Goal: Task Accomplishment & Management: Manage account settings

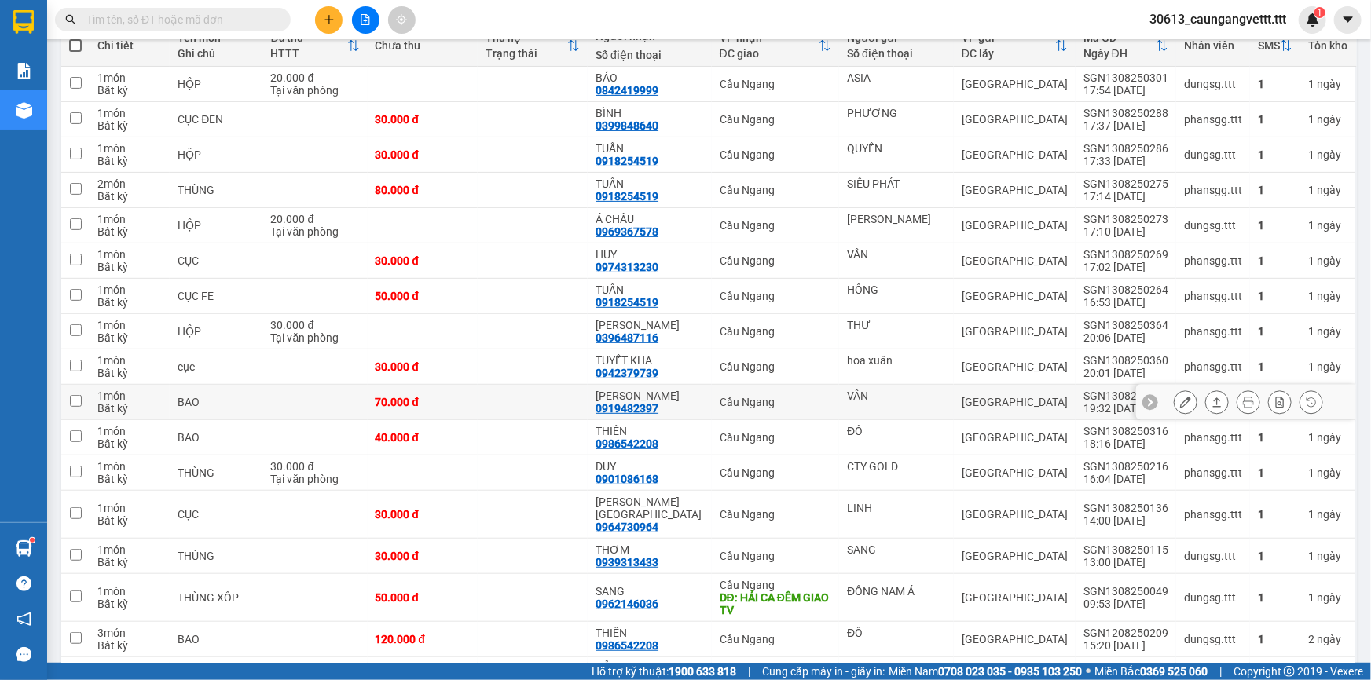
scroll to position [181, 0]
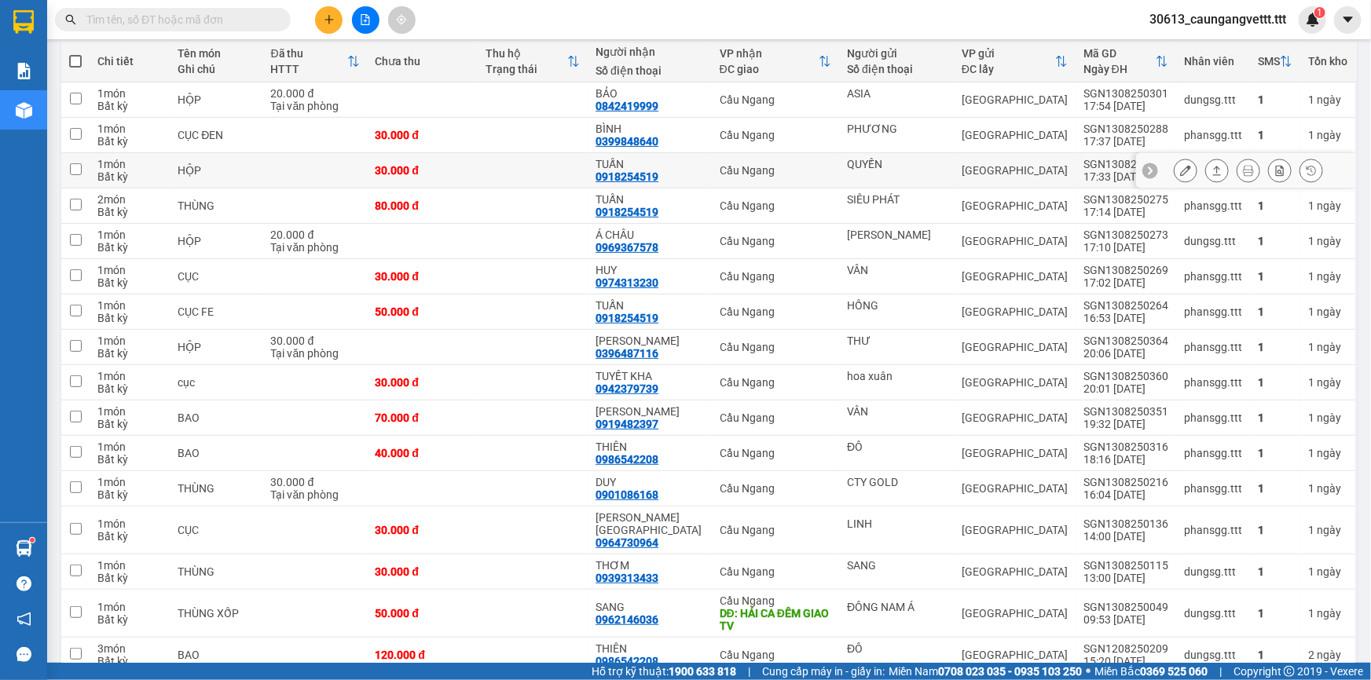
click at [79, 166] on input "checkbox" at bounding box center [76, 169] width 12 height 12
checkbox input "true"
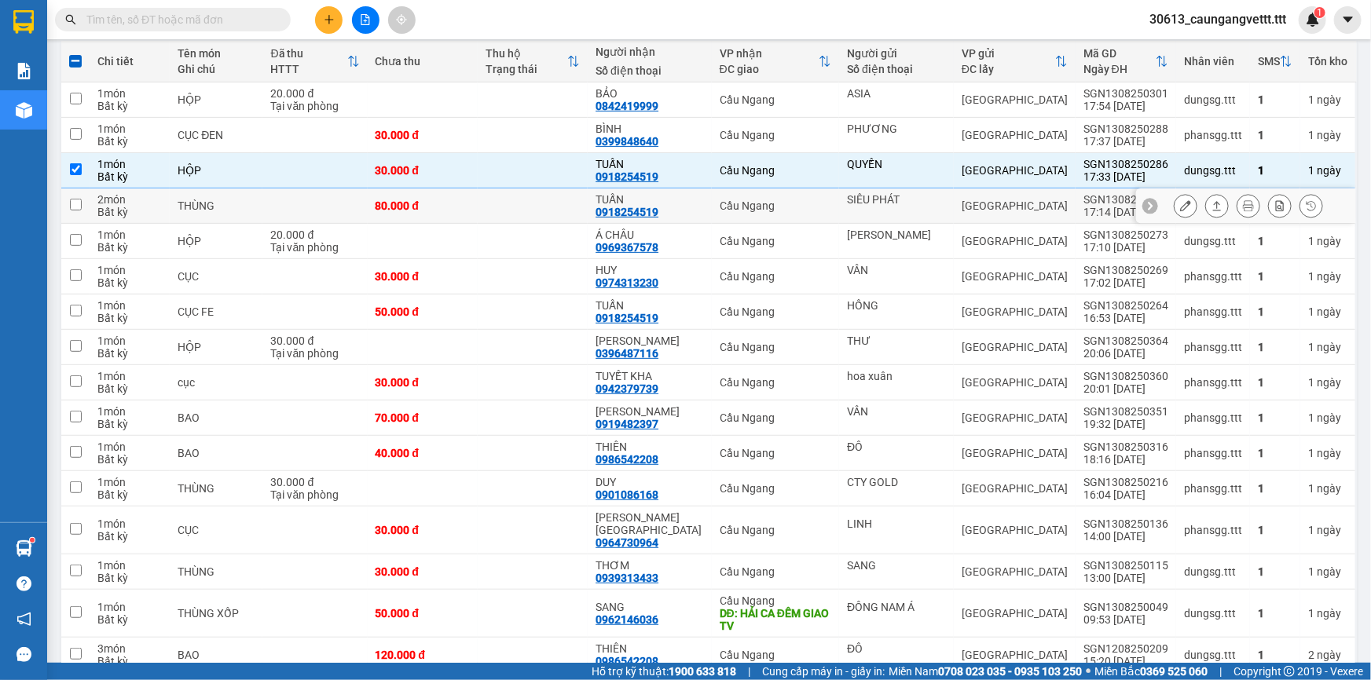
click at [72, 204] on input "checkbox" at bounding box center [76, 205] width 12 height 12
checkbox input "true"
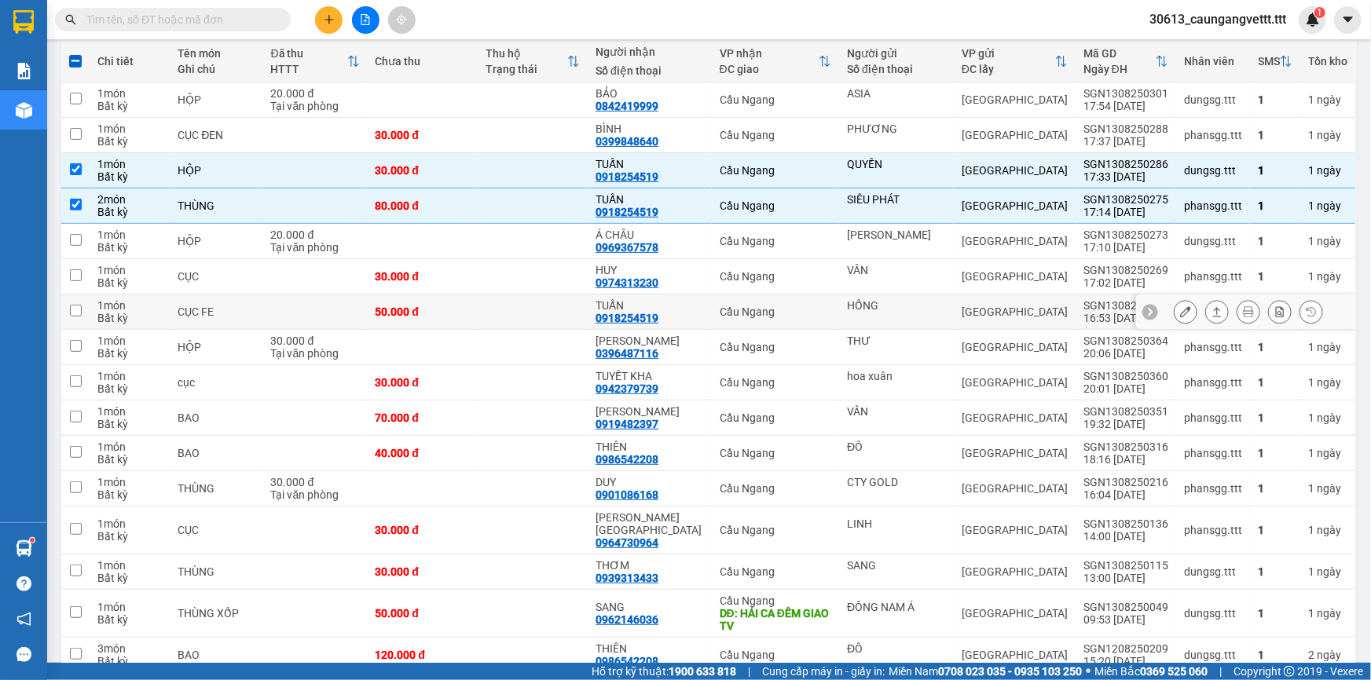
click at [75, 310] on input "checkbox" at bounding box center [76, 311] width 12 height 12
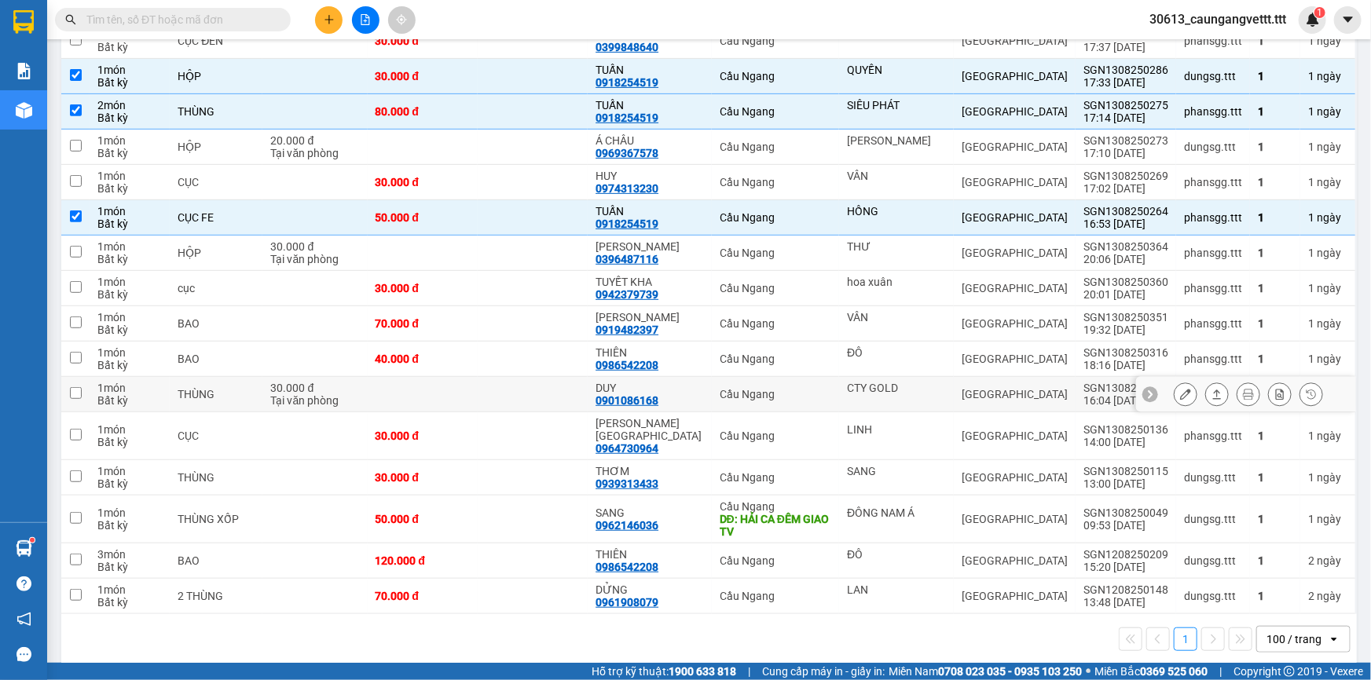
scroll to position [133, 0]
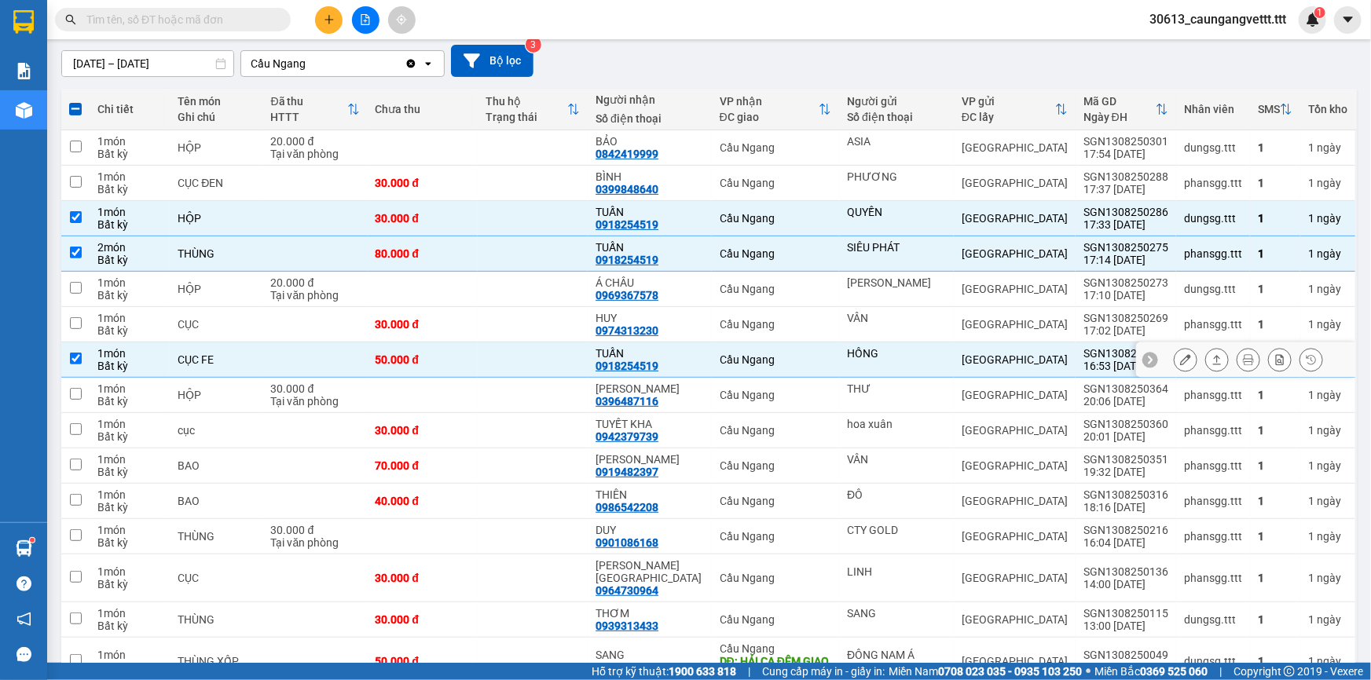
click at [70, 356] on input "checkbox" at bounding box center [76, 359] width 12 height 12
checkbox input "false"
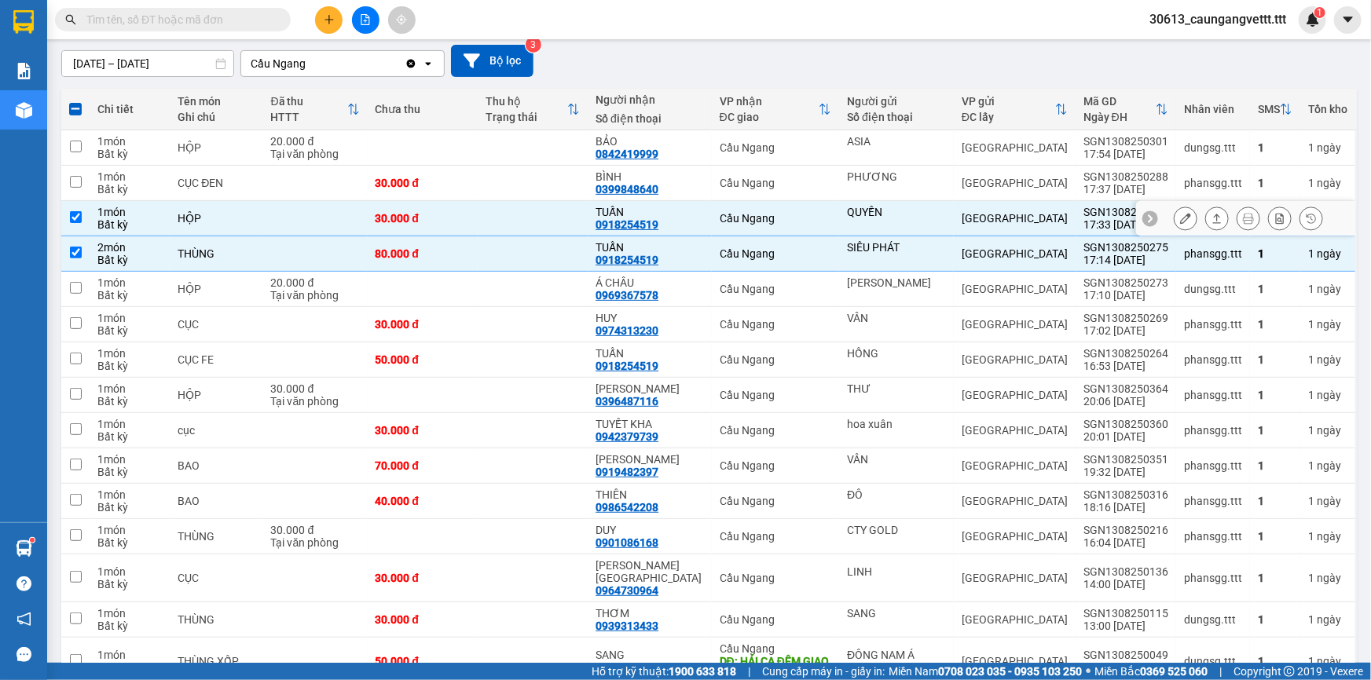
click at [77, 211] on input "checkbox" at bounding box center [76, 217] width 12 height 12
checkbox input "false"
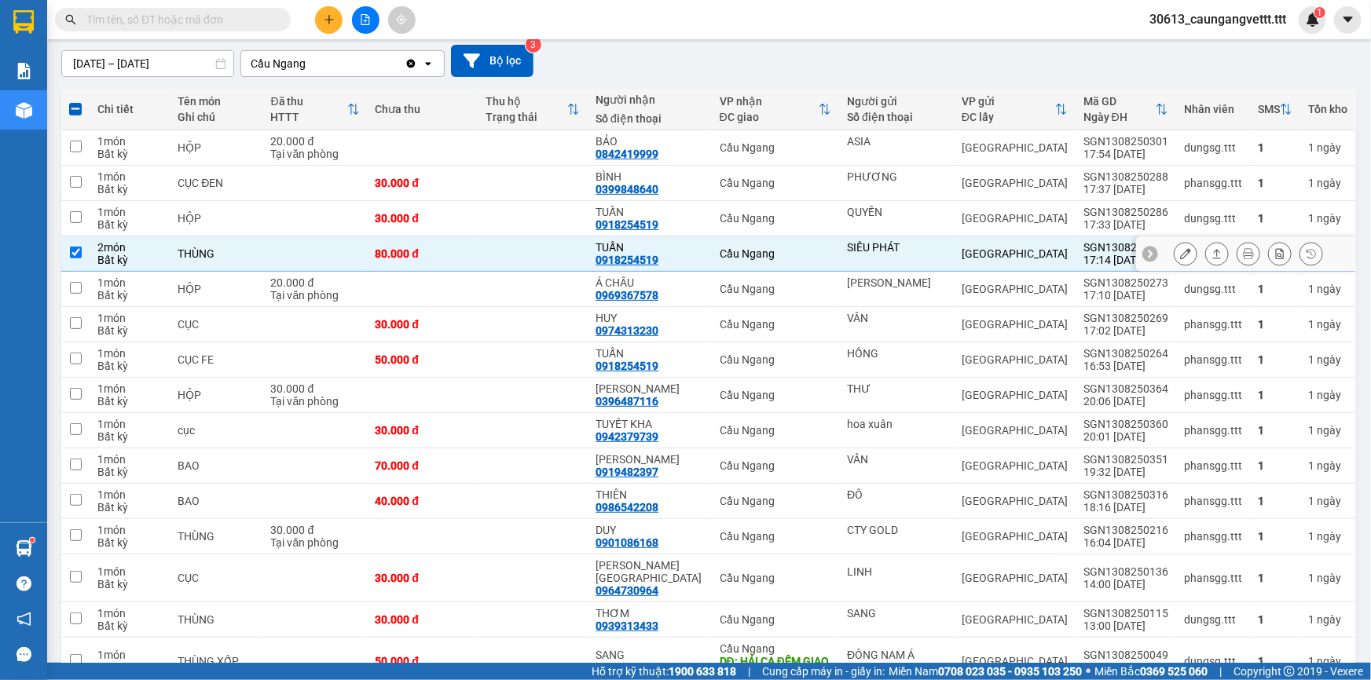
click at [79, 251] on input "checkbox" at bounding box center [76, 253] width 12 height 12
checkbox input "false"
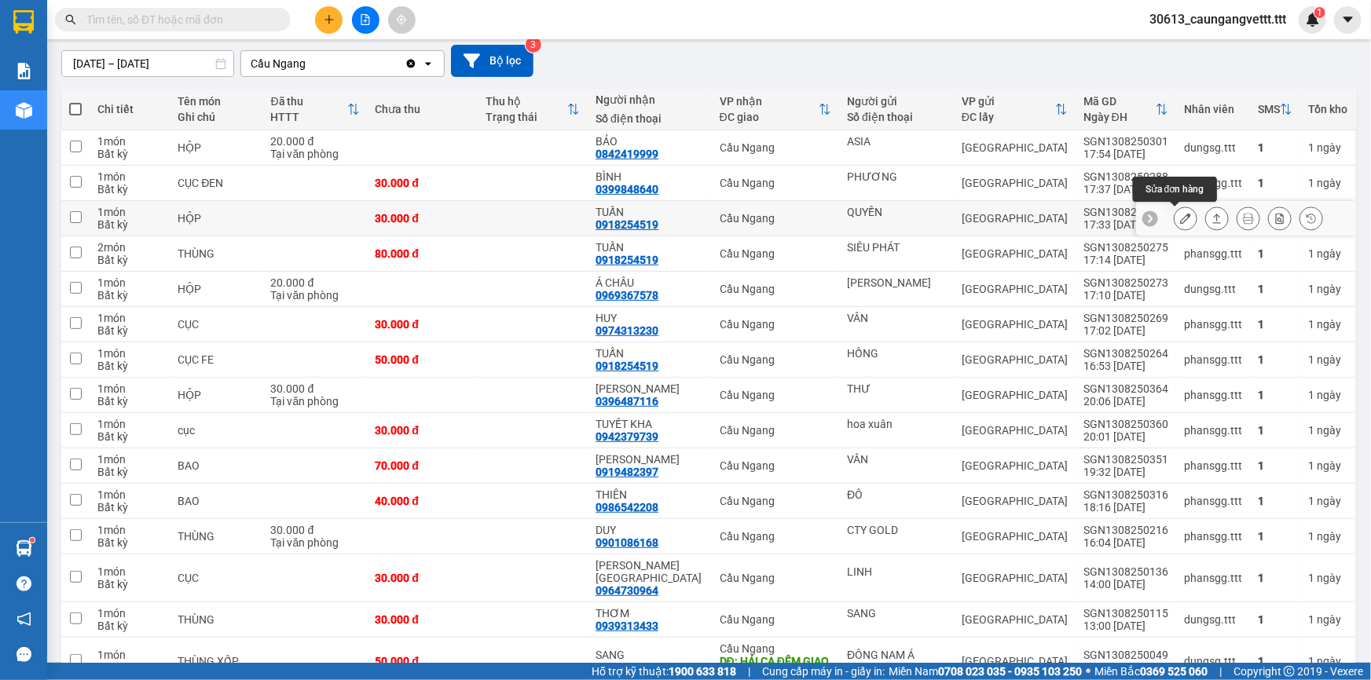
click at [1180, 216] on icon at bounding box center [1185, 218] width 11 height 11
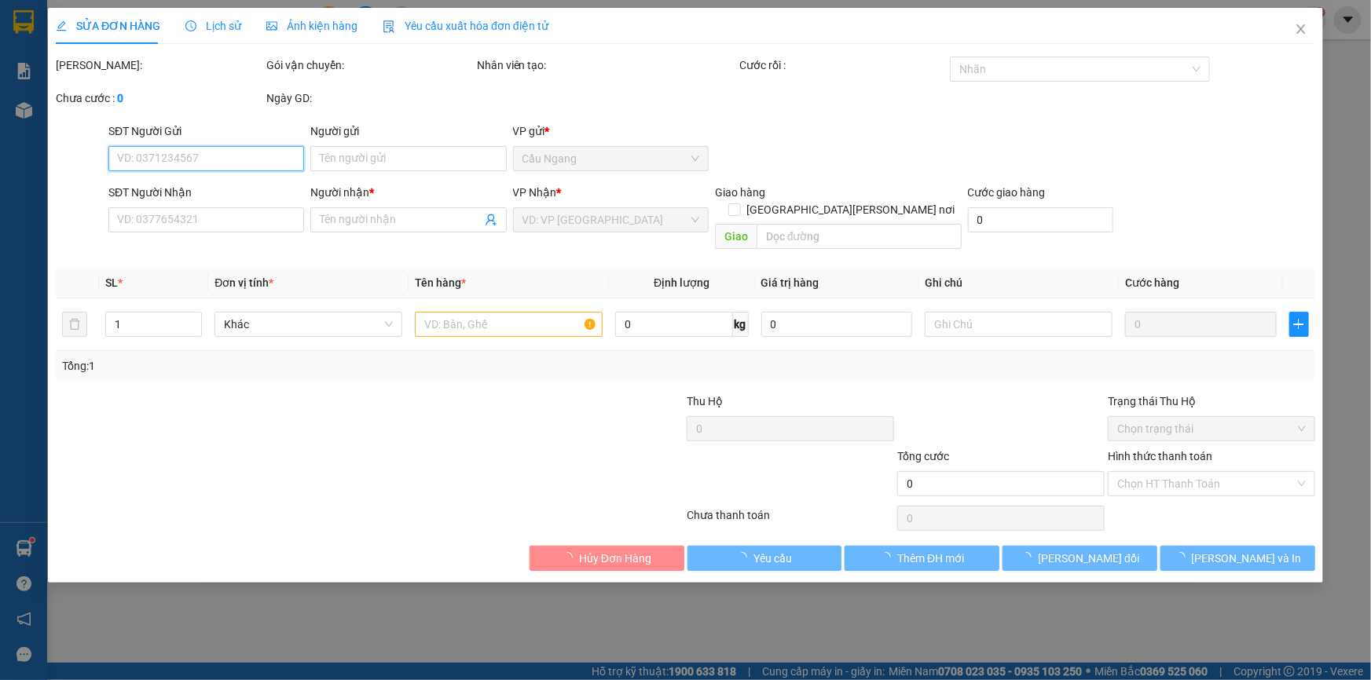
type input "QUYỀN"
type input "0918254519"
type input "TUẤN"
type input "30.000"
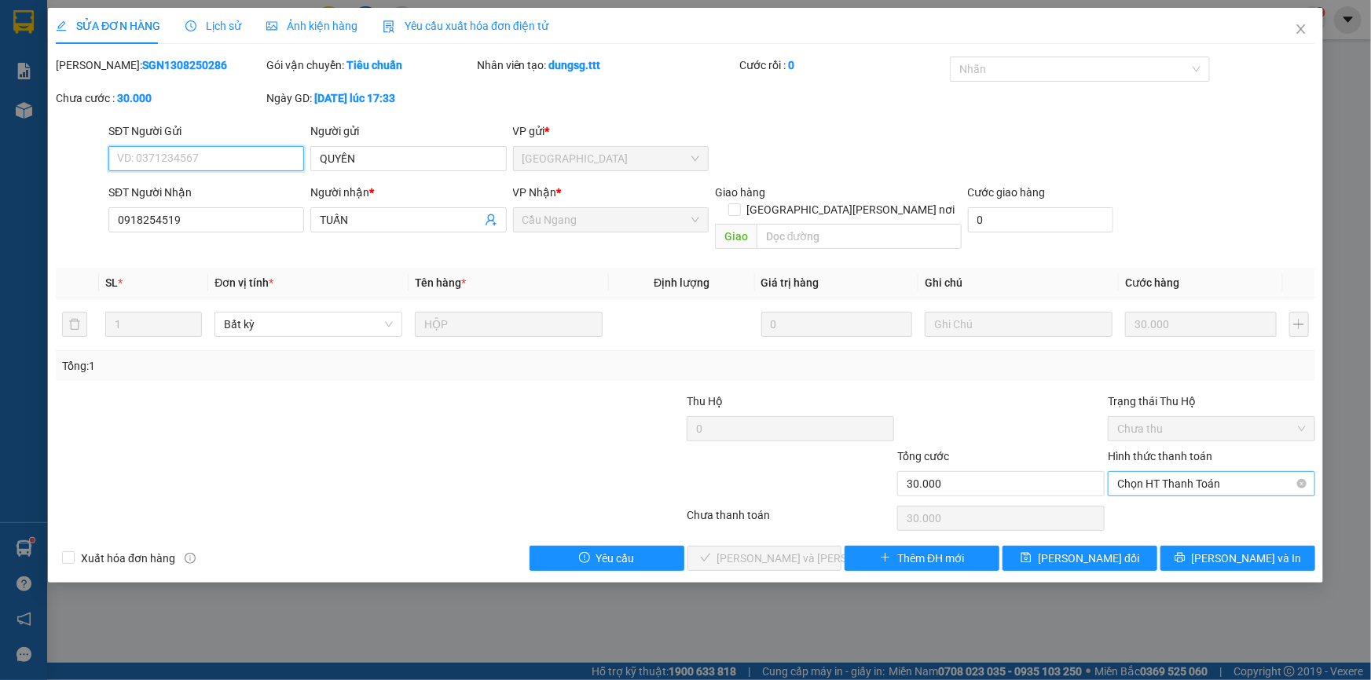
click at [1167, 472] on span "Chọn HT Thanh Toán" at bounding box center [1211, 484] width 189 height 24
click at [1164, 493] on div "Tại văn phòng" at bounding box center [1211, 497] width 189 height 17
type input "0"
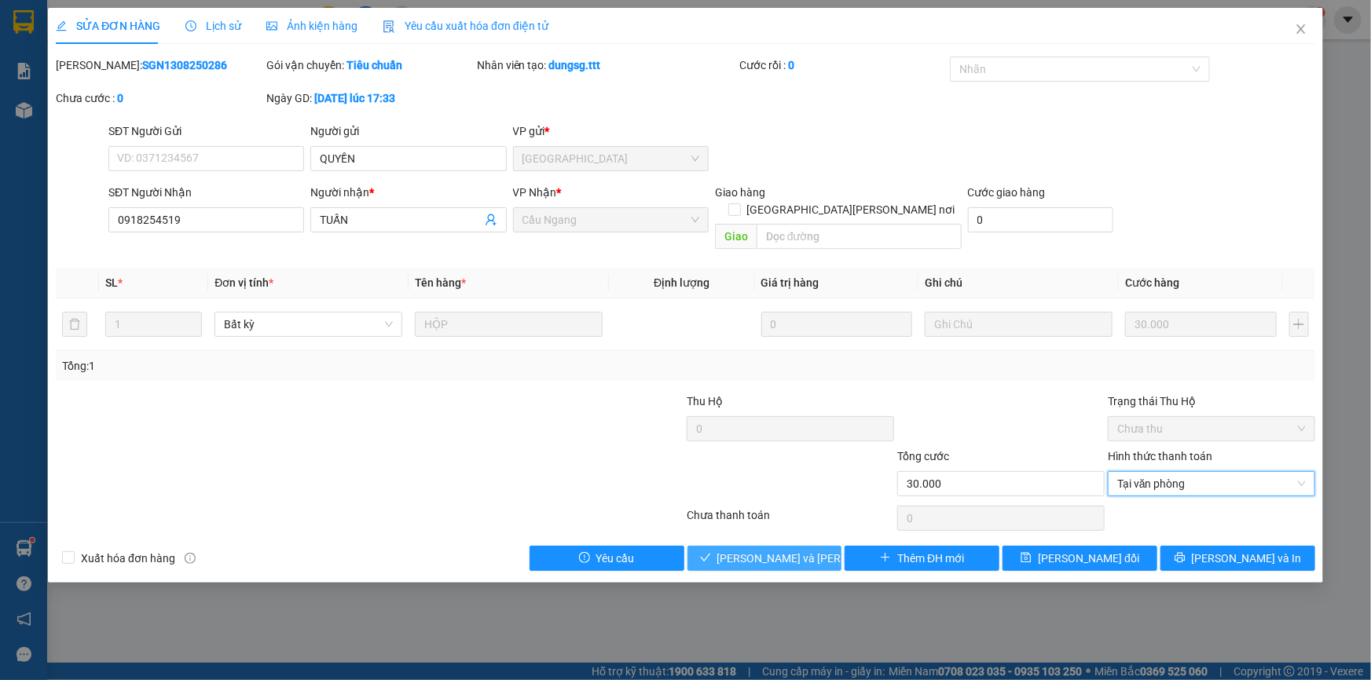
click at [753, 550] on span "[PERSON_NAME] và [PERSON_NAME] hàng" at bounding box center [823, 558] width 212 height 17
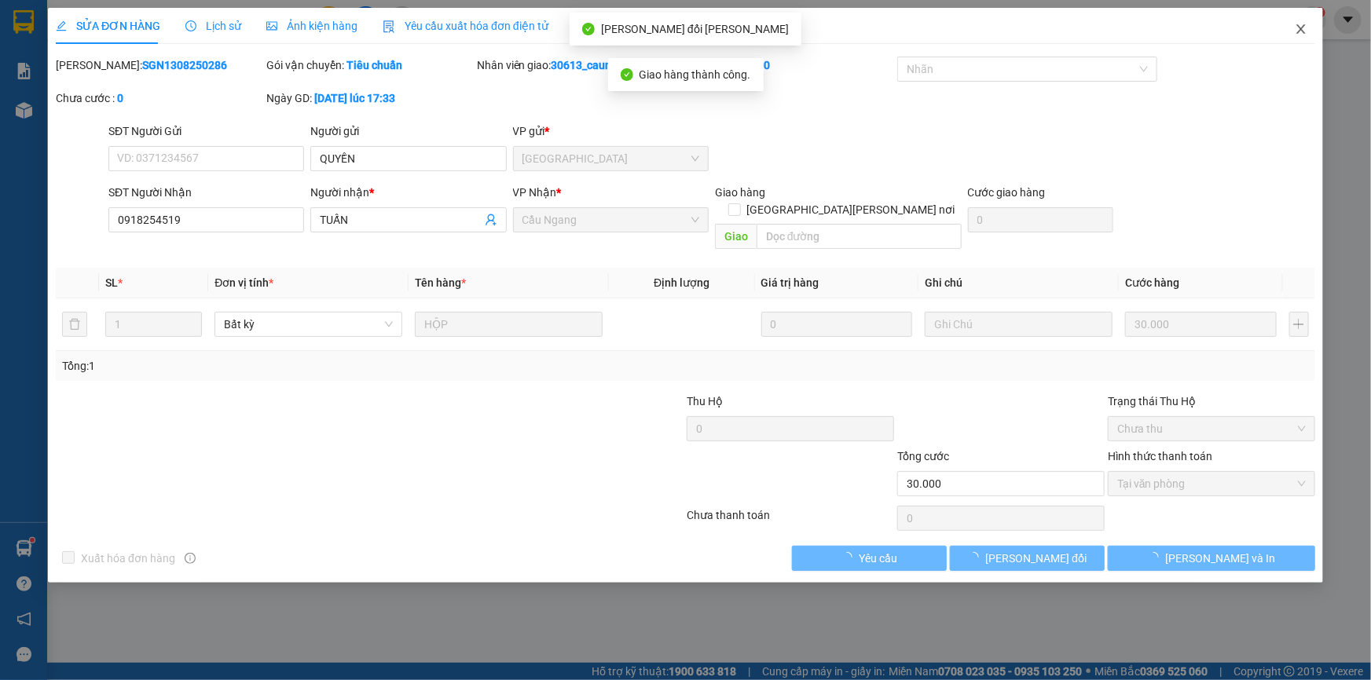
click at [1296, 31] on icon "close" at bounding box center [1301, 29] width 13 height 13
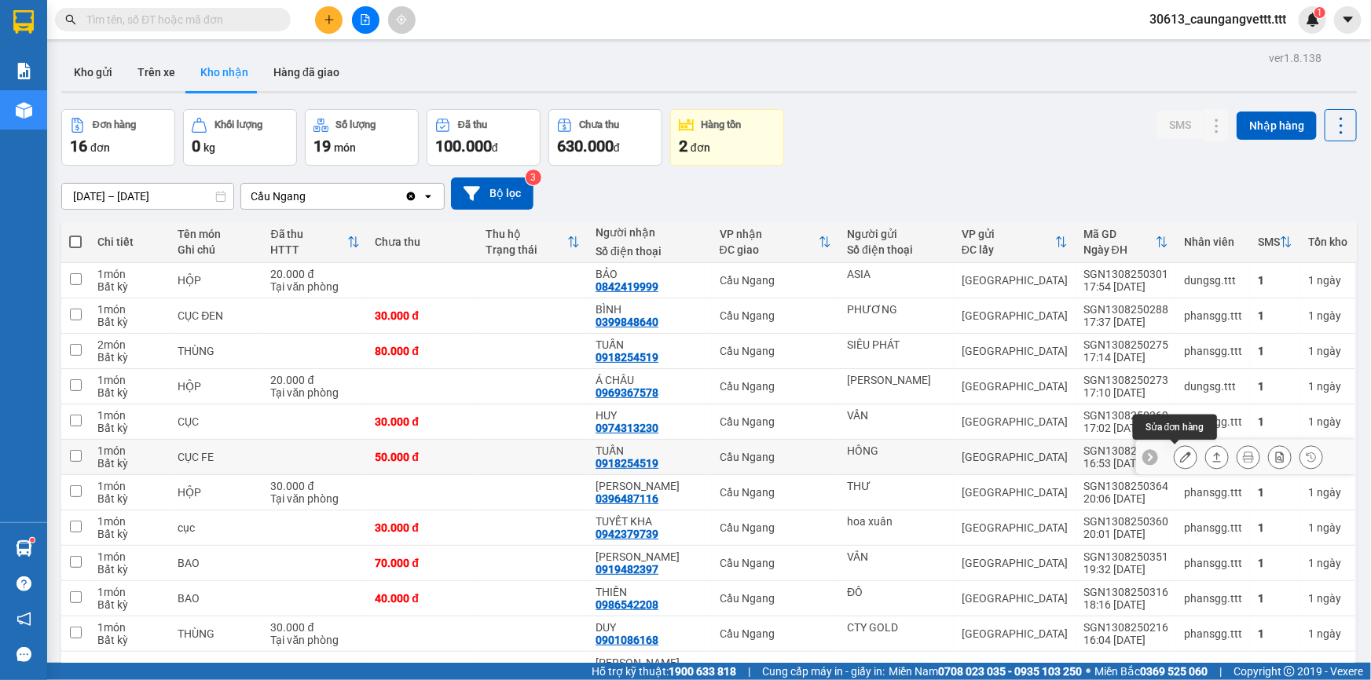
click at [1180, 460] on icon at bounding box center [1185, 457] width 11 height 11
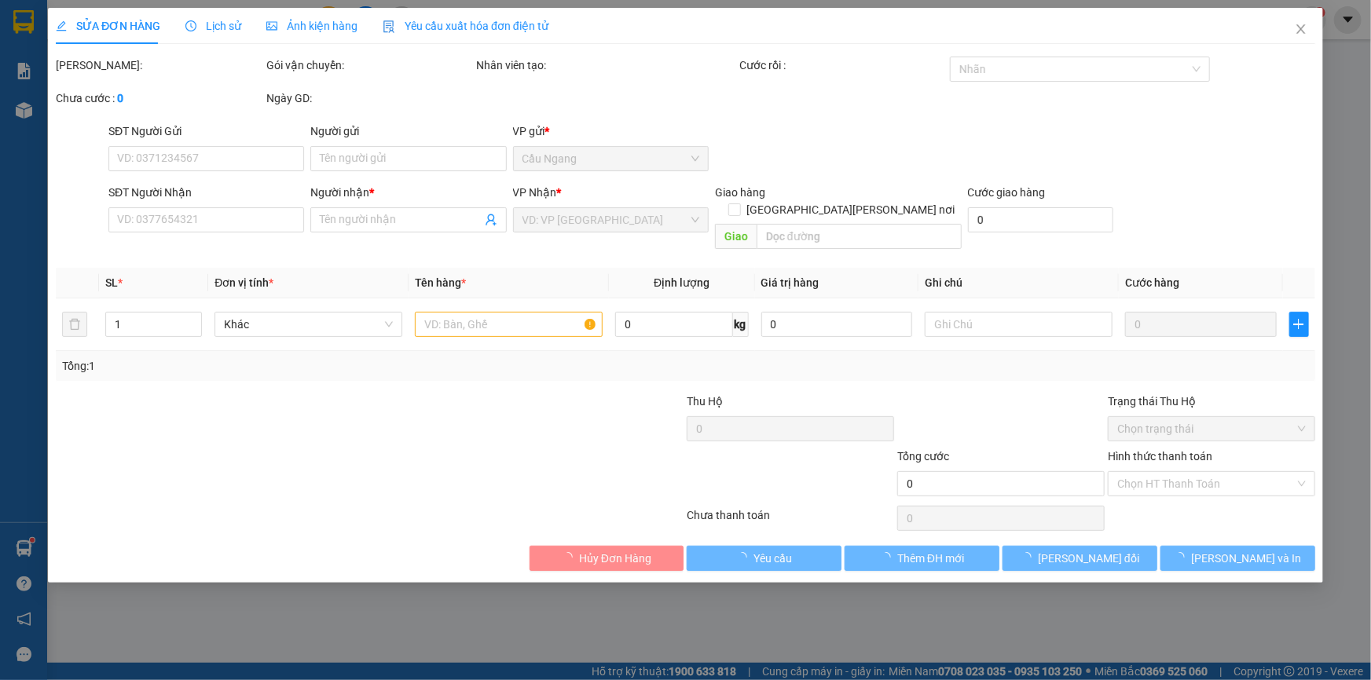
type input "HỒNG"
type input "0918254519"
type input "TUẤN"
type input "50.000"
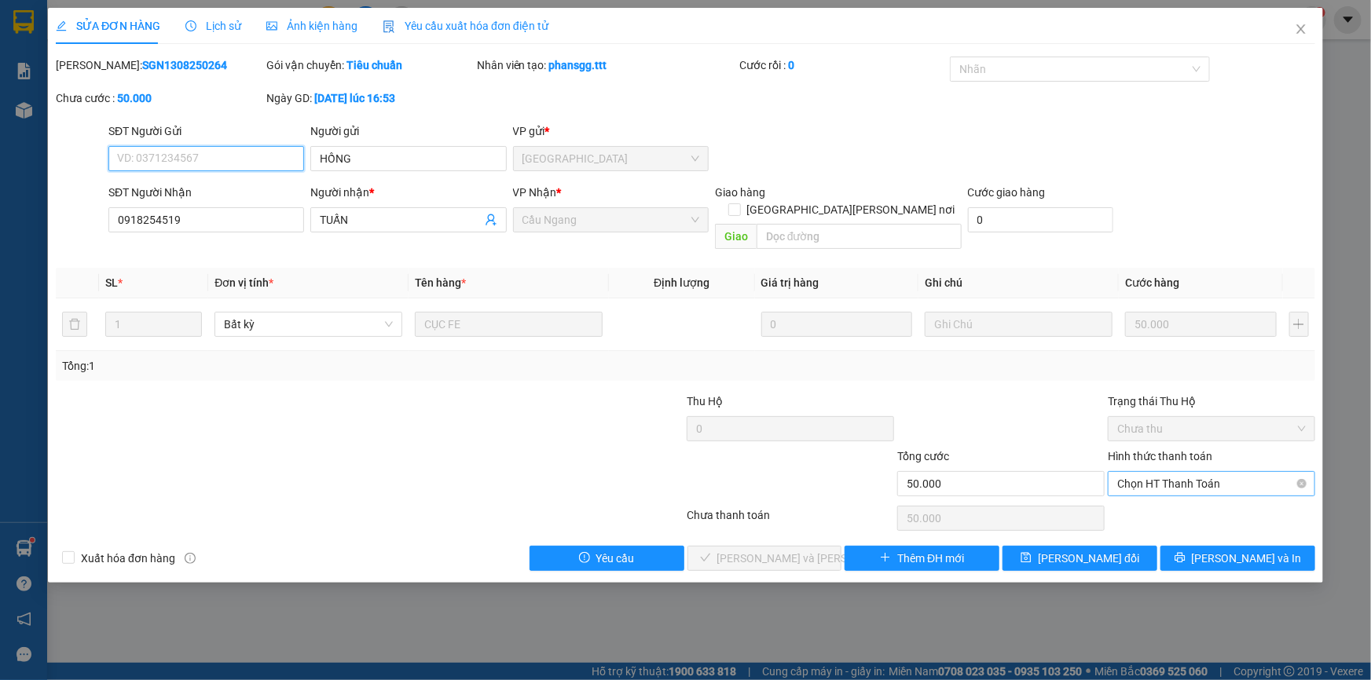
click at [1175, 472] on span "Chọn HT Thanh Toán" at bounding box center [1211, 484] width 189 height 24
click at [1167, 496] on div "Tại văn phòng" at bounding box center [1211, 497] width 189 height 17
type input "0"
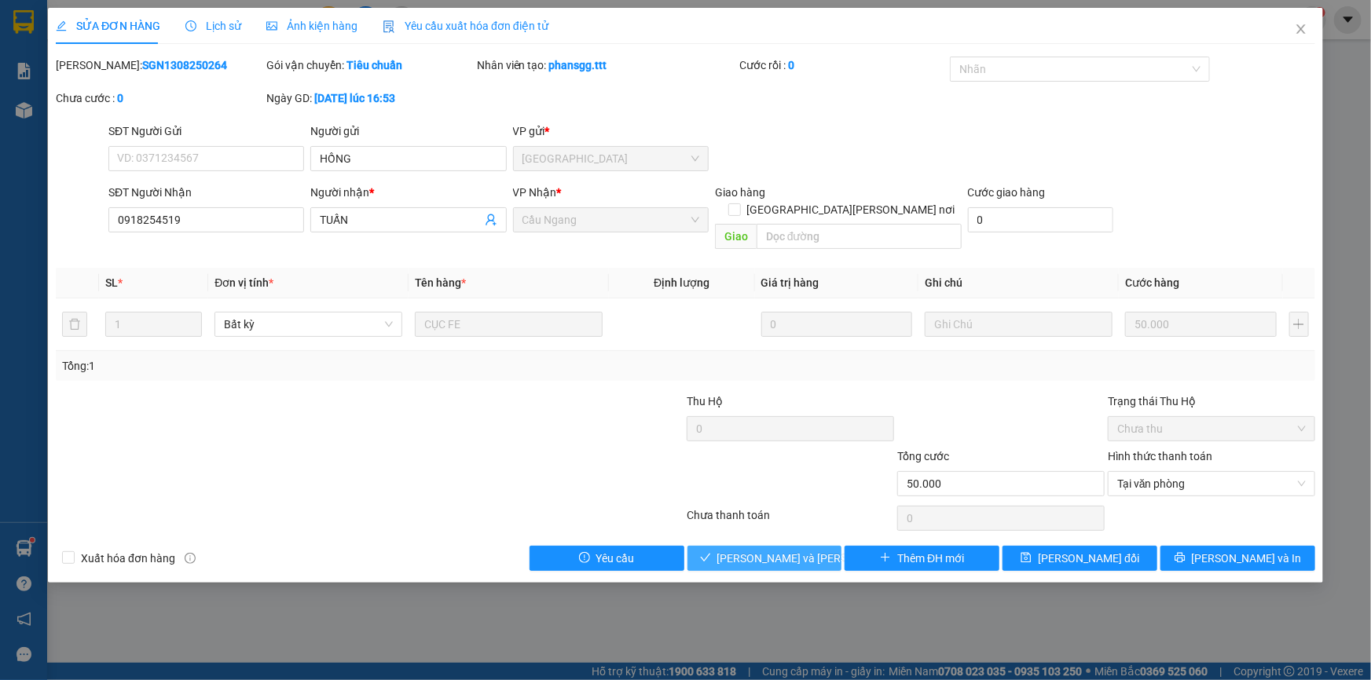
click at [785, 550] on span "[PERSON_NAME] và [PERSON_NAME] hàng" at bounding box center [823, 558] width 212 height 17
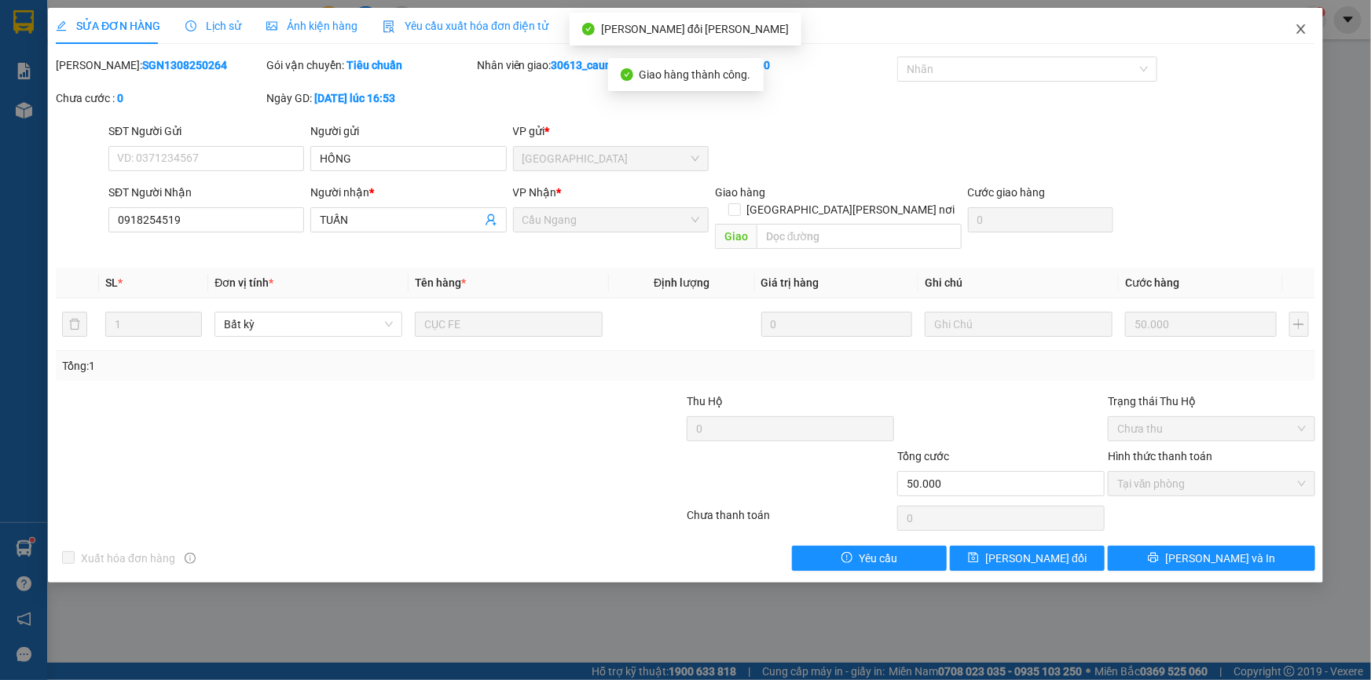
click at [1302, 32] on icon "close" at bounding box center [1301, 29] width 13 height 13
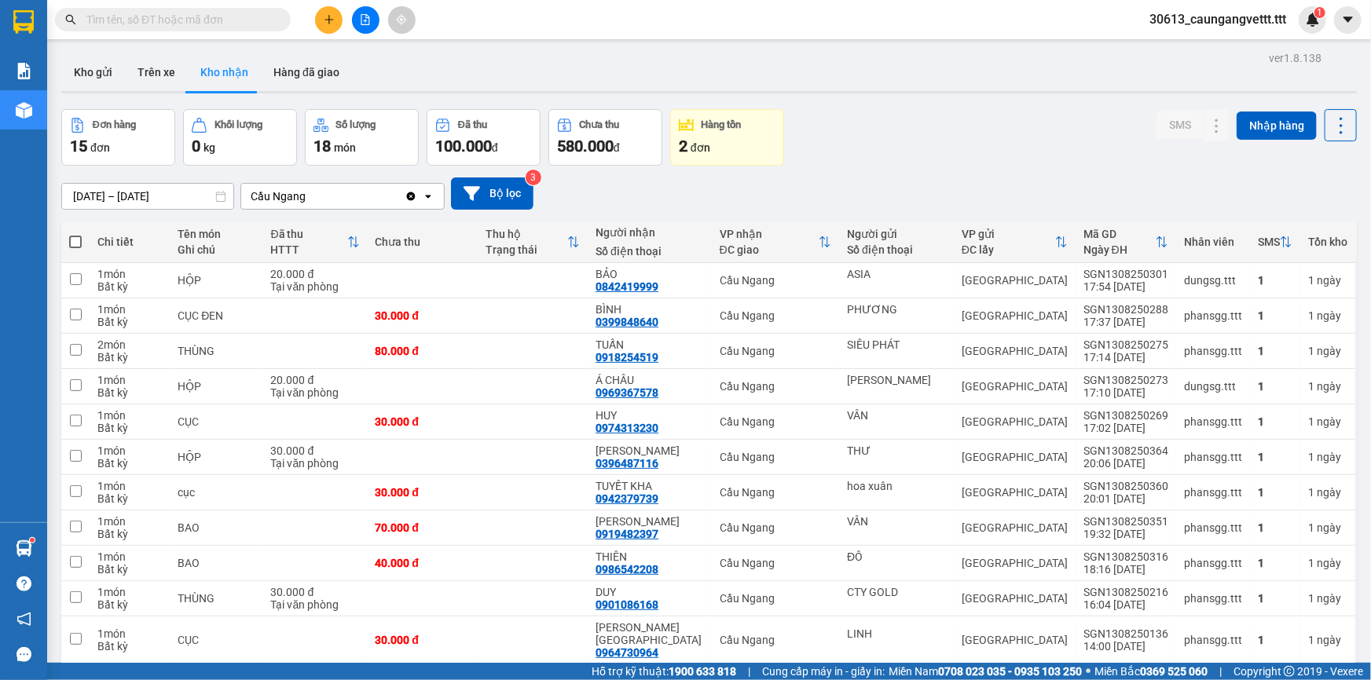
click at [158, 65] on button "Trên xe" at bounding box center [156, 72] width 63 height 38
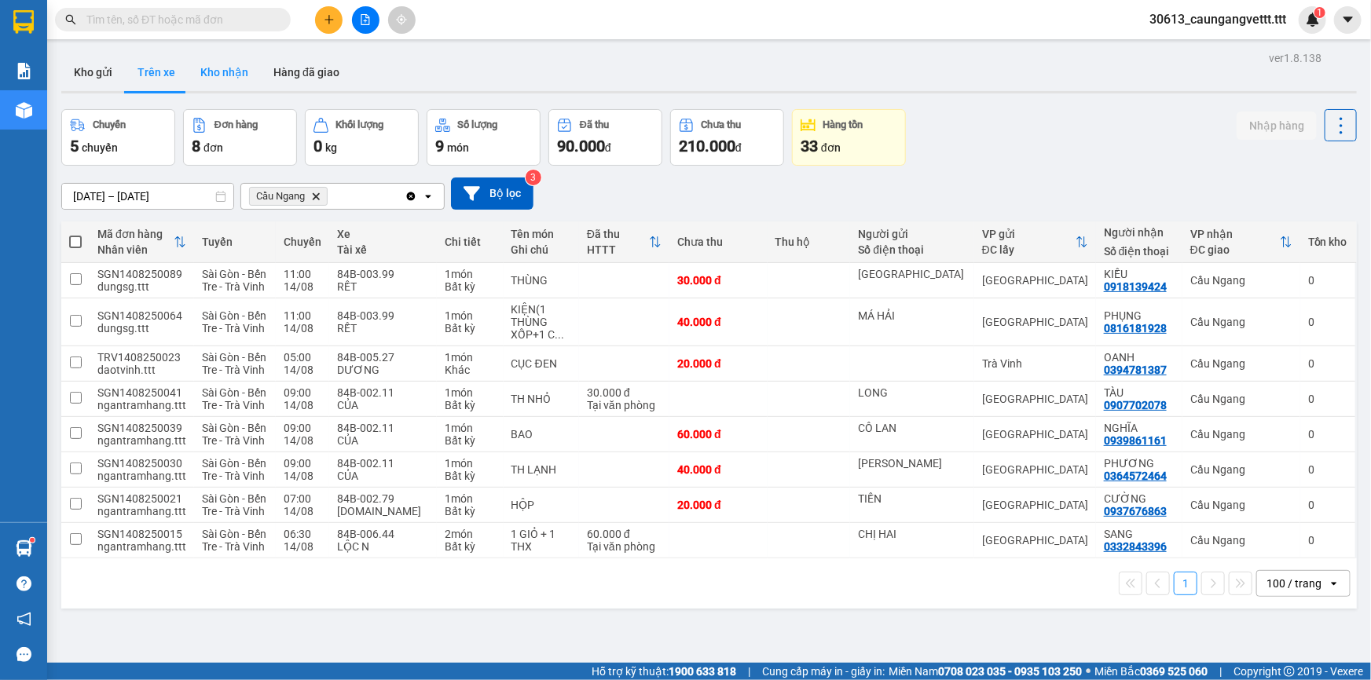
click at [224, 73] on button "Kho nhận" at bounding box center [224, 72] width 73 height 38
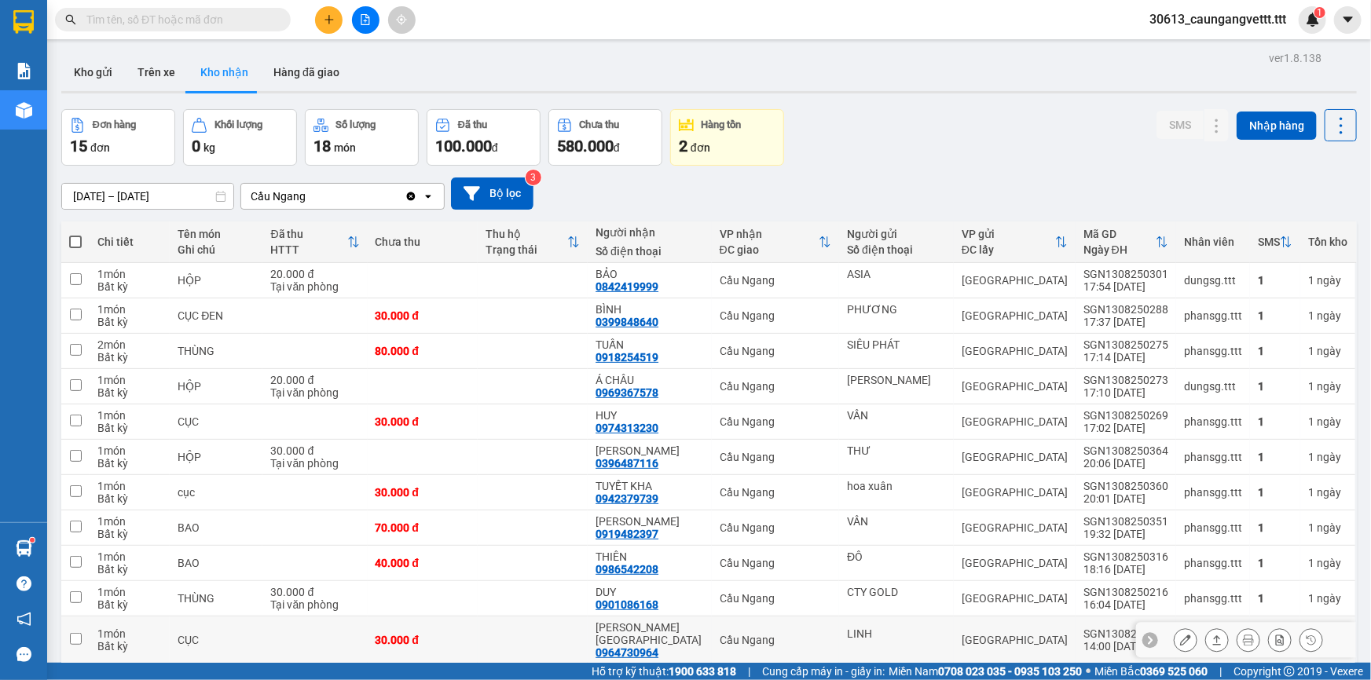
scroll to position [190, 0]
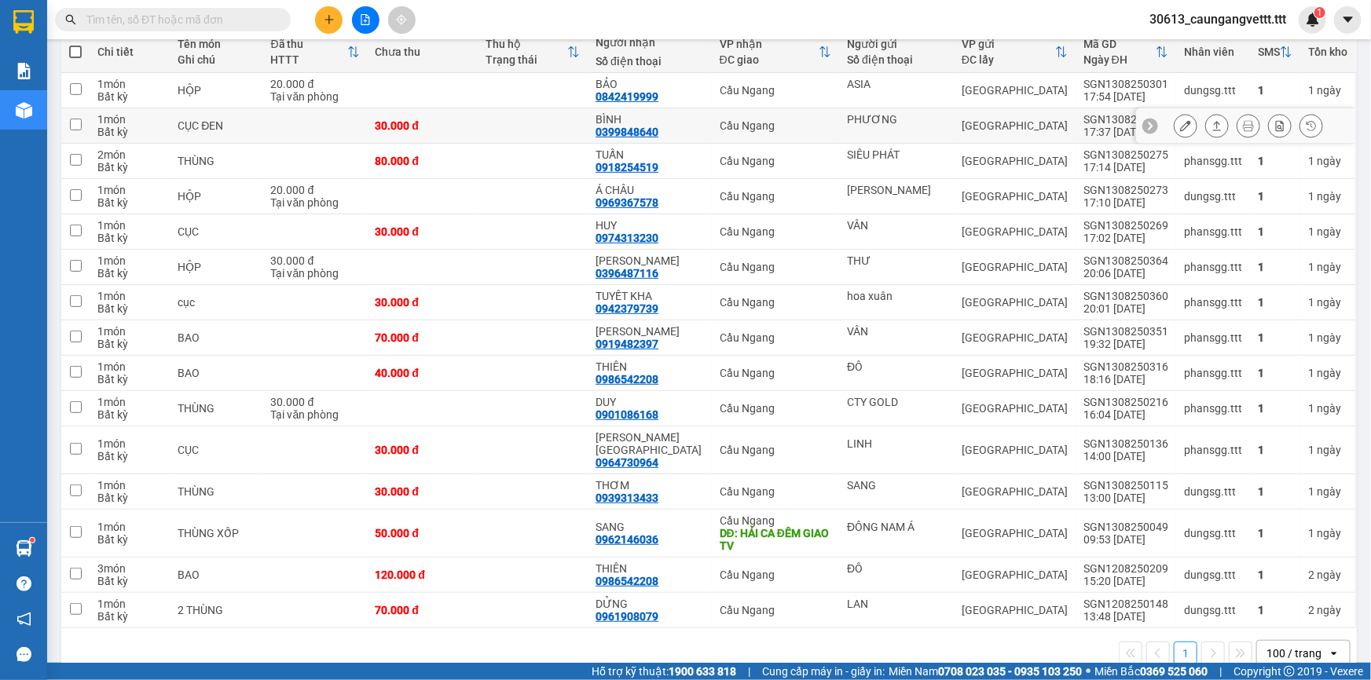
click at [1180, 130] on icon at bounding box center [1185, 125] width 11 height 11
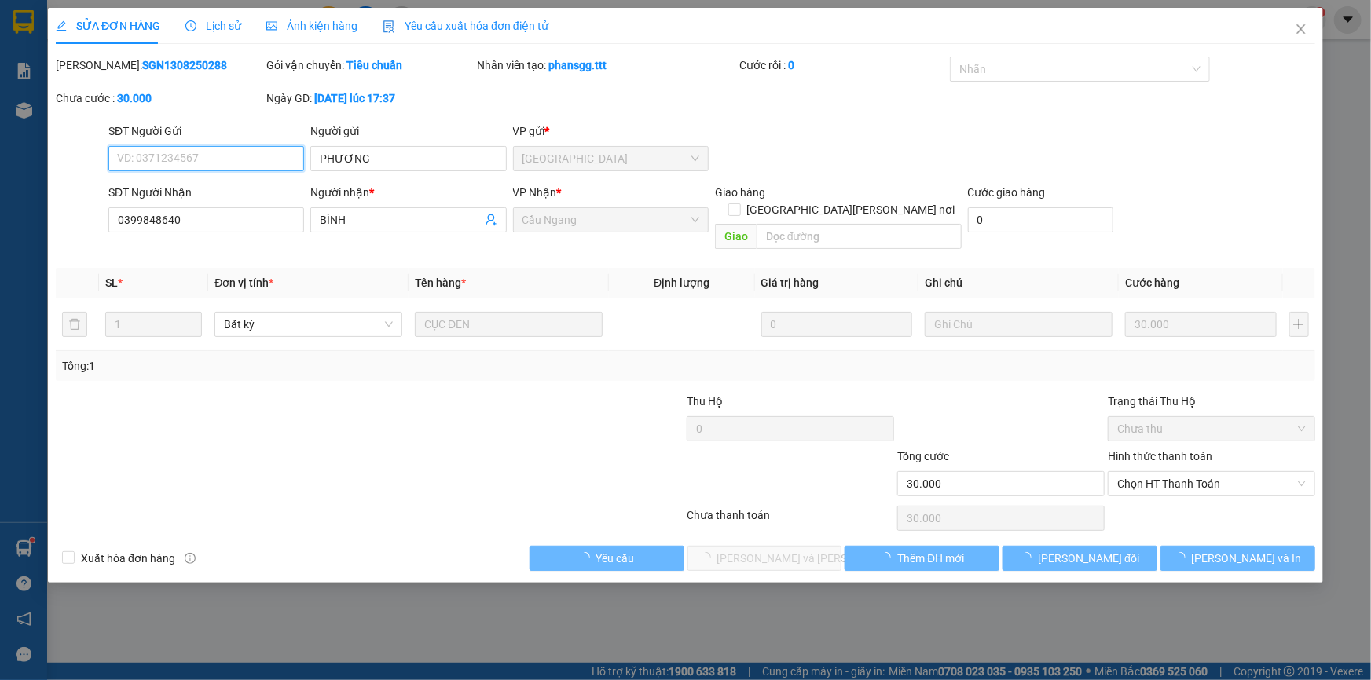
type input "PHƯƠNG"
type input "0399848640"
type input "BÌNH"
type input "30.000"
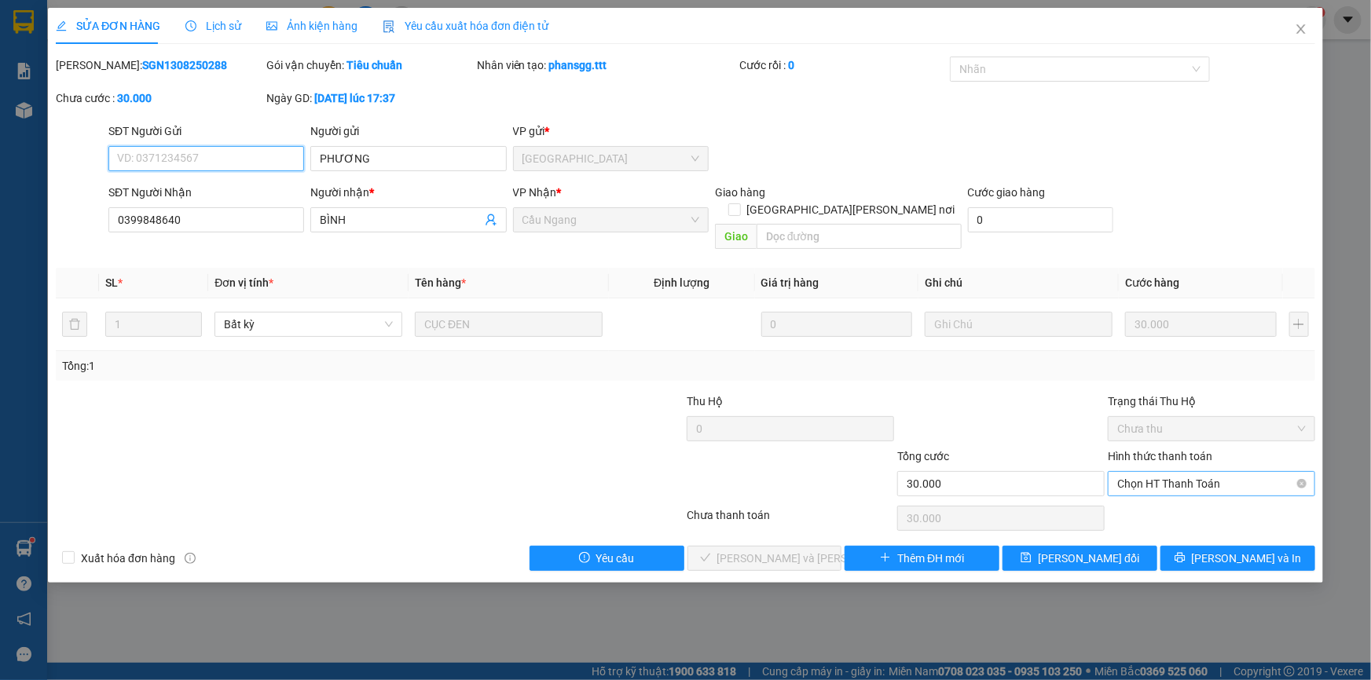
click at [1163, 472] on span "Chọn HT Thanh Toán" at bounding box center [1211, 484] width 189 height 24
click at [1163, 493] on div "Tại văn phòng" at bounding box center [1211, 497] width 189 height 17
type input "0"
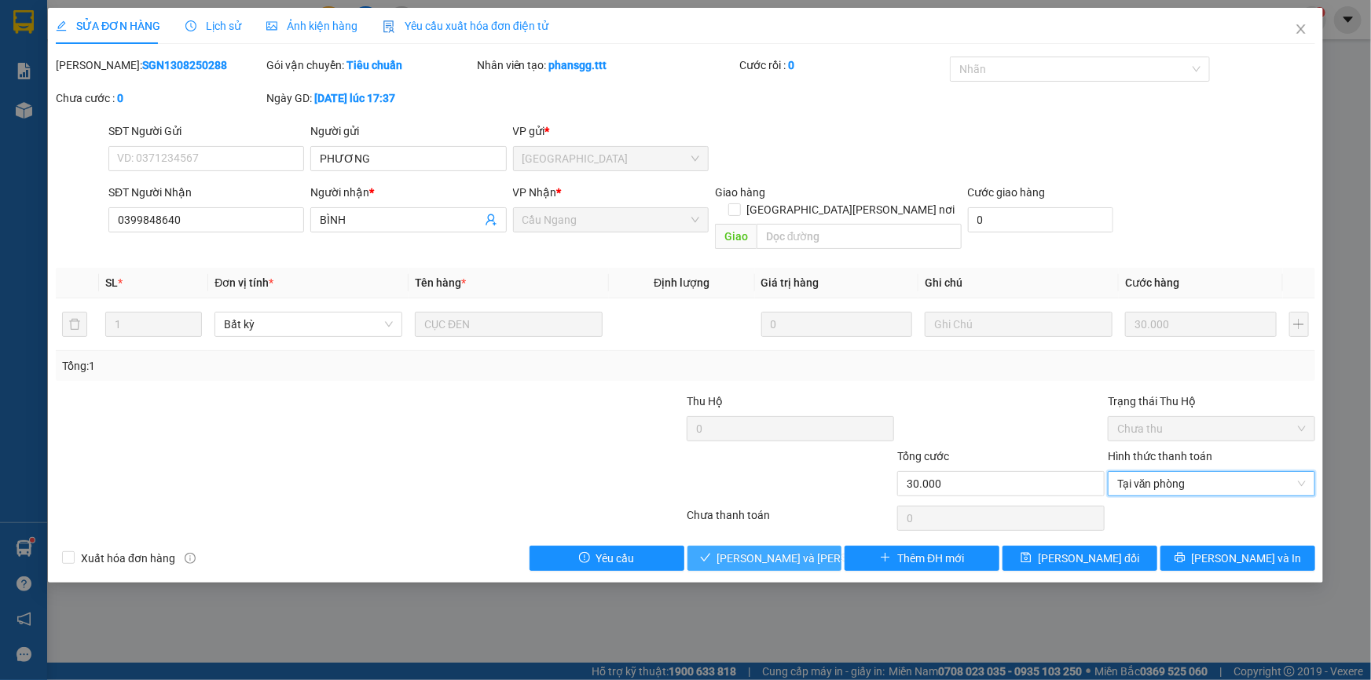
click at [801, 550] on span "[PERSON_NAME] và [PERSON_NAME] hàng" at bounding box center [823, 558] width 212 height 17
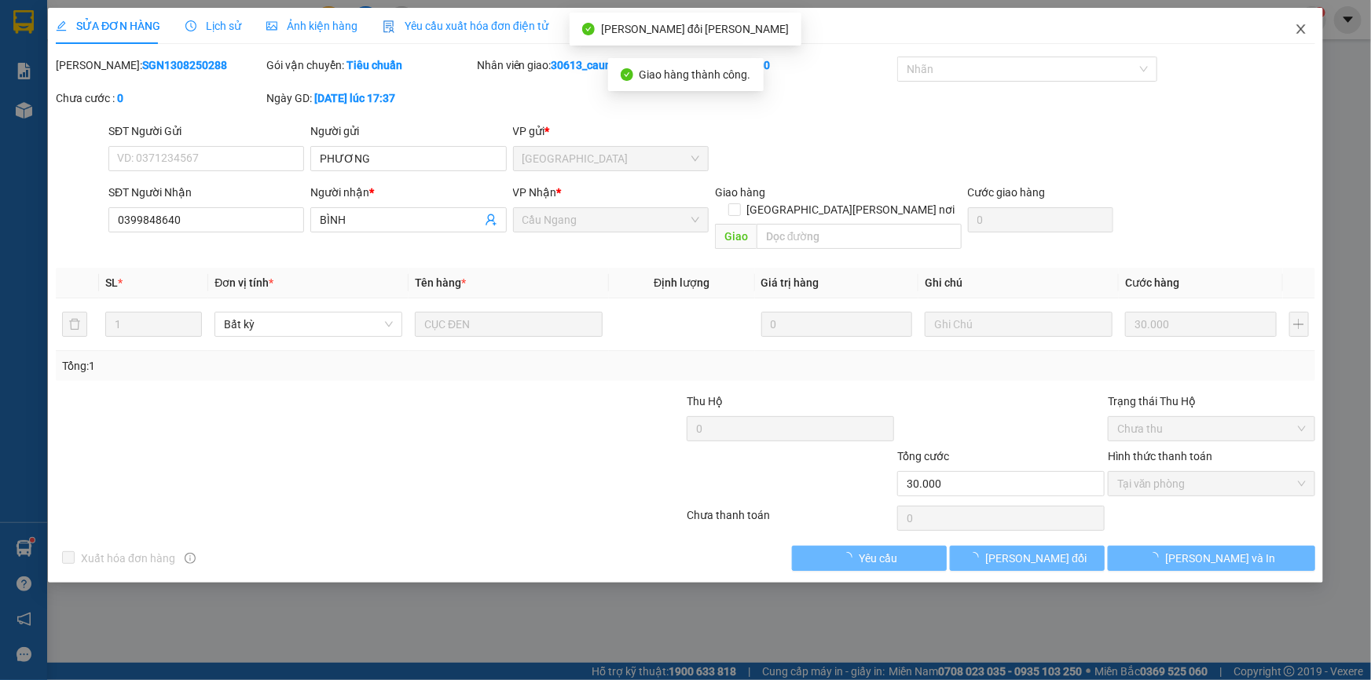
click at [1300, 31] on icon "close" at bounding box center [1300, 28] width 9 height 9
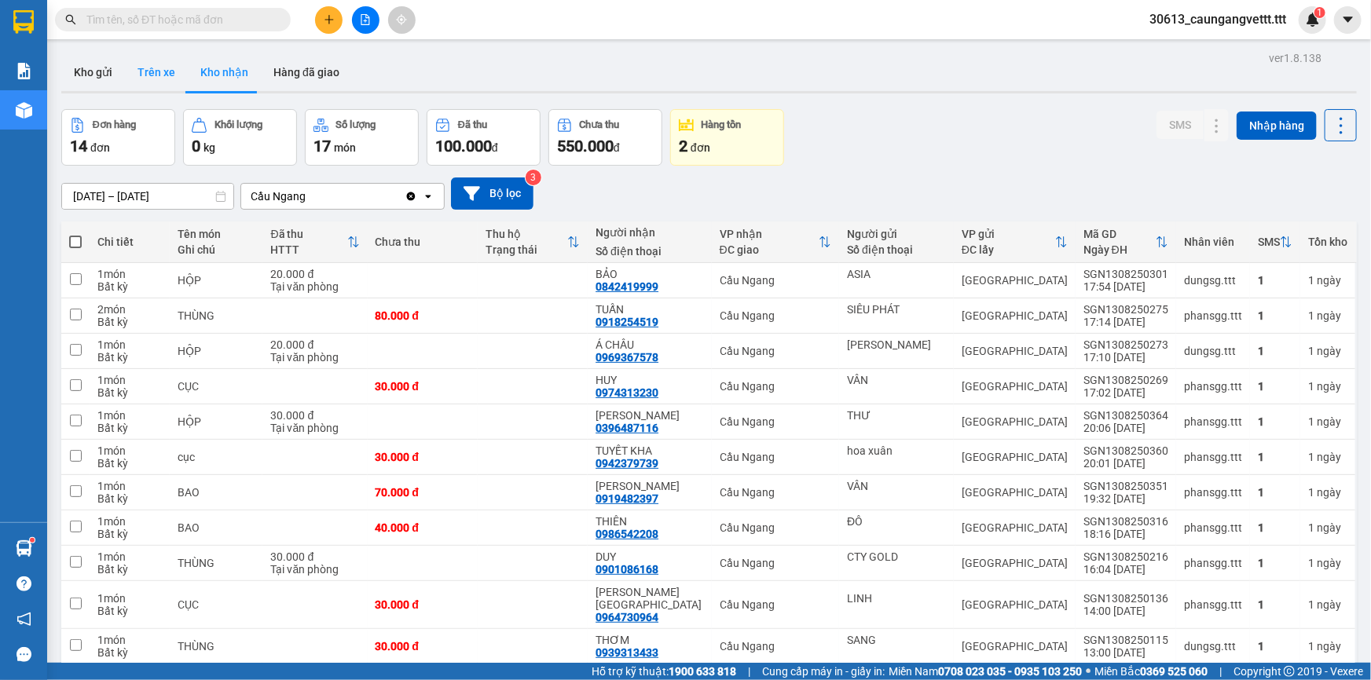
click at [151, 64] on button "Trên xe" at bounding box center [156, 72] width 63 height 38
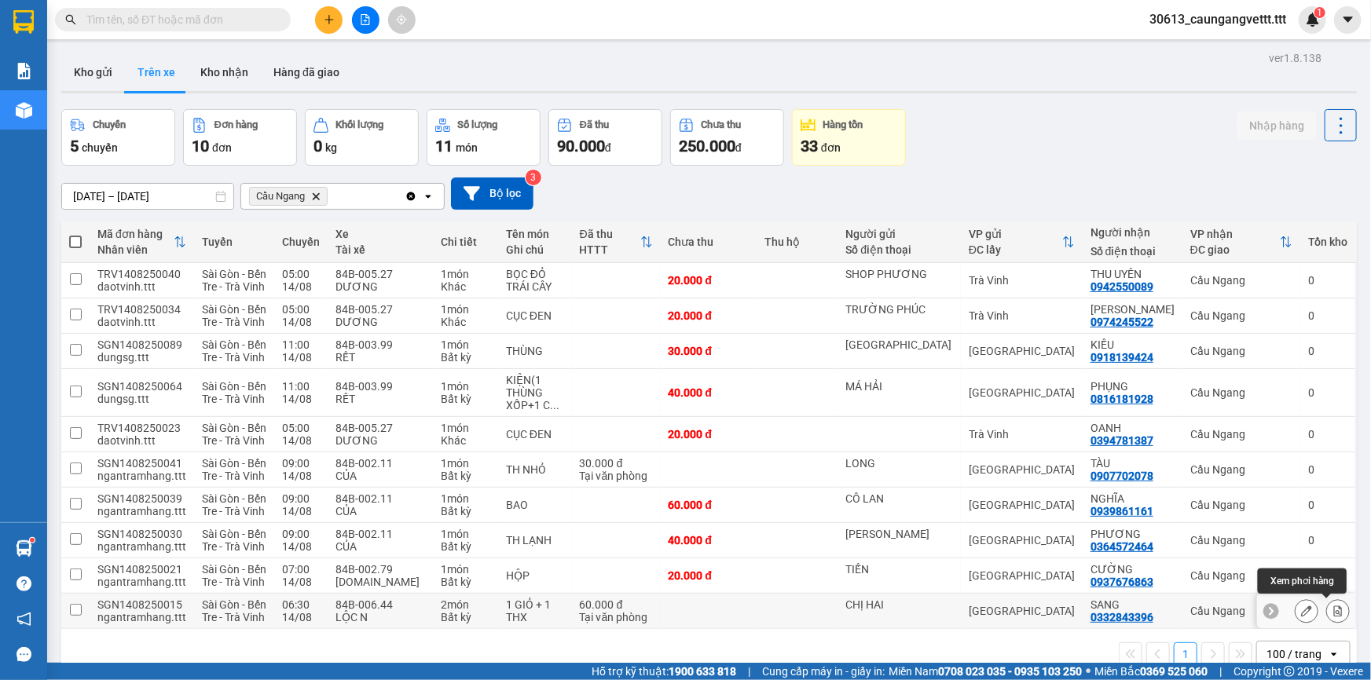
click at [1332, 609] on icon at bounding box center [1337, 611] width 11 height 11
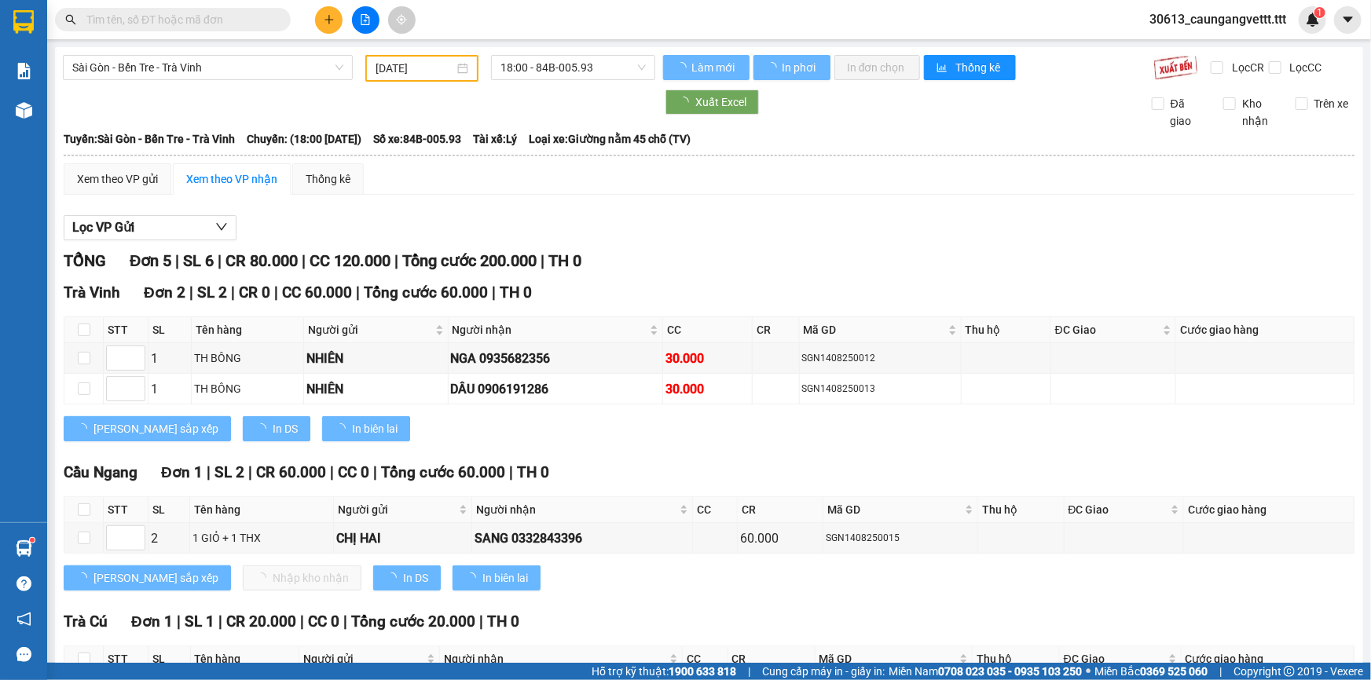
type input "[DATE]"
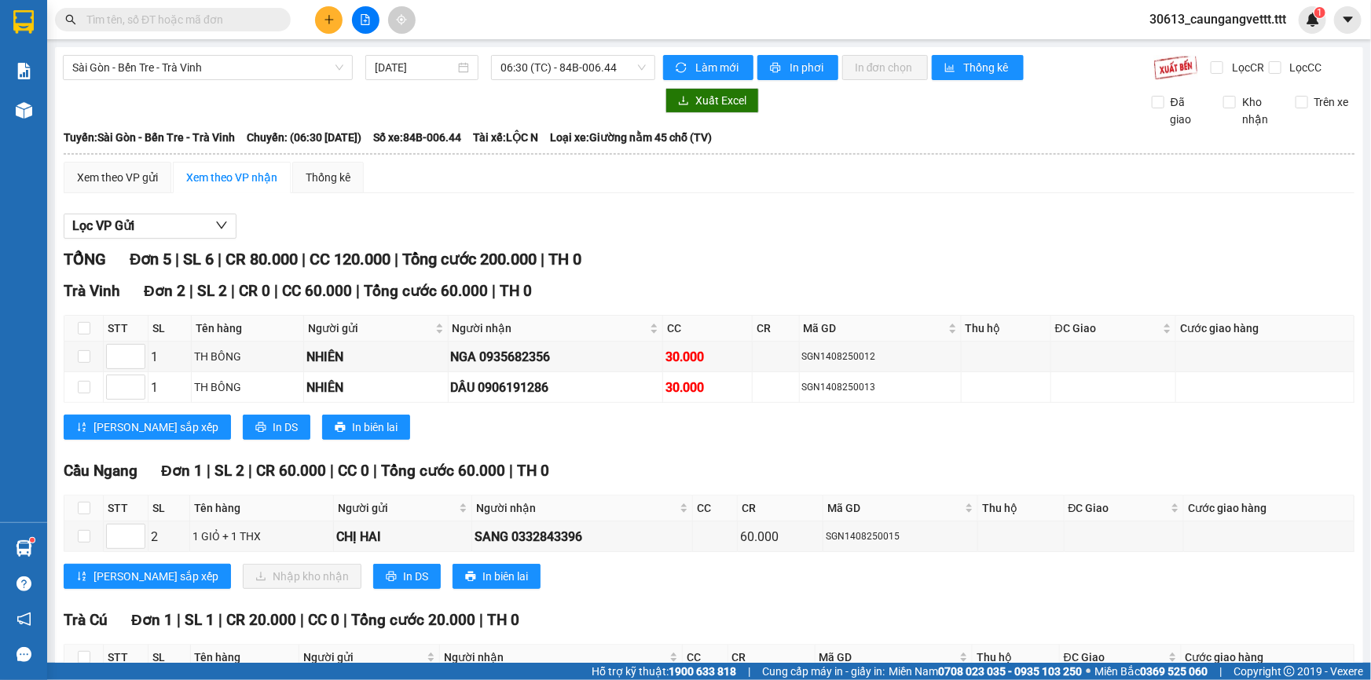
scroll to position [189, 0]
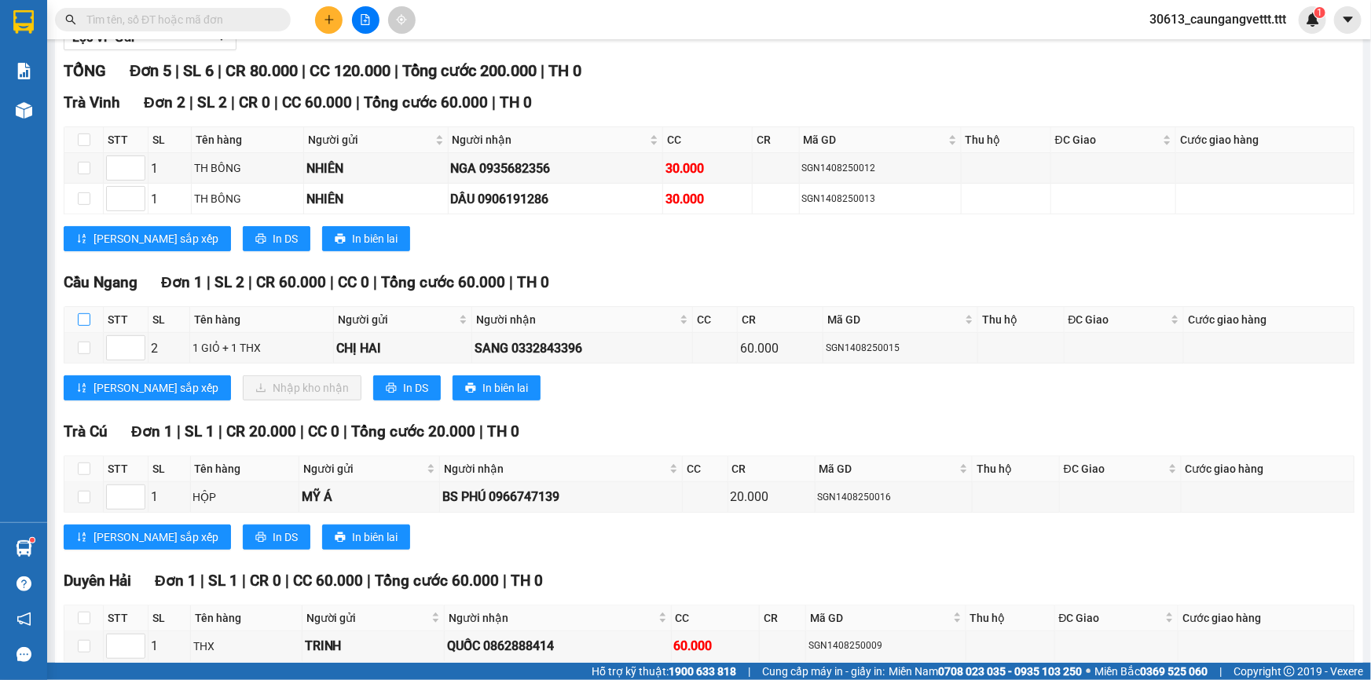
click at [85, 317] on input "checkbox" at bounding box center [84, 319] width 13 height 13
checkbox input "true"
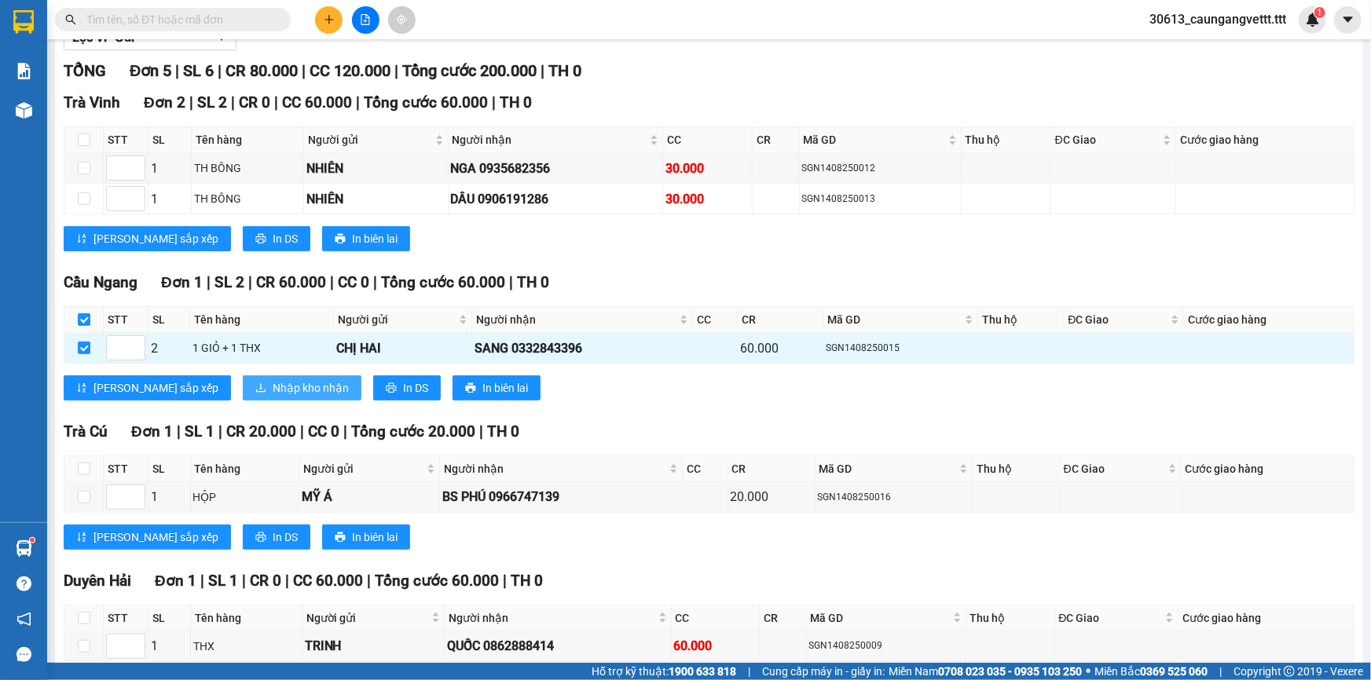
click at [273, 383] on span "Nhập kho nhận" at bounding box center [311, 387] width 76 height 17
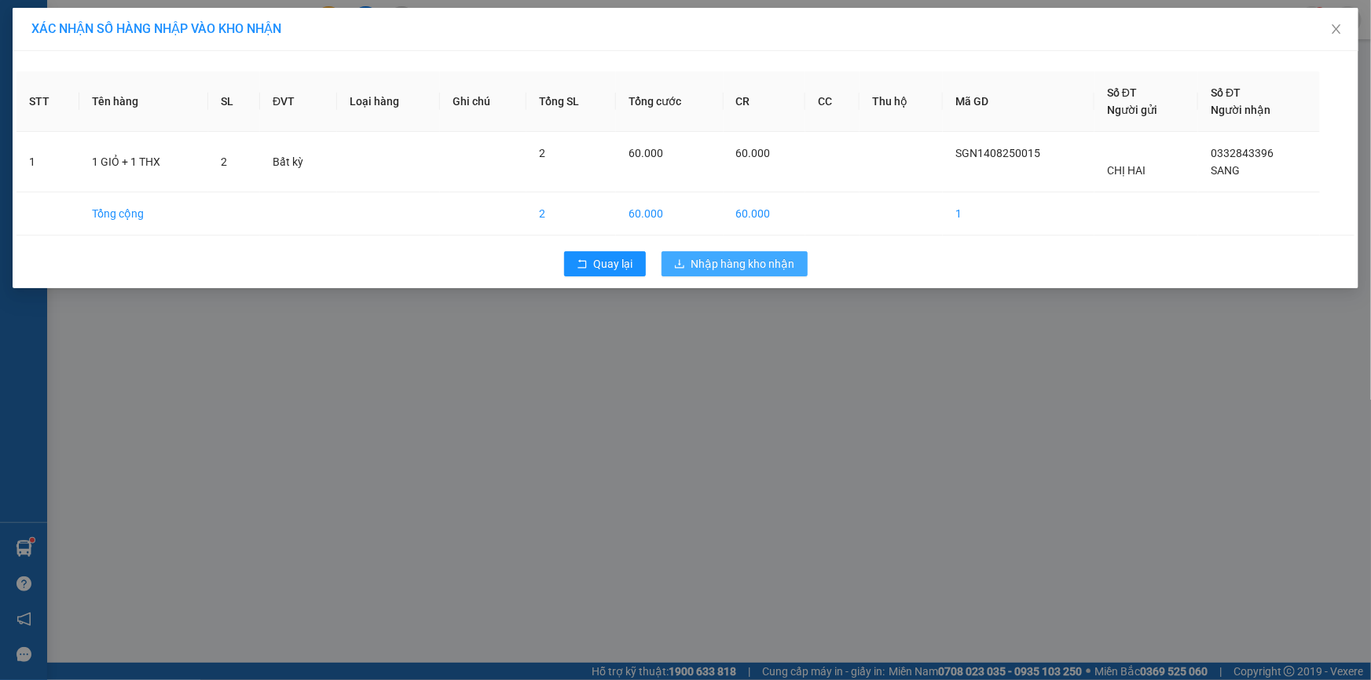
click at [706, 258] on span "Nhập hàng kho nhận" at bounding box center [743, 263] width 104 height 17
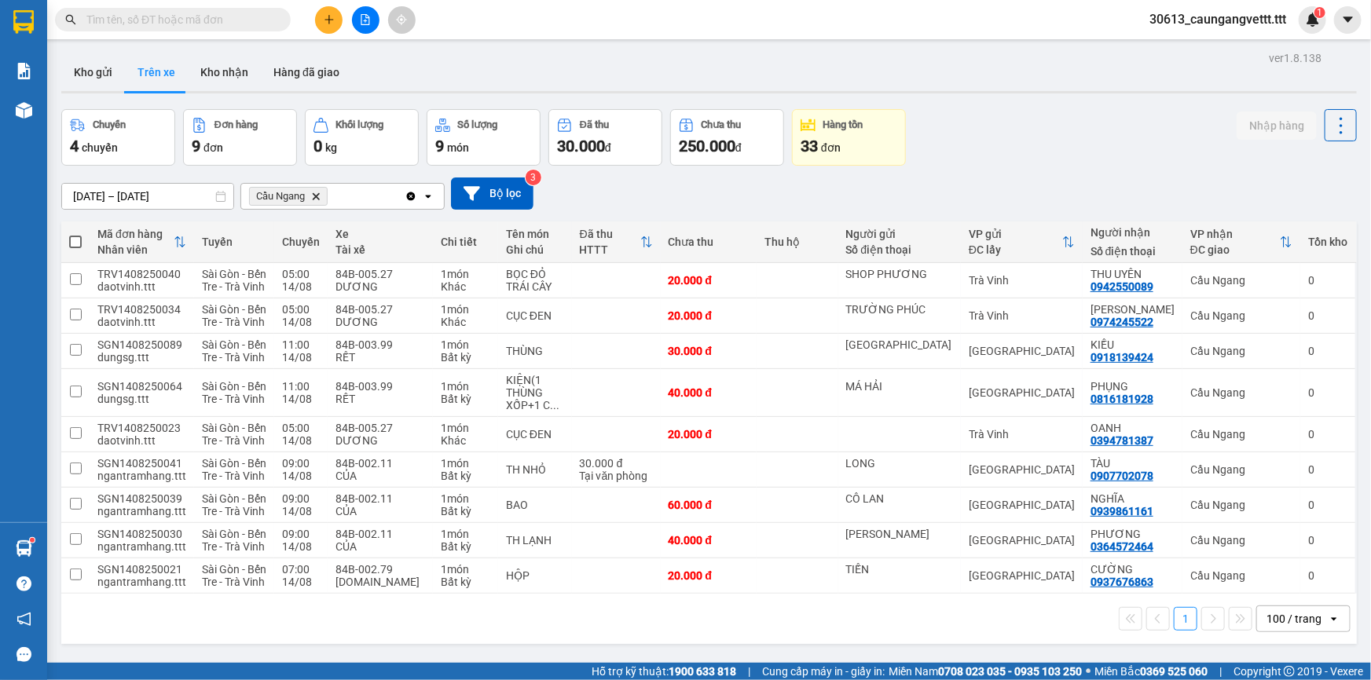
click at [331, 22] on icon "plus" at bounding box center [329, 19] width 11 height 11
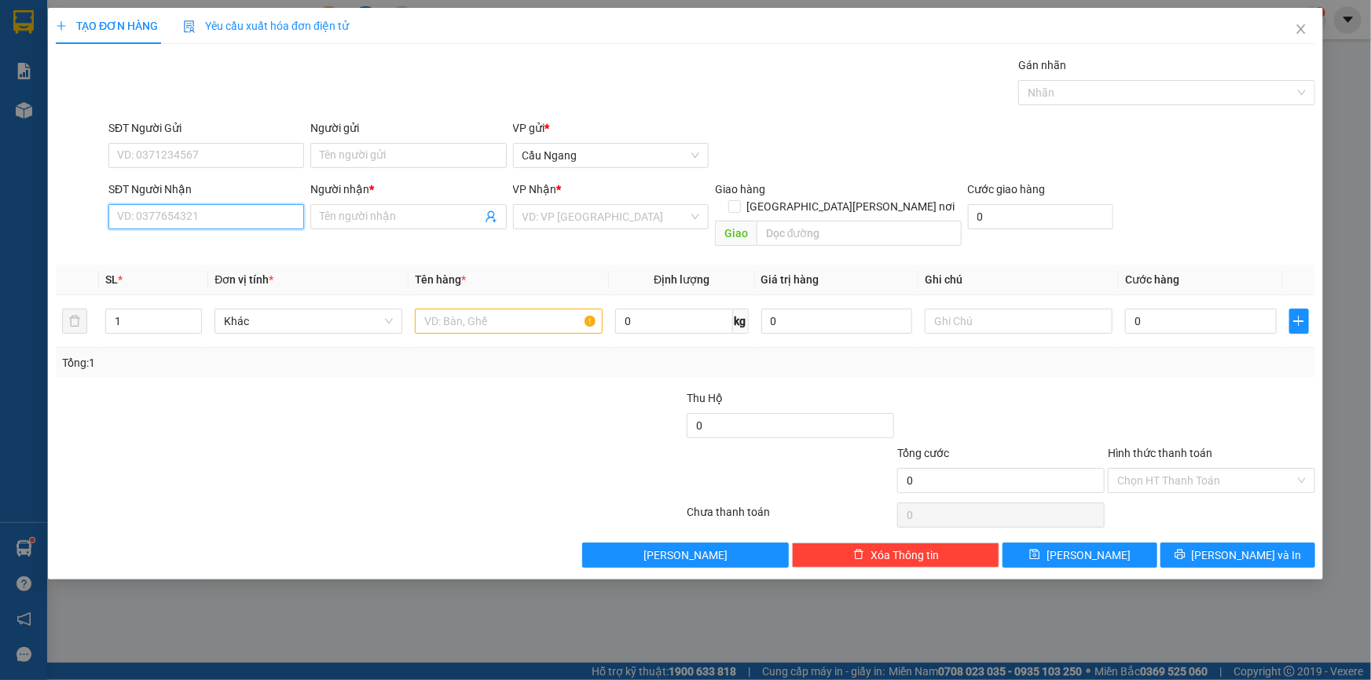
click at [244, 211] on input "SĐT Người Nhận" at bounding box center [206, 216] width 196 height 25
click at [190, 245] on div "0385306949 - [PERSON_NAME]" at bounding box center [206, 248] width 177 height 17
type input "0385306949"
type input "DUNG"
type input "0385306949"
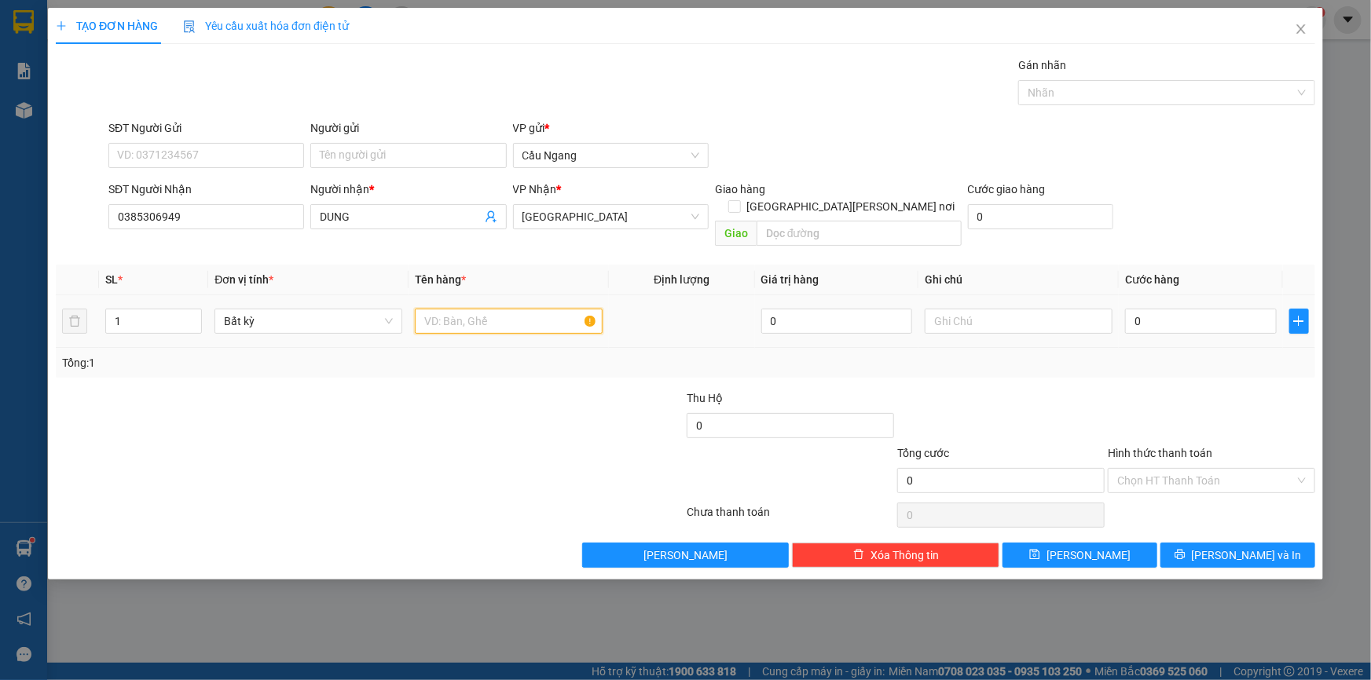
click at [465, 309] on input "text" at bounding box center [509, 321] width 188 height 25
type input "THÙNG"
click at [1178, 309] on input "0" at bounding box center [1201, 321] width 152 height 25
type input "3"
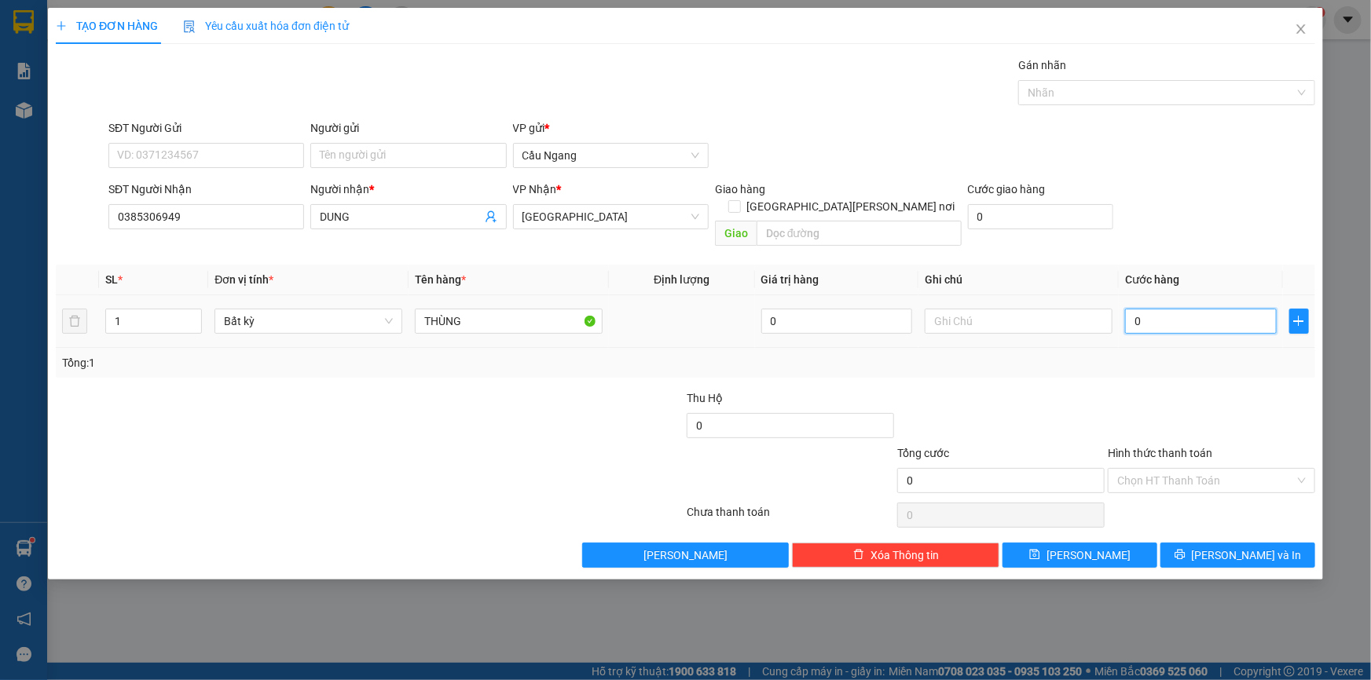
type input "3"
type input "30"
type input "300"
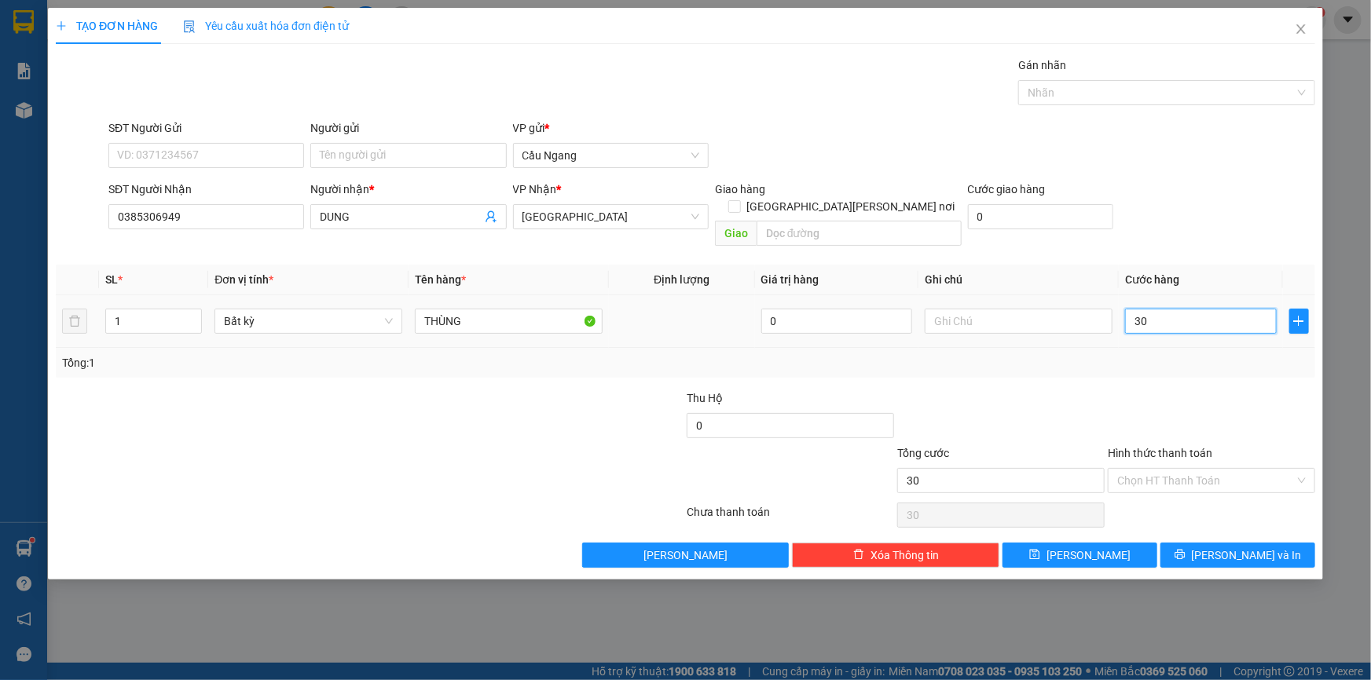
type input "300"
type input "3.000"
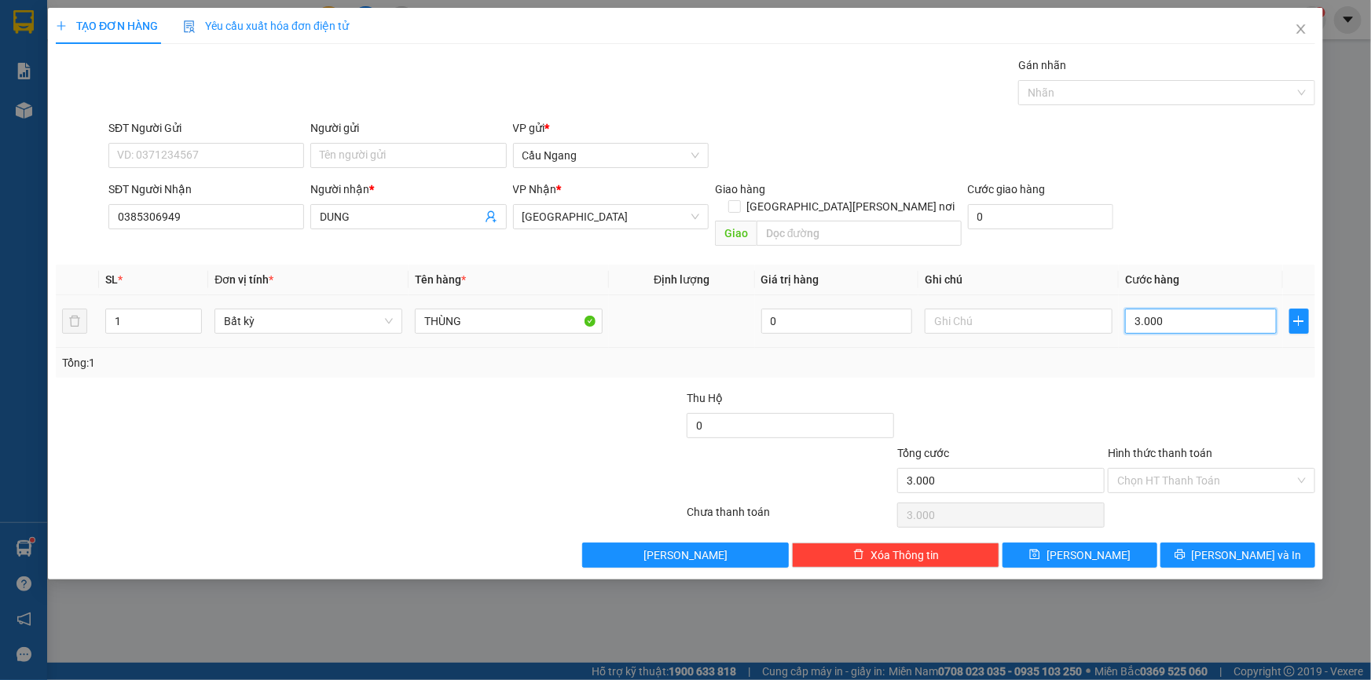
type input "30.000"
click at [1193, 469] on input "Hình thức thanh toán" at bounding box center [1206, 481] width 178 height 24
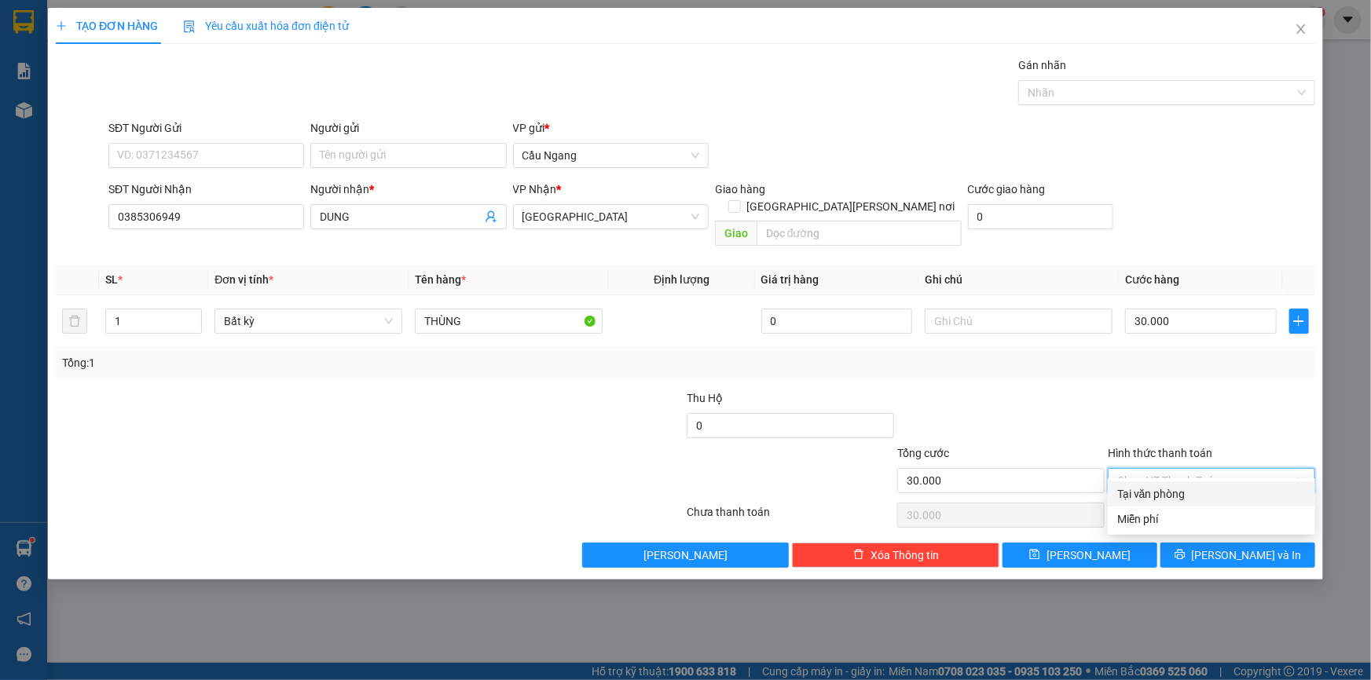
click at [1165, 492] on div "Tại văn phòng" at bounding box center [1211, 494] width 189 height 17
type input "0"
click at [1229, 547] on span "[PERSON_NAME] và In" at bounding box center [1247, 555] width 110 height 17
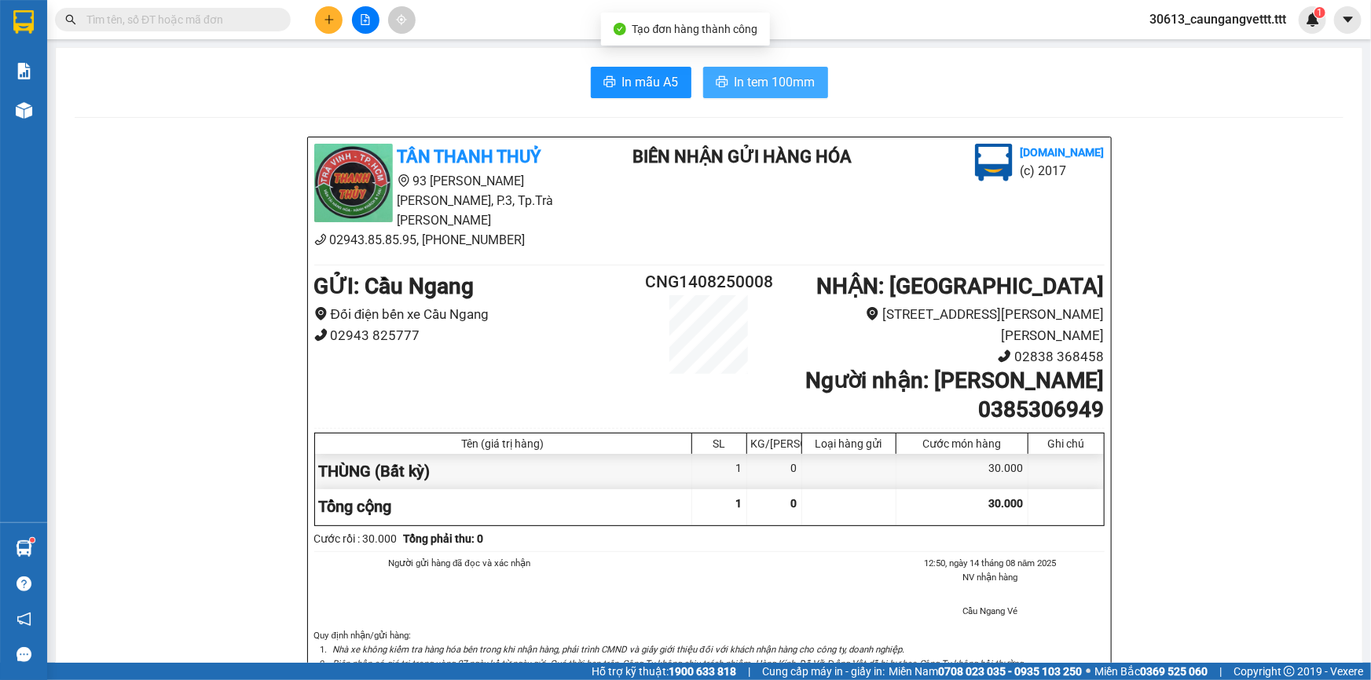
click at [768, 81] on span "In tem 100mm" at bounding box center [775, 82] width 81 height 20
click at [748, 80] on span "In tem 100mm" at bounding box center [775, 82] width 81 height 20
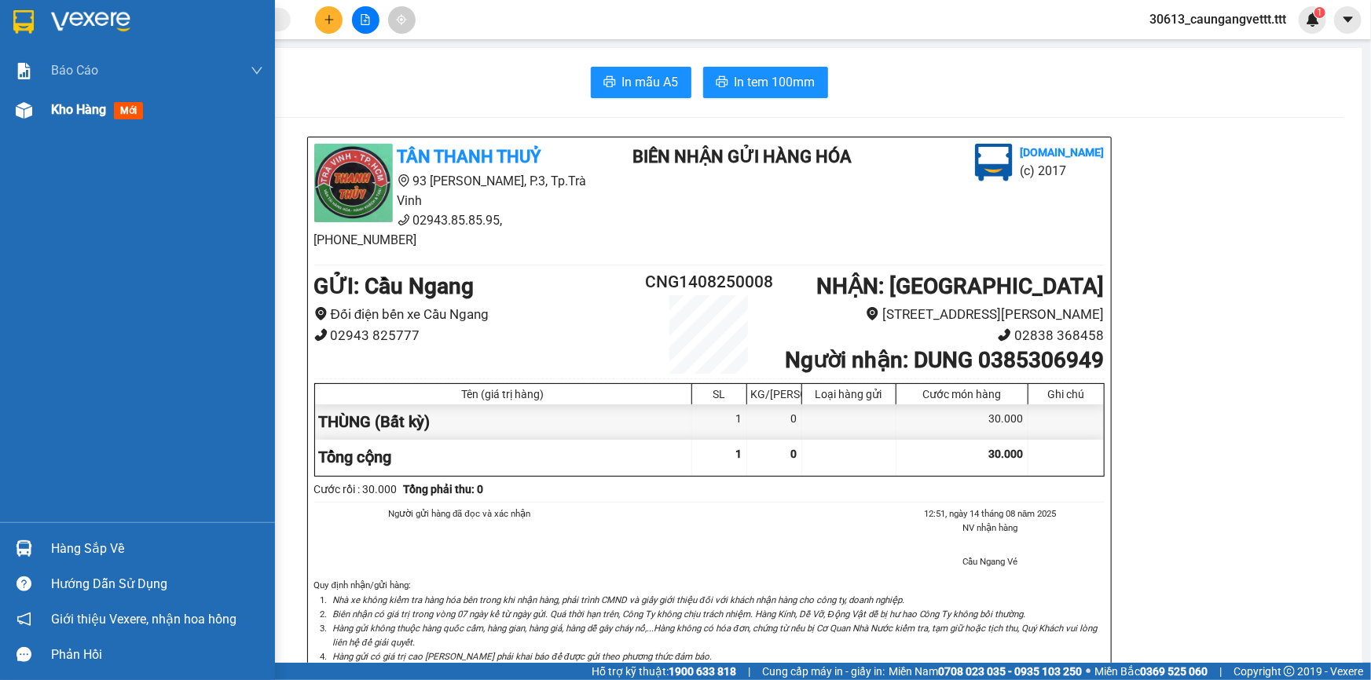
click at [60, 108] on span "Kho hàng" at bounding box center [78, 109] width 55 height 15
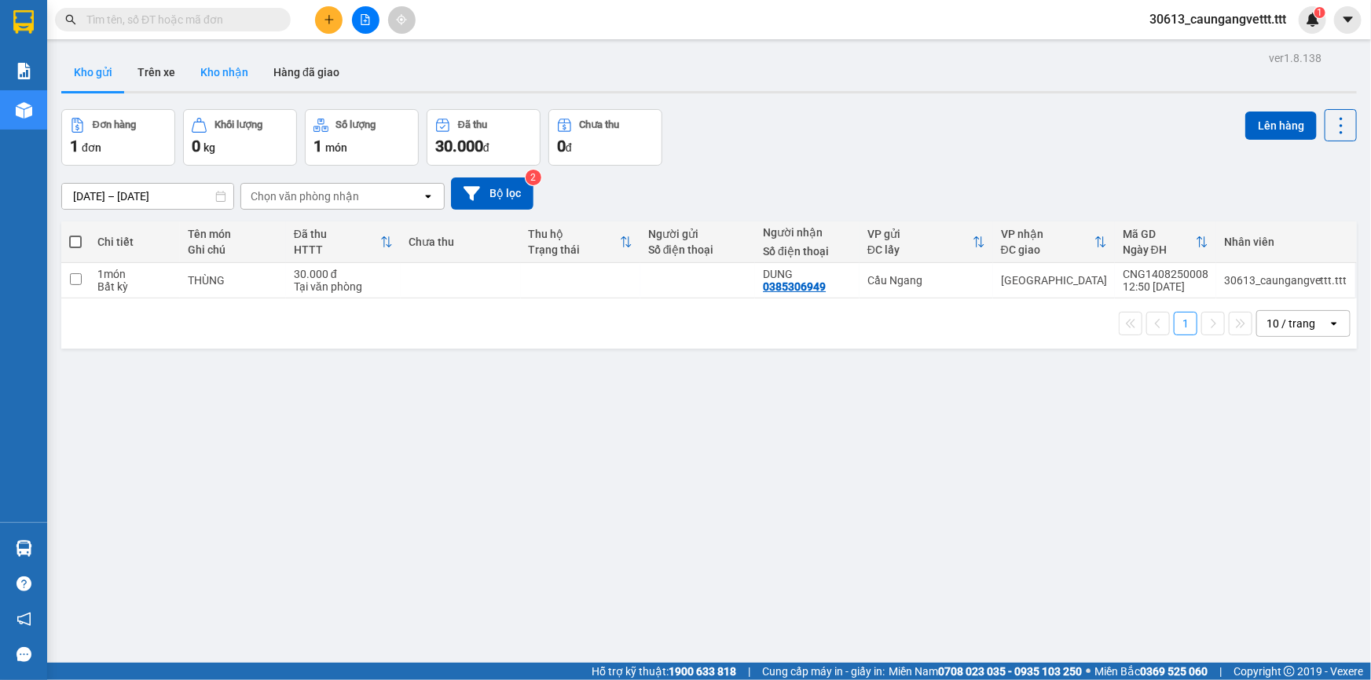
click at [227, 74] on button "Kho nhận" at bounding box center [224, 72] width 73 height 38
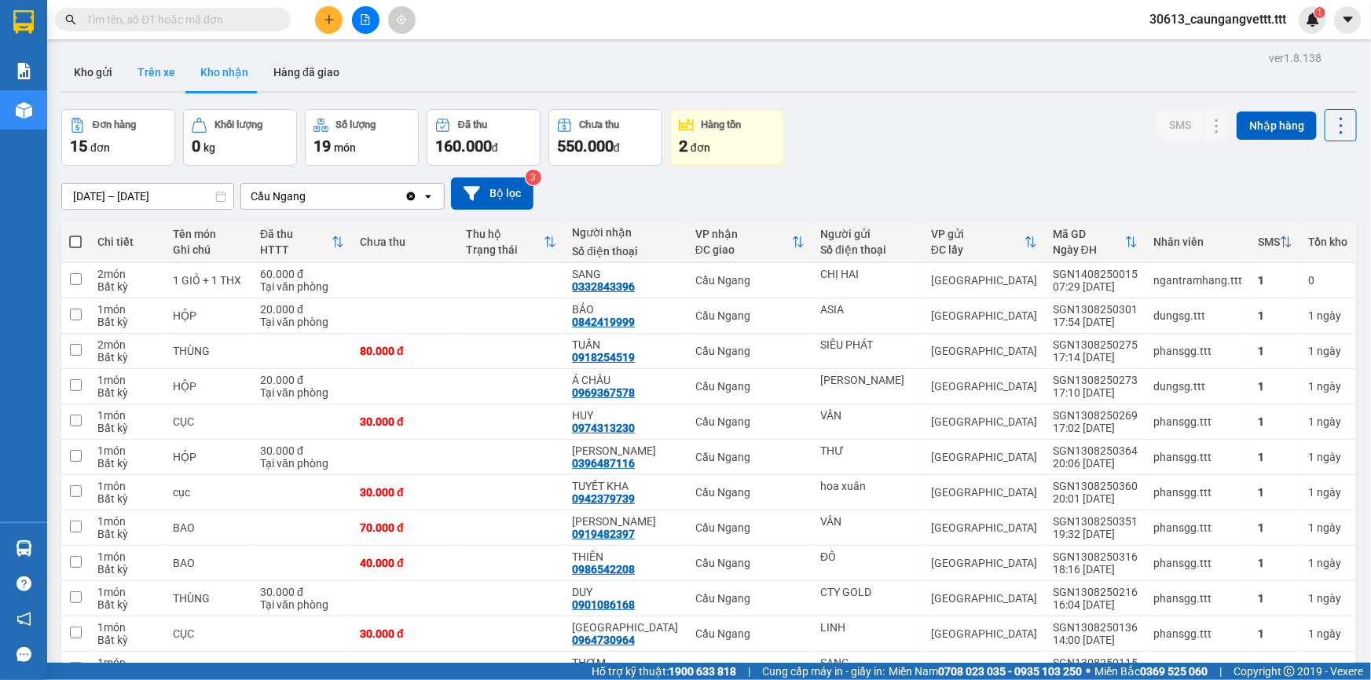
click at [149, 68] on button "Trên xe" at bounding box center [156, 72] width 63 height 38
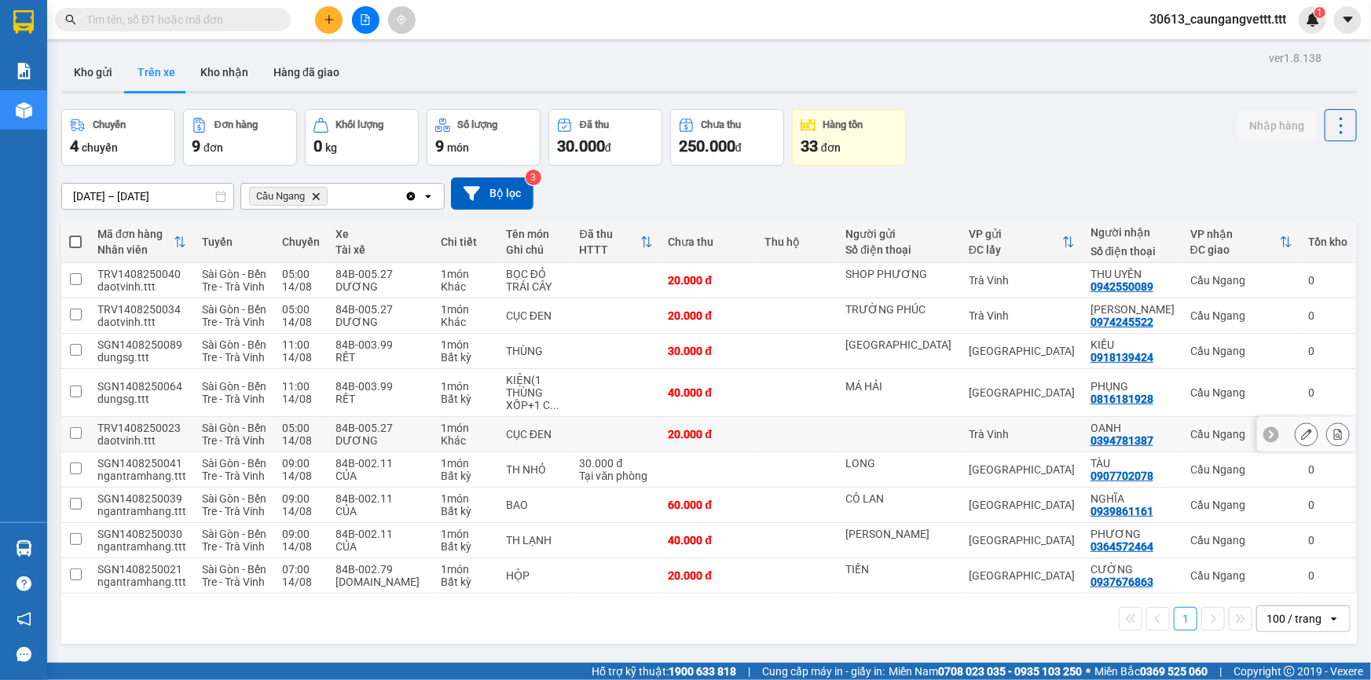
click at [1332, 436] on icon at bounding box center [1337, 434] width 11 height 11
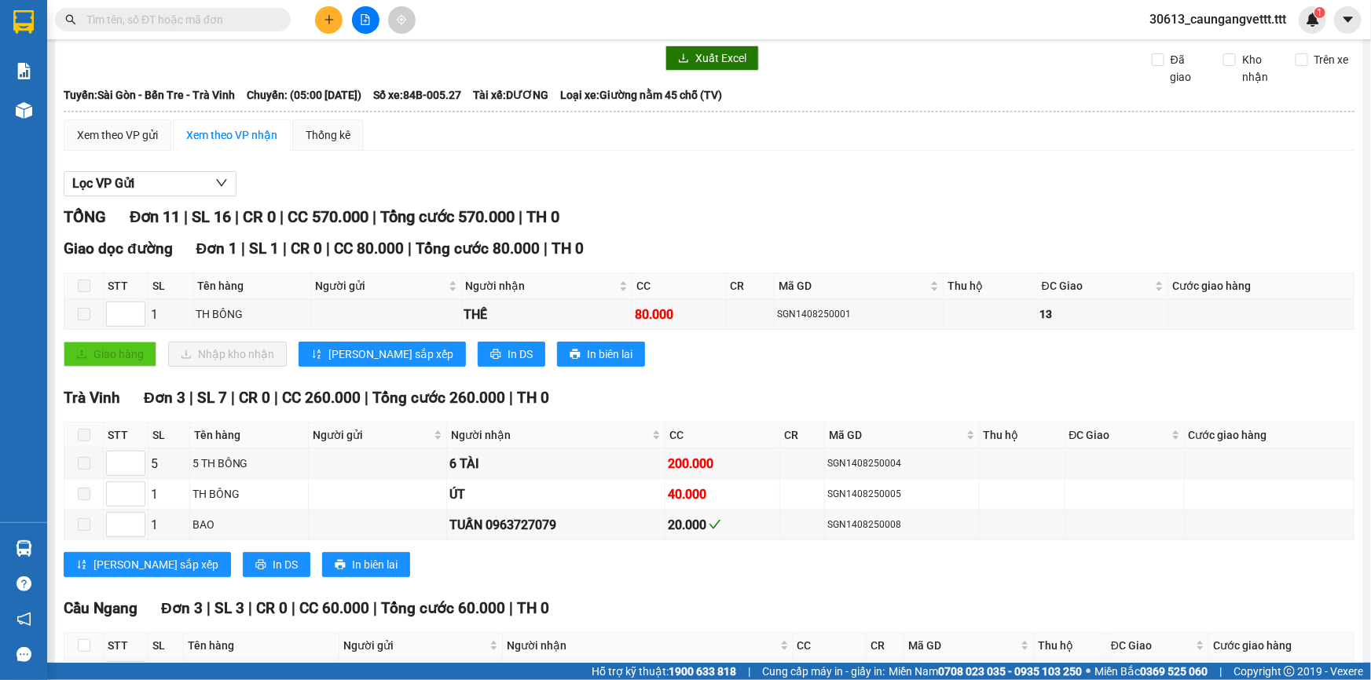
scroll to position [190, 0]
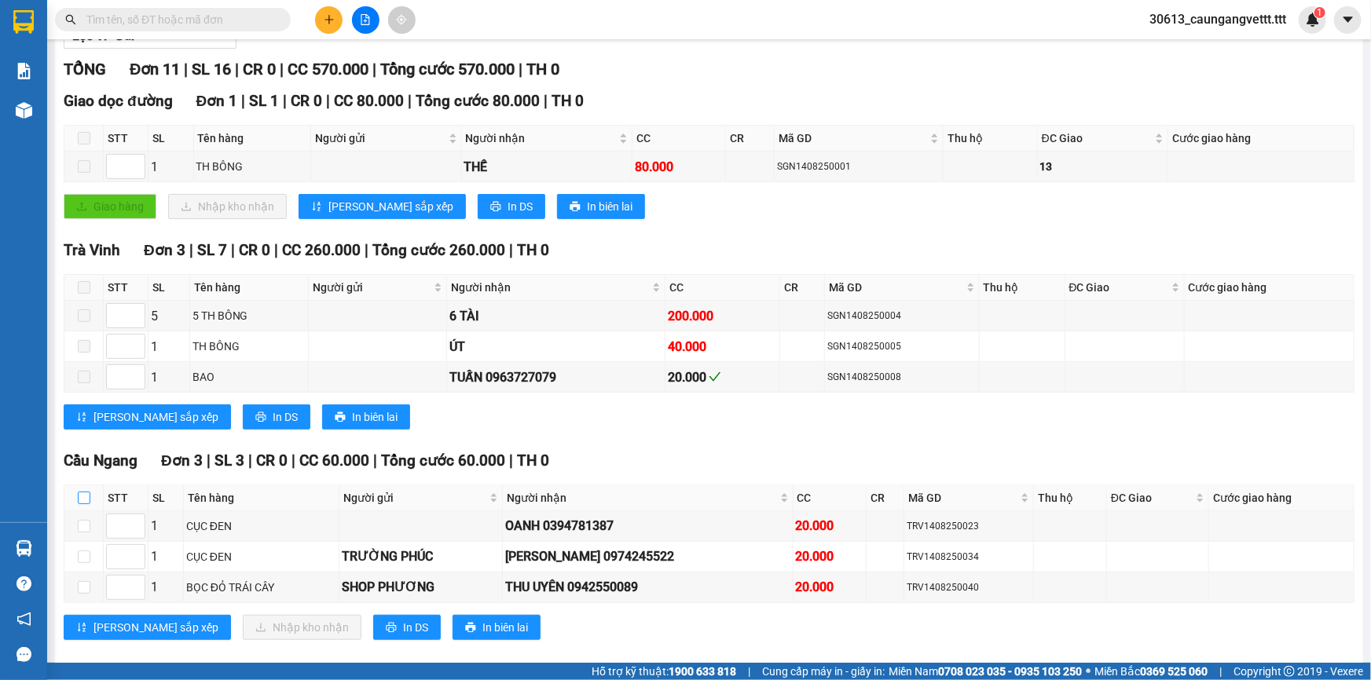
click at [86, 493] on input "checkbox" at bounding box center [84, 498] width 13 height 13
checkbox input "true"
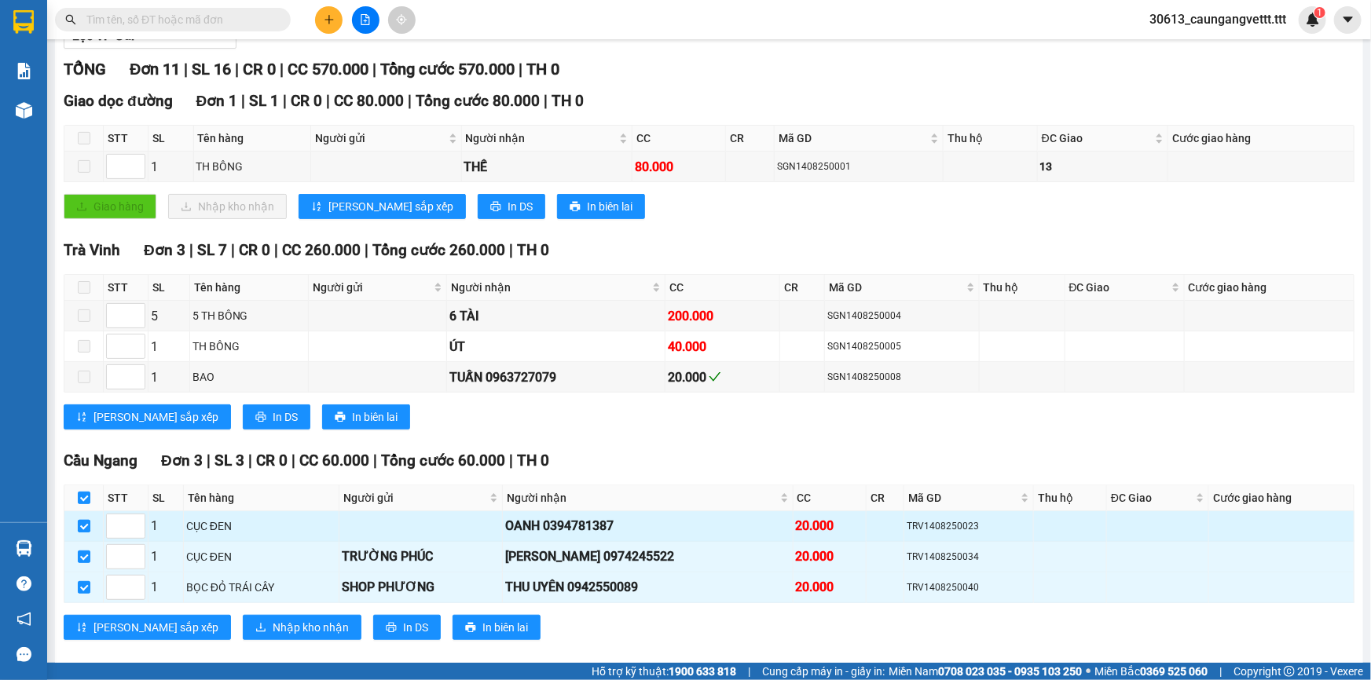
click at [84, 523] on input "checkbox" at bounding box center [84, 526] width 13 height 13
checkbox input "false"
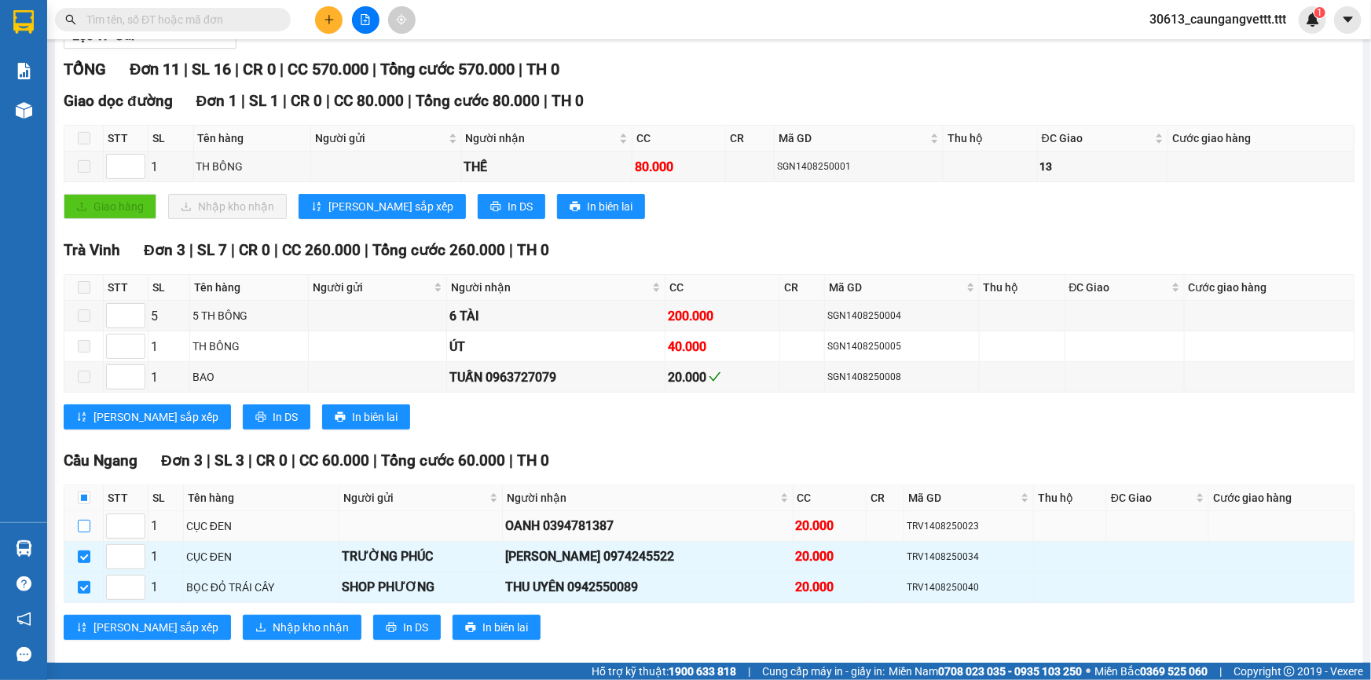
click at [84, 523] on input "checkbox" at bounding box center [84, 526] width 13 height 13
checkbox input "true"
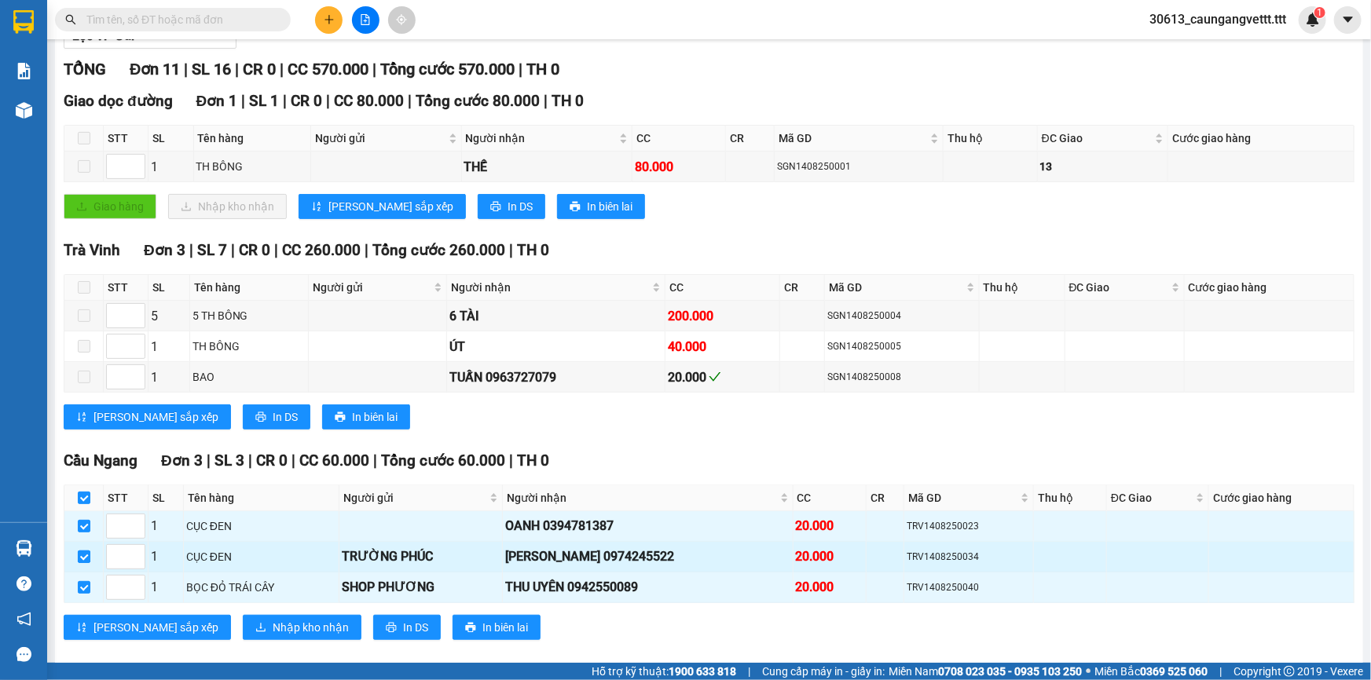
click at [82, 553] on input "checkbox" at bounding box center [84, 557] width 13 height 13
checkbox input "false"
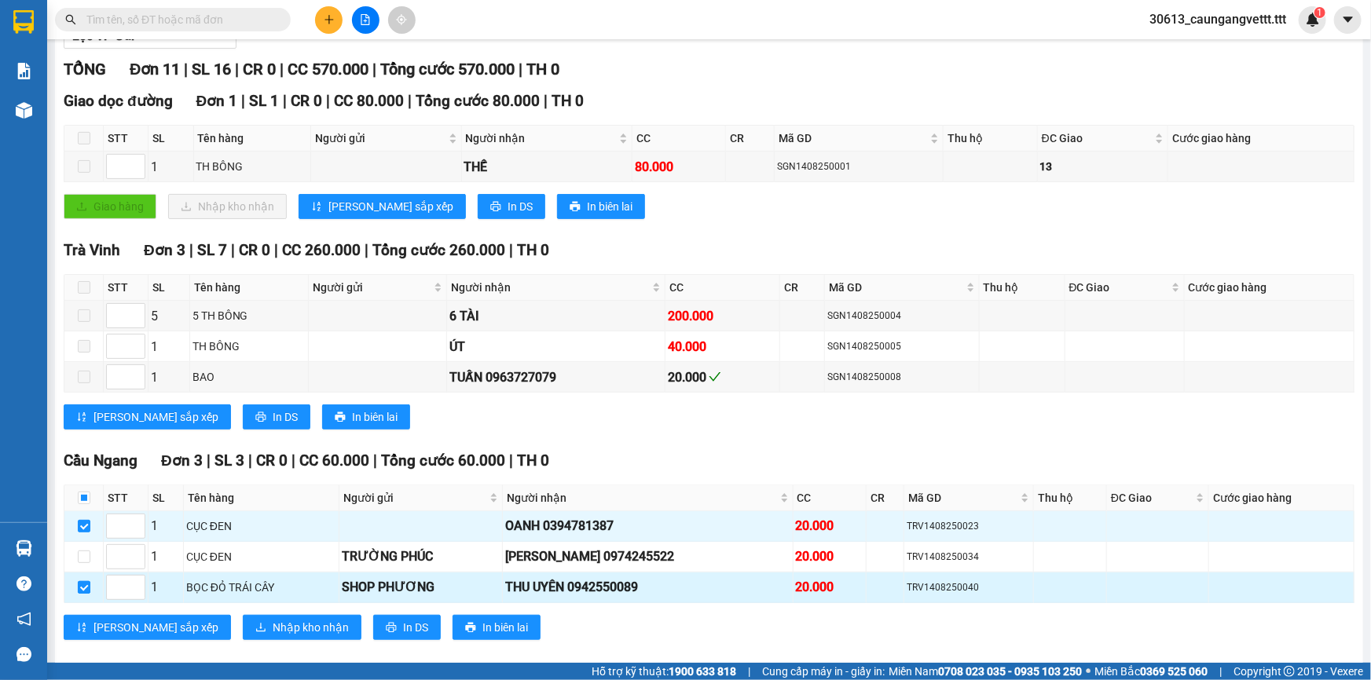
click at [79, 585] on input "checkbox" at bounding box center [84, 587] width 13 height 13
checkbox input "false"
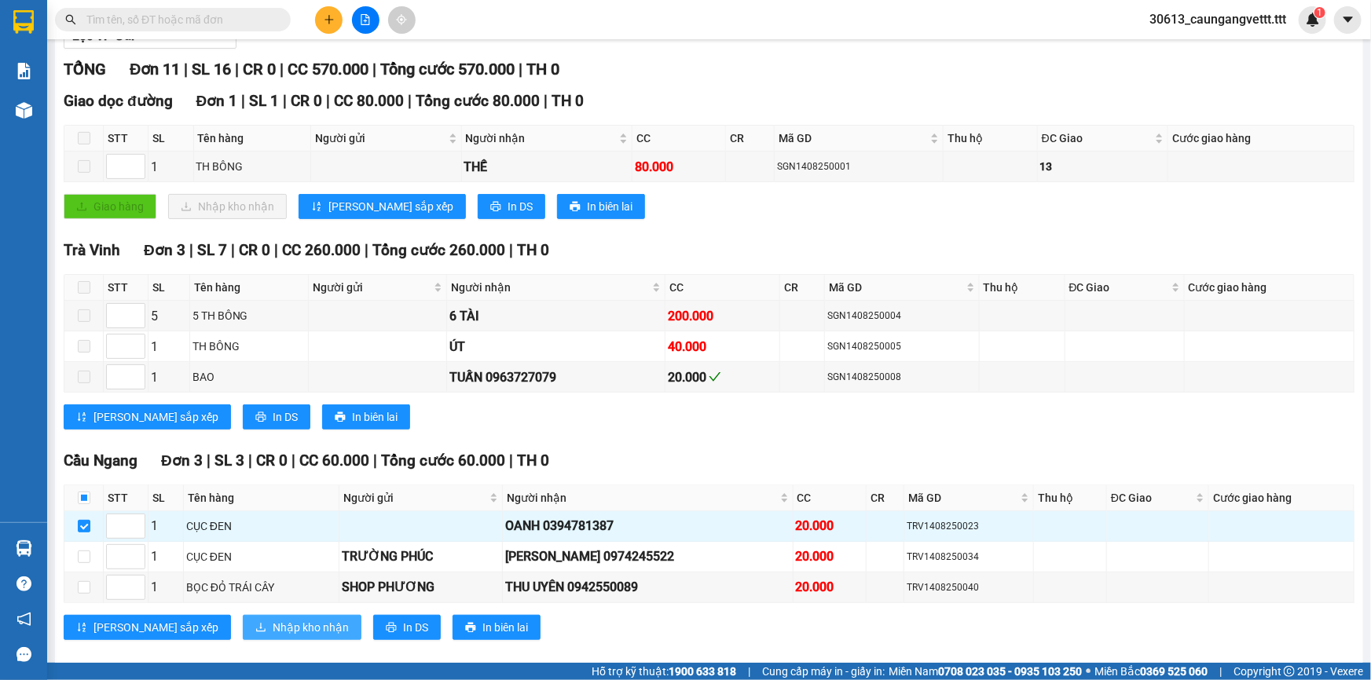
click at [273, 629] on span "Nhập kho nhận" at bounding box center [311, 627] width 76 height 17
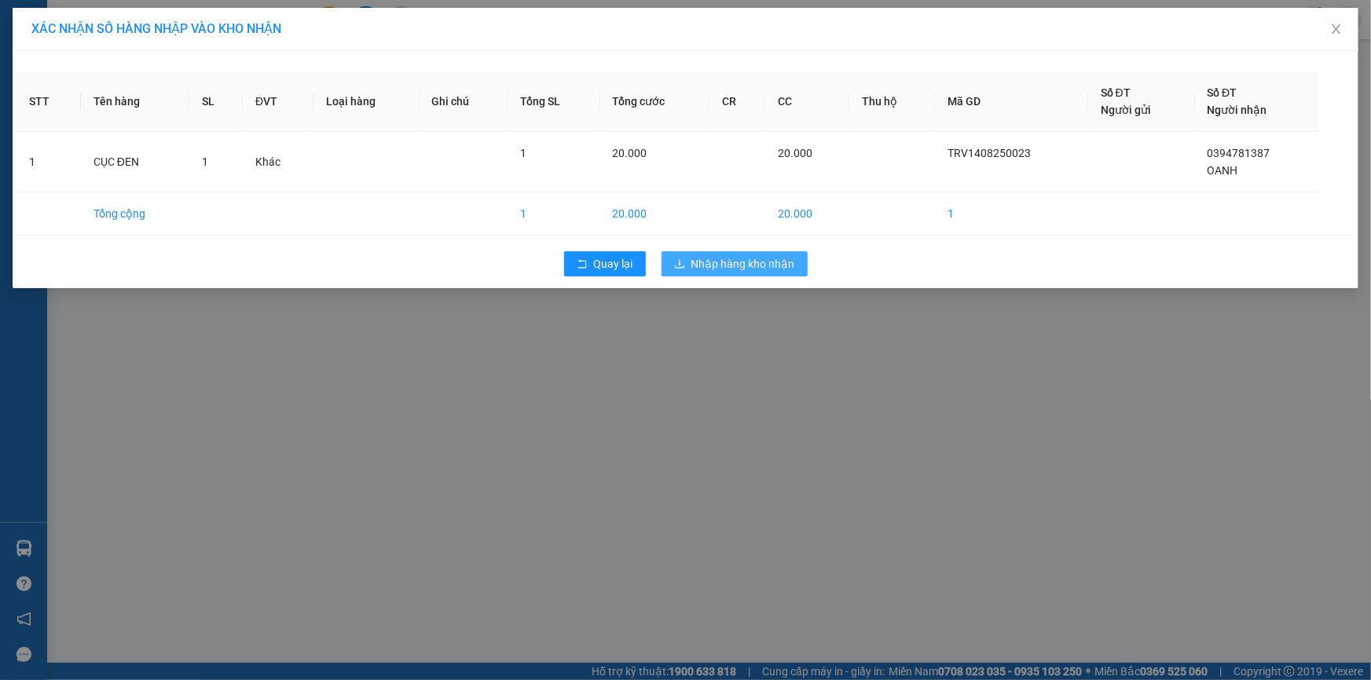
click at [749, 261] on span "Nhập hàng kho nhận" at bounding box center [743, 263] width 104 height 17
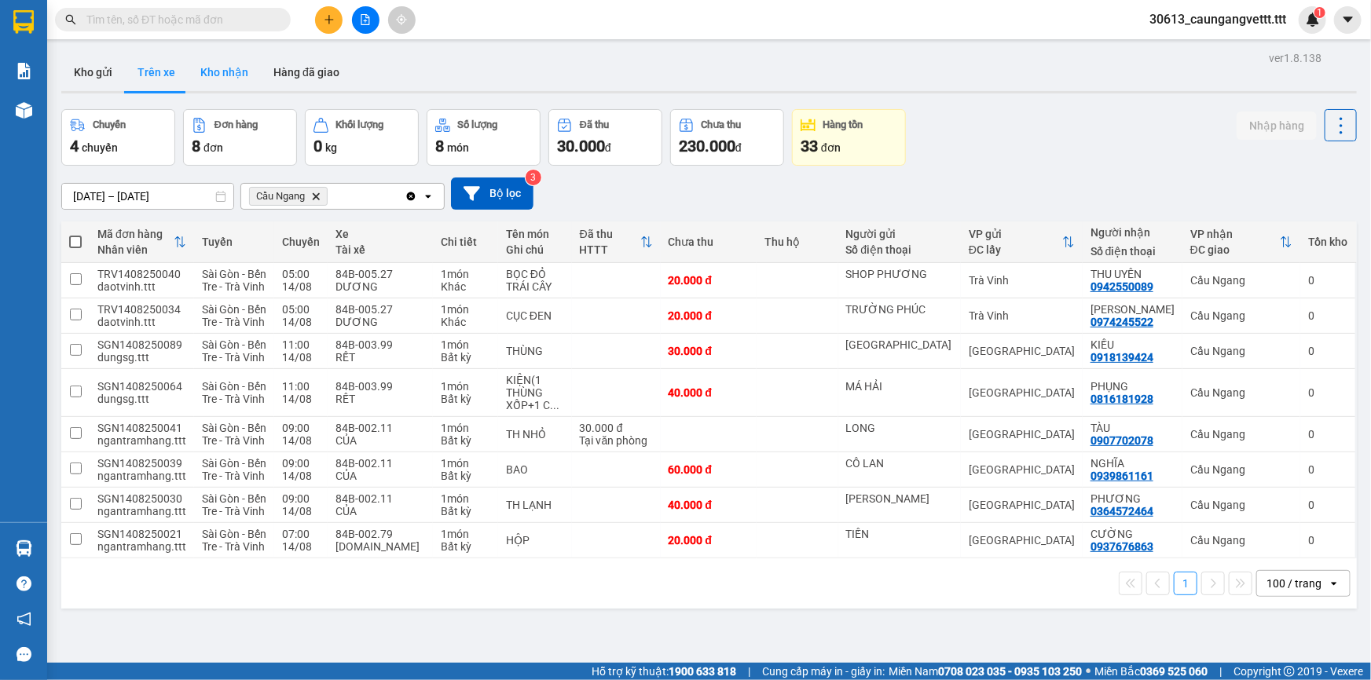
click at [232, 85] on button "Kho nhận" at bounding box center [224, 72] width 73 height 38
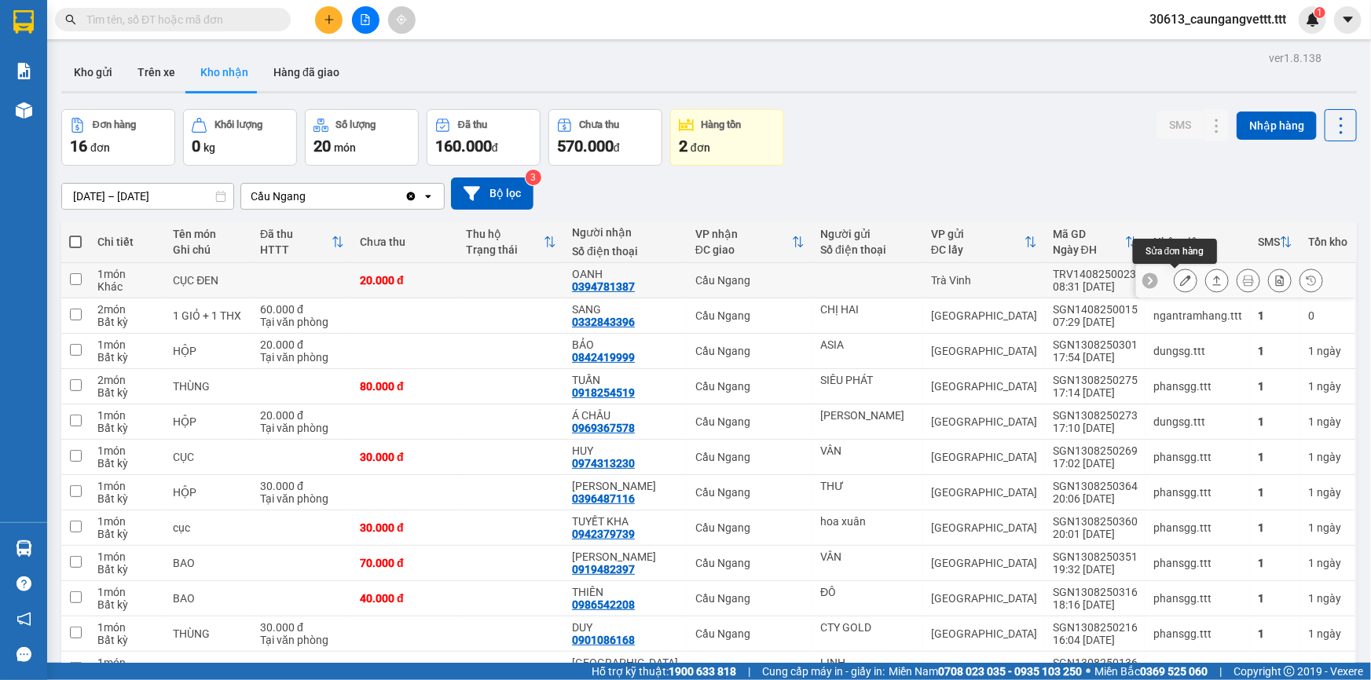
click at [1180, 280] on icon at bounding box center [1185, 280] width 11 height 11
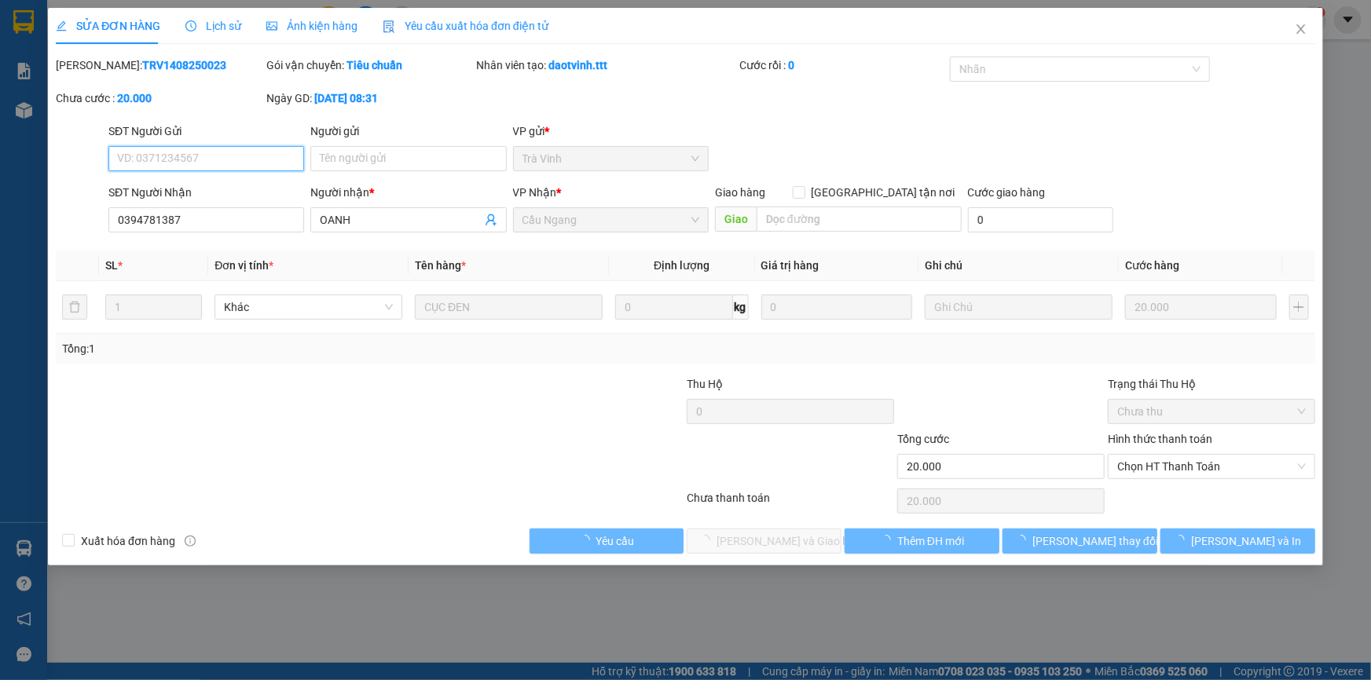
type input "0394781387"
type input "OANH"
type input "20.000"
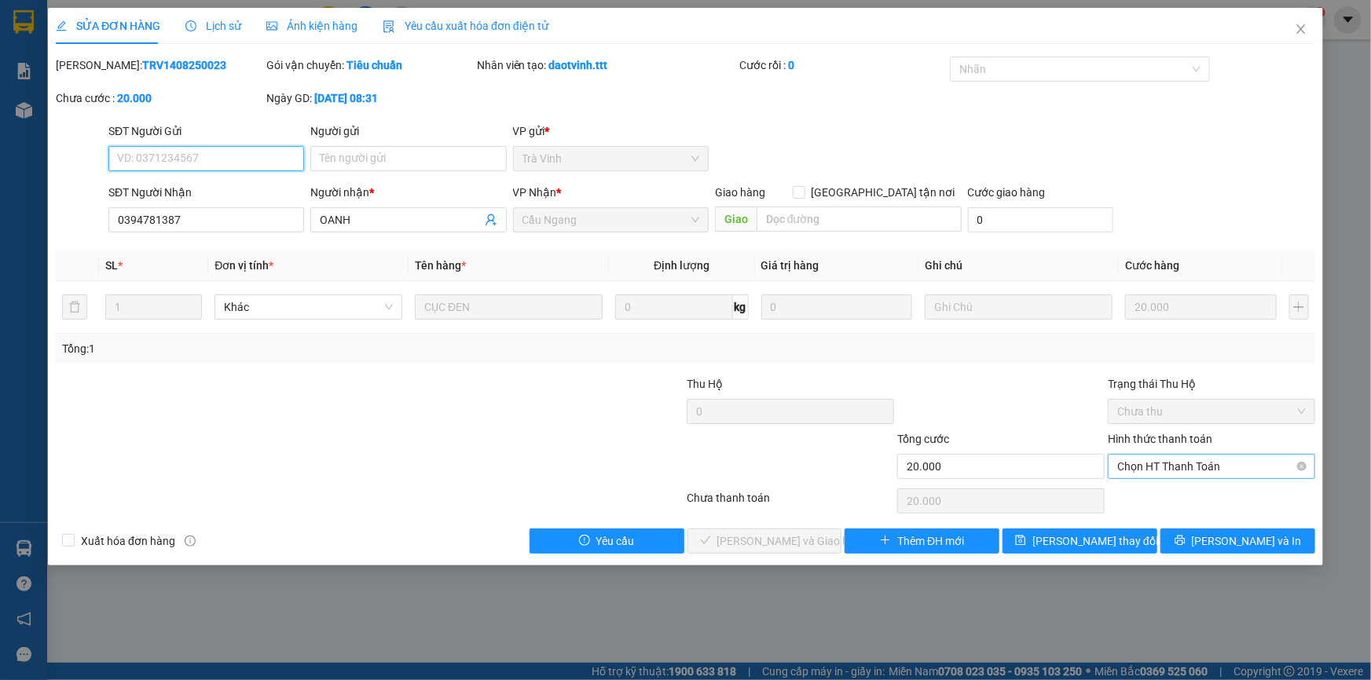
click at [1169, 469] on span "Chọn HT Thanh Toán" at bounding box center [1211, 467] width 189 height 24
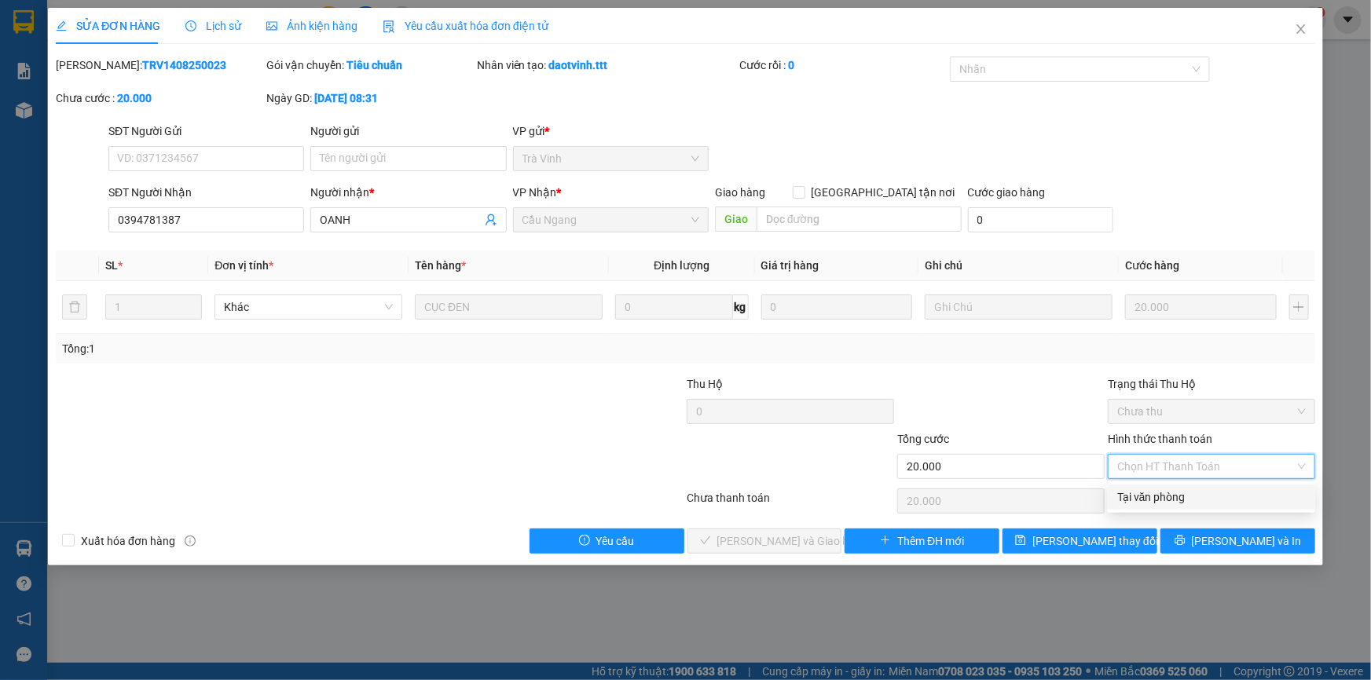
click at [1164, 496] on div "Tại văn phòng" at bounding box center [1211, 497] width 189 height 17
type input "0"
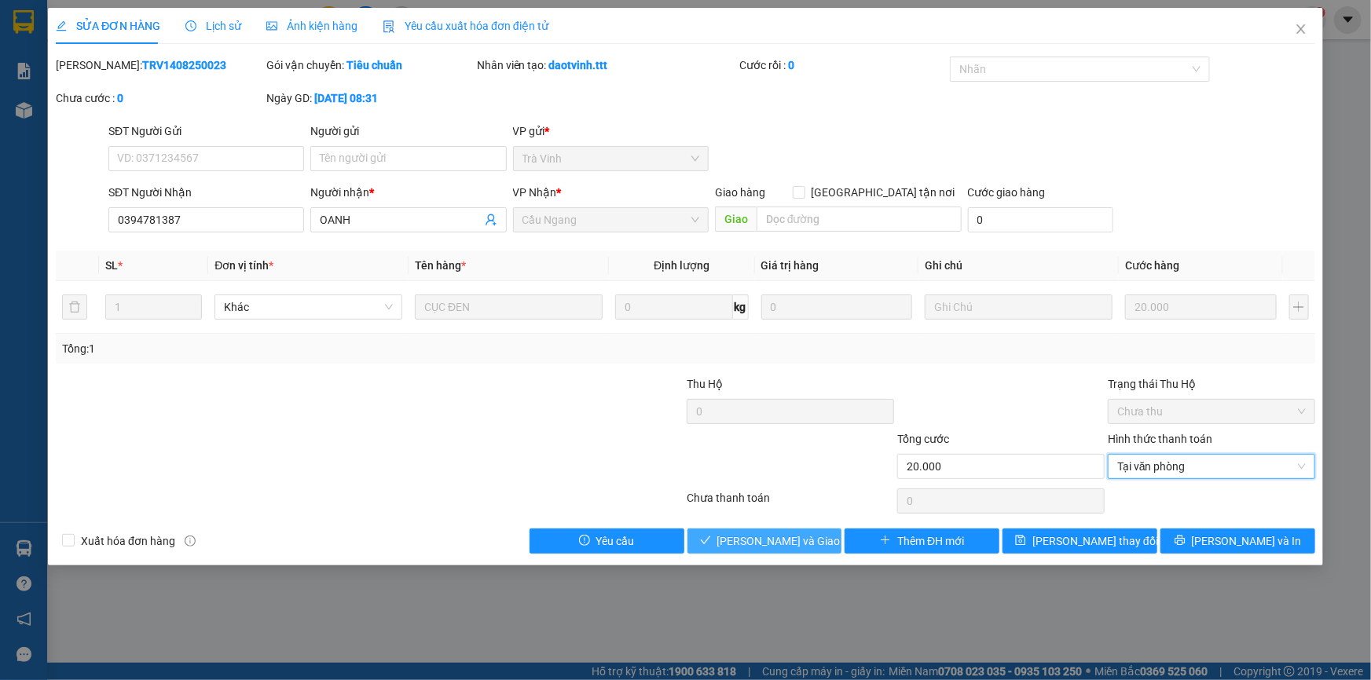
drag, startPoint x: 775, startPoint y: 542, endPoint x: 788, endPoint y: 537, distance: 13.4
click at [776, 542] on span "[PERSON_NAME] và [PERSON_NAME] hàng" at bounding box center [792, 541] width 151 height 17
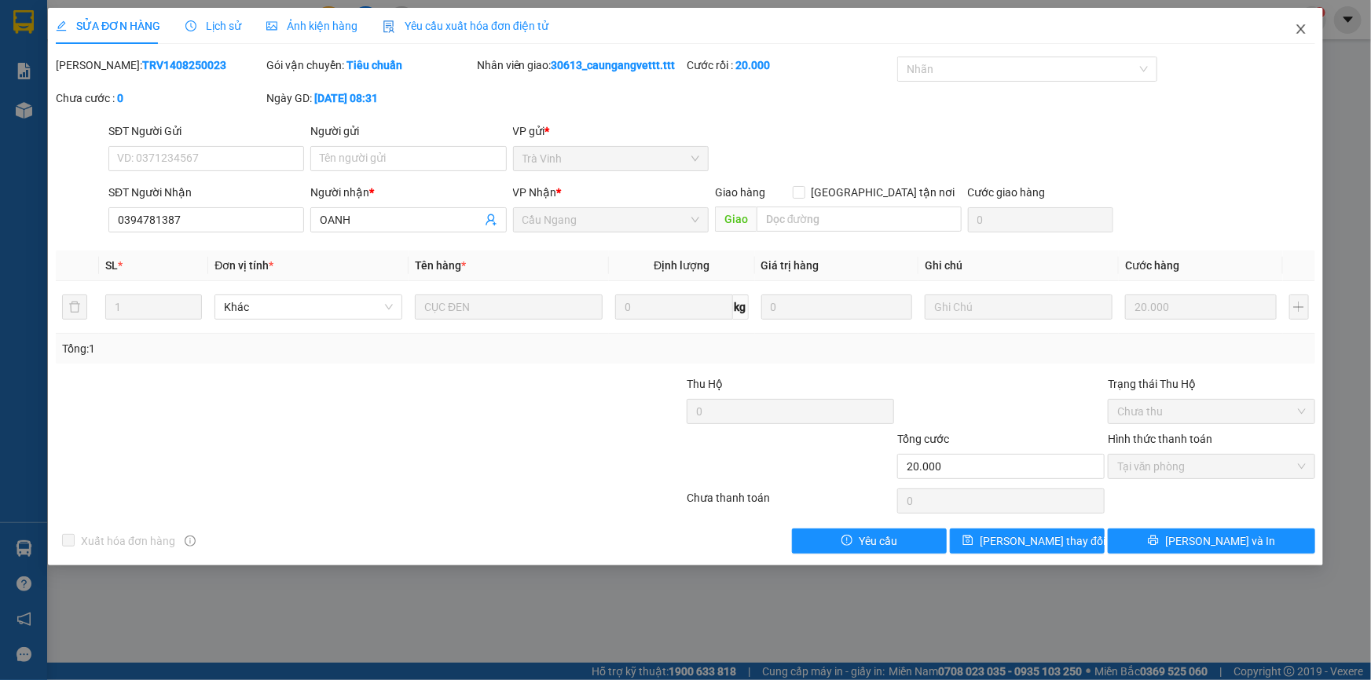
click at [1304, 31] on icon "close" at bounding box center [1301, 29] width 13 height 13
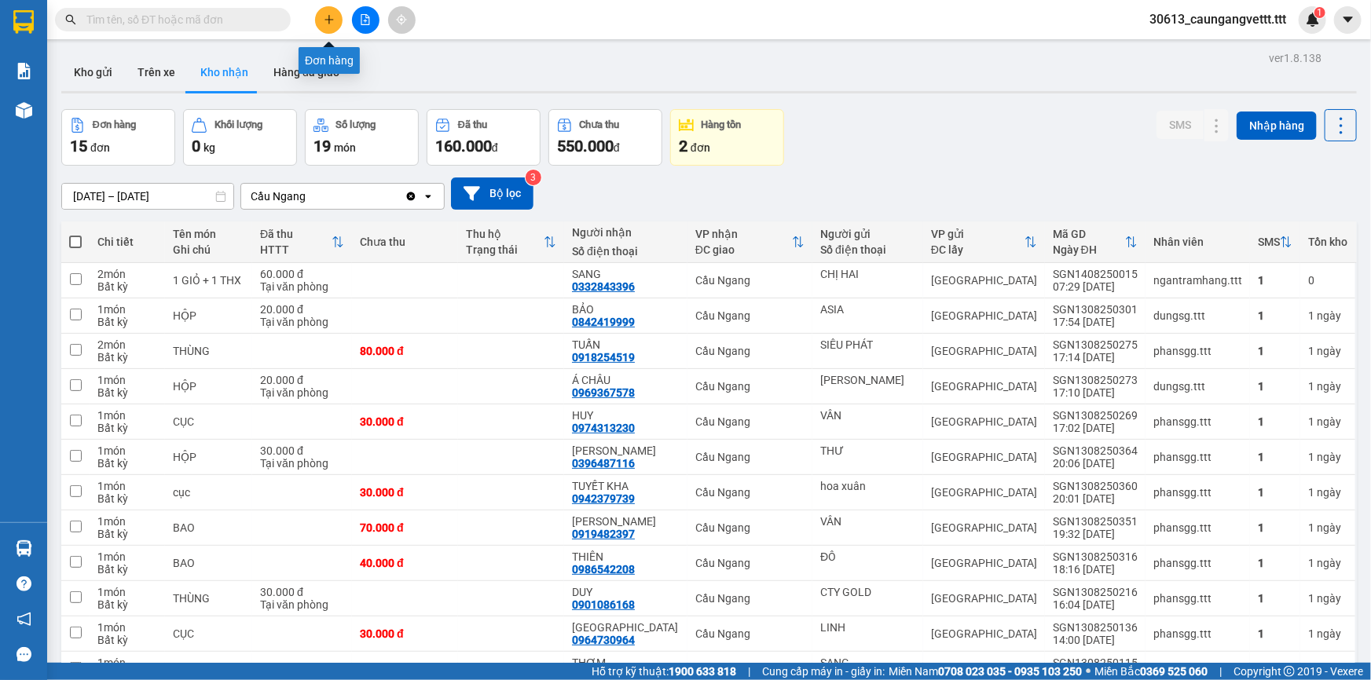
click at [332, 27] on button at bounding box center [328, 19] width 27 height 27
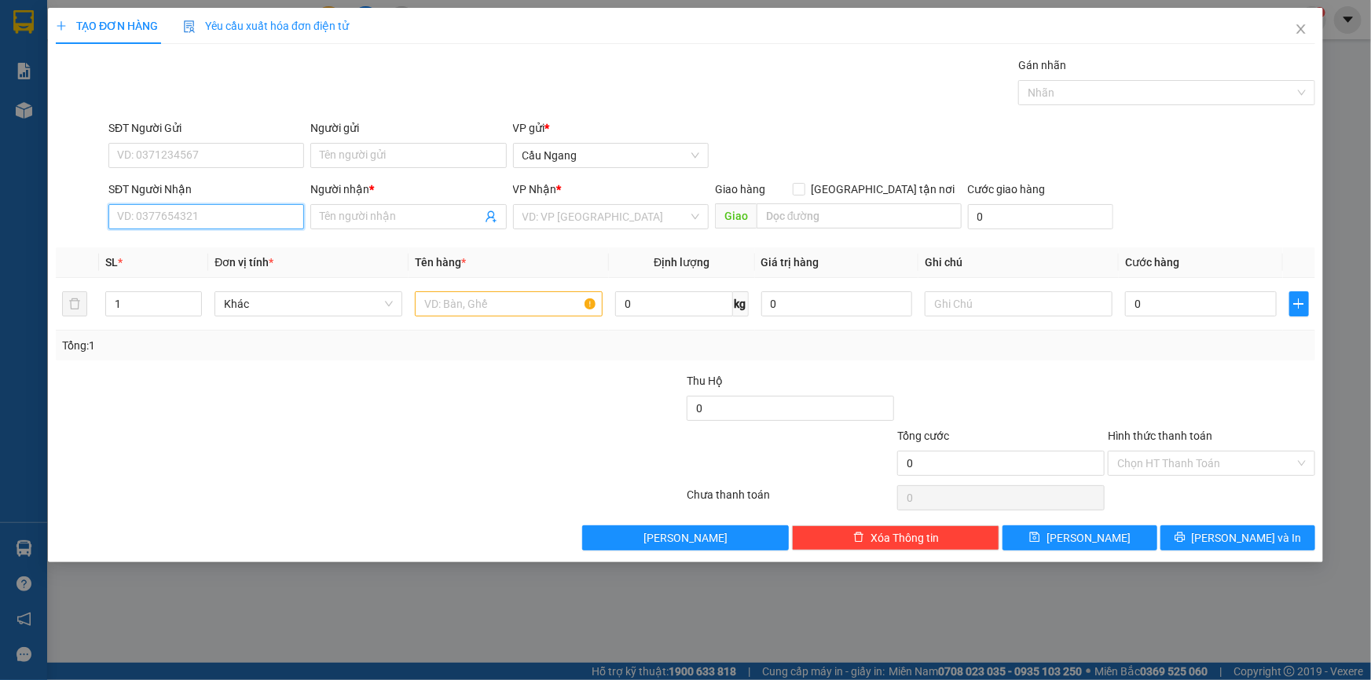
click at [220, 211] on input "SĐT Người Nhận" at bounding box center [206, 216] width 196 height 25
type input "0946726794"
click at [391, 216] on input "Người nhận *" at bounding box center [400, 216] width 161 height 17
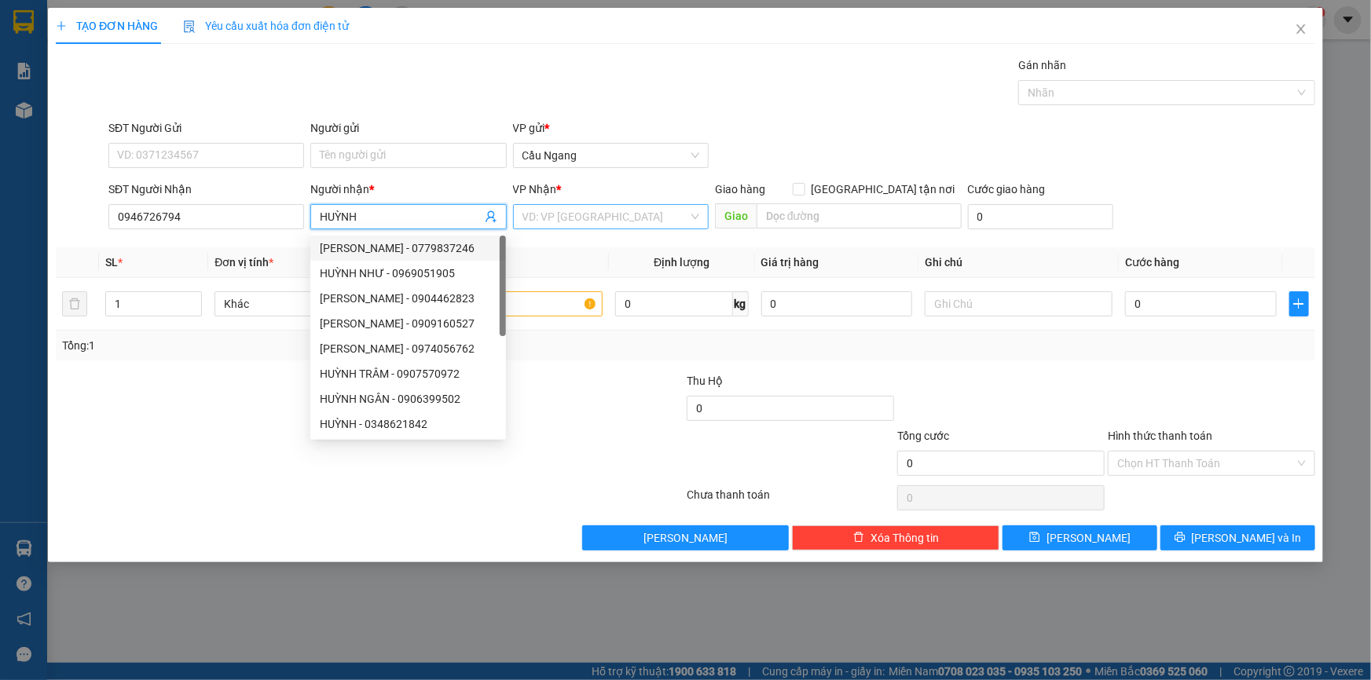
type input "HUỲNH"
click at [583, 219] on input "search" at bounding box center [605, 217] width 166 height 24
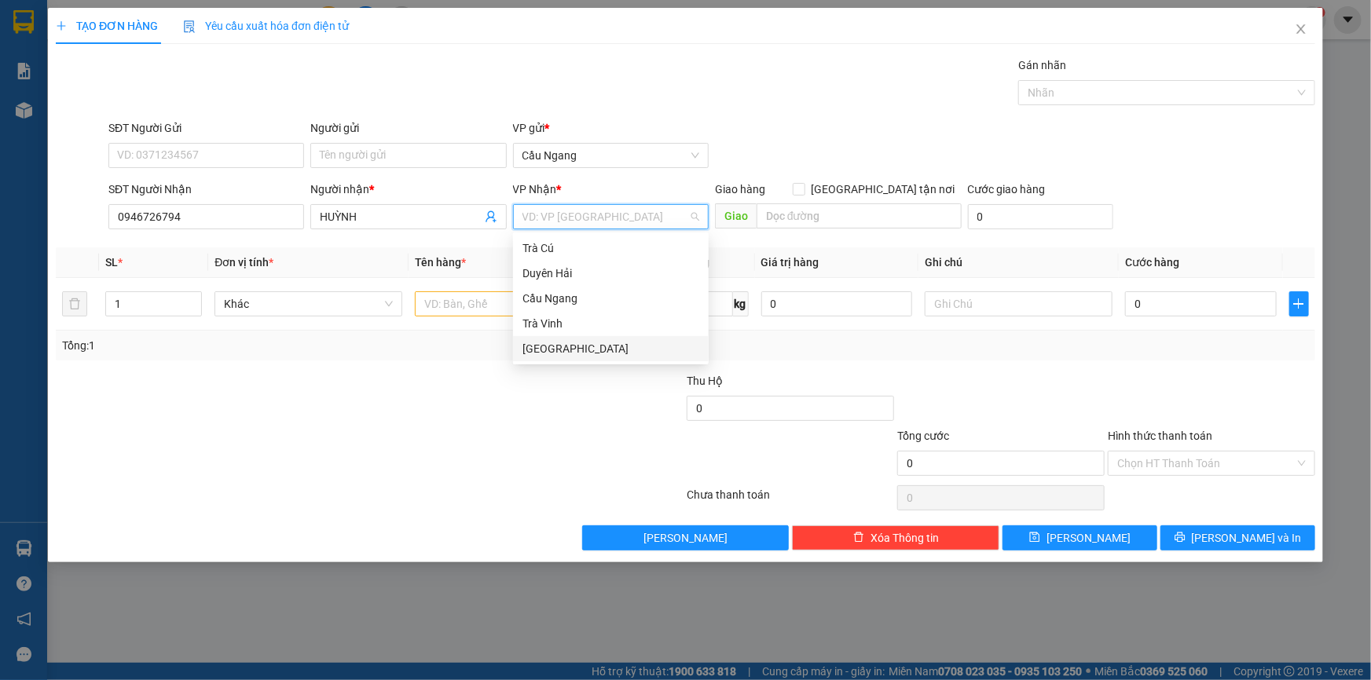
click at [552, 346] on div "[GEOGRAPHIC_DATA]" at bounding box center [610, 348] width 177 height 17
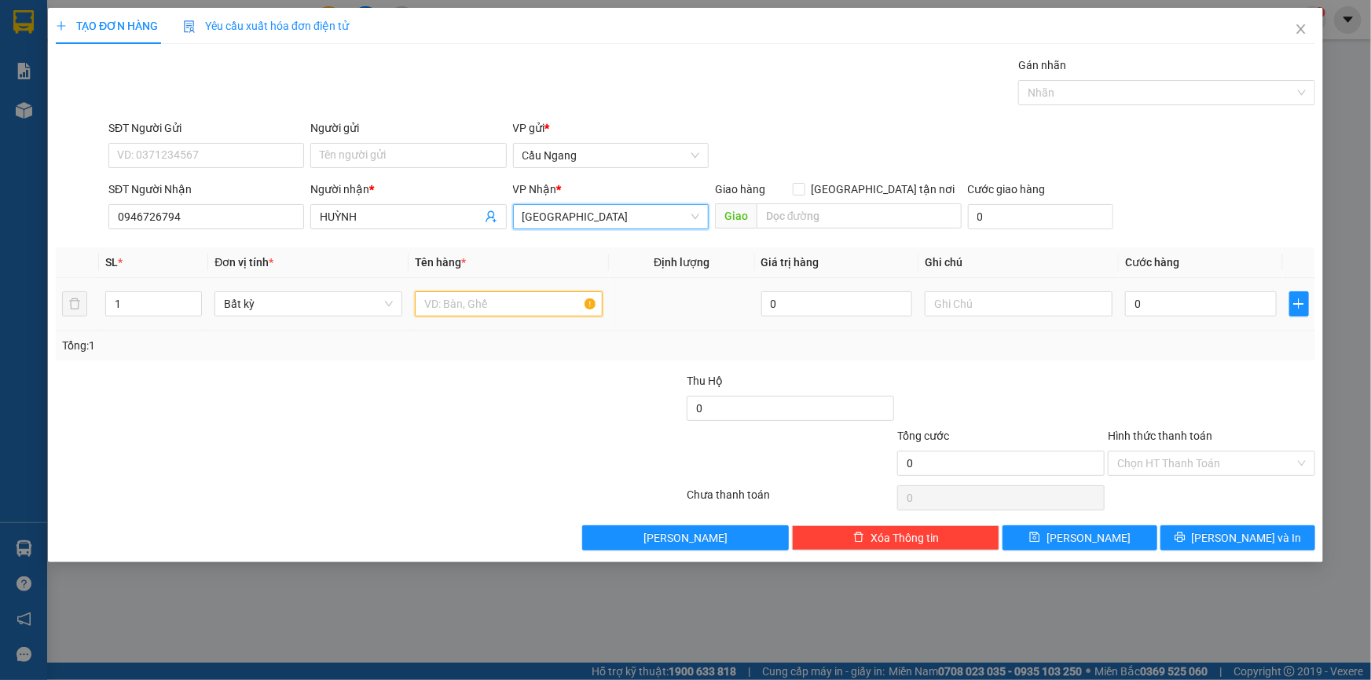
click at [499, 305] on input "text" at bounding box center [509, 303] width 188 height 25
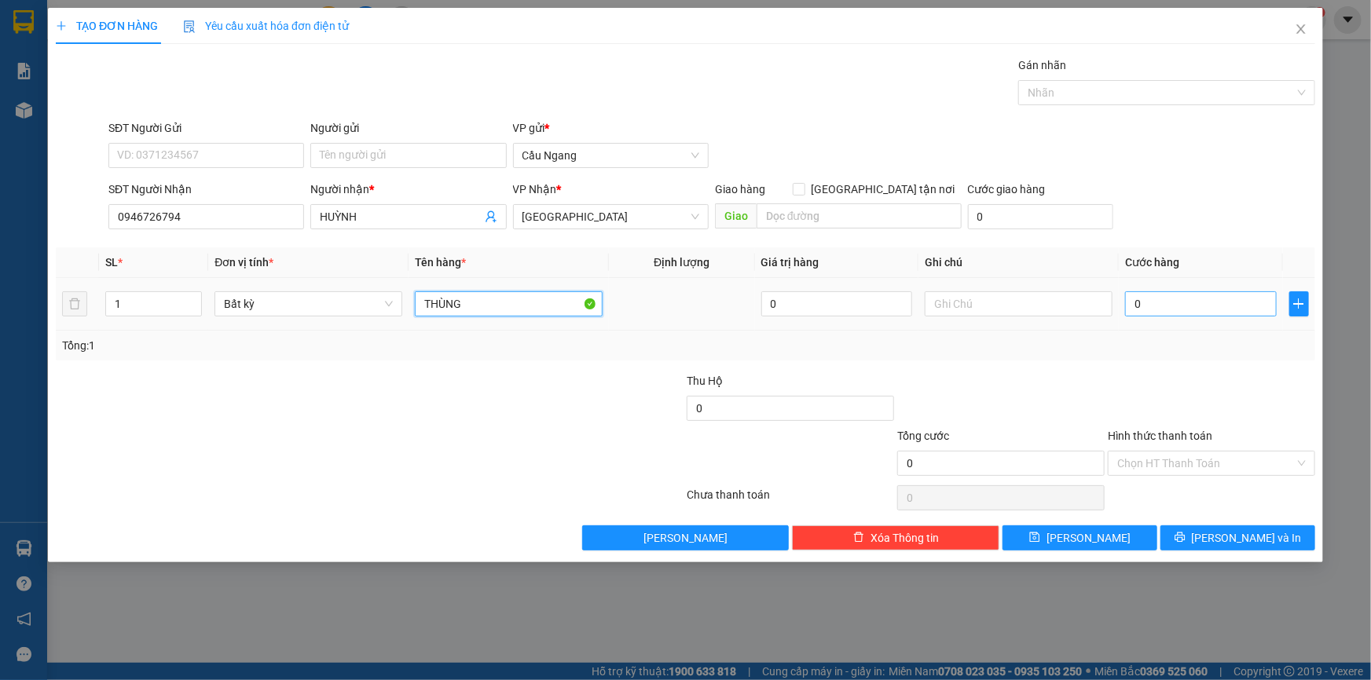
type input "THÙNG"
click at [1218, 306] on input "0" at bounding box center [1201, 303] width 152 height 25
type input "3"
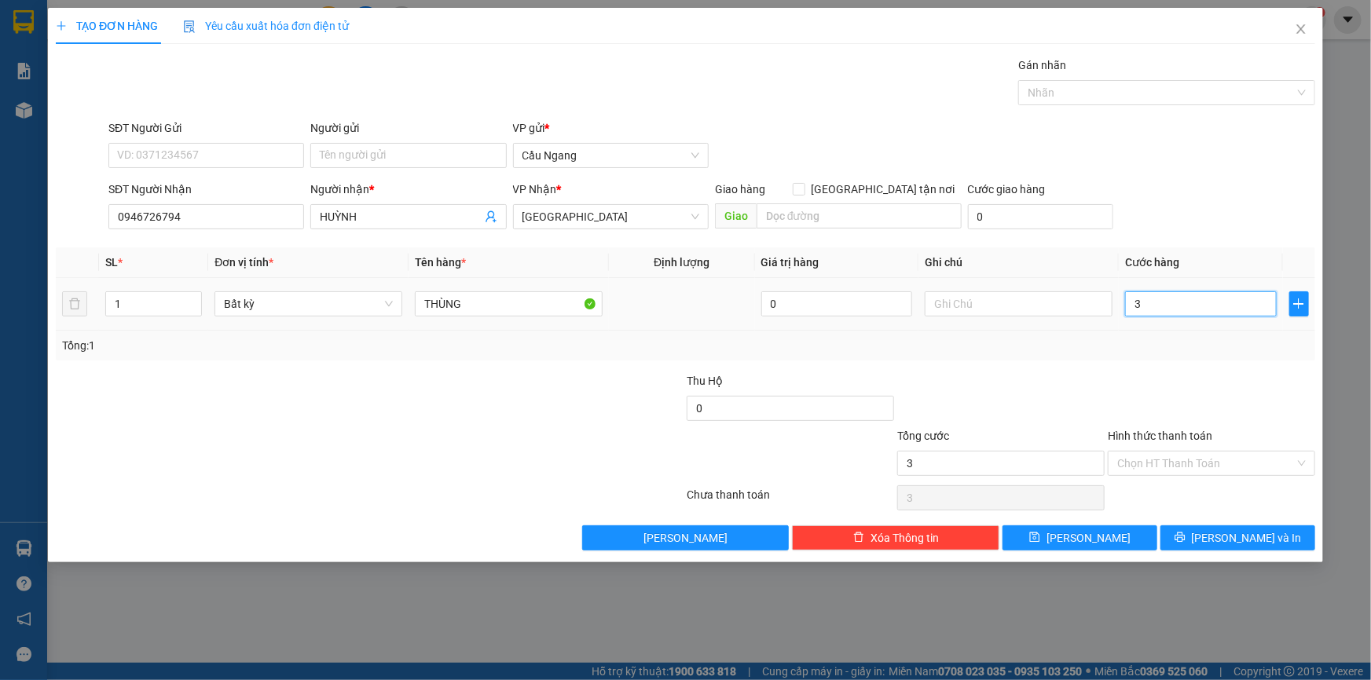
type input "30"
type input "300"
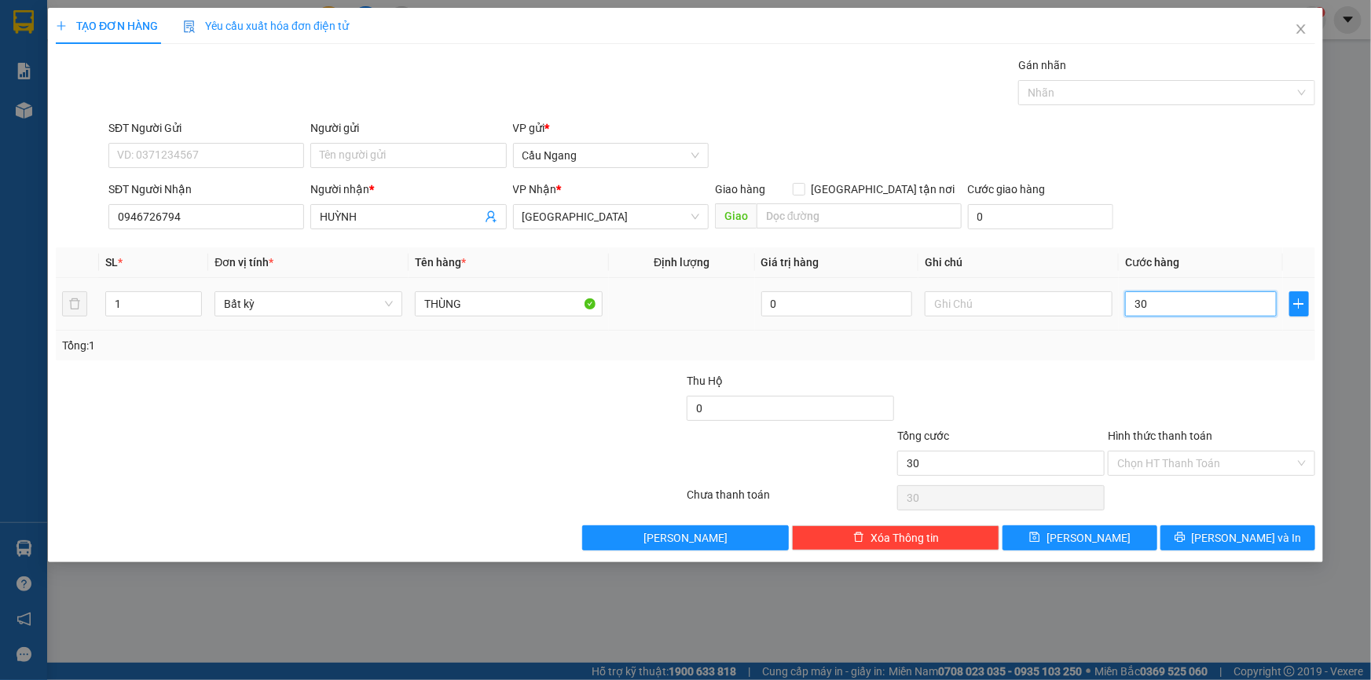
type input "300"
type input "3.000"
type input "30.000"
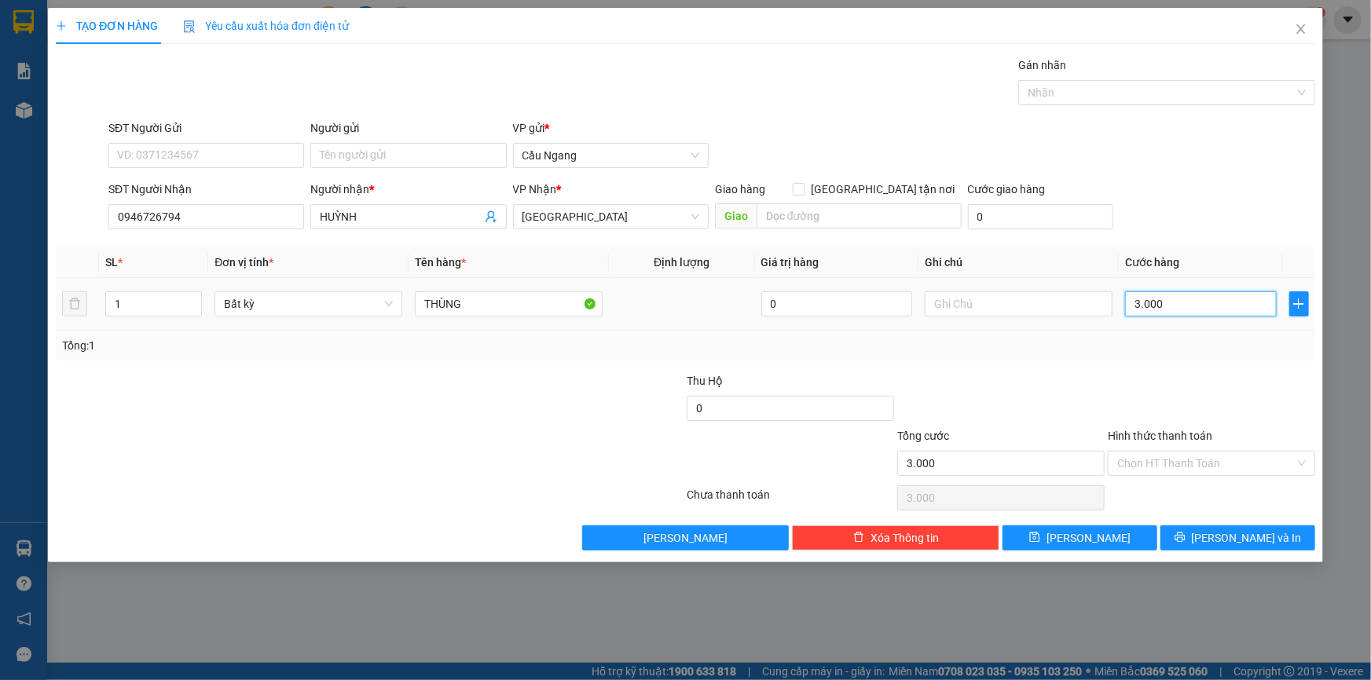
type input "30.000"
click at [1177, 456] on input "Hình thức thanh toán" at bounding box center [1206, 464] width 178 height 24
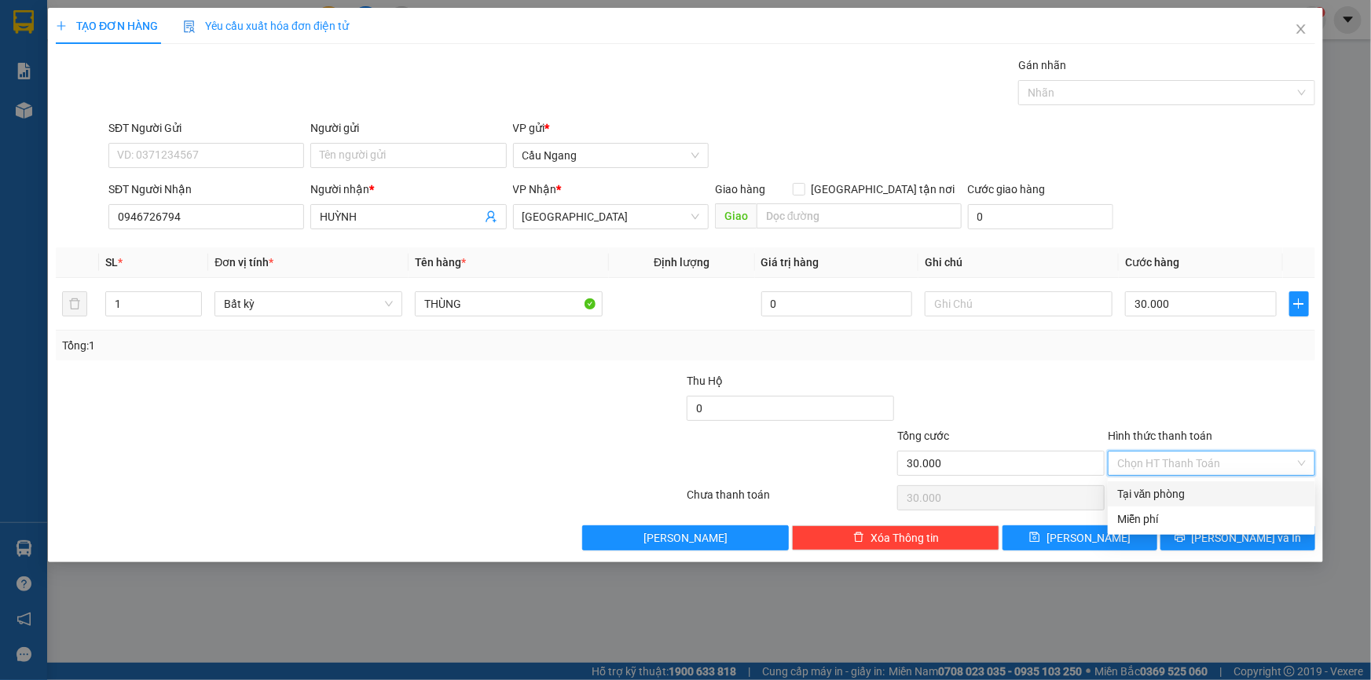
click at [1163, 497] on div "Tại văn phòng" at bounding box center [1211, 494] width 189 height 17
type input "0"
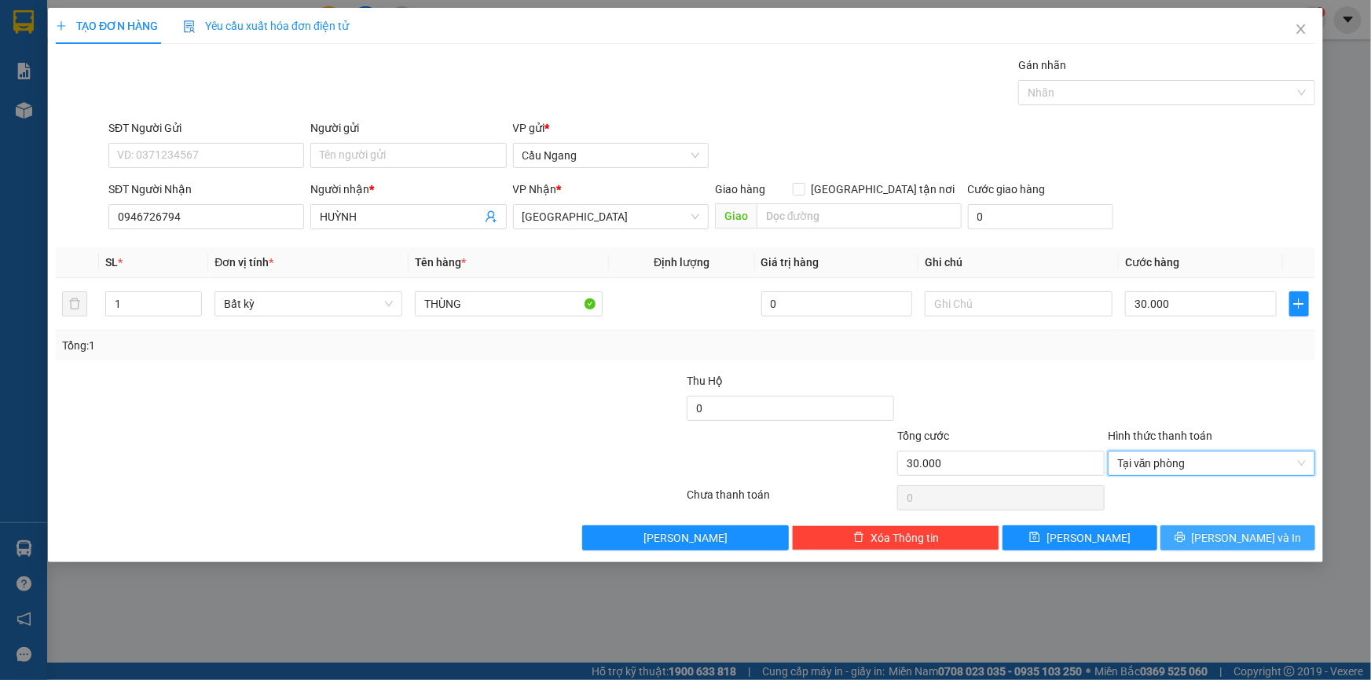
click at [1185, 538] on icon "printer" at bounding box center [1180, 538] width 10 height 10
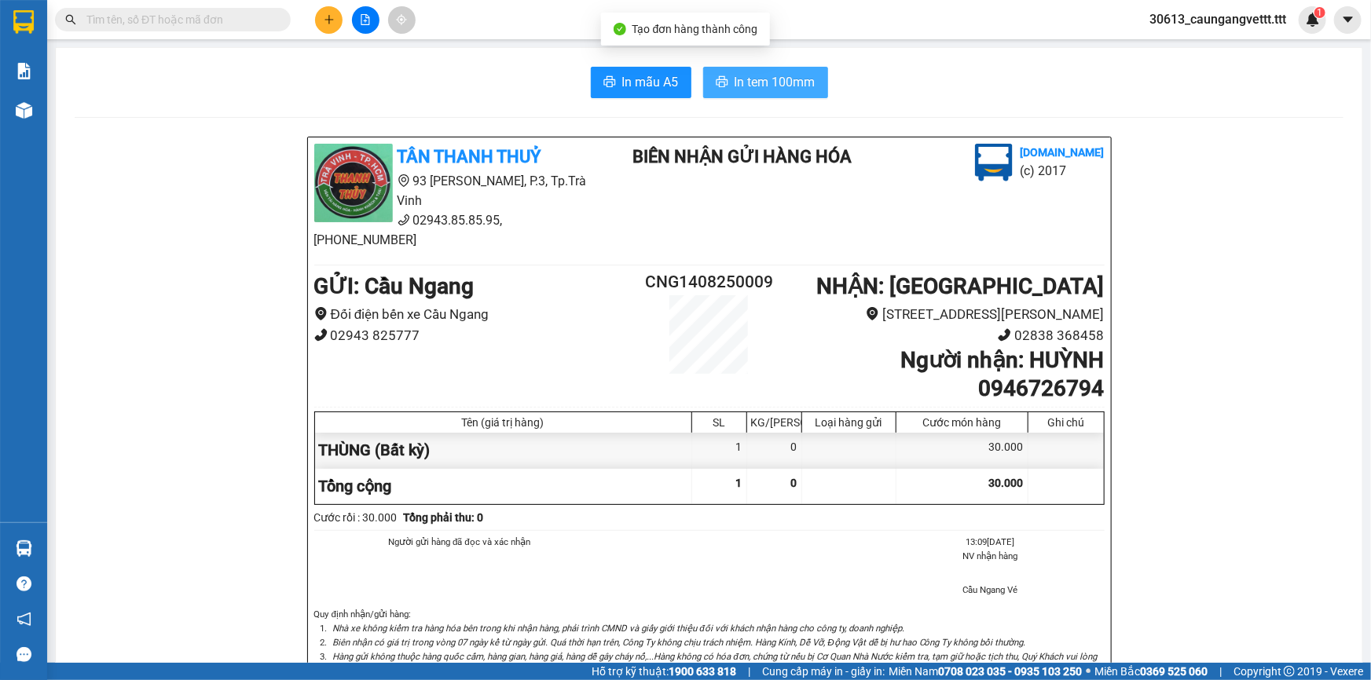
click at [782, 86] on span "In tem 100mm" at bounding box center [775, 82] width 81 height 20
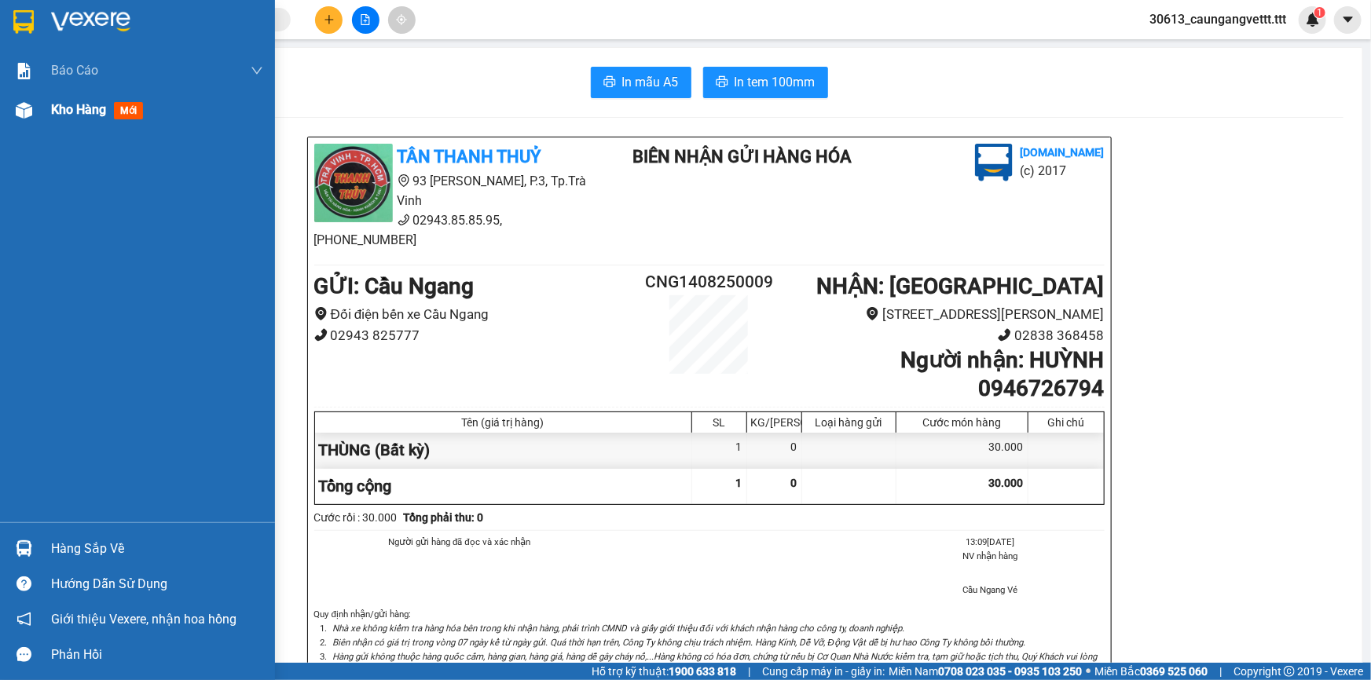
click at [64, 108] on span "Kho hàng" at bounding box center [78, 109] width 55 height 15
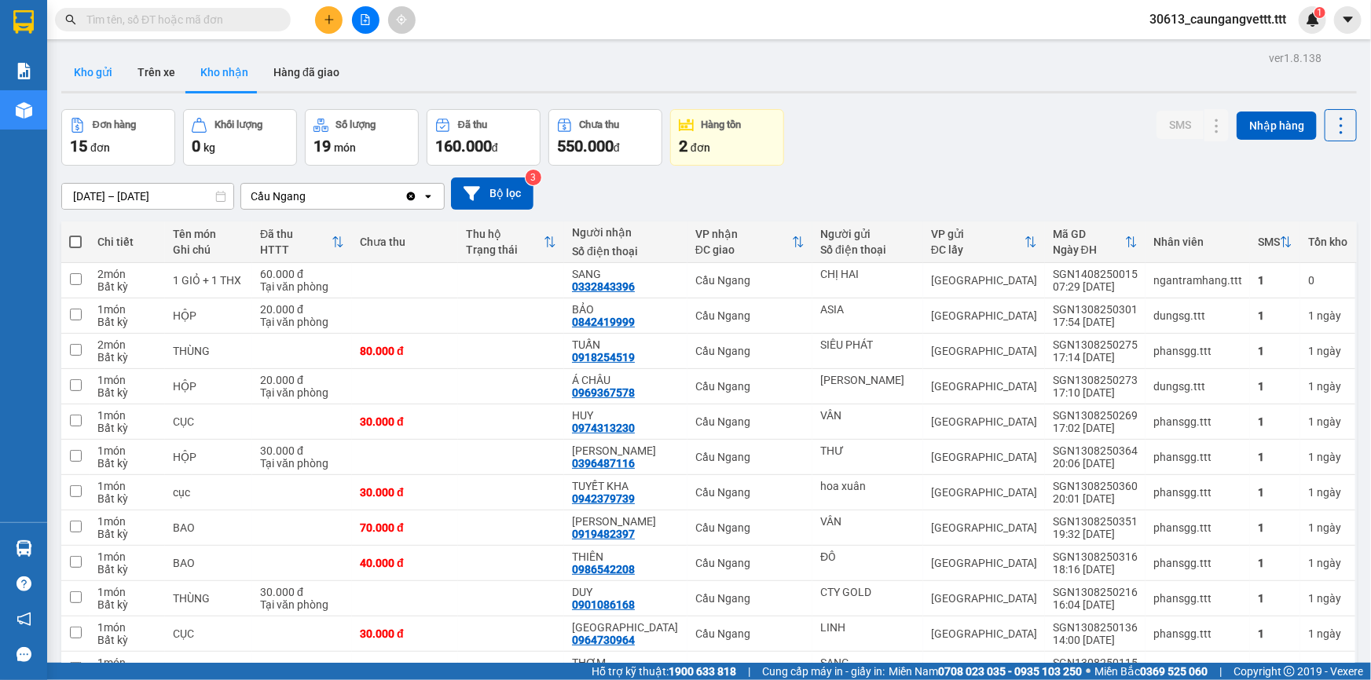
click at [99, 74] on button "Kho gửi" at bounding box center [93, 72] width 64 height 38
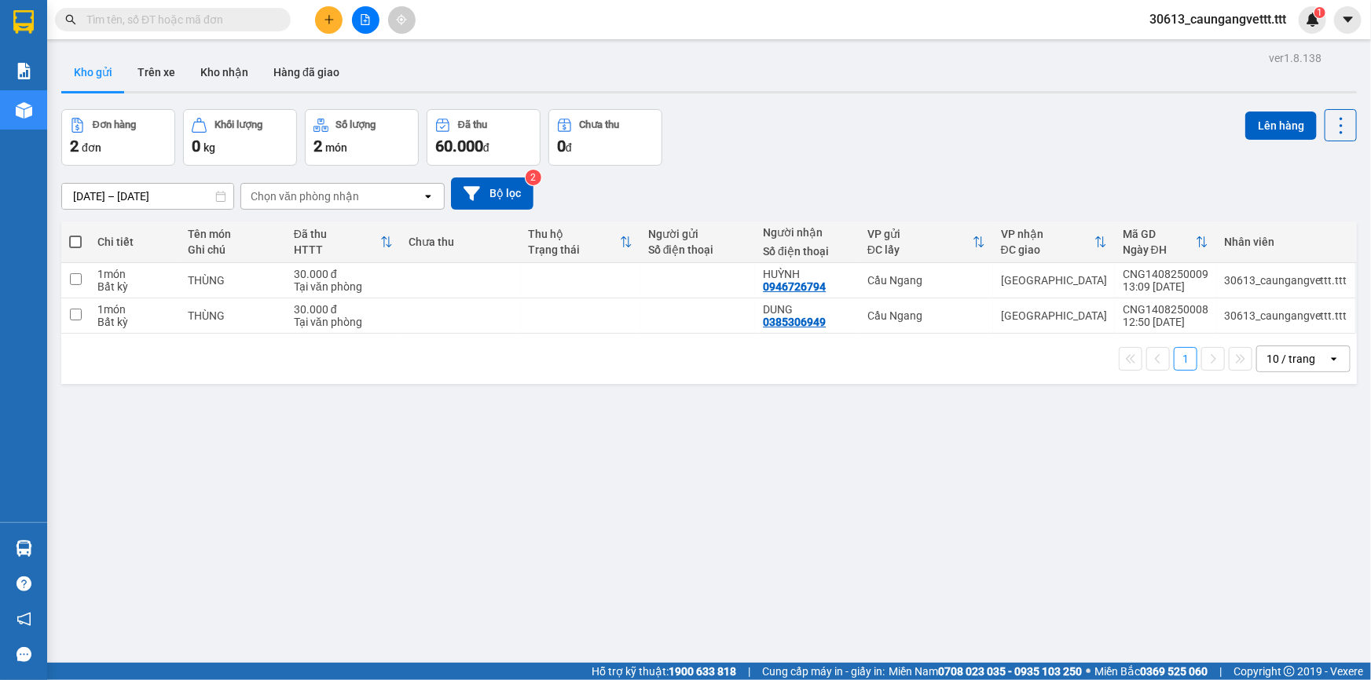
click at [71, 238] on span at bounding box center [75, 242] width 13 height 13
click at [75, 234] on input "checkbox" at bounding box center [75, 234] width 0 height 0
checkbox input "true"
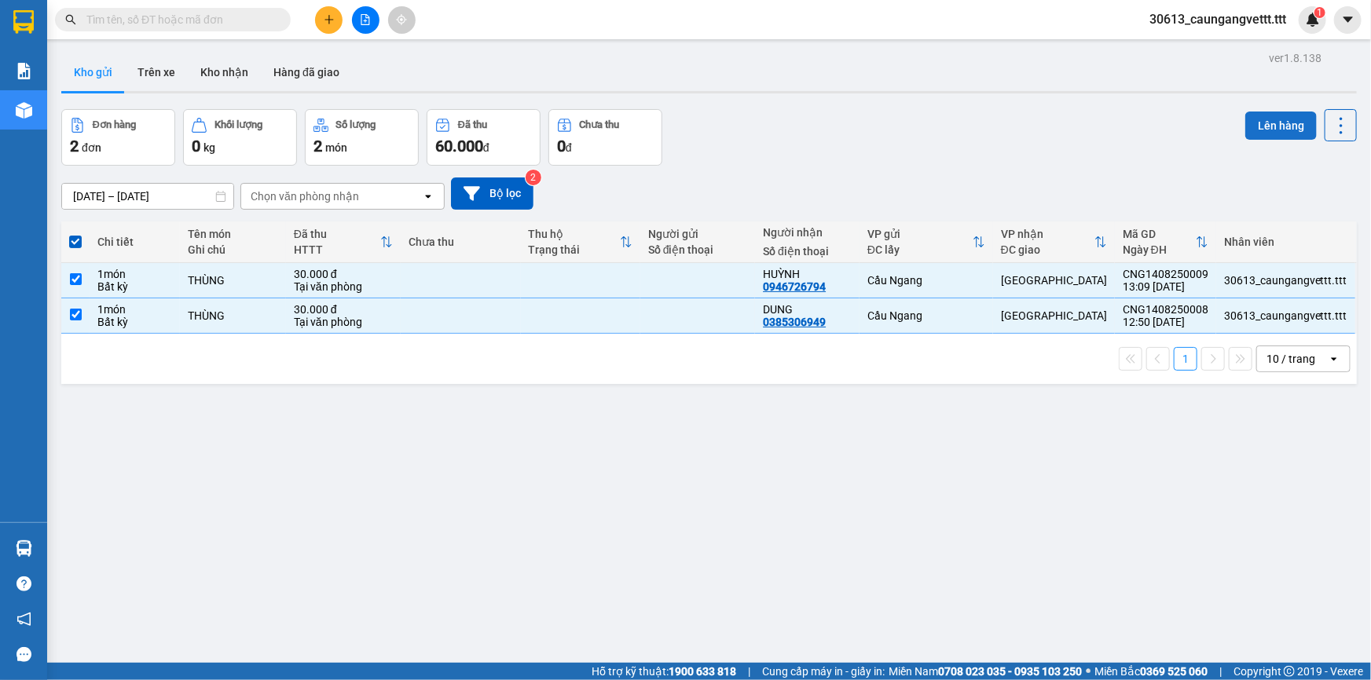
click at [1265, 126] on button "Lên hàng" at bounding box center [1280, 126] width 71 height 28
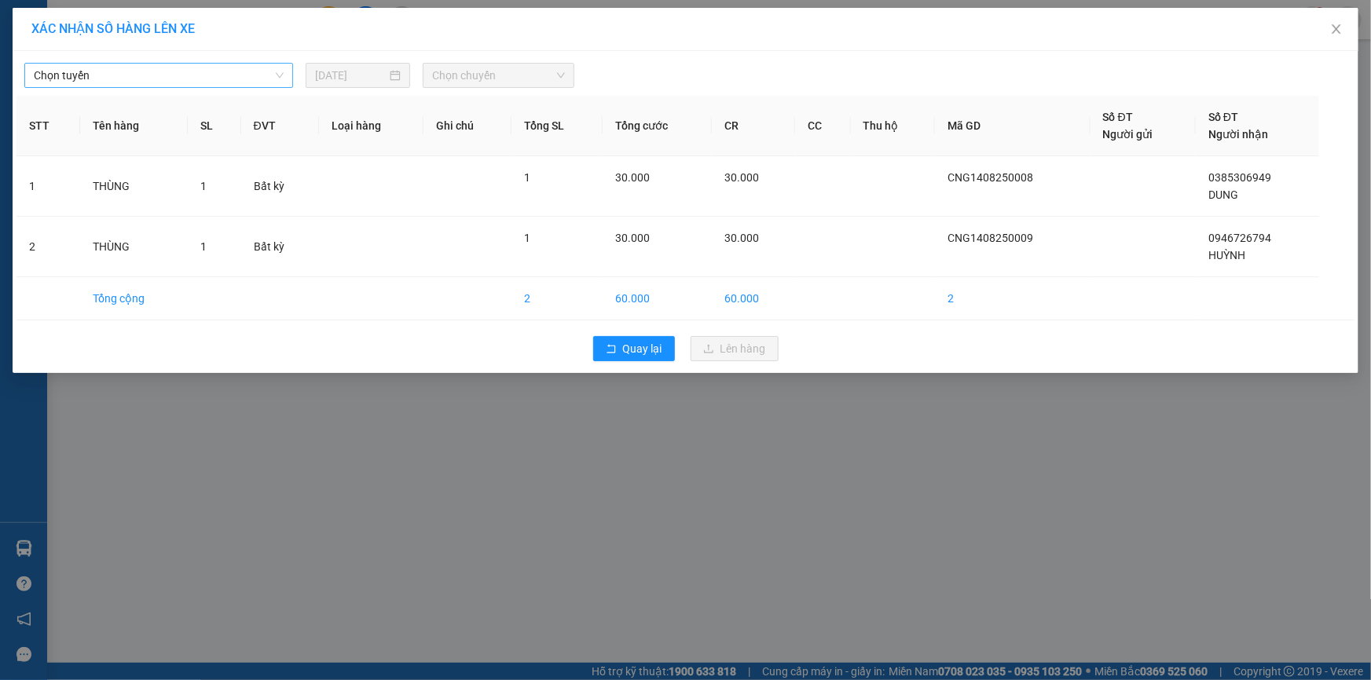
click at [232, 71] on span "Chọn tuyến" at bounding box center [159, 76] width 250 height 24
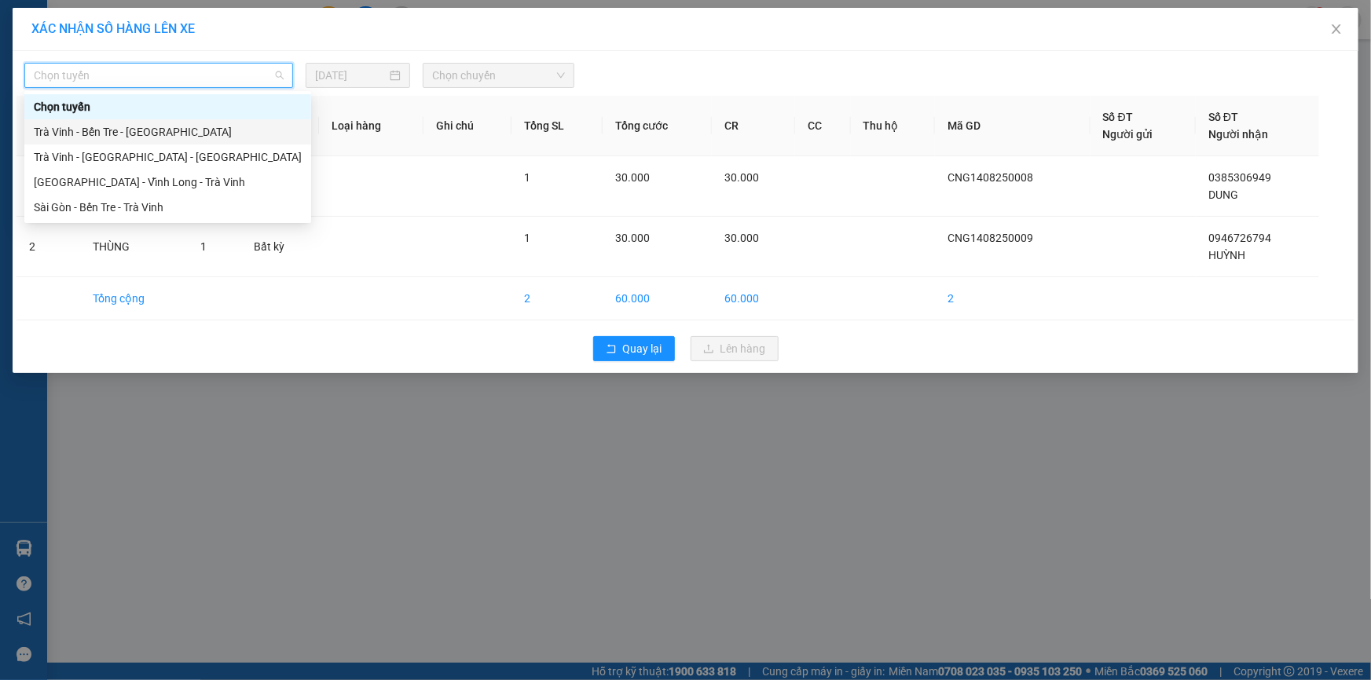
click at [189, 136] on div "Trà Vinh - Bến Tre - Sài Gòn" at bounding box center [168, 131] width 268 height 17
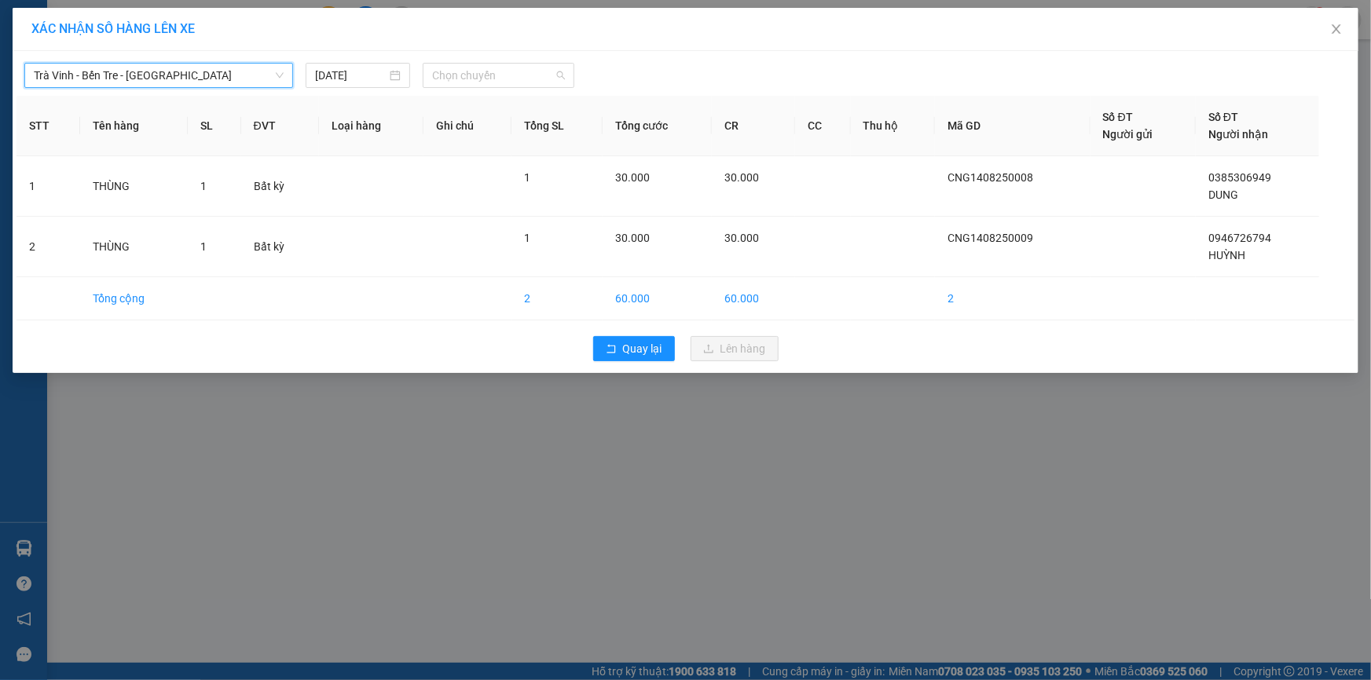
drag, startPoint x: 511, startPoint y: 75, endPoint x: 495, endPoint y: 138, distance: 64.8
click at [511, 77] on span "Chọn chuyến" at bounding box center [498, 76] width 133 height 24
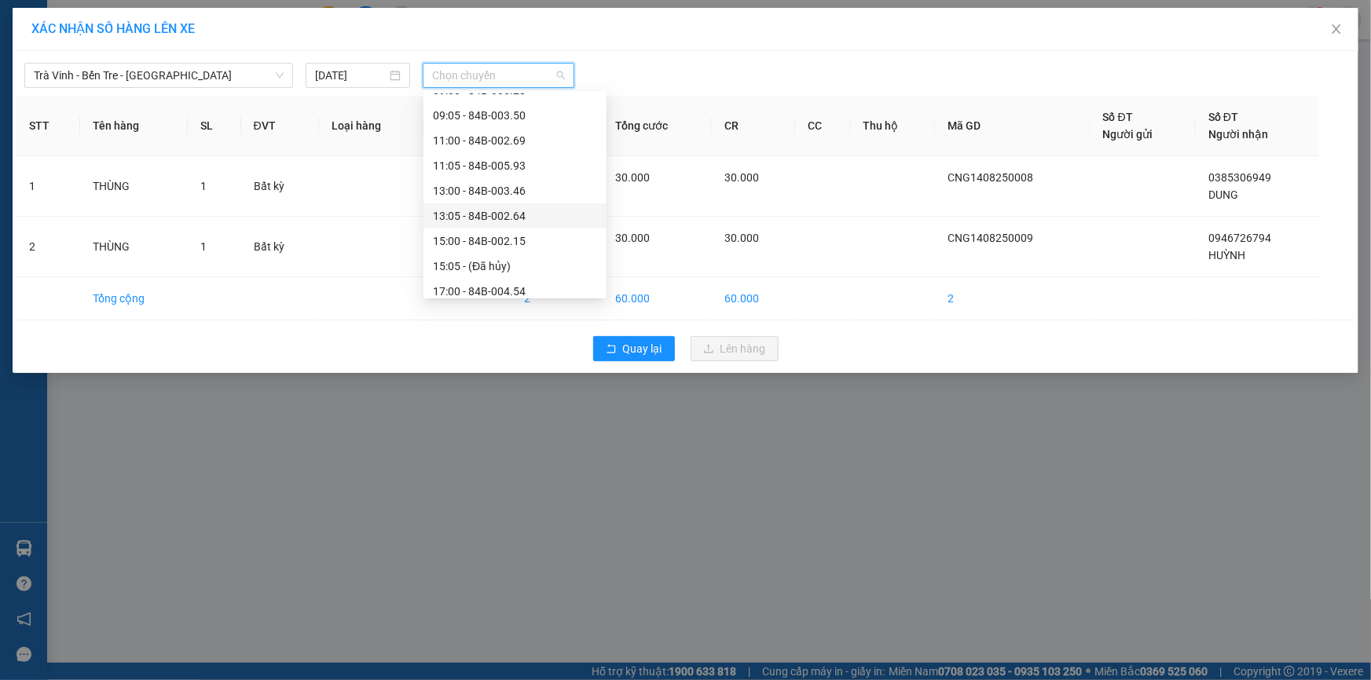
scroll to position [285, 0]
click at [467, 207] on div "15:00 - 84B-002.15" at bounding box center [514, 198] width 183 height 25
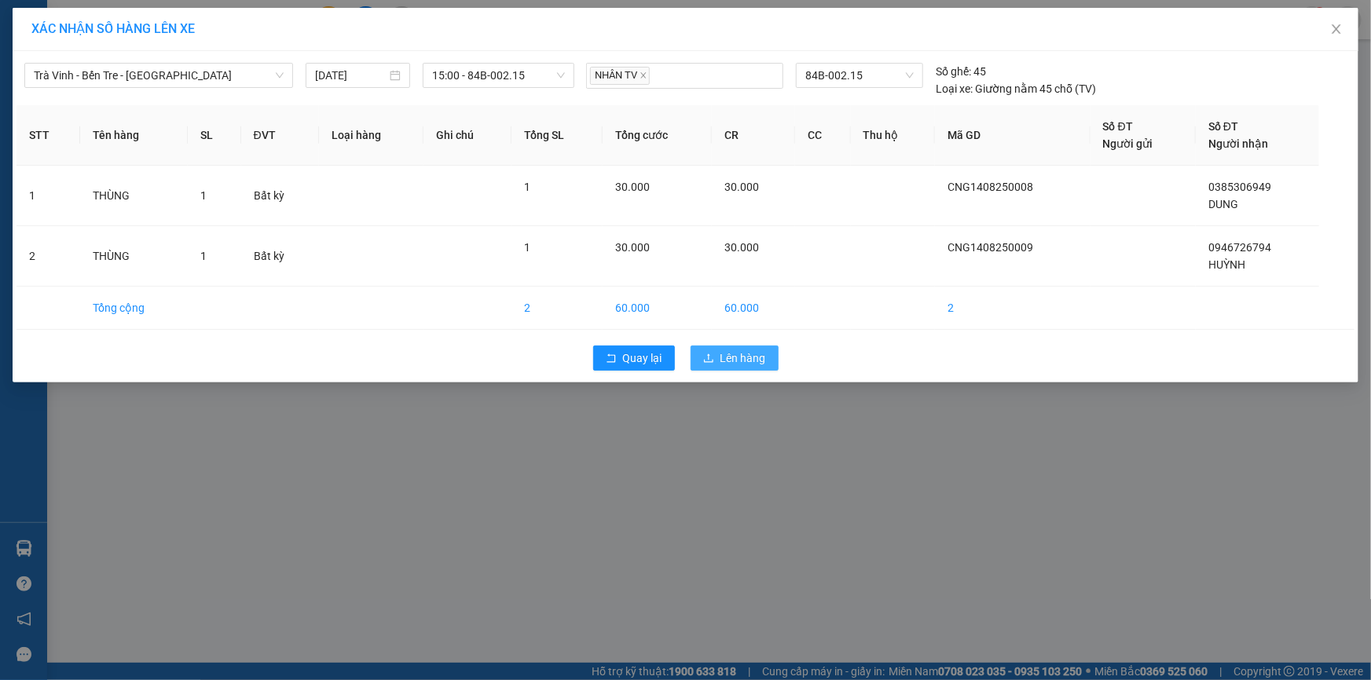
click at [724, 361] on span "Lên hàng" at bounding box center [743, 358] width 46 height 17
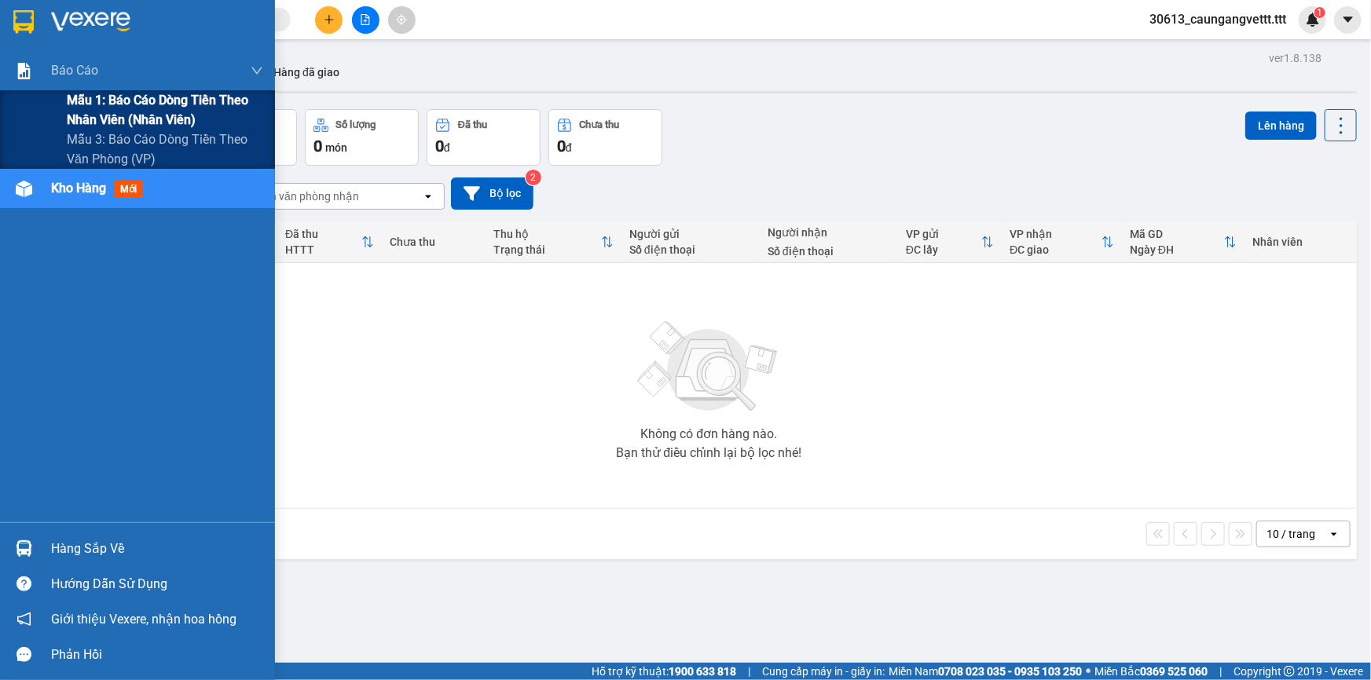
click at [121, 108] on span "Mẫu 1: Báo cáo dòng tiền theo nhân viên (nhân viên)" at bounding box center [165, 109] width 196 height 39
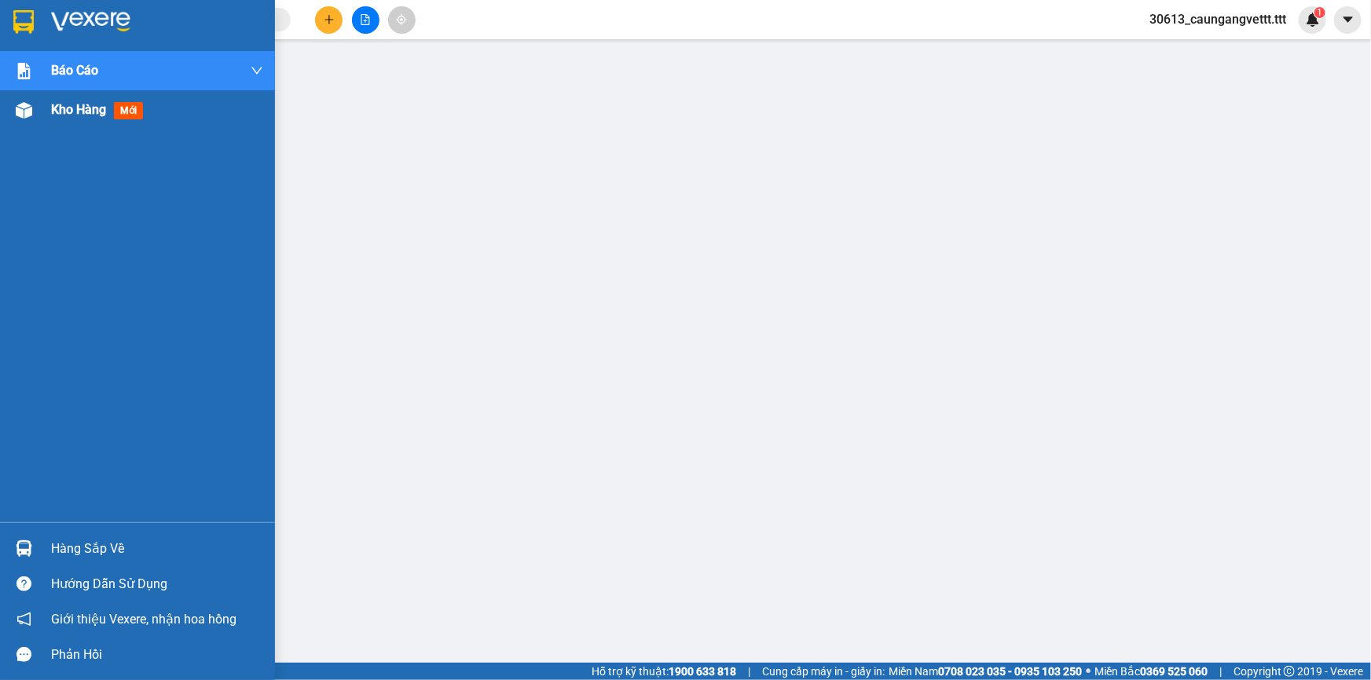
click at [60, 110] on span "Kho hàng" at bounding box center [78, 109] width 55 height 15
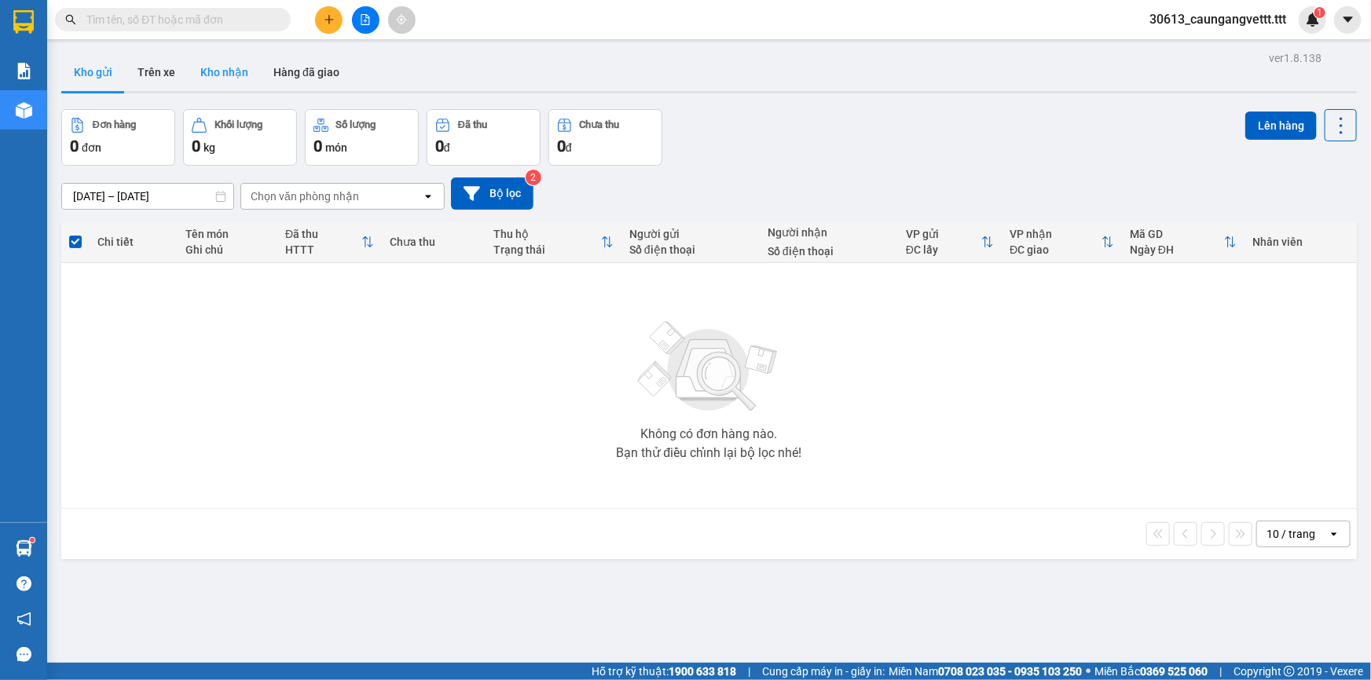
click at [217, 79] on button "Kho nhận" at bounding box center [224, 72] width 73 height 38
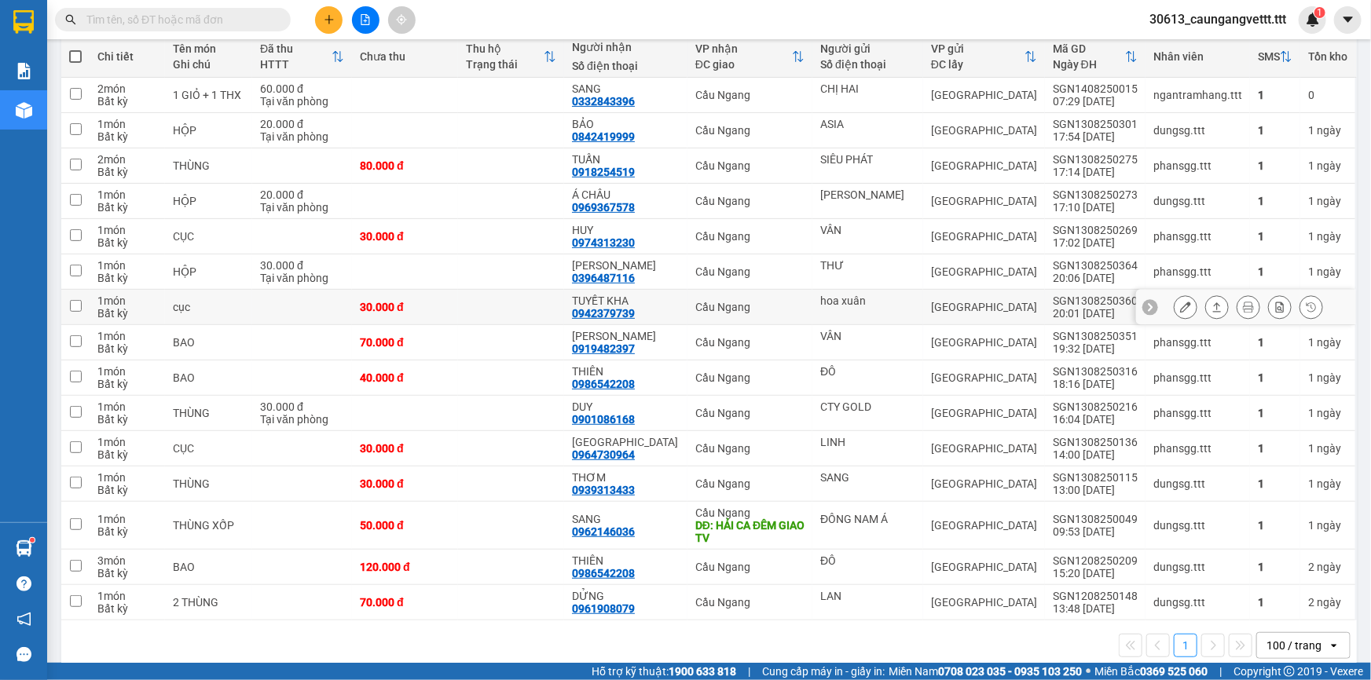
scroll to position [205, 0]
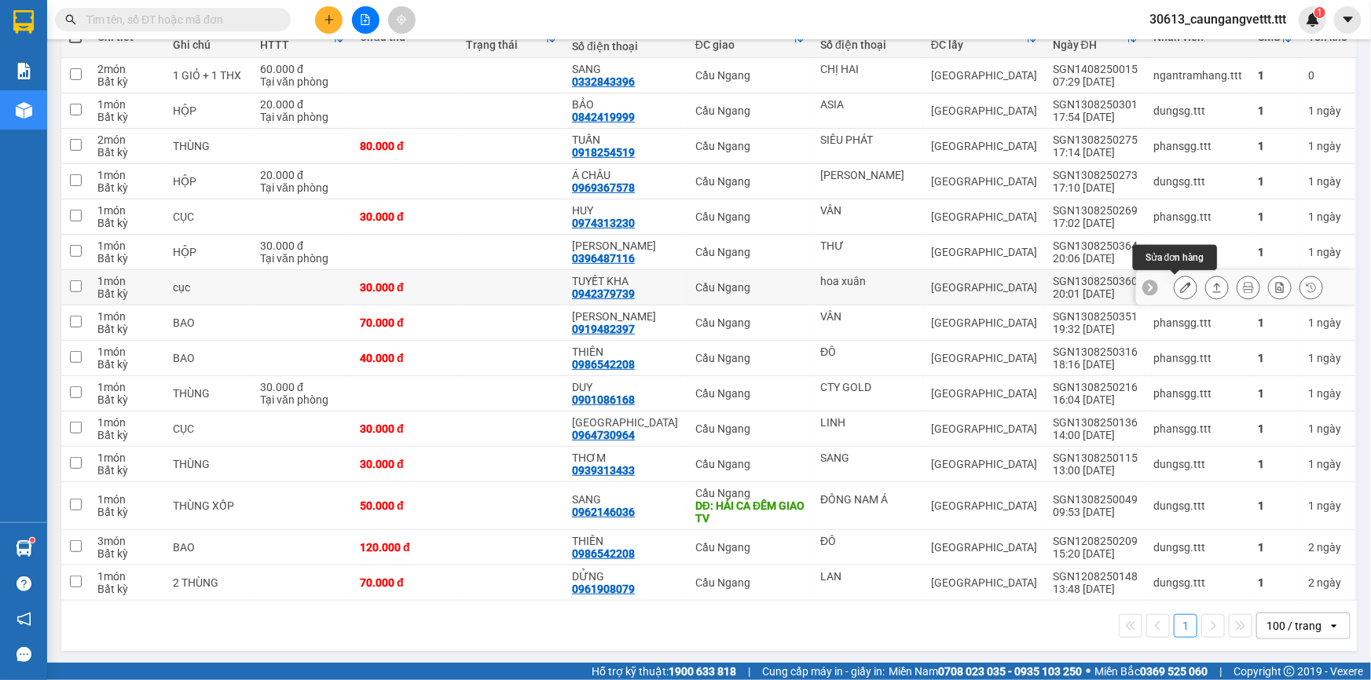
click at [1180, 289] on icon at bounding box center [1185, 287] width 11 height 11
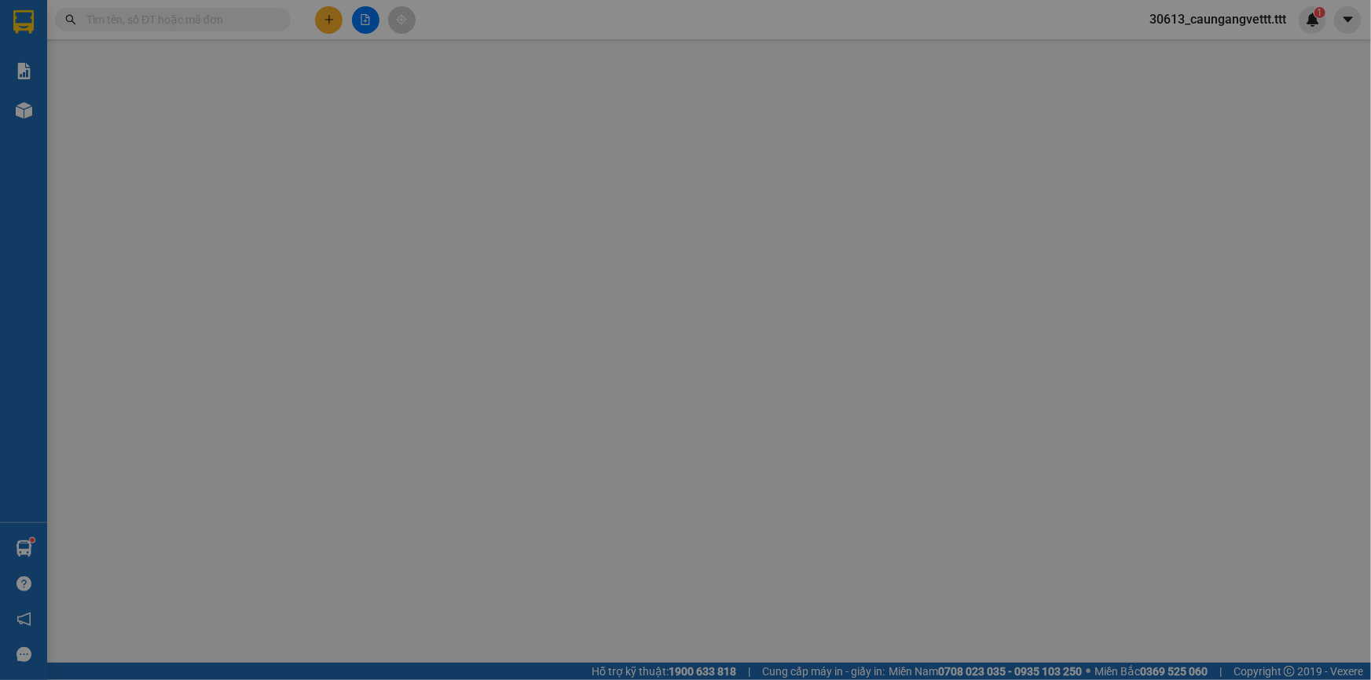
type input "hoa xuân"
type input "0942379739"
type input "TUYẾT KHA"
type input "30.000"
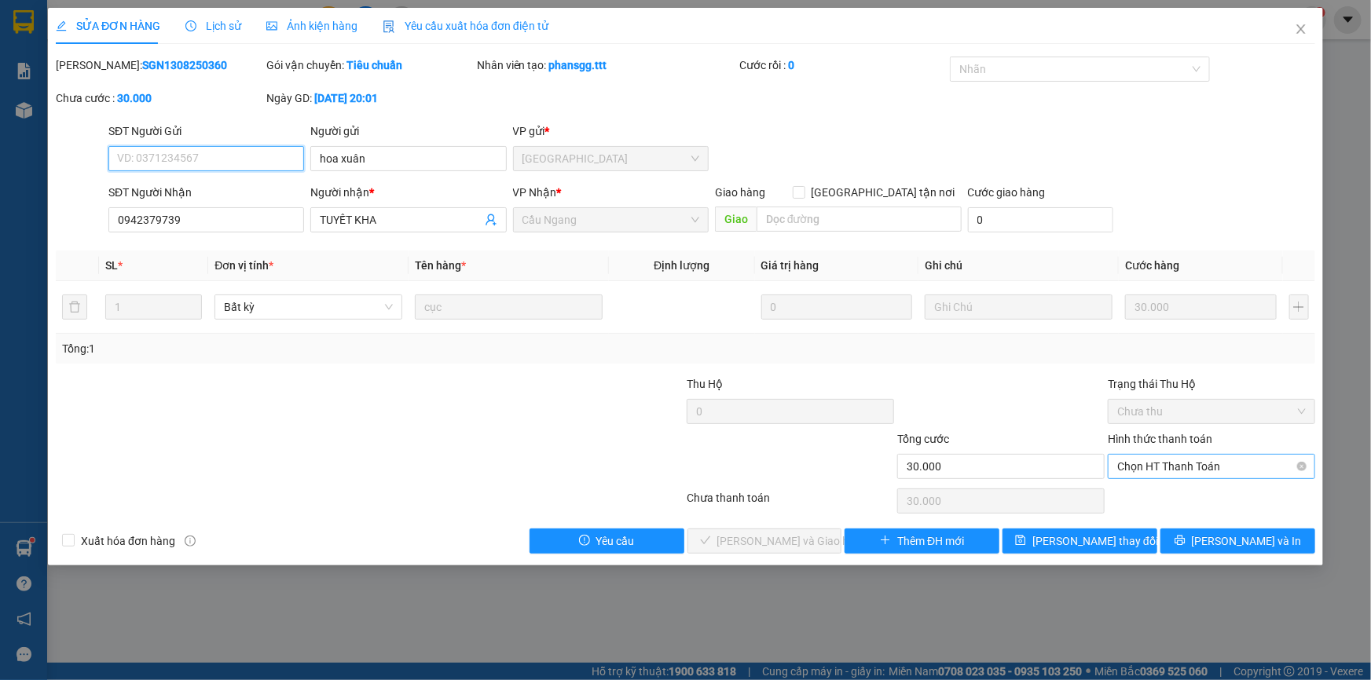
click at [1225, 468] on span "Chọn HT Thanh Toán" at bounding box center [1211, 467] width 189 height 24
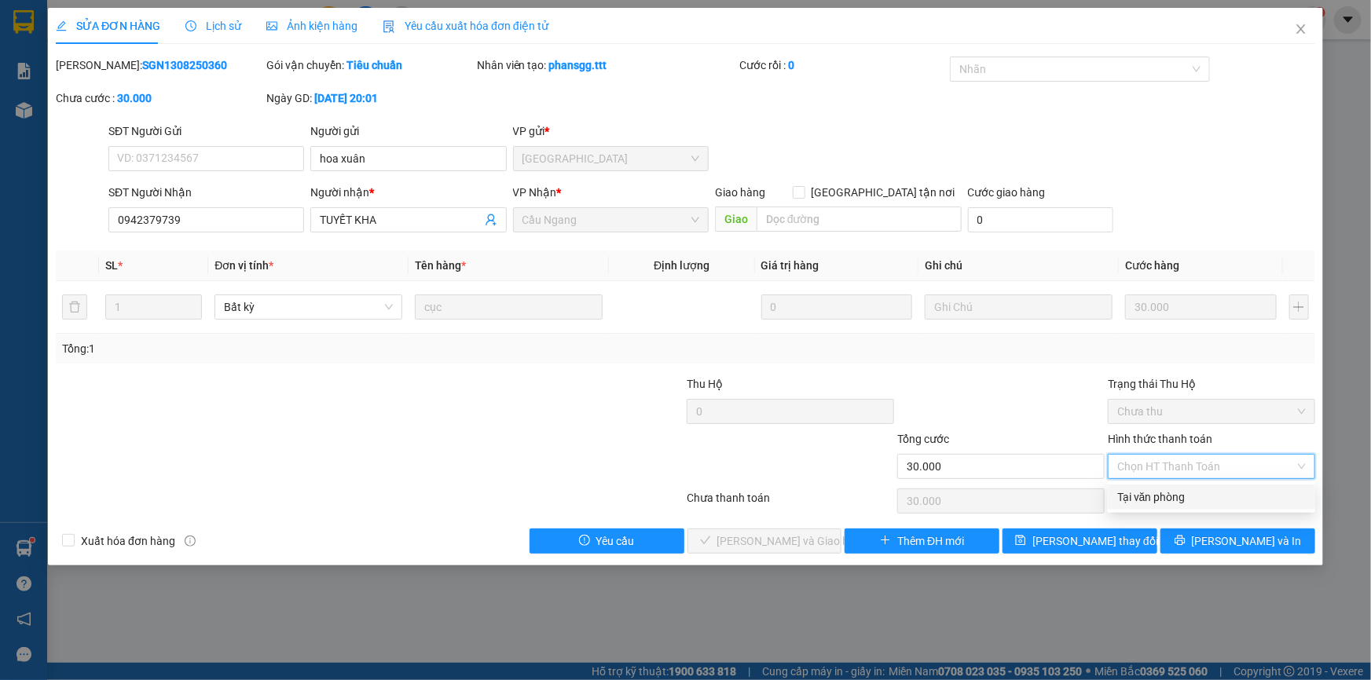
click at [1194, 501] on div "Tại văn phòng" at bounding box center [1211, 497] width 189 height 17
type input "0"
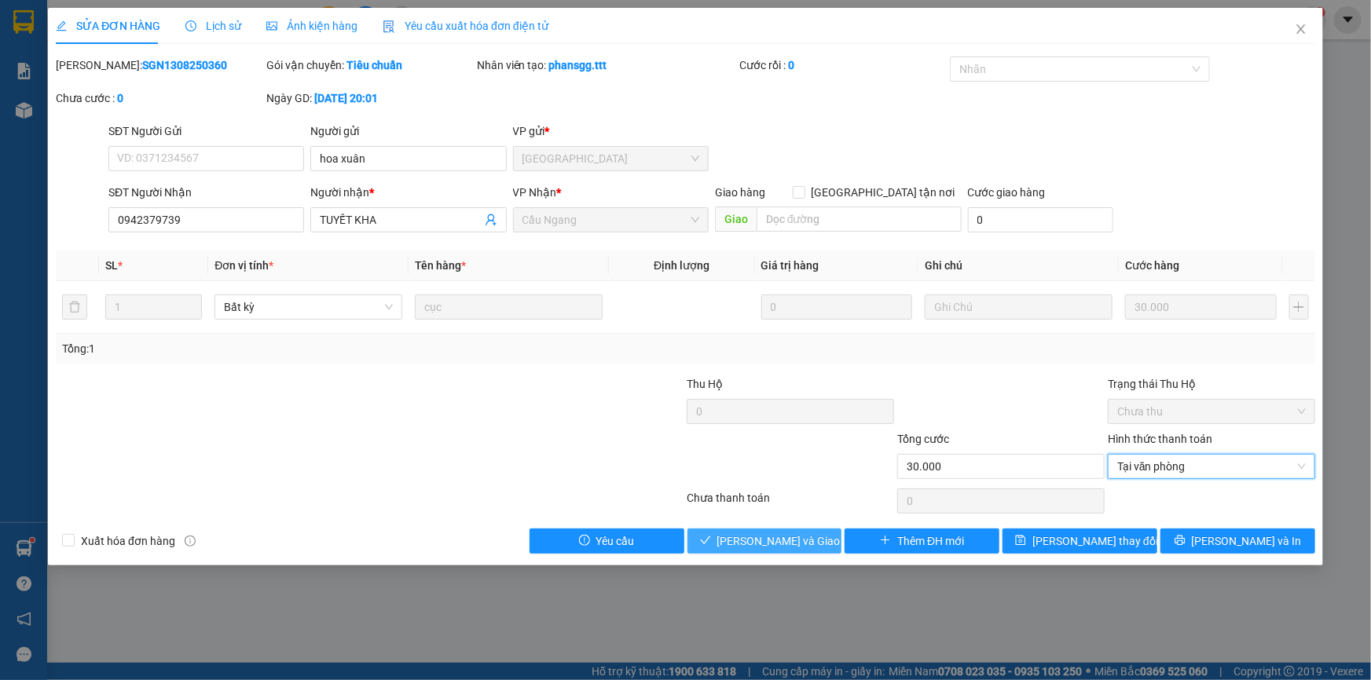
click at [795, 539] on span "[PERSON_NAME] và [PERSON_NAME] hàng" at bounding box center [792, 541] width 151 height 17
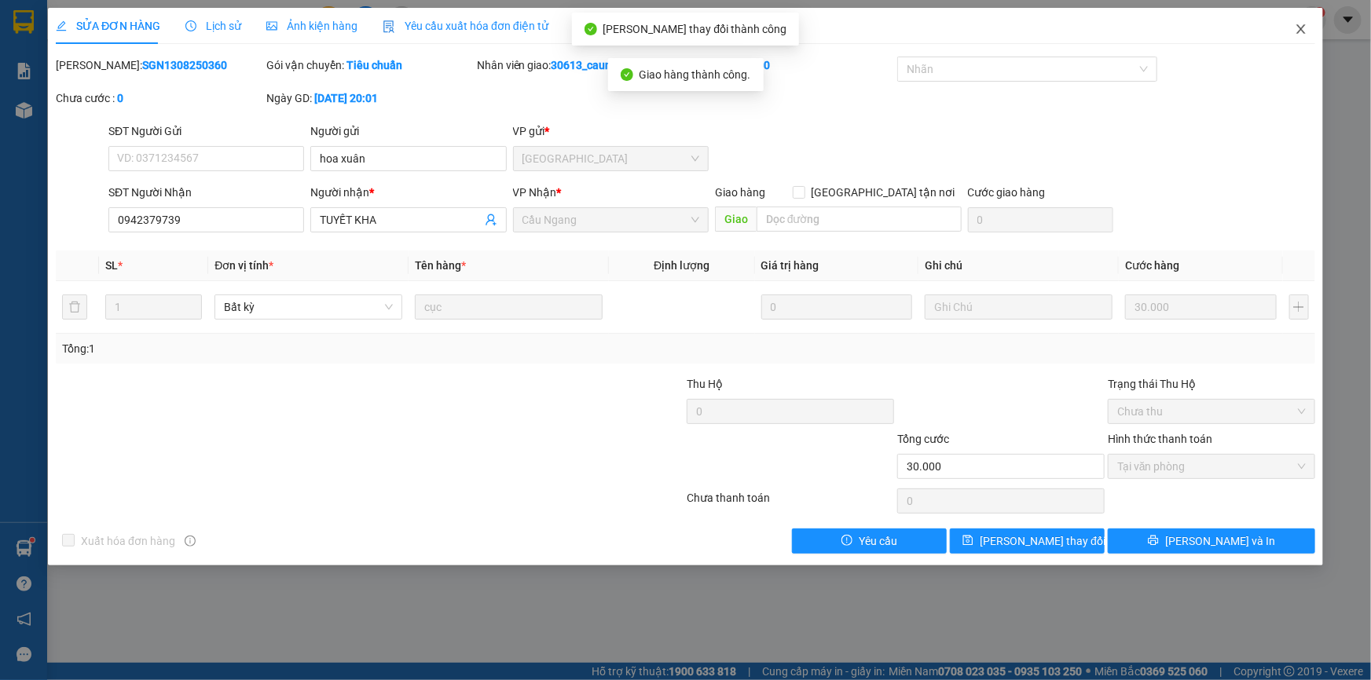
click at [1300, 28] on icon "close" at bounding box center [1300, 28] width 9 height 9
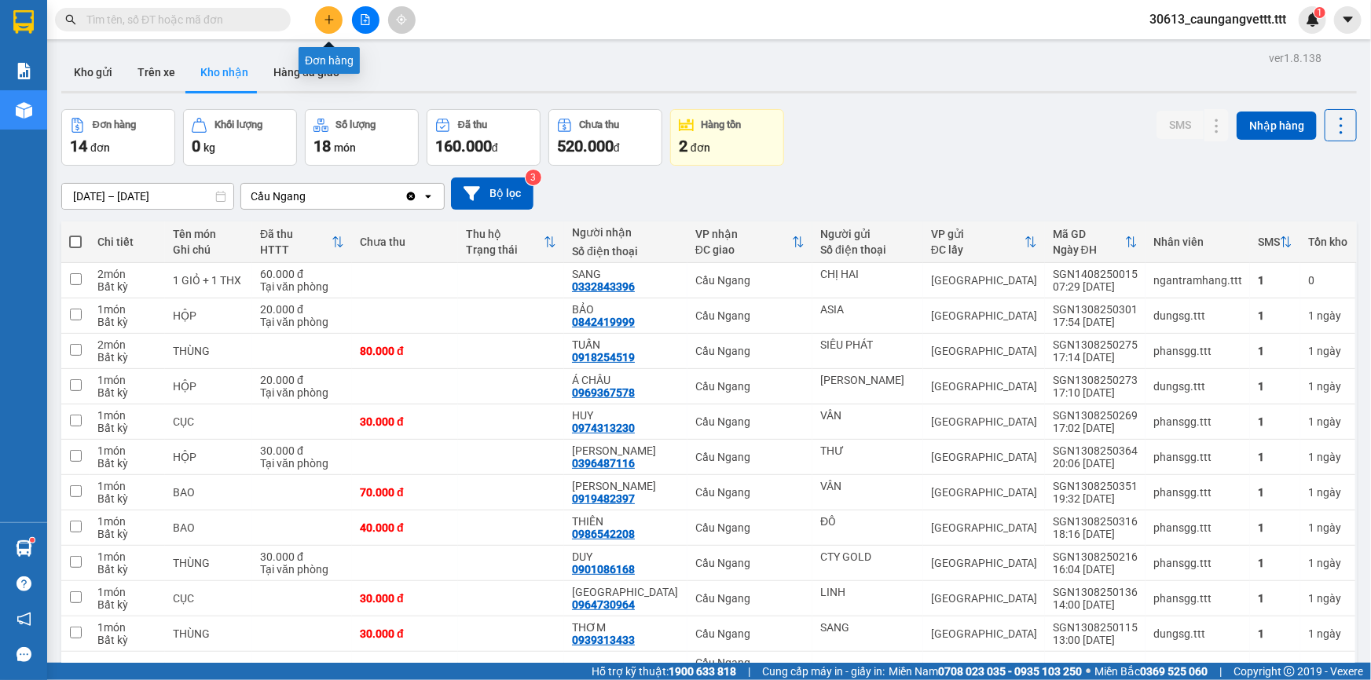
click at [327, 15] on icon "plus" at bounding box center [329, 19] width 11 height 11
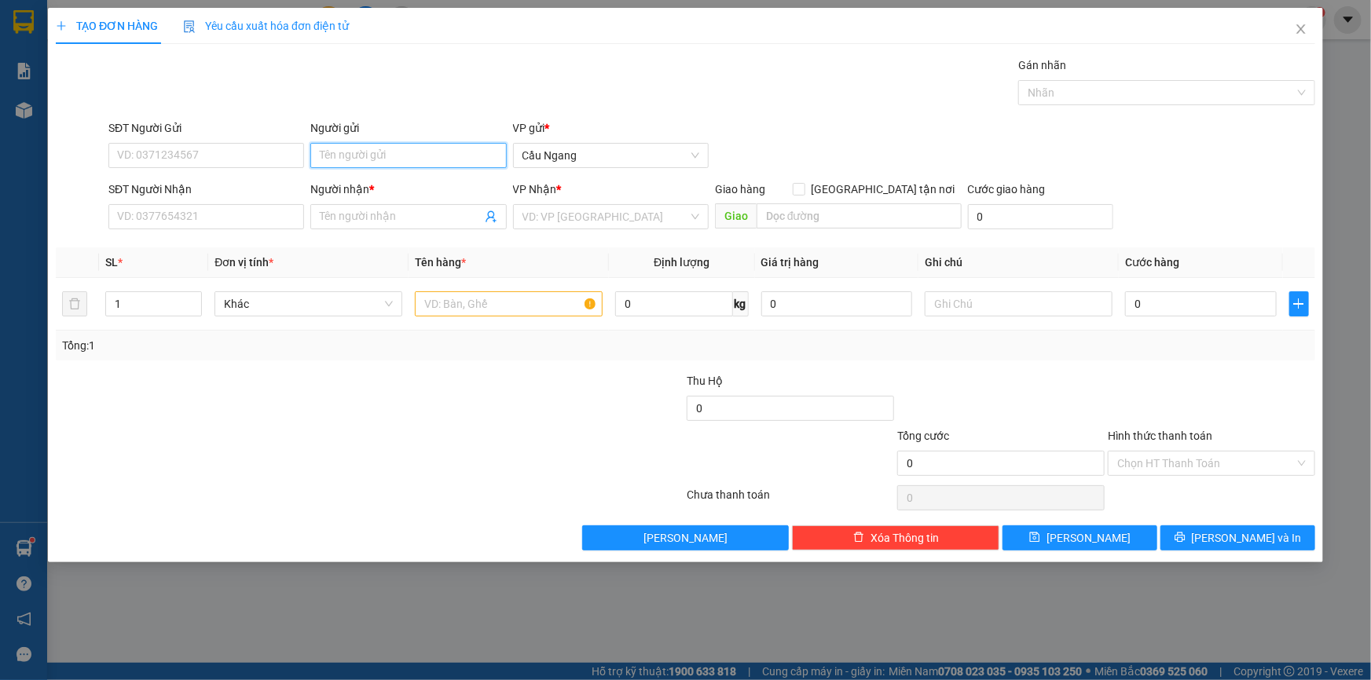
click at [357, 157] on input "Người gửi" at bounding box center [408, 155] width 196 height 25
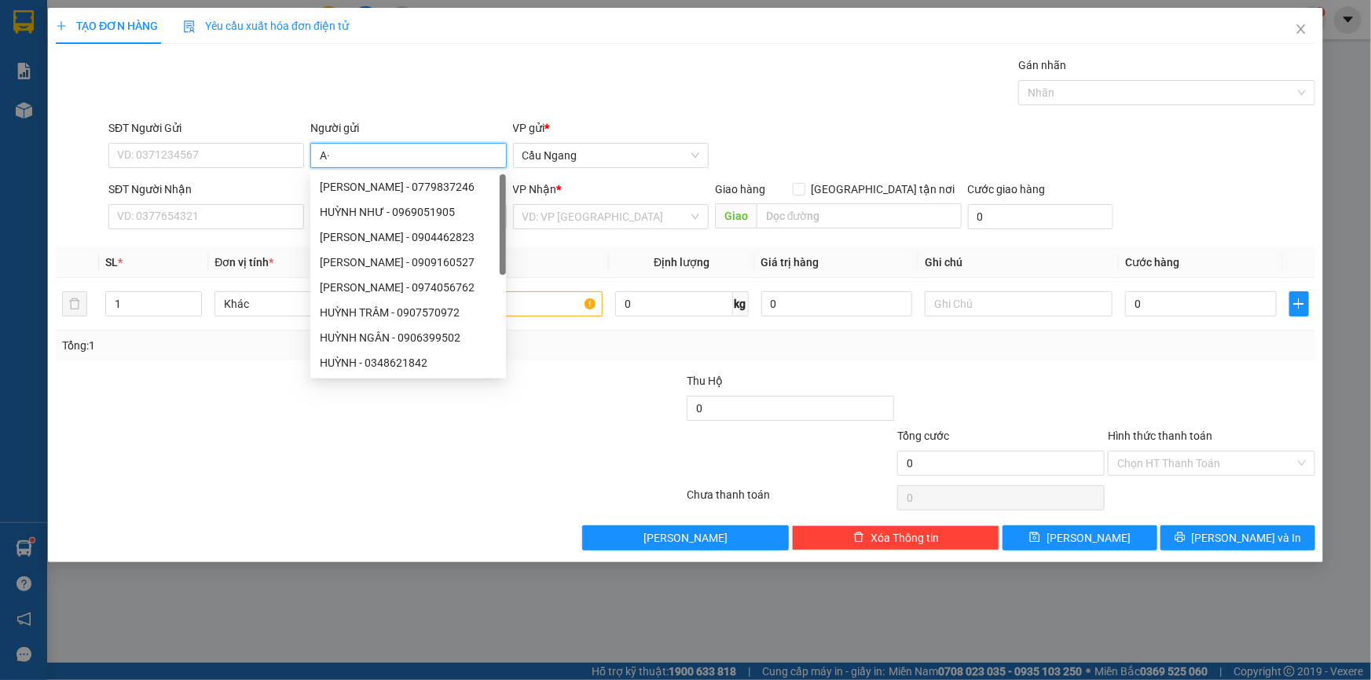
type input "A"
type input "Á CHÂU"
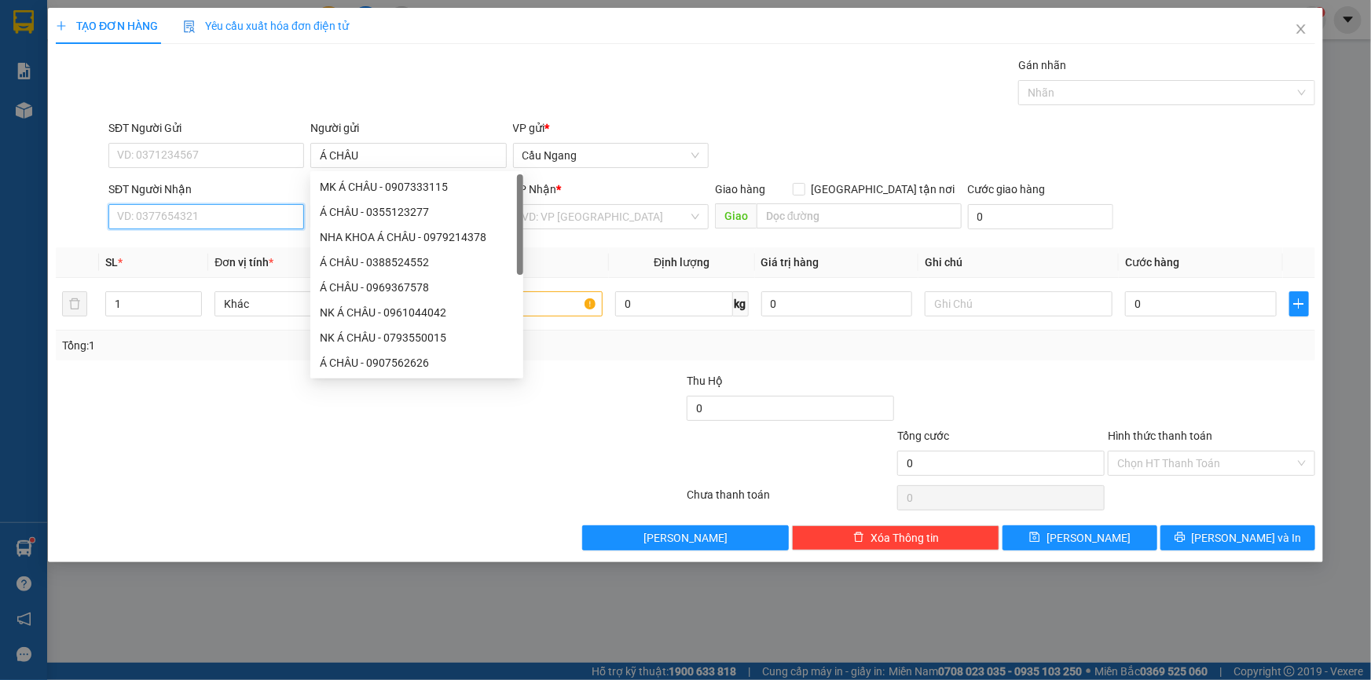
click at [253, 217] on input "SĐT Người Nhận" at bounding box center [206, 216] width 196 height 25
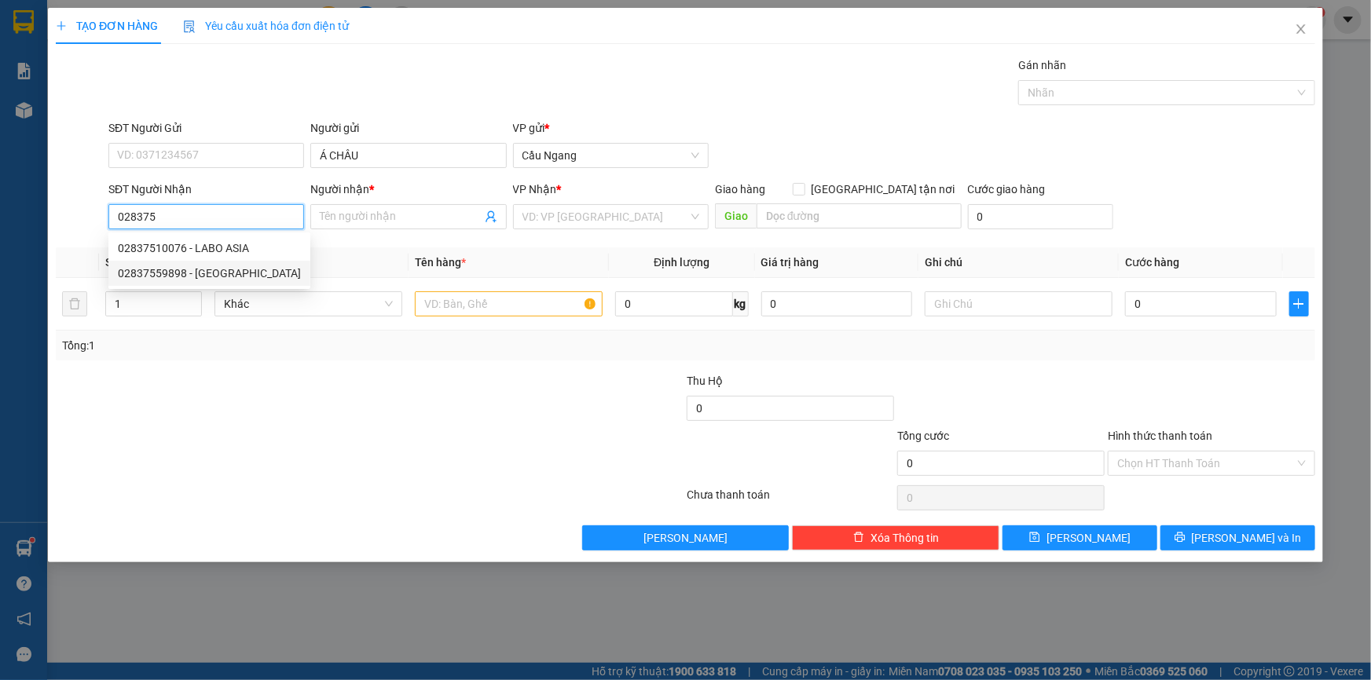
click at [202, 274] on div "02837559898 - HÀ MINH" at bounding box center [209, 273] width 183 height 17
type input "02837559898"
type input "[PERSON_NAME]"
type input "02837559898"
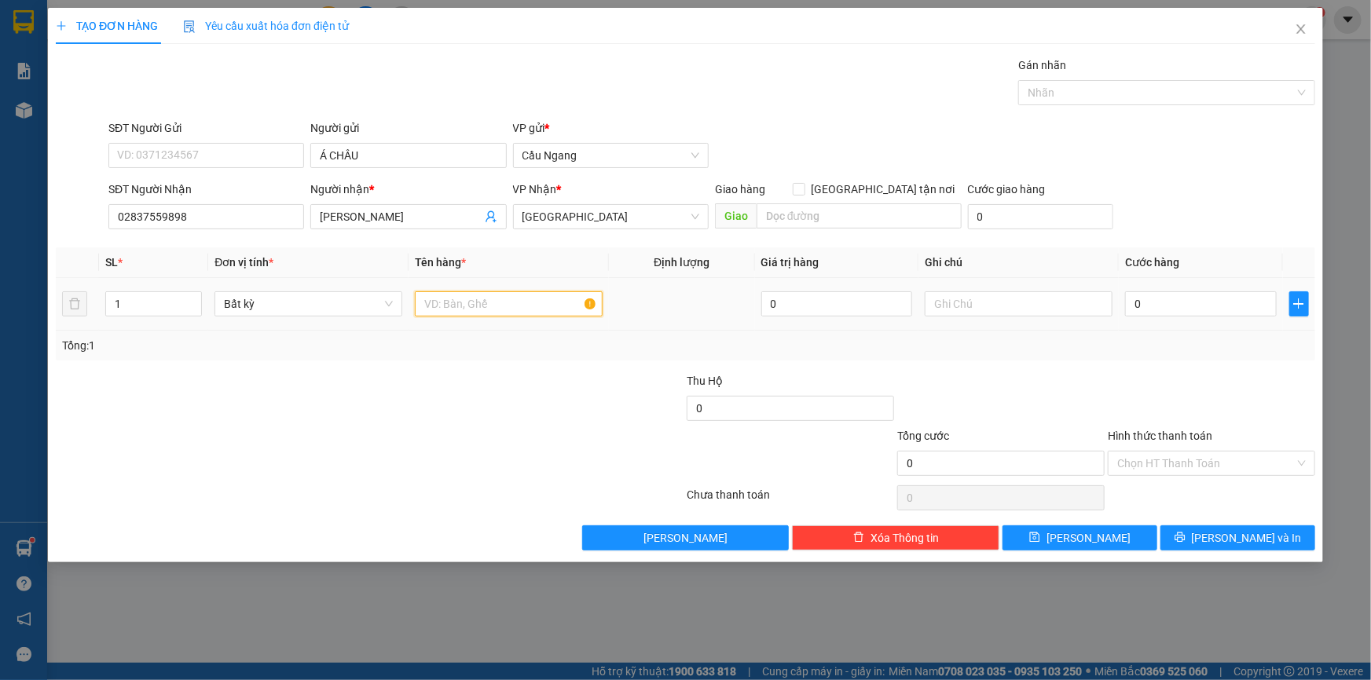
click at [489, 306] on input "text" at bounding box center [509, 303] width 188 height 25
type input "HOP"
click at [1195, 307] on input "0" at bounding box center [1201, 303] width 152 height 25
type input "2"
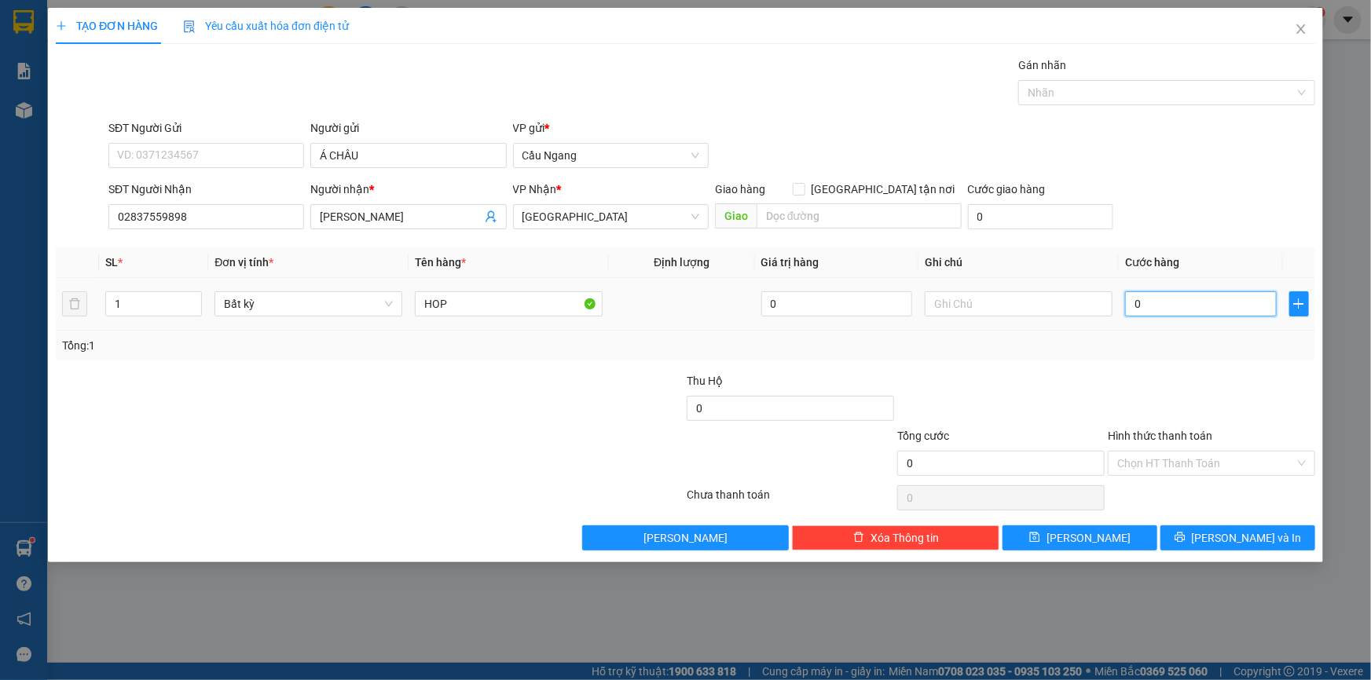
type input "2"
type input "20"
type input "200"
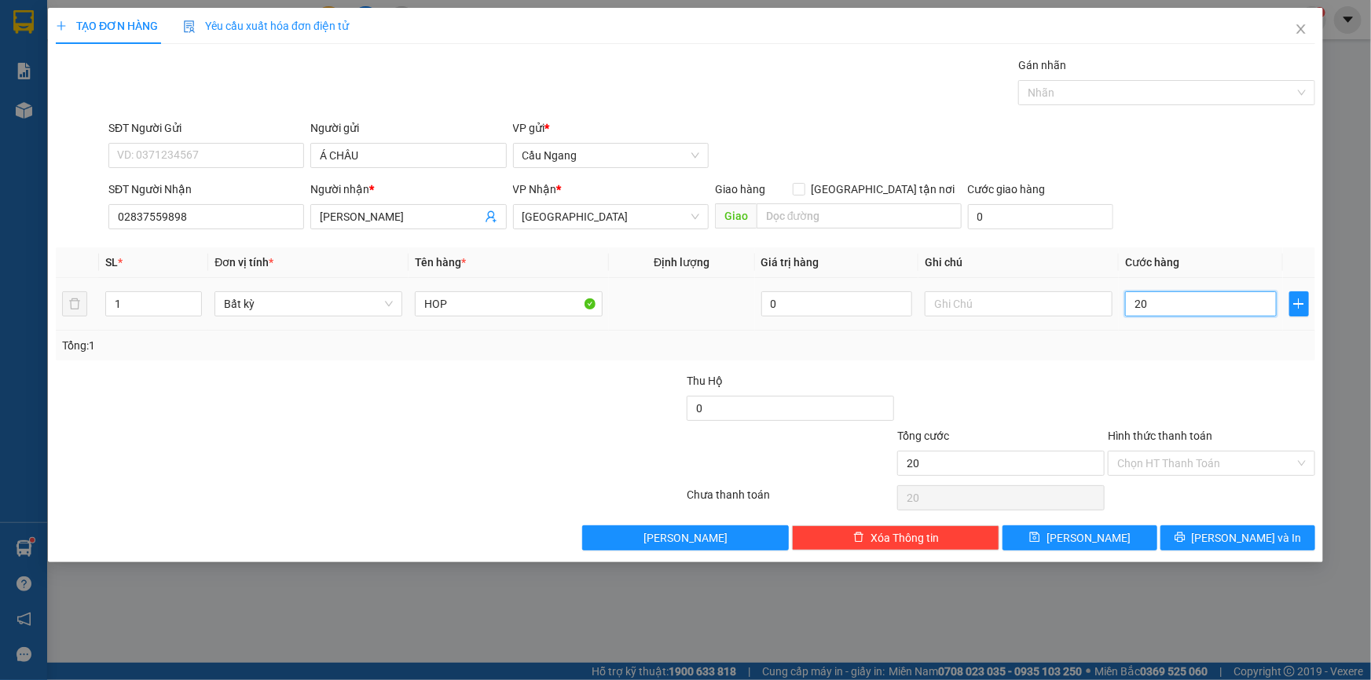
type input "200"
type input "2.000"
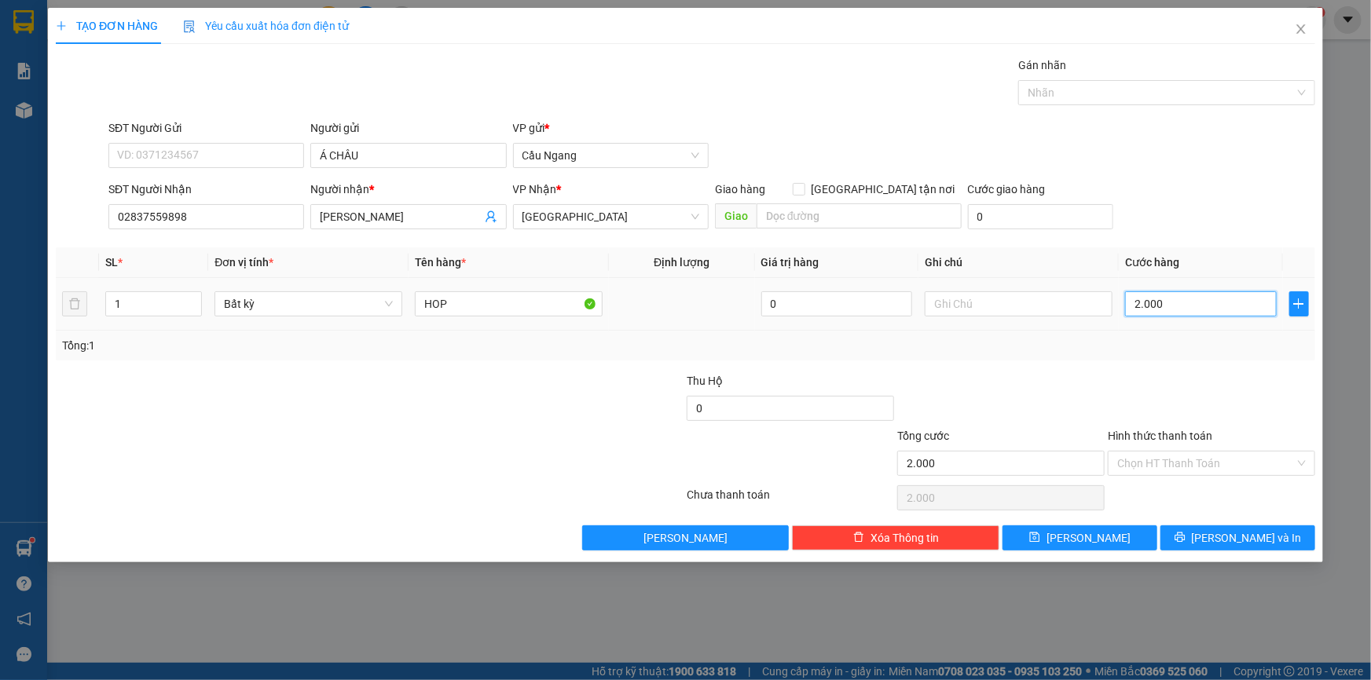
type input "20.000"
click at [1248, 534] on span "[PERSON_NAME] và In" at bounding box center [1247, 538] width 110 height 17
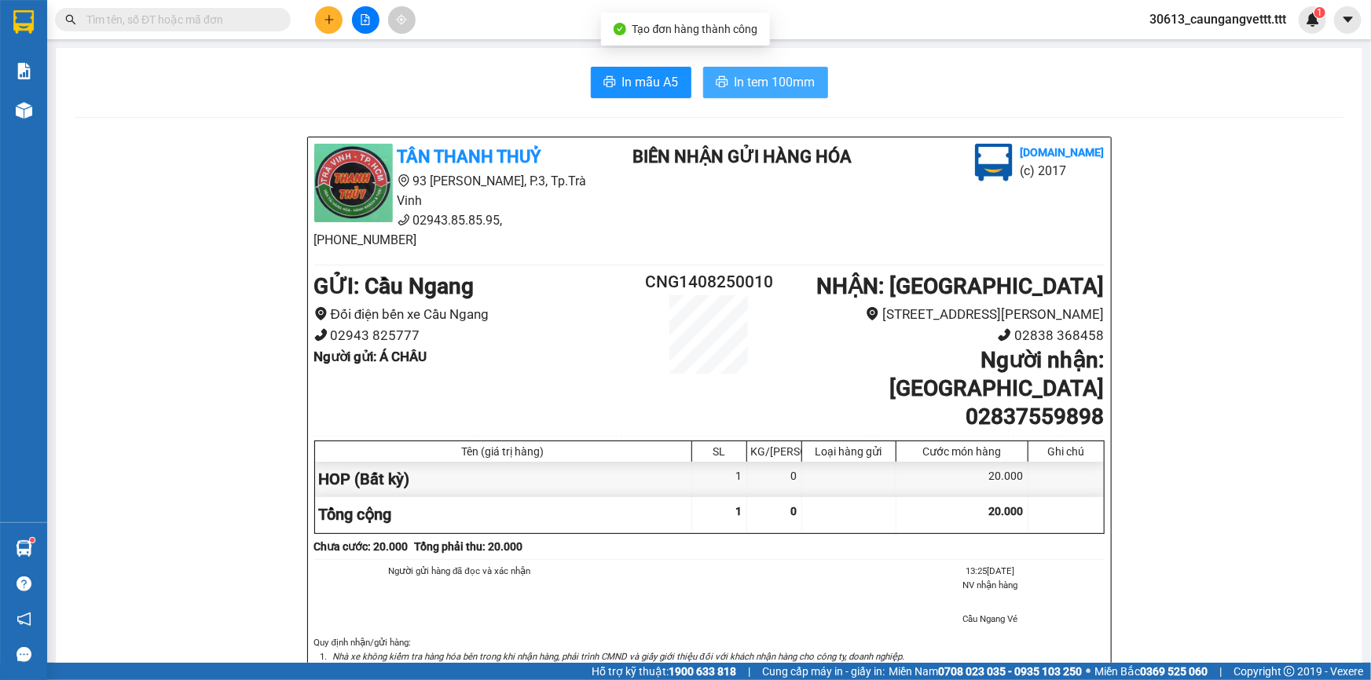
click at [750, 84] on span "In tem 100mm" at bounding box center [775, 82] width 81 height 20
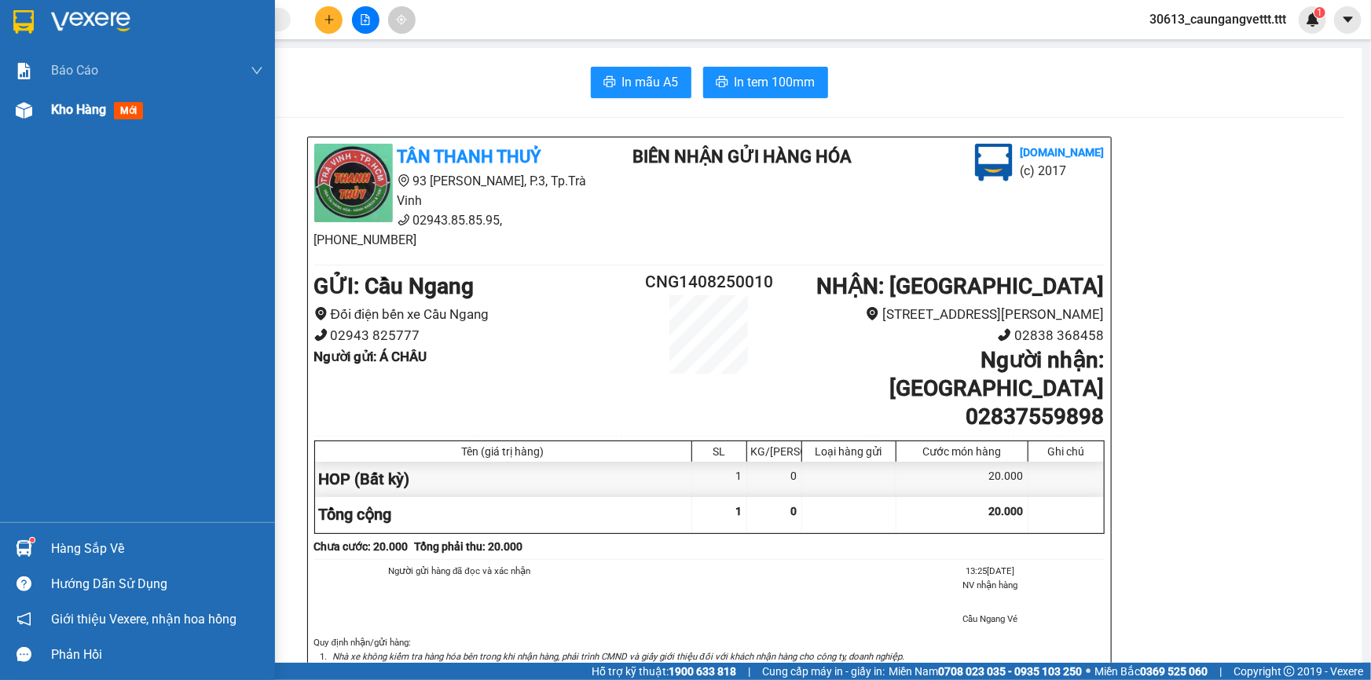
click at [49, 104] on div "Kho hàng mới" at bounding box center [137, 109] width 275 height 39
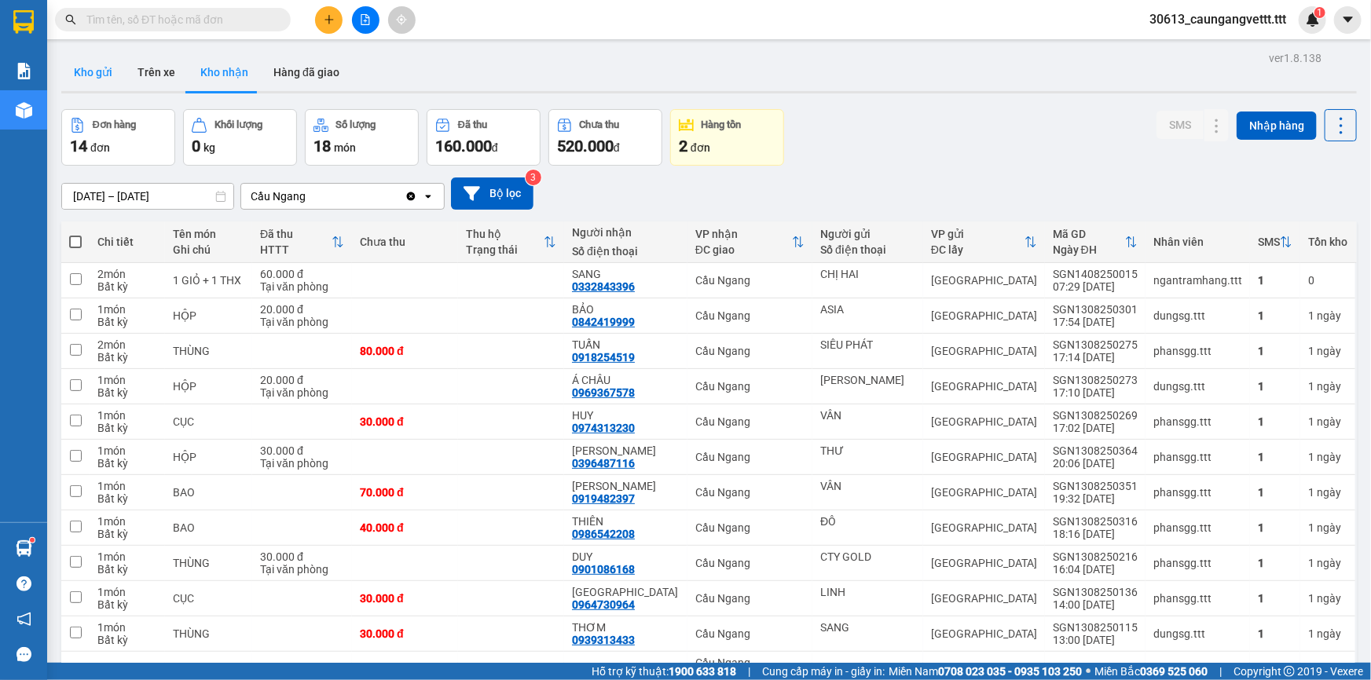
click at [86, 70] on button "Kho gửi" at bounding box center [93, 72] width 64 height 38
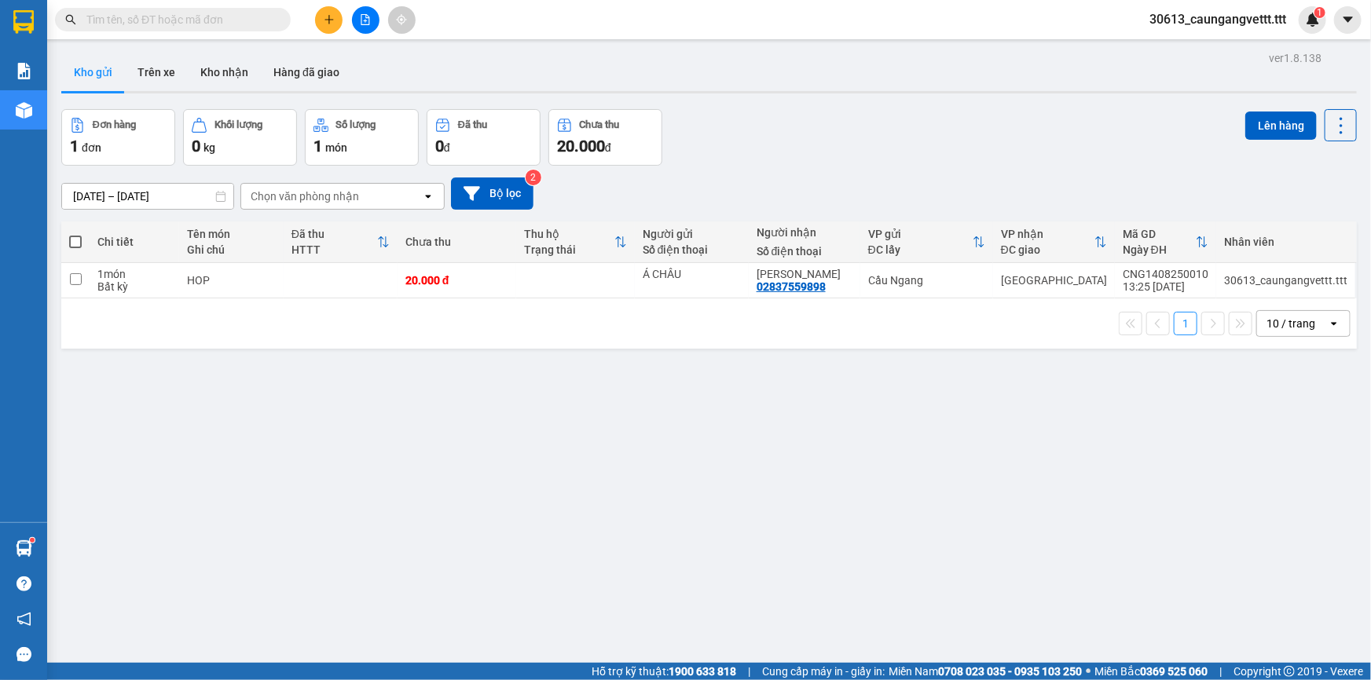
click at [78, 244] on span at bounding box center [75, 242] width 13 height 13
click at [75, 234] on input "checkbox" at bounding box center [75, 234] width 0 height 0
checkbox input "true"
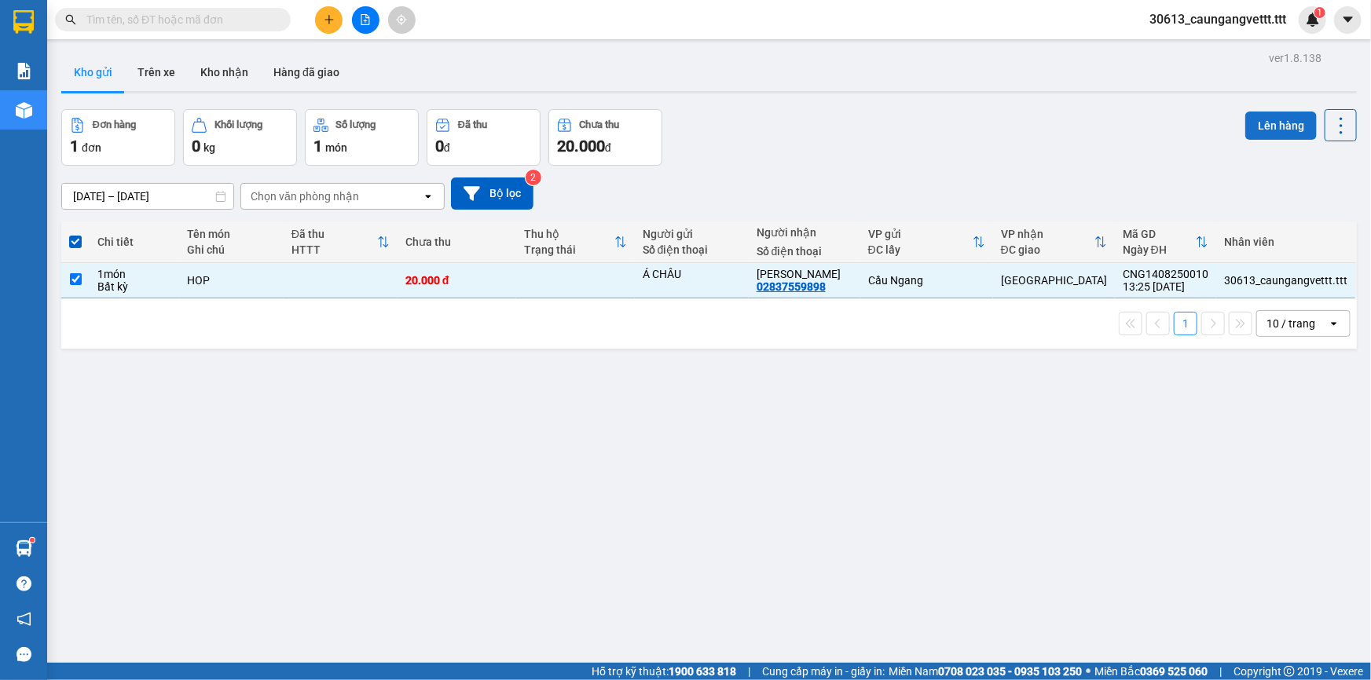
click at [1288, 117] on button "Lên hàng" at bounding box center [1280, 126] width 71 height 28
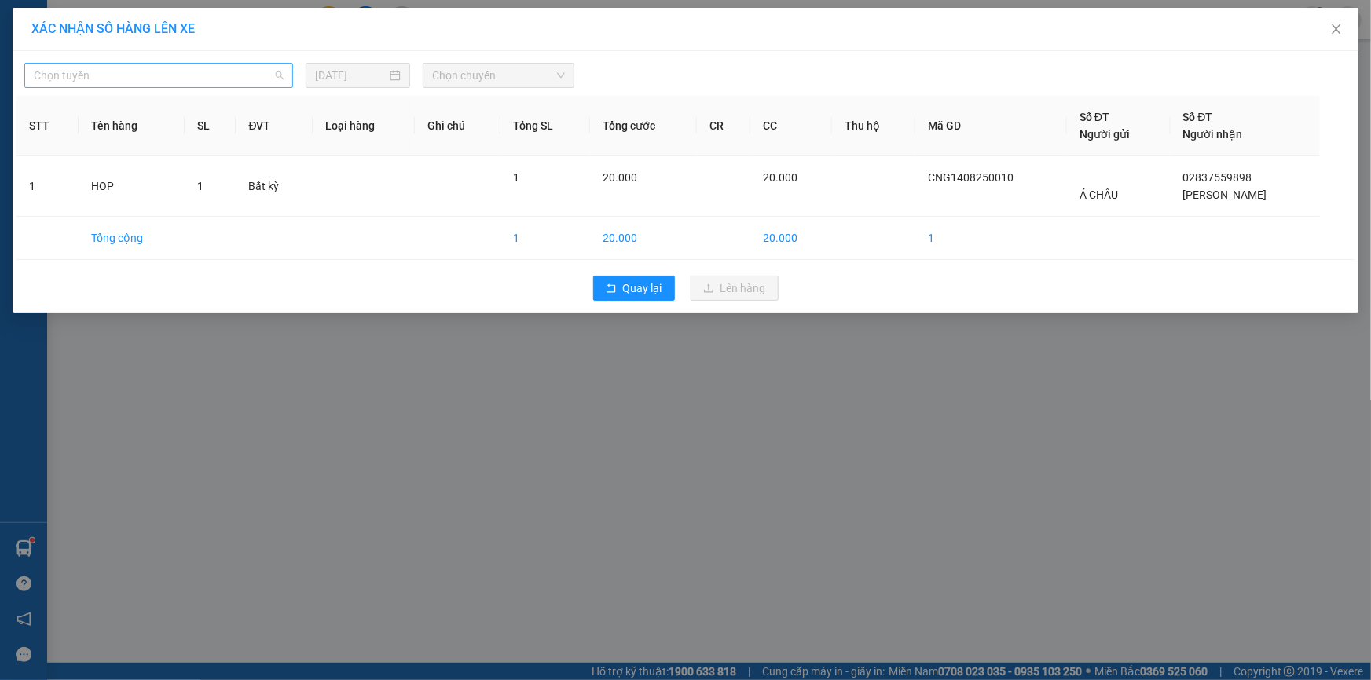
click at [113, 68] on span "Chọn tuyến" at bounding box center [159, 76] width 250 height 24
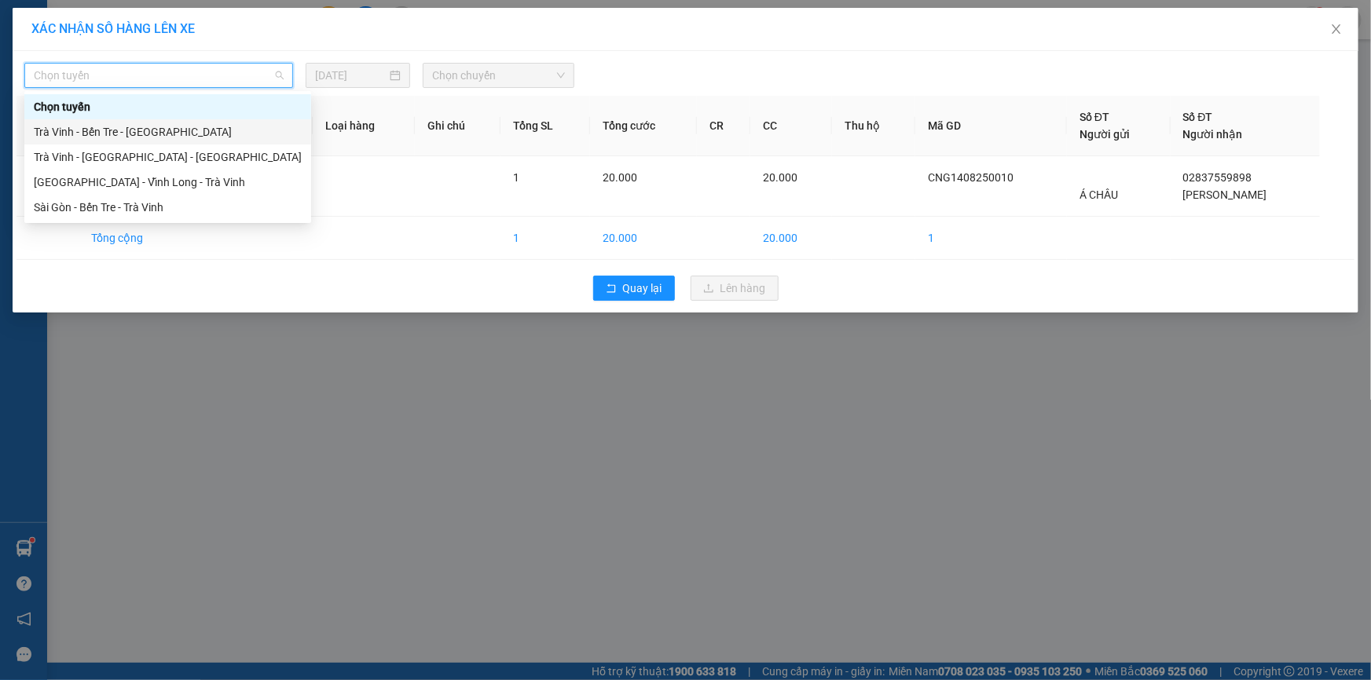
drag, startPoint x: 110, startPoint y: 131, endPoint x: 453, endPoint y: 82, distance: 346.0
click at [138, 126] on div "Trà Vinh - Bến Tre - Sài Gòn" at bounding box center [168, 131] width 268 height 17
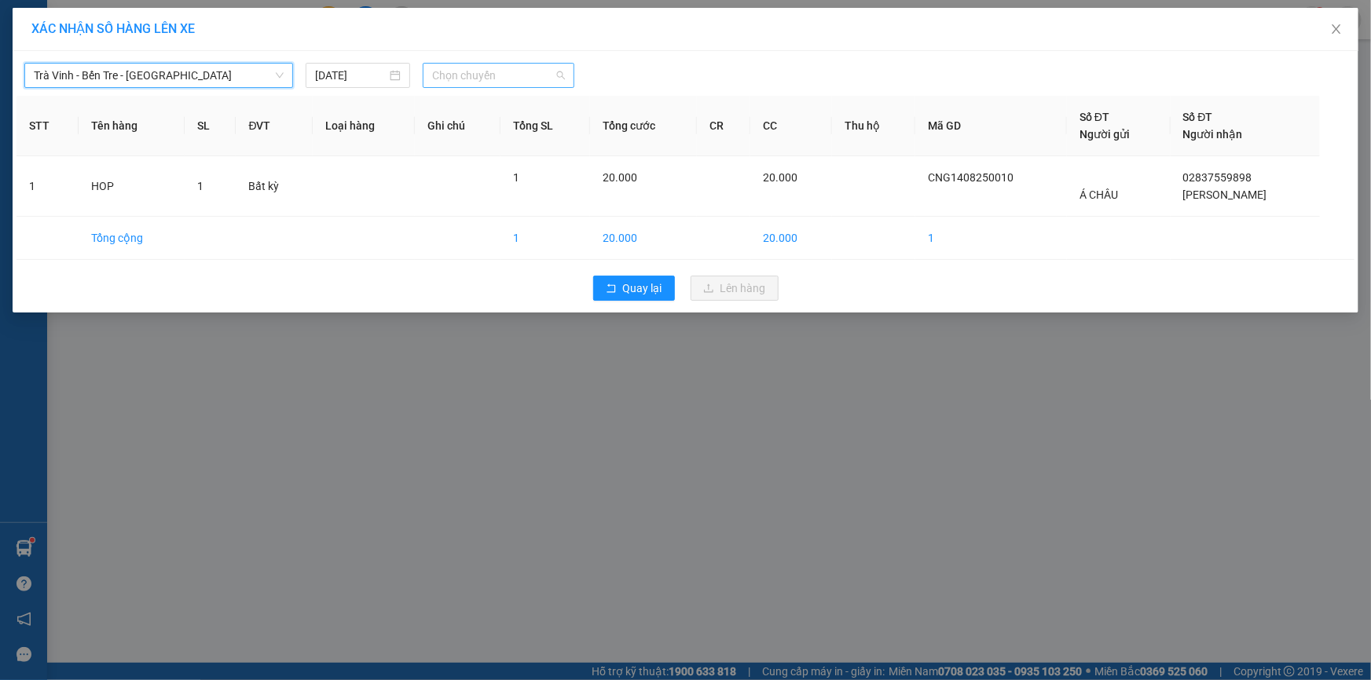
click at [507, 66] on span "Chọn chuyến" at bounding box center [498, 76] width 133 height 24
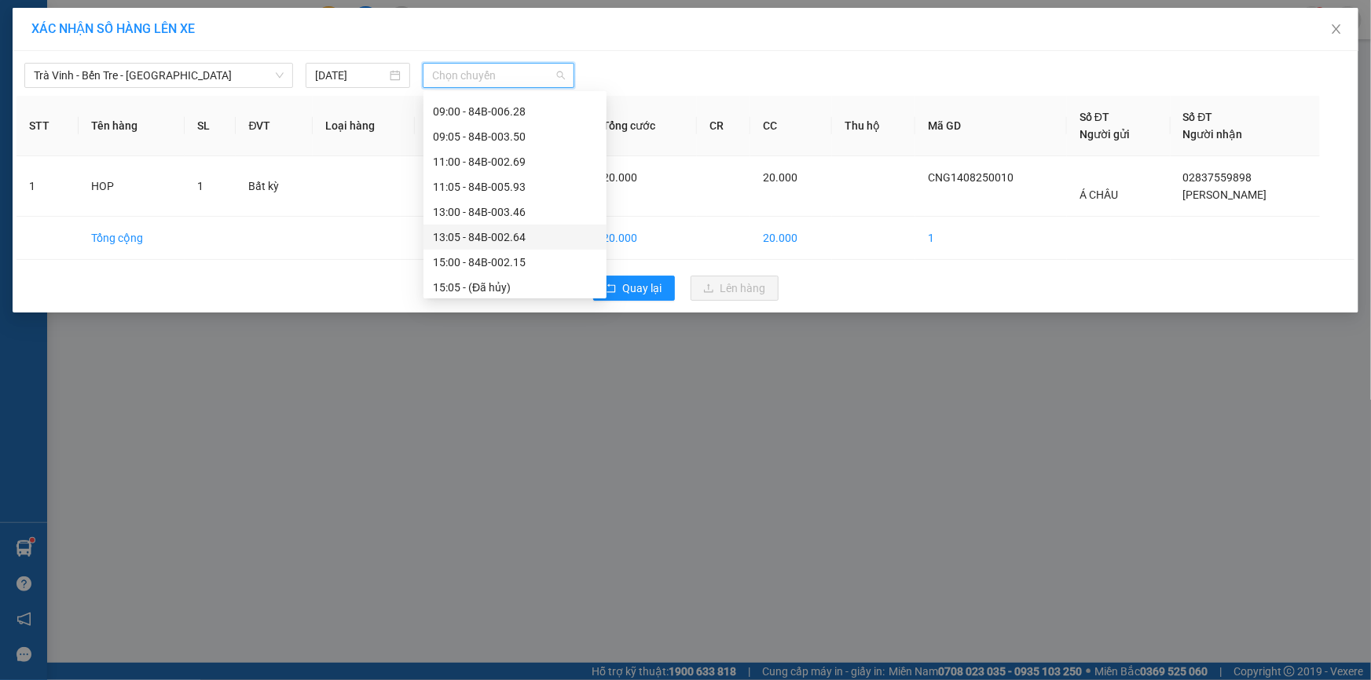
scroll to position [237, 0]
click at [481, 249] on div "15:00 - 84B-002.15" at bounding box center [515, 246] width 164 height 17
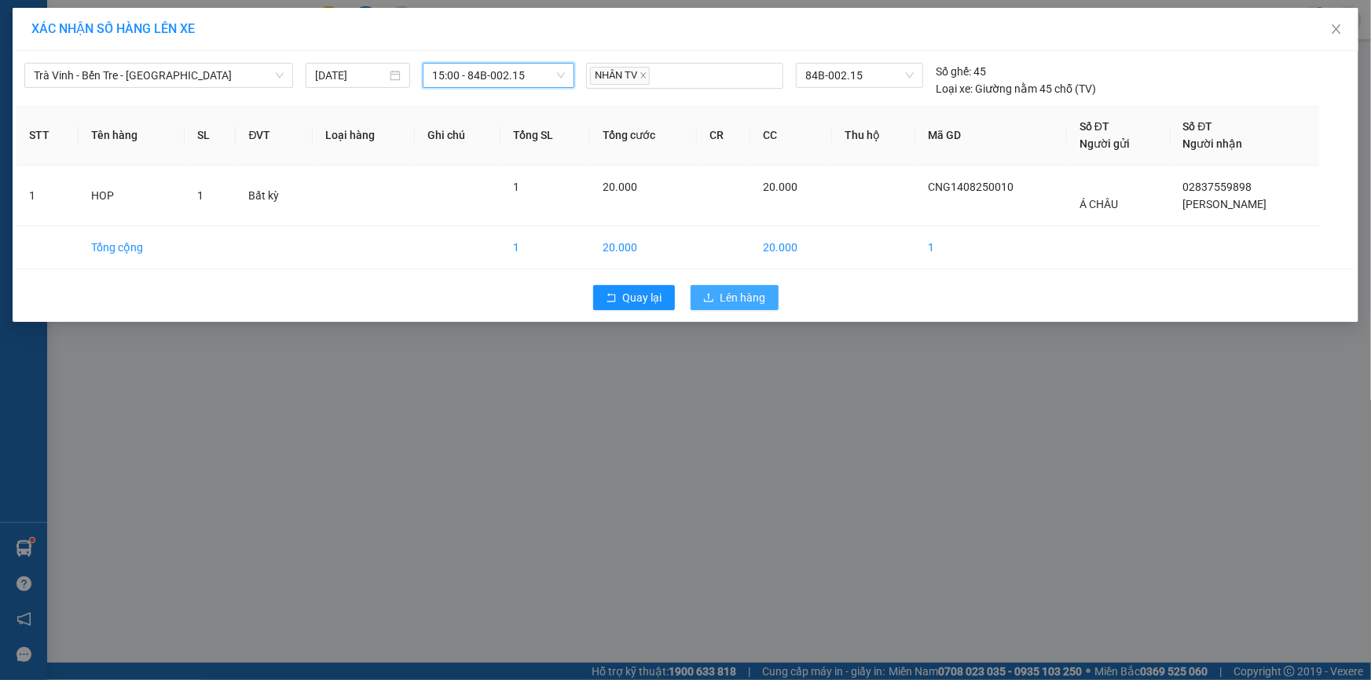
click at [740, 299] on span "Lên hàng" at bounding box center [743, 297] width 46 height 17
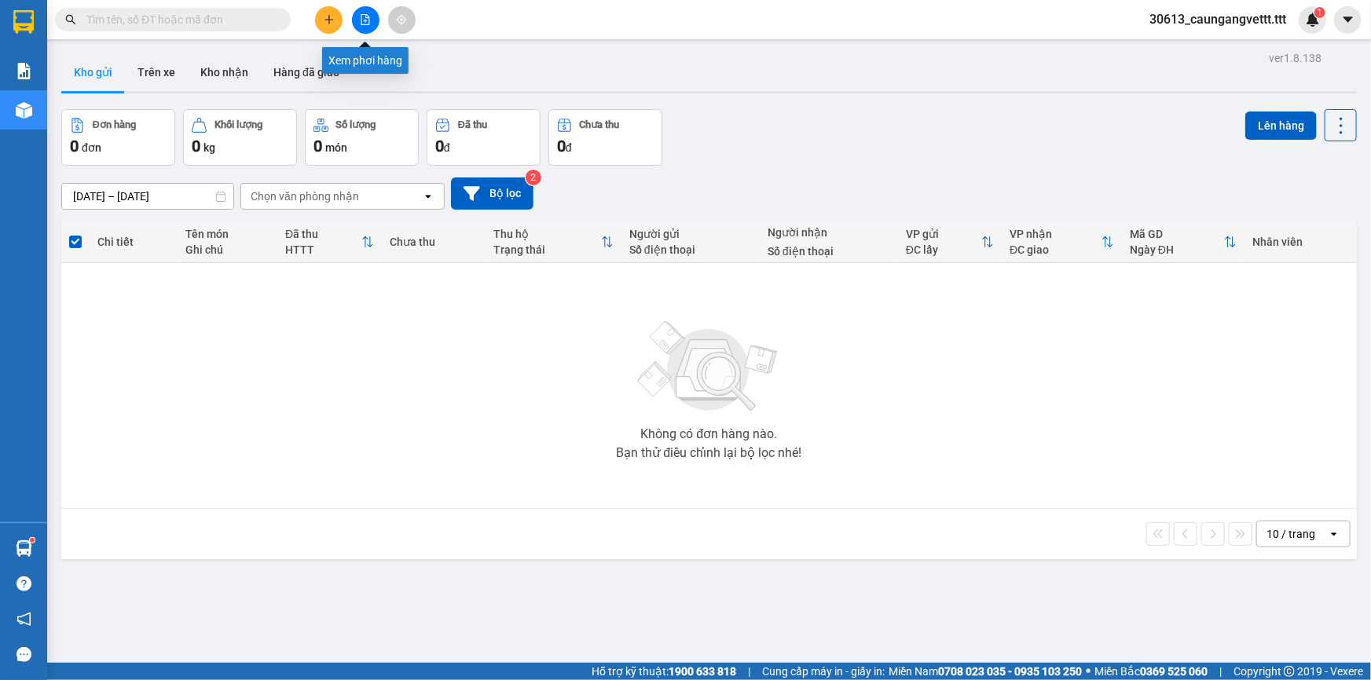
click at [363, 22] on icon "file-add" at bounding box center [365, 19] width 11 height 11
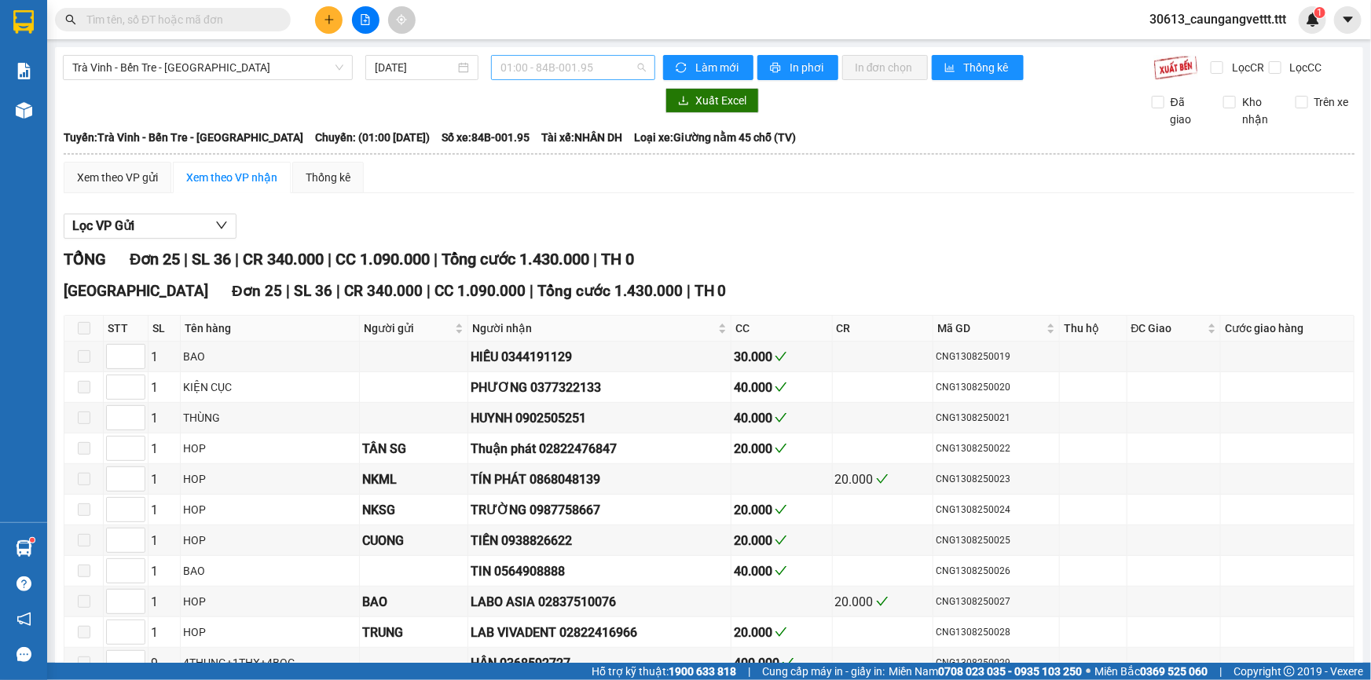
click at [615, 61] on span "01:00 - 84B-001.95" at bounding box center [572, 68] width 145 height 24
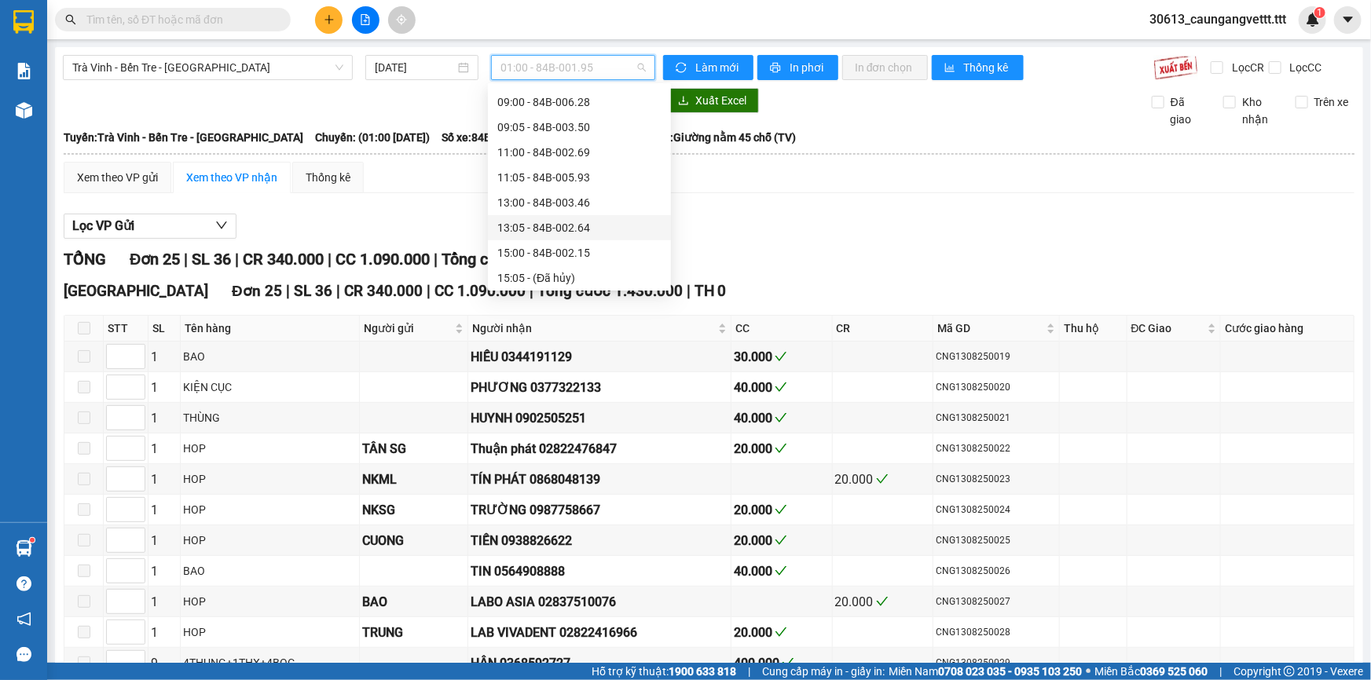
scroll to position [237, 0]
click at [539, 235] on div "15:00 - 84B-002.15" at bounding box center [579, 238] width 164 height 17
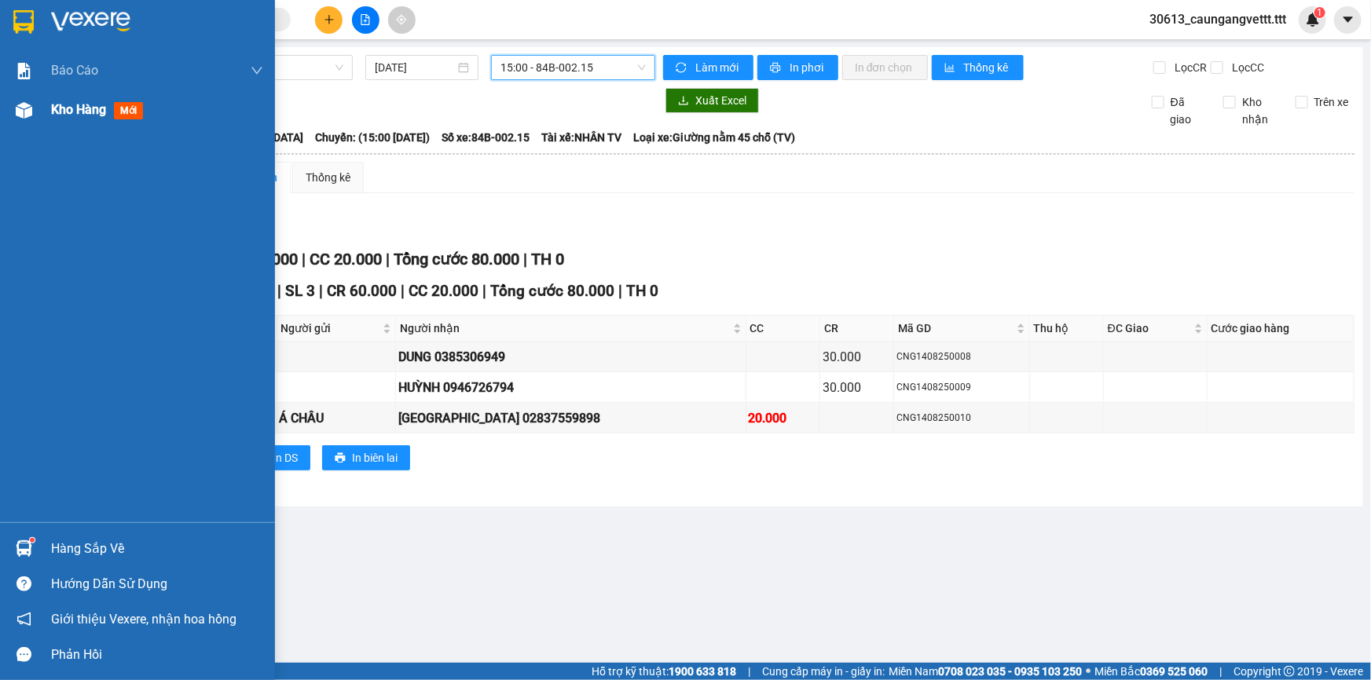
click at [55, 109] on span "Kho hàng" at bounding box center [78, 109] width 55 height 15
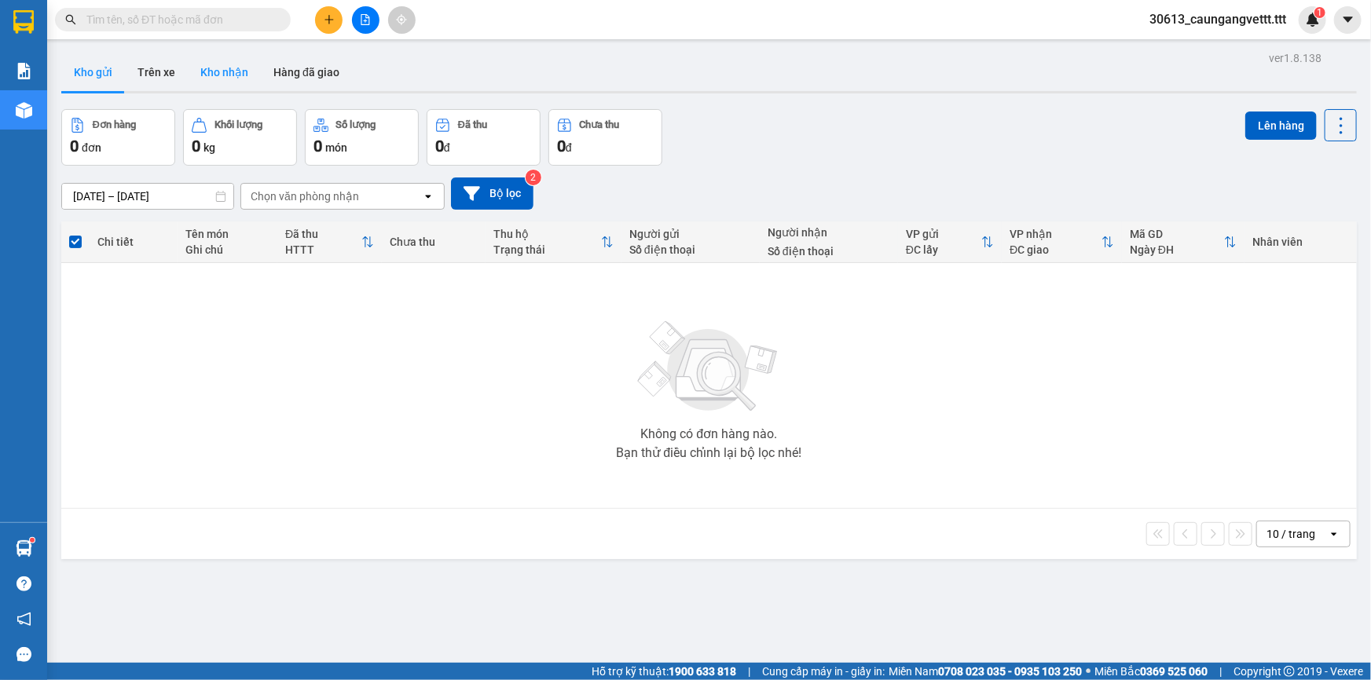
click at [240, 71] on button "Kho nhận" at bounding box center [224, 72] width 73 height 38
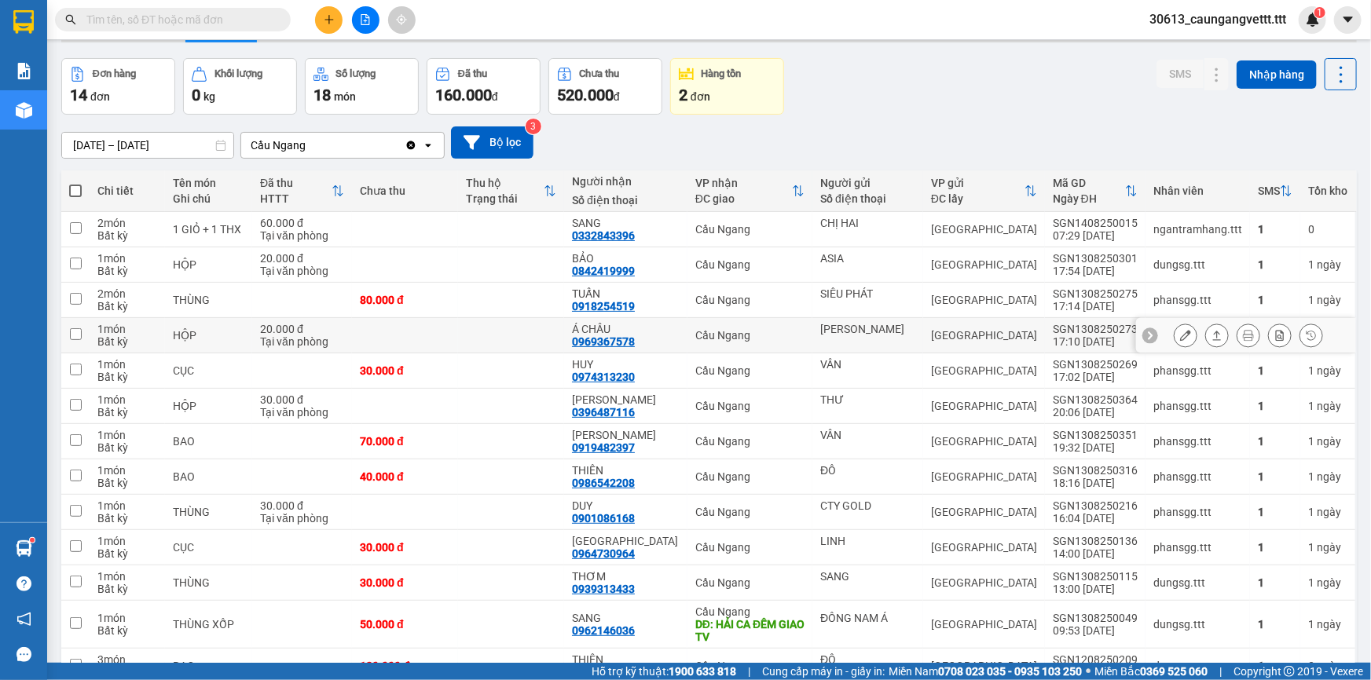
scroll to position [170, 0]
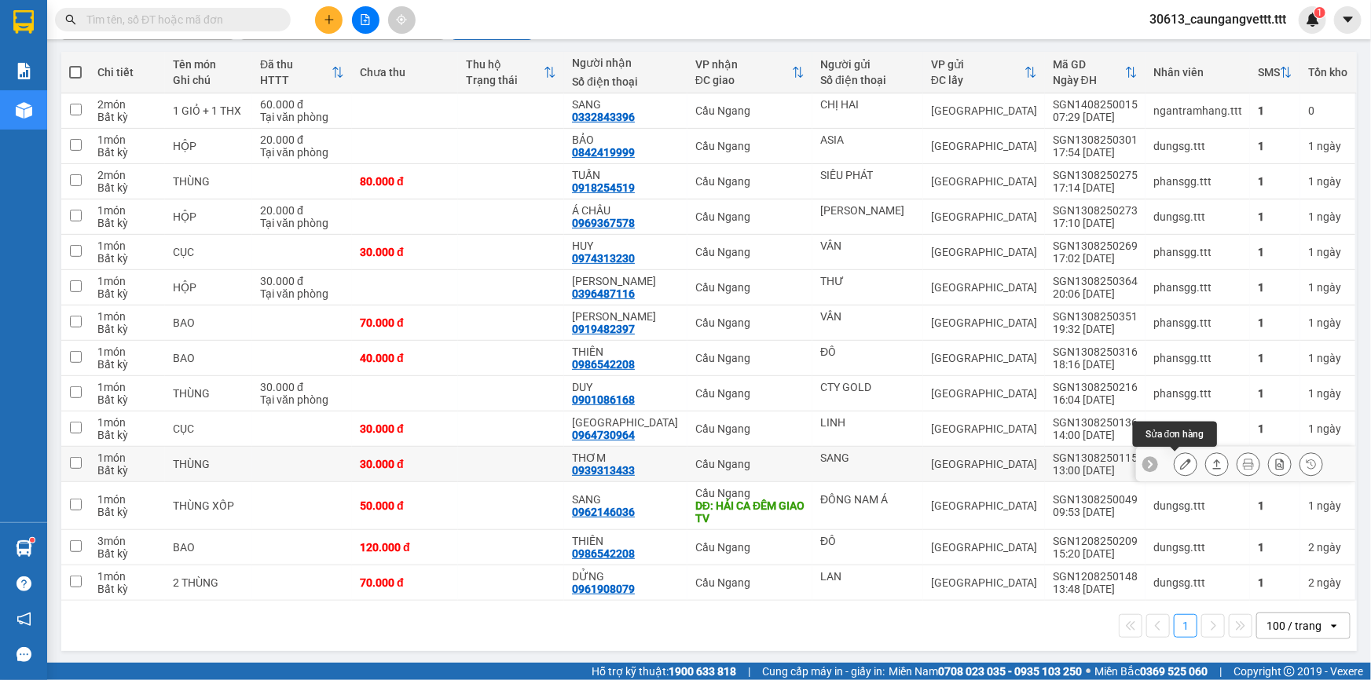
click at [1180, 465] on icon at bounding box center [1185, 464] width 11 height 11
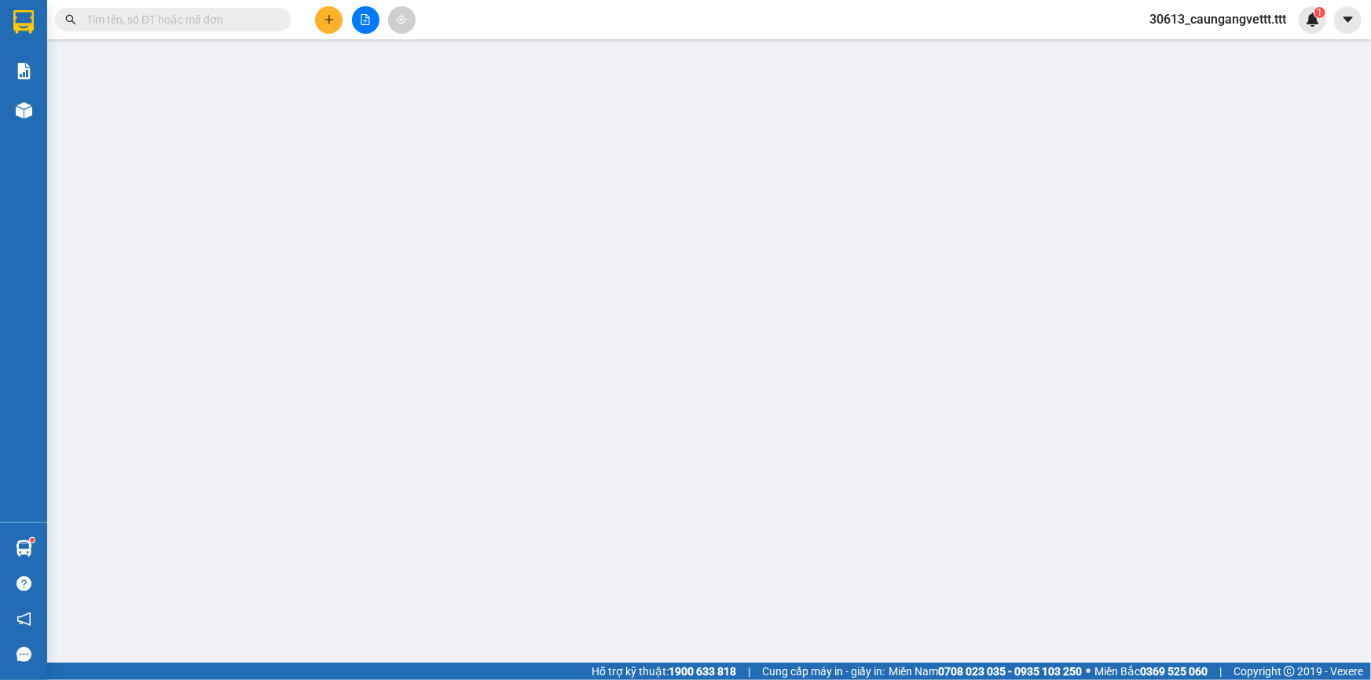
type input "SANG"
type input "0939313433"
type input "THƠM"
type input "30.000"
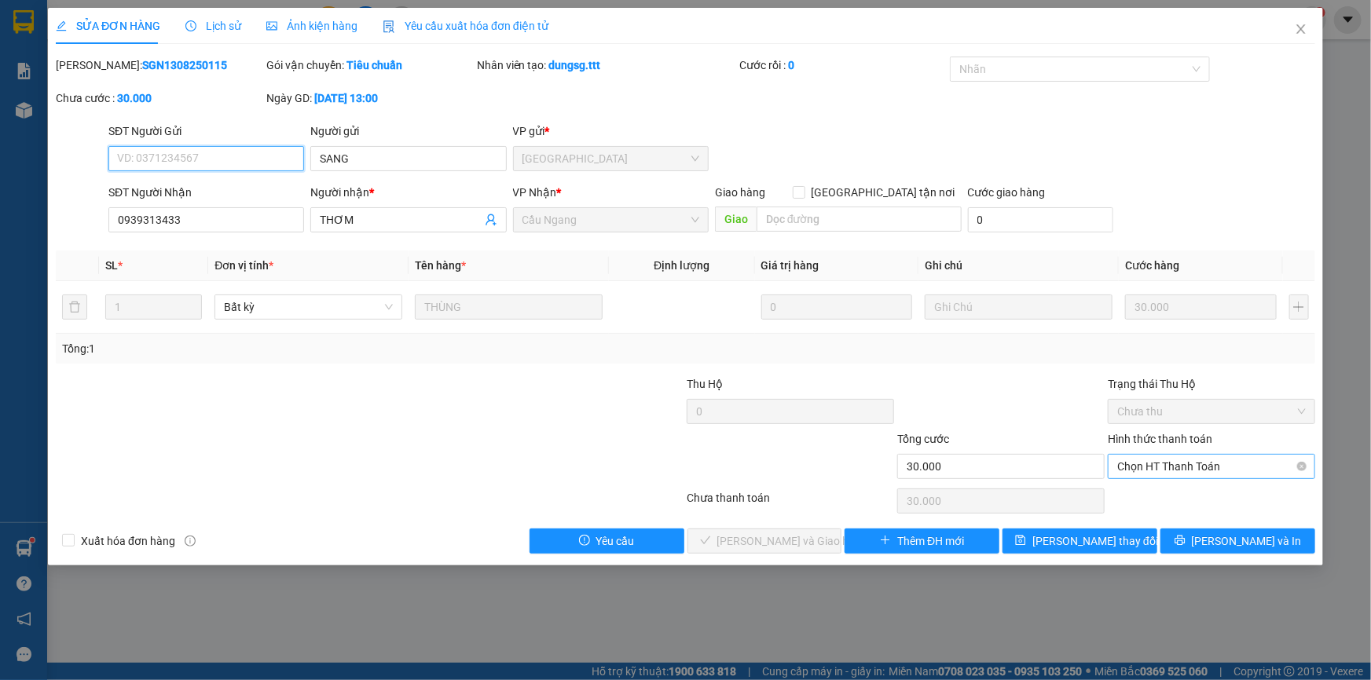
click at [1194, 464] on span "Chọn HT Thanh Toán" at bounding box center [1211, 467] width 189 height 24
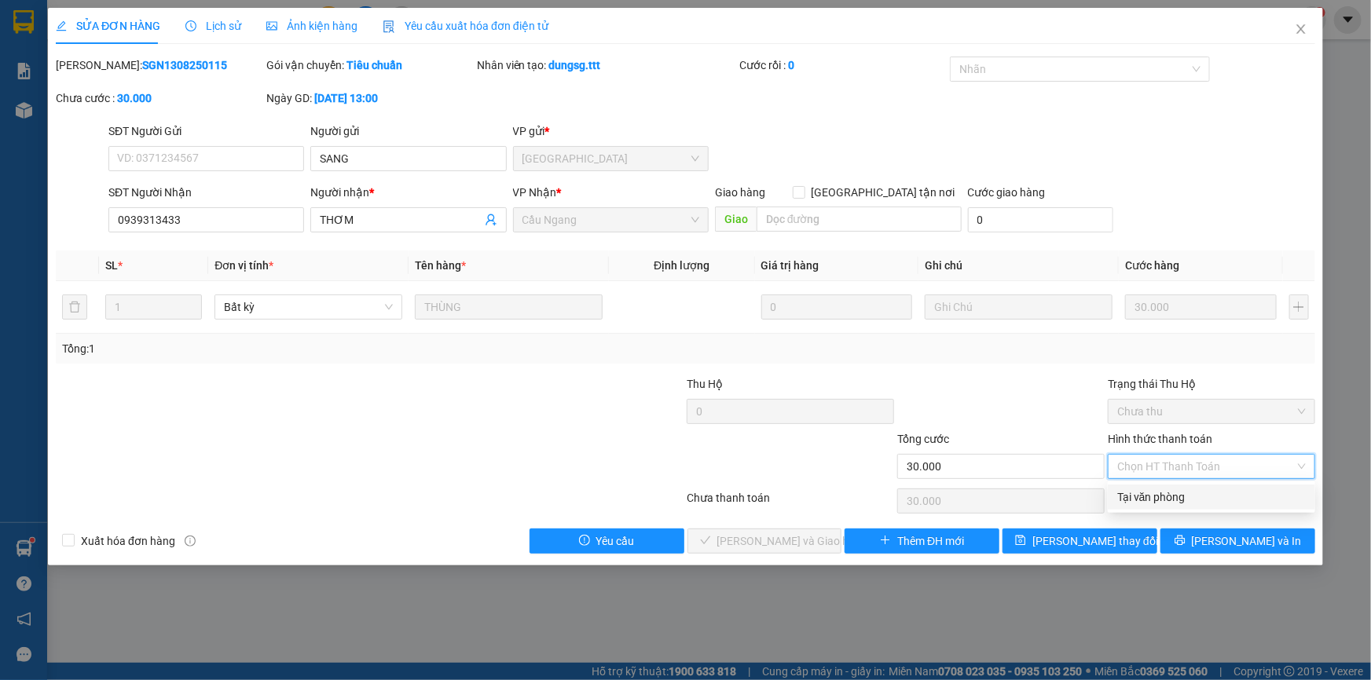
click at [1186, 495] on div "Tại văn phòng" at bounding box center [1211, 497] width 189 height 17
type input "0"
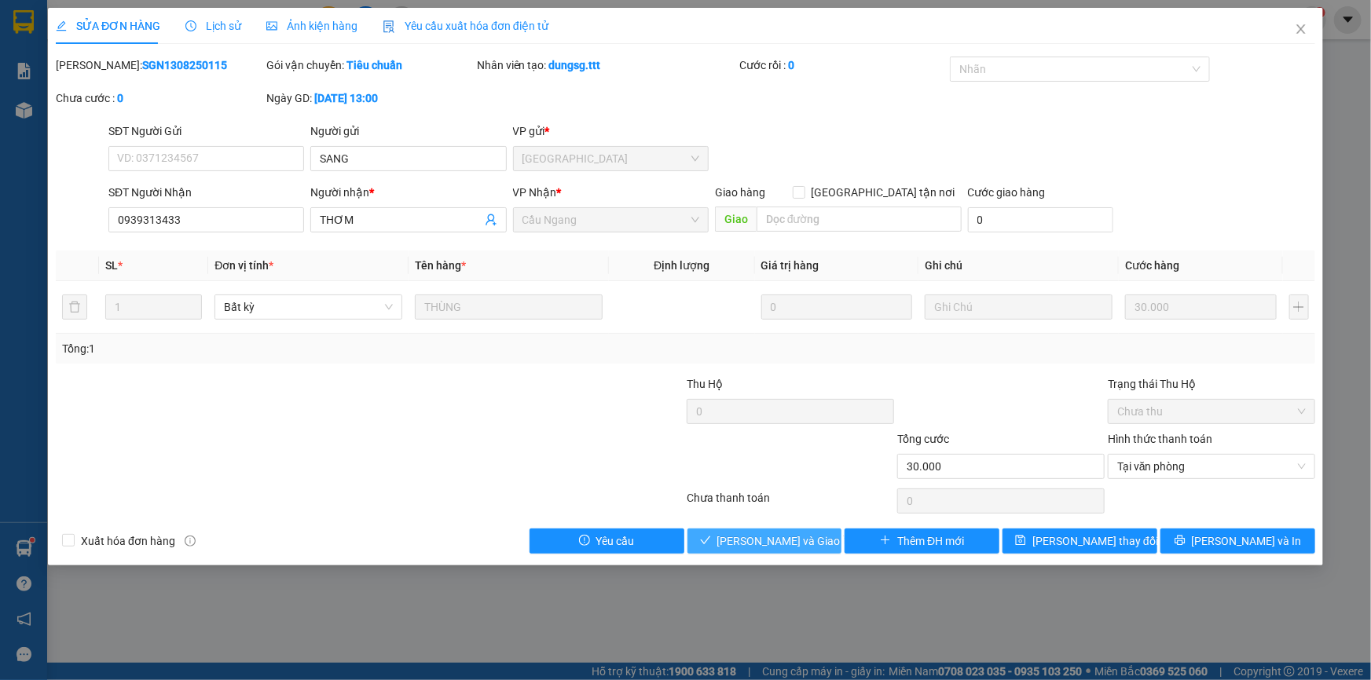
click at [801, 540] on span "[PERSON_NAME] và [PERSON_NAME] hàng" at bounding box center [792, 541] width 151 height 17
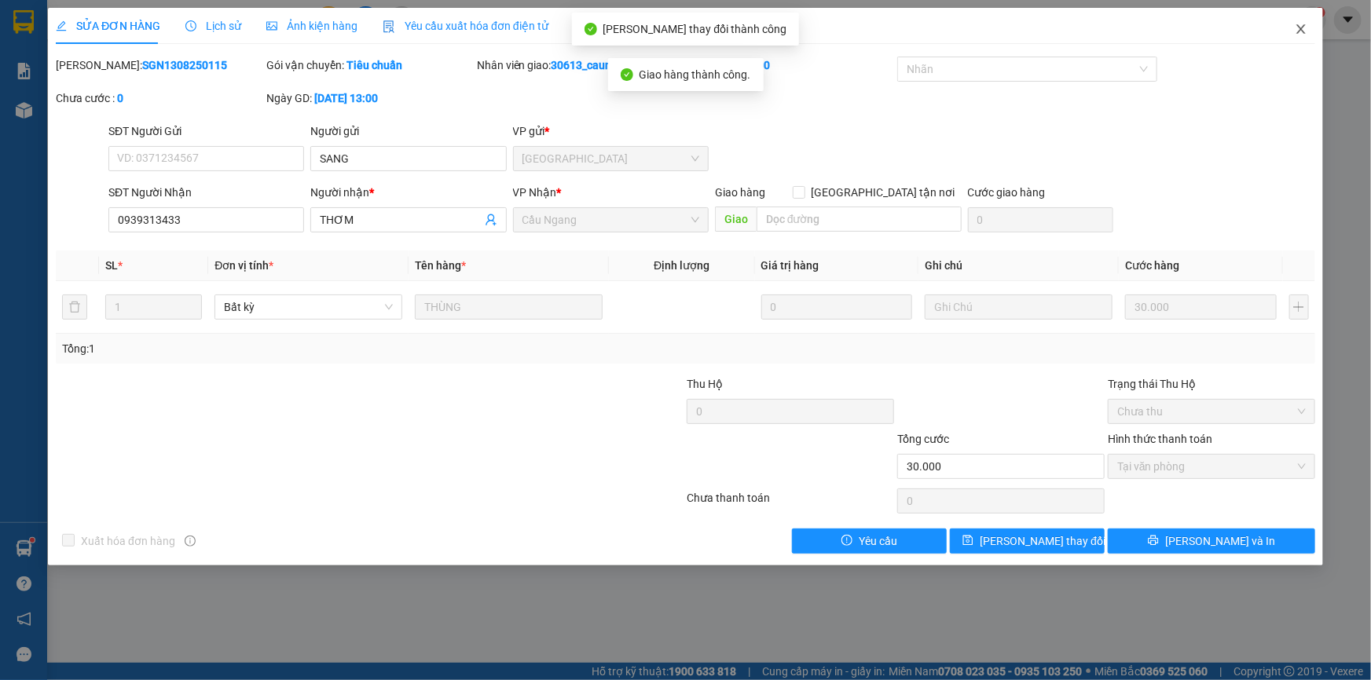
click at [1297, 27] on icon "close" at bounding box center [1301, 29] width 13 height 13
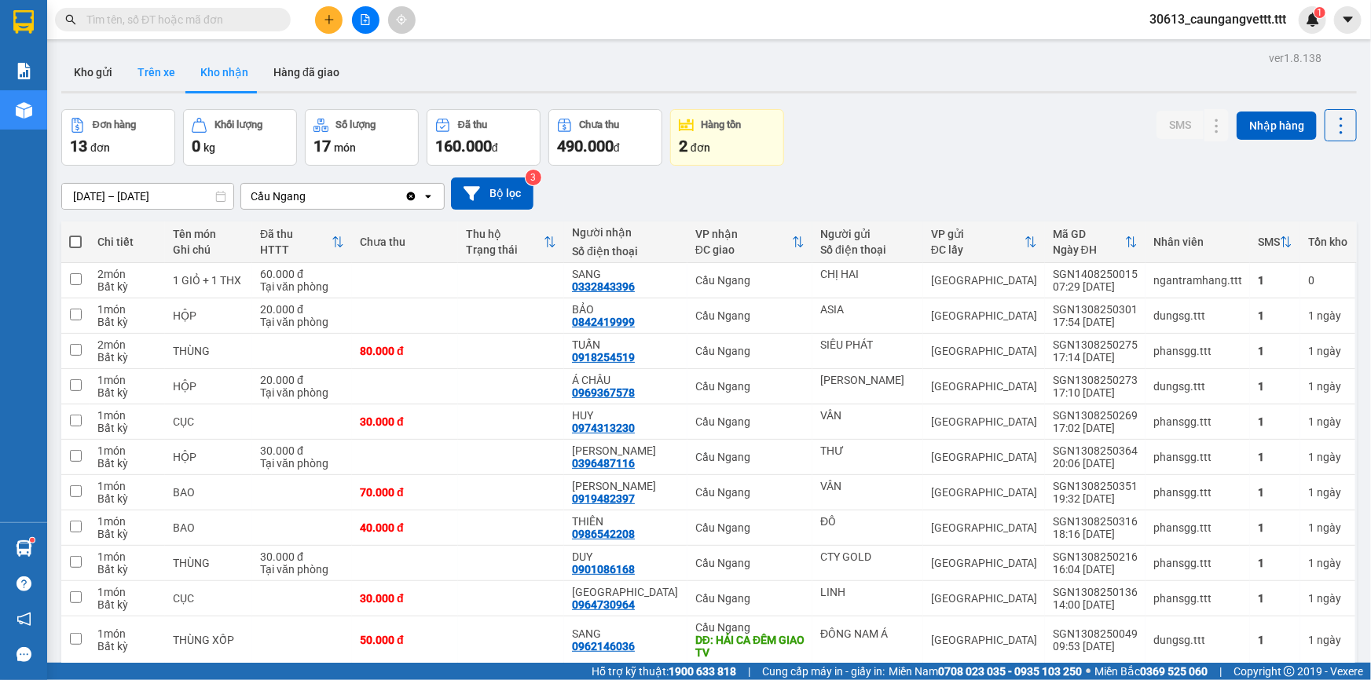
click at [157, 72] on button "Trên xe" at bounding box center [156, 72] width 63 height 38
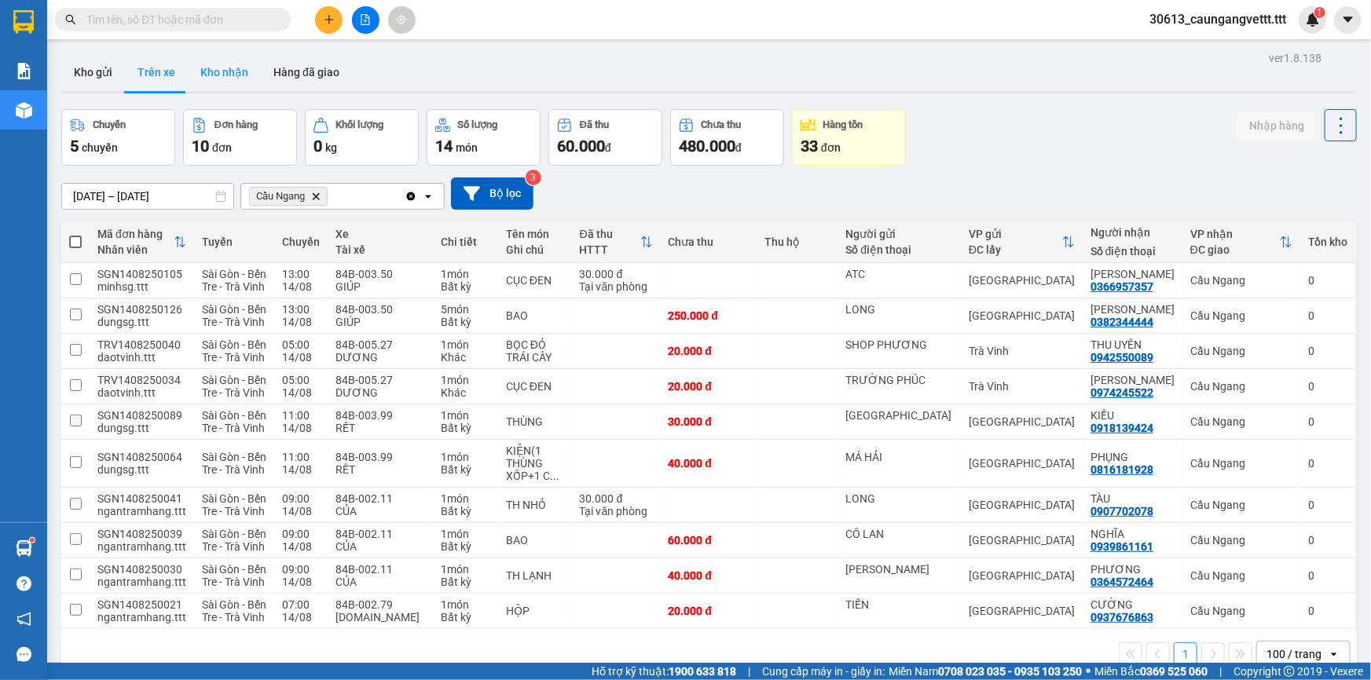
click at [211, 71] on button "Kho nhận" at bounding box center [224, 72] width 73 height 38
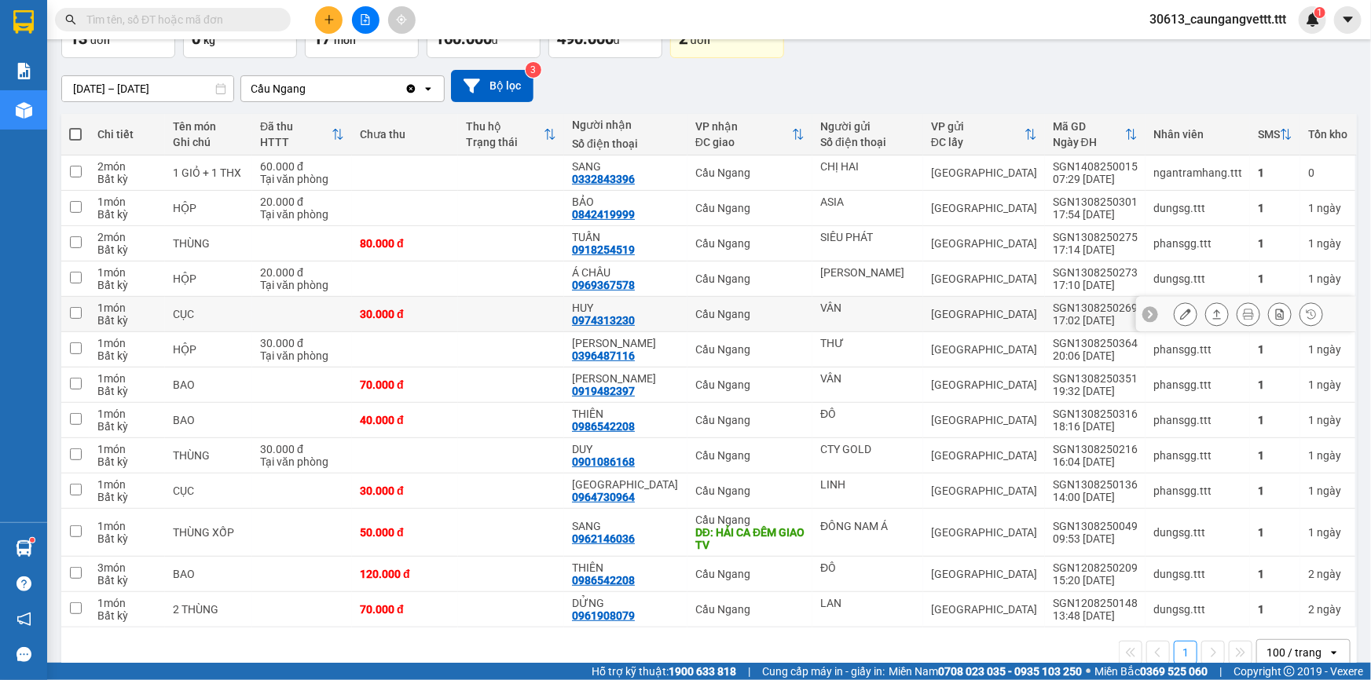
scroll to position [134, 0]
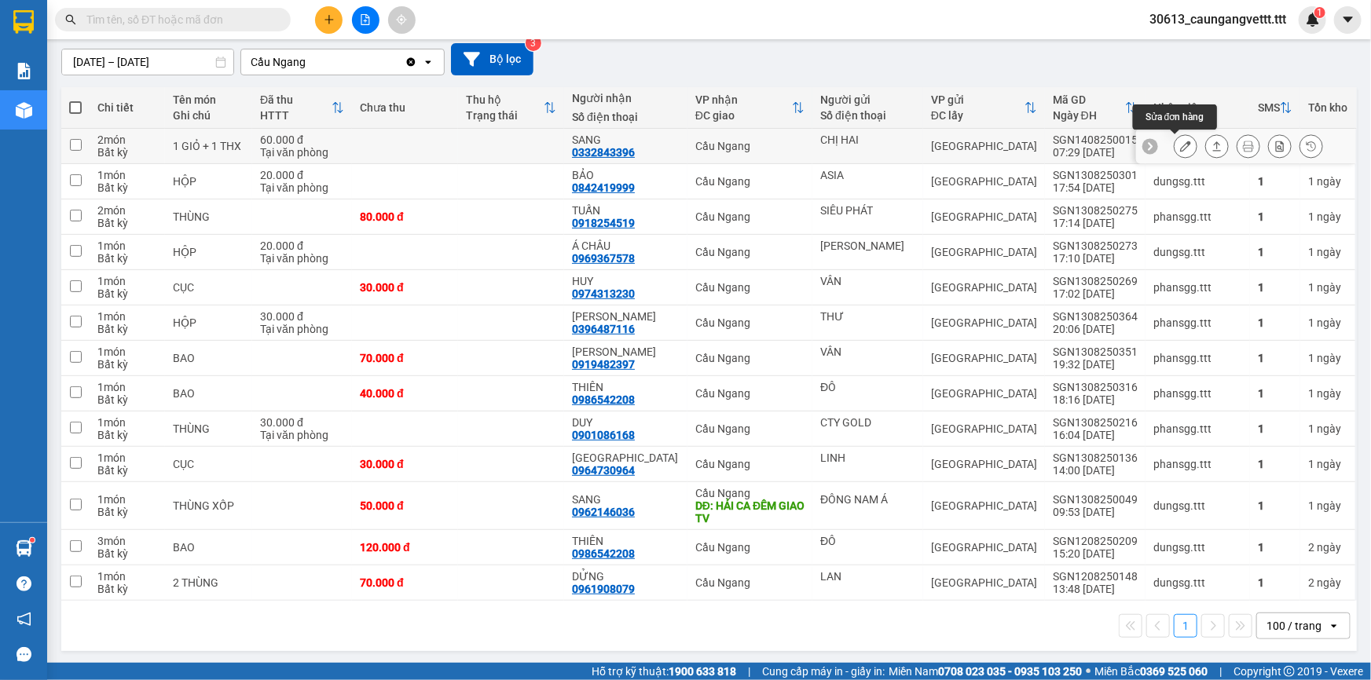
click at [1180, 141] on icon at bounding box center [1185, 146] width 11 height 11
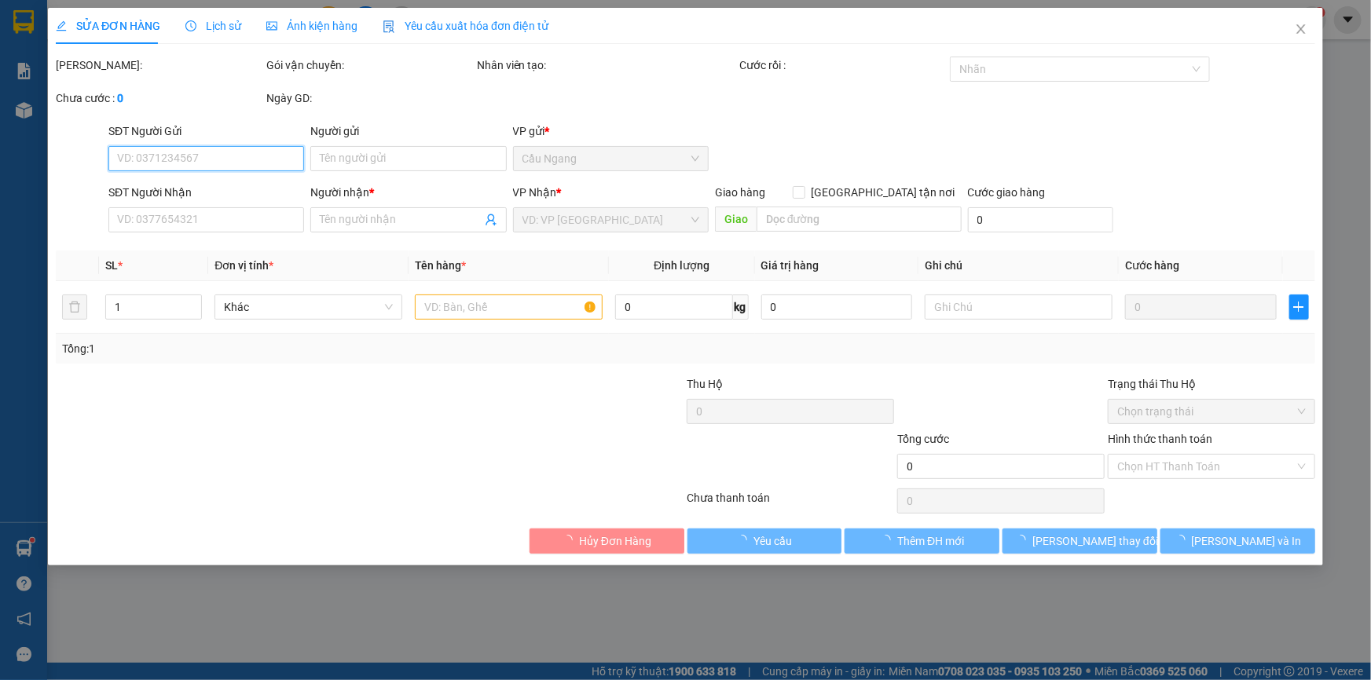
type input "CHỊ HAI"
type input "0332843396"
type input "SANG"
type input "60.000"
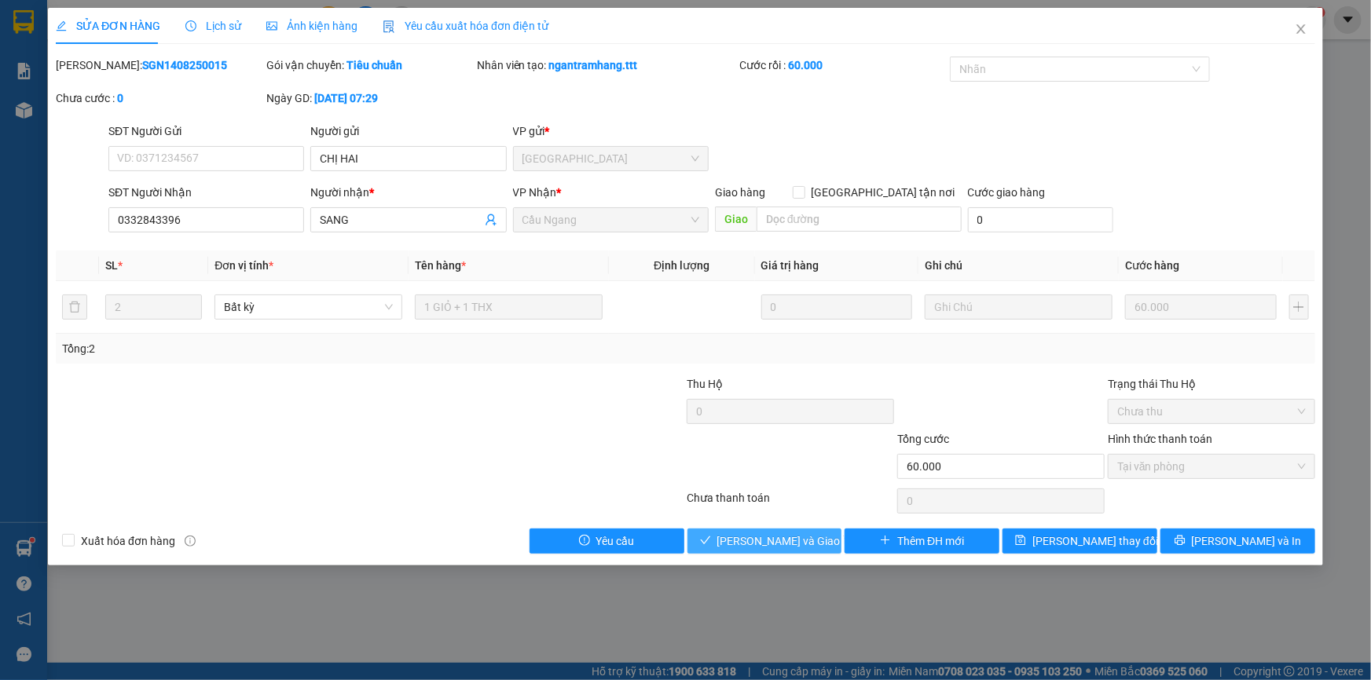
click at [766, 542] on span "[PERSON_NAME] và [PERSON_NAME] hàng" at bounding box center [792, 541] width 151 height 17
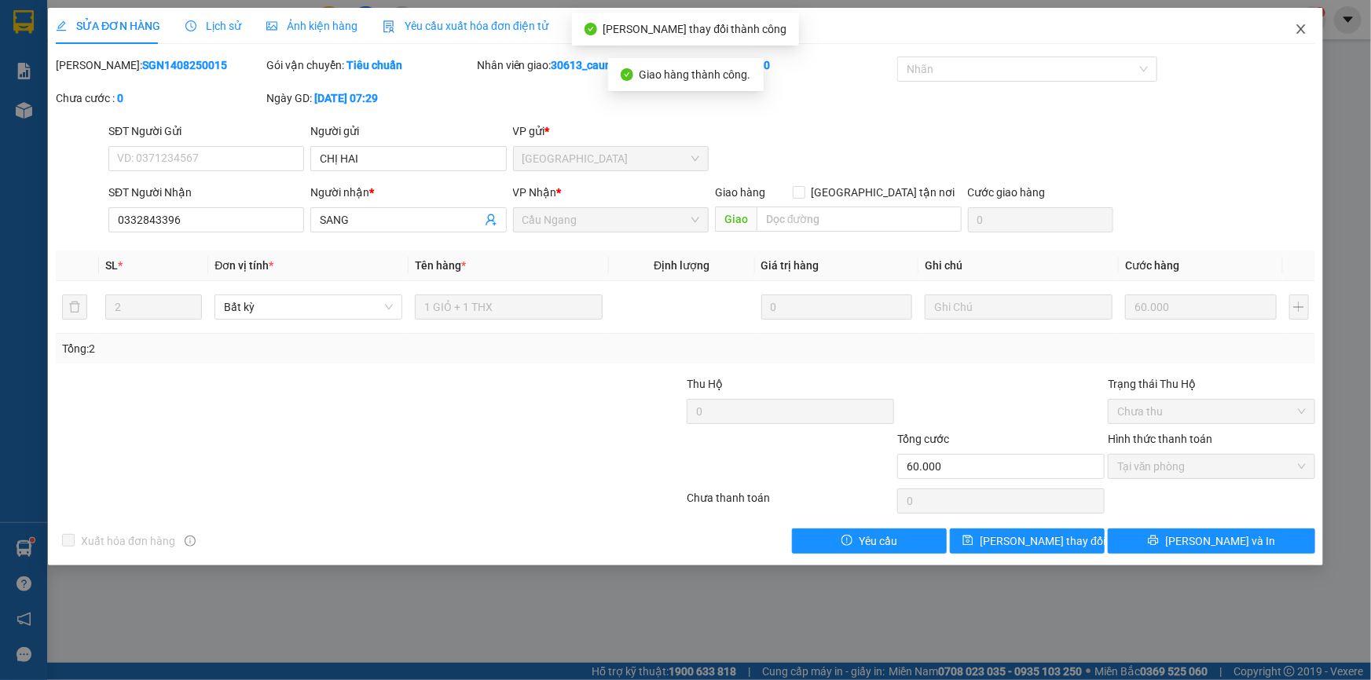
click at [1305, 31] on icon "close" at bounding box center [1301, 29] width 13 height 13
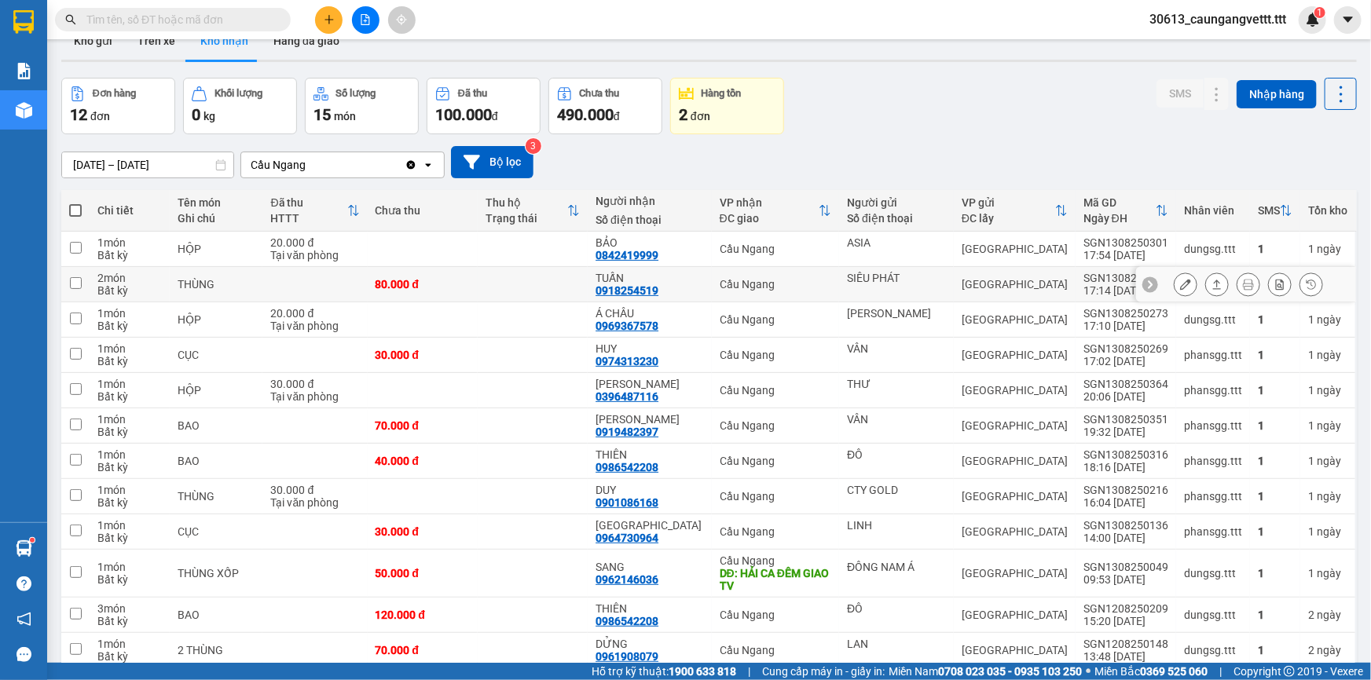
scroll to position [47, 0]
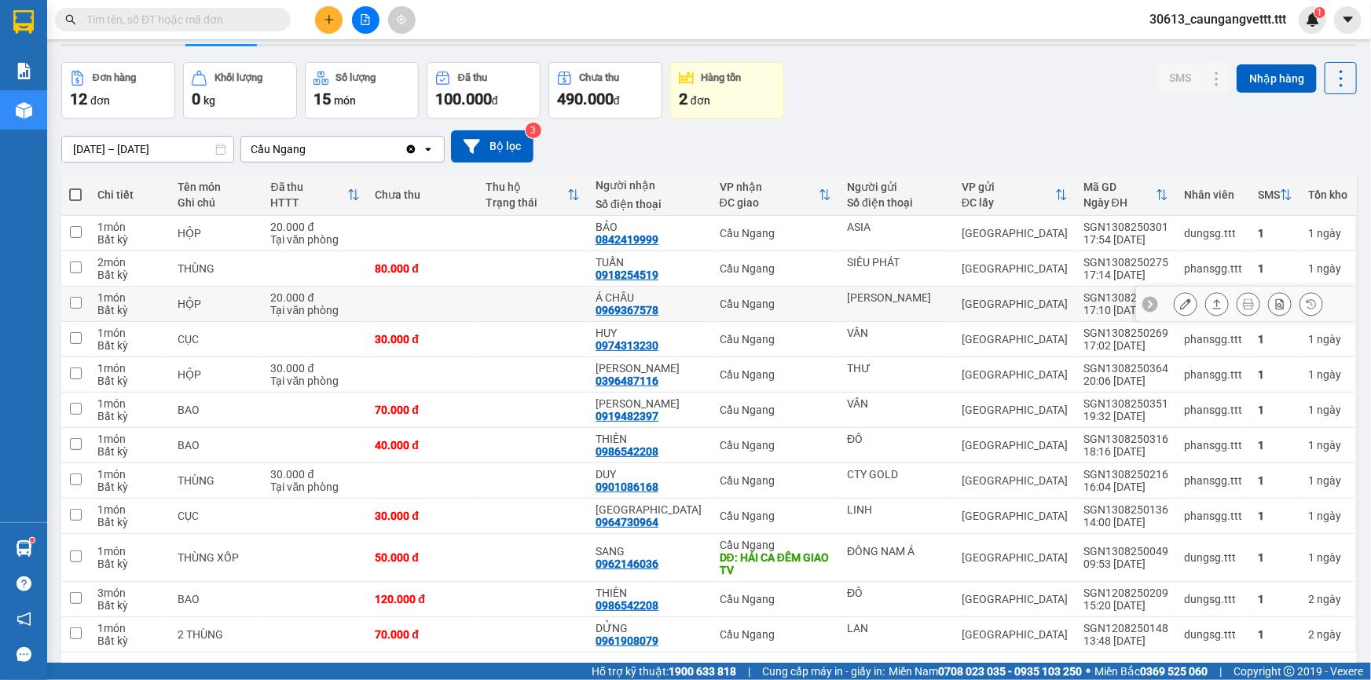
click at [1180, 306] on icon at bounding box center [1185, 304] width 11 height 11
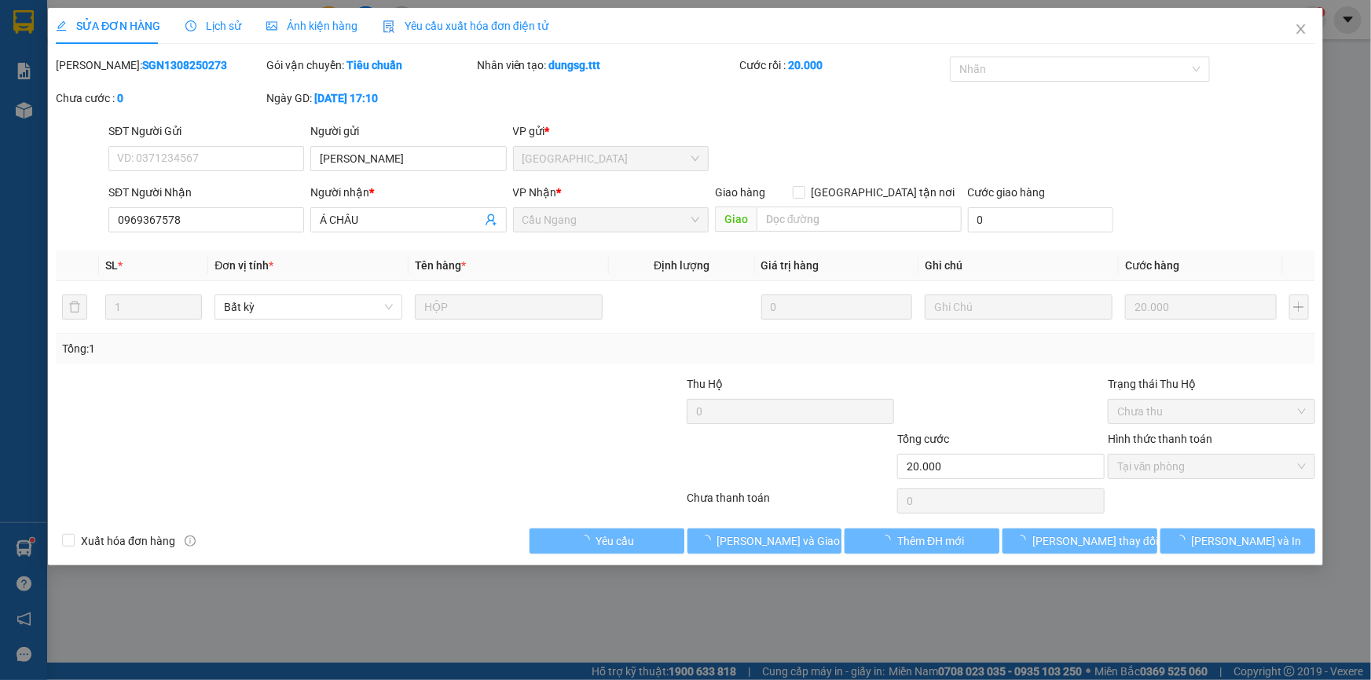
type input "[PERSON_NAME]"
type input "0969367578"
type input "Á CHÂU"
type input "20.000"
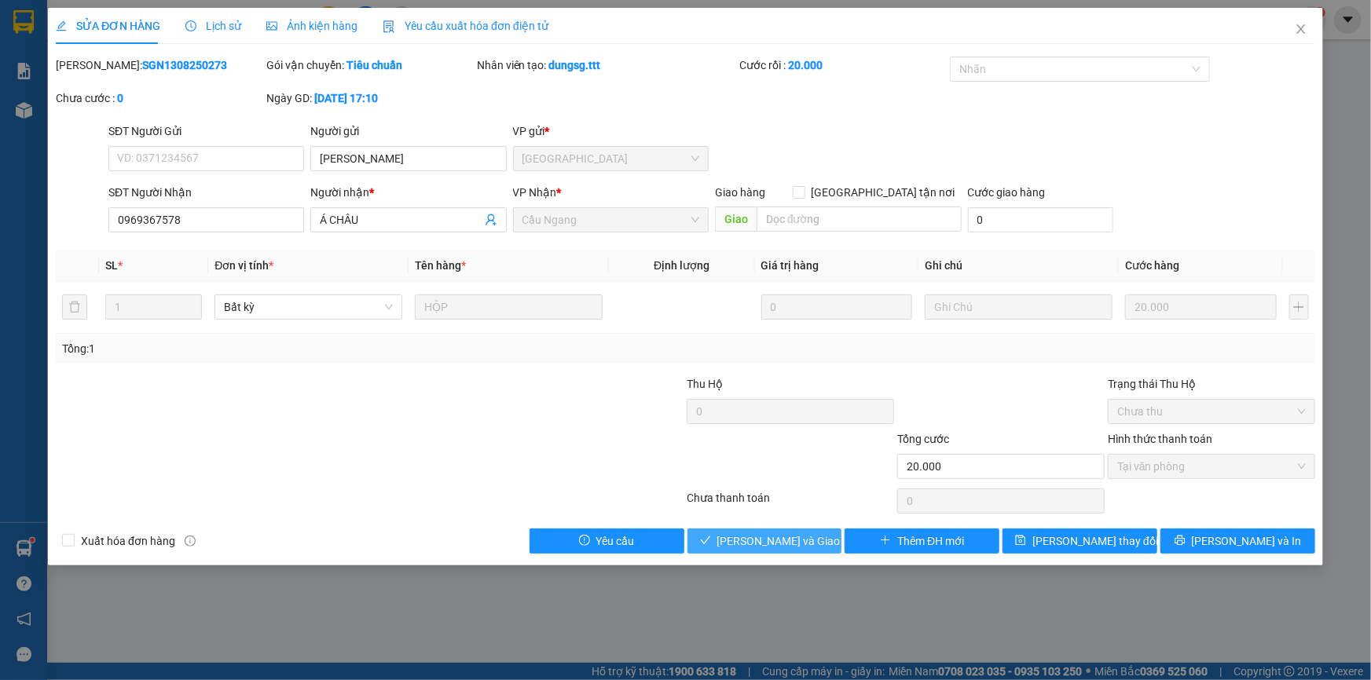
click at [805, 543] on span "[PERSON_NAME] và [PERSON_NAME] hàng" at bounding box center [792, 541] width 151 height 17
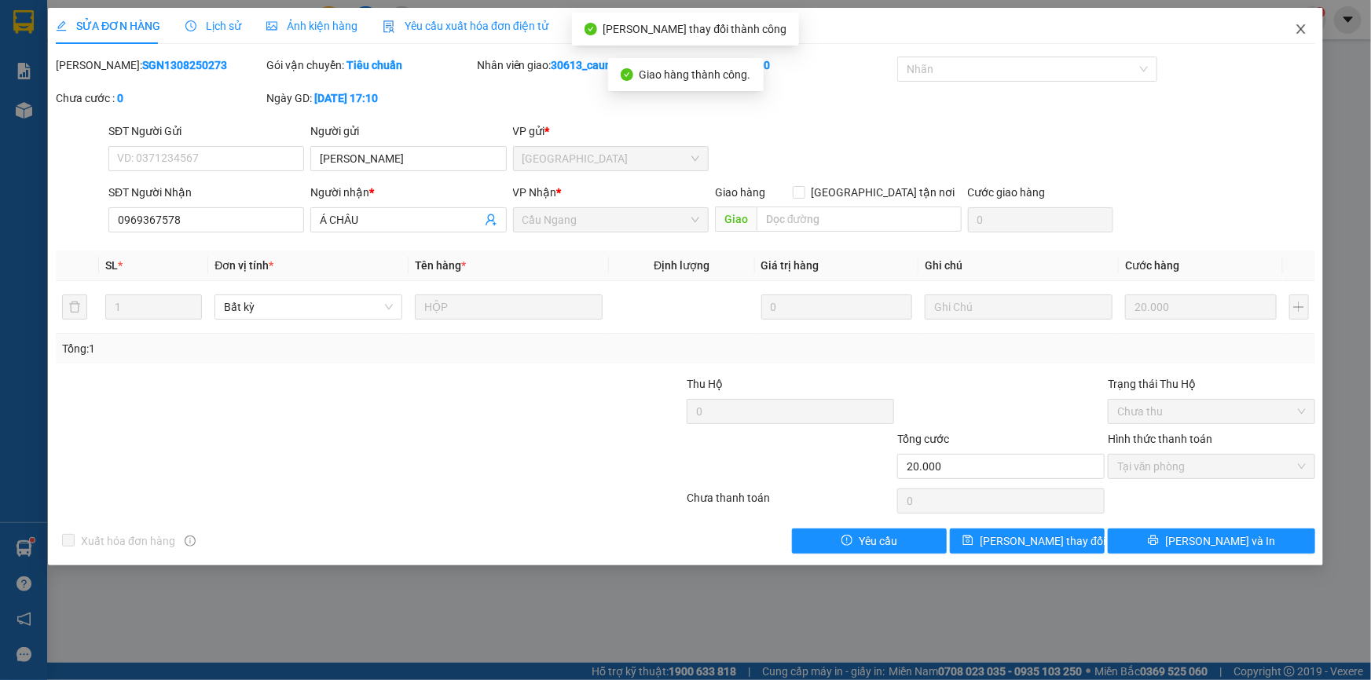
click at [1299, 31] on icon "close" at bounding box center [1301, 29] width 13 height 13
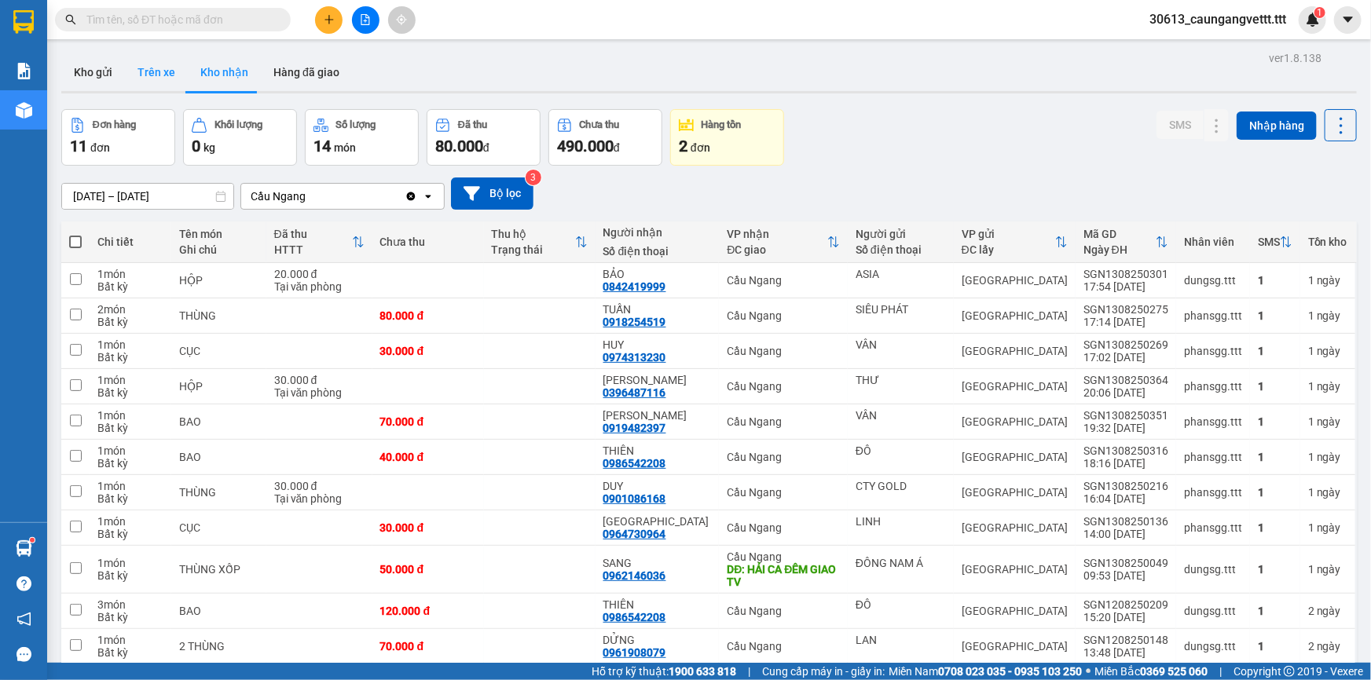
click at [157, 73] on button "Trên xe" at bounding box center [156, 72] width 63 height 38
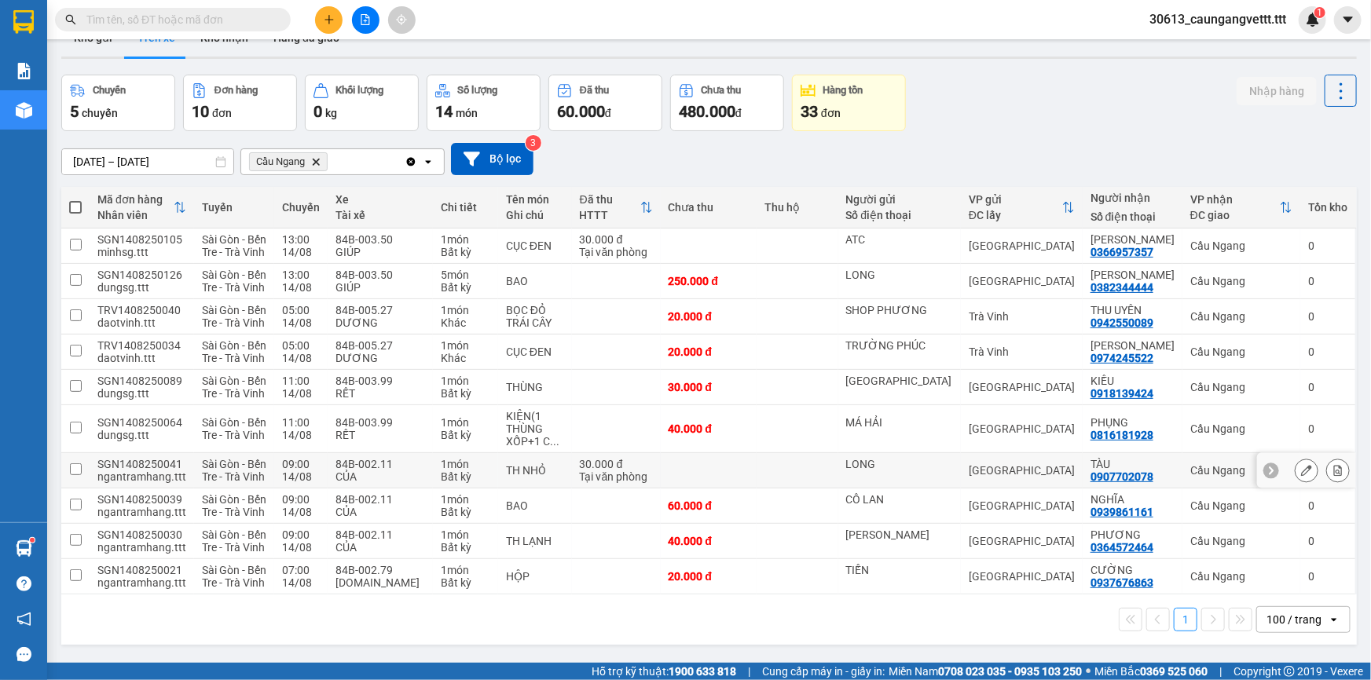
scroll to position [71, 0]
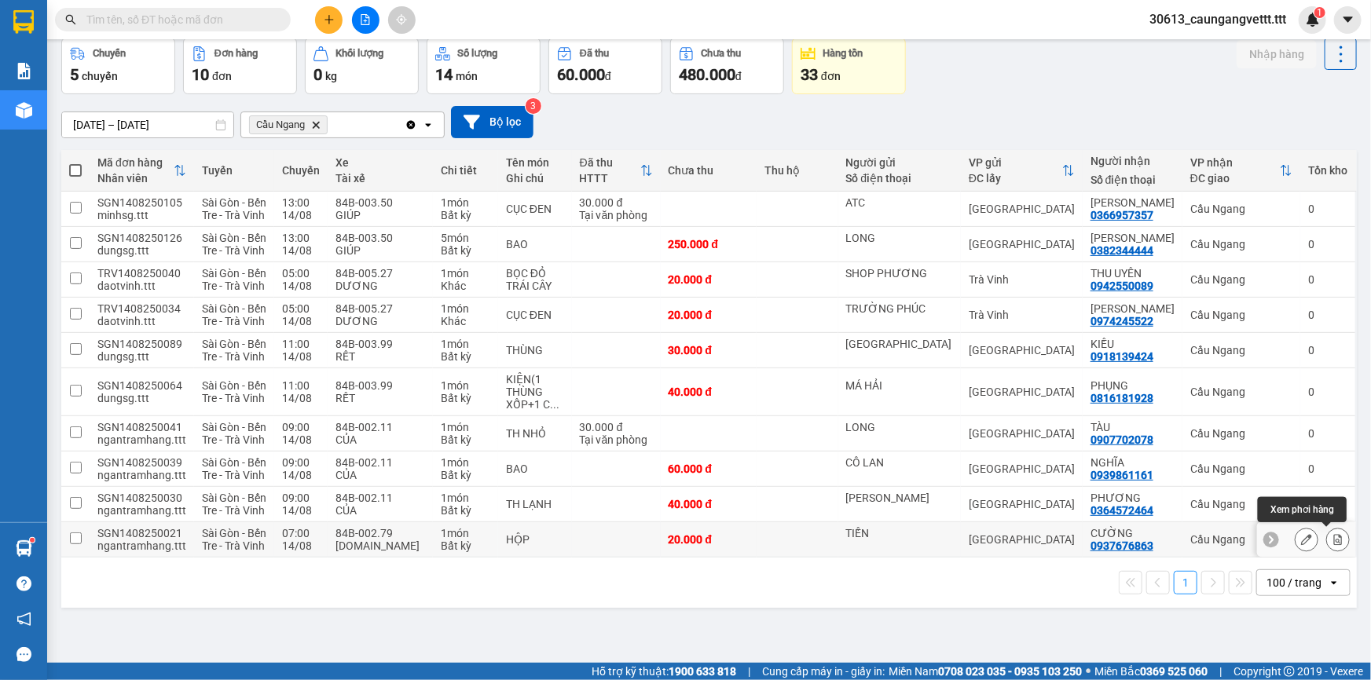
click at [1334, 537] on icon at bounding box center [1338, 539] width 9 height 11
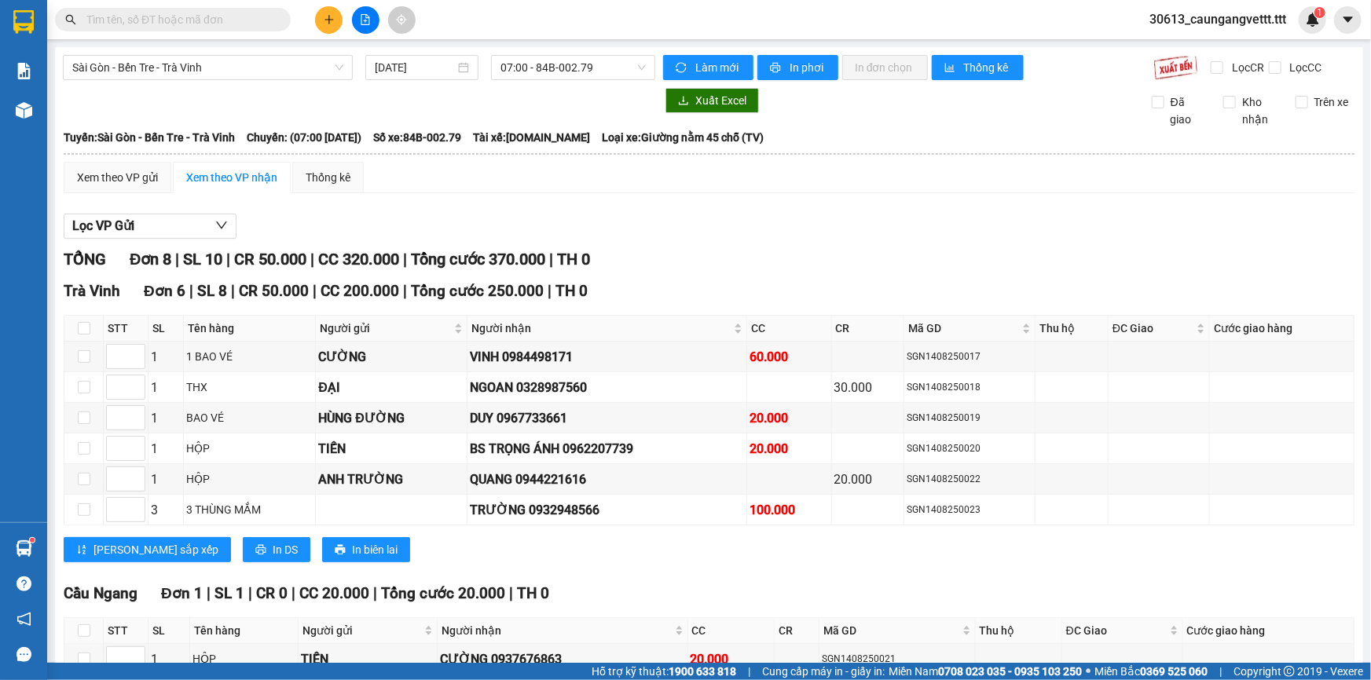
scroll to position [190, 0]
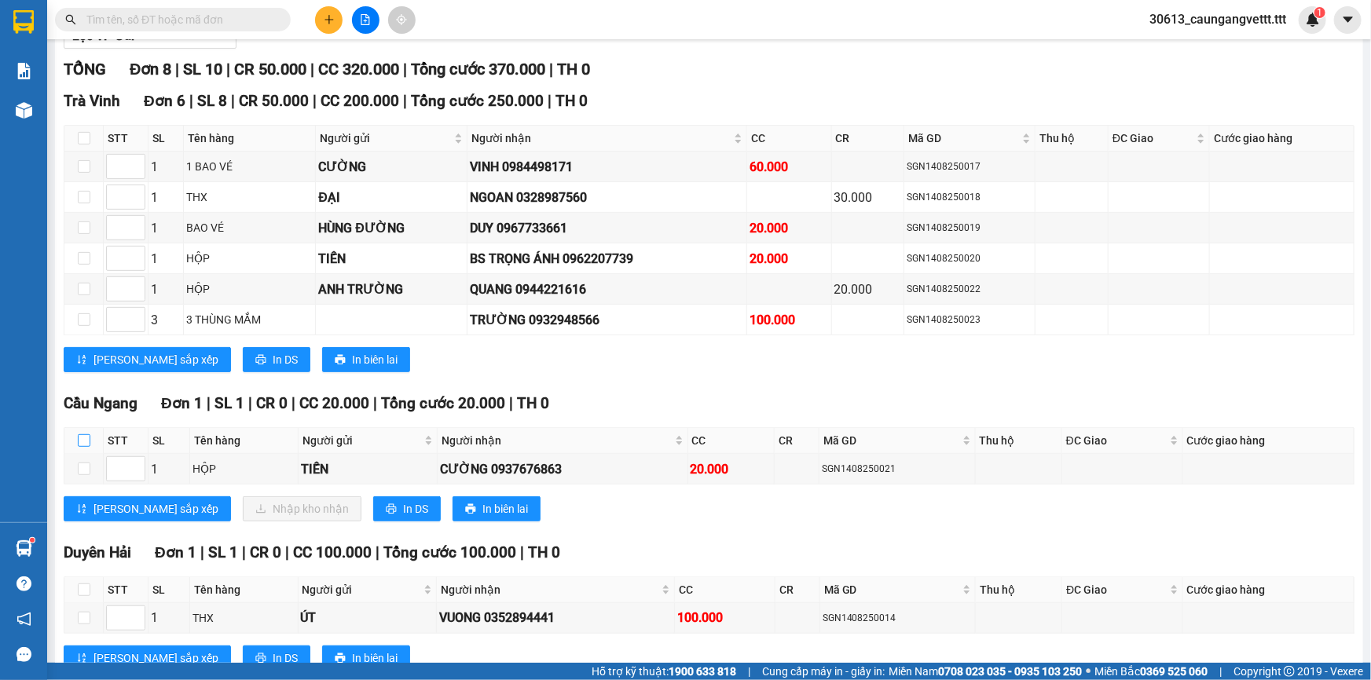
click at [82, 435] on input "checkbox" at bounding box center [84, 440] width 13 height 13
checkbox input "true"
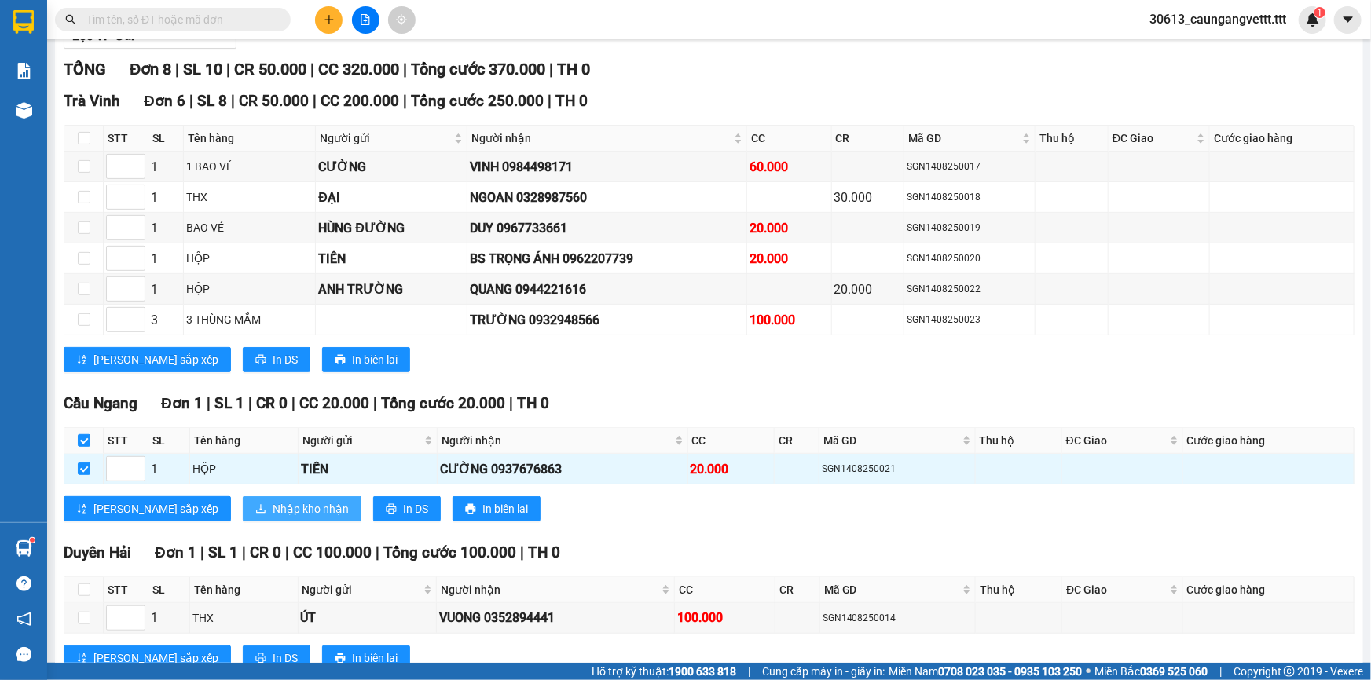
click at [273, 511] on span "Nhập kho nhận" at bounding box center [311, 508] width 76 height 17
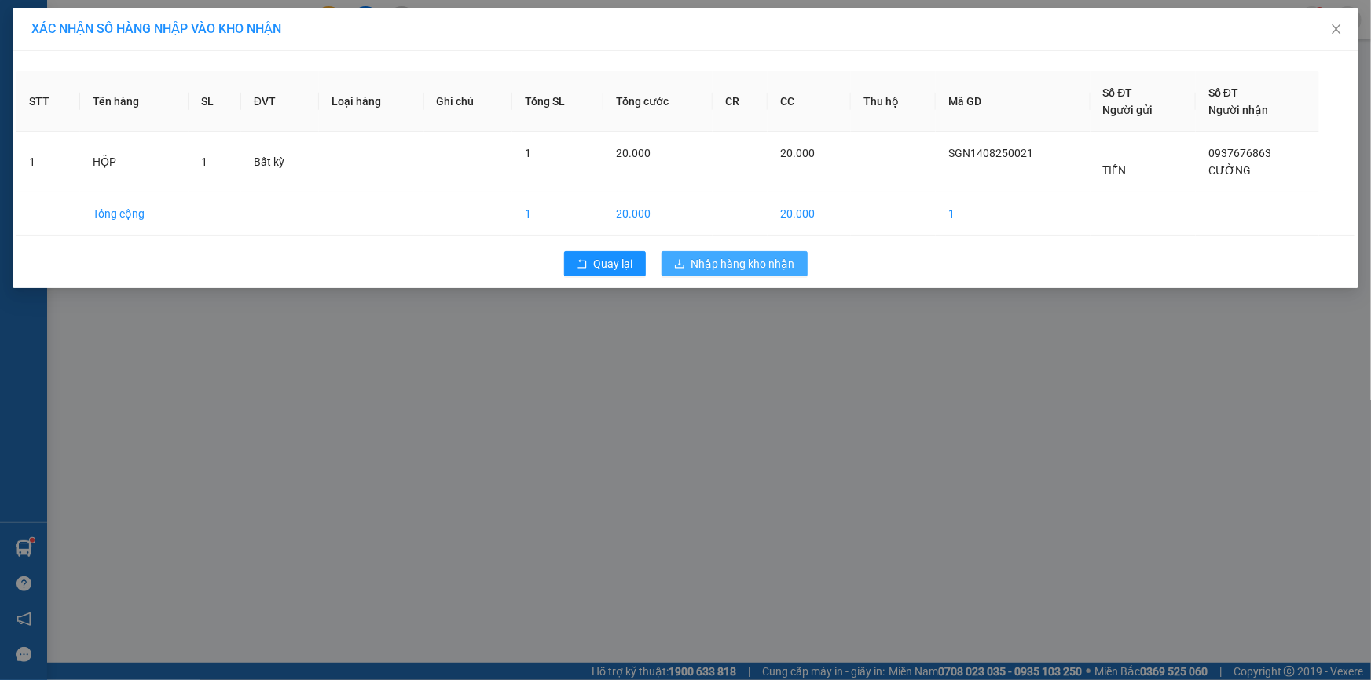
click at [728, 262] on span "Nhập hàng kho nhận" at bounding box center [743, 263] width 104 height 17
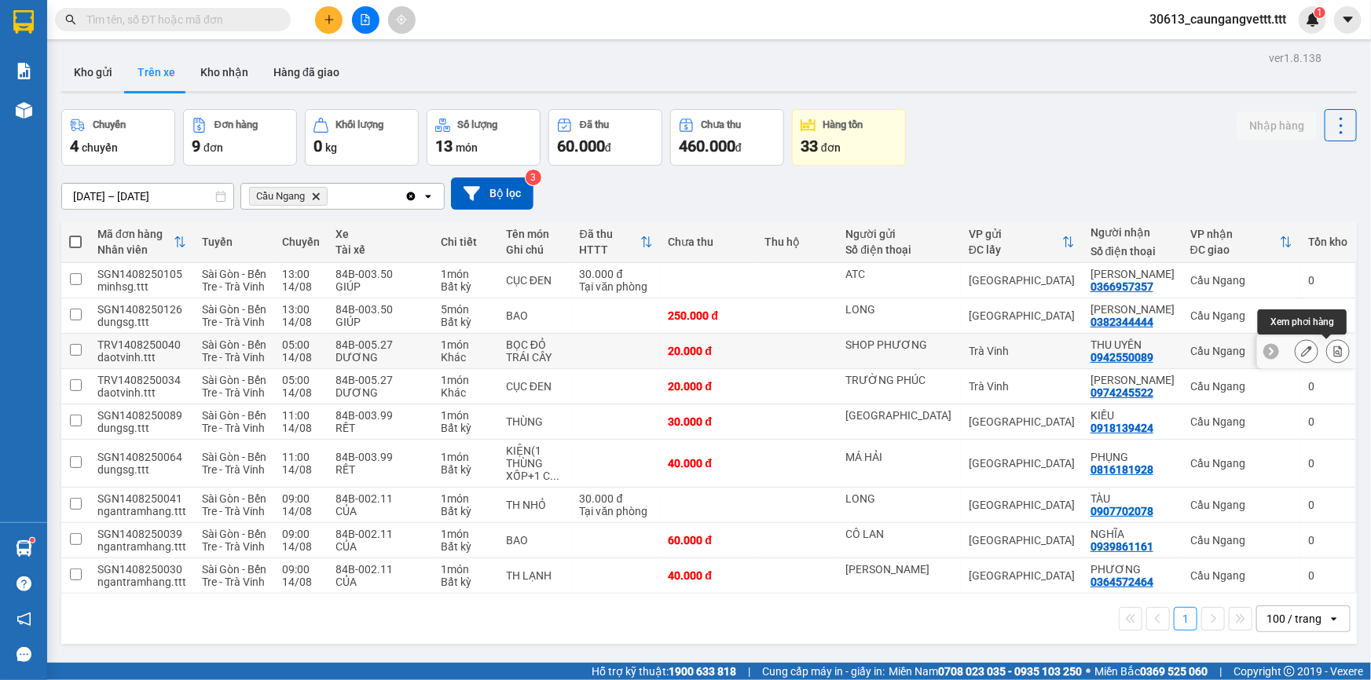
click at [1332, 350] on icon at bounding box center [1337, 351] width 11 height 11
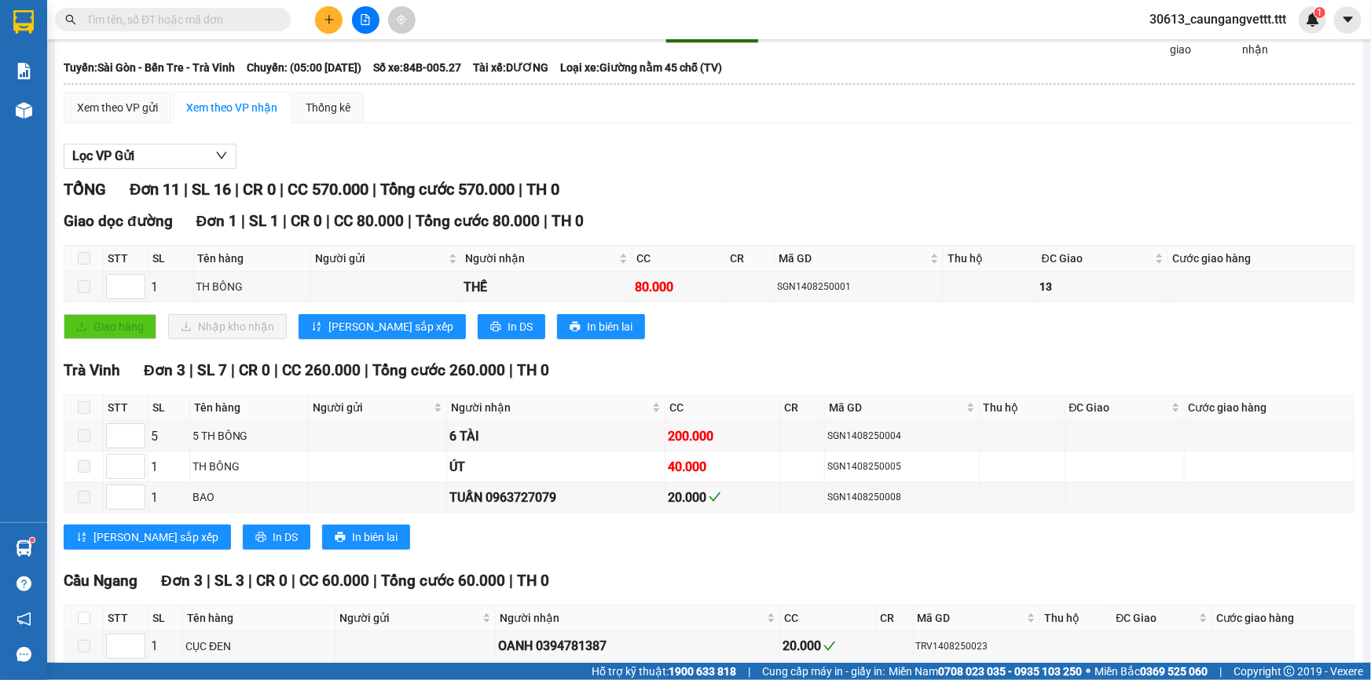
scroll to position [237, 0]
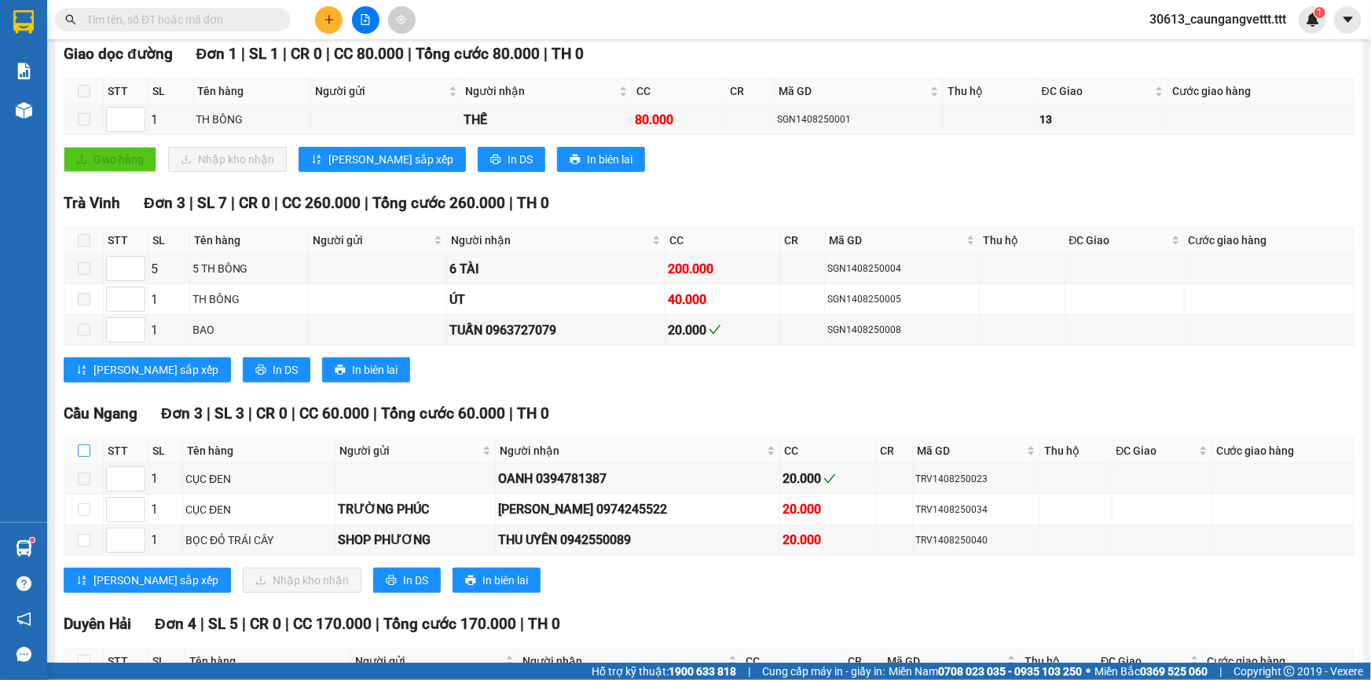
click at [80, 450] on input "checkbox" at bounding box center [84, 451] width 13 height 13
checkbox input "true"
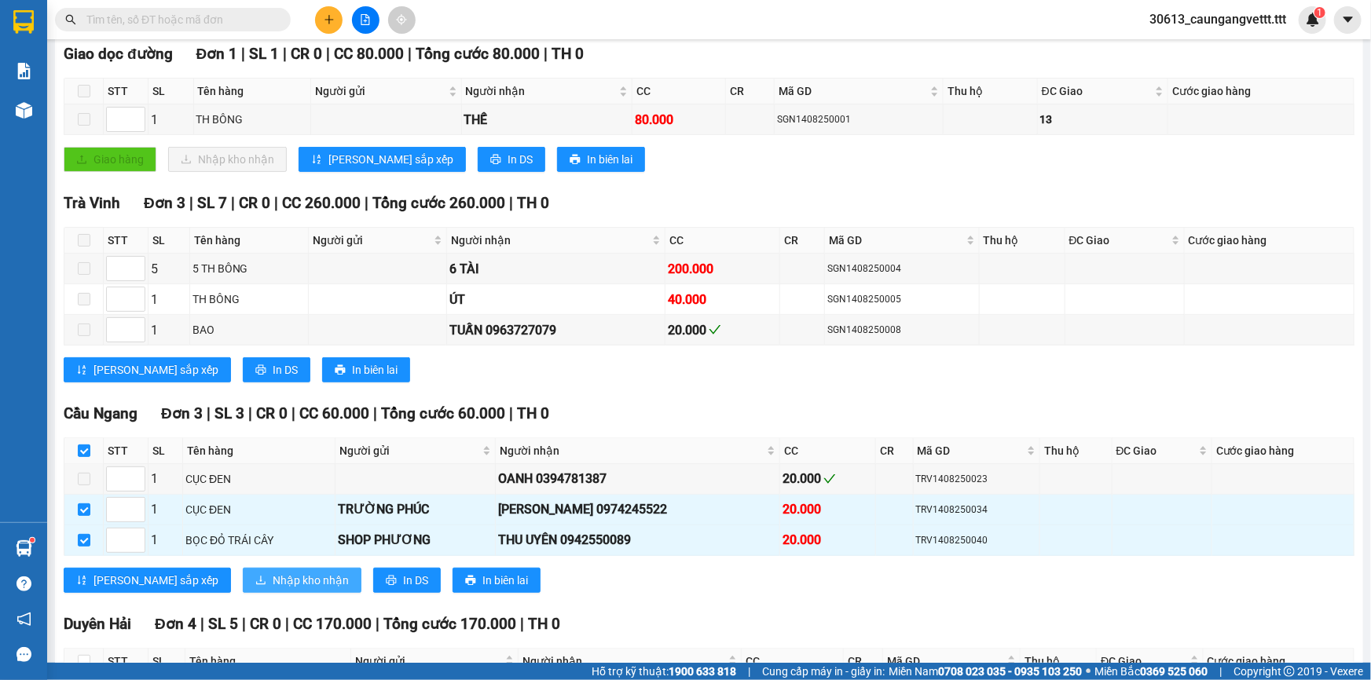
click at [273, 576] on span "Nhập kho nhận" at bounding box center [311, 580] width 76 height 17
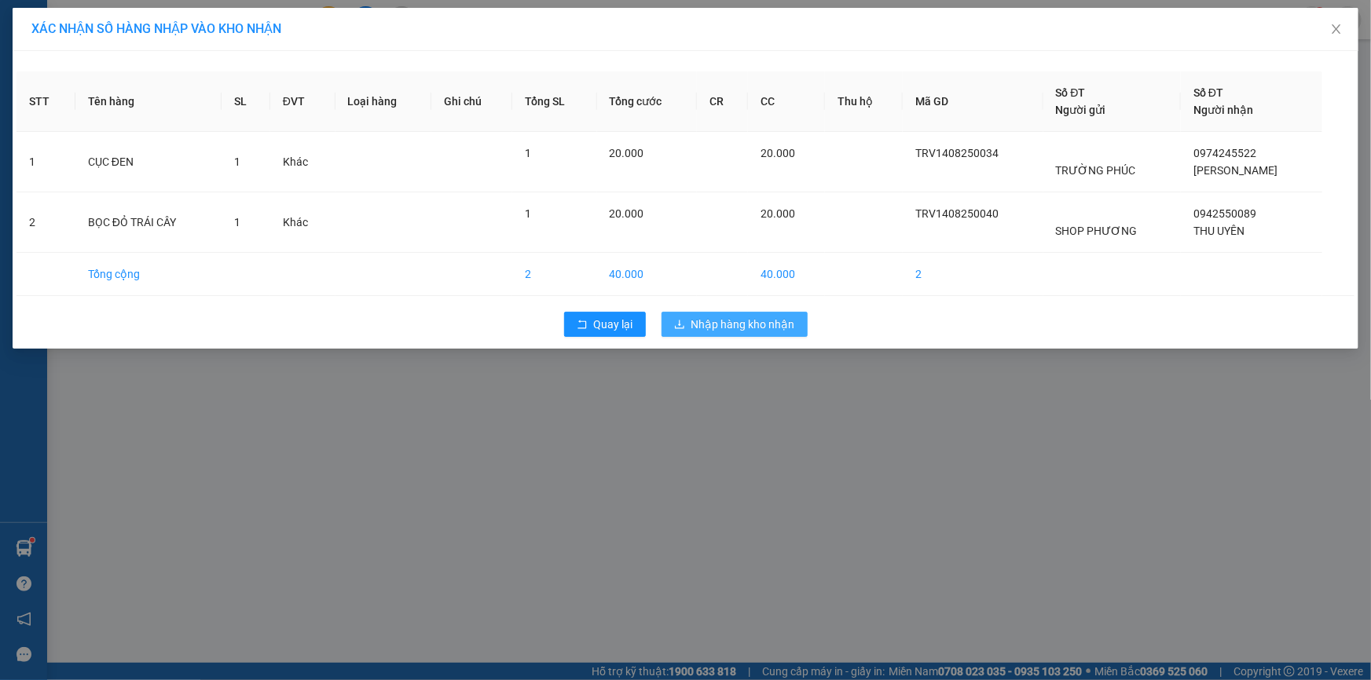
click at [761, 324] on span "Nhập hàng kho nhận" at bounding box center [743, 324] width 104 height 17
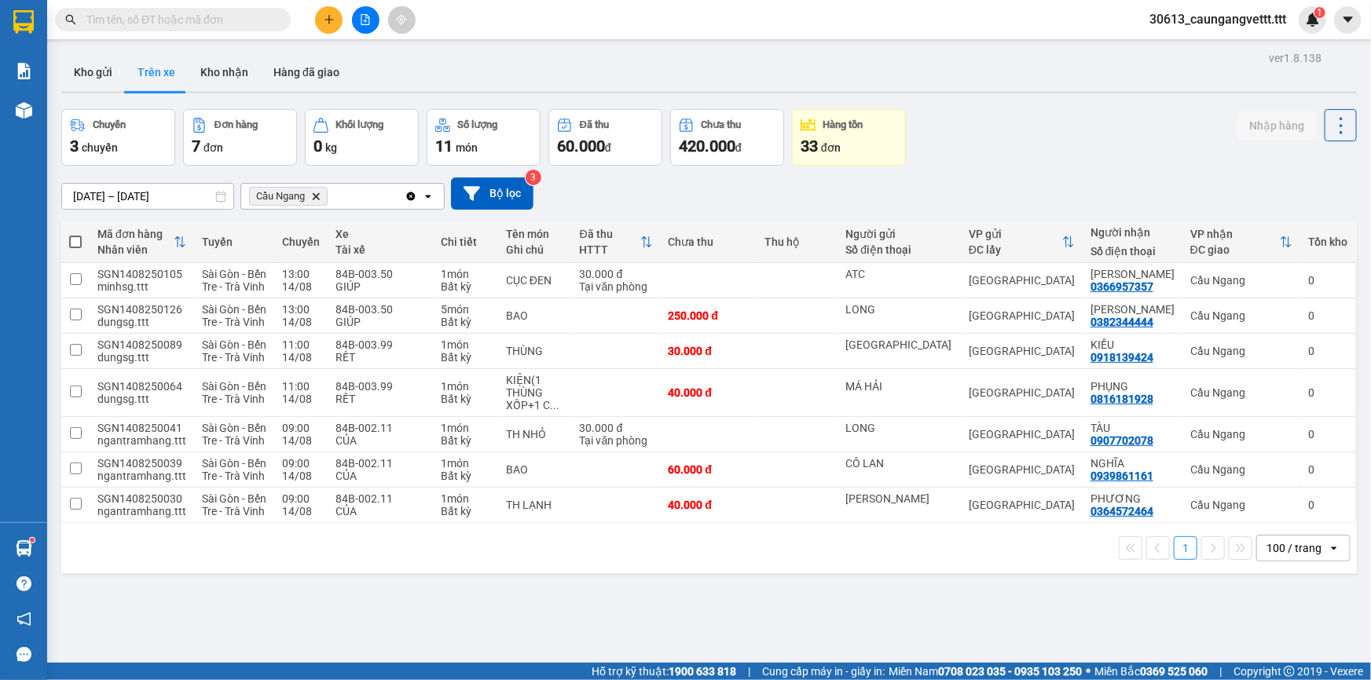
click at [333, 17] on icon "plus" at bounding box center [329, 19] width 11 height 11
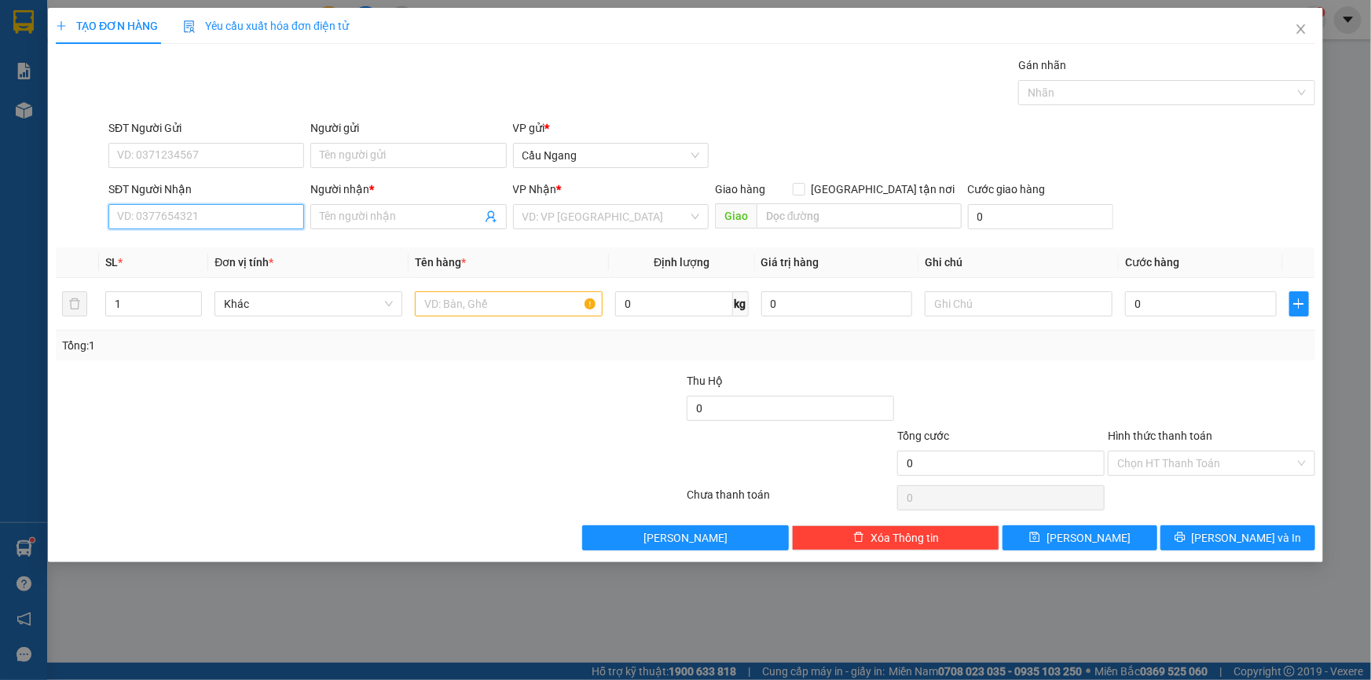
click at [216, 216] on input "SĐT Người Nhận" at bounding box center [206, 216] width 196 height 25
click at [190, 251] on div "0908604223 - QUANG" at bounding box center [206, 248] width 177 height 17
type input "0908604223"
type input "QUANG"
type input "0908604223"
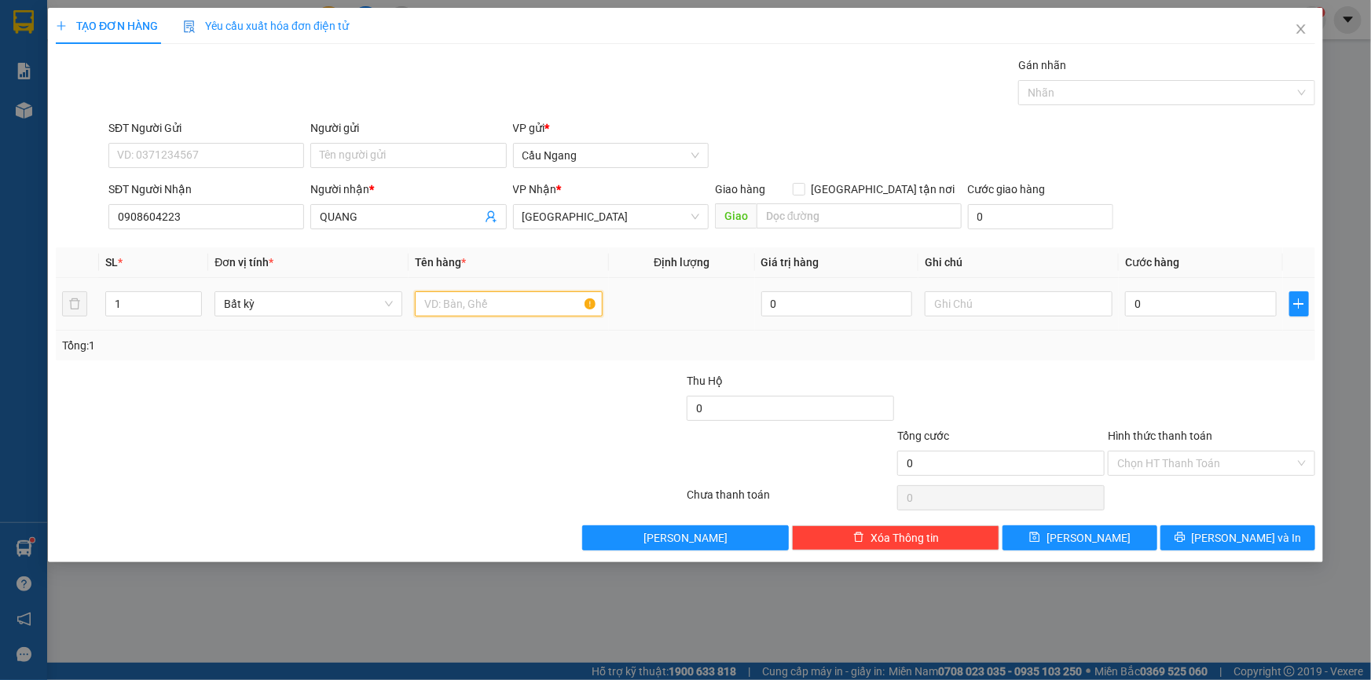
click at [501, 296] on input "text" at bounding box center [509, 303] width 188 height 25
type input "BAO"
click at [1231, 301] on input "0" at bounding box center [1201, 303] width 152 height 25
type input "4"
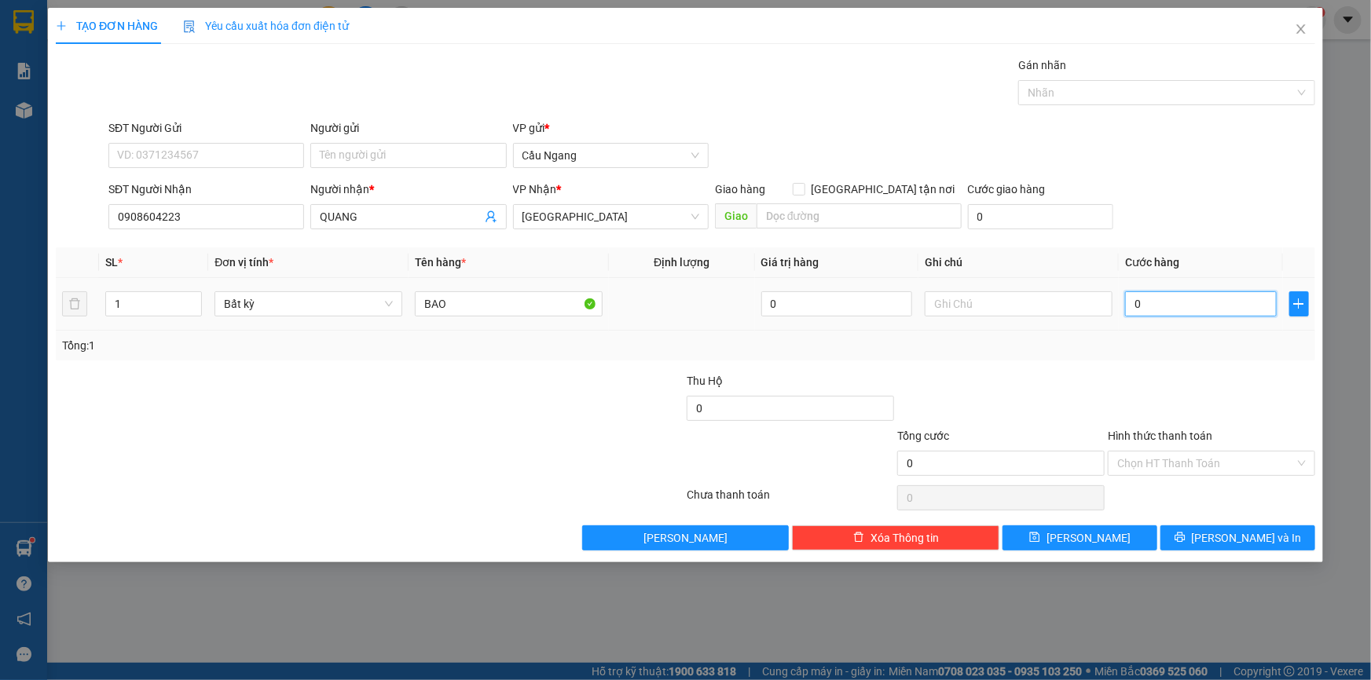
type input "4"
type input "40"
type input "400"
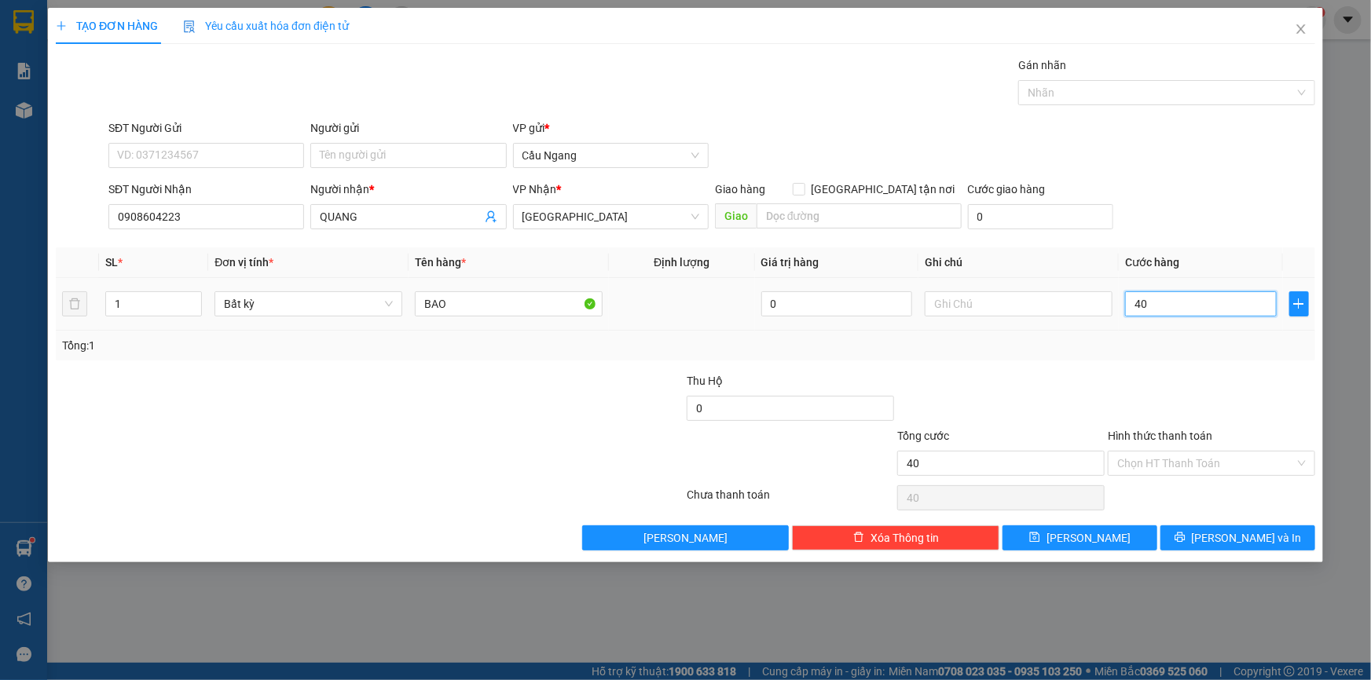
type input "400"
type input "4.000"
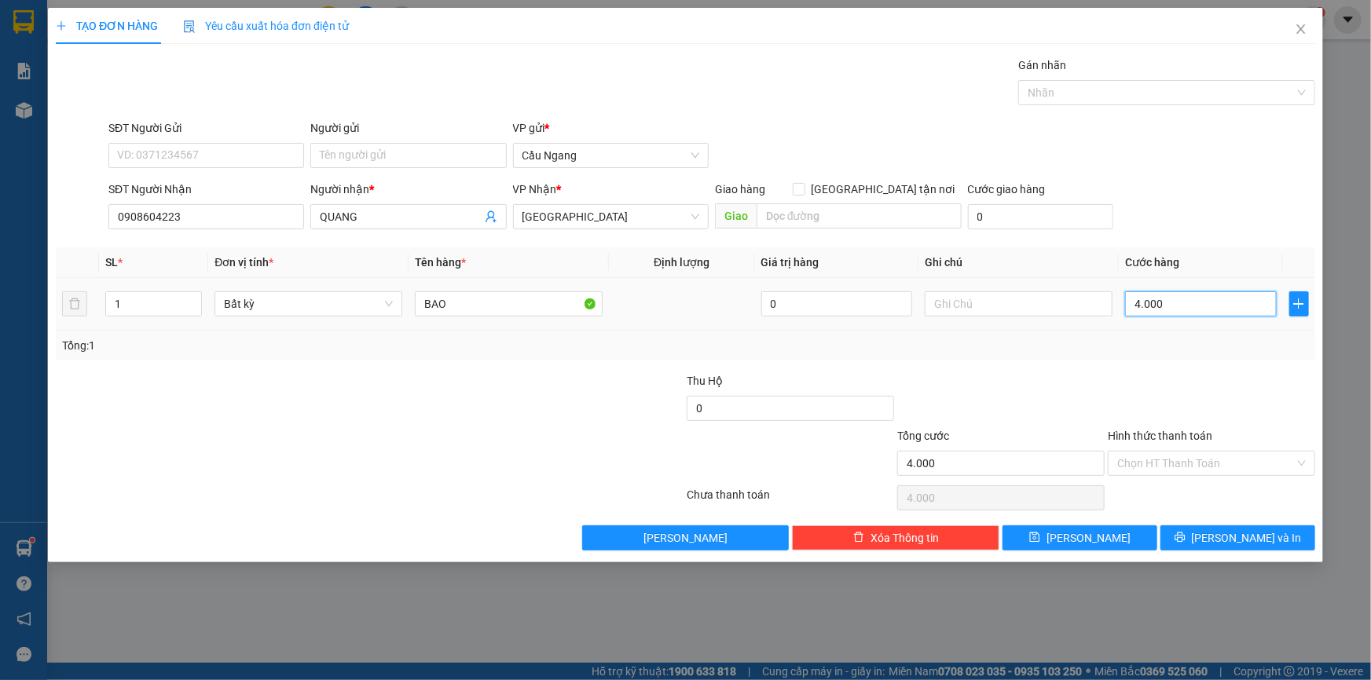
type input "40.000"
click at [1233, 536] on span "[PERSON_NAME] và In" at bounding box center [1247, 538] width 110 height 17
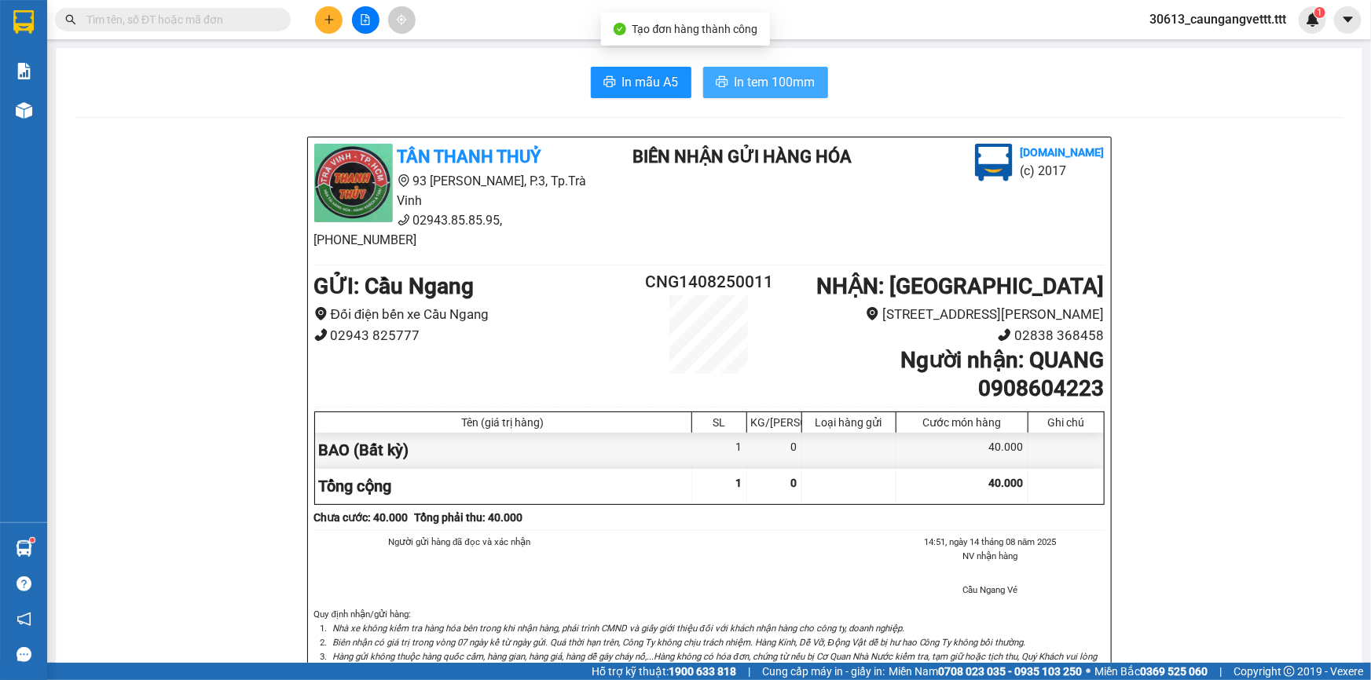
click at [746, 79] on span "In tem 100mm" at bounding box center [775, 82] width 81 height 20
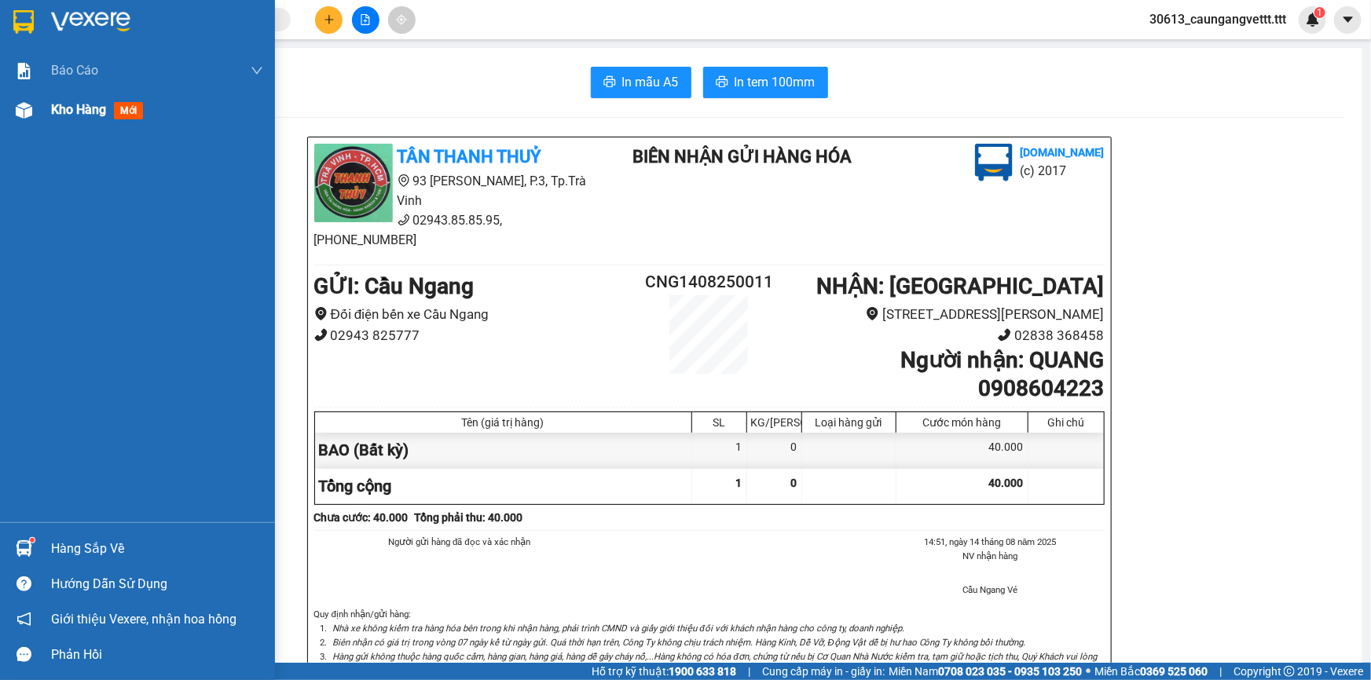
click at [79, 115] on span "Kho hàng" at bounding box center [78, 109] width 55 height 15
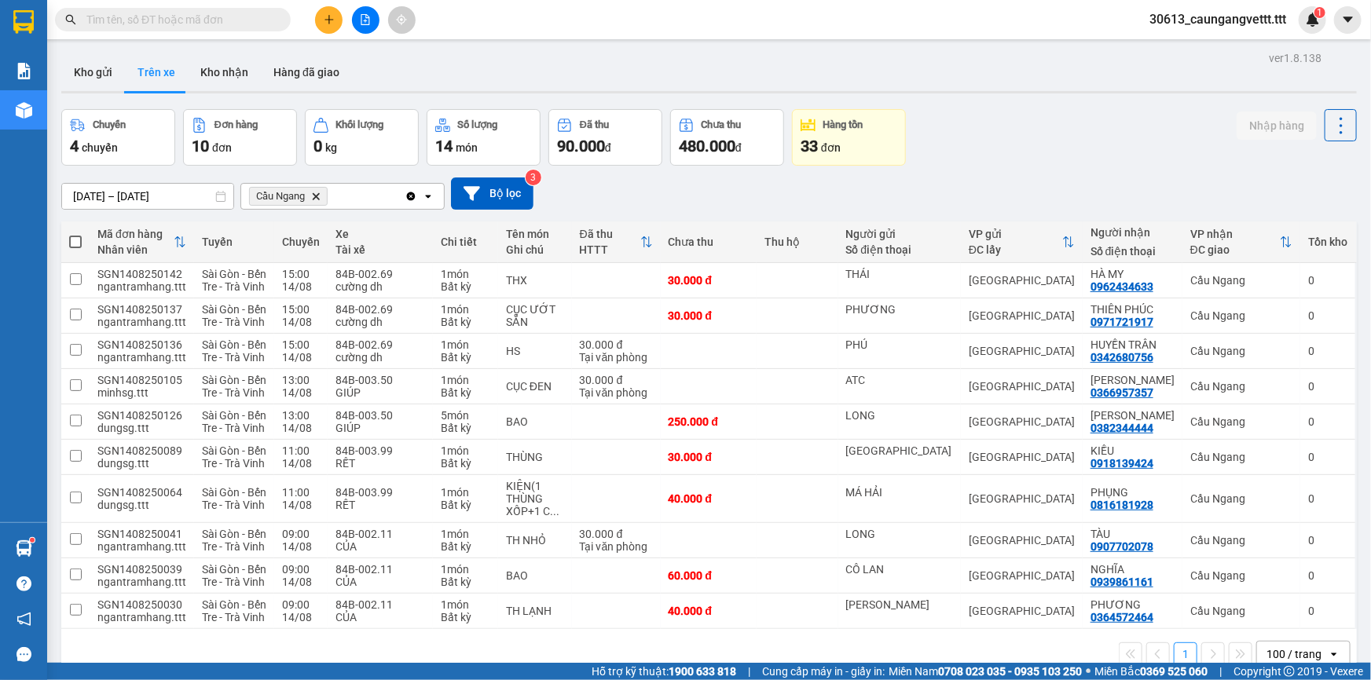
drag, startPoint x: 239, startPoint y: 82, endPoint x: 286, endPoint y: 128, distance: 65.6
click at [240, 86] on button "Kho nhận" at bounding box center [224, 72] width 73 height 38
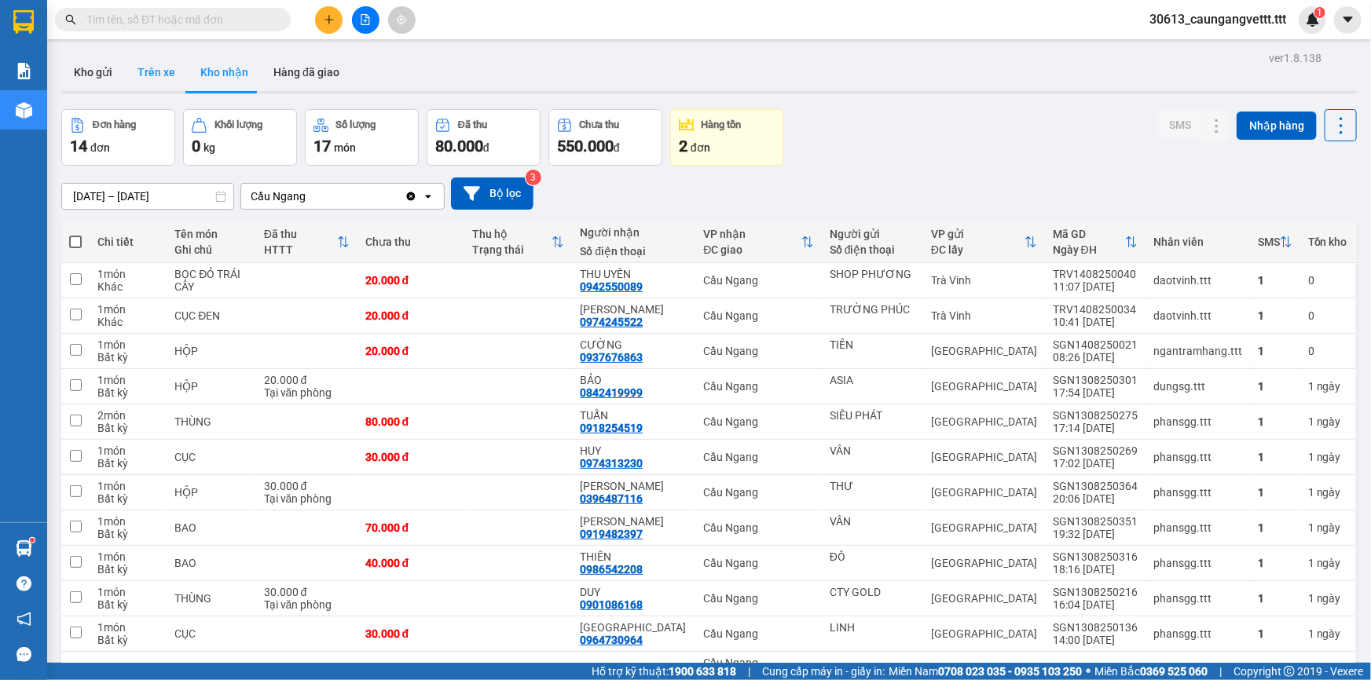
click at [141, 70] on button "Trên xe" at bounding box center [156, 72] width 63 height 38
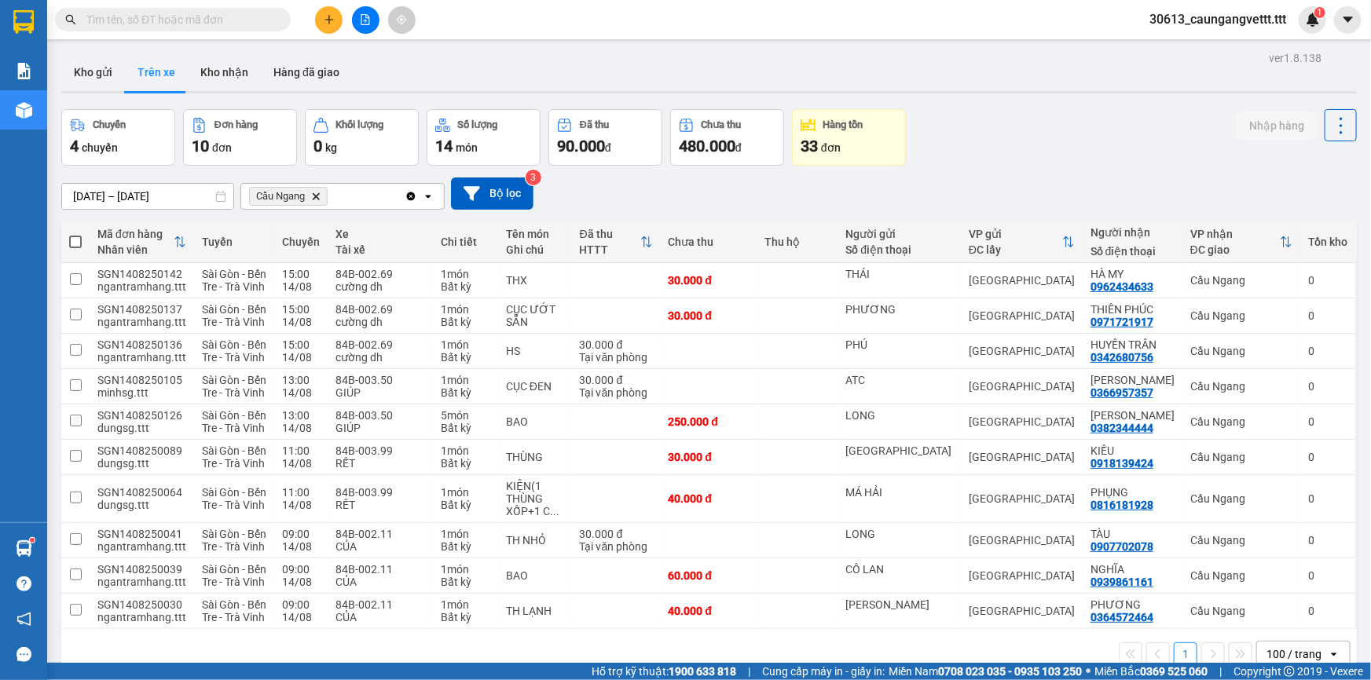
click at [172, 15] on input "text" at bounding box center [178, 19] width 185 height 17
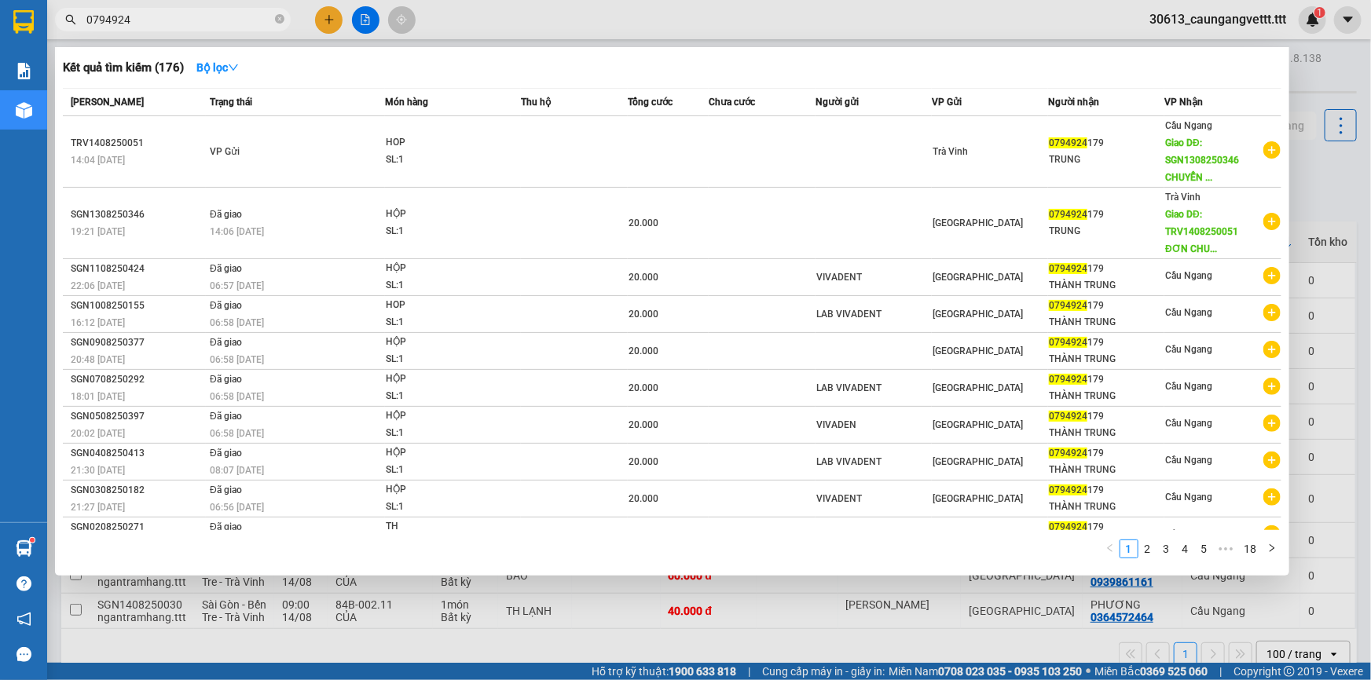
type input "0794924"
click at [1325, 190] on div at bounding box center [685, 340] width 1371 height 680
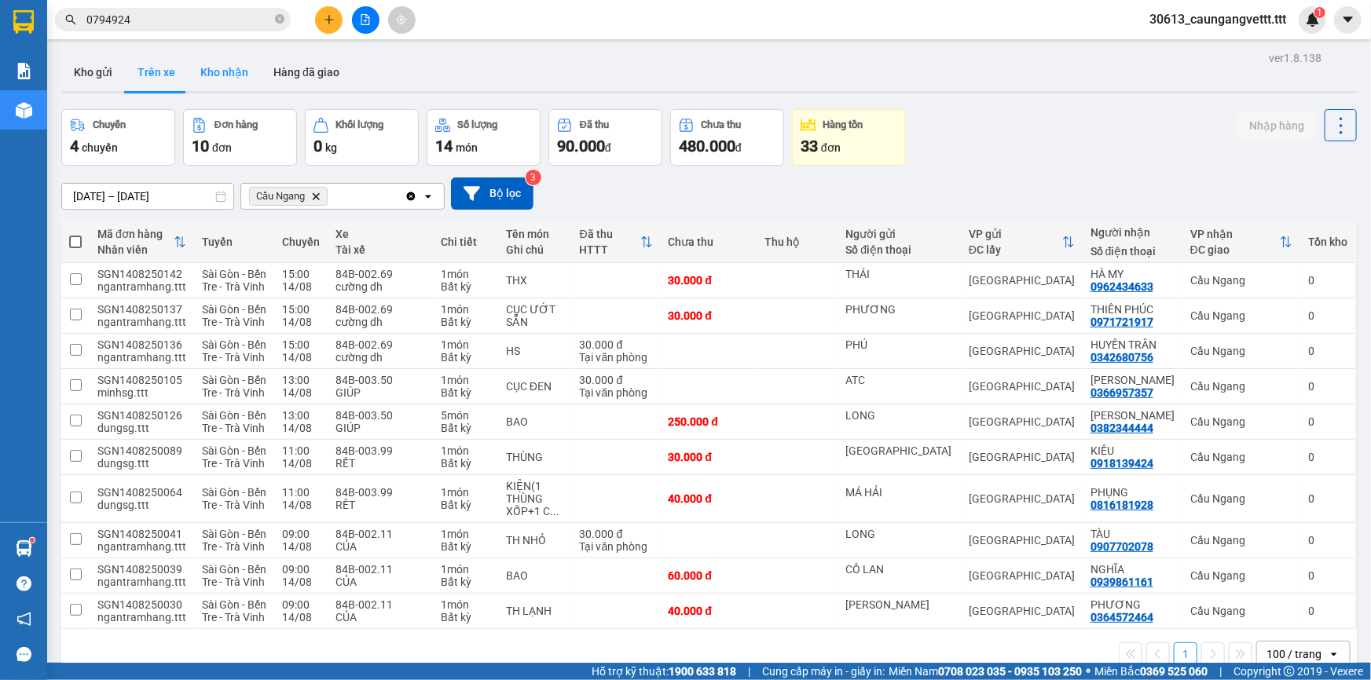
click at [216, 56] on button "Kho nhận" at bounding box center [224, 72] width 73 height 38
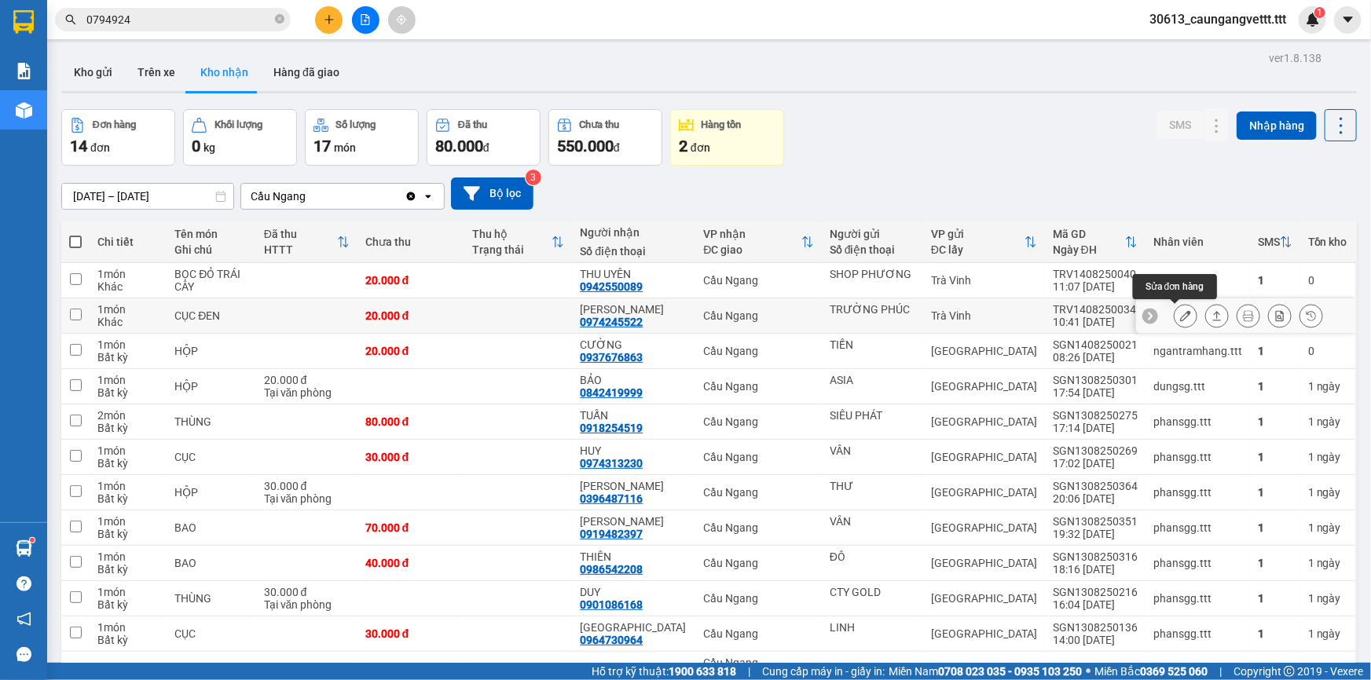
click at [1180, 317] on icon at bounding box center [1185, 315] width 11 height 11
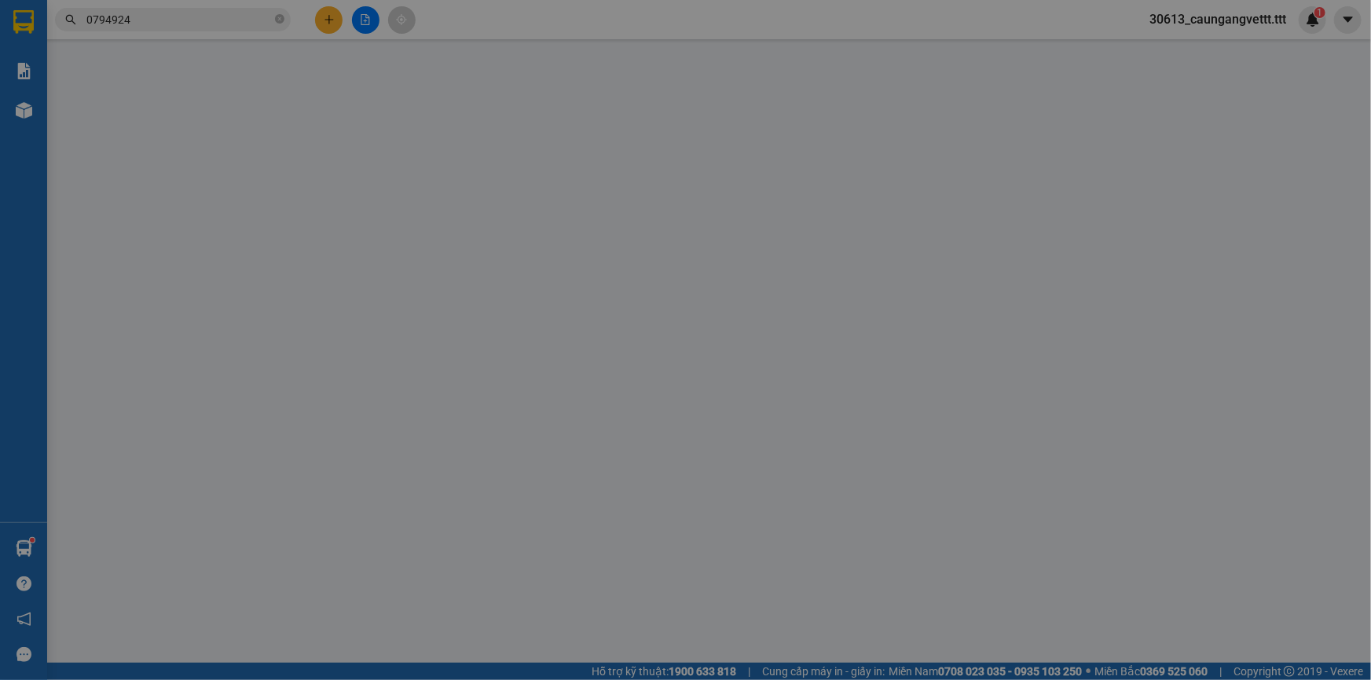
type input "TRƯỜNG PHÚC"
type input "0974245522"
type input "[PERSON_NAME]"
type input "20.000"
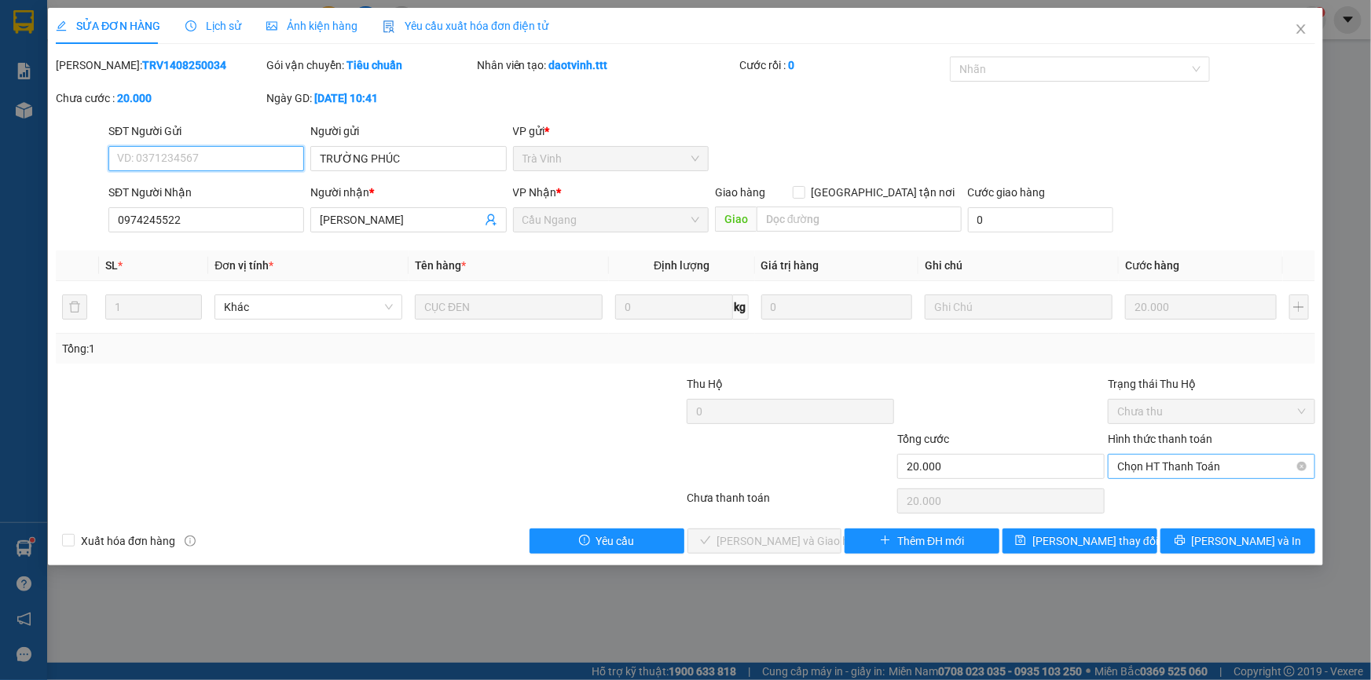
click at [1163, 465] on span "Chọn HT Thanh Toán" at bounding box center [1211, 467] width 189 height 24
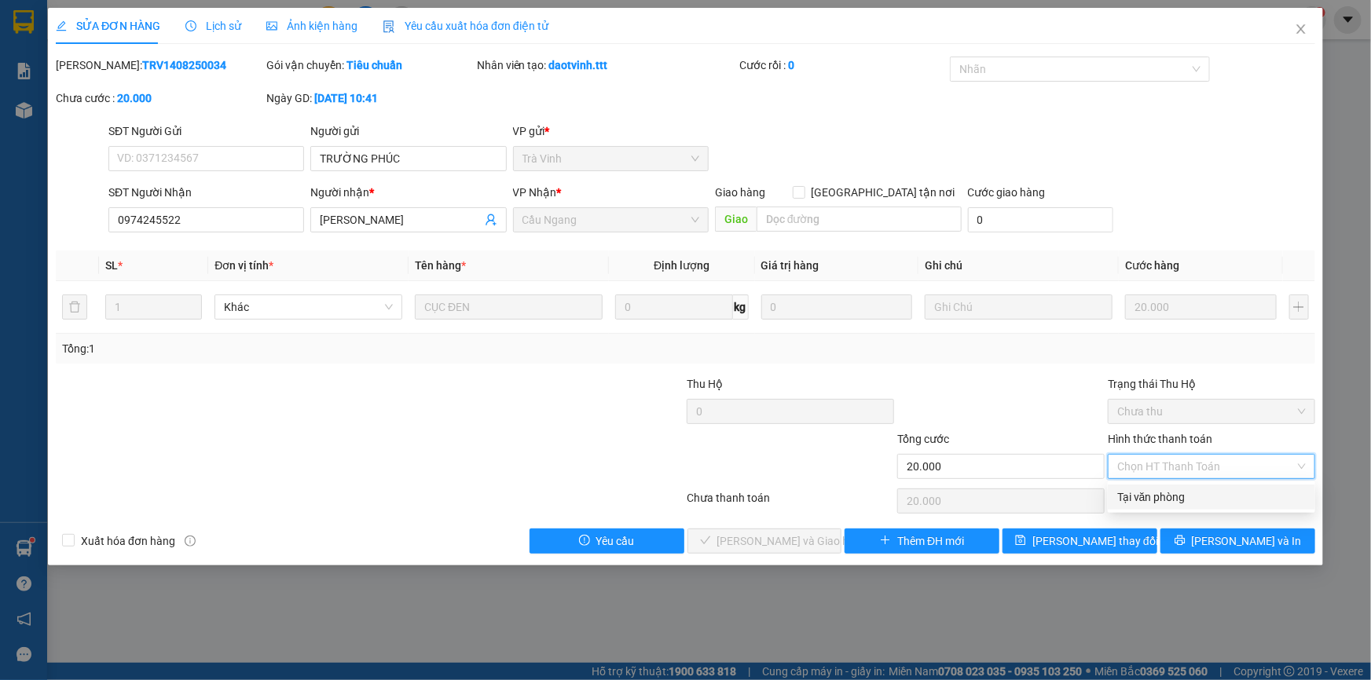
click at [1174, 504] on div "Tại văn phòng" at bounding box center [1211, 497] width 189 height 17
type input "0"
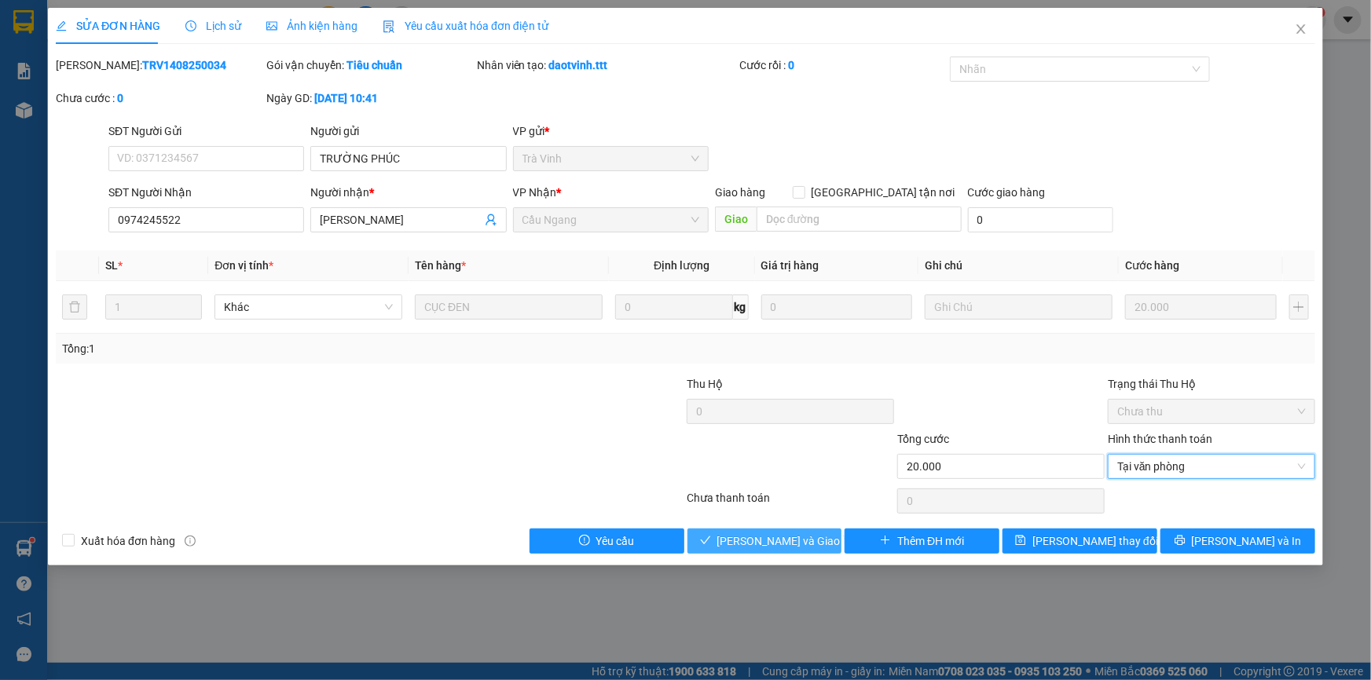
click at [750, 548] on span "[PERSON_NAME] và [PERSON_NAME] hàng" at bounding box center [792, 541] width 151 height 17
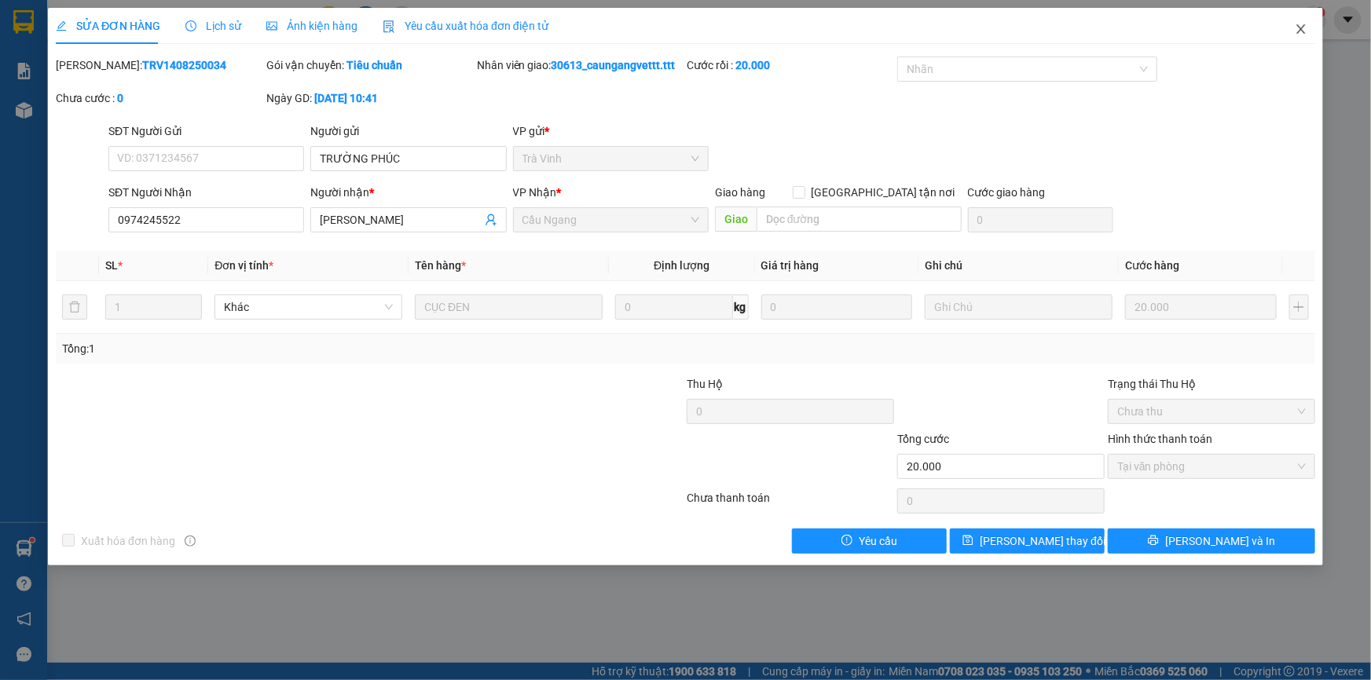
click at [1299, 34] on icon "close" at bounding box center [1301, 29] width 13 height 13
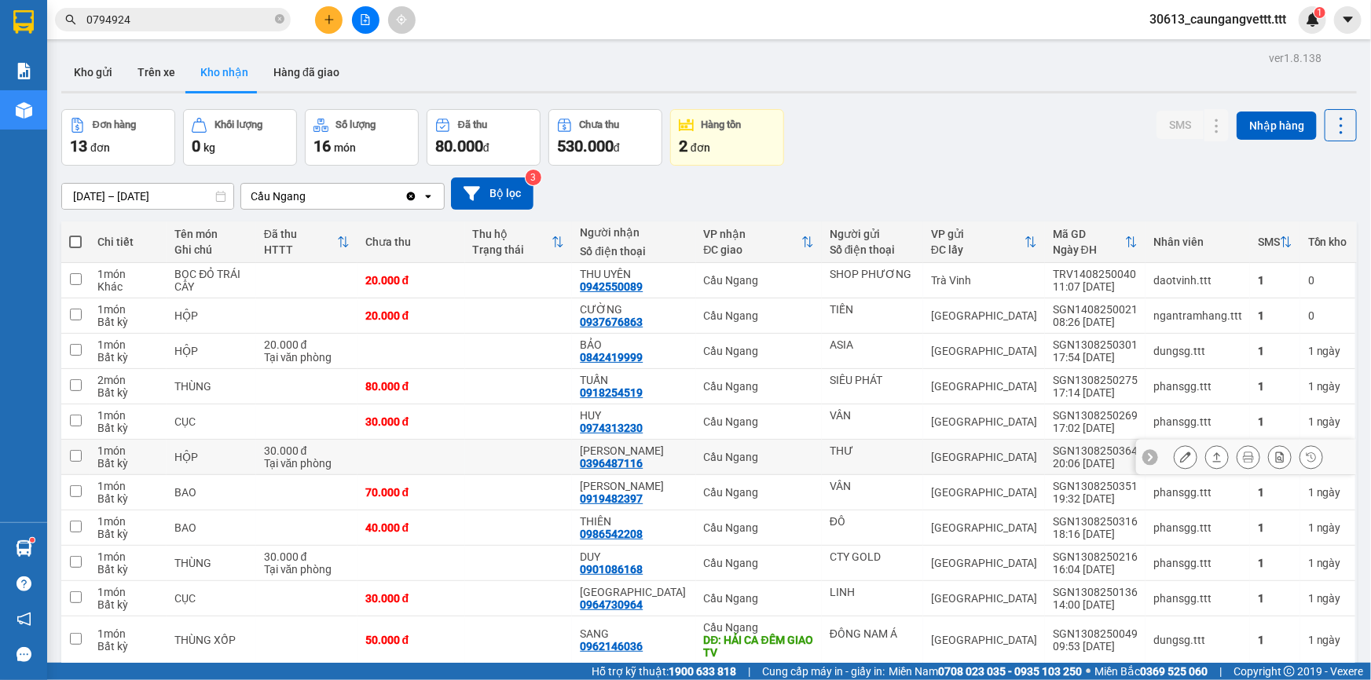
click at [1180, 457] on icon at bounding box center [1185, 457] width 11 height 11
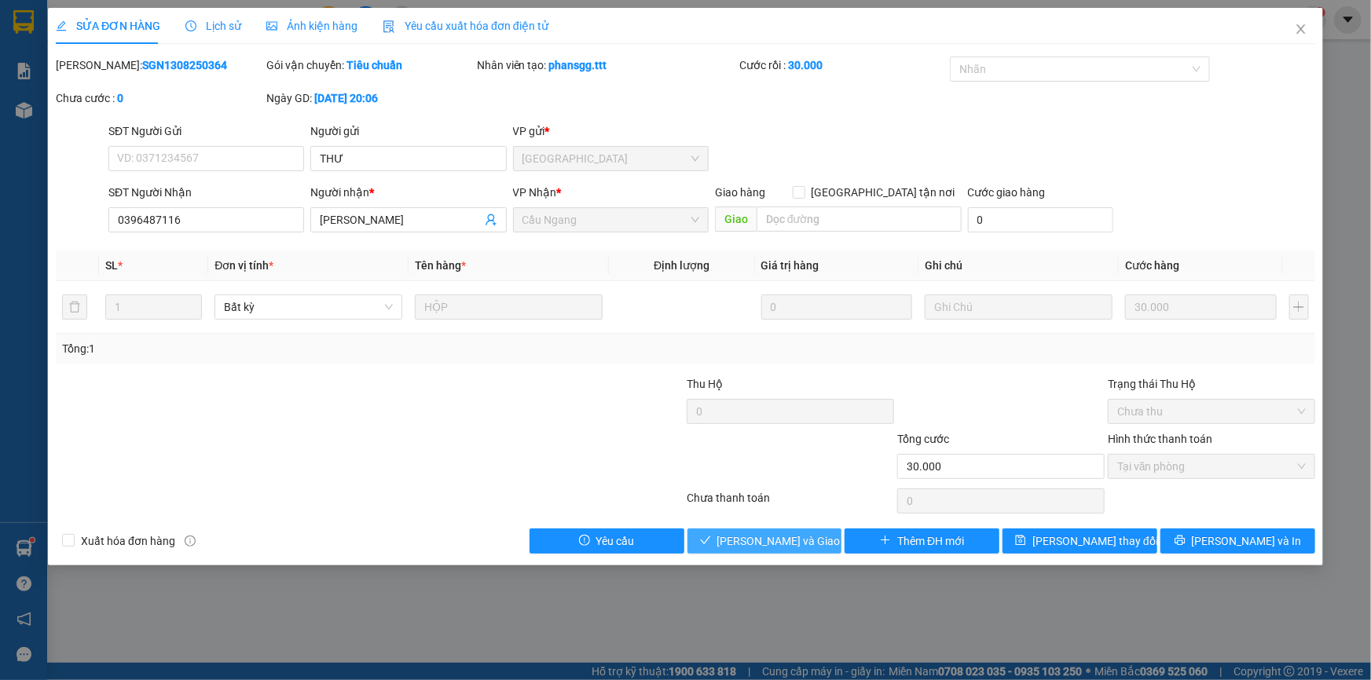
click at [795, 540] on span "[PERSON_NAME] và [PERSON_NAME] hàng" at bounding box center [792, 541] width 151 height 17
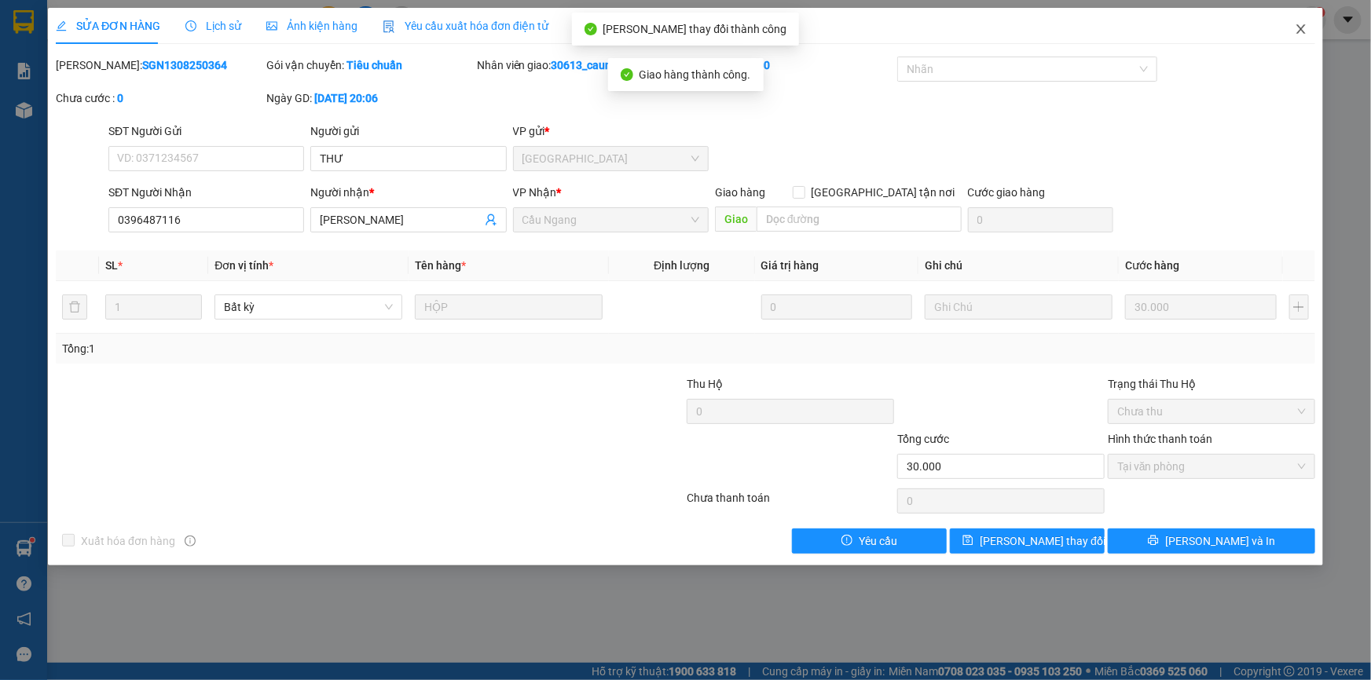
click at [1297, 32] on icon "close" at bounding box center [1301, 29] width 13 height 13
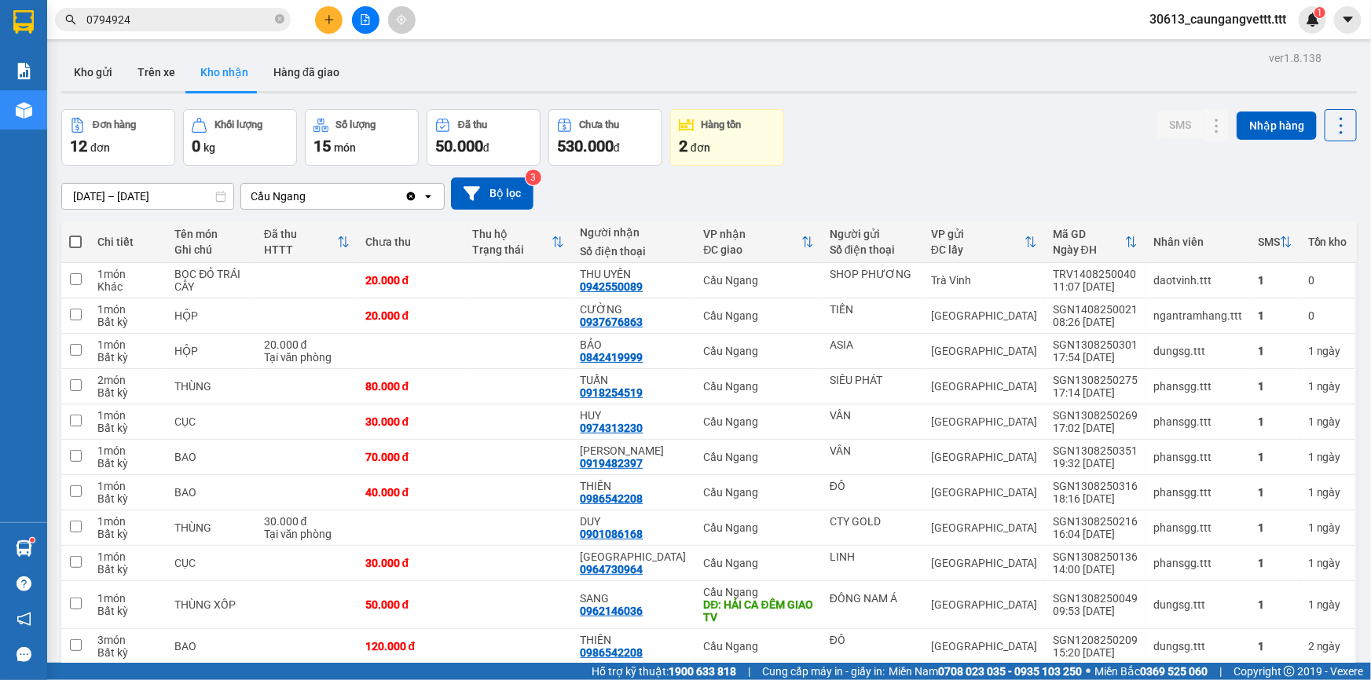
click at [330, 23] on icon "plus" at bounding box center [329, 19] width 11 height 11
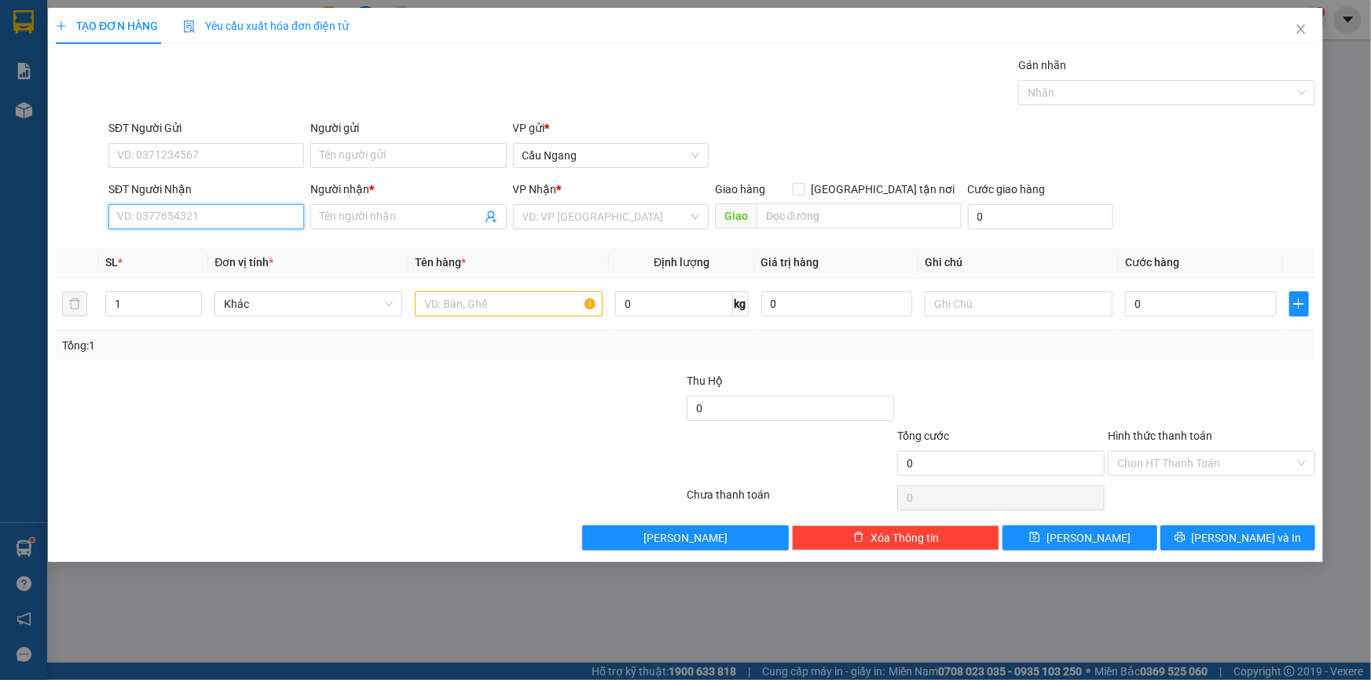
click at [181, 210] on input "SĐT Người Nhận" at bounding box center [206, 216] width 196 height 25
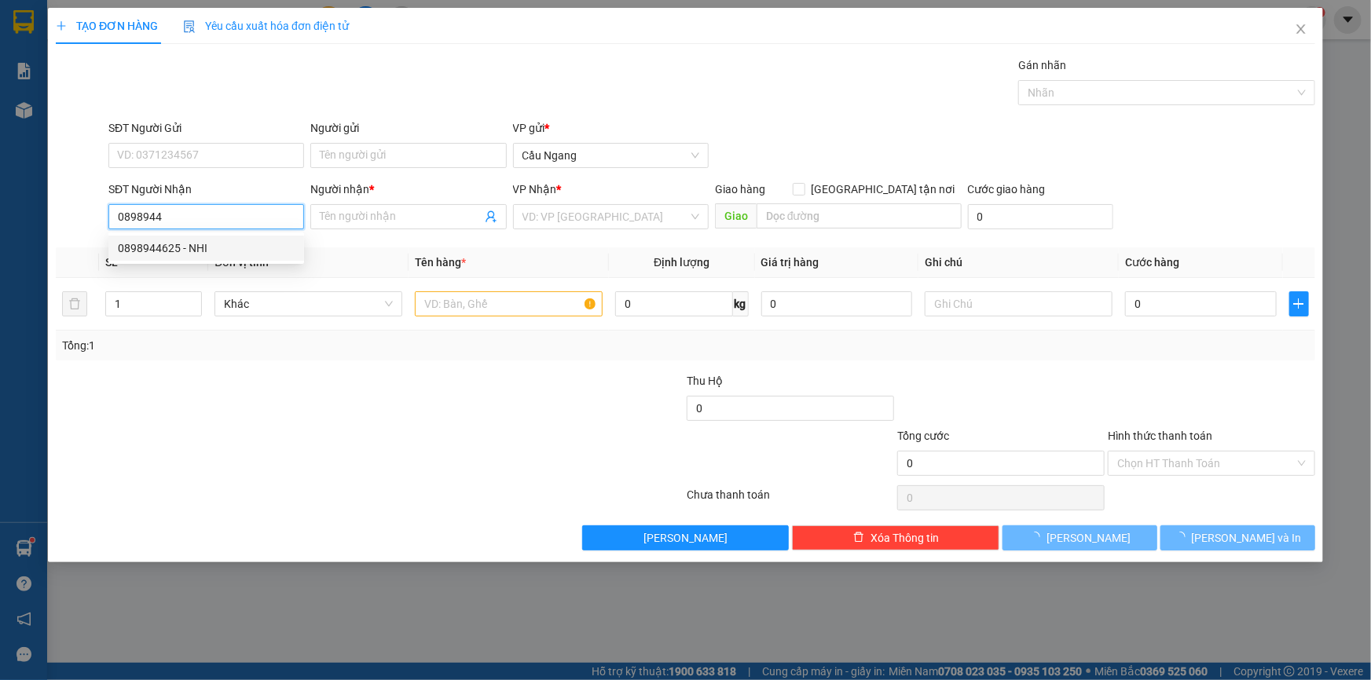
click at [224, 244] on div "0898944625 - NHI" at bounding box center [206, 248] width 177 height 17
type input "0898944625"
type input "NHI"
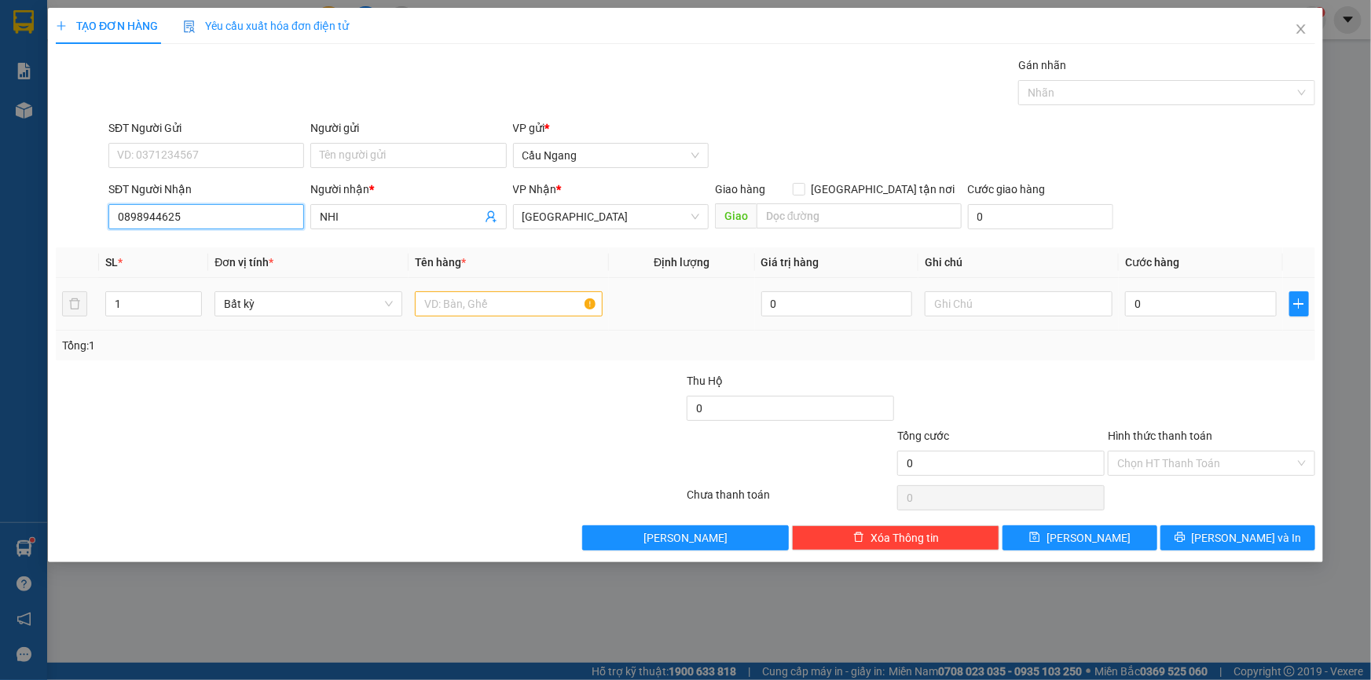
type input "0898944625"
click at [468, 305] on input "text" at bounding box center [509, 303] width 188 height 25
type input "BAO"
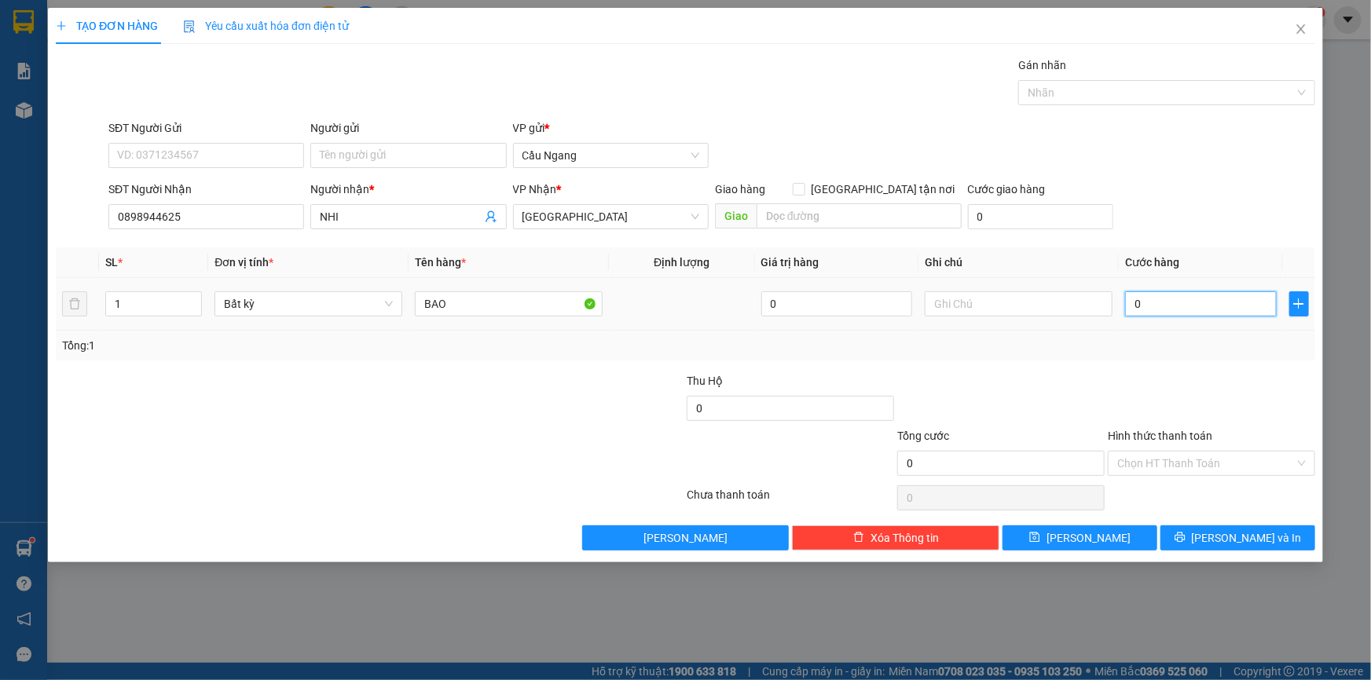
click at [1172, 299] on input "0" at bounding box center [1201, 303] width 152 height 25
type input "9"
type input "90"
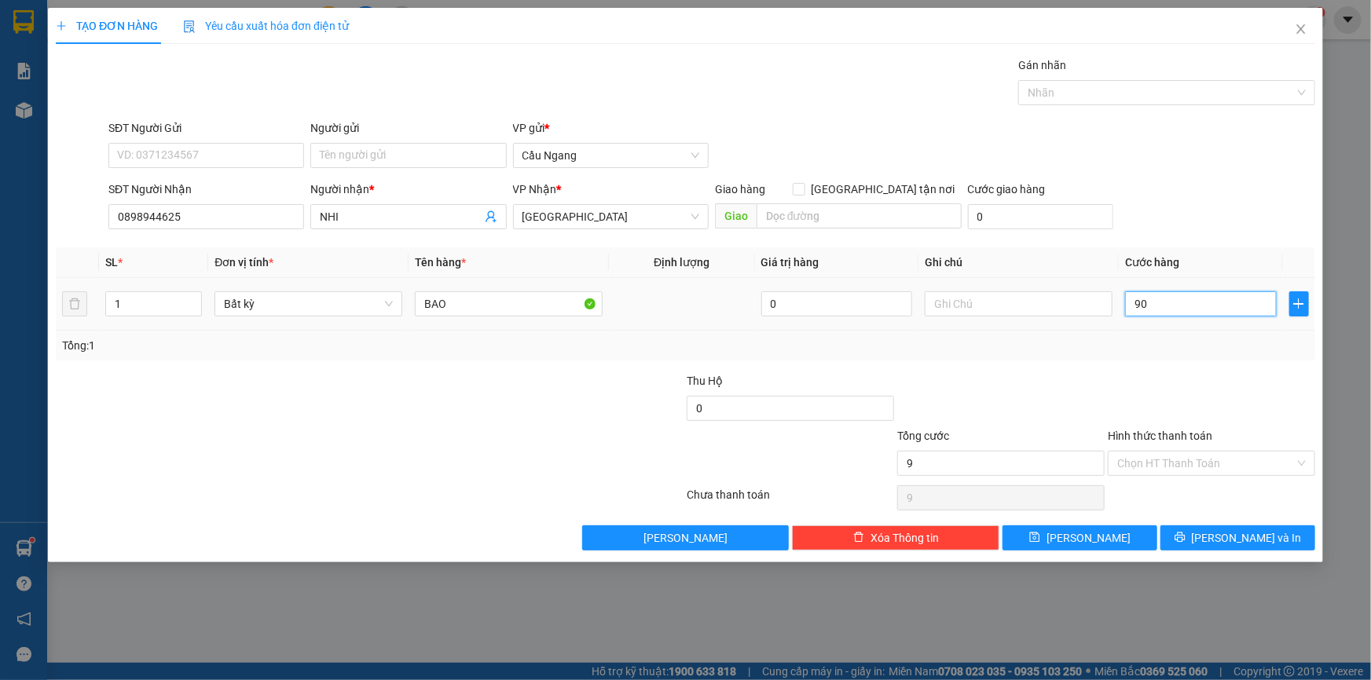
type input "90"
type input "900"
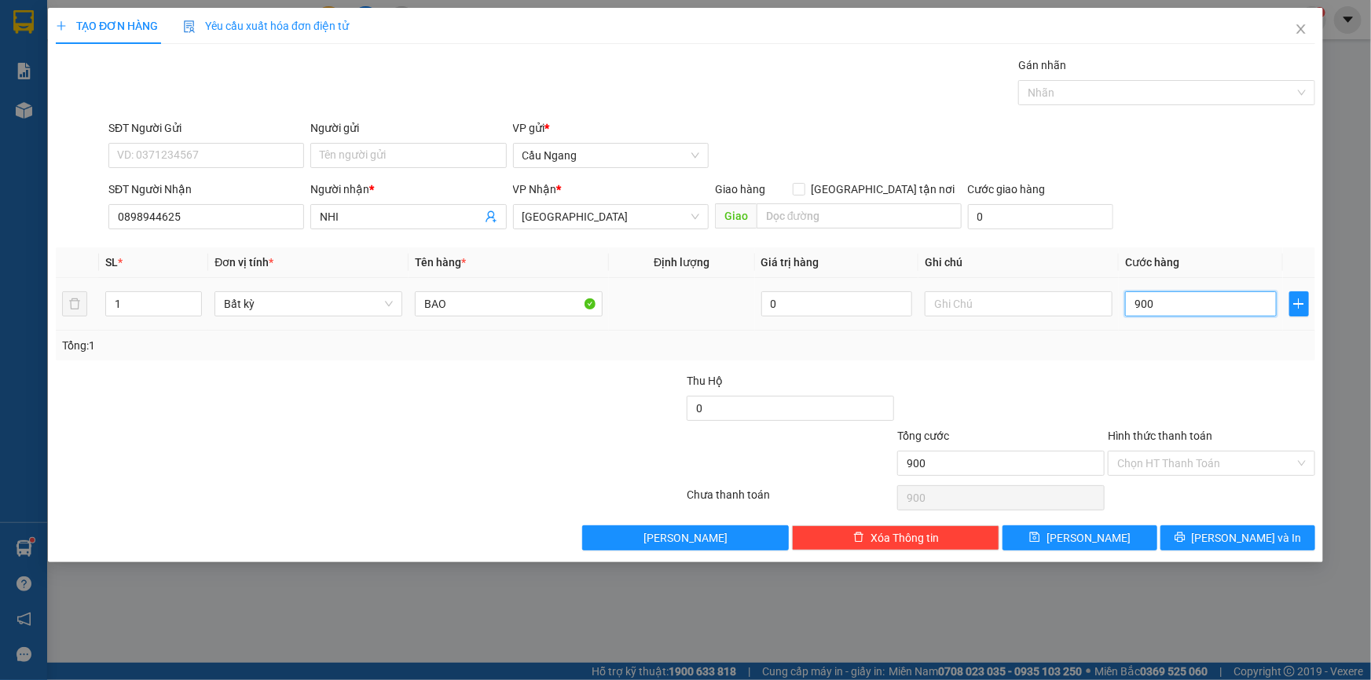
type input "9.000"
type input "90.000"
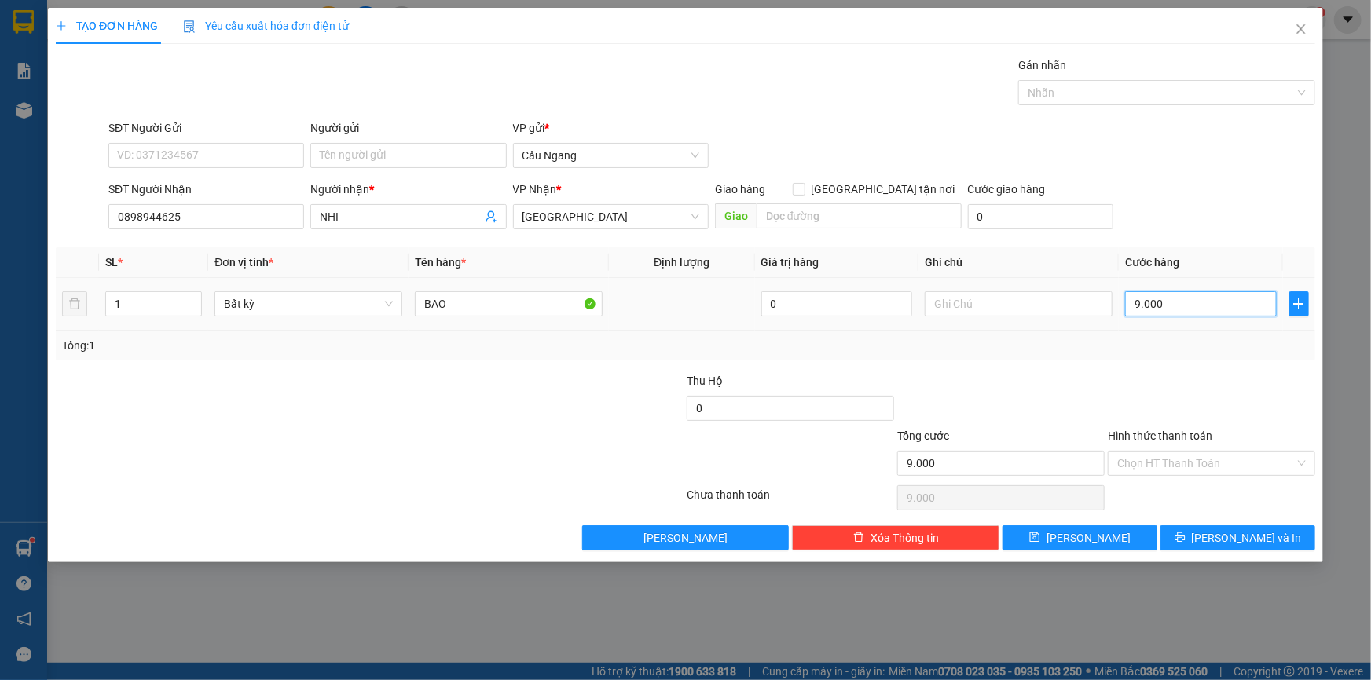
type input "90.000"
click at [1219, 536] on button "[PERSON_NAME] và In" at bounding box center [1237, 538] width 155 height 25
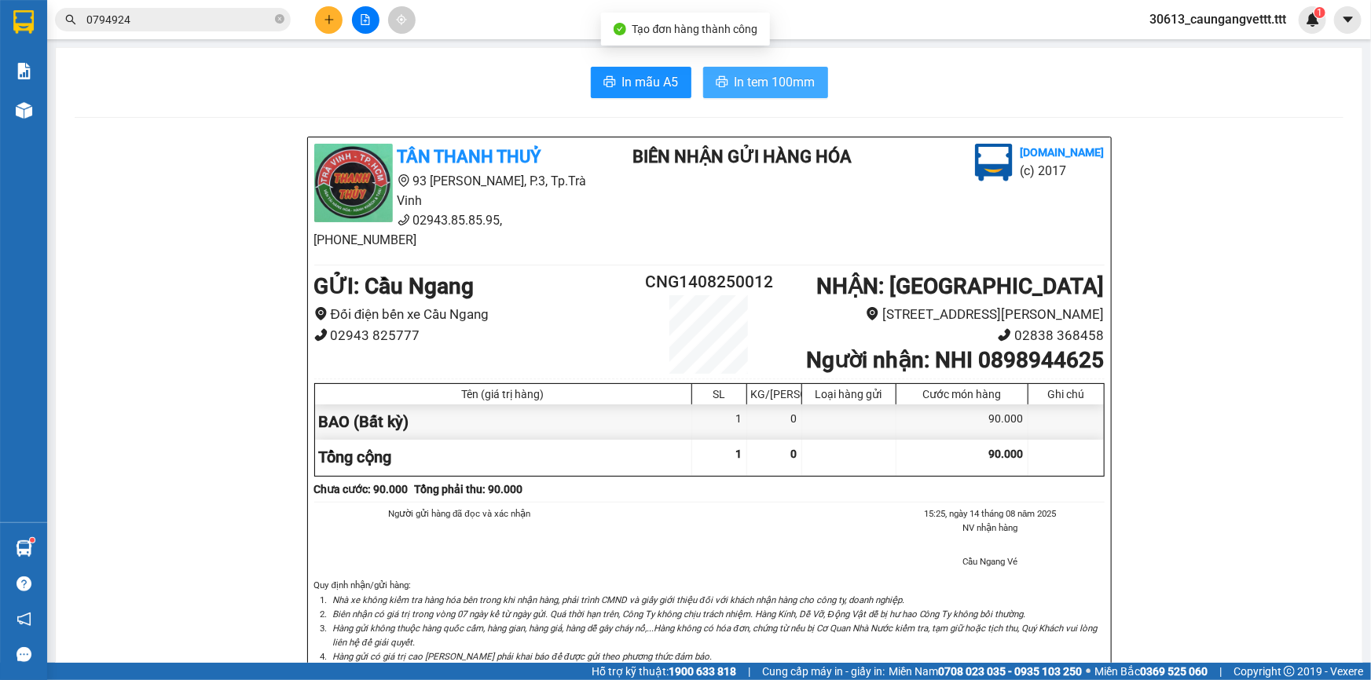
click at [748, 90] on span "In tem 100mm" at bounding box center [775, 82] width 81 height 20
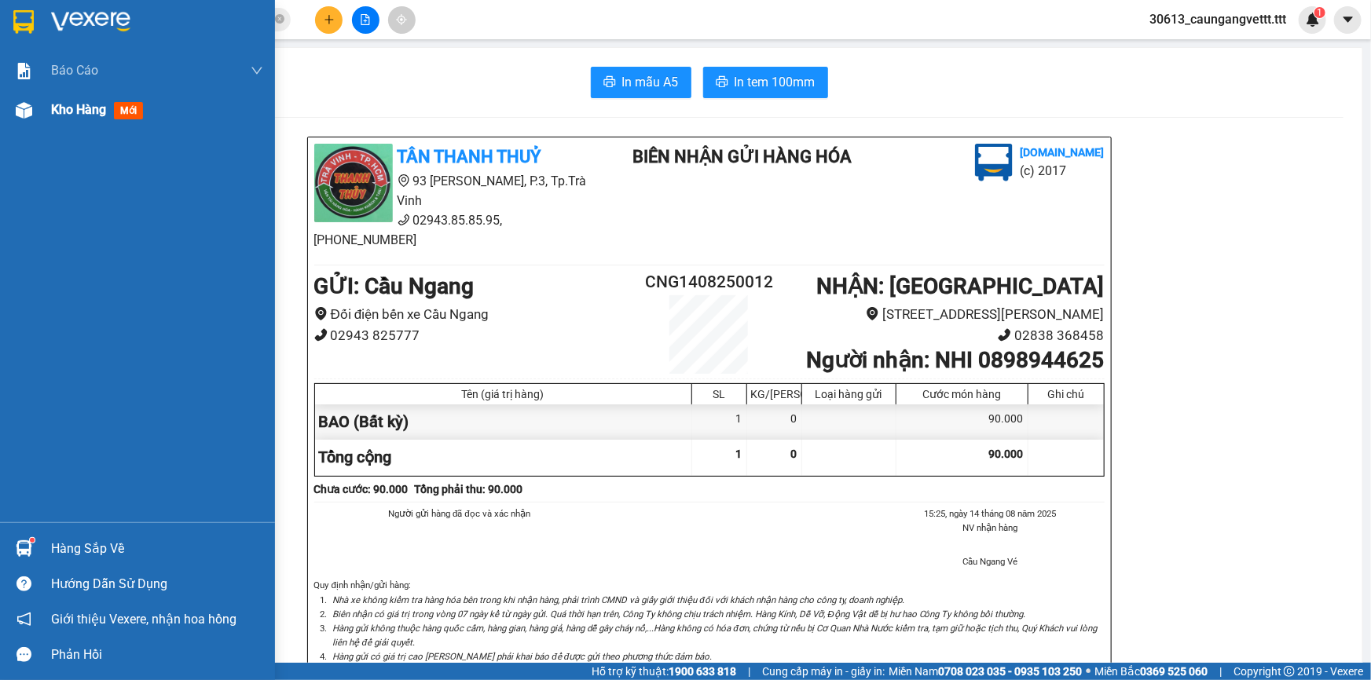
click at [49, 110] on div "Kho hàng mới" at bounding box center [137, 109] width 275 height 39
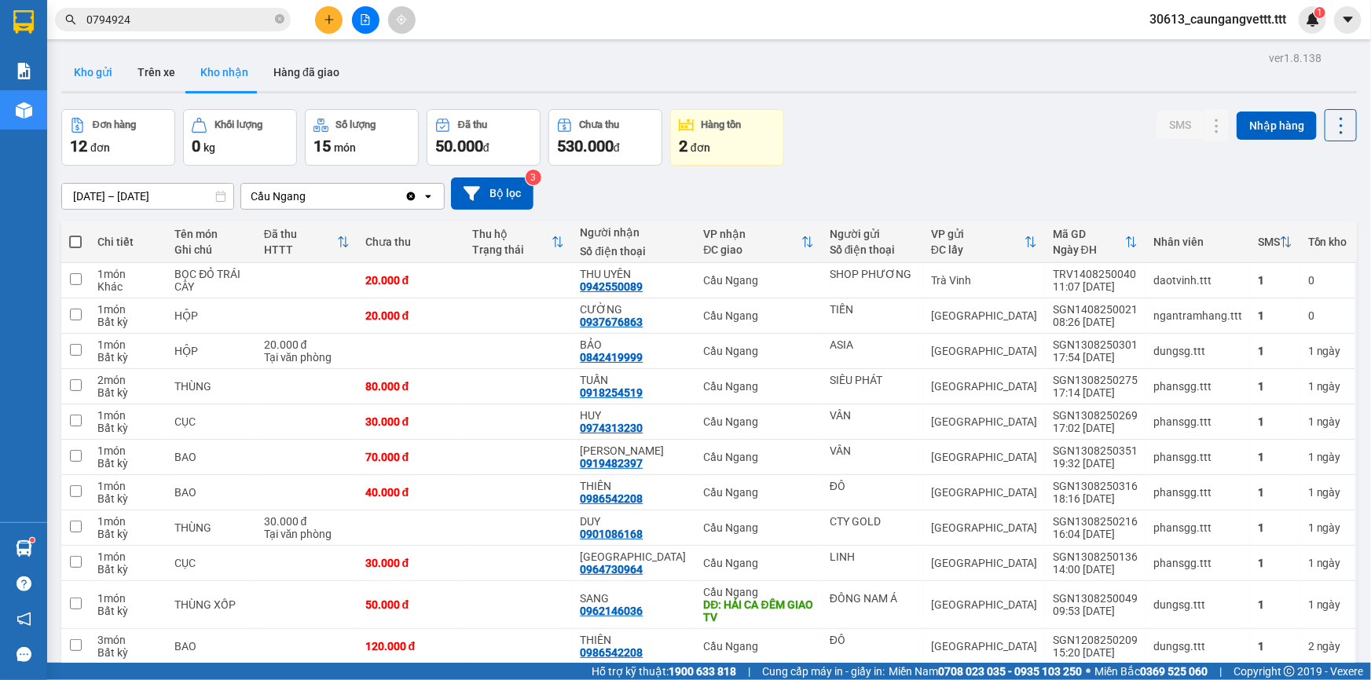
click at [81, 71] on button "Kho gửi" at bounding box center [93, 72] width 64 height 38
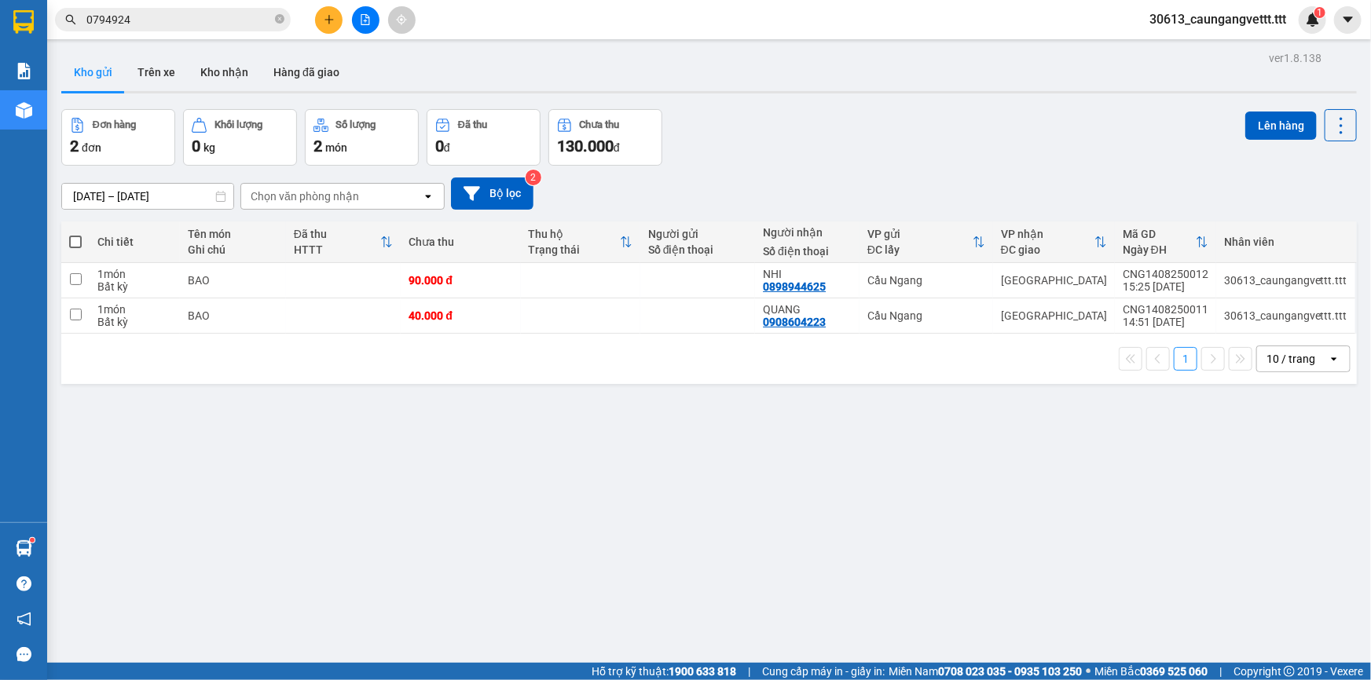
click at [79, 239] on span at bounding box center [75, 242] width 13 height 13
click at [75, 234] on input "checkbox" at bounding box center [75, 234] width 0 height 0
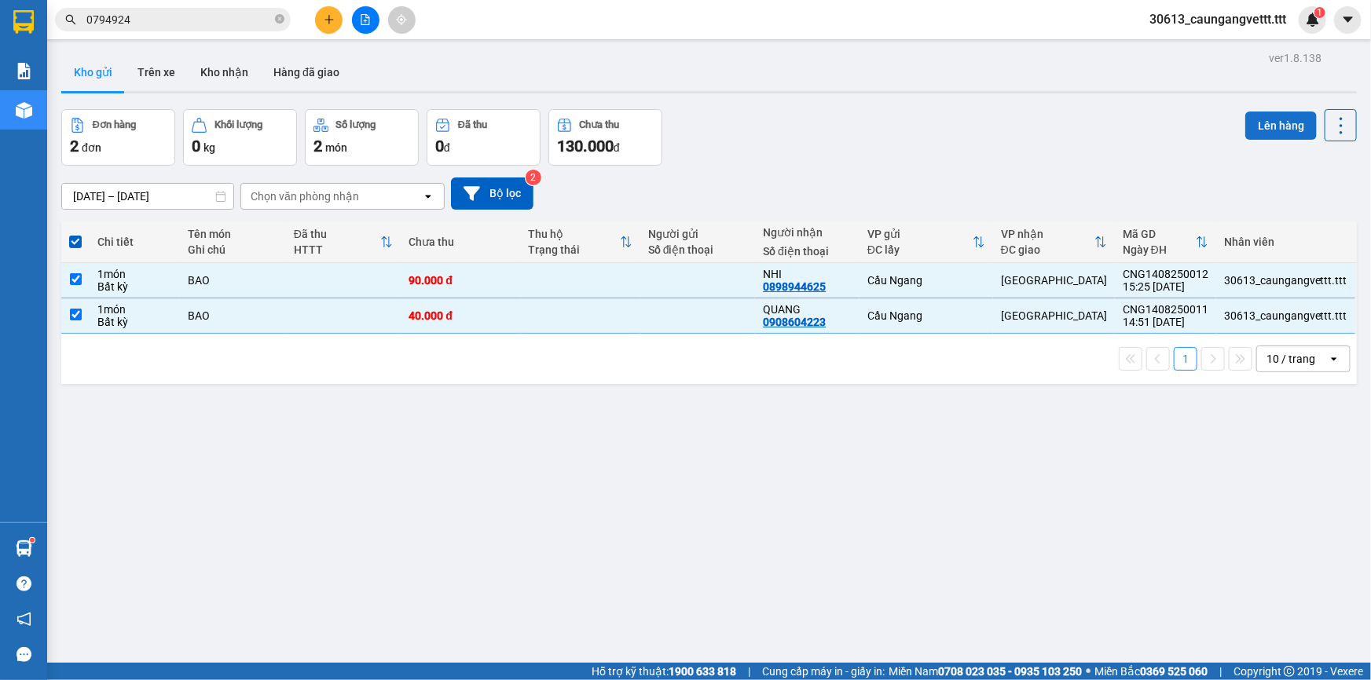
click at [1273, 128] on button "Lên hàng" at bounding box center [1280, 126] width 71 height 28
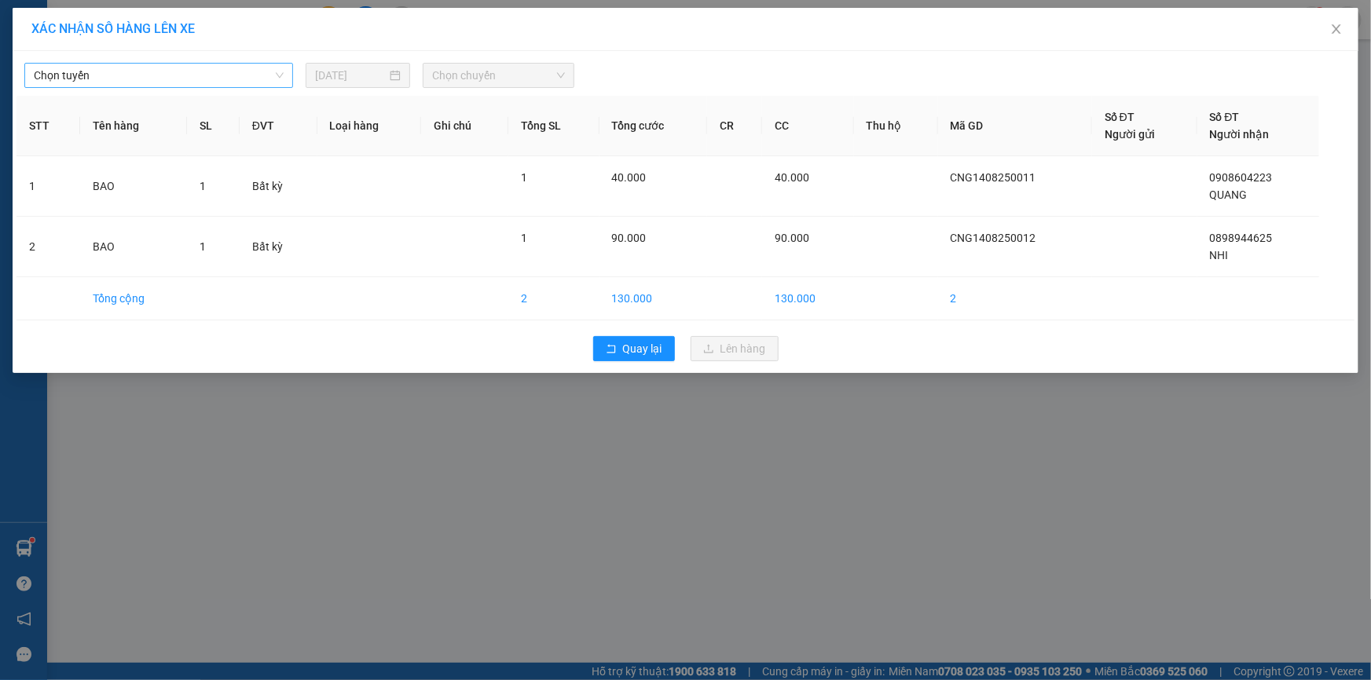
click at [210, 77] on span "Chọn tuyến" at bounding box center [159, 76] width 250 height 24
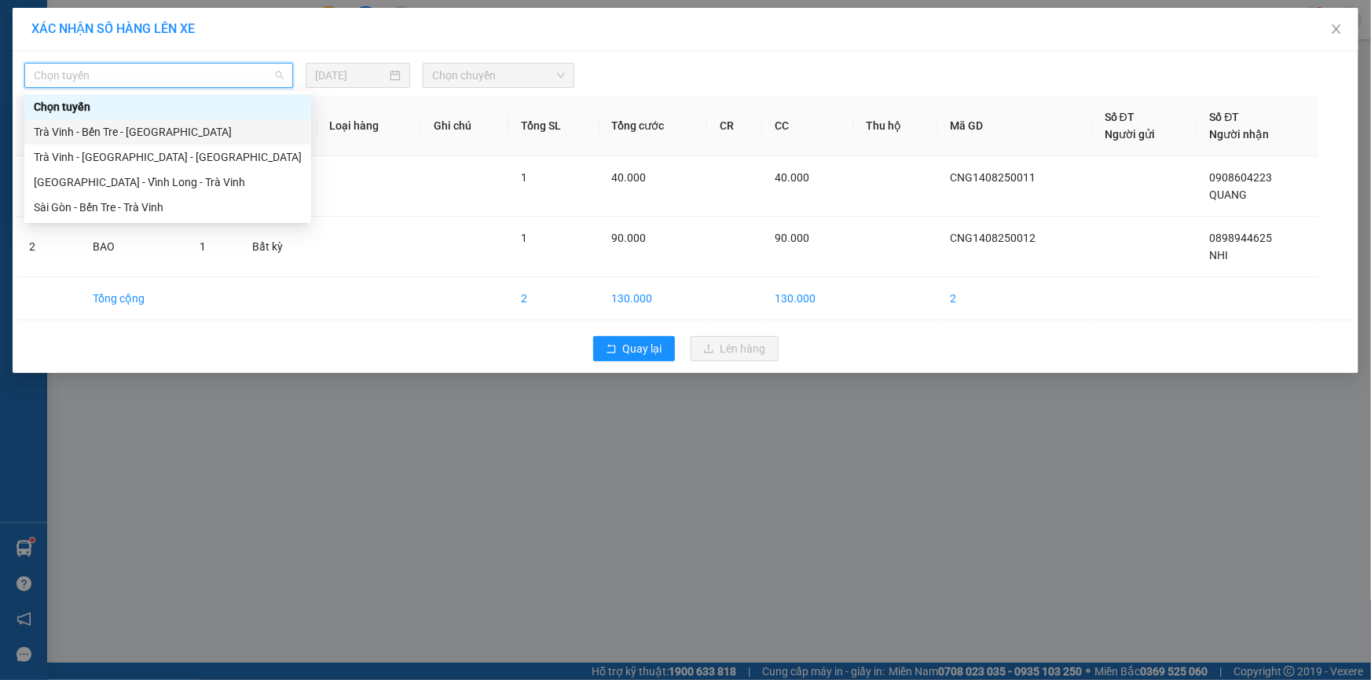
drag, startPoint x: 135, startPoint y: 140, endPoint x: 353, endPoint y: 81, distance: 225.5
click at [136, 139] on div "Trà Vinh - Bến Tre - Sài Gòn" at bounding box center [168, 131] width 268 height 17
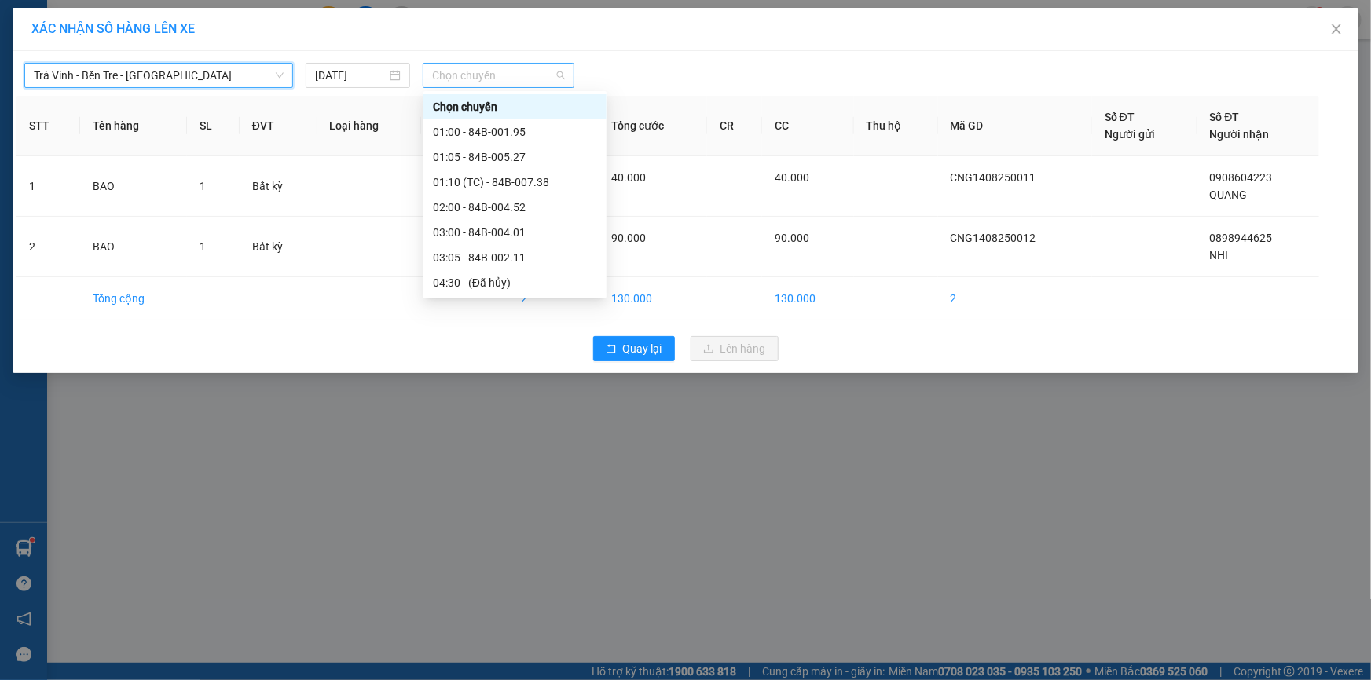
click at [479, 81] on span "Chọn chuyến" at bounding box center [498, 76] width 133 height 24
click at [481, 526] on div "17:00 - 84B-006.44" at bounding box center [515, 534] width 164 height 17
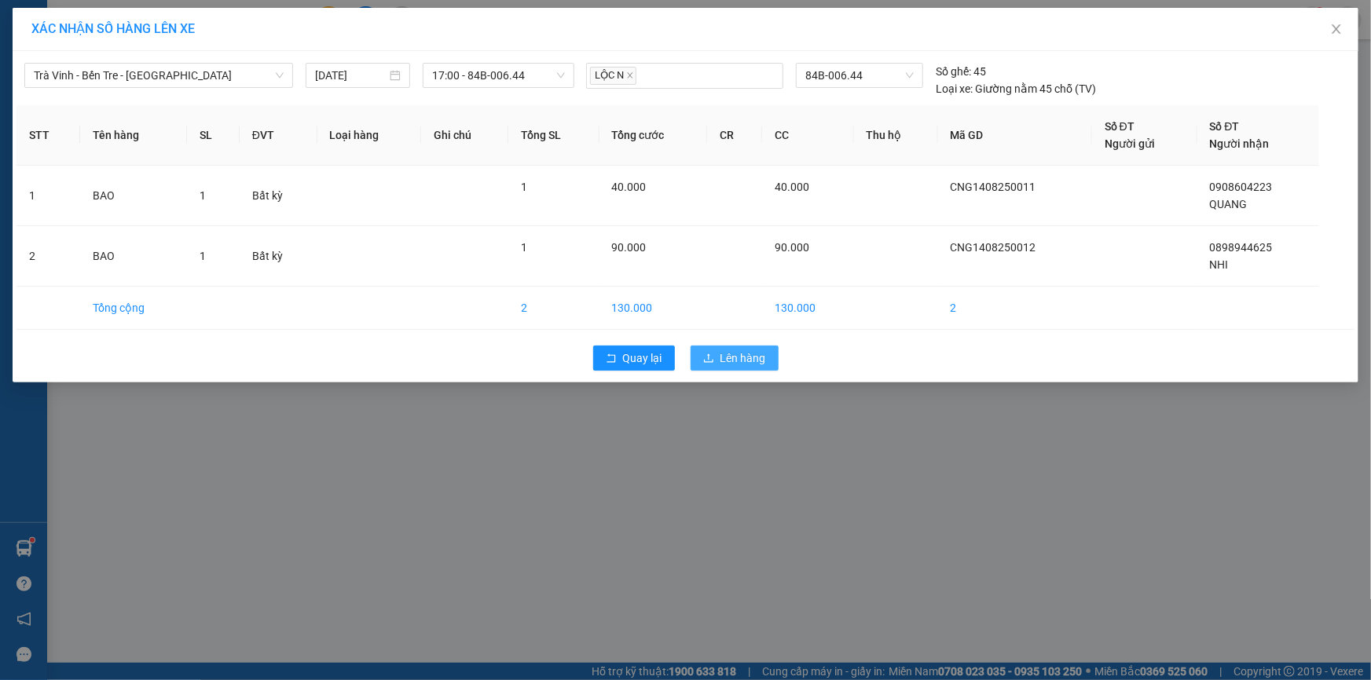
click at [749, 354] on span "Lên hàng" at bounding box center [743, 358] width 46 height 17
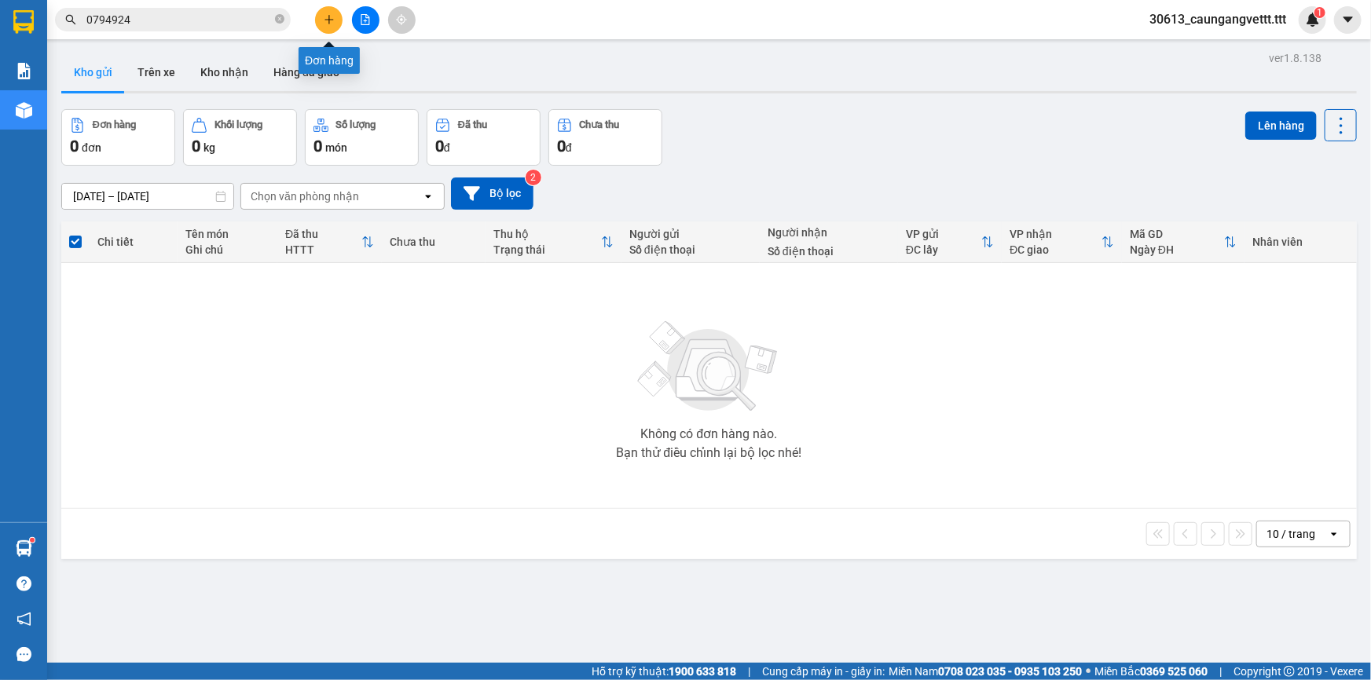
click at [322, 23] on button at bounding box center [328, 19] width 27 height 27
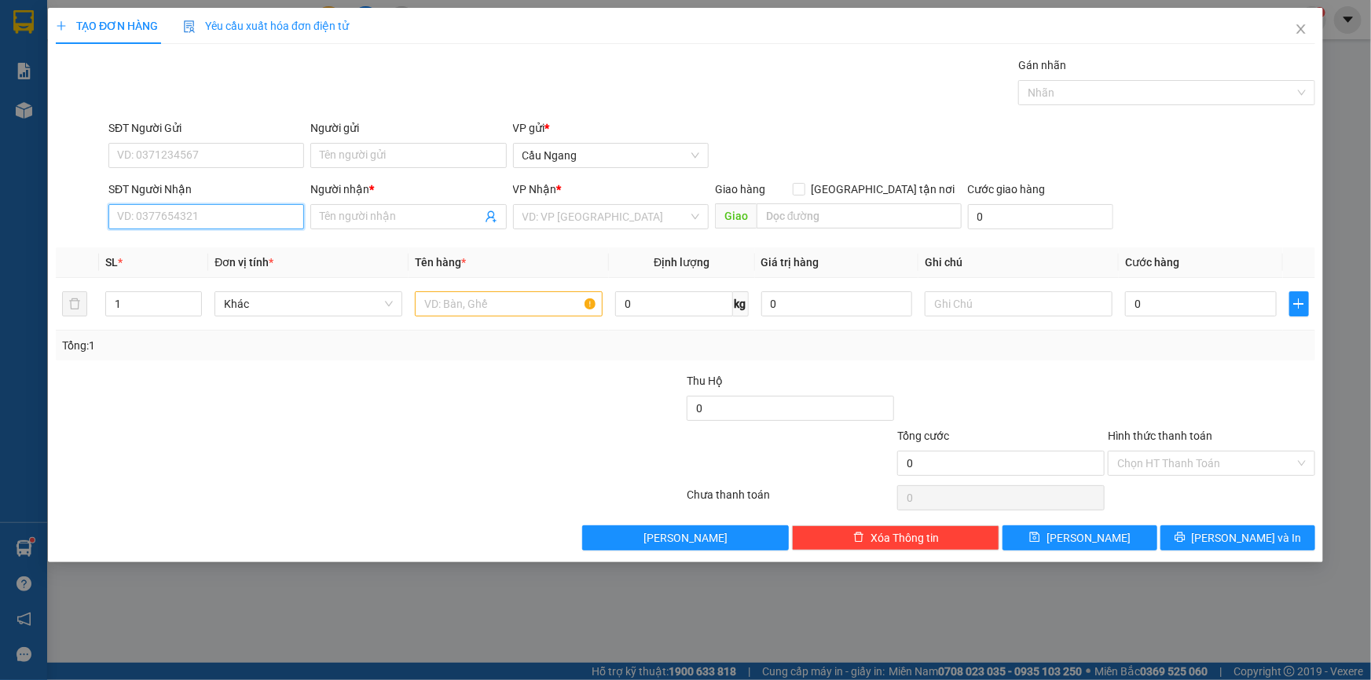
click at [233, 218] on input "SĐT Người Nhận" at bounding box center [206, 216] width 196 height 25
click at [210, 252] on div "0976863414 - KHÃI" at bounding box center [206, 248] width 177 height 17
type input "0976863414"
type input "KHÃI"
type input "0976863414"
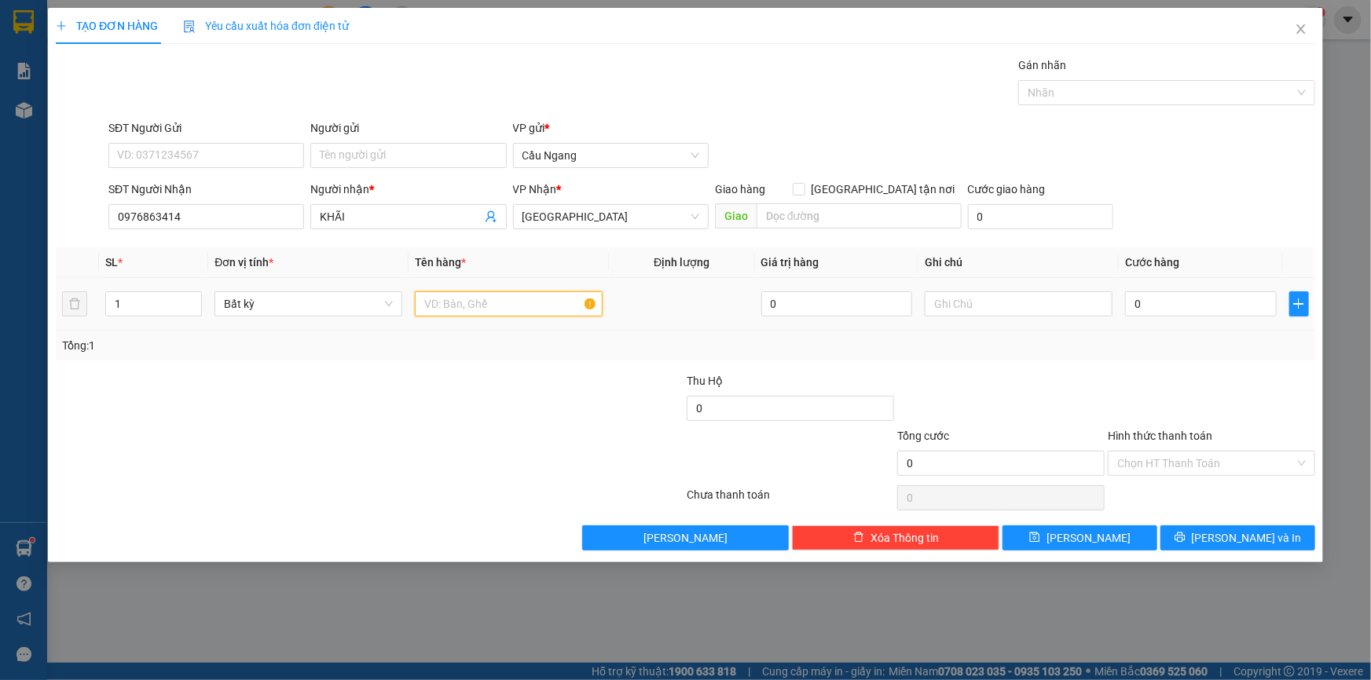
click at [475, 299] on input "text" at bounding box center [509, 303] width 188 height 25
type input "GÓI"
click at [1184, 303] on input "0" at bounding box center [1201, 303] width 152 height 25
type input "3"
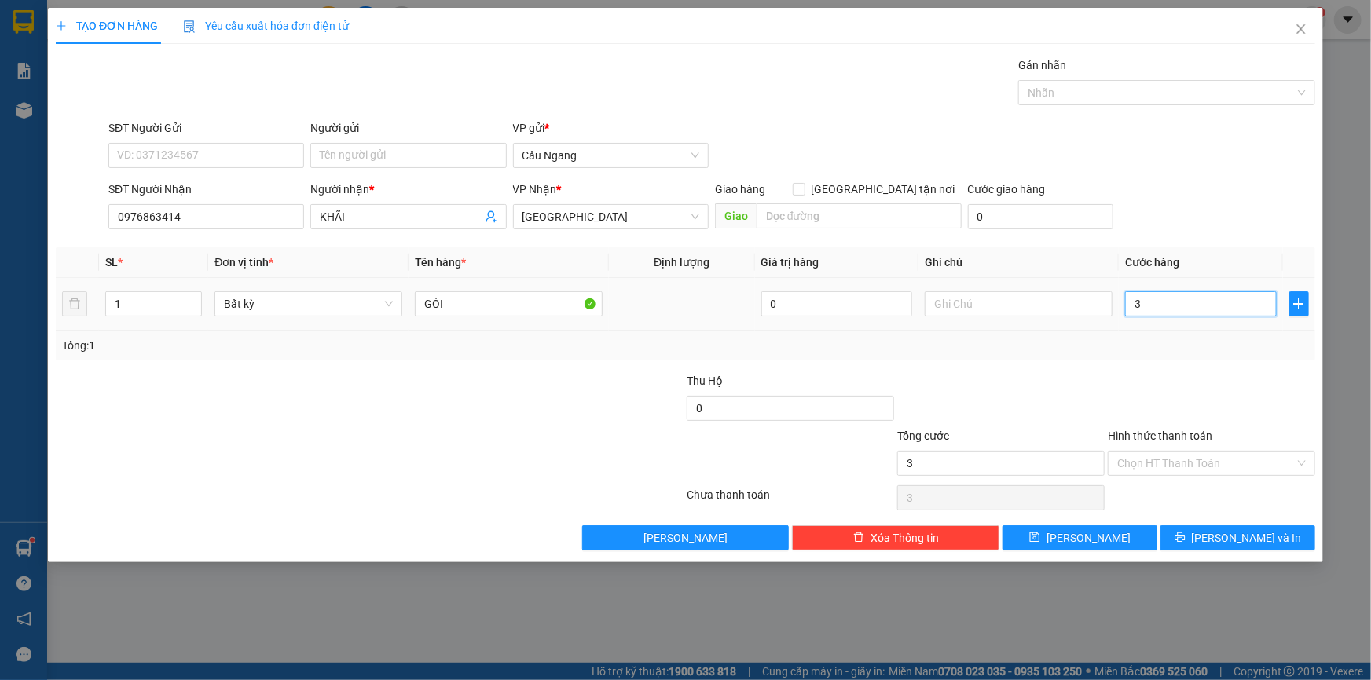
type input "3"
type input "30"
type input "300"
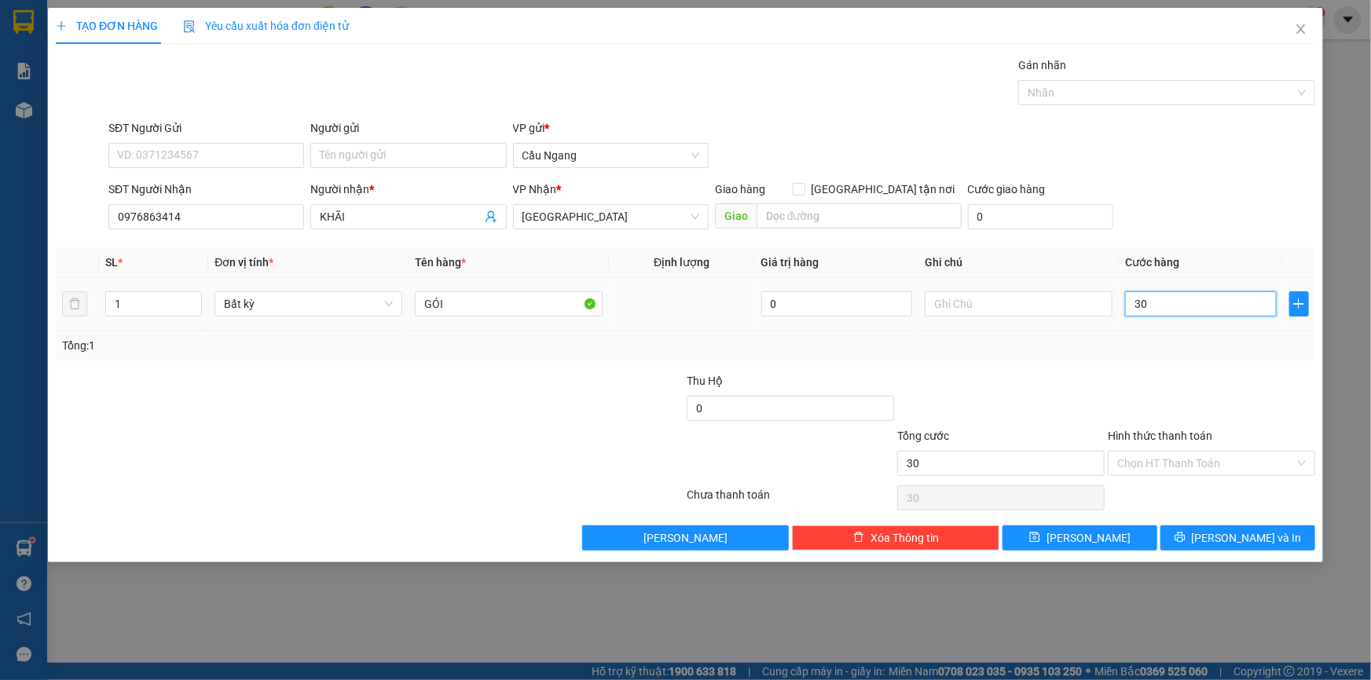
type input "300"
type input "3.000"
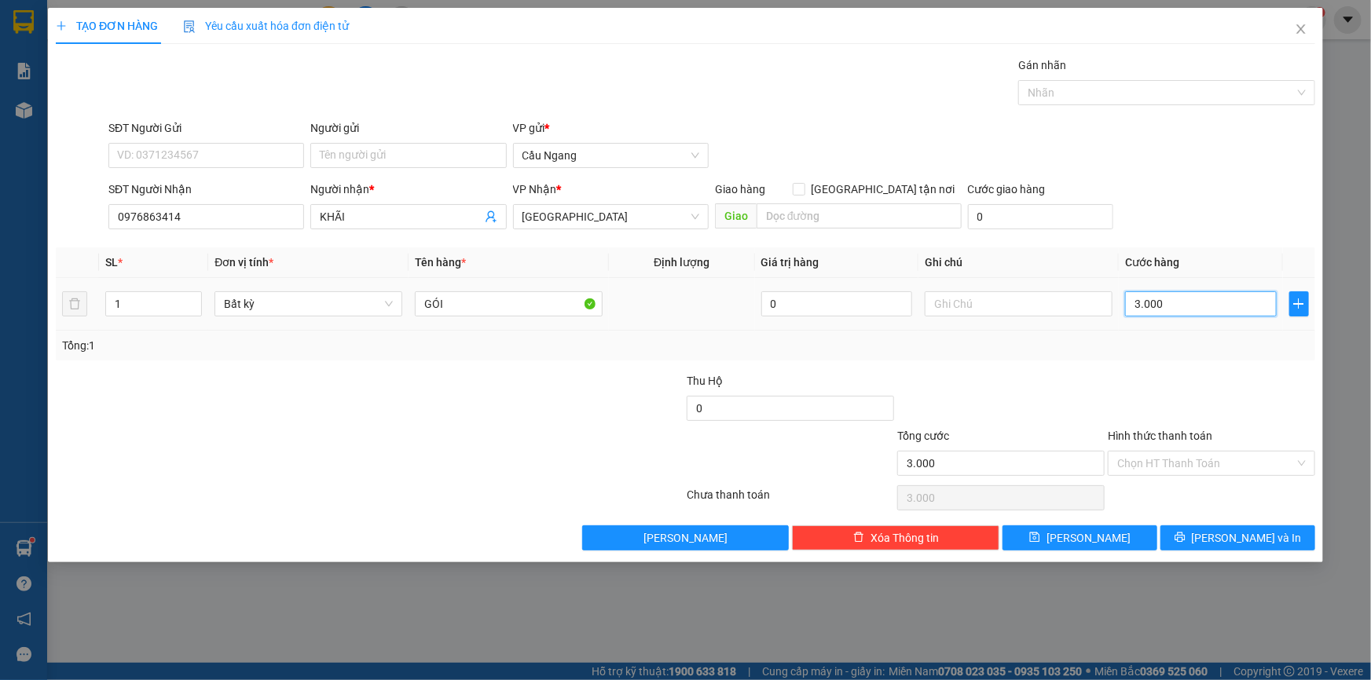
type input "300"
type input "30"
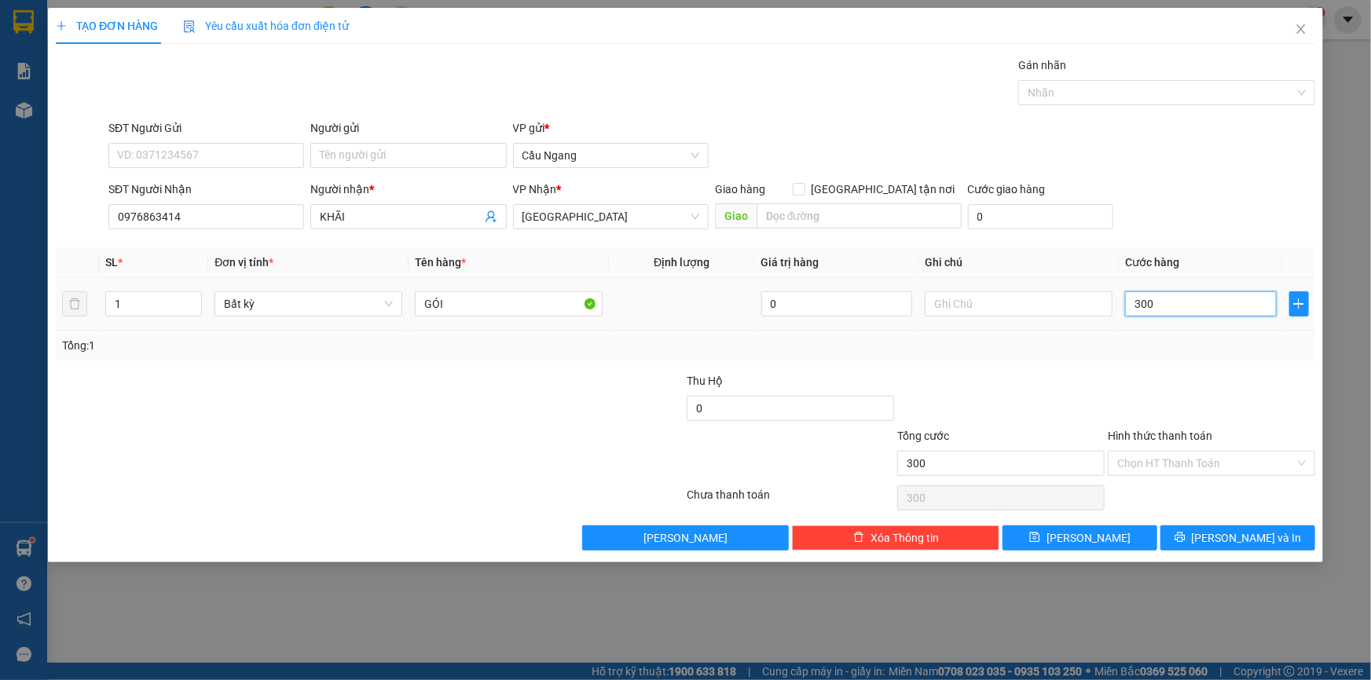
type input "30"
type input "3"
type input "0"
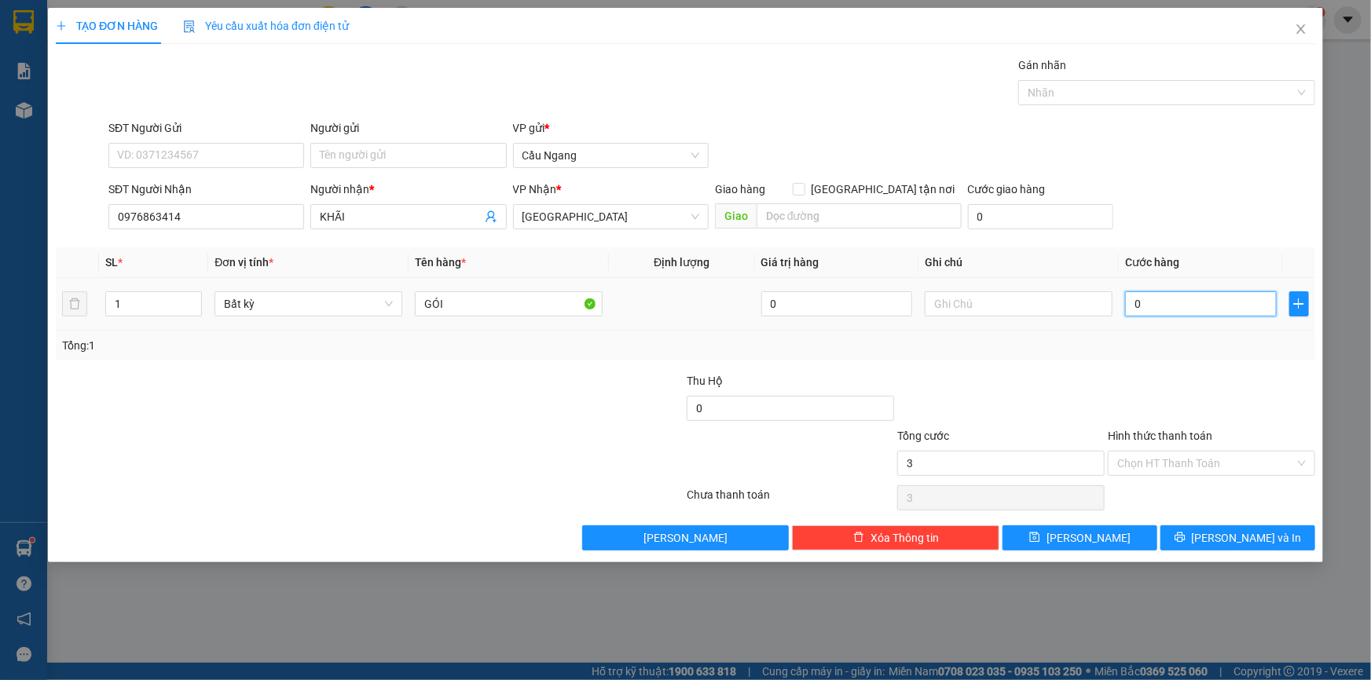
type input "0"
click at [1130, 295] on input "0" at bounding box center [1201, 303] width 152 height 25
type input "20"
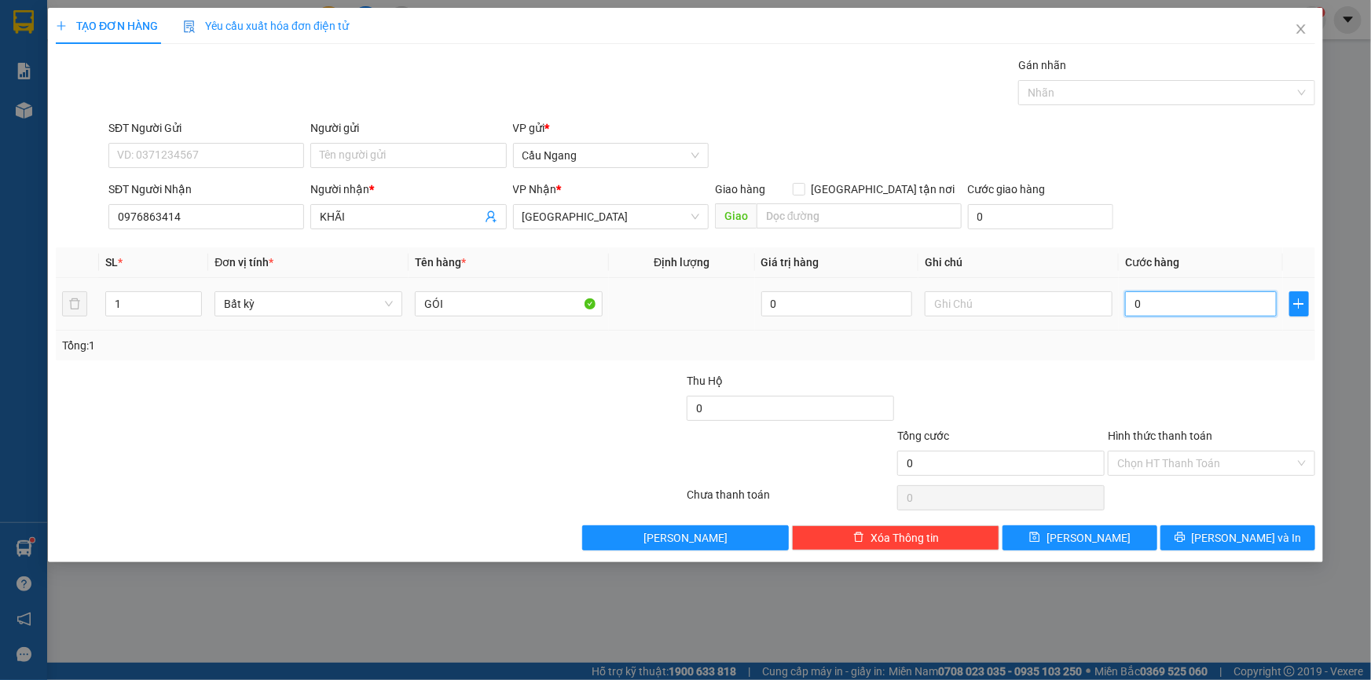
type input "20"
type input "200"
click at [1178, 460] on input "Hình thức thanh toán" at bounding box center [1206, 464] width 178 height 24
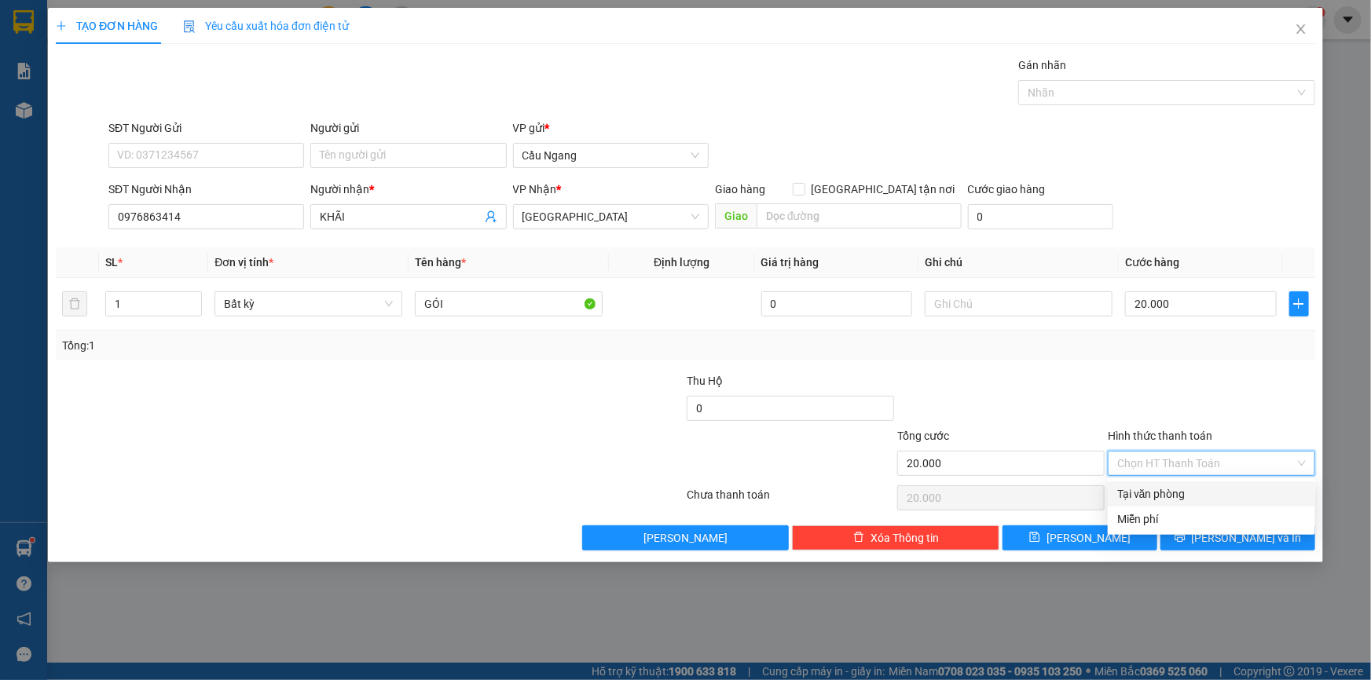
click at [1172, 491] on div "Tại văn phòng" at bounding box center [1211, 494] width 189 height 17
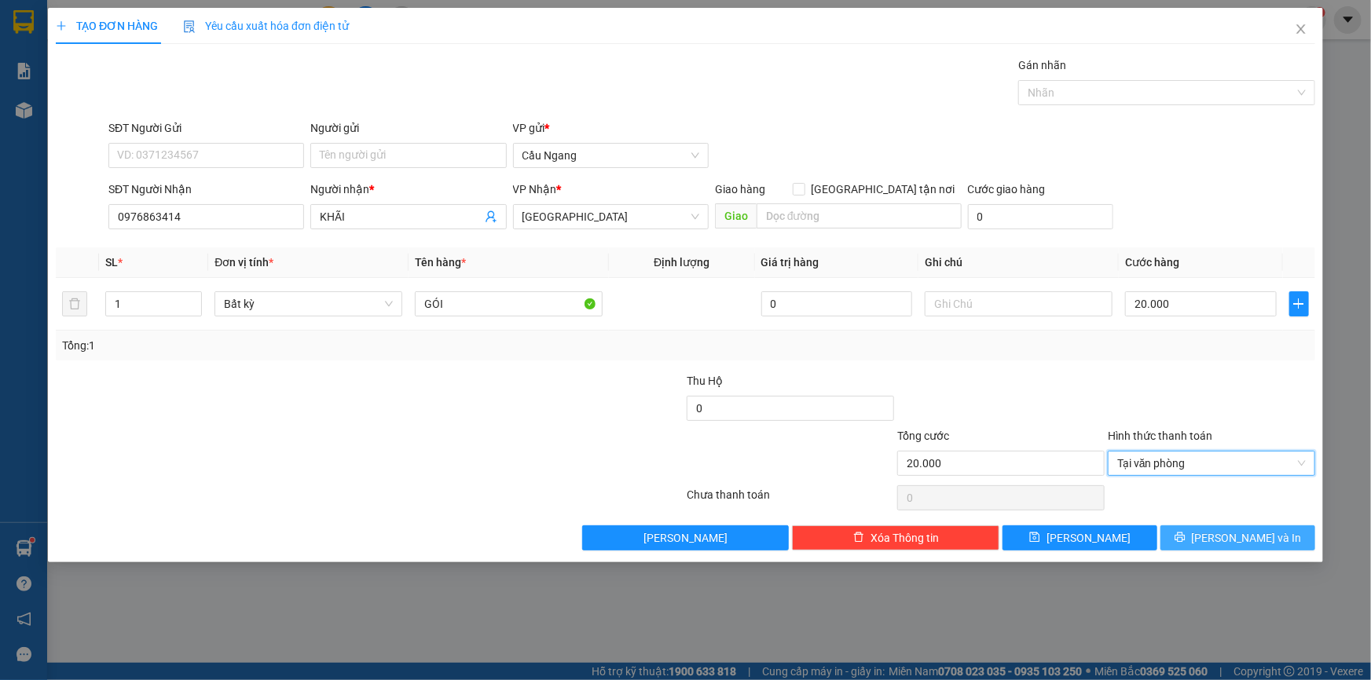
click at [1230, 543] on span "[PERSON_NAME] và In" at bounding box center [1247, 538] width 110 height 17
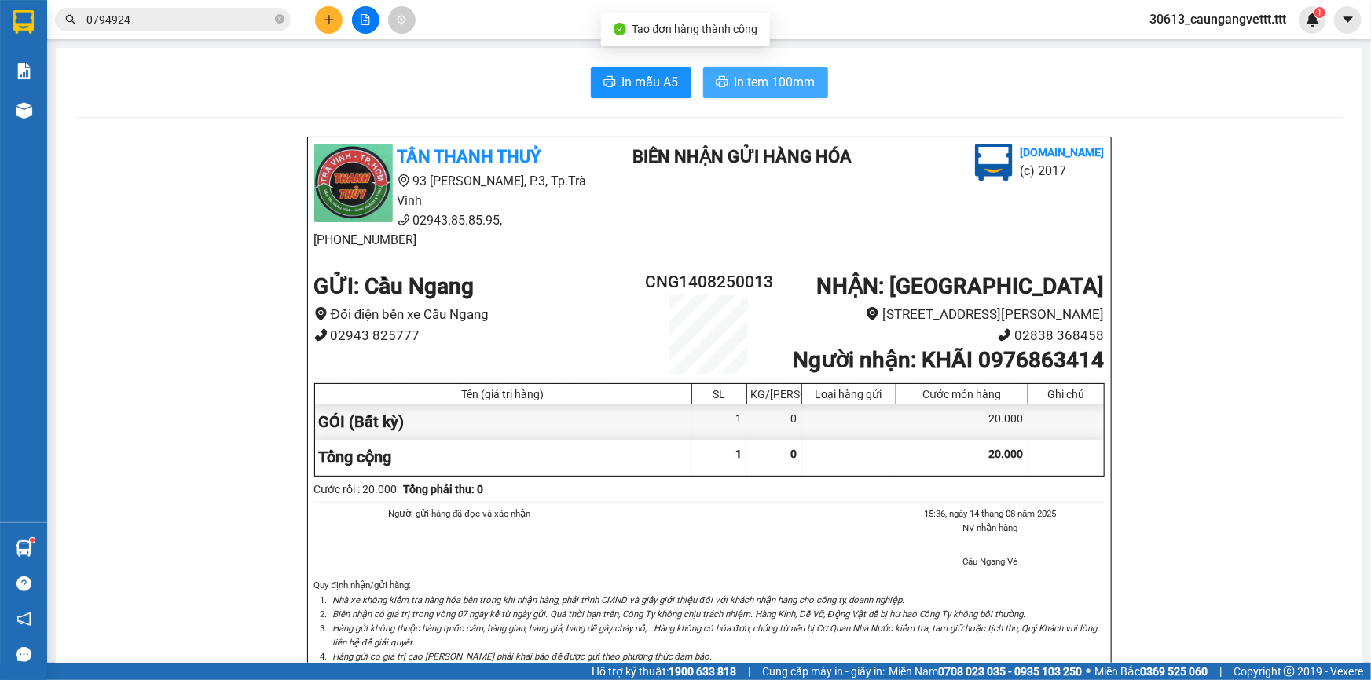
click at [764, 73] on span "In tem 100mm" at bounding box center [775, 82] width 81 height 20
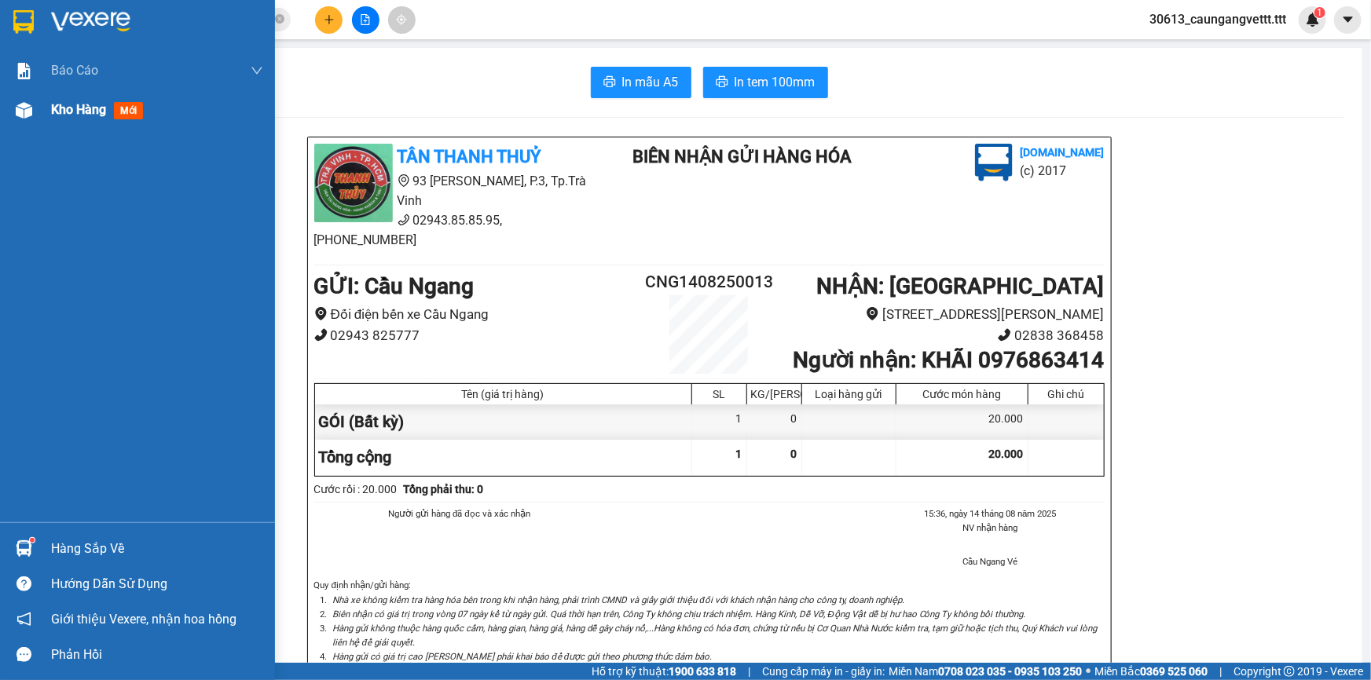
click at [79, 111] on span "Kho hàng" at bounding box center [78, 109] width 55 height 15
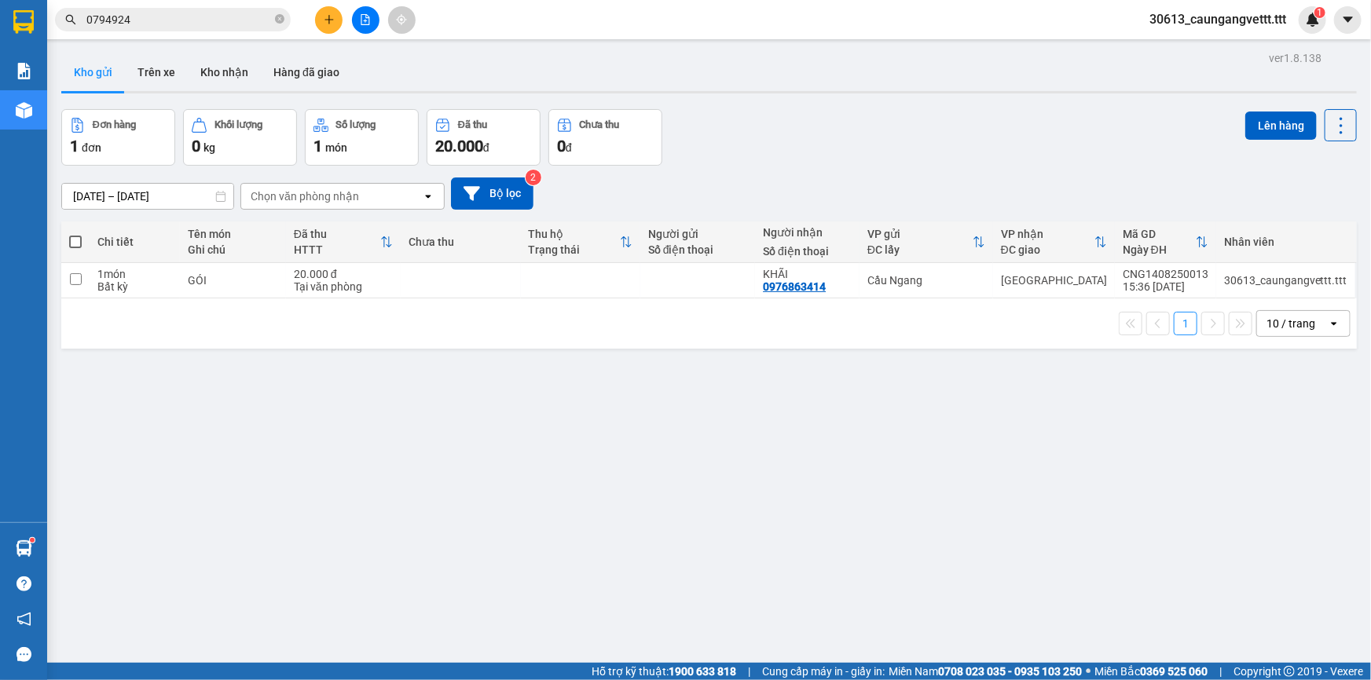
click at [79, 240] on span at bounding box center [75, 242] width 13 height 13
click at [75, 234] on input "checkbox" at bounding box center [75, 234] width 0 height 0
checkbox input "true"
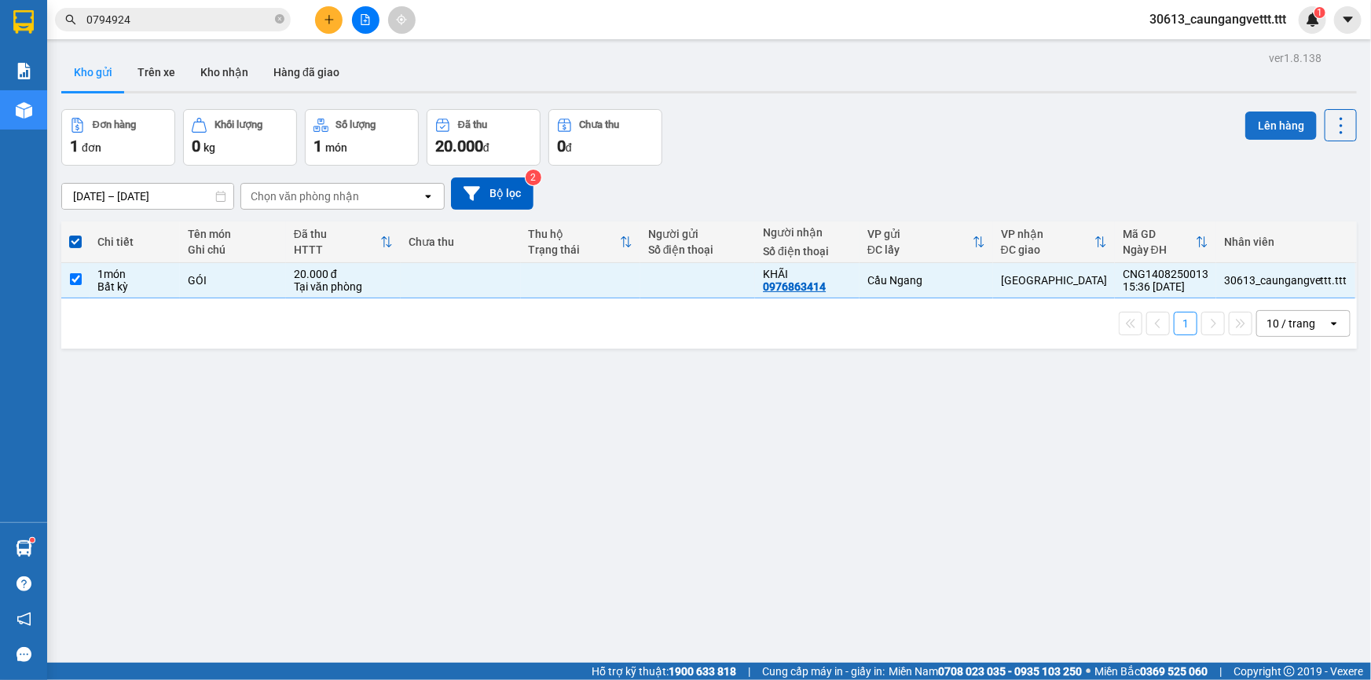
click at [1269, 133] on button "Lên hàng" at bounding box center [1280, 126] width 71 height 28
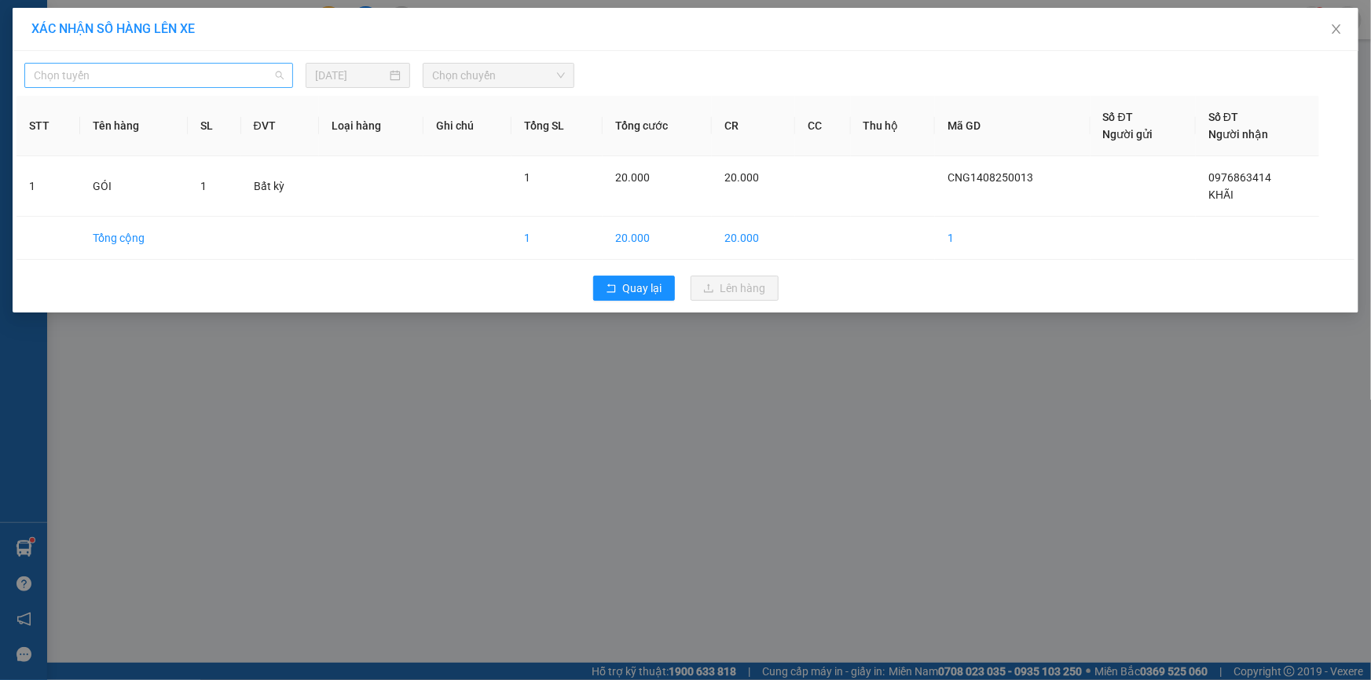
click at [204, 78] on span "Chọn tuyến" at bounding box center [159, 76] width 250 height 24
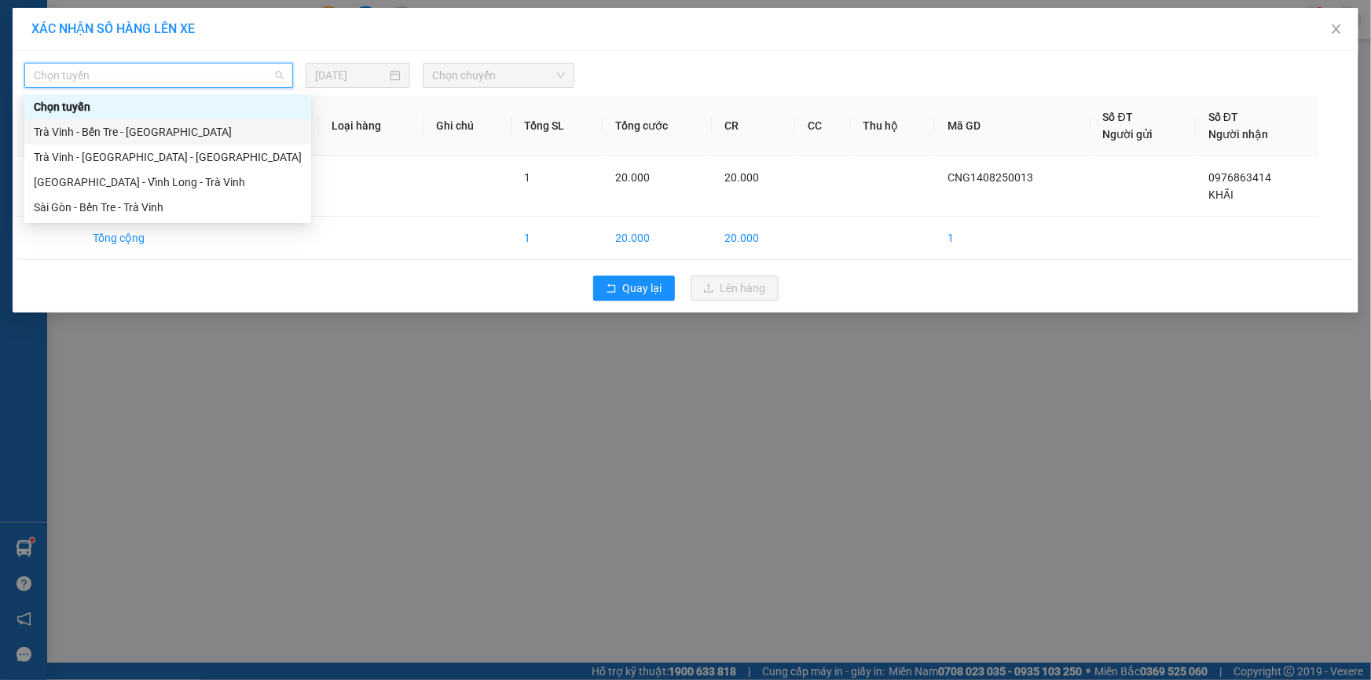
drag, startPoint x: 132, startPoint y: 133, endPoint x: 541, endPoint y: 92, distance: 410.6
click at [134, 134] on div "Trà Vinh - Bến Tre - Sài Gòn" at bounding box center [168, 131] width 268 height 17
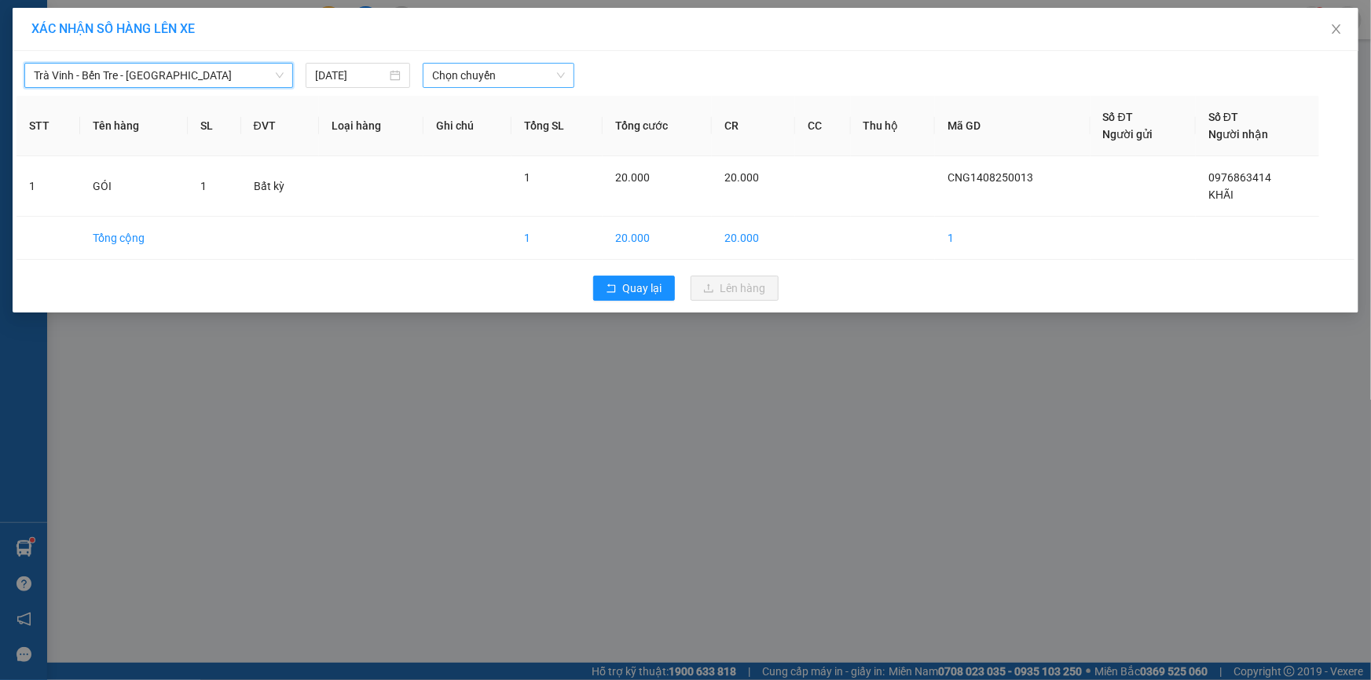
click at [524, 75] on span "Chọn chuyến" at bounding box center [498, 76] width 133 height 24
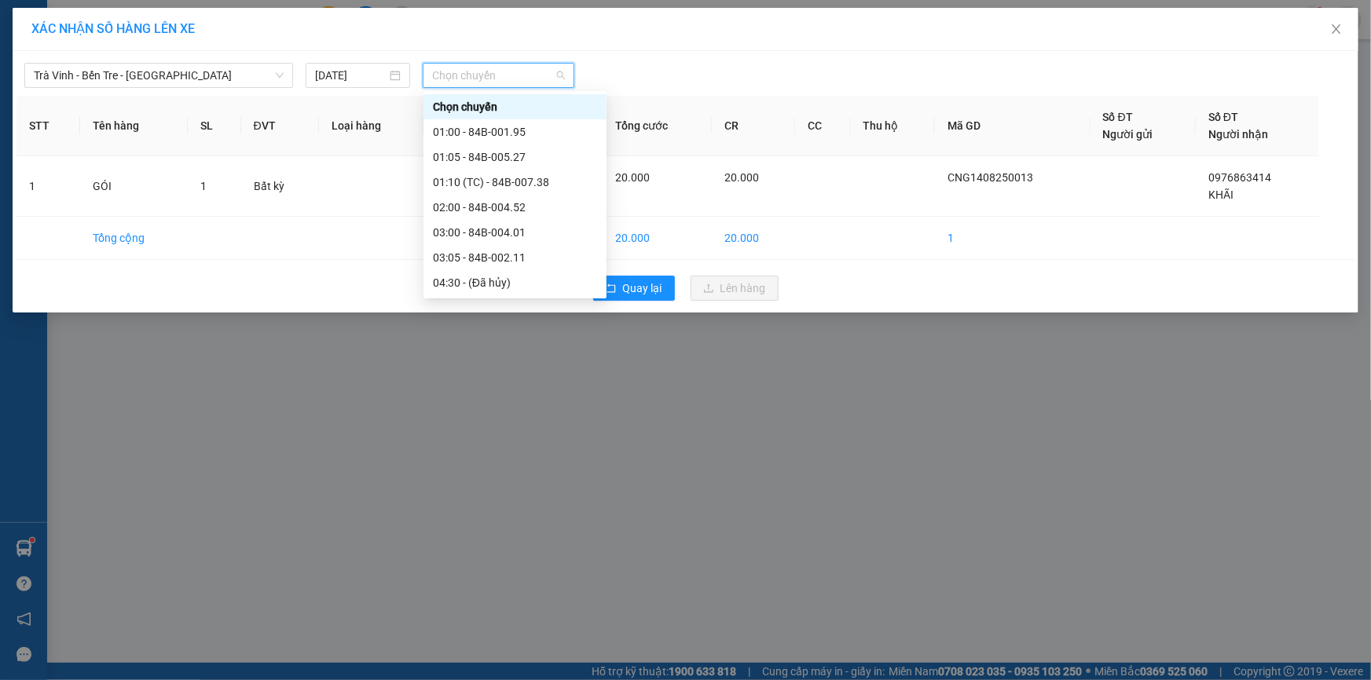
click at [473, 526] on div "17:00 - 84B-006.44" at bounding box center [515, 534] width 164 height 17
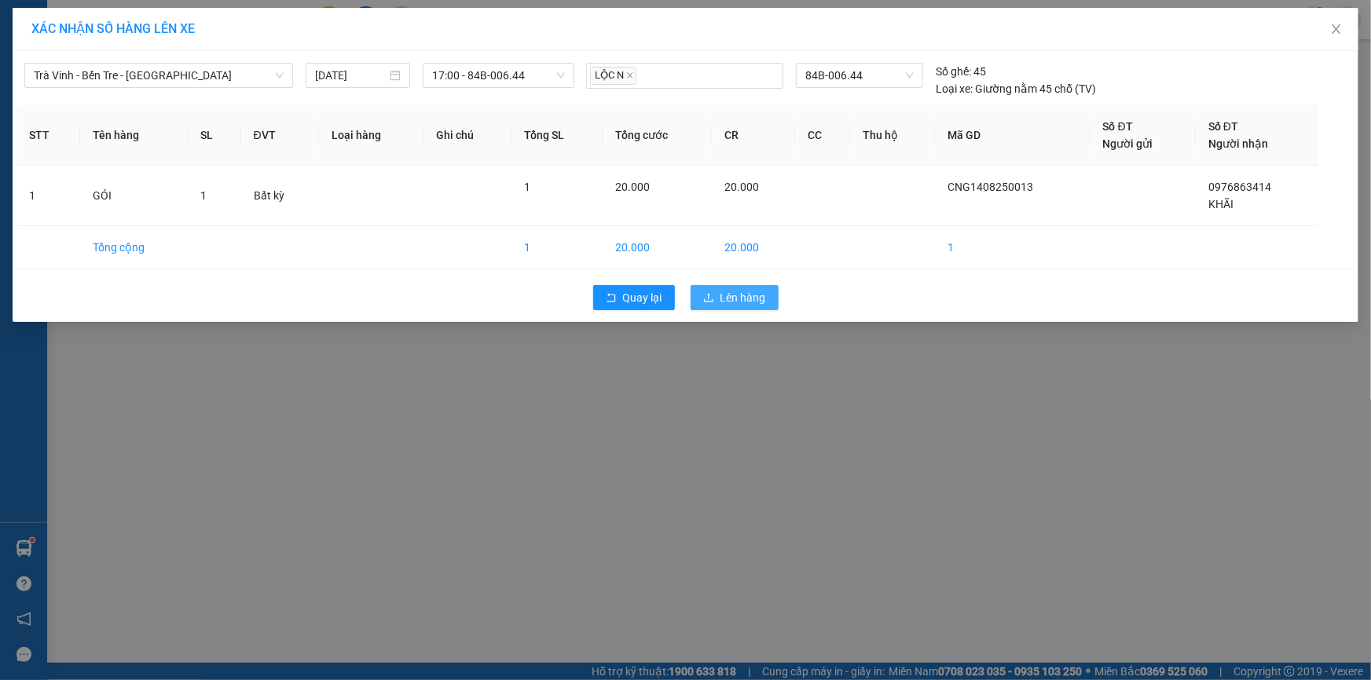
click at [737, 299] on span "Lên hàng" at bounding box center [743, 297] width 46 height 17
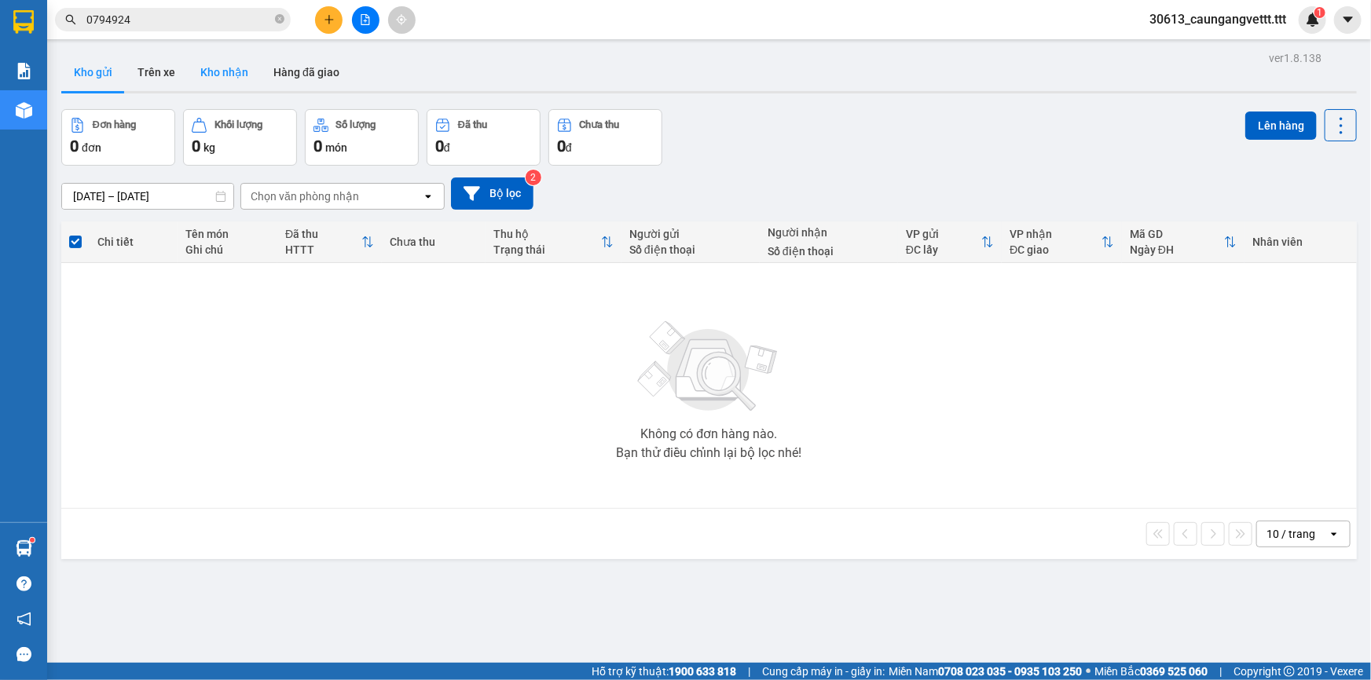
click at [214, 71] on button "Kho nhận" at bounding box center [224, 72] width 73 height 38
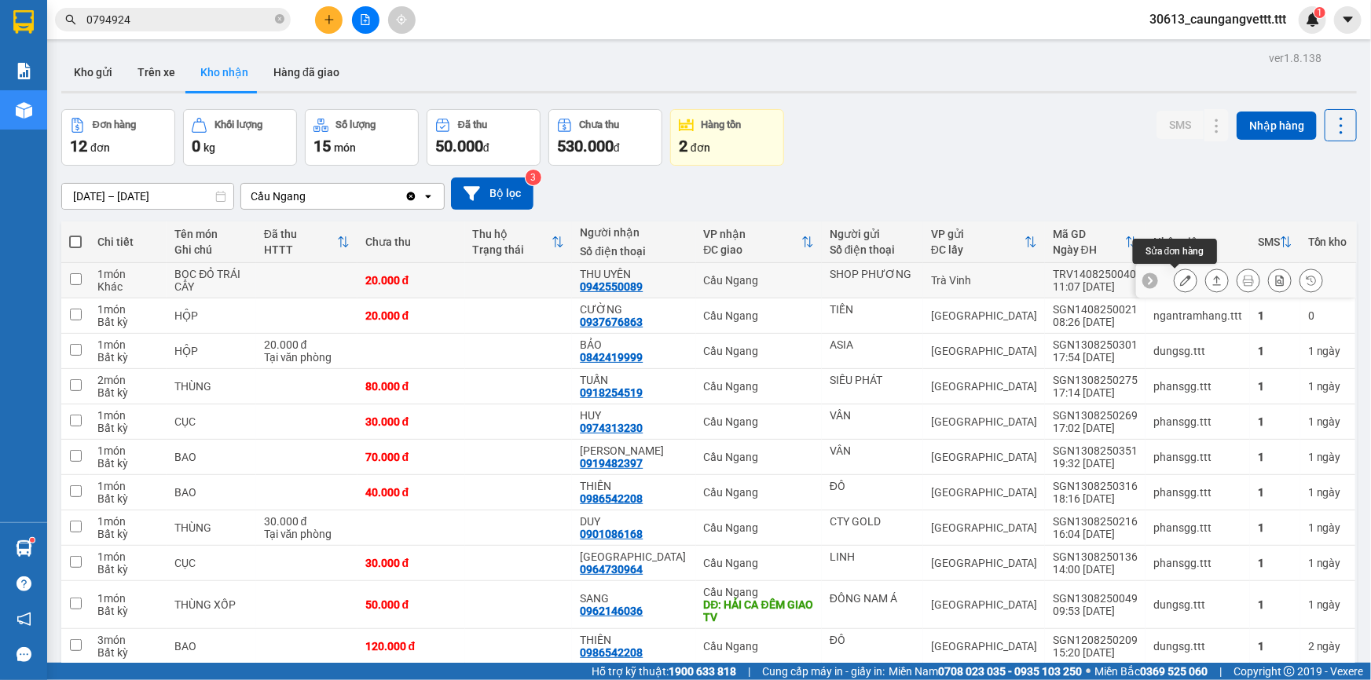
click at [1180, 282] on icon at bounding box center [1185, 280] width 11 height 11
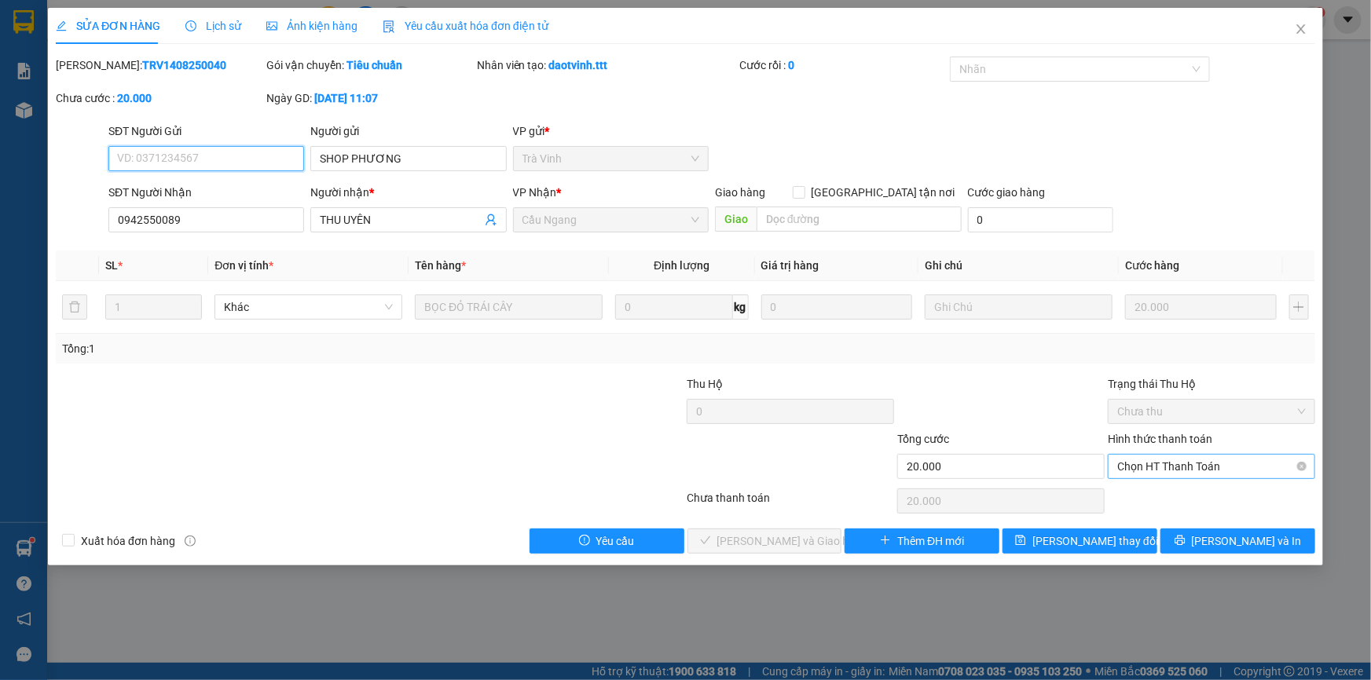
click at [1182, 464] on span "Chọn HT Thanh Toán" at bounding box center [1211, 467] width 189 height 24
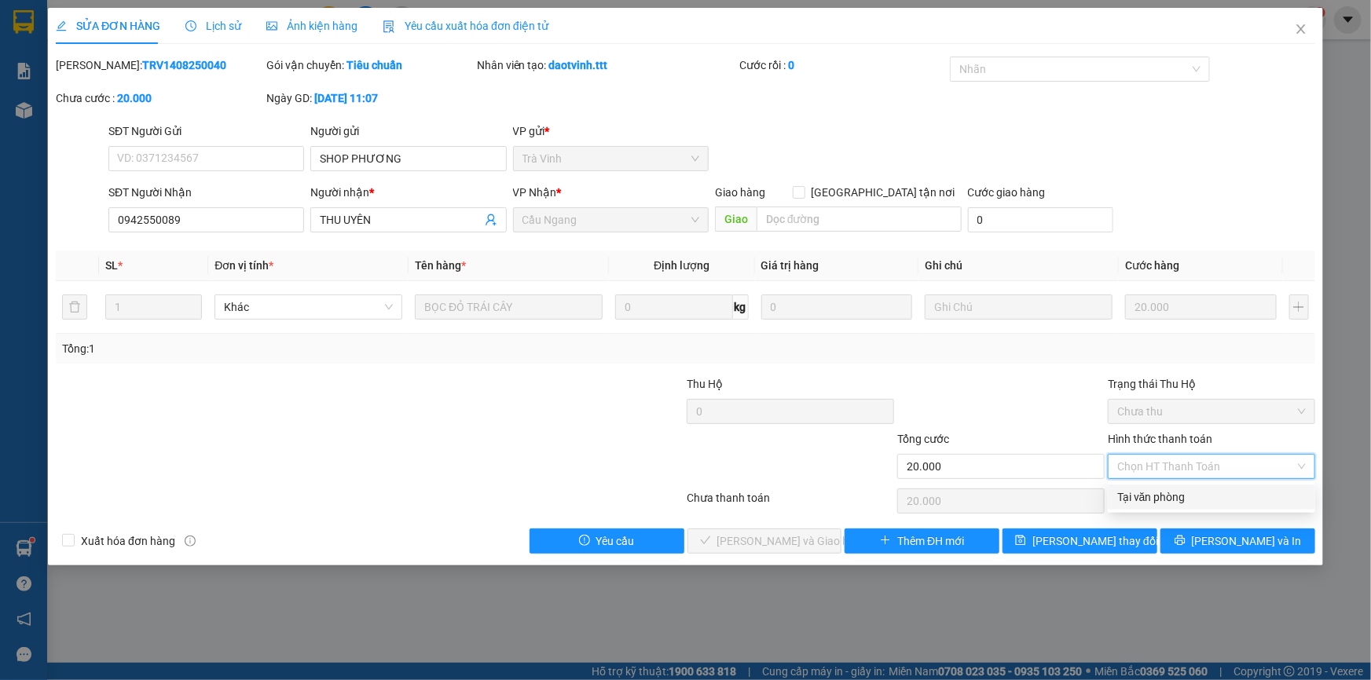
drag, startPoint x: 1178, startPoint y: 490, endPoint x: 900, endPoint y: 511, distance: 278.9
click at [1178, 490] on div "Tại văn phòng" at bounding box center [1211, 497] width 189 height 17
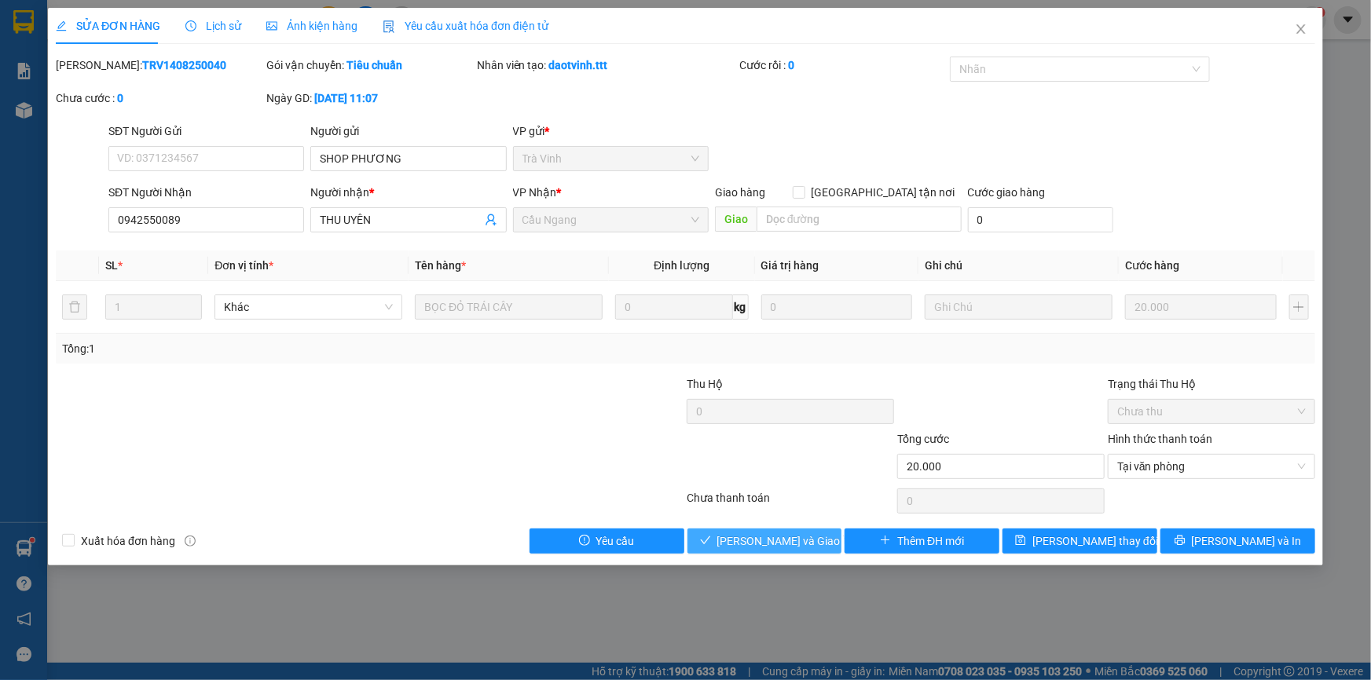
click at [785, 540] on span "[PERSON_NAME] và [PERSON_NAME] hàng" at bounding box center [792, 541] width 151 height 17
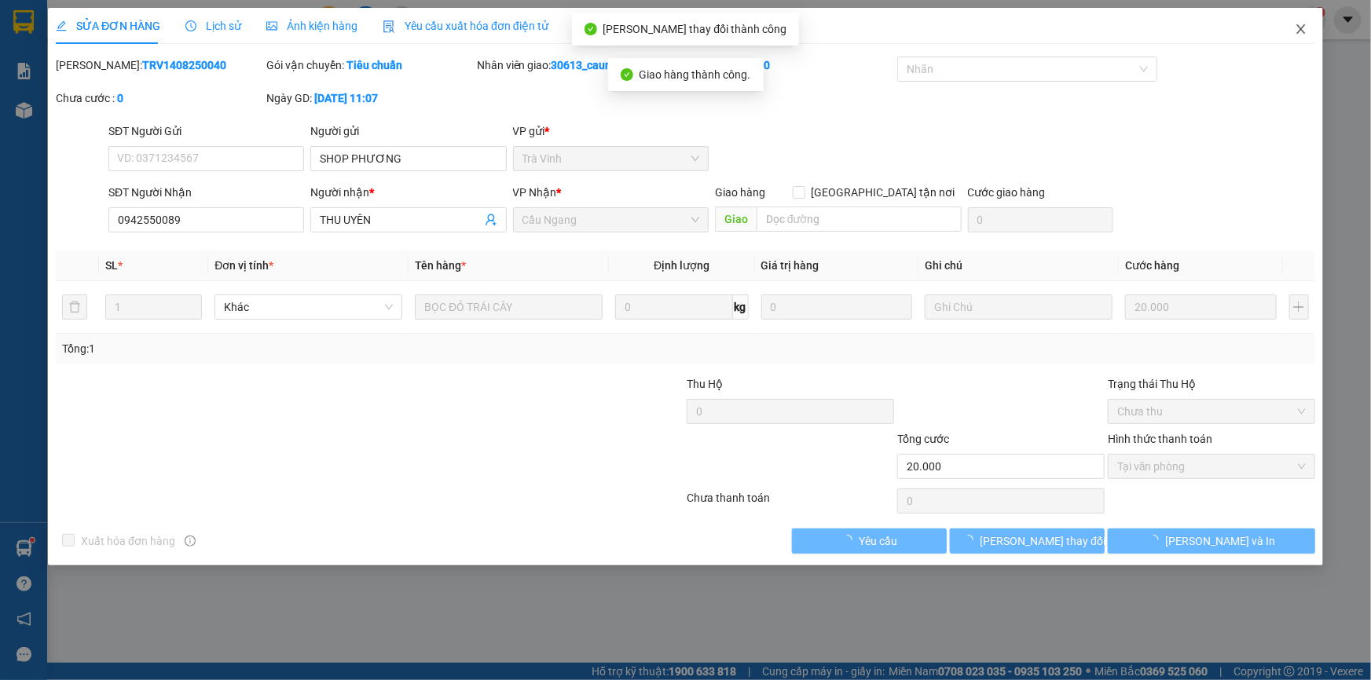
click at [1303, 31] on icon "close" at bounding box center [1301, 29] width 13 height 13
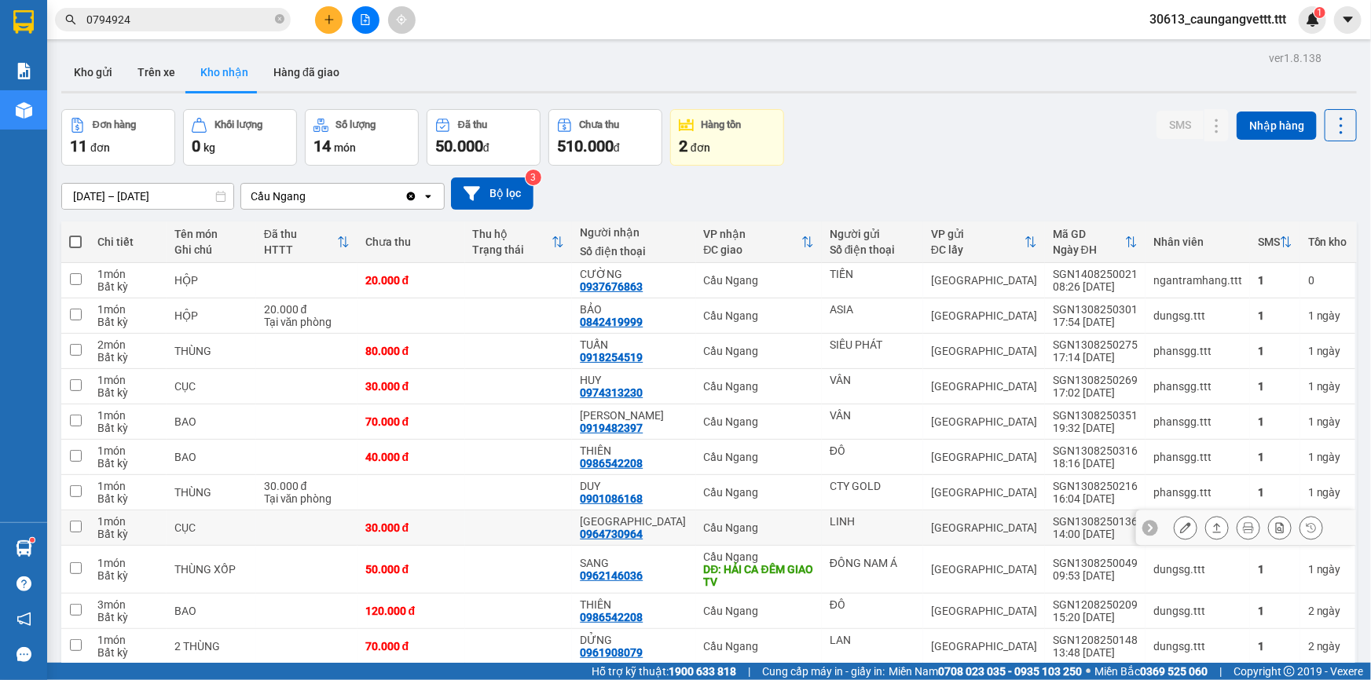
click at [1180, 522] on icon at bounding box center [1185, 527] width 11 height 11
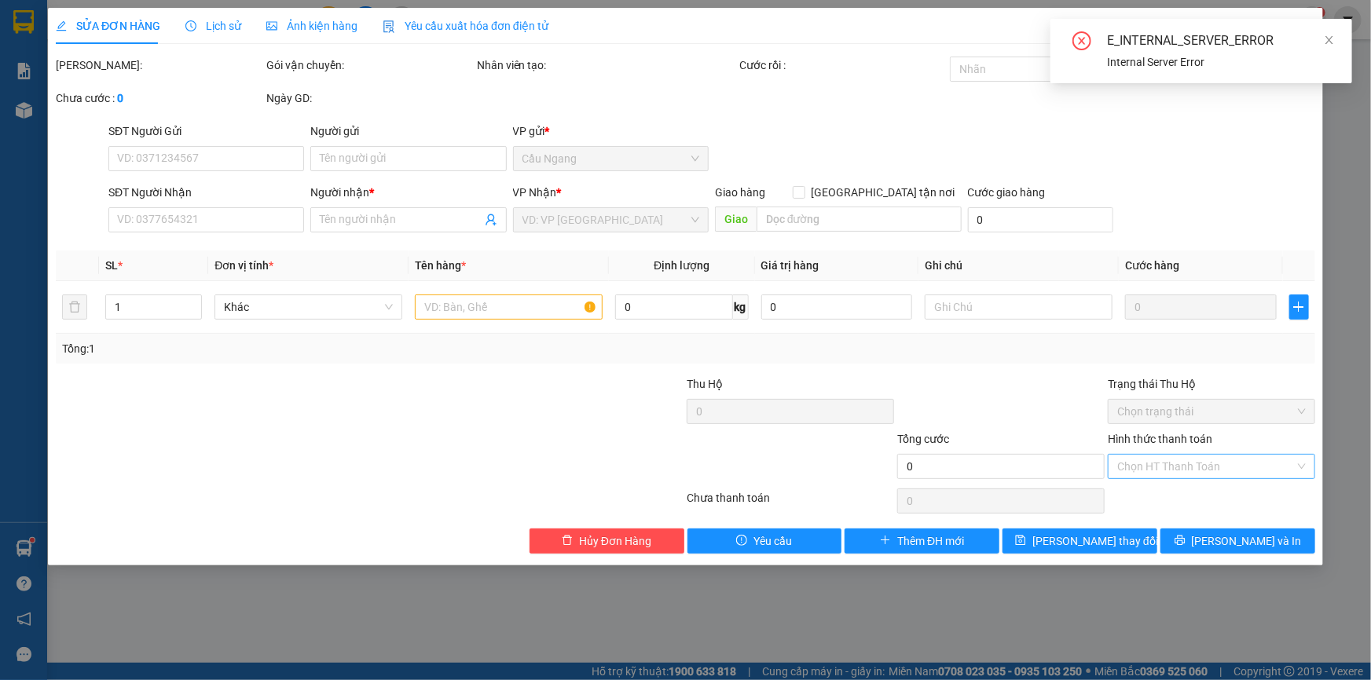
click at [1147, 463] on input "Hình thức thanh toán" at bounding box center [1206, 467] width 178 height 24
click at [1159, 493] on div "Tại văn phòng" at bounding box center [1211, 497] width 189 height 17
type input "0"
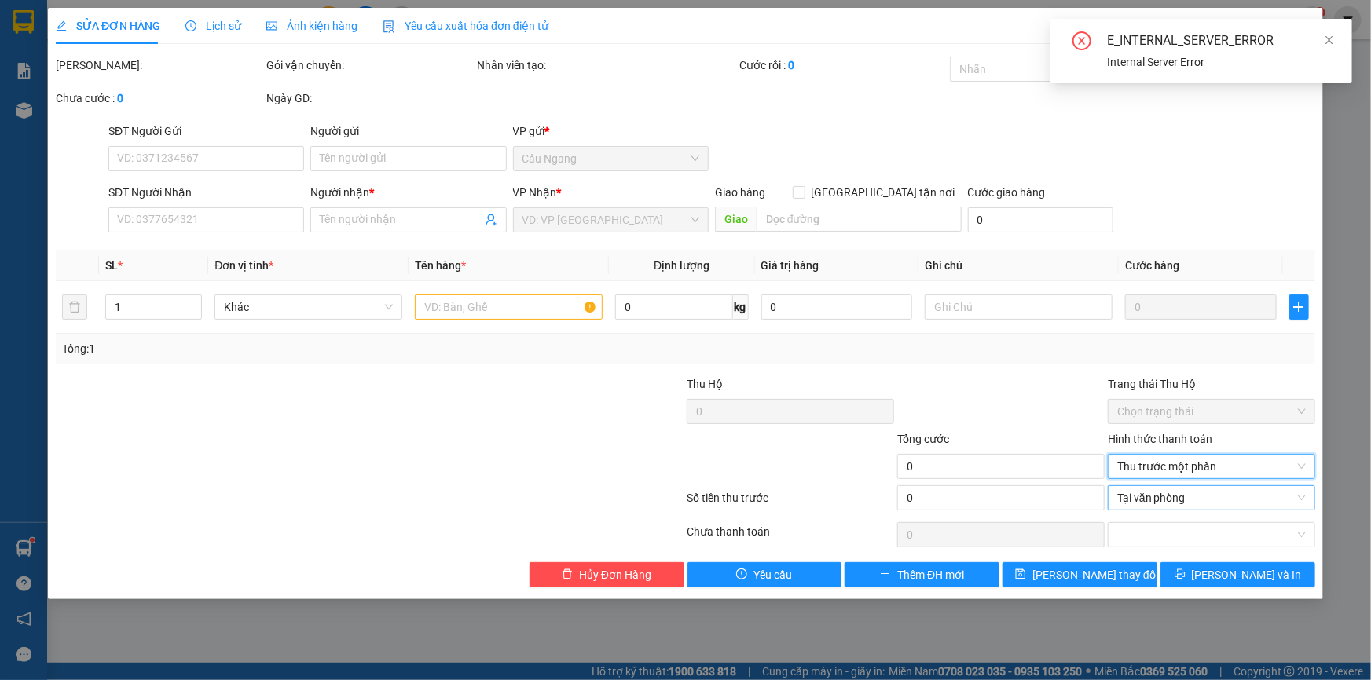
click at [1232, 497] on span "Tại văn phòng" at bounding box center [1211, 498] width 189 height 24
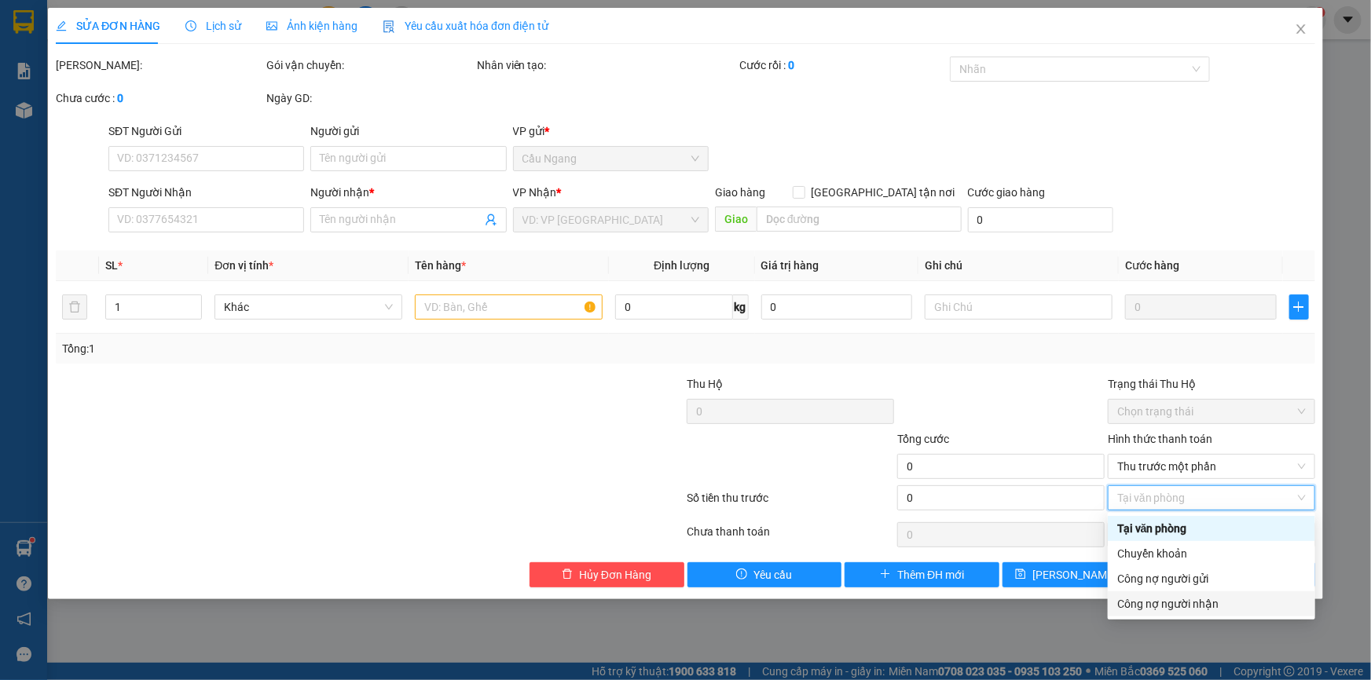
click at [1050, 630] on div "SỬA ĐƠN HÀNG Lịch sử Ảnh kiện hàng Yêu cầu xuất hóa đơn điện tử Total Paid Fee …" at bounding box center [685, 340] width 1371 height 680
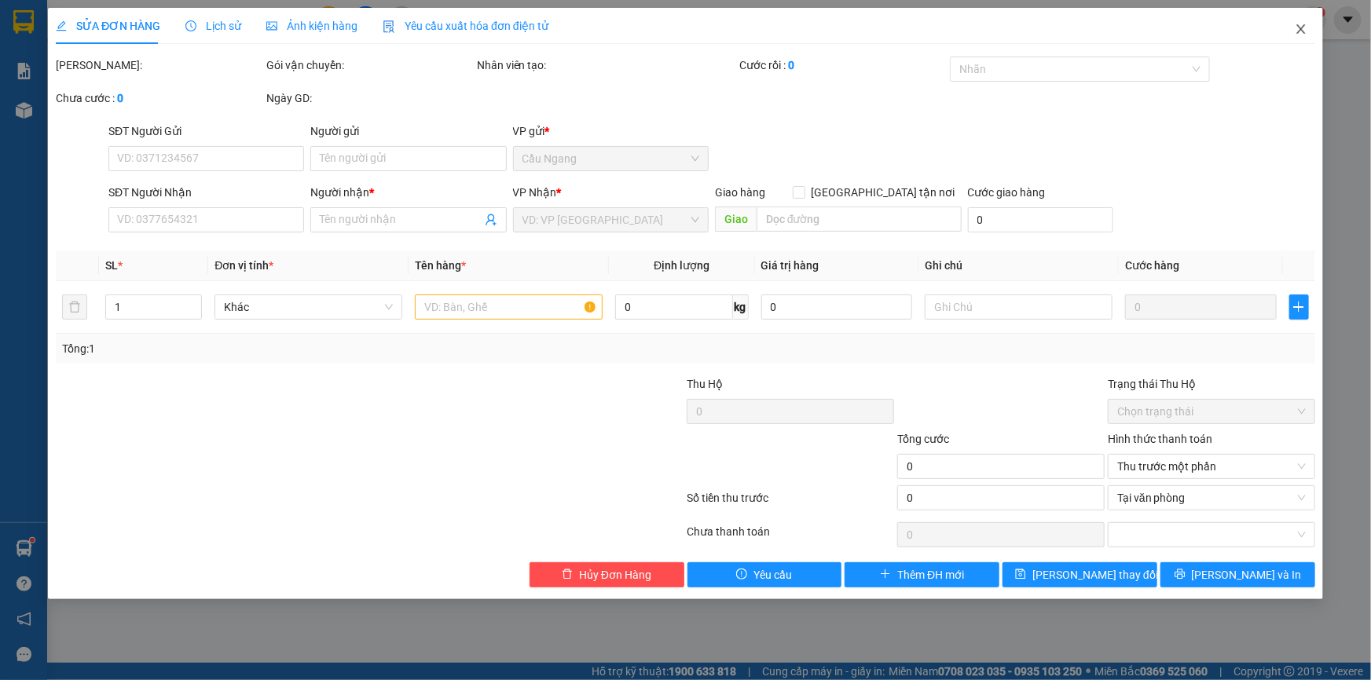
click at [1297, 25] on icon "close" at bounding box center [1300, 28] width 9 height 9
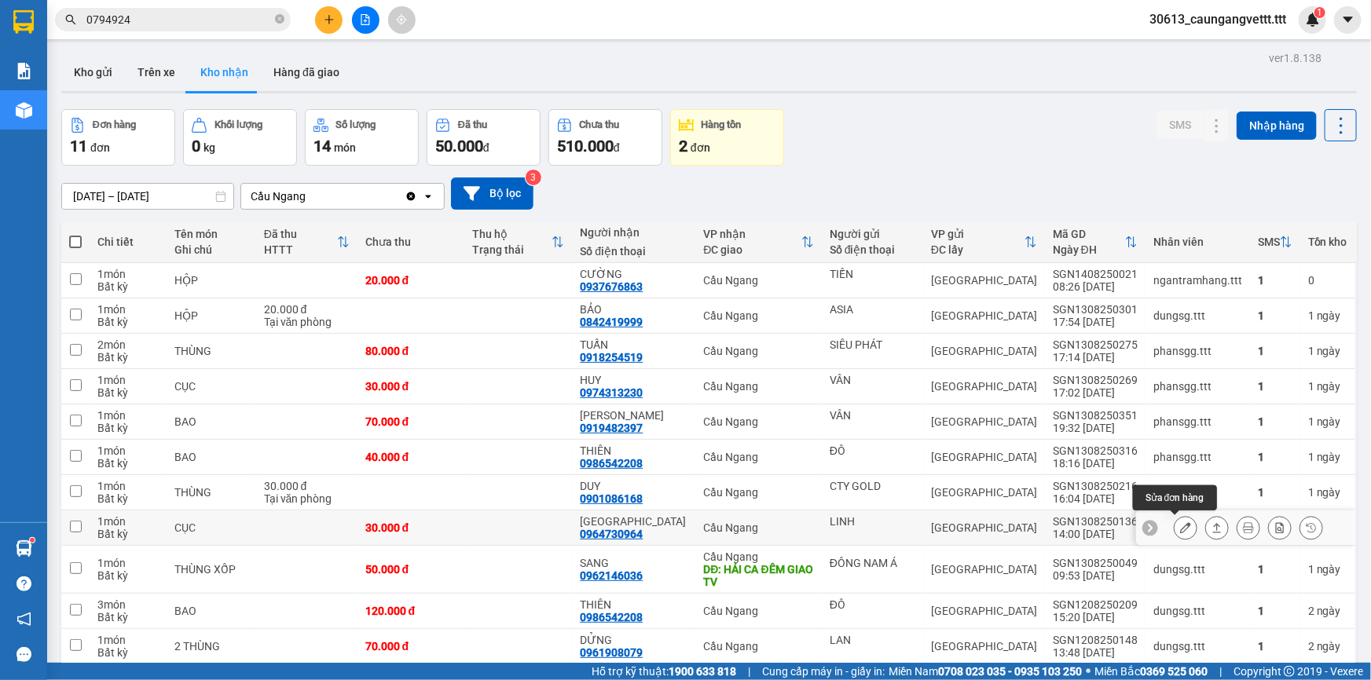
click at [1180, 523] on icon at bounding box center [1185, 527] width 11 height 11
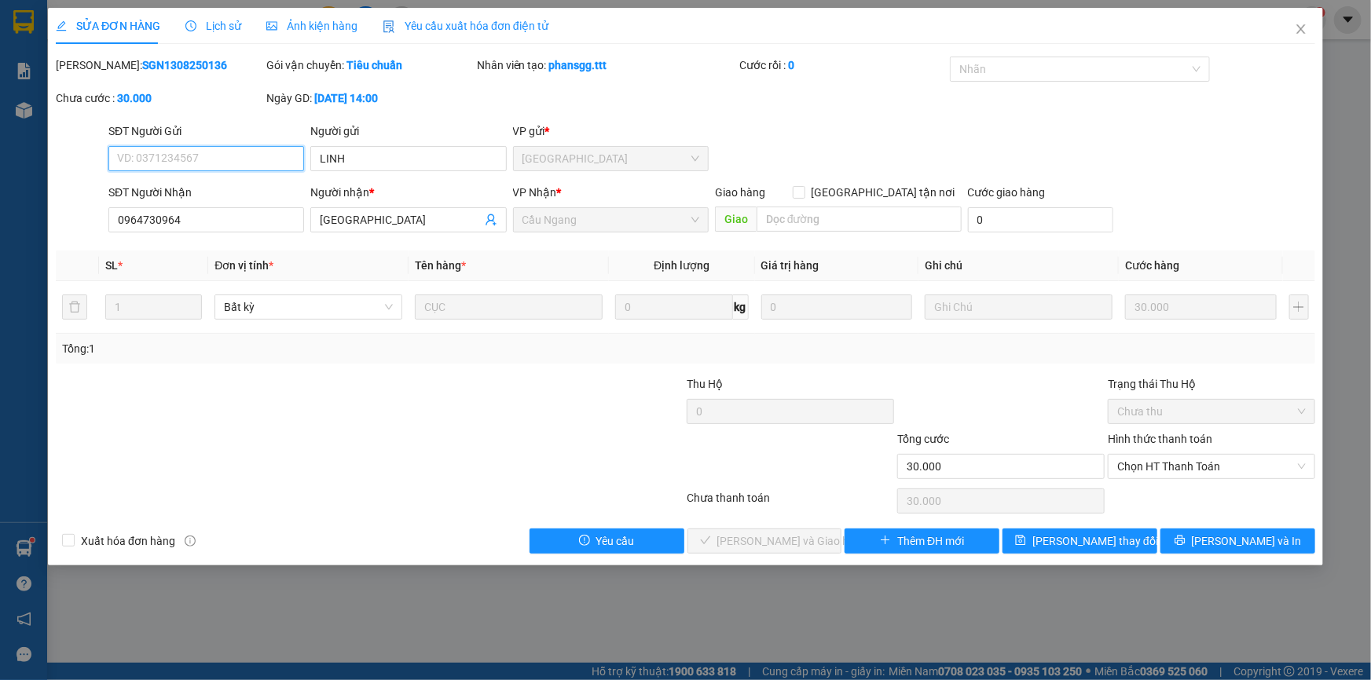
type input "LINH"
type input "0964730964"
type input "[PERSON_NAME][GEOGRAPHIC_DATA]"
type input "30.000"
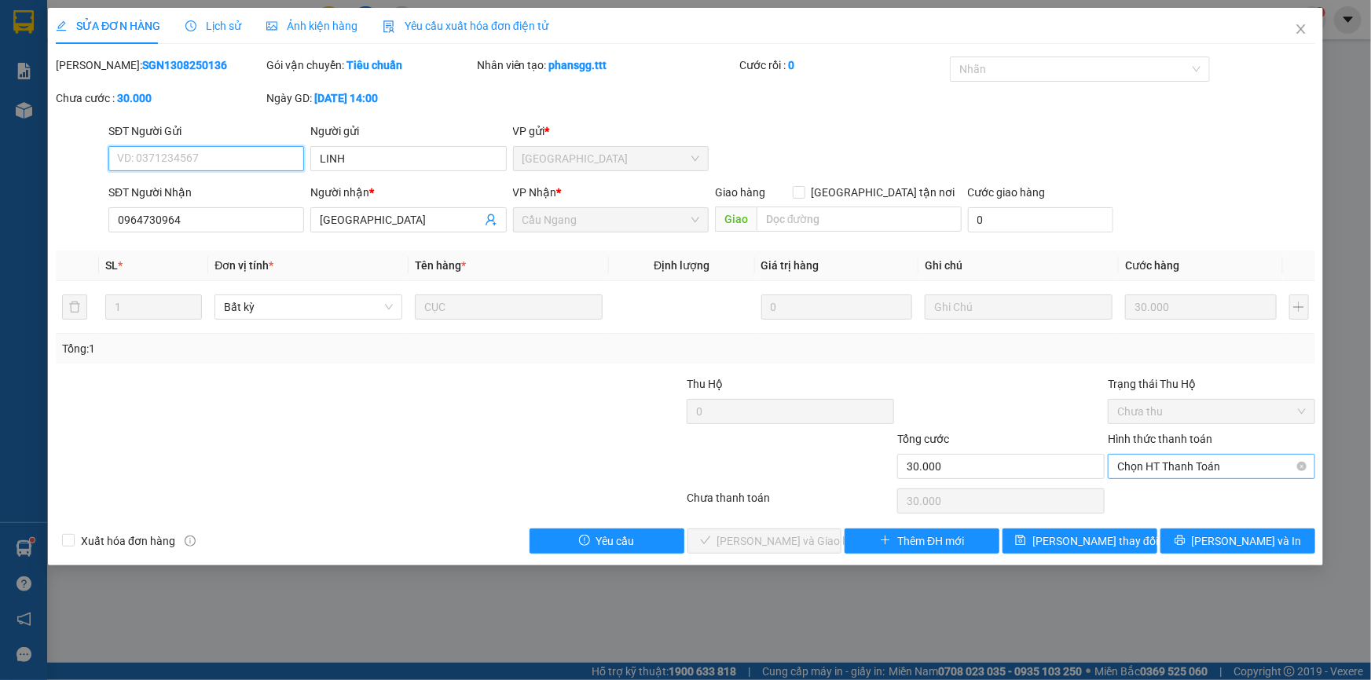
click at [1208, 463] on span "Chọn HT Thanh Toán" at bounding box center [1211, 467] width 189 height 24
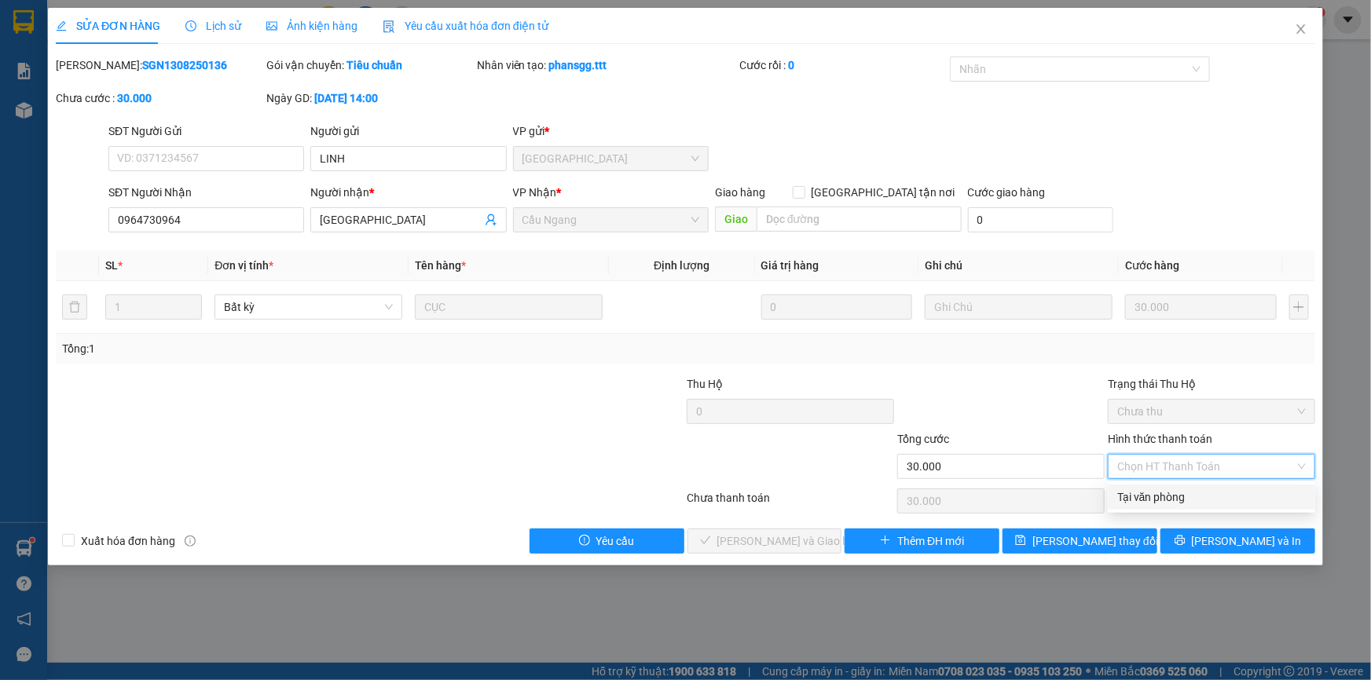
click at [1186, 496] on div "Tại văn phòng" at bounding box center [1211, 497] width 189 height 17
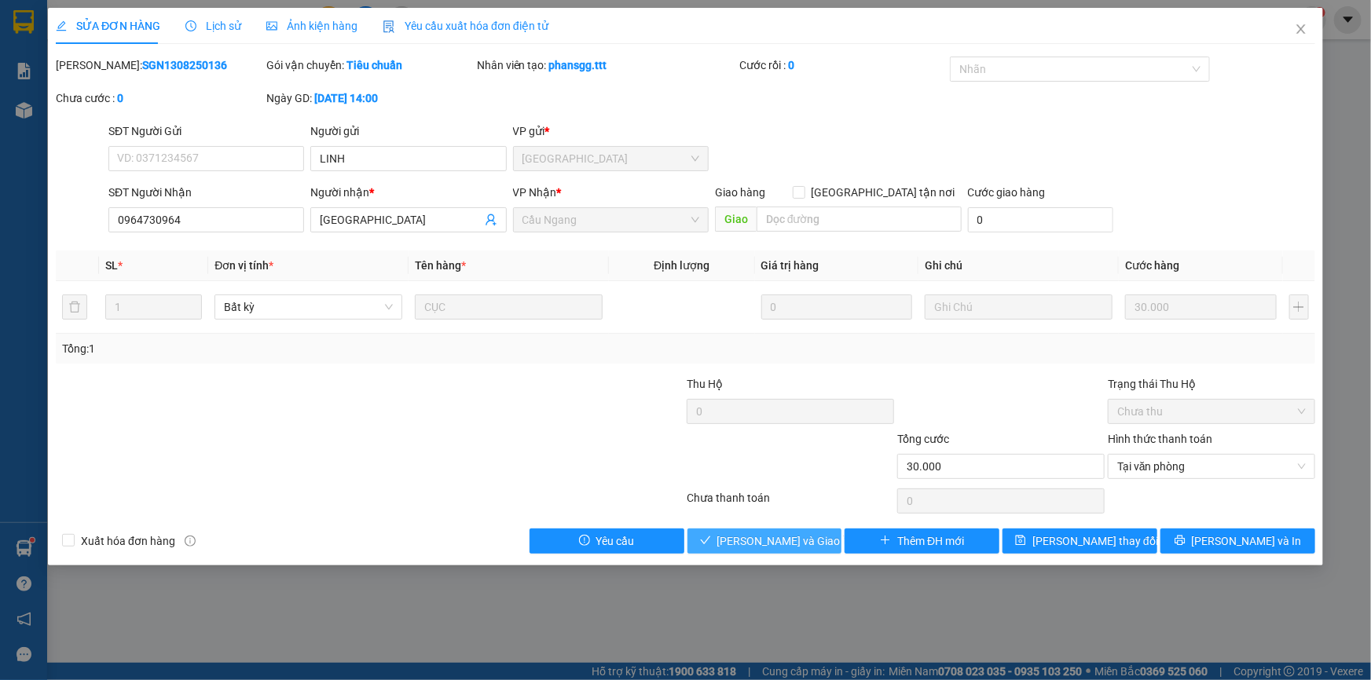
click at [794, 545] on span "[PERSON_NAME] và [PERSON_NAME] hàng" at bounding box center [792, 541] width 151 height 17
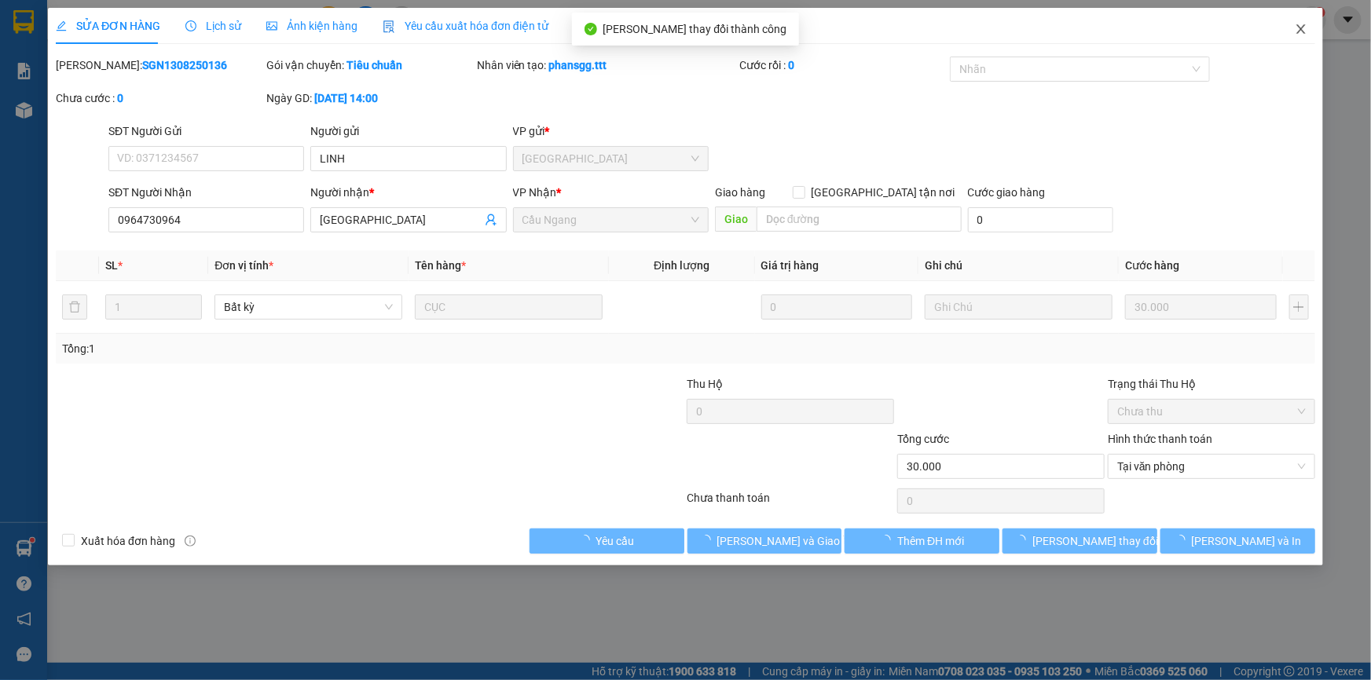
click at [1299, 31] on icon "close" at bounding box center [1301, 29] width 13 height 13
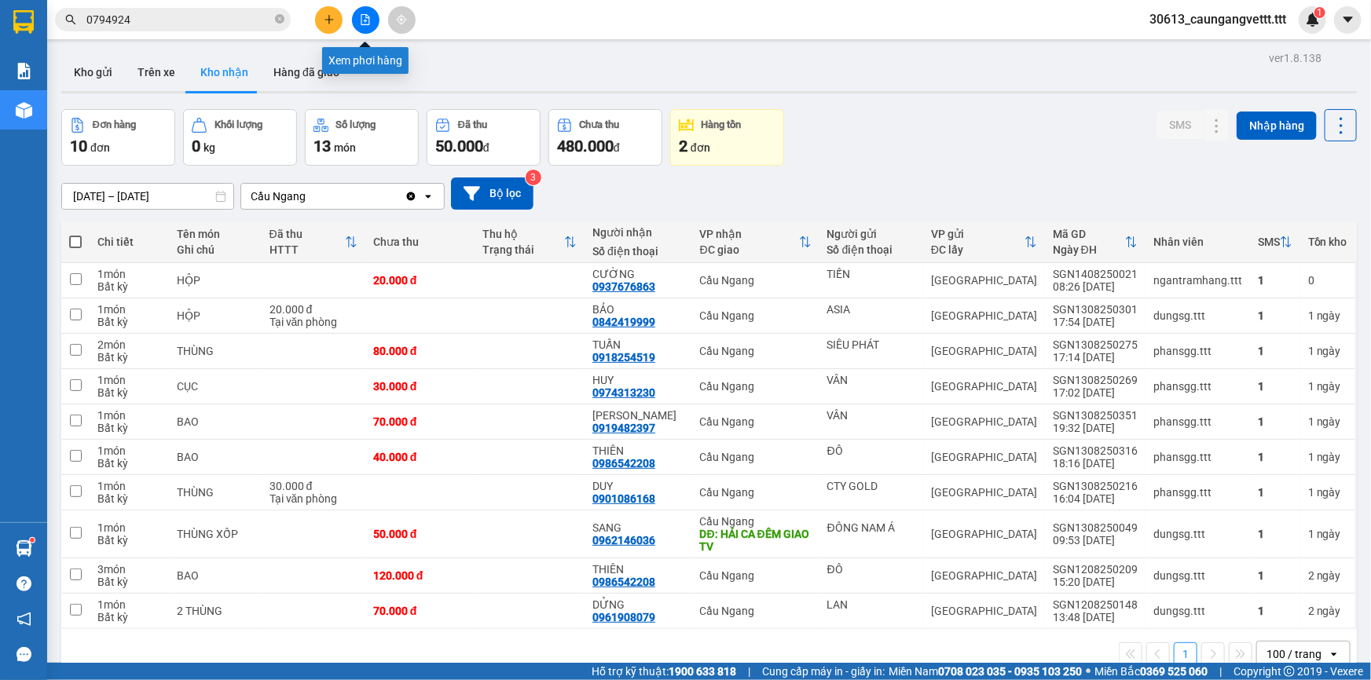
click at [360, 16] on icon "file-add" at bounding box center [365, 19] width 11 height 11
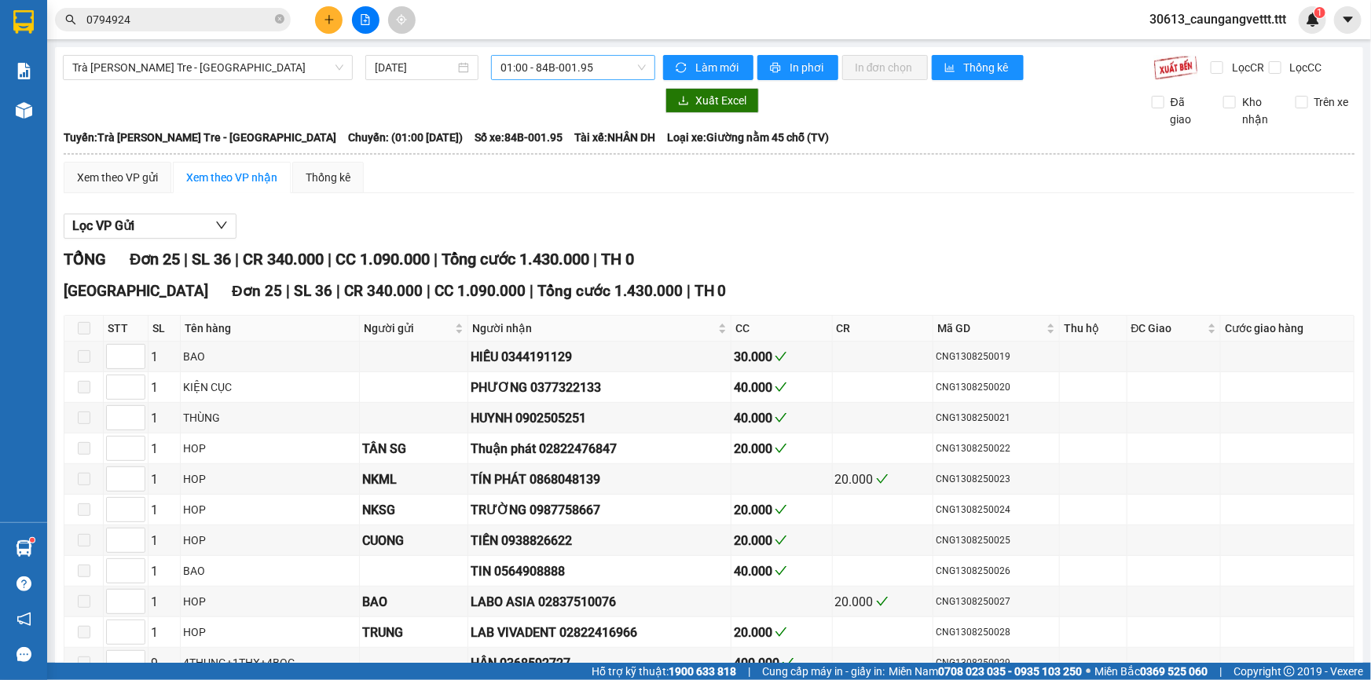
click at [620, 63] on span "01:00 - 84B-001.95" at bounding box center [572, 68] width 145 height 24
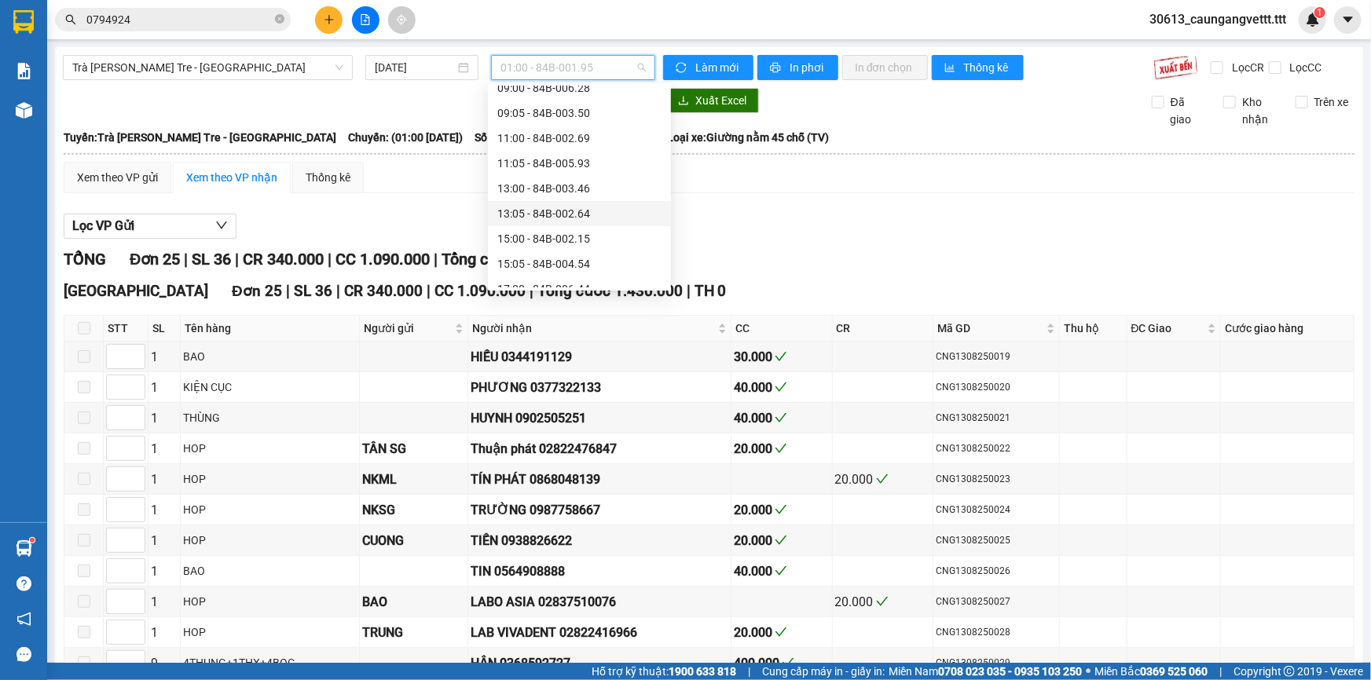
scroll to position [285, 0]
click at [550, 236] on div "17:00 - 84B-006.44" at bounding box center [579, 241] width 164 height 17
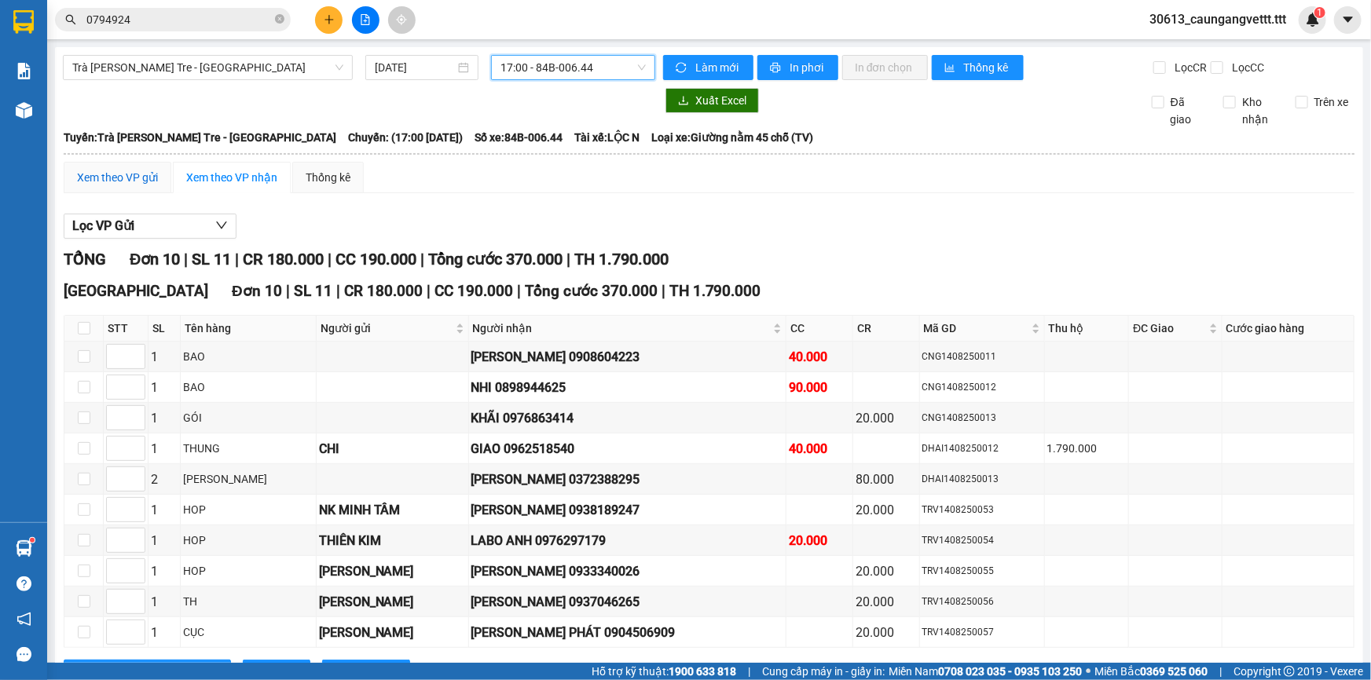
click at [126, 174] on div "Xem theo VP gửi" at bounding box center [117, 177] width 81 height 17
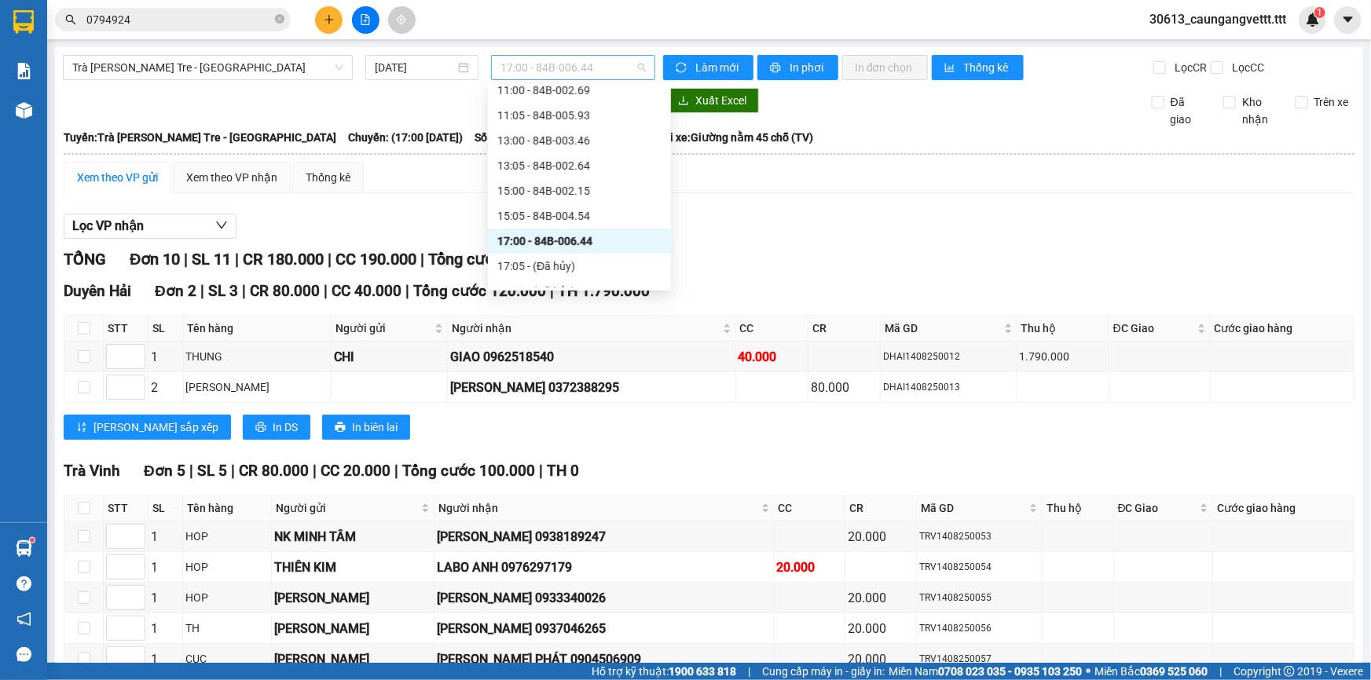
click at [613, 56] on span "17:00 - 84B-006.44" at bounding box center [572, 68] width 145 height 24
click at [546, 199] on div "15:00 - 84B-002.15" at bounding box center [579, 190] width 183 height 25
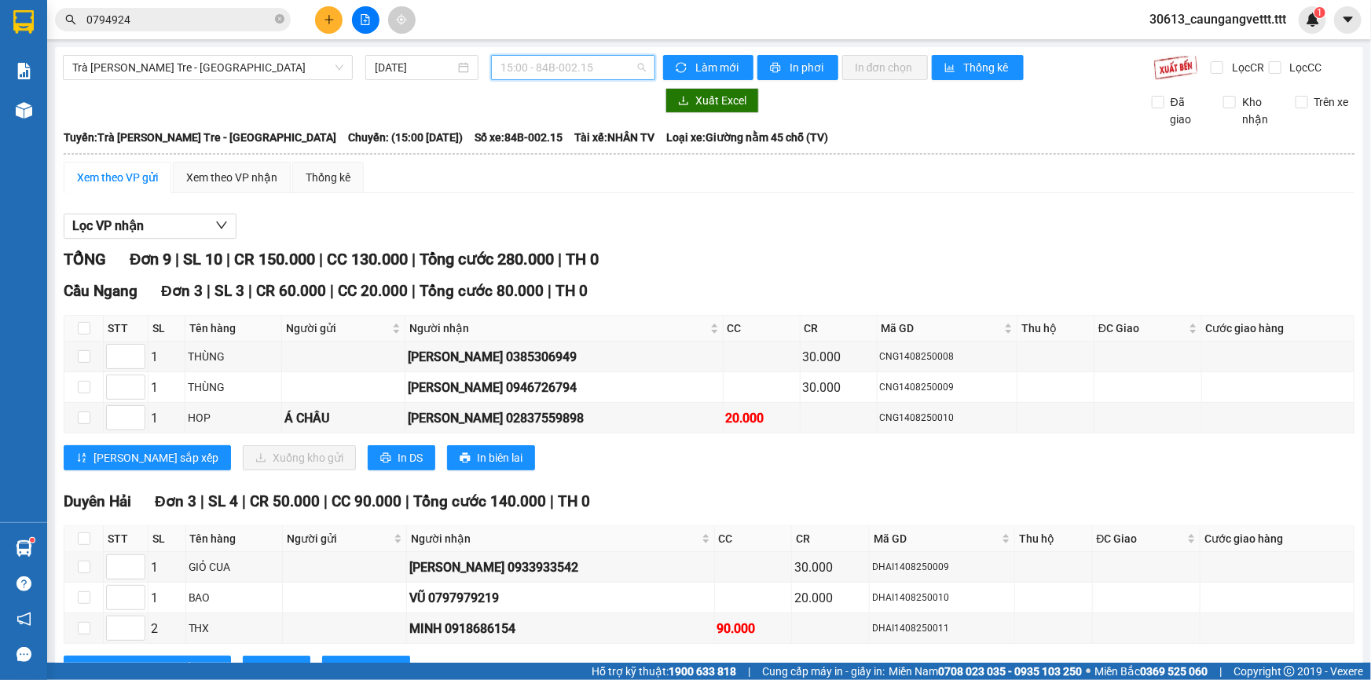
click at [607, 55] on div "15:00 - 84B-002.15" at bounding box center [573, 67] width 164 height 25
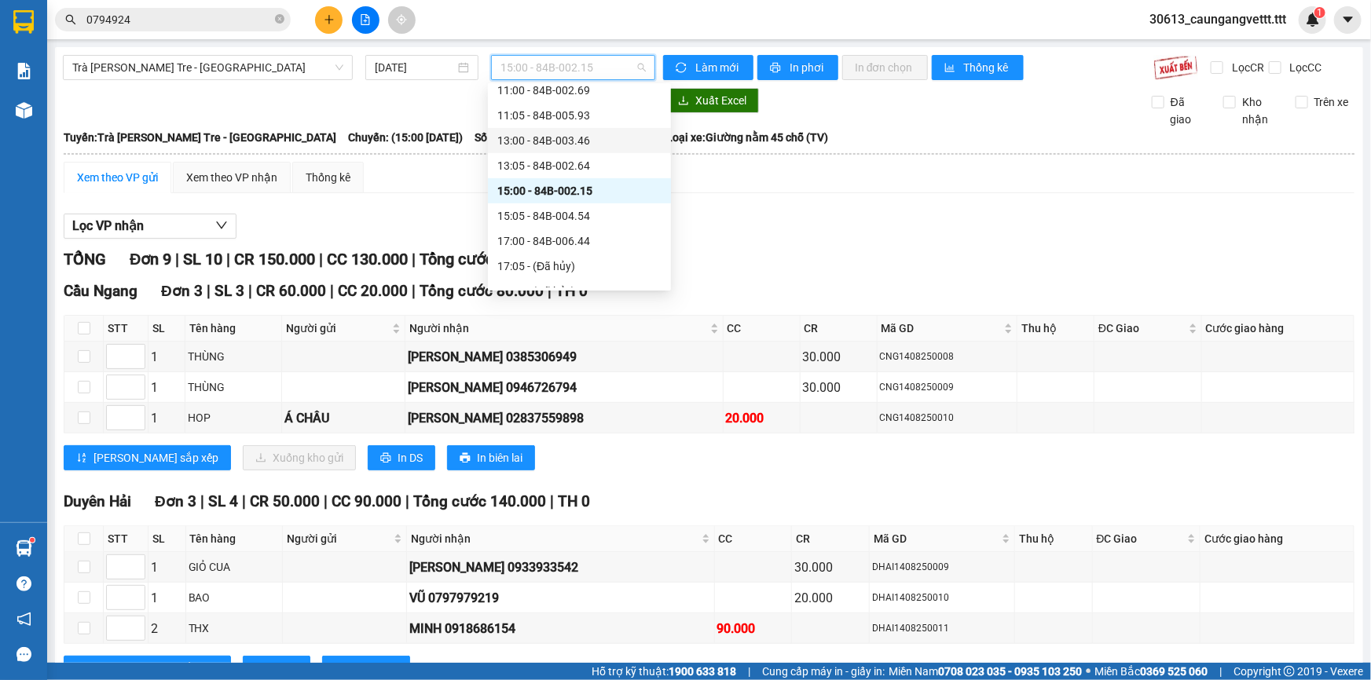
click at [542, 137] on div "13:00 - 84B-003.46" at bounding box center [579, 140] width 164 height 17
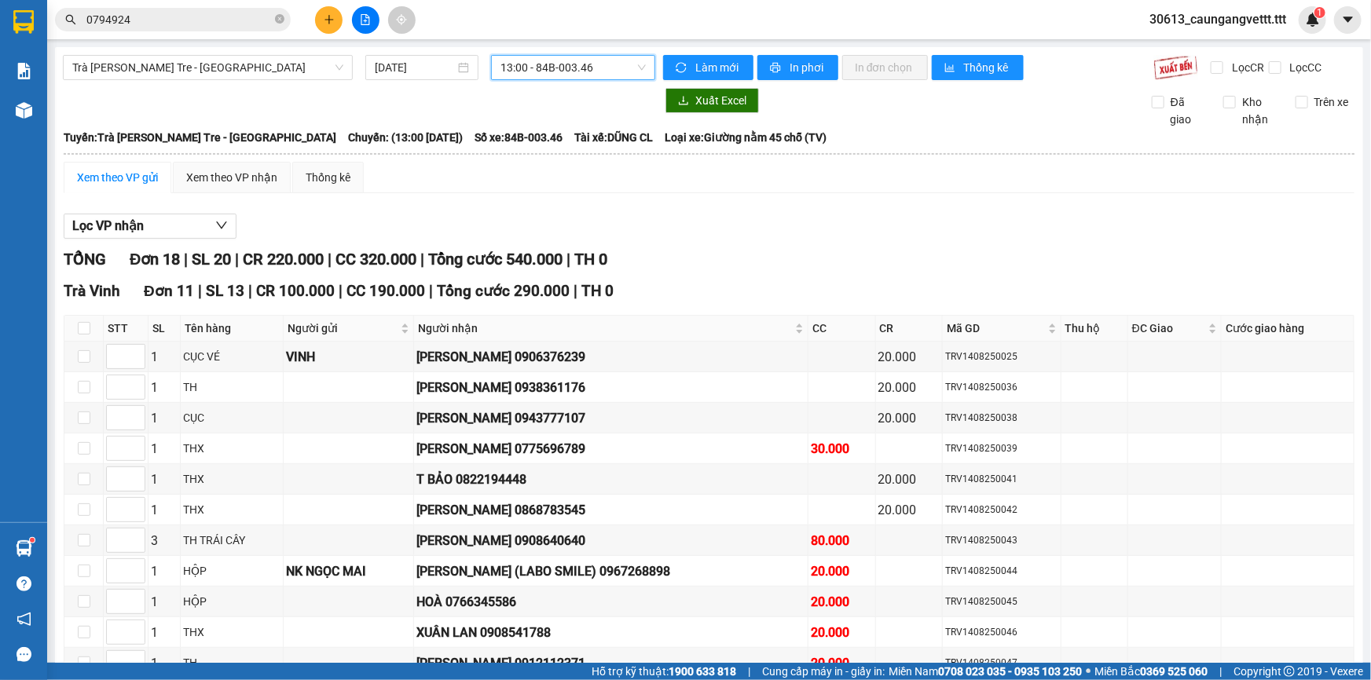
click at [599, 72] on span "13:00 - 84B-003.46" at bounding box center [572, 68] width 145 height 24
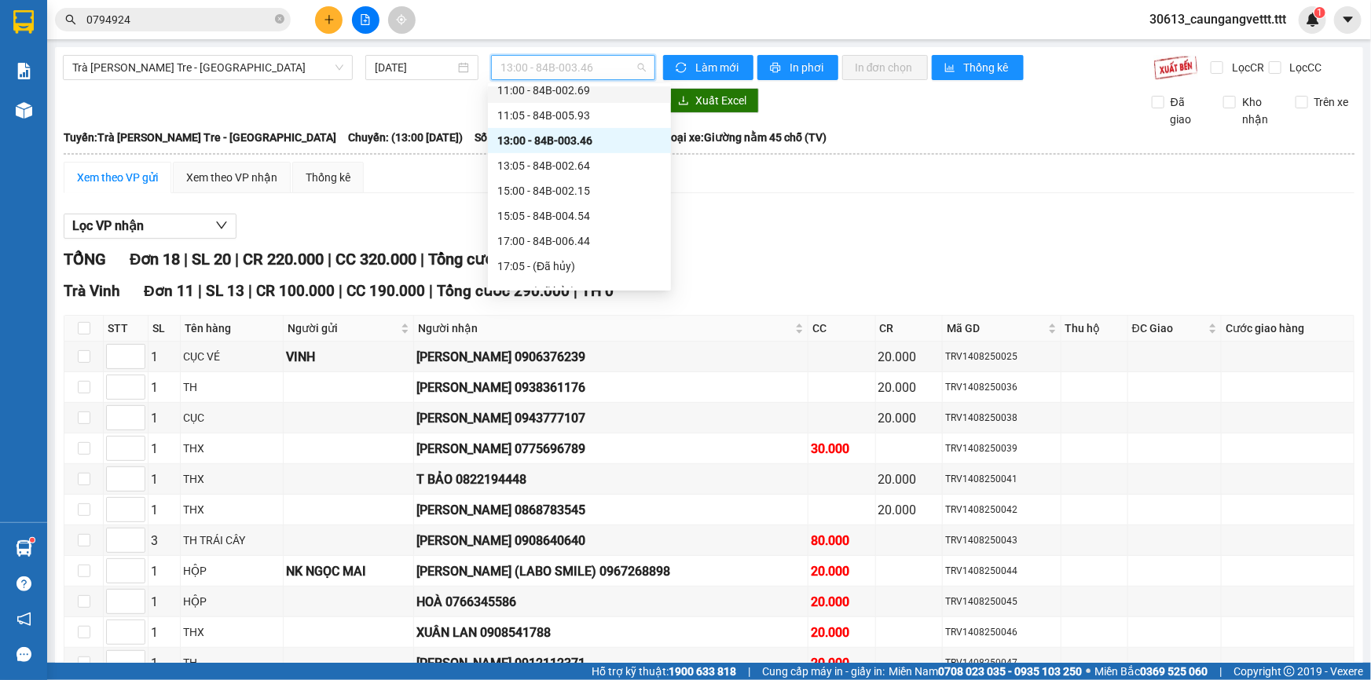
click at [555, 93] on div "11:00 - 84B-002.69" at bounding box center [579, 90] width 164 height 17
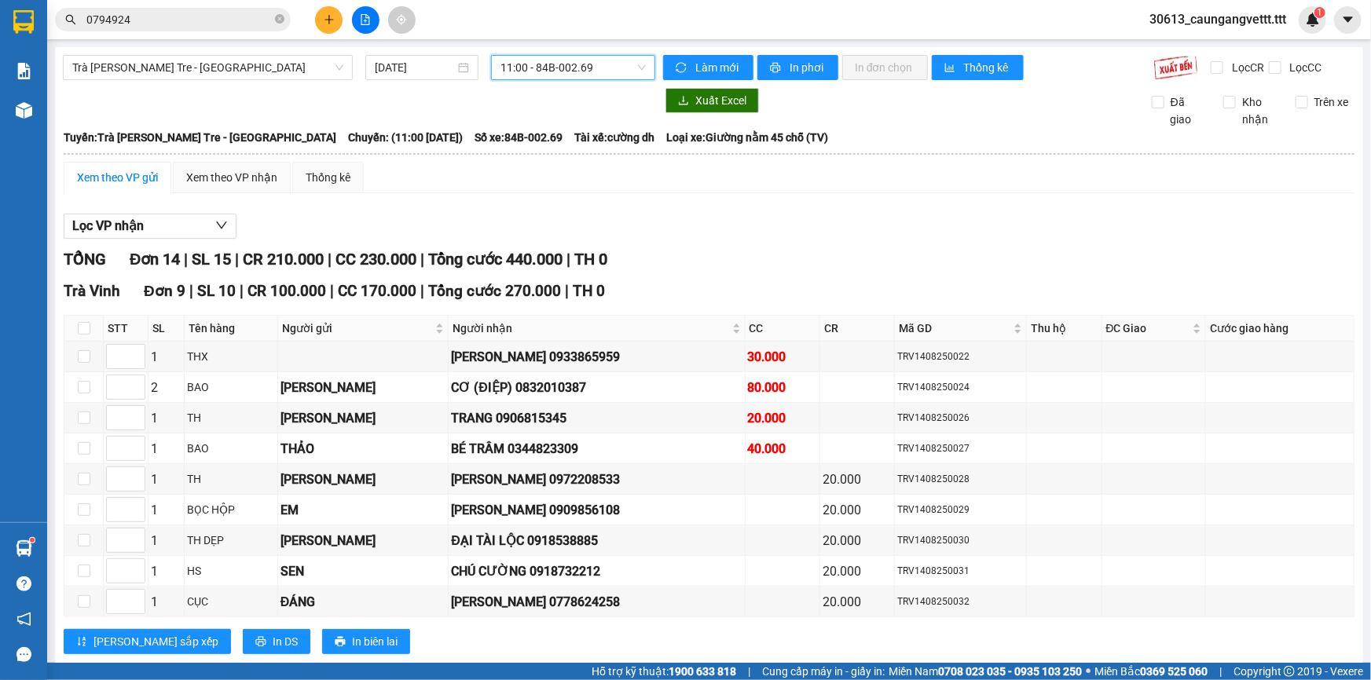
click at [598, 69] on span "11:00 - 84B-002.69" at bounding box center [572, 68] width 145 height 24
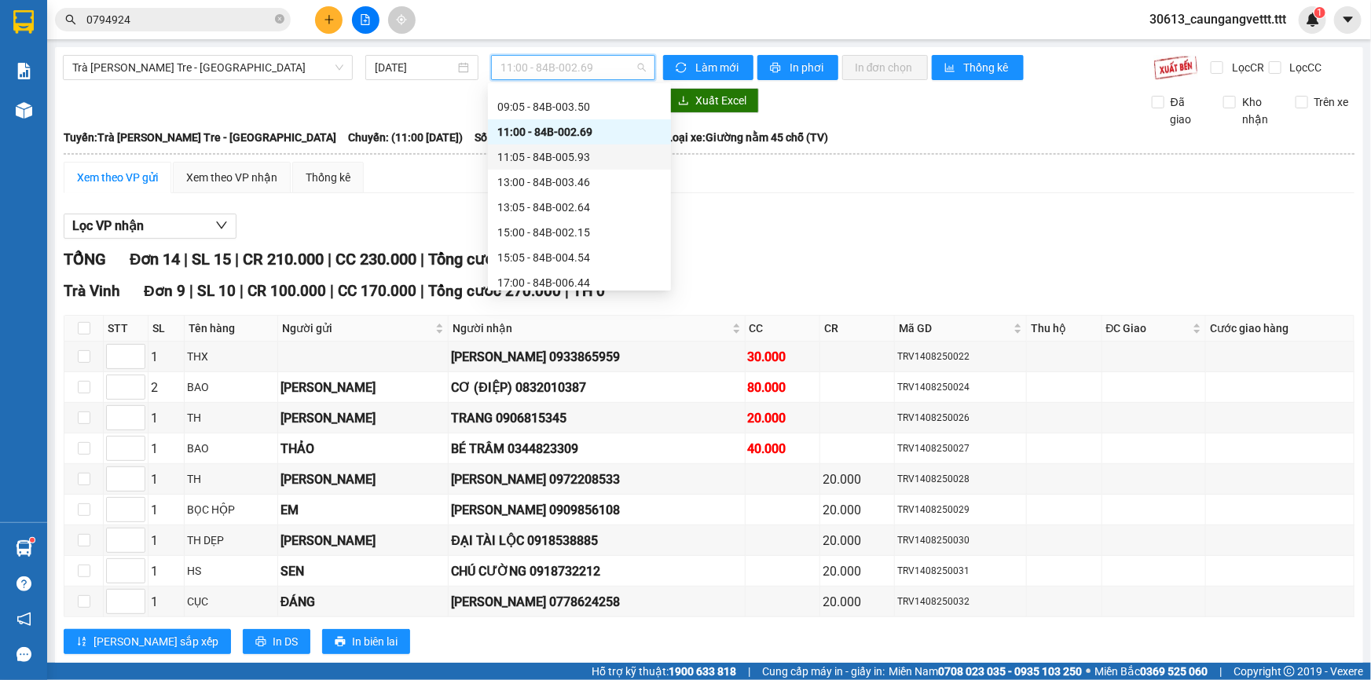
scroll to position [228, 0]
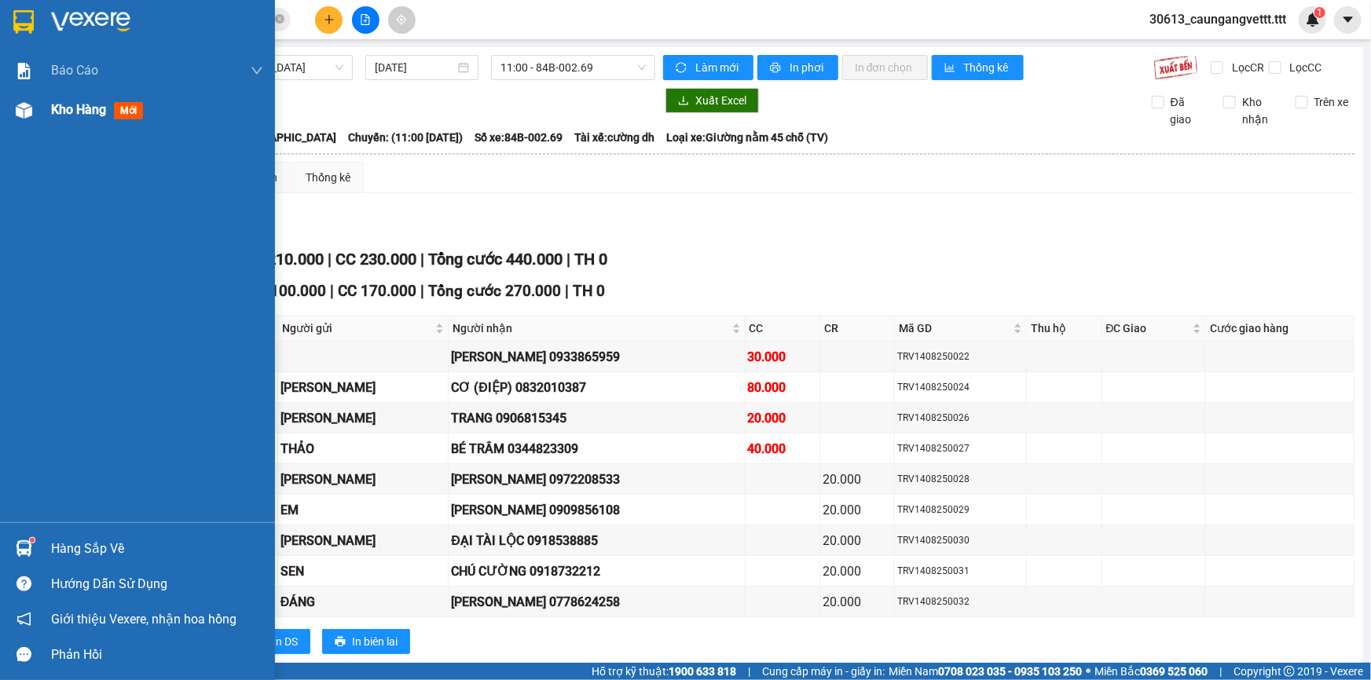
click at [61, 106] on span "Kho hàng" at bounding box center [78, 109] width 55 height 15
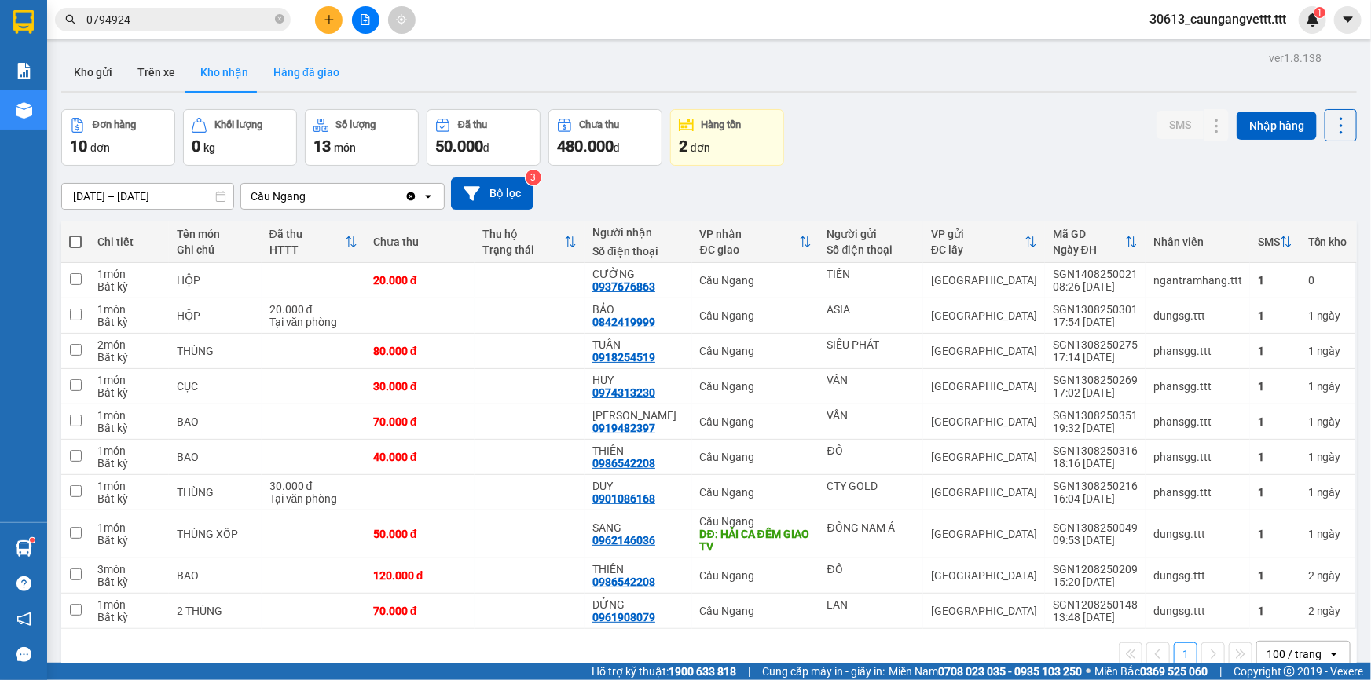
click at [295, 68] on button "Hàng đã giao" at bounding box center [306, 72] width 91 height 38
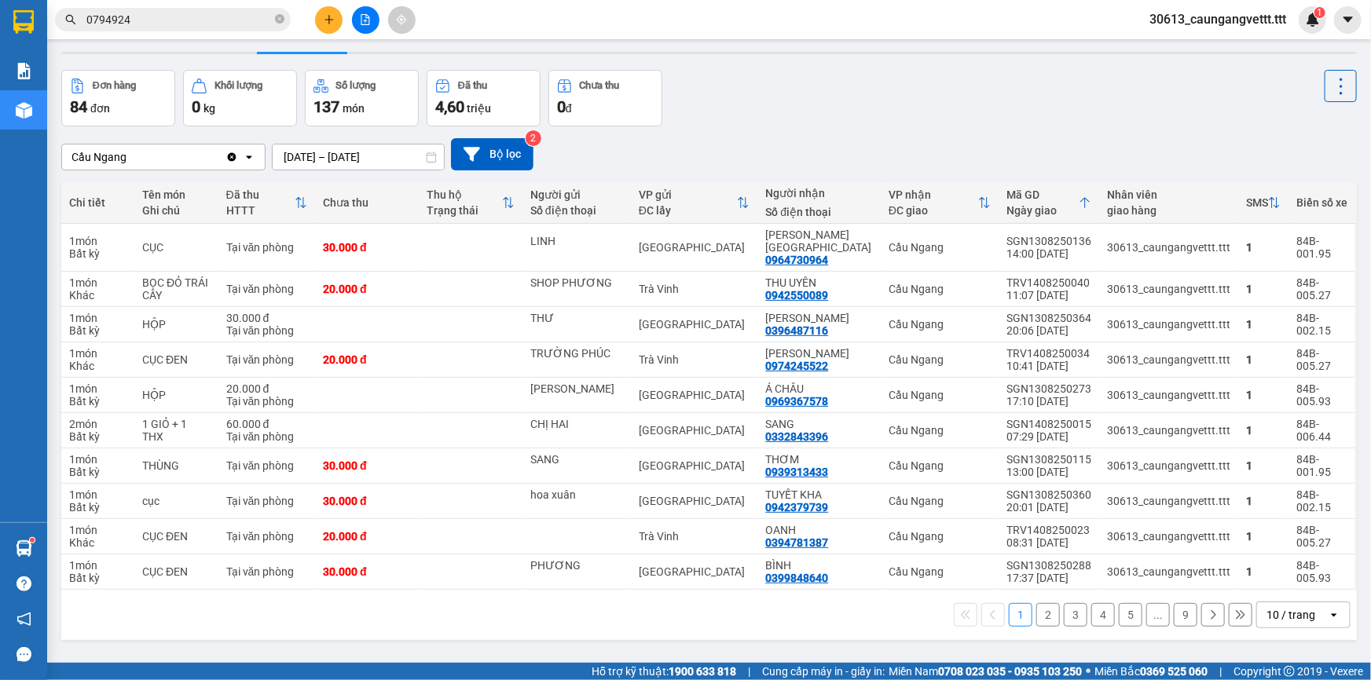
scroll to position [71, 0]
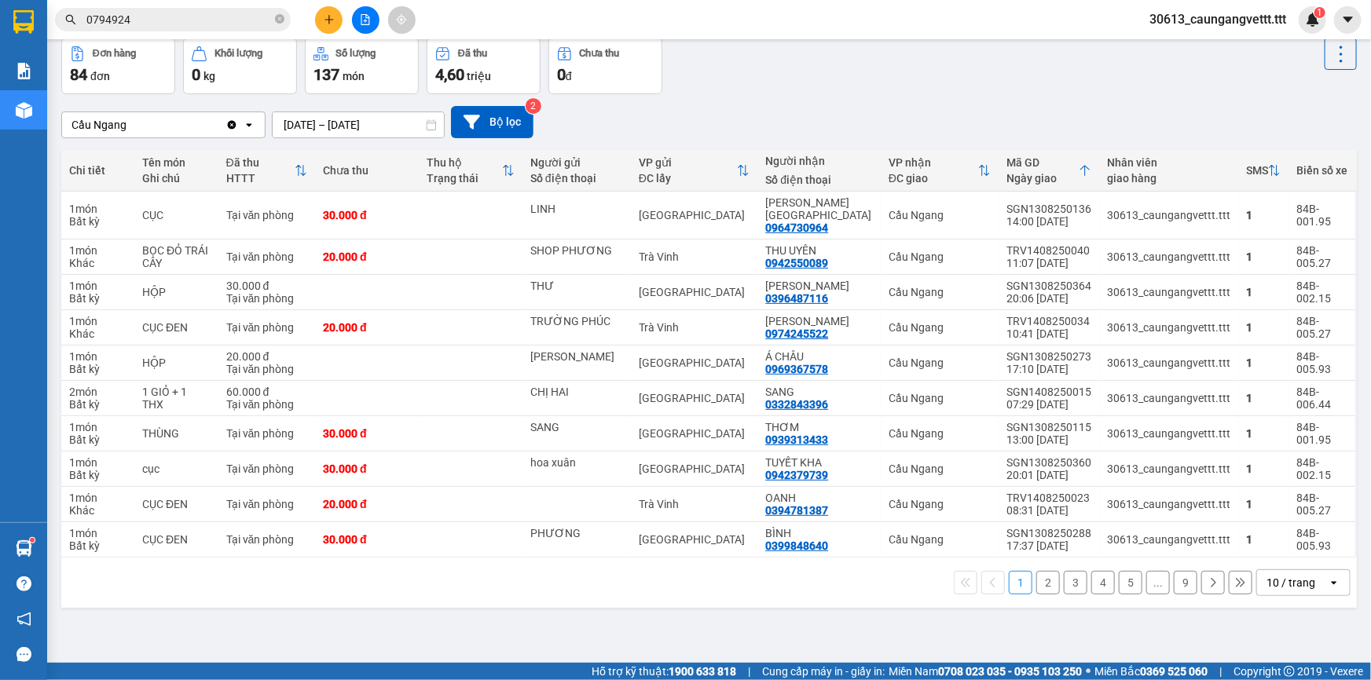
click at [1296, 575] on div "10 / trang" at bounding box center [1290, 583] width 49 height 16
click at [1287, 540] on span "100 / trang" at bounding box center [1286, 535] width 57 height 16
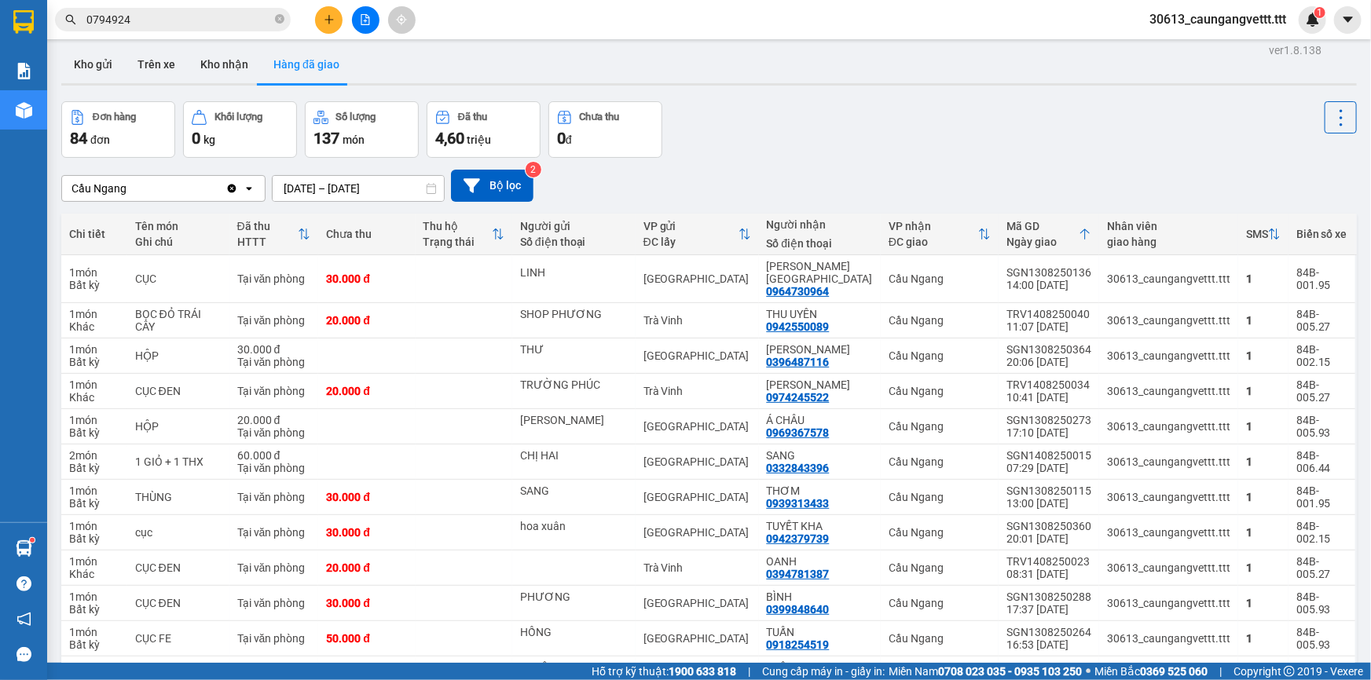
scroll to position [0, 0]
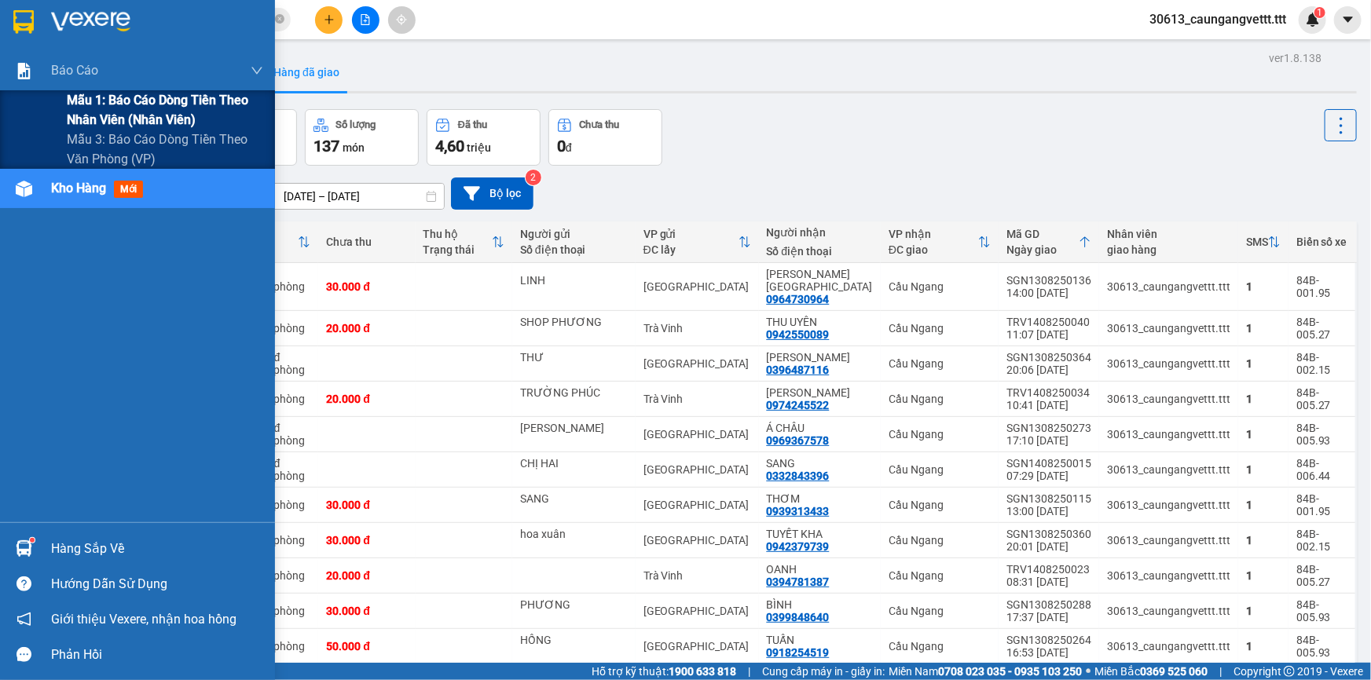
click at [97, 109] on span "Mẫu 1: Báo cáo dòng tiền theo nhân viên (nhân viên)" at bounding box center [165, 109] width 196 height 39
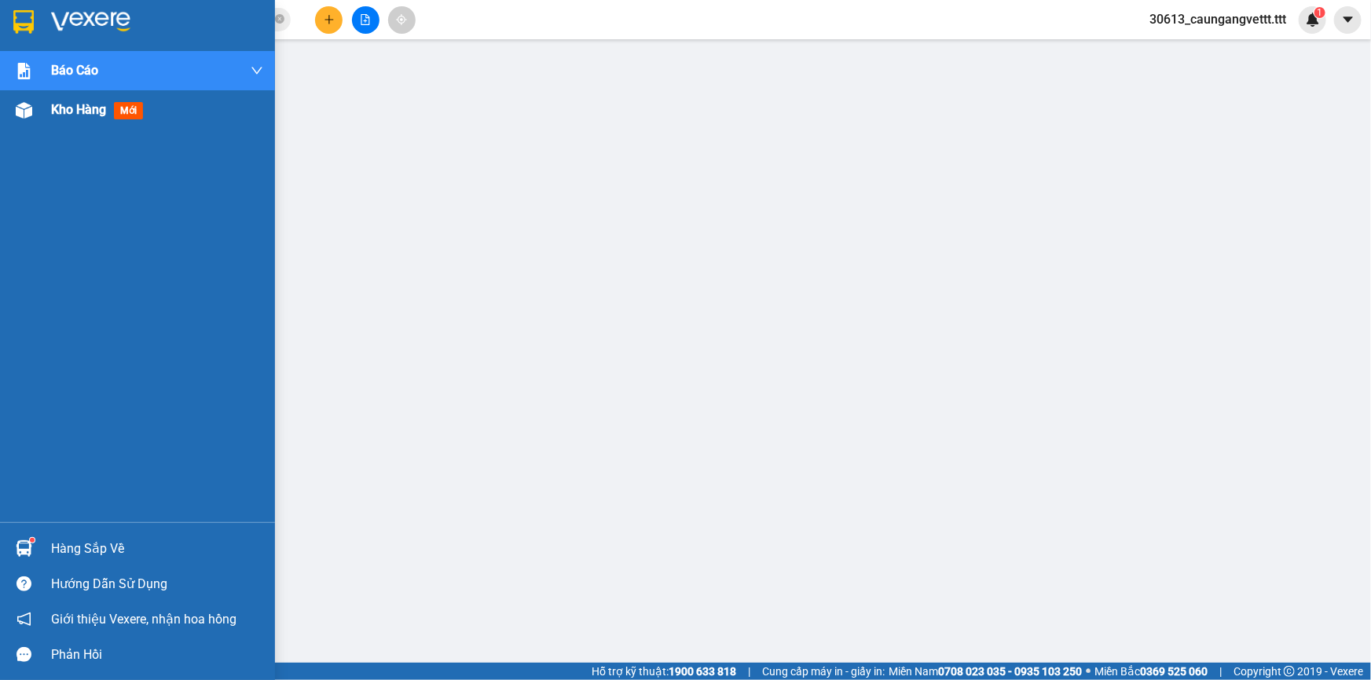
click at [56, 110] on span "Kho hàng" at bounding box center [78, 109] width 55 height 15
click at [89, 103] on span "Kho hàng" at bounding box center [78, 109] width 55 height 15
click at [86, 112] on span "Kho hàng" at bounding box center [78, 109] width 55 height 15
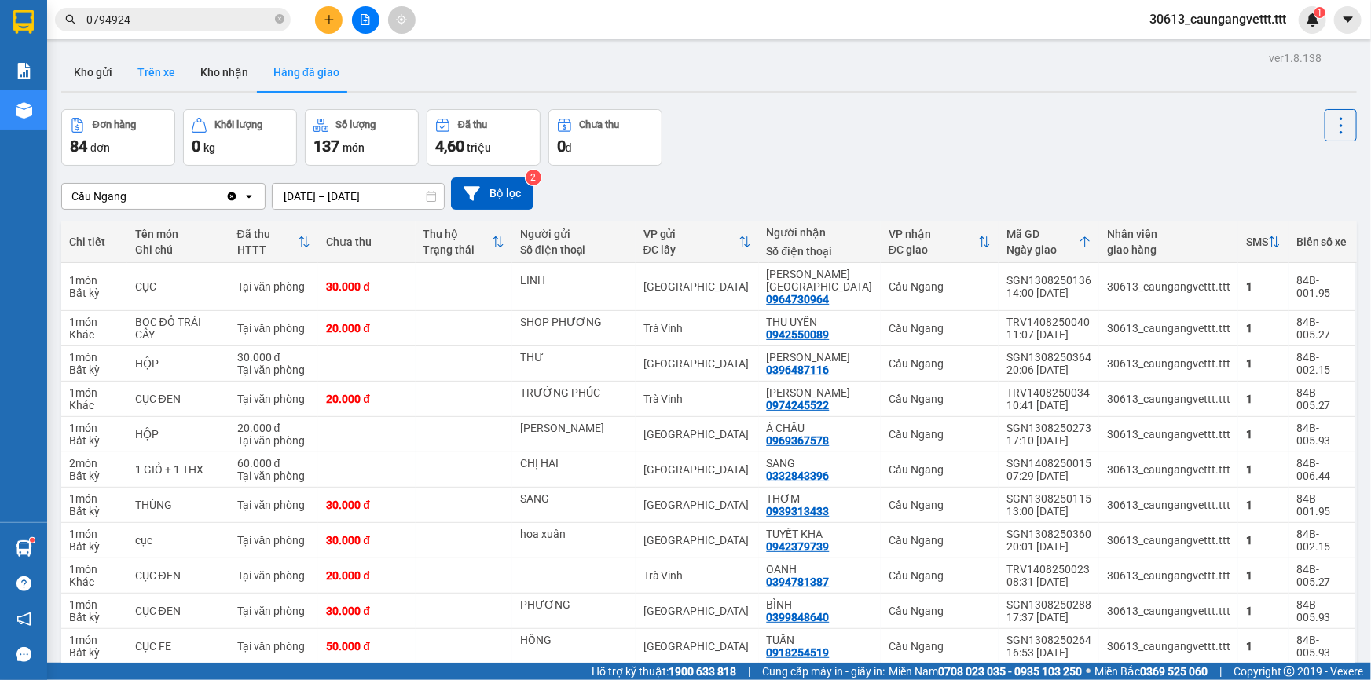
click at [162, 76] on button "Trên xe" at bounding box center [156, 72] width 63 height 38
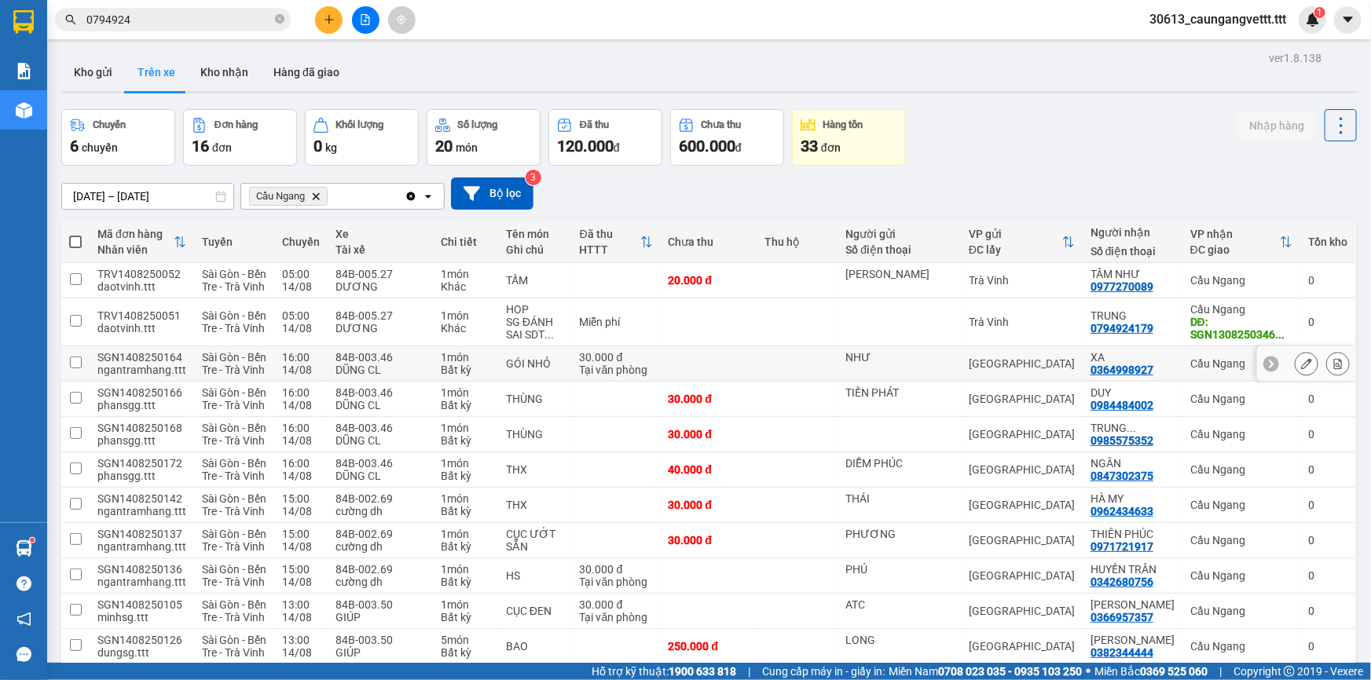
scroll to position [253, 0]
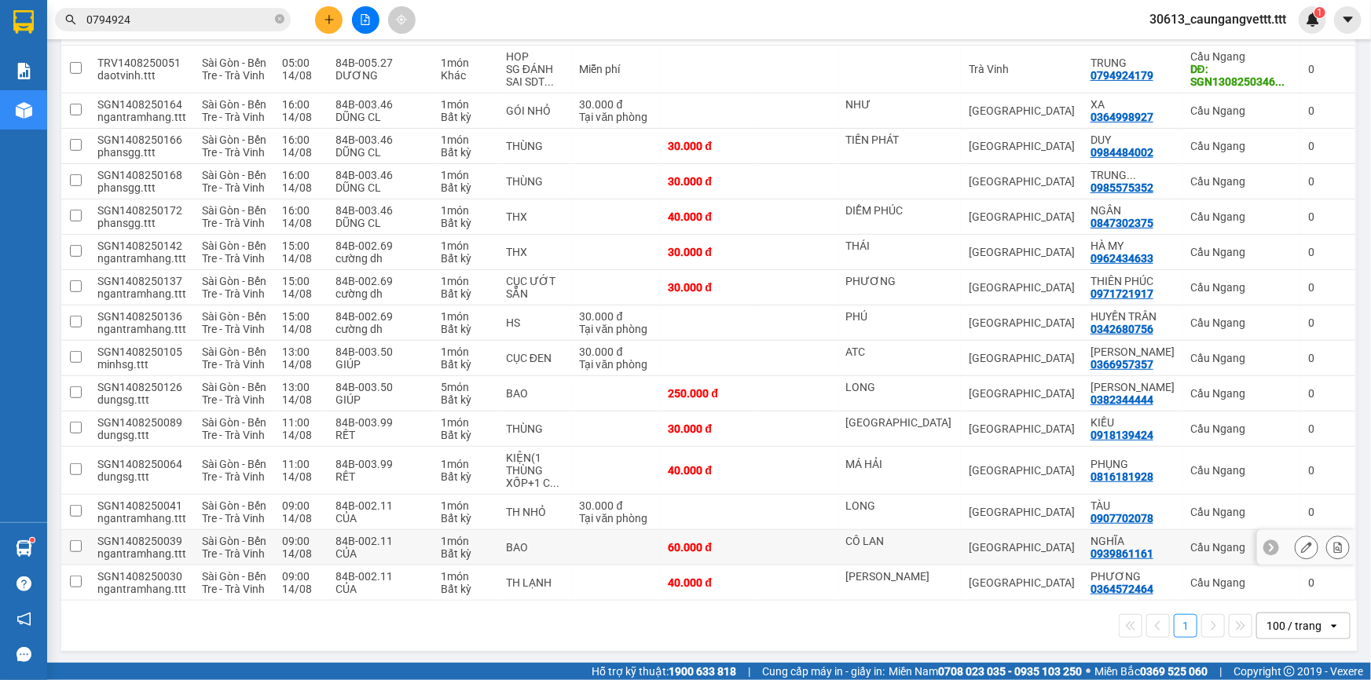
click at [1334, 542] on icon at bounding box center [1338, 547] width 9 height 11
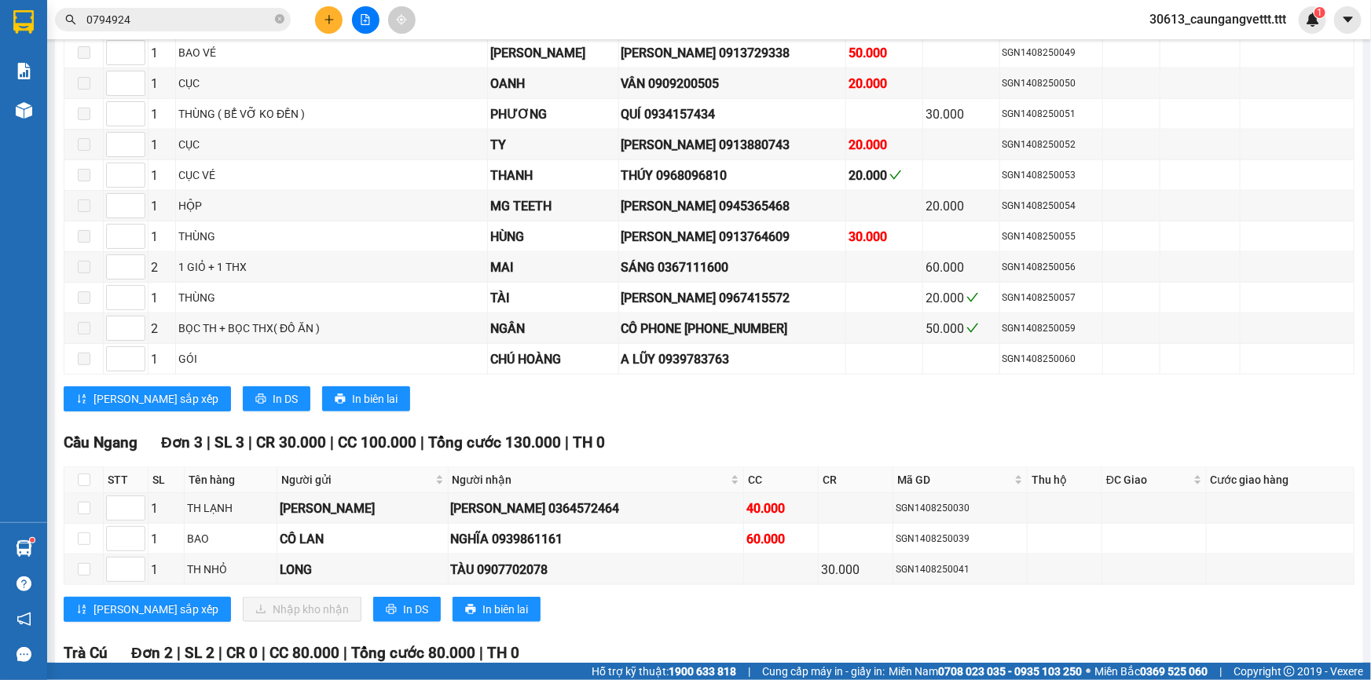
scroll to position [967, 0]
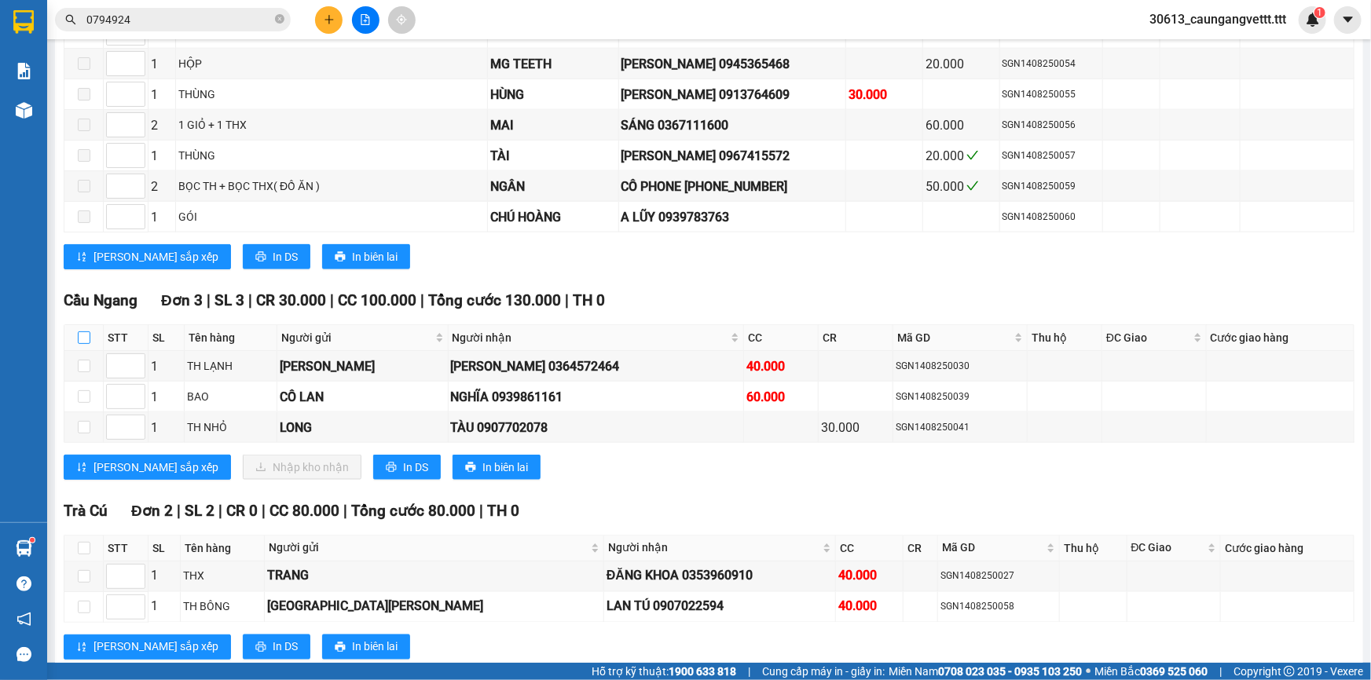
click at [80, 335] on input "checkbox" at bounding box center [84, 338] width 13 height 13
checkbox input "true"
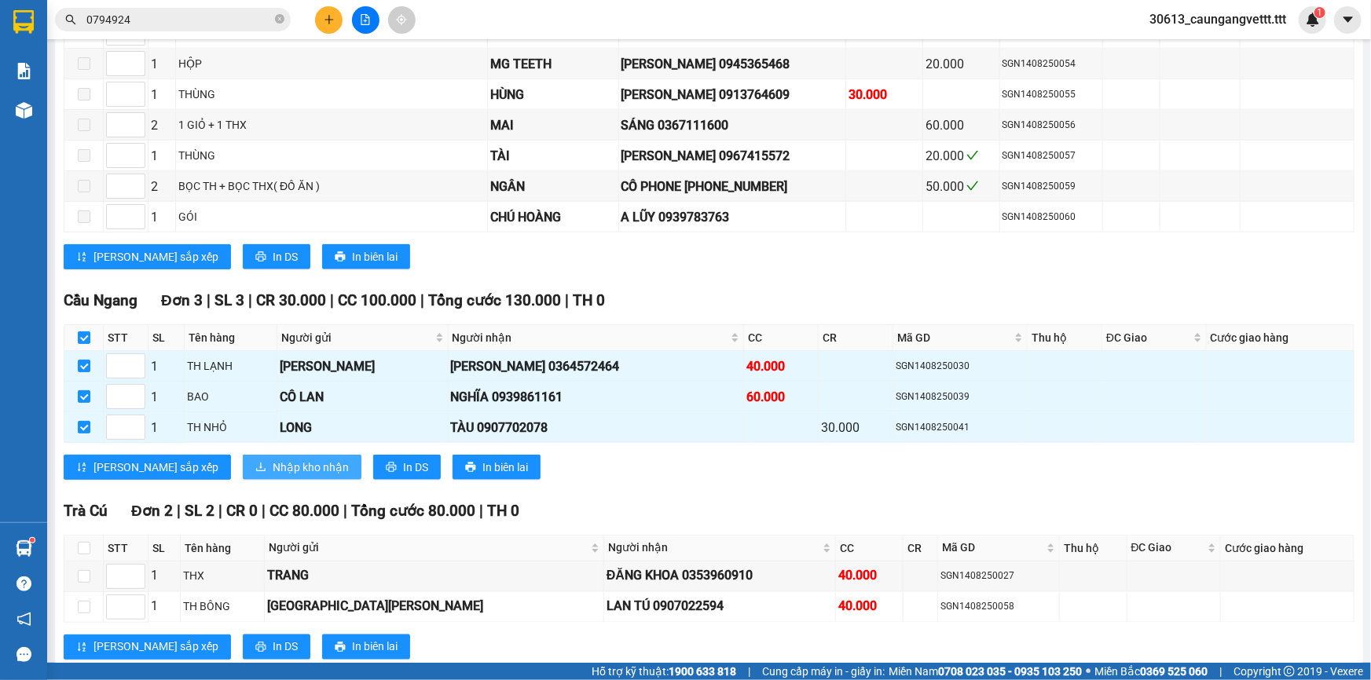
click at [273, 465] on span "Nhập kho nhận" at bounding box center [311, 467] width 76 height 17
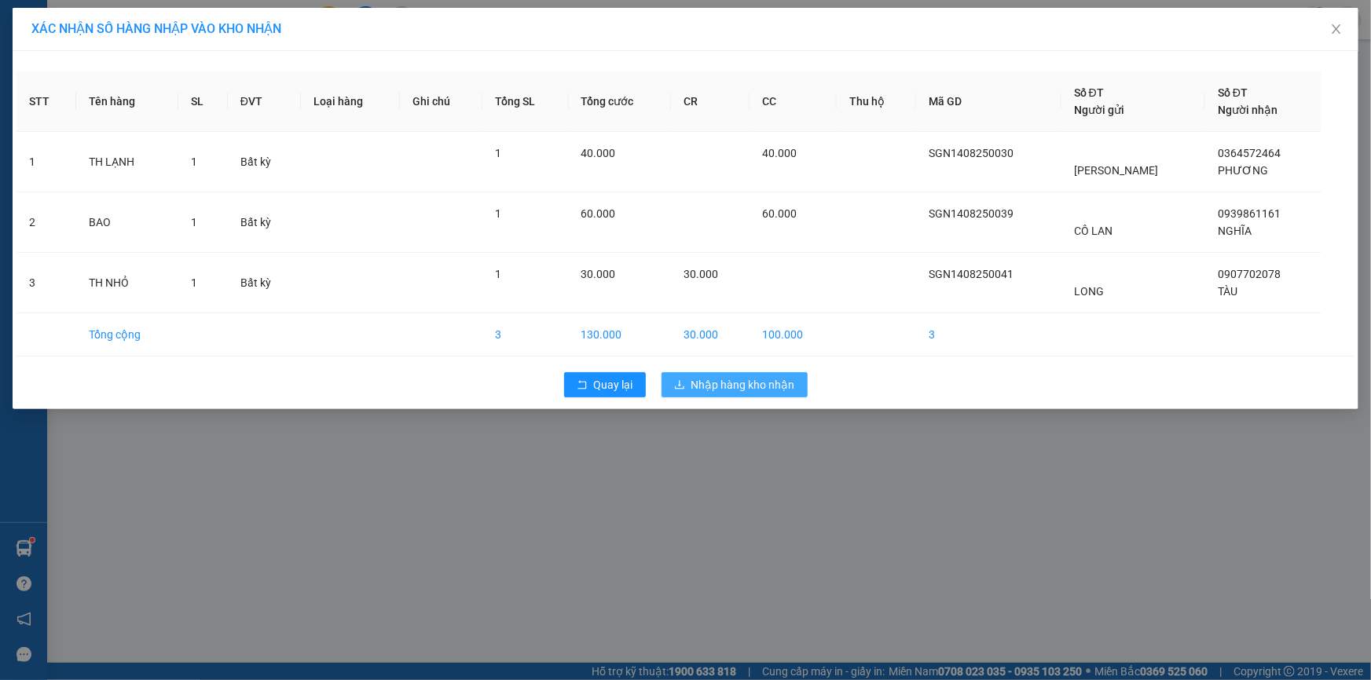
click at [740, 382] on span "Nhập hàng kho nhận" at bounding box center [743, 384] width 104 height 17
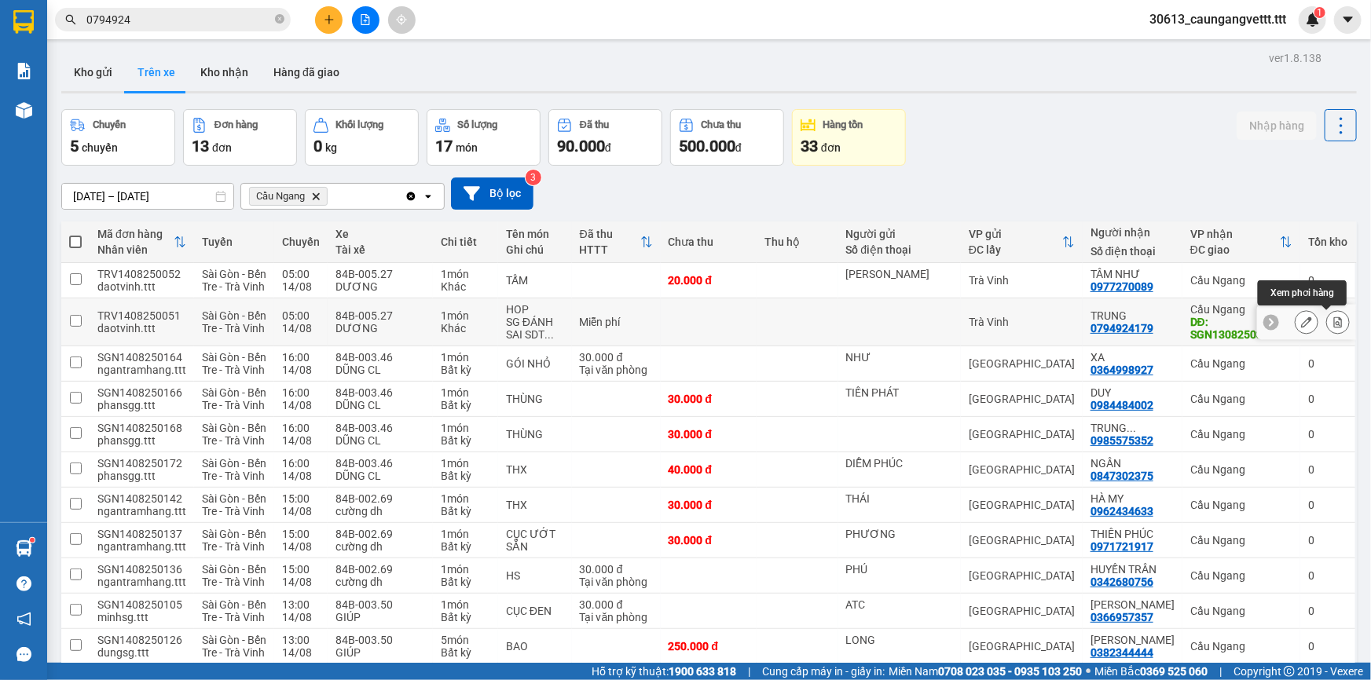
click at [1334, 322] on button at bounding box center [1338, 322] width 22 height 27
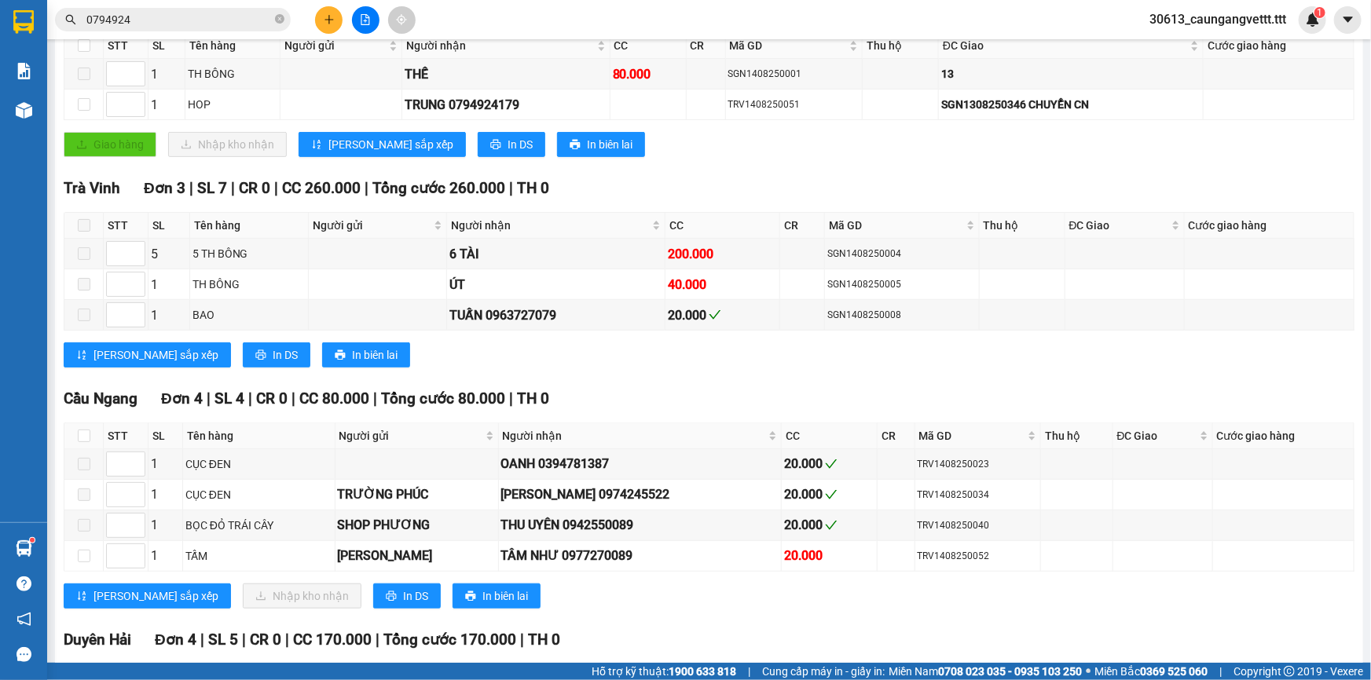
scroll to position [285, 0]
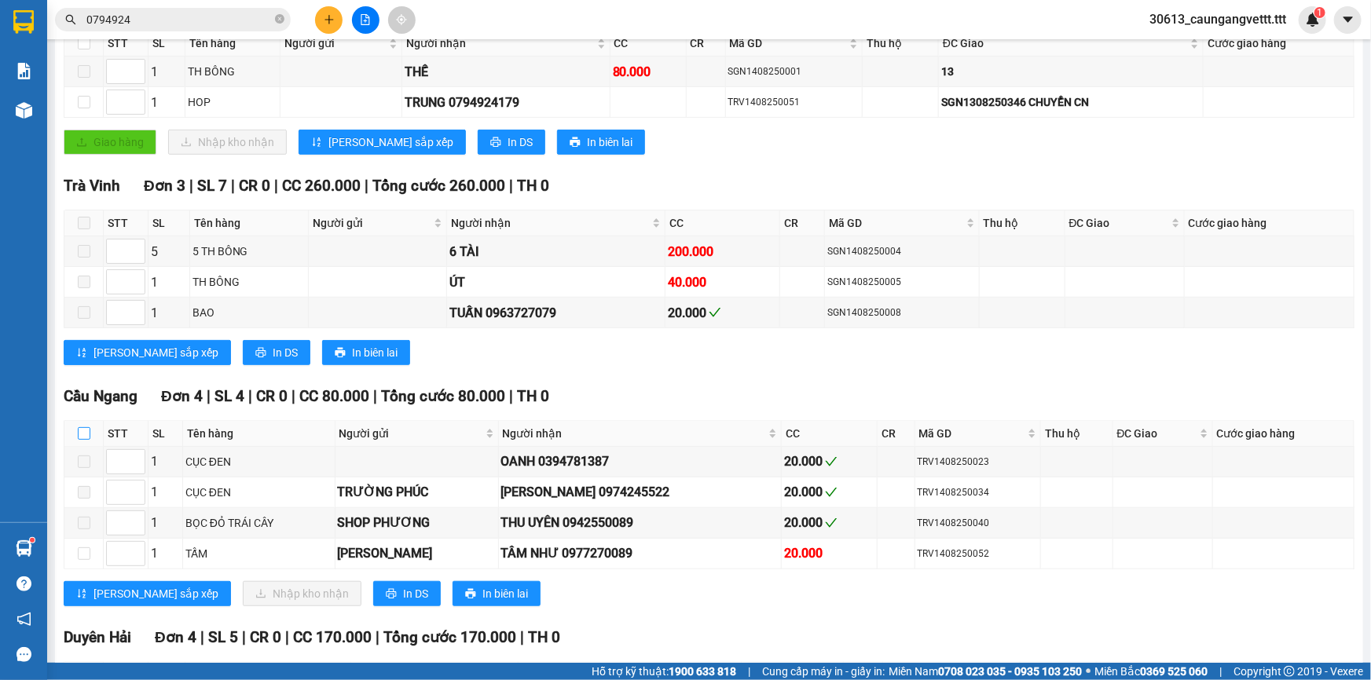
click at [83, 427] on input "checkbox" at bounding box center [84, 433] width 13 height 13
checkbox input "true"
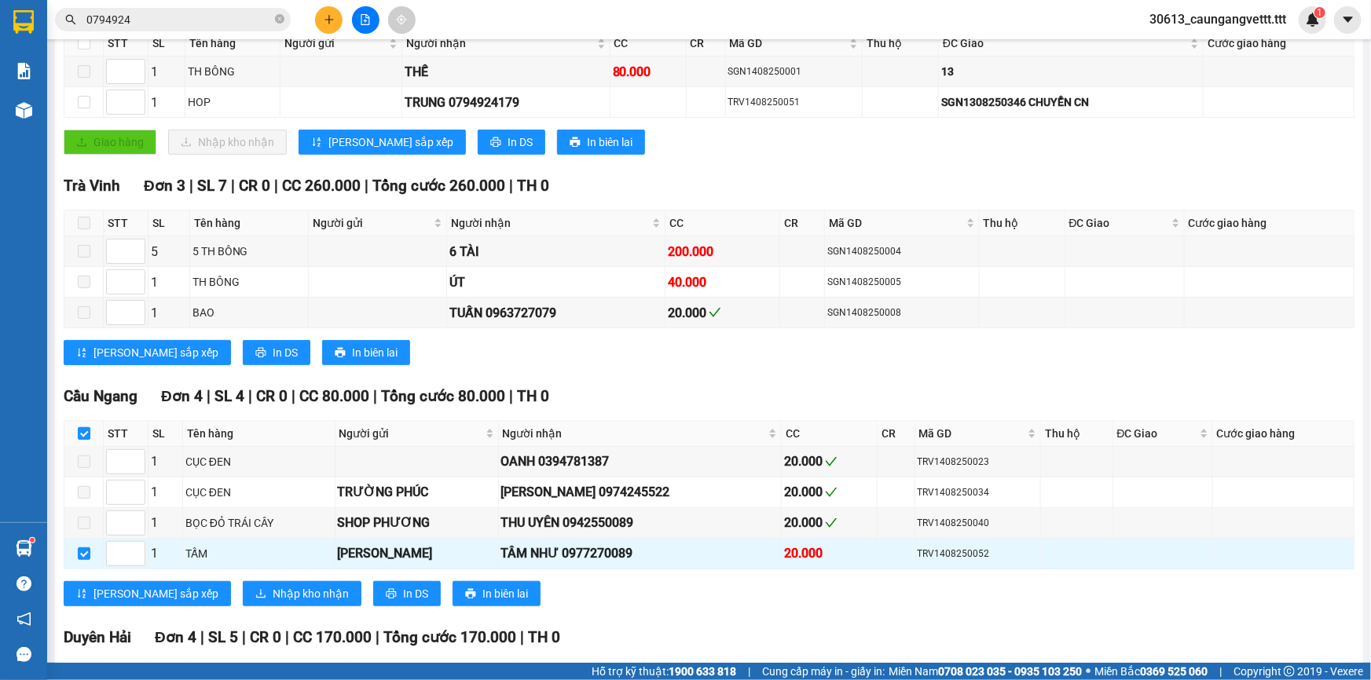
checkbox input "true"
click at [273, 592] on span "Nhập kho nhận" at bounding box center [311, 593] width 76 height 17
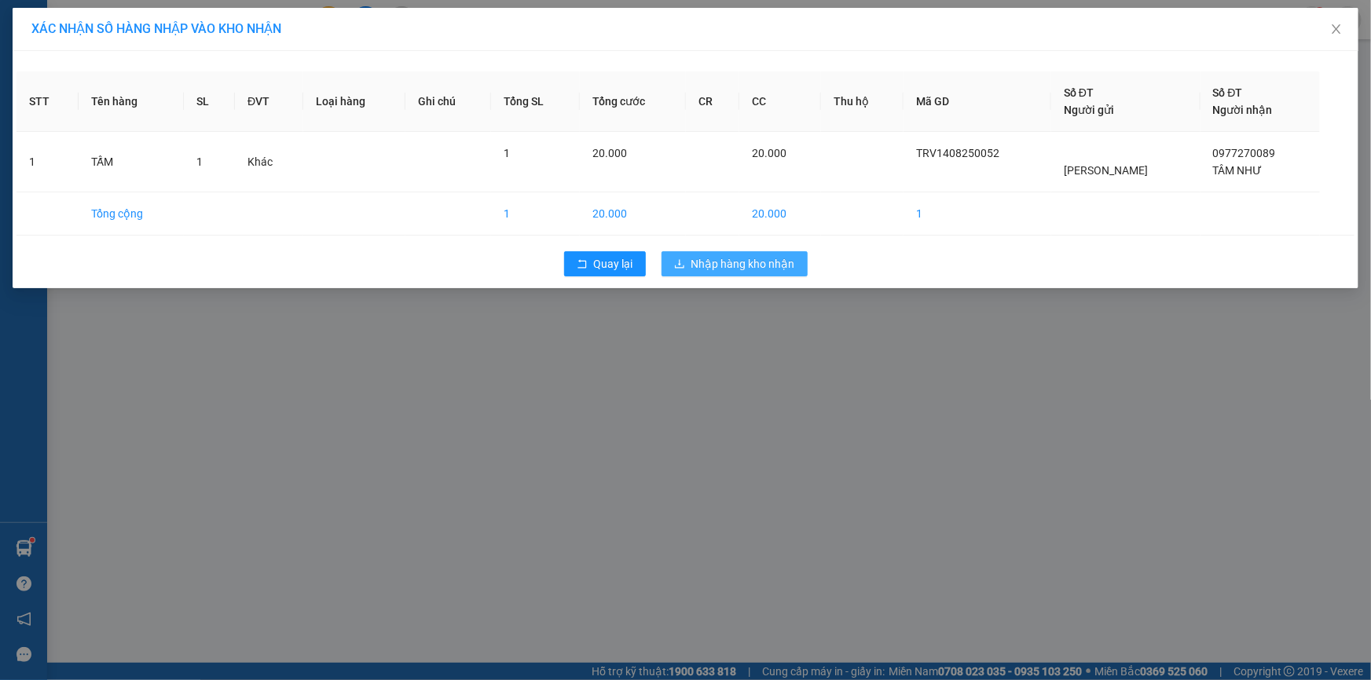
click at [738, 264] on span "Nhập hàng kho nhận" at bounding box center [743, 263] width 104 height 17
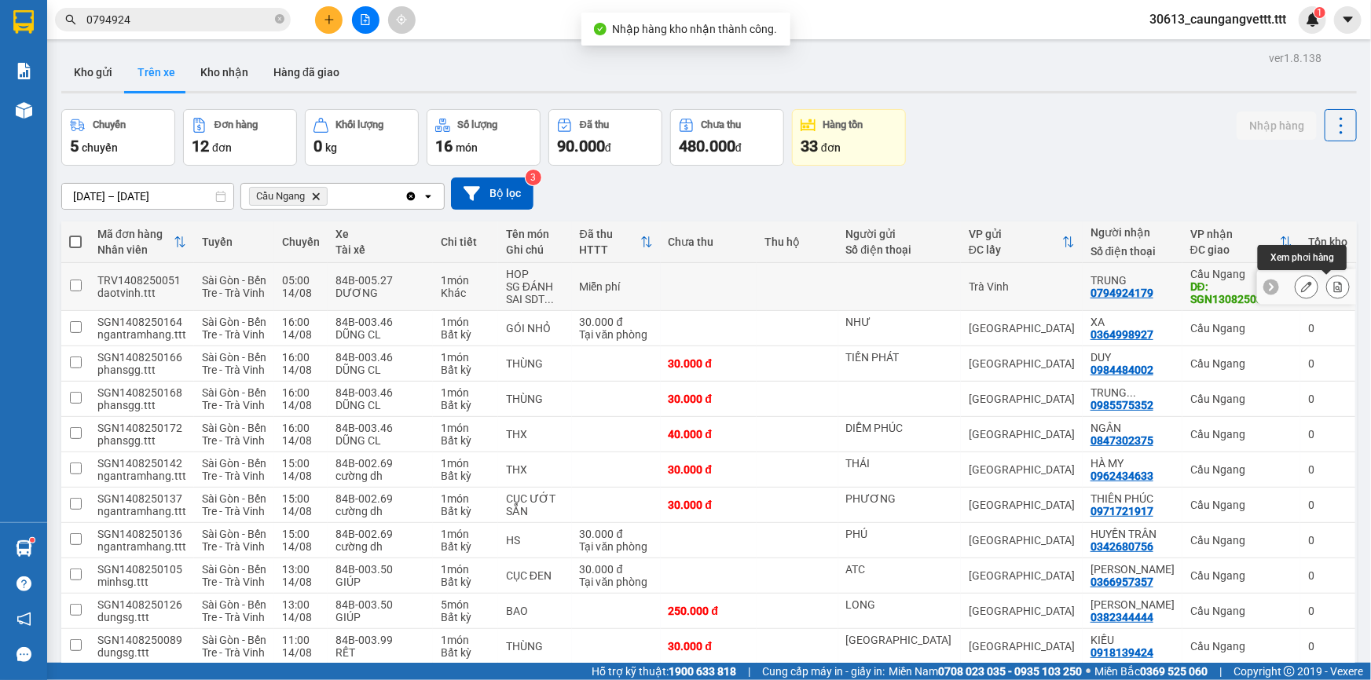
click at [1334, 282] on icon at bounding box center [1338, 286] width 9 height 11
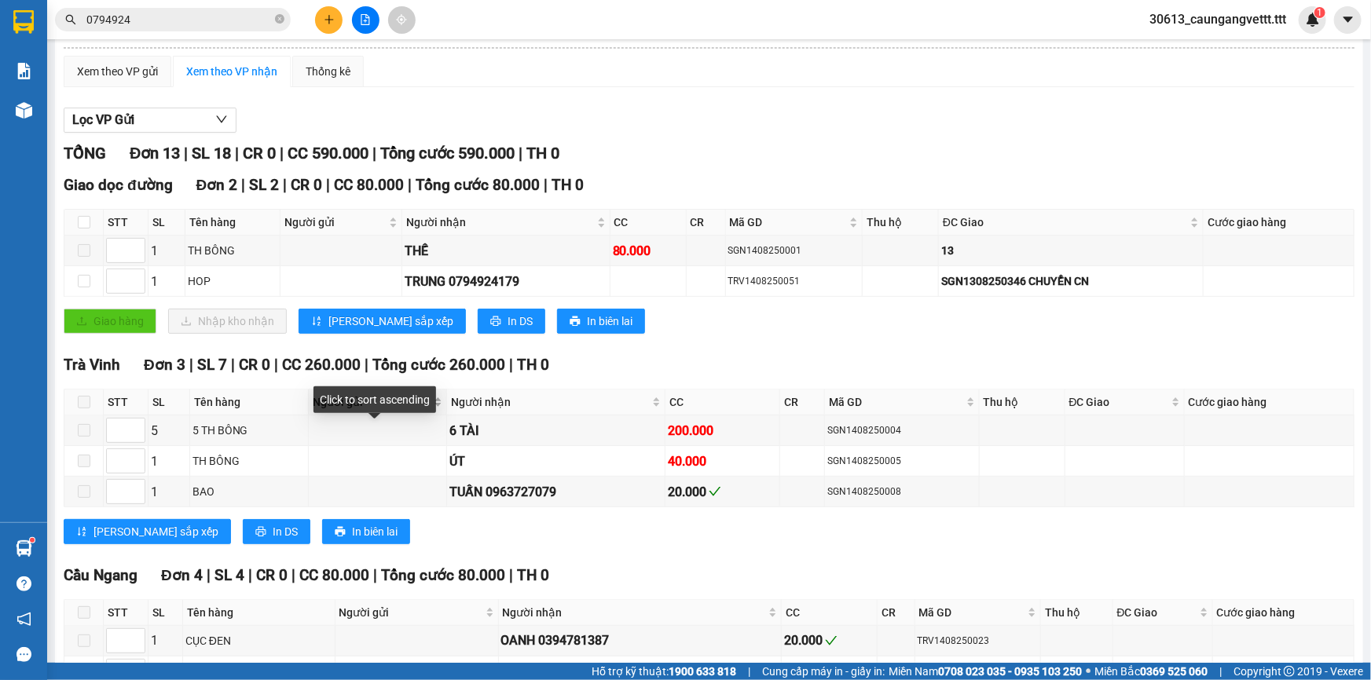
scroll to position [237, 0]
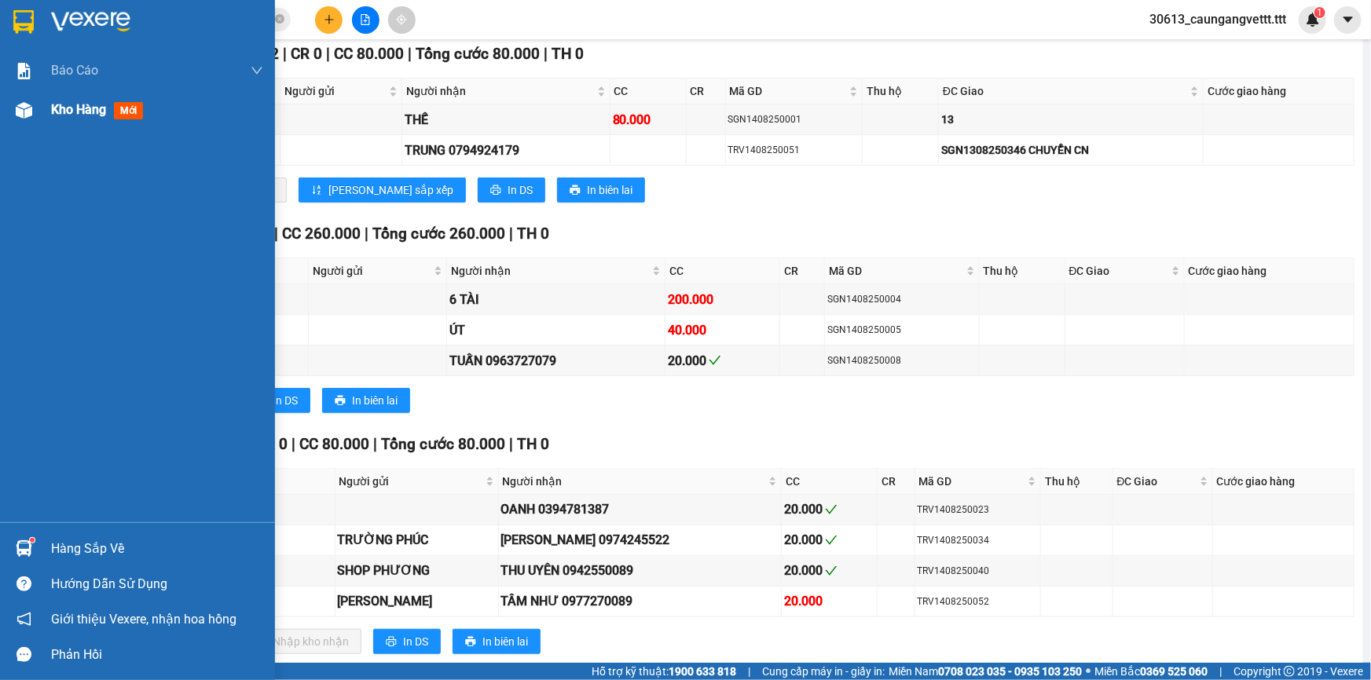
click at [52, 112] on span "Kho hàng" at bounding box center [78, 109] width 55 height 15
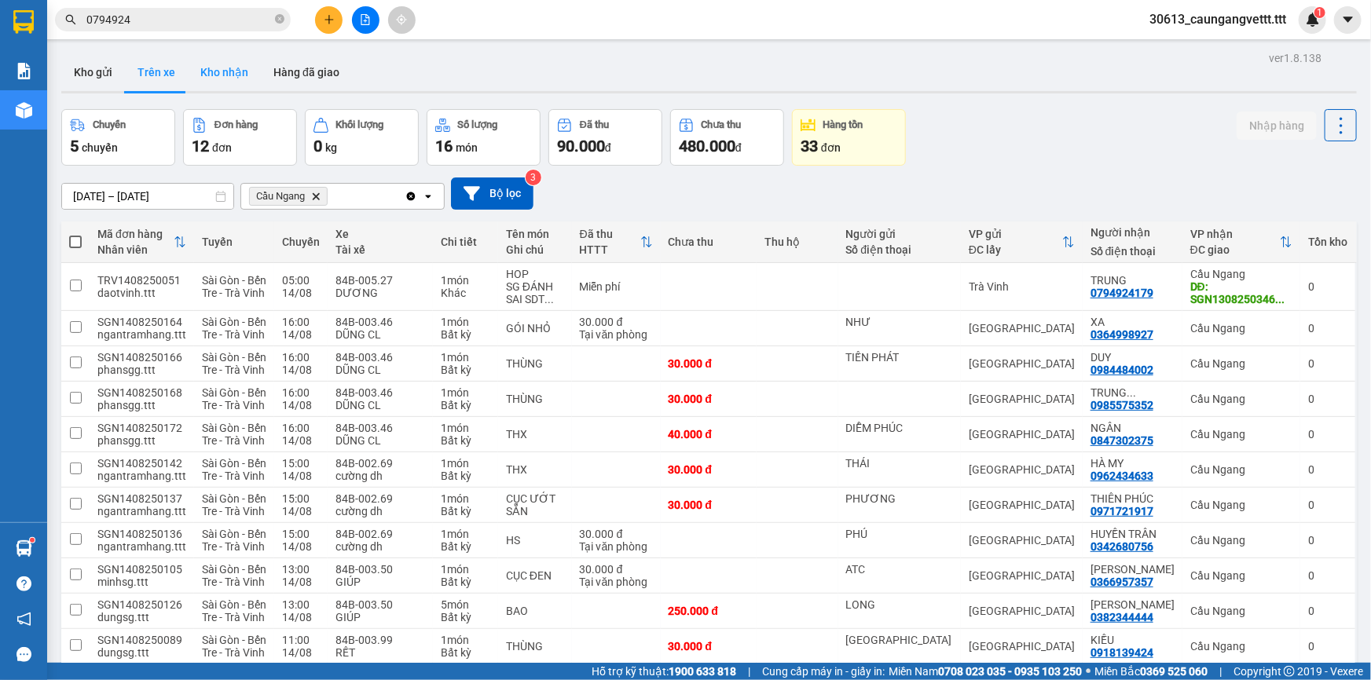
click at [216, 73] on button "Kho nhận" at bounding box center [224, 72] width 73 height 38
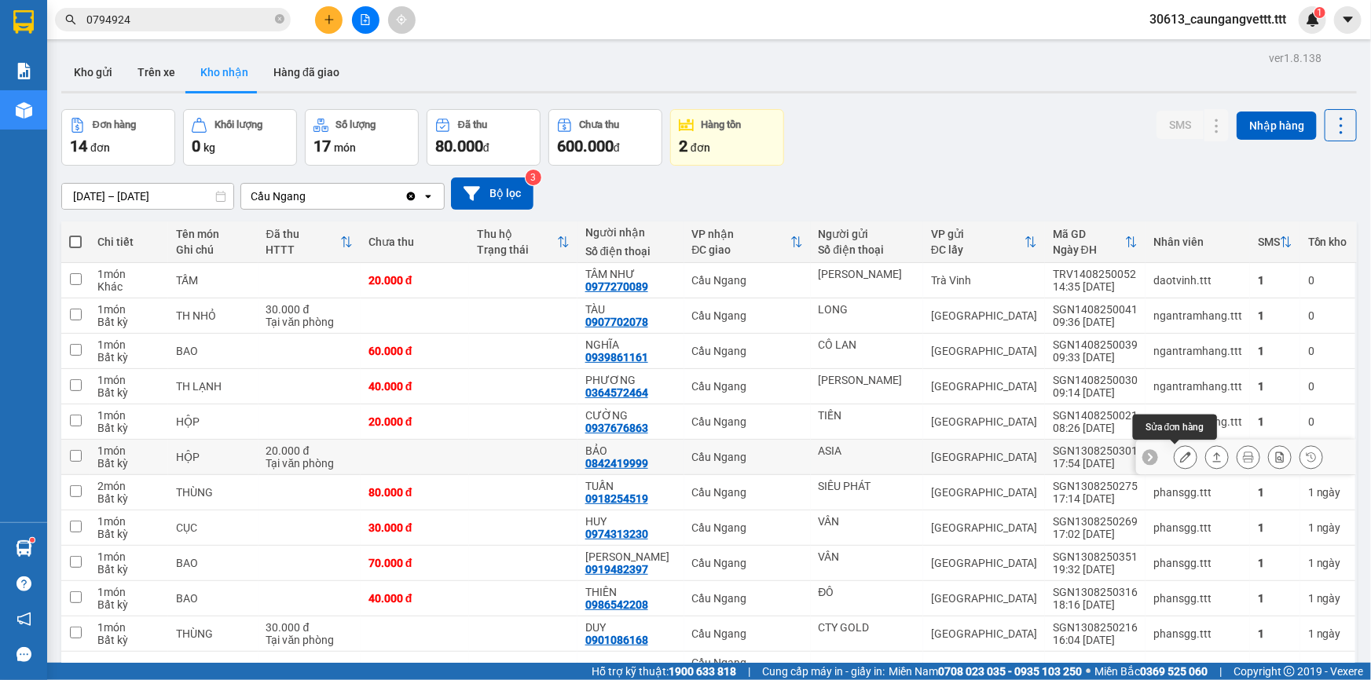
click at [1180, 456] on icon at bounding box center [1185, 457] width 11 height 11
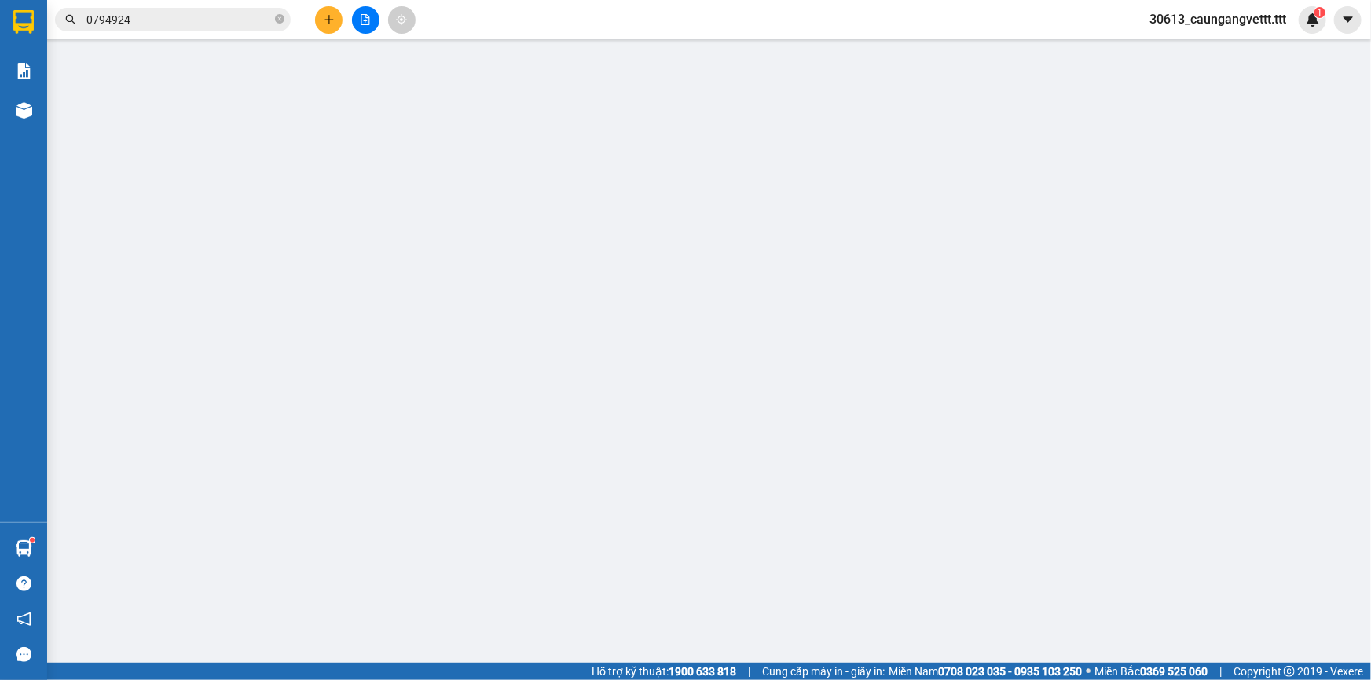
type input "ASIA"
type input "0842419999"
type input "BẢO"
type input "20.000"
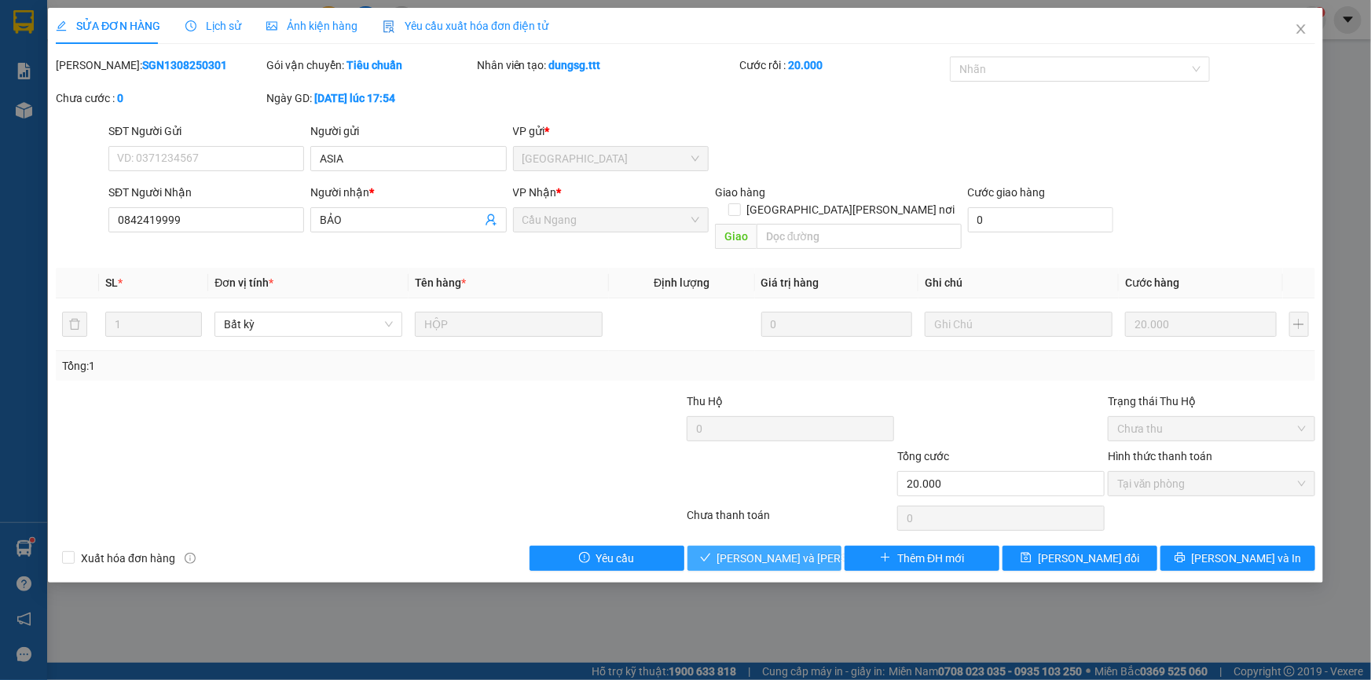
click at [780, 550] on span "[PERSON_NAME] và [PERSON_NAME] hàng" at bounding box center [823, 558] width 212 height 17
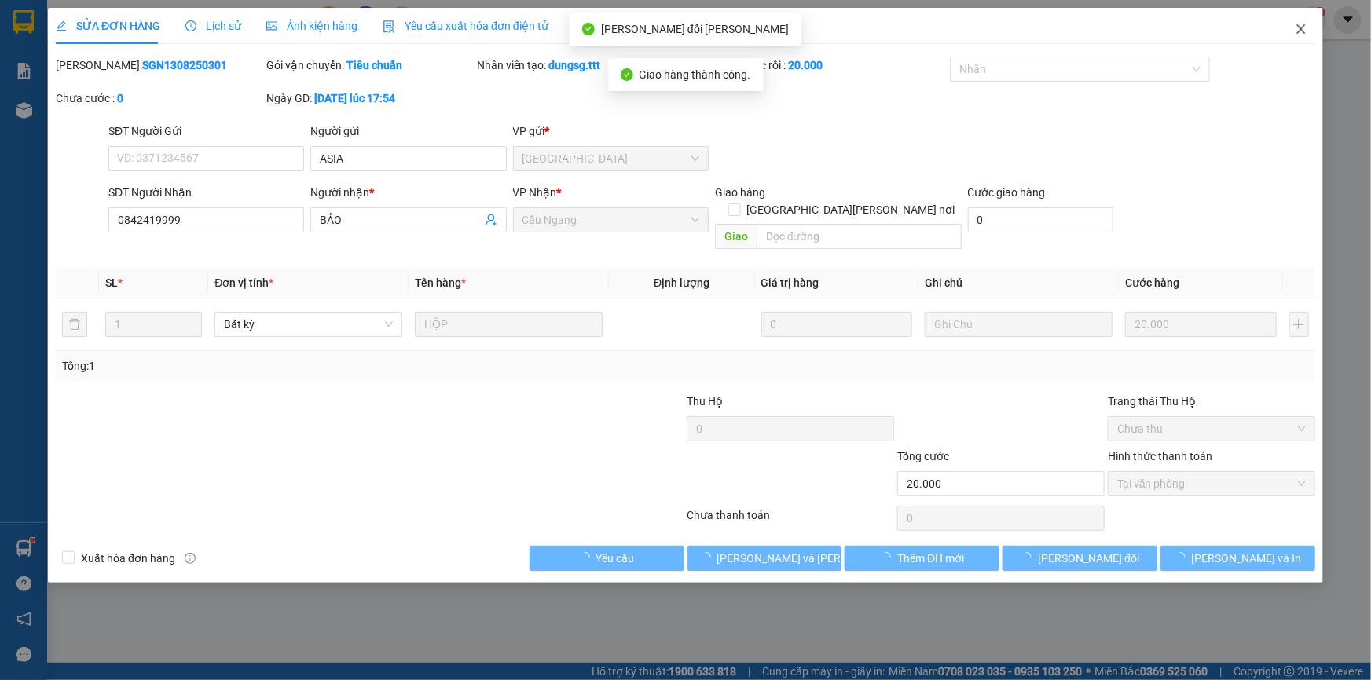
click at [1306, 31] on icon "close" at bounding box center [1301, 29] width 13 height 13
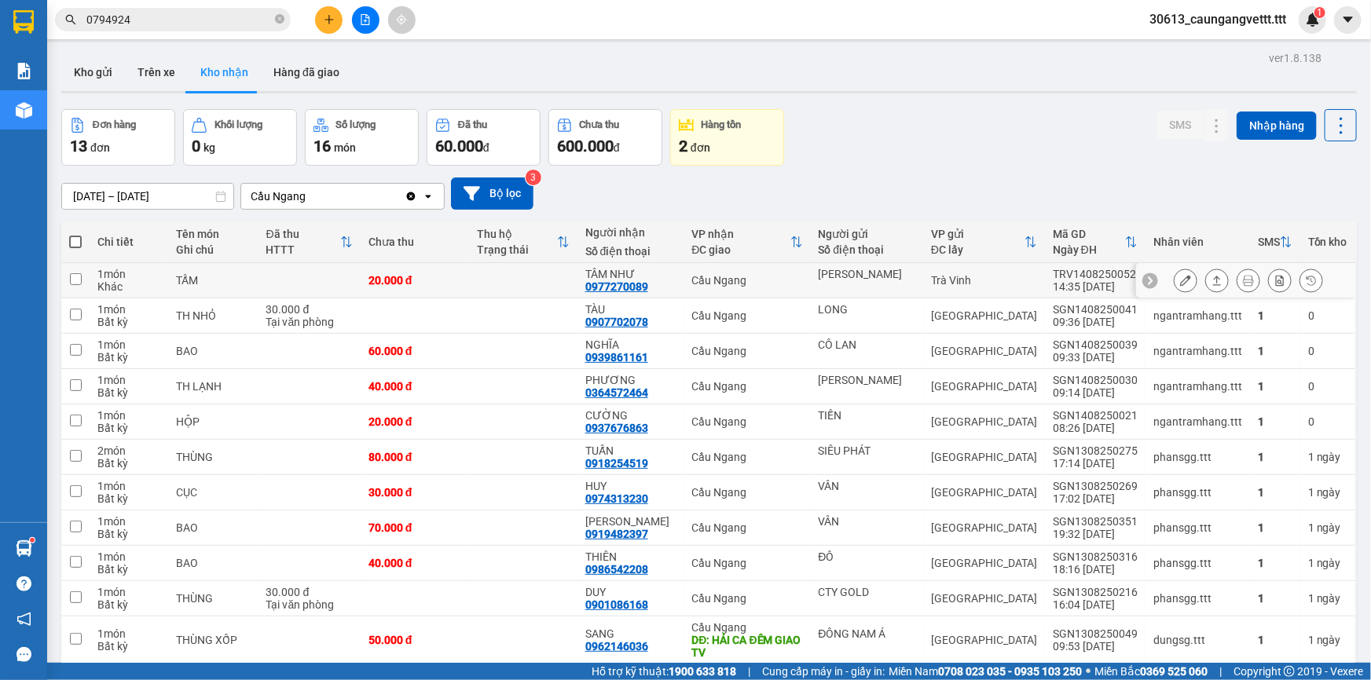
click at [1180, 283] on icon at bounding box center [1185, 280] width 11 height 11
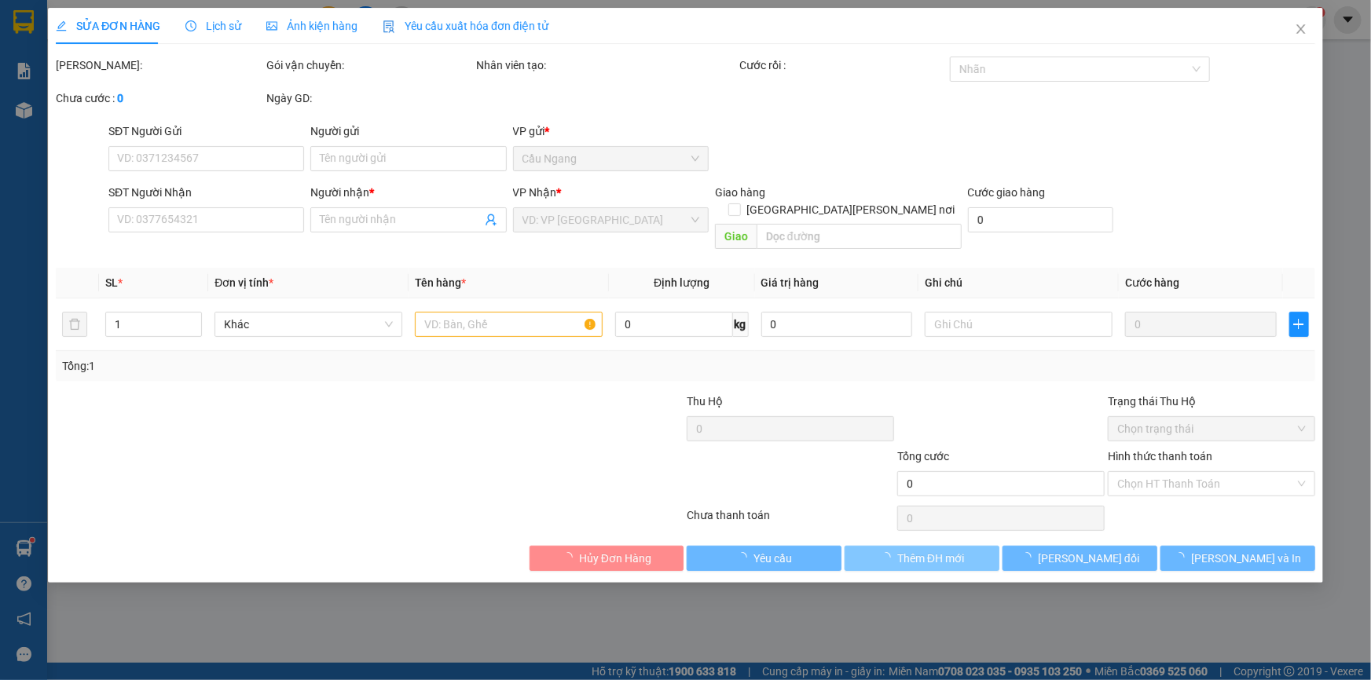
type input "HUY CƯỜNG"
type input "0977270089"
type input "TÂM NHƯ"
type input "20.000"
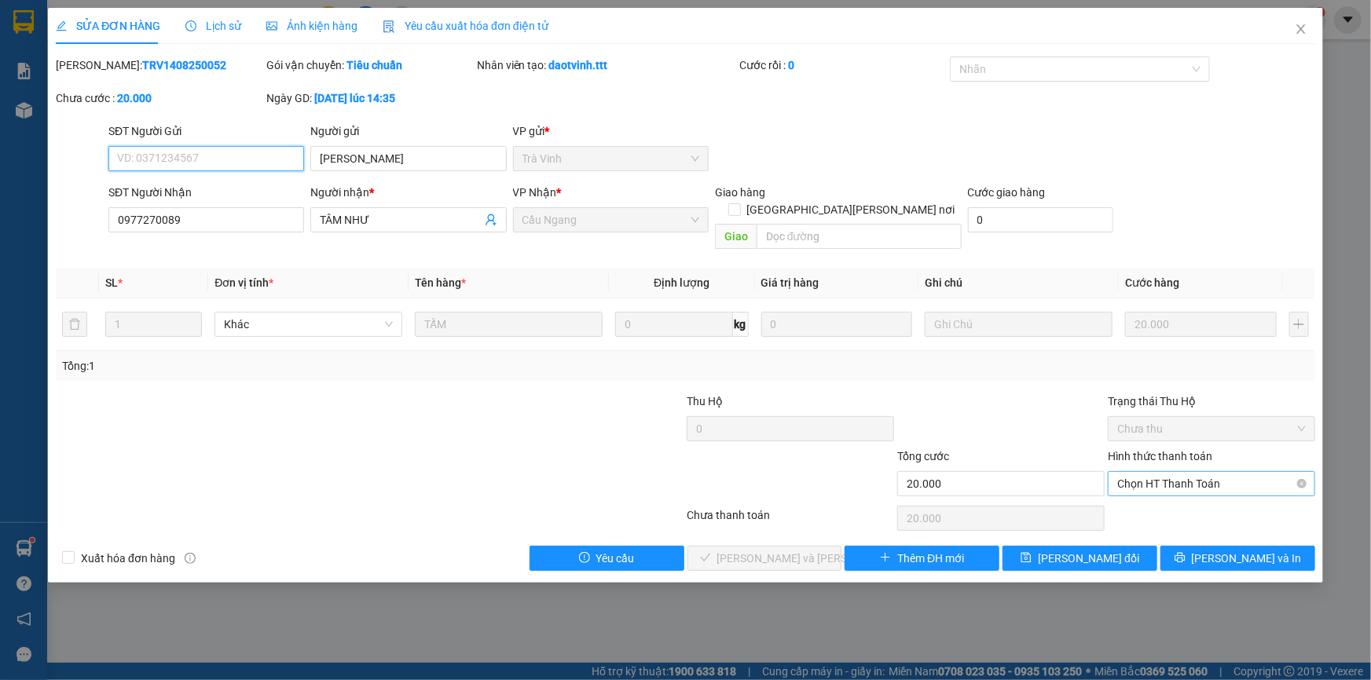
click at [1227, 472] on span "Chọn HT Thanh Toán" at bounding box center [1211, 484] width 189 height 24
click at [1177, 499] on div "Tại văn phòng" at bounding box center [1211, 497] width 189 height 17
type input "0"
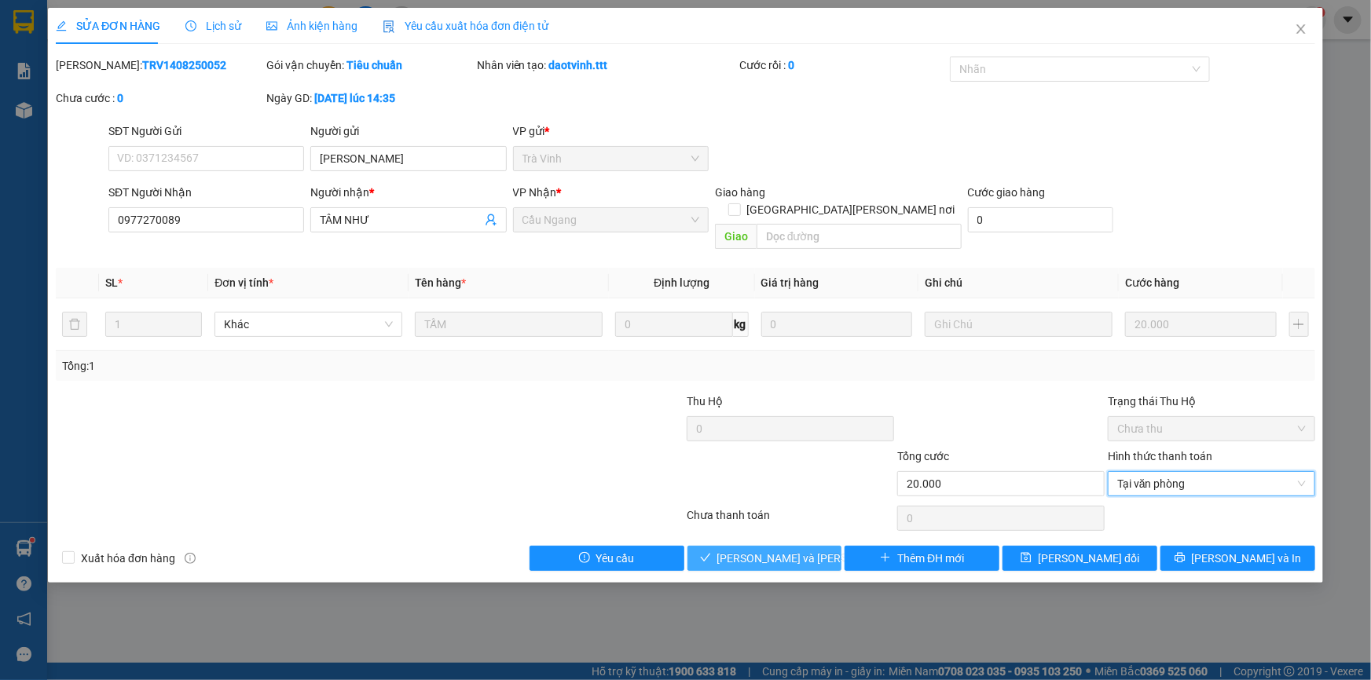
click at [794, 550] on span "[PERSON_NAME] và [PERSON_NAME] hàng" at bounding box center [823, 558] width 212 height 17
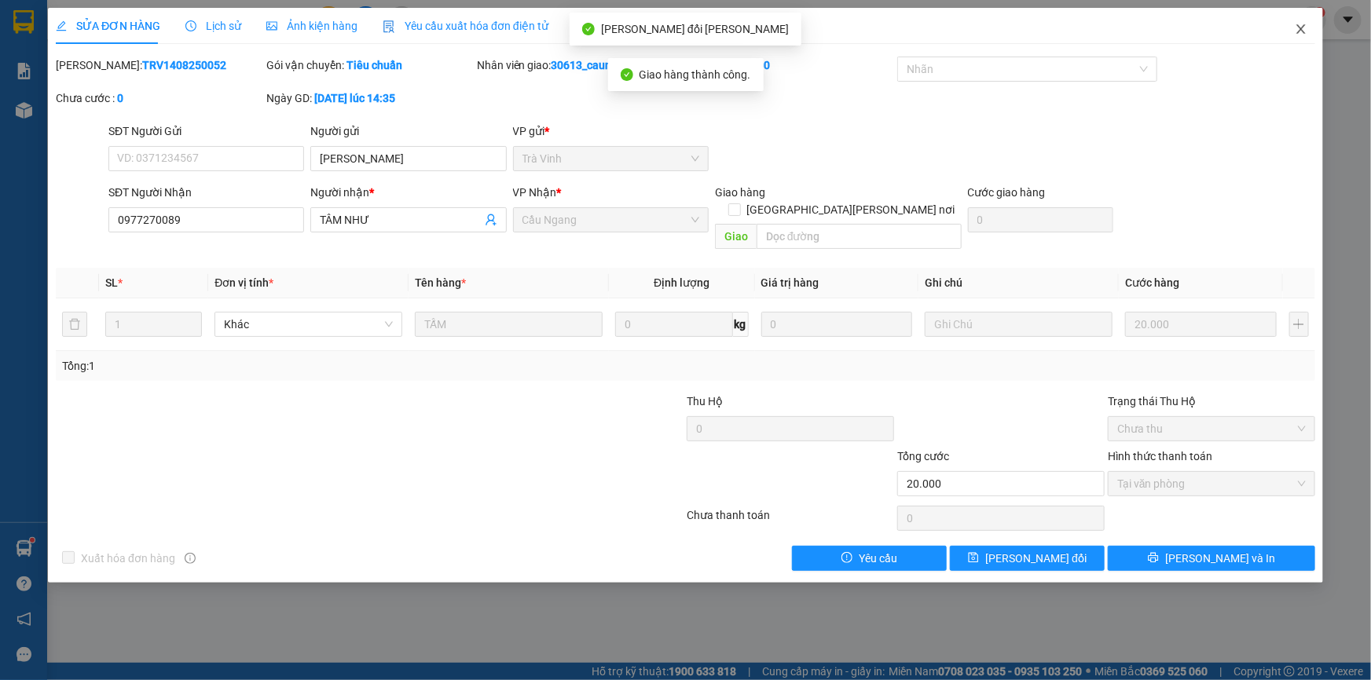
click at [1300, 26] on icon "close" at bounding box center [1301, 29] width 13 height 13
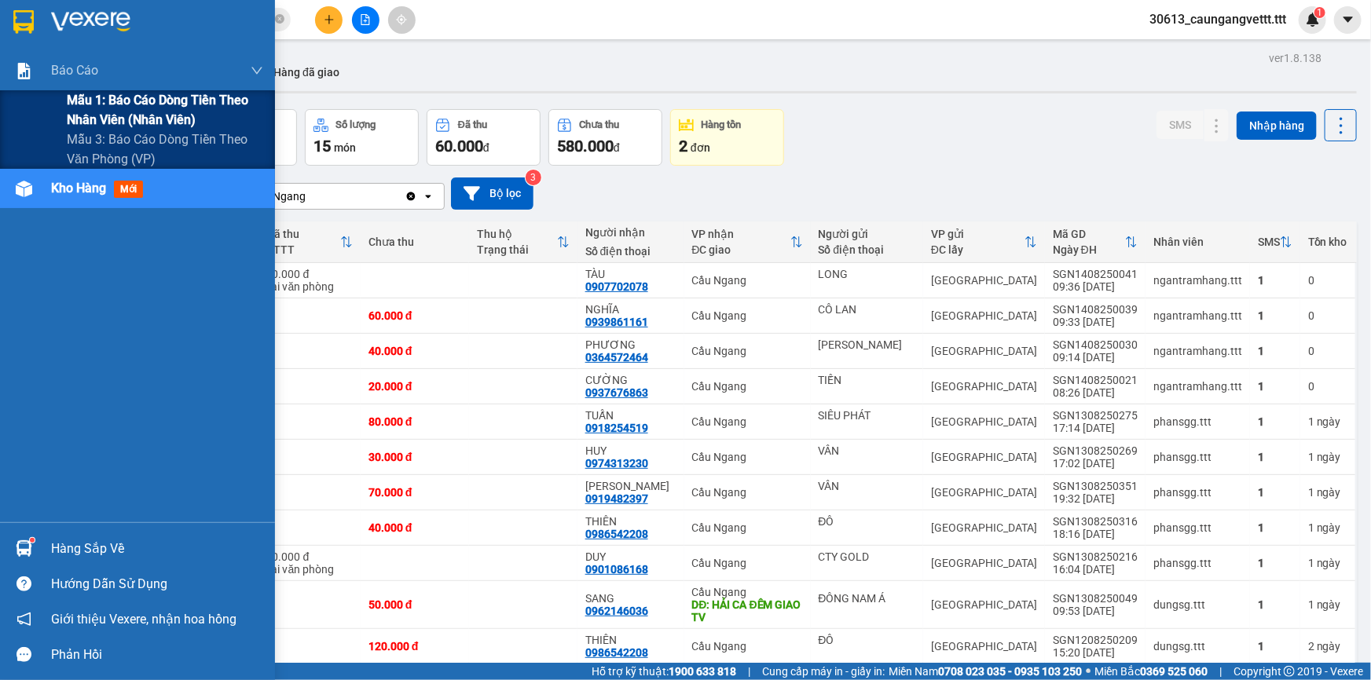
click at [118, 109] on span "Mẫu 1: Báo cáo dòng tiền theo nhân viên (nhân viên)" at bounding box center [165, 109] width 196 height 39
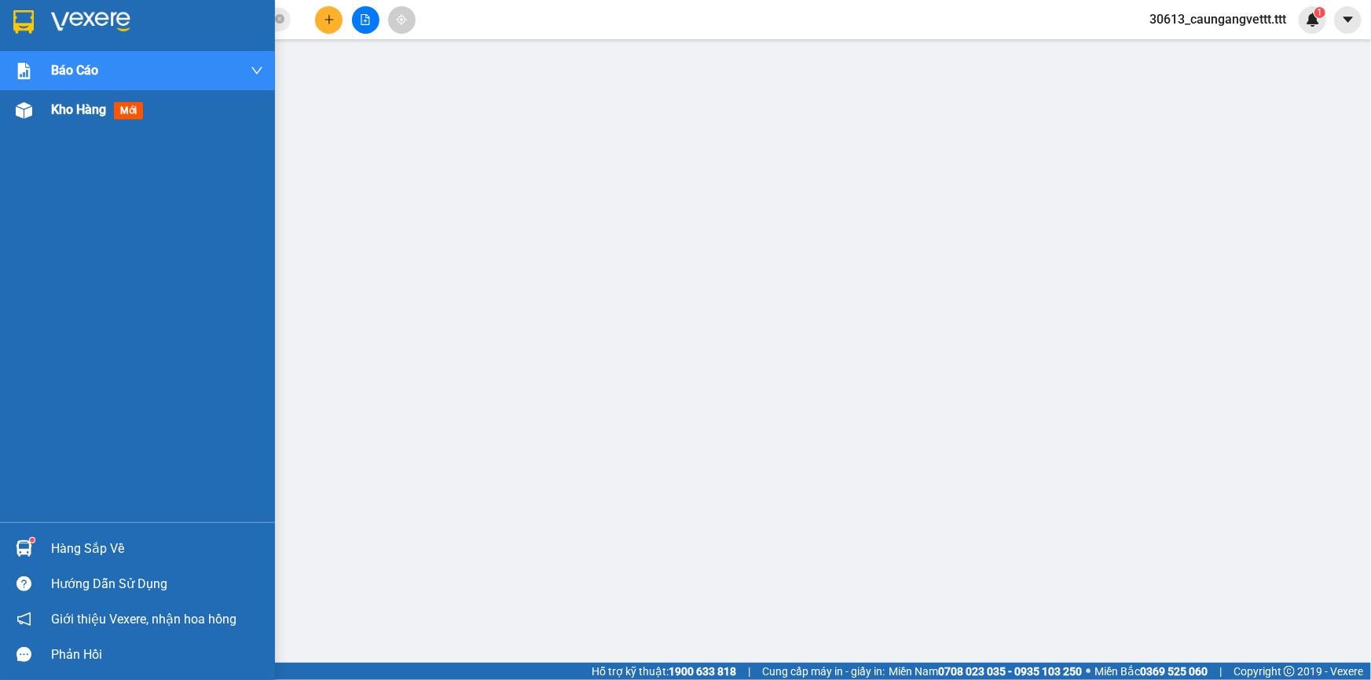
click at [61, 110] on span "Kho hàng" at bounding box center [78, 109] width 55 height 15
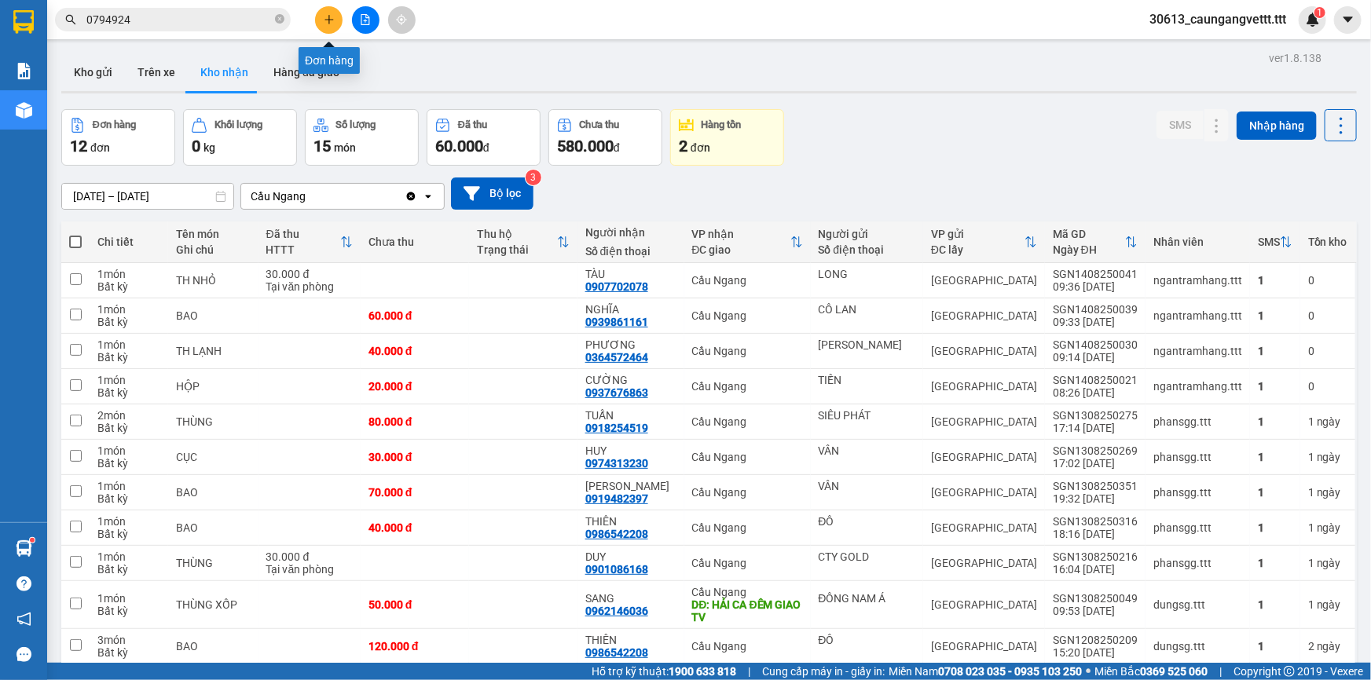
click at [332, 24] on icon "plus" at bounding box center [329, 19] width 11 height 11
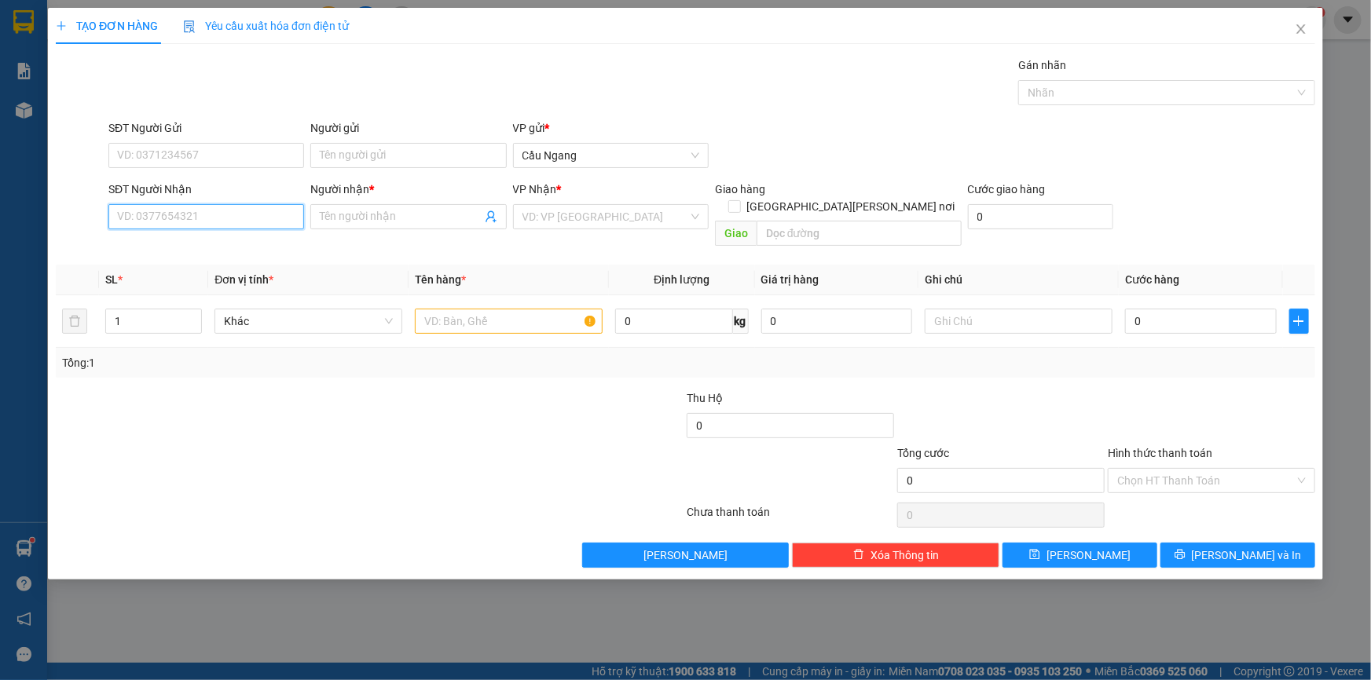
click at [172, 219] on input "SĐT Người Nhận" at bounding box center [206, 216] width 196 height 25
click at [156, 248] on div "0909877858 - CHÂU" at bounding box center [206, 248] width 177 height 17
type input "0909877858"
type input "CHÂU"
type input "0909877858"
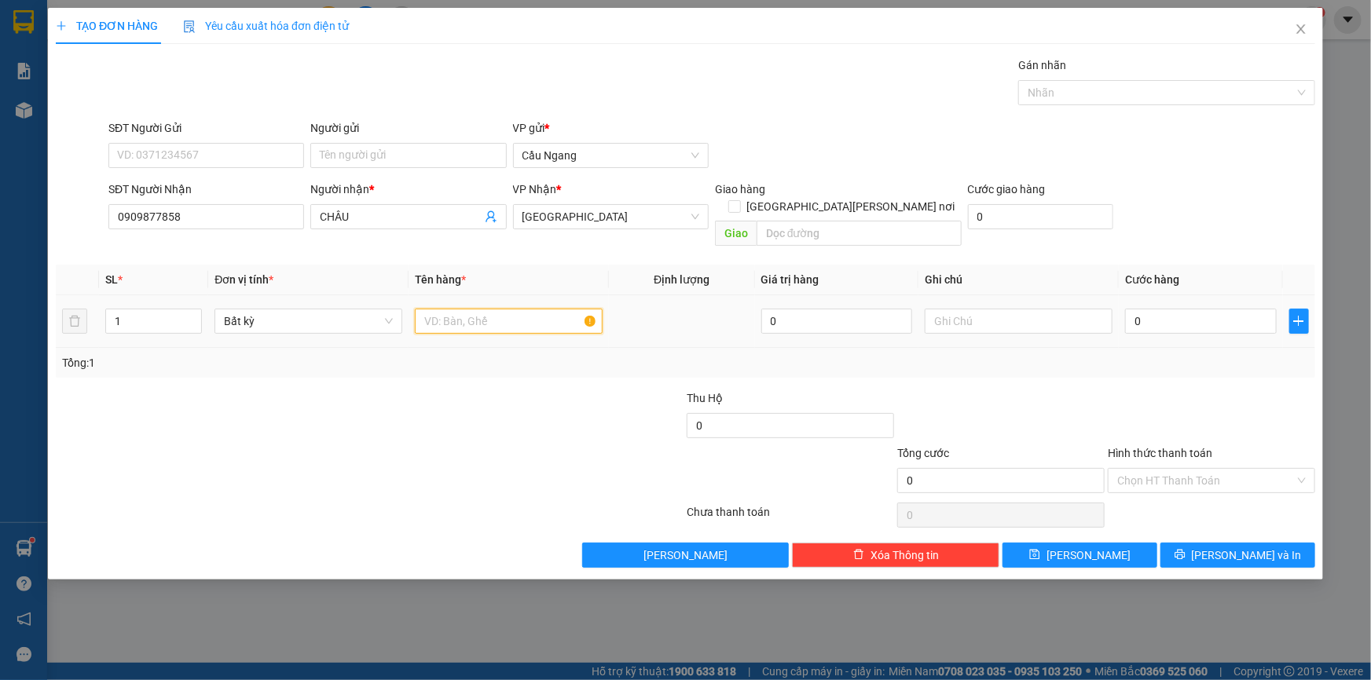
click at [508, 309] on input "text" at bounding box center [509, 321] width 188 height 25
type input "BAO"
click at [1178, 309] on input "0" at bounding box center [1201, 321] width 152 height 25
type input "5"
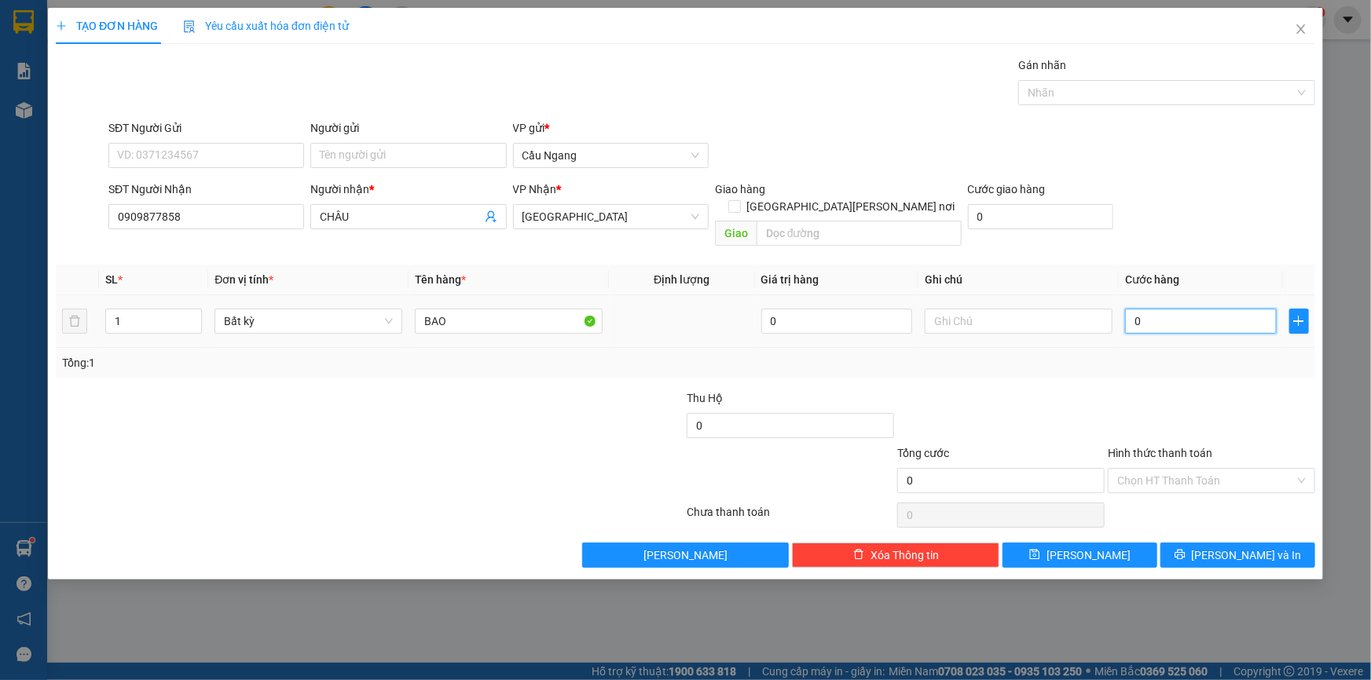
type input "5"
type input "50"
type input "500"
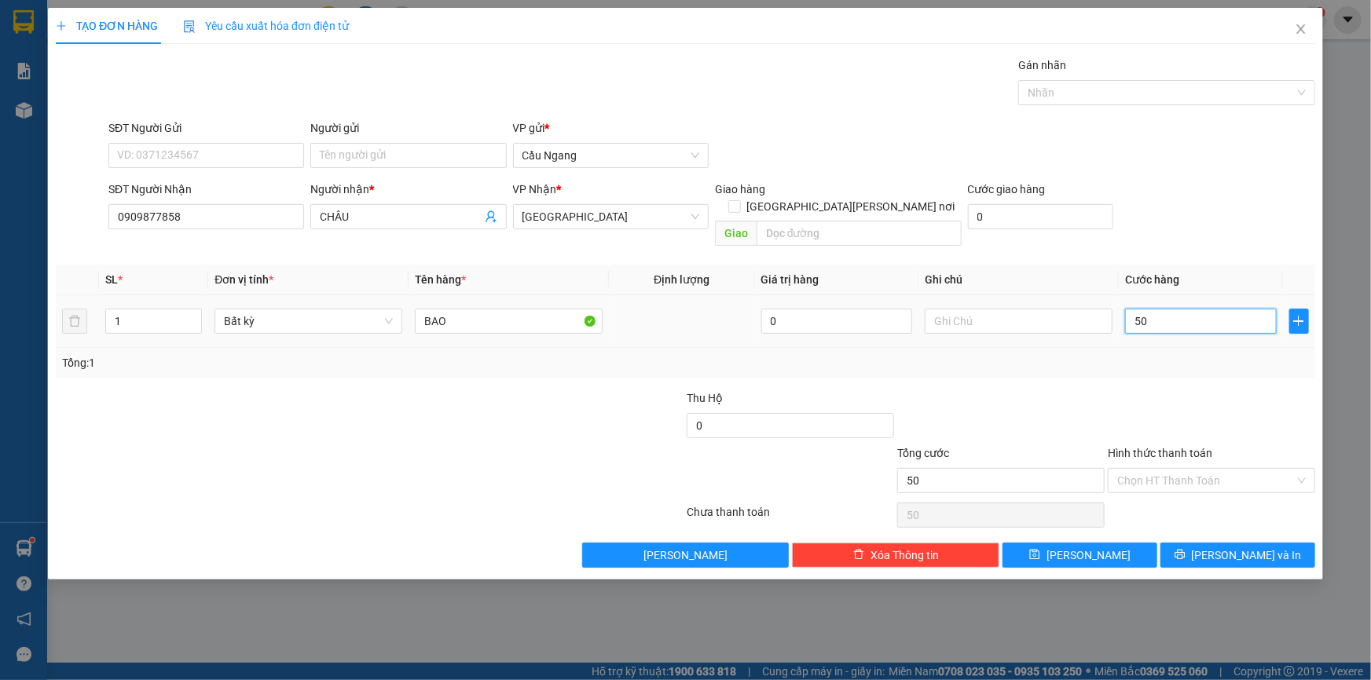
type input "500"
type input "5.000"
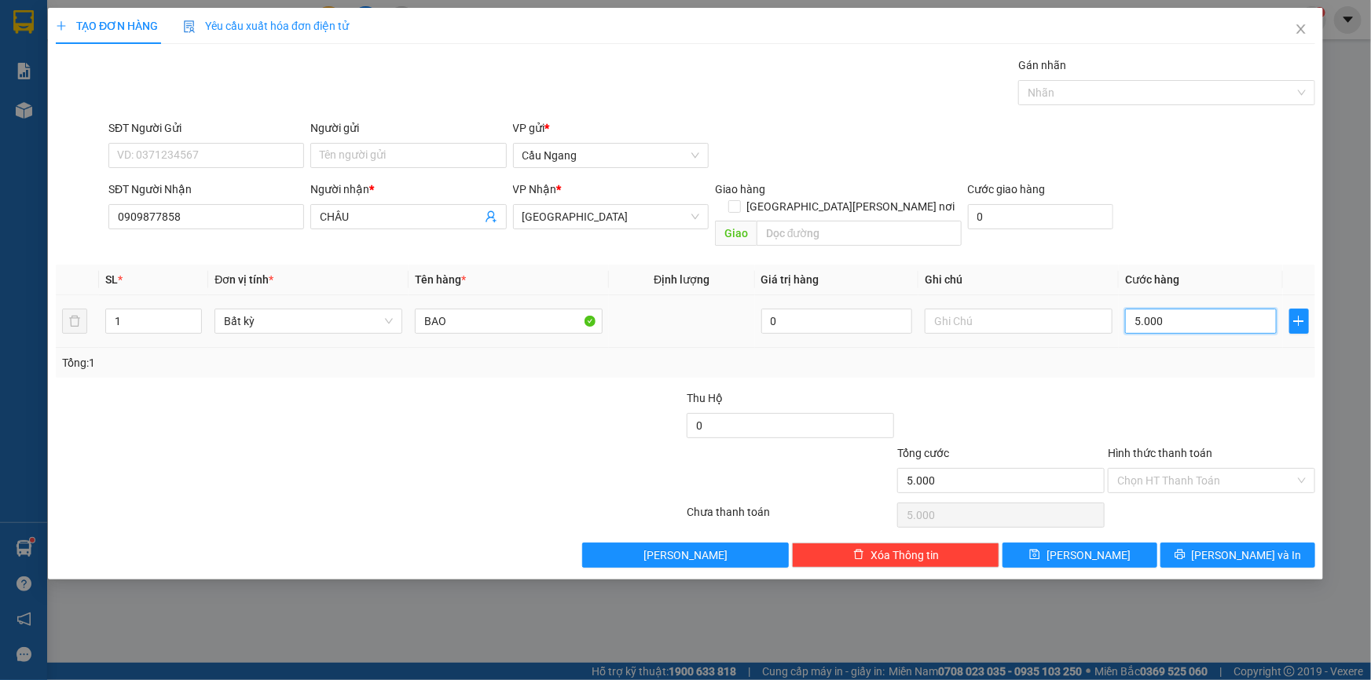
type input "50.000"
click at [1186, 549] on icon "printer" at bounding box center [1180, 554] width 11 height 11
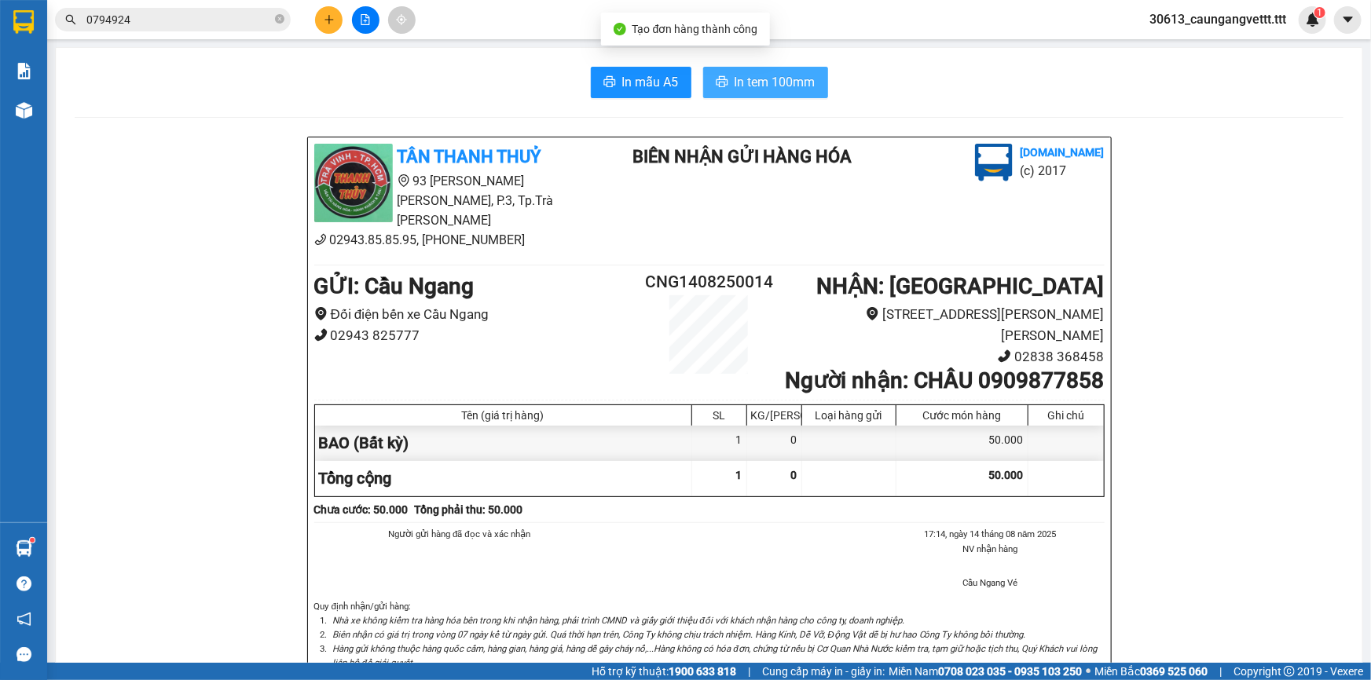
click at [762, 82] on span "In tem 100mm" at bounding box center [775, 82] width 81 height 20
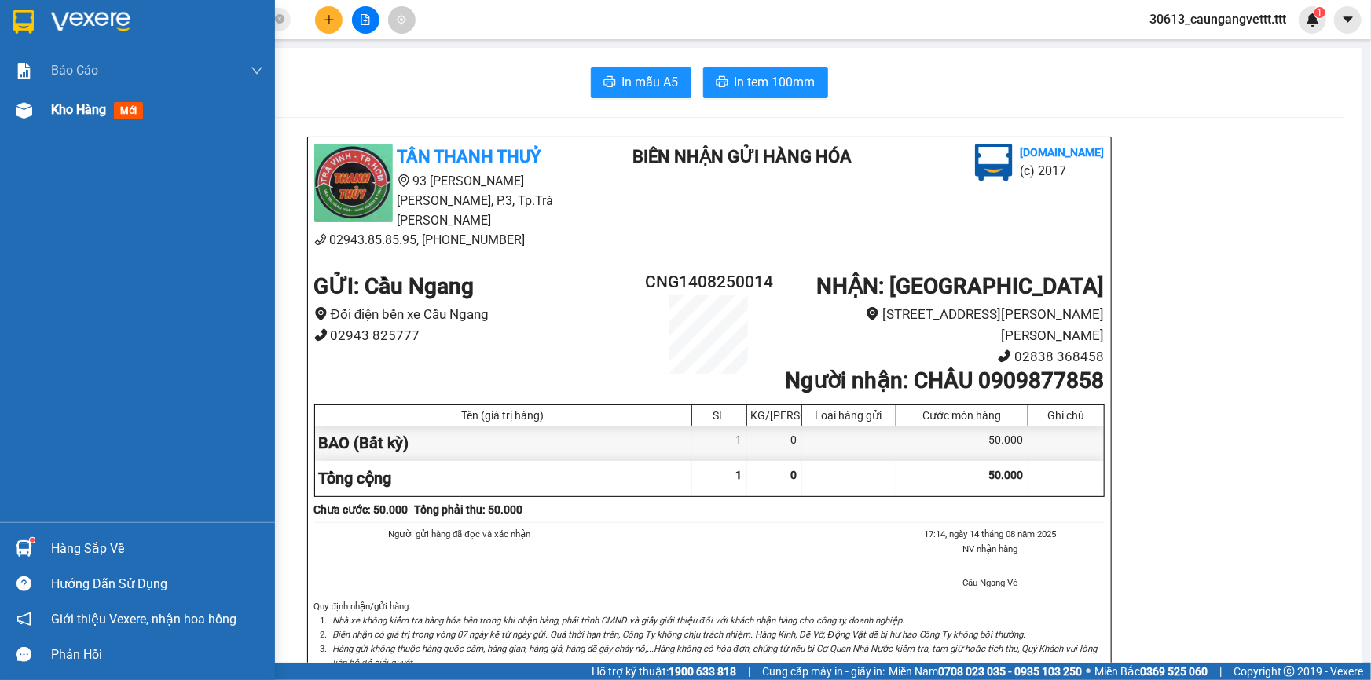
click at [80, 111] on span "Kho hàng" at bounding box center [78, 109] width 55 height 15
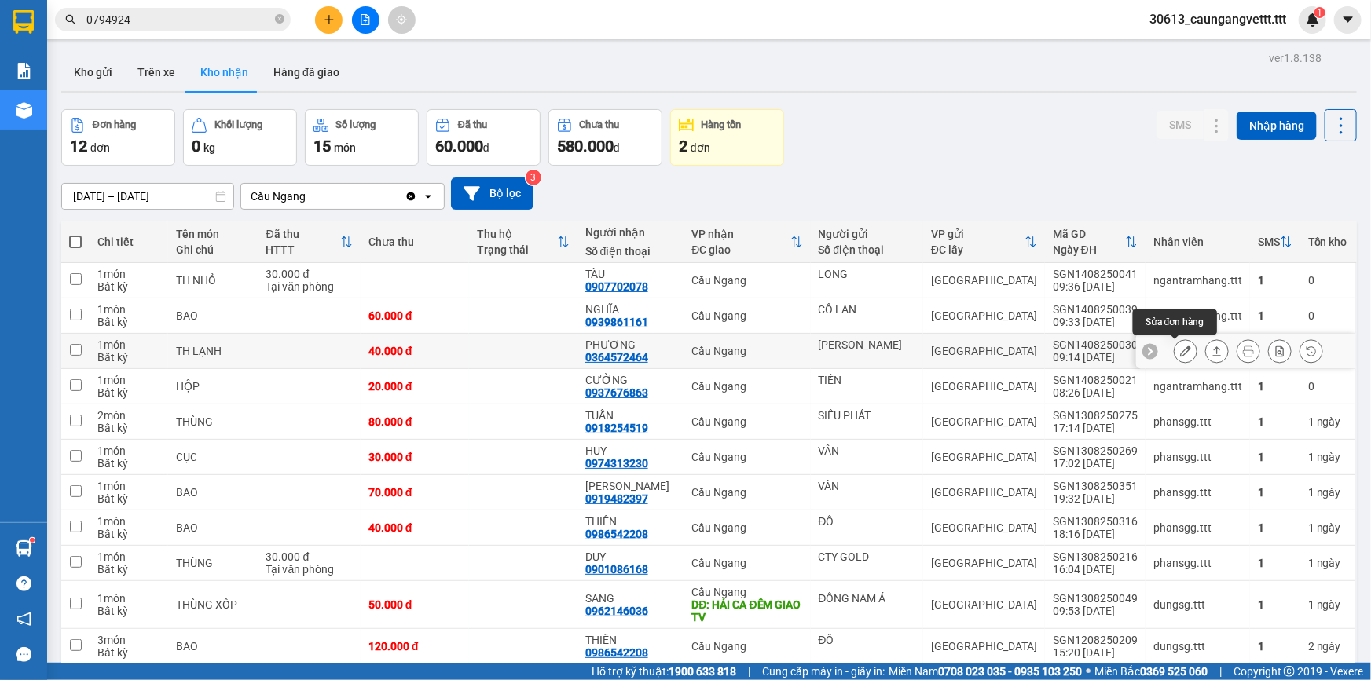
click at [1180, 351] on icon at bounding box center [1185, 351] width 11 height 11
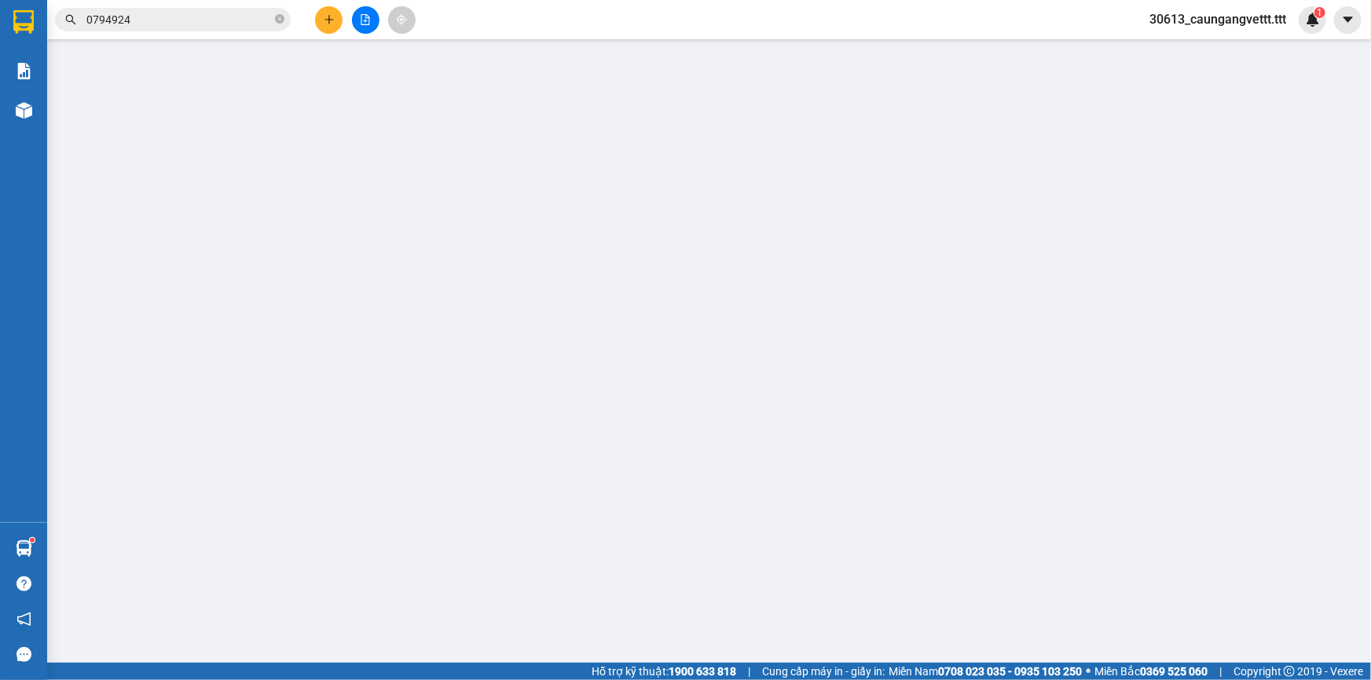
type input "[PERSON_NAME]"
type input "0364572464"
type input "PHƯƠNG"
type input "40.000"
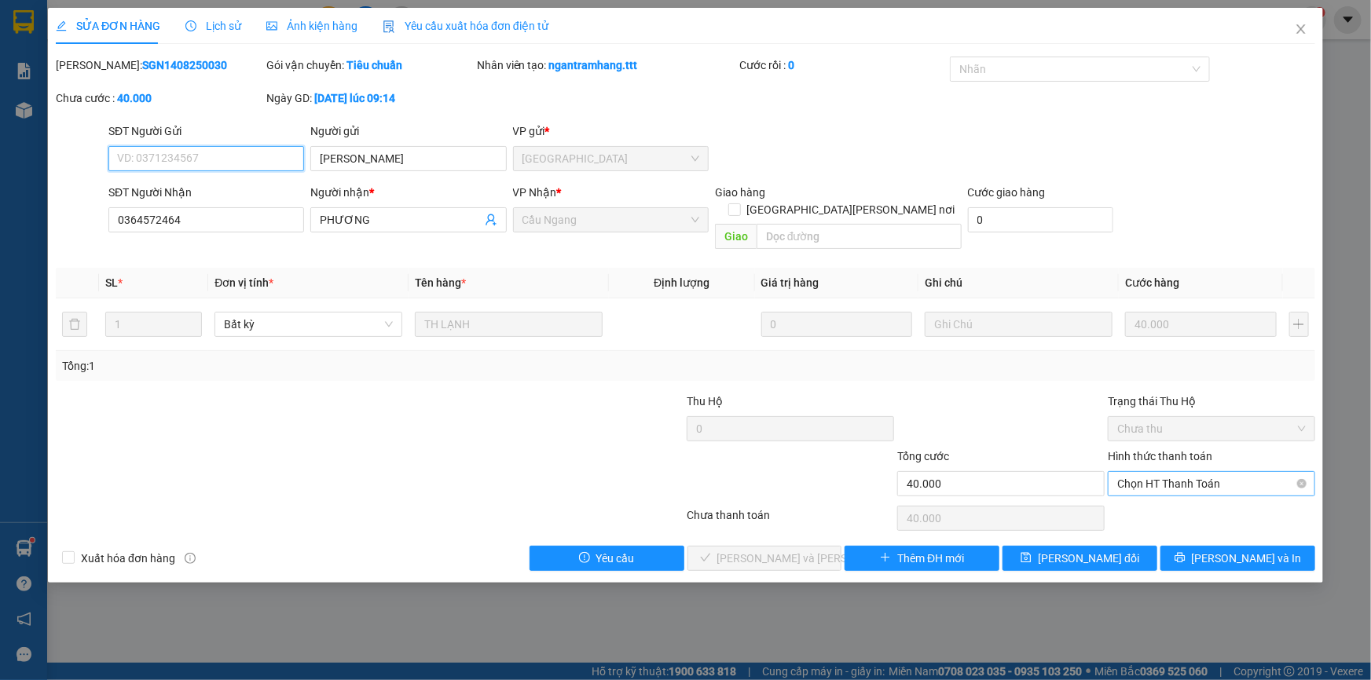
click at [1186, 472] on span "Chọn HT Thanh Toán" at bounding box center [1211, 484] width 189 height 24
click at [1175, 493] on div "Tại văn phòng" at bounding box center [1211, 497] width 189 height 17
type input "0"
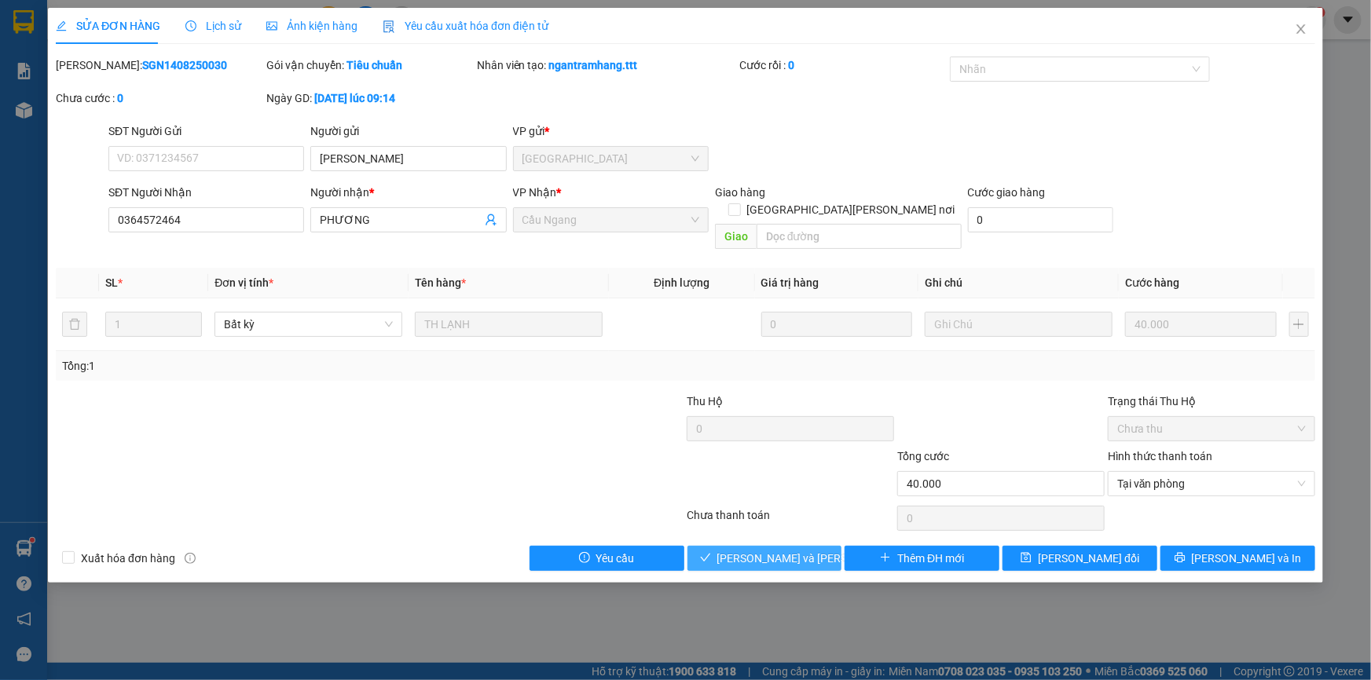
click at [768, 550] on span "[PERSON_NAME] và [PERSON_NAME] hàng" at bounding box center [823, 558] width 212 height 17
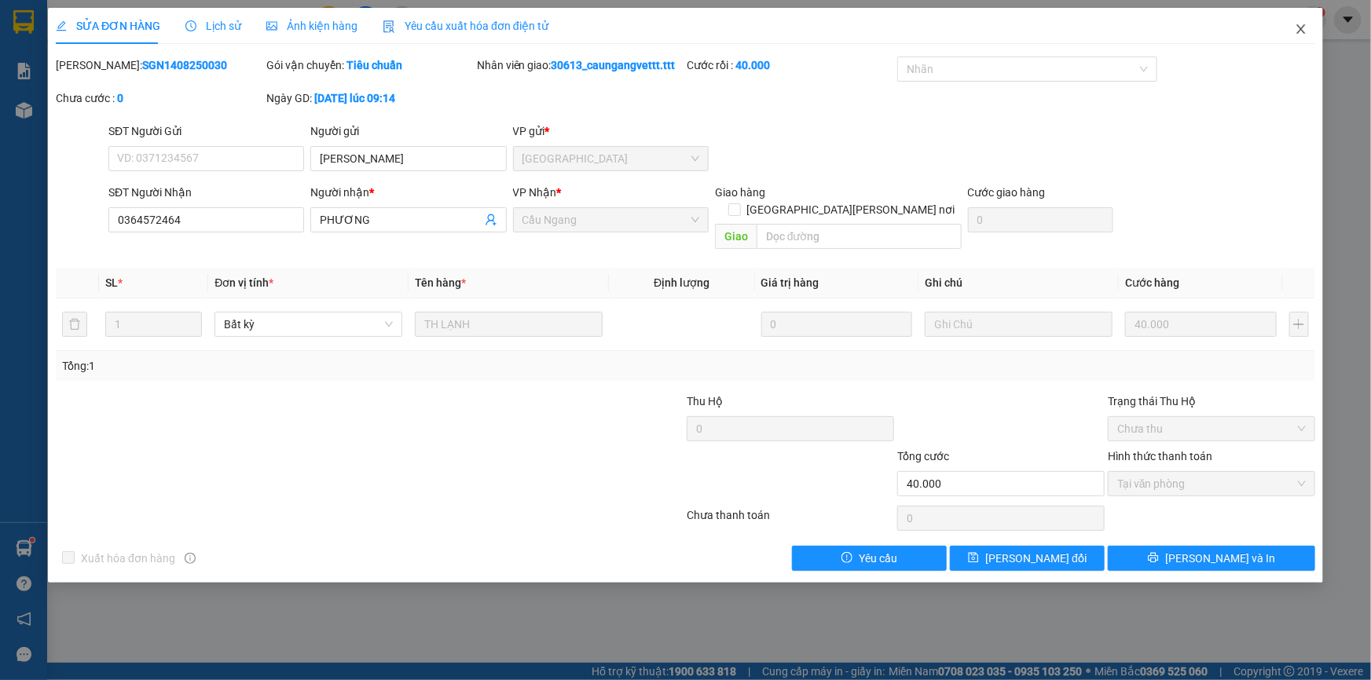
click at [1296, 27] on icon "close" at bounding box center [1301, 29] width 13 height 13
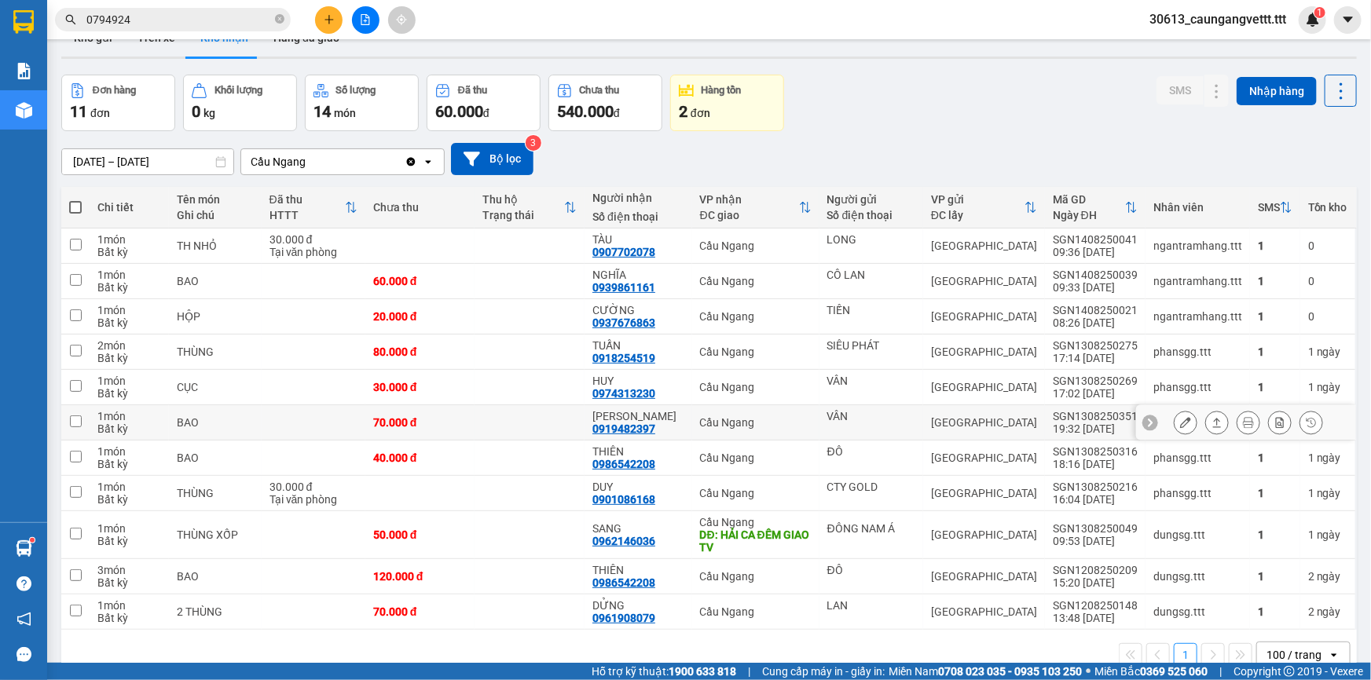
scroll to position [71, 0]
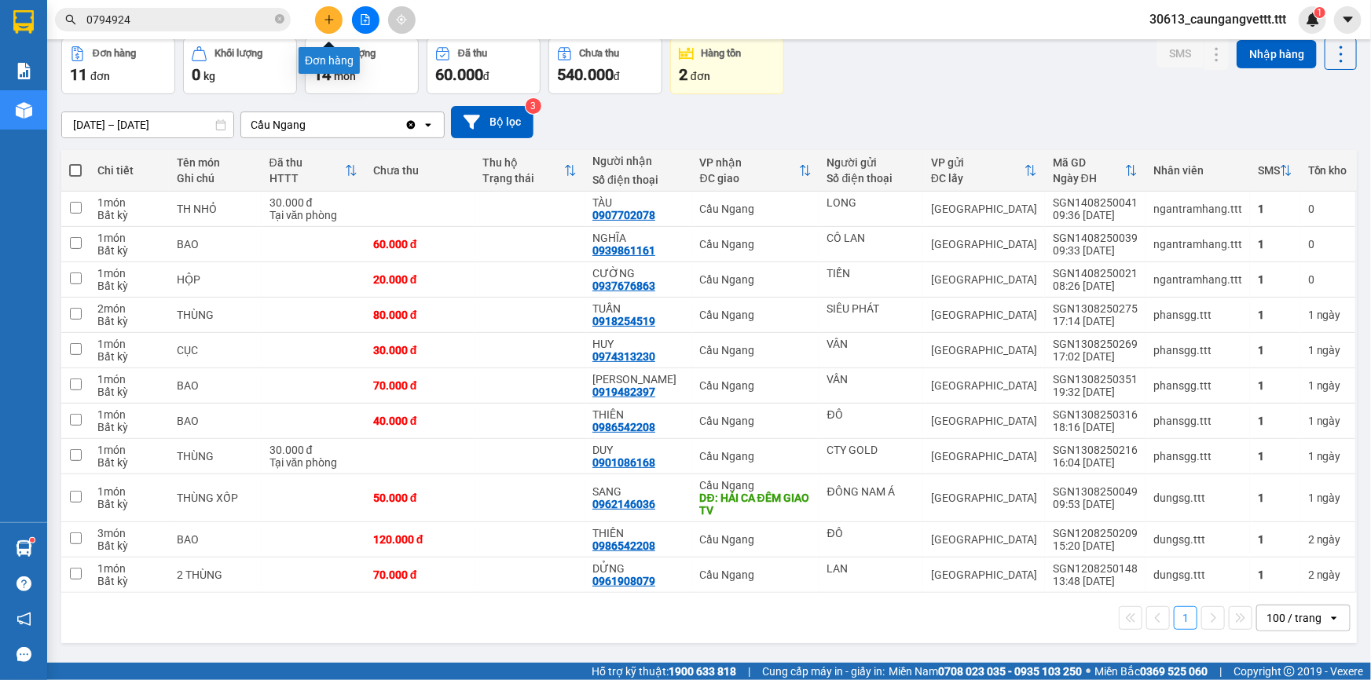
click at [328, 24] on icon "plus" at bounding box center [329, 19] width 11 height 11
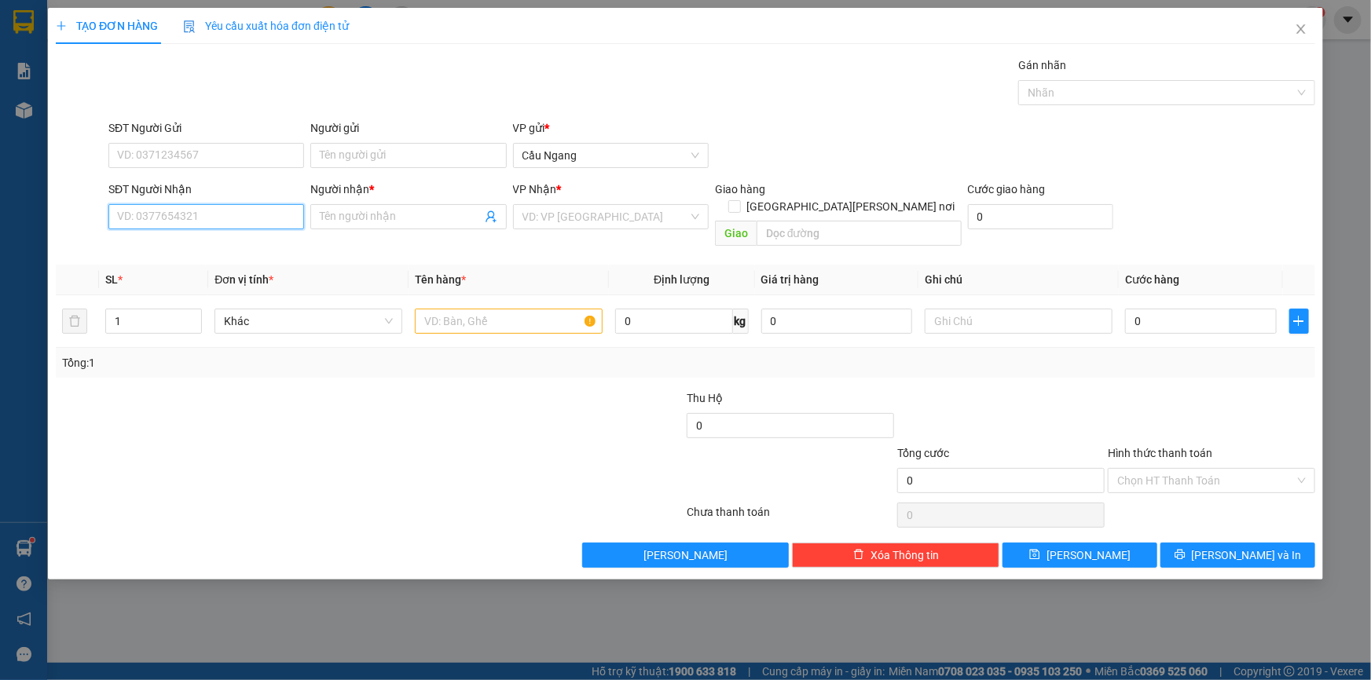
click at [254, 219] on input "SĐT Người Nhận" at bounding box center [206, 216] width 196 height 25
click at [244, 251] on div "0944977128 - TÀI LỘC" at bounding box center [206, 248] width 177 height 17
type input "0944977128"
type input "TÀI LỘC"
type input "0944977128"
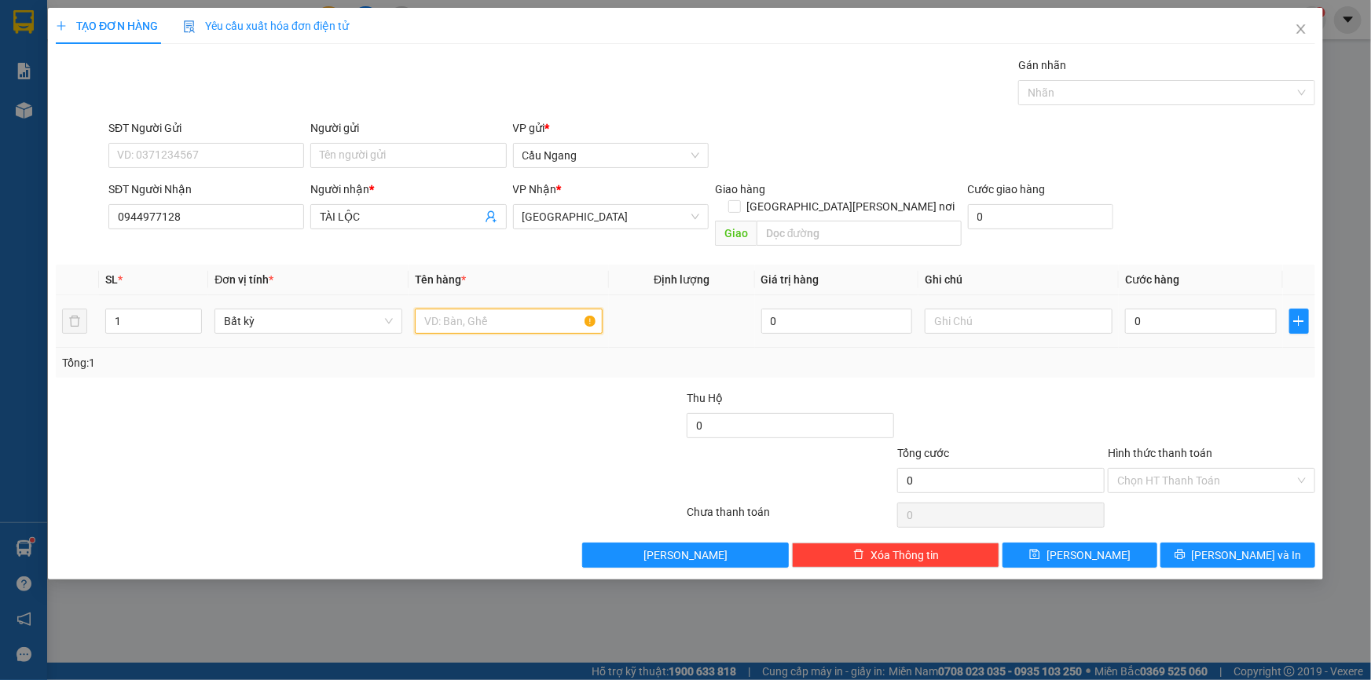
click at [515, 309] on input "text" at bounding box center [509, 321] width 188 height 25
type input "BAO"
click at [1193, 311] on input "0" at bounding box center [1201, 321] width 152 height 25
type input "5"
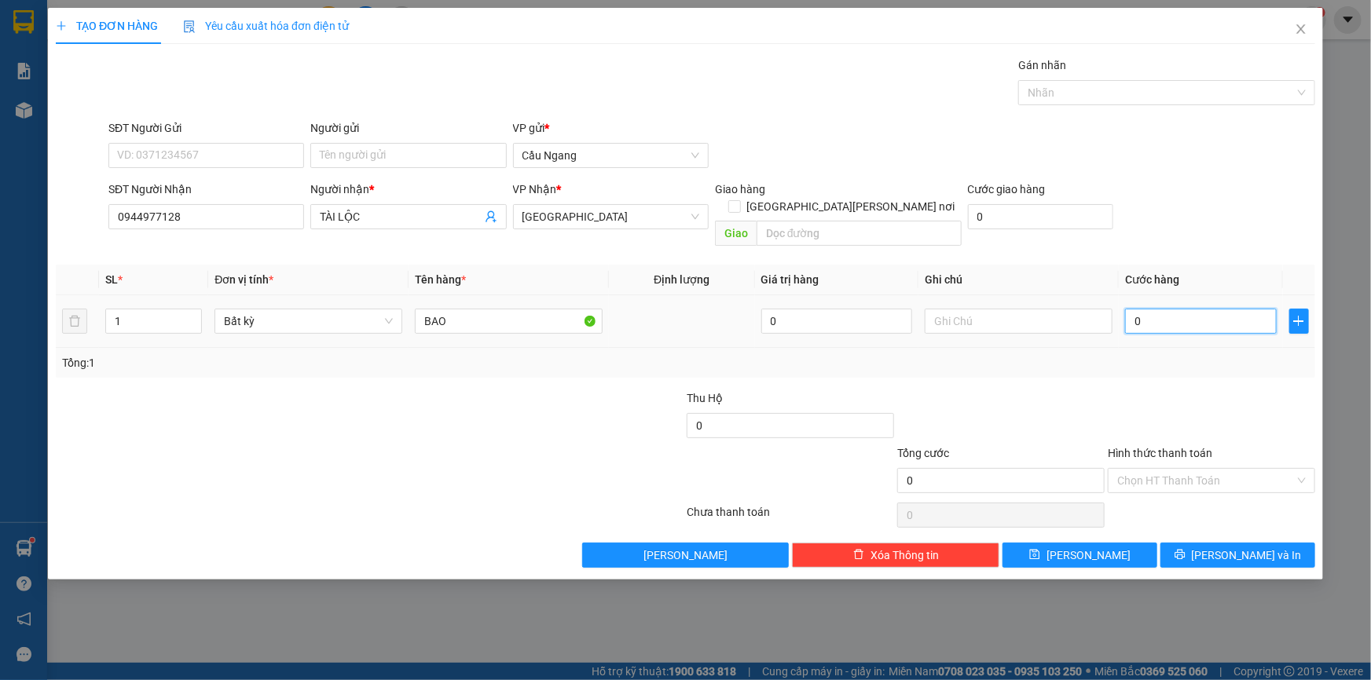
type input "5"
type input "50"
type input "500"
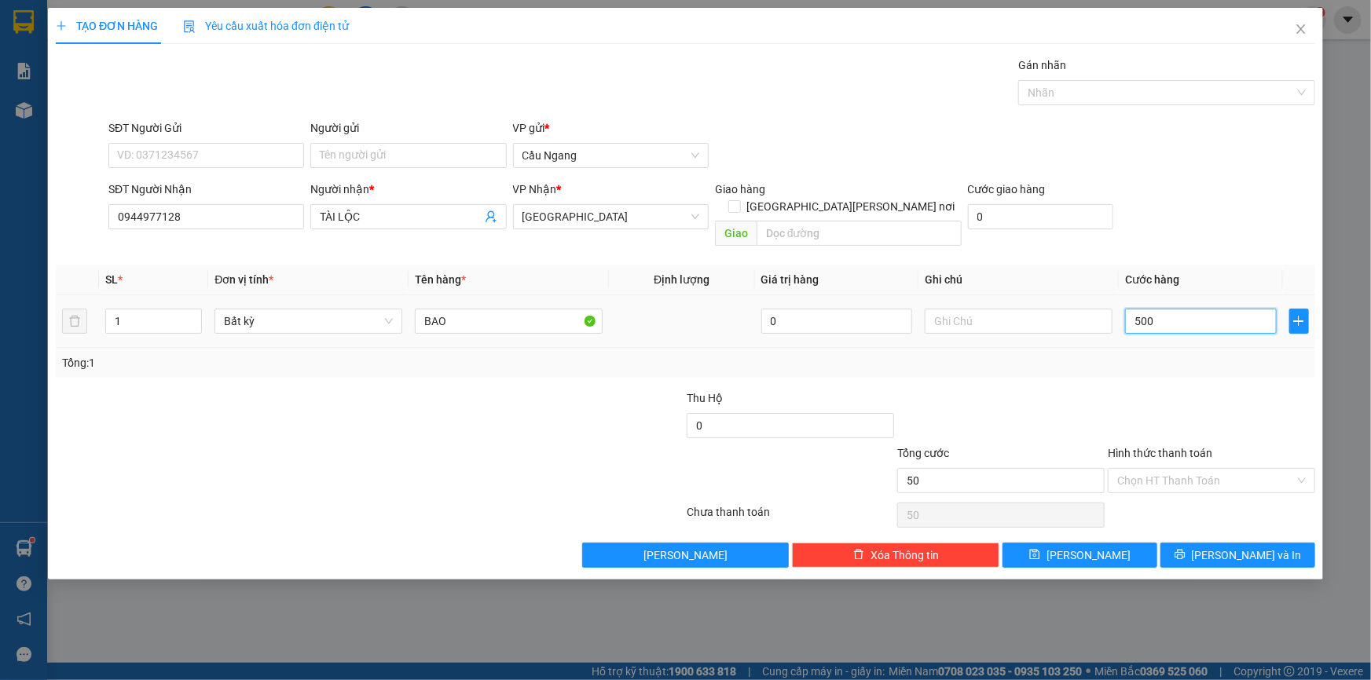
type input "500"
type input "5.000"
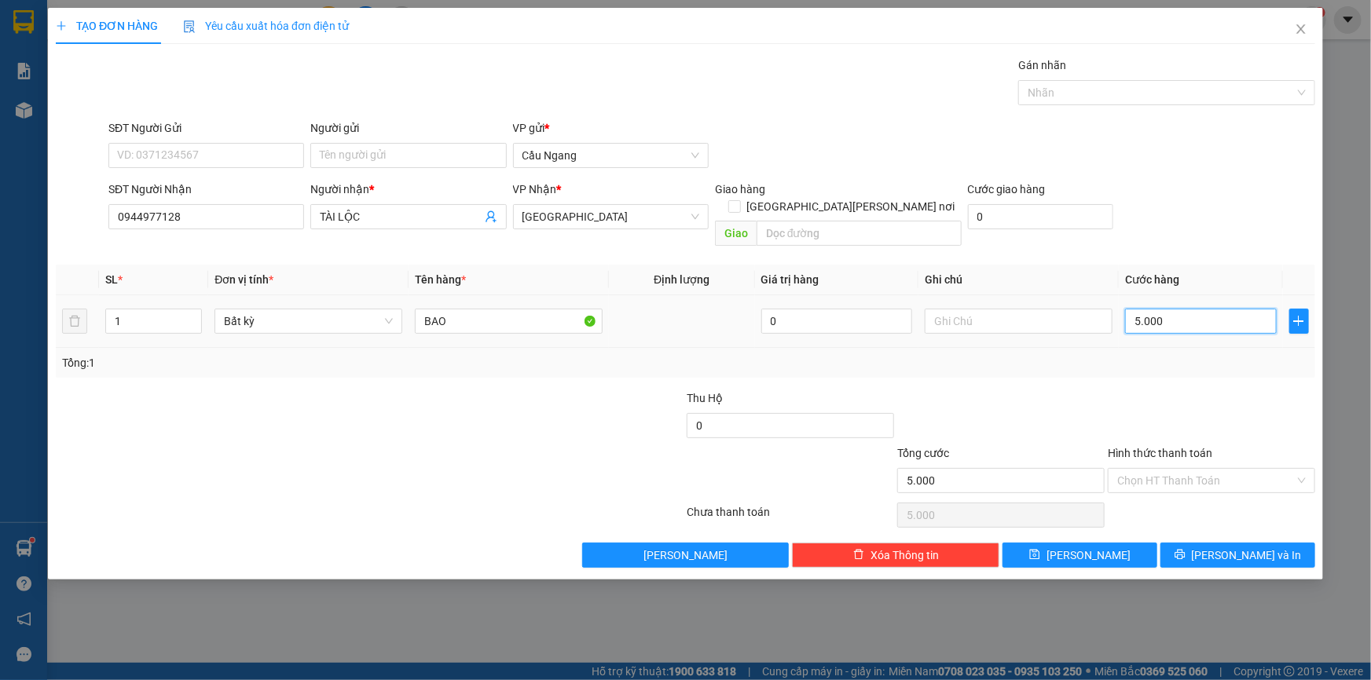
type input "50.000"
click at [1245, 547] on span "[PERSON_NAME] và In" at bounding box center [1247, 555] width 110 height 17
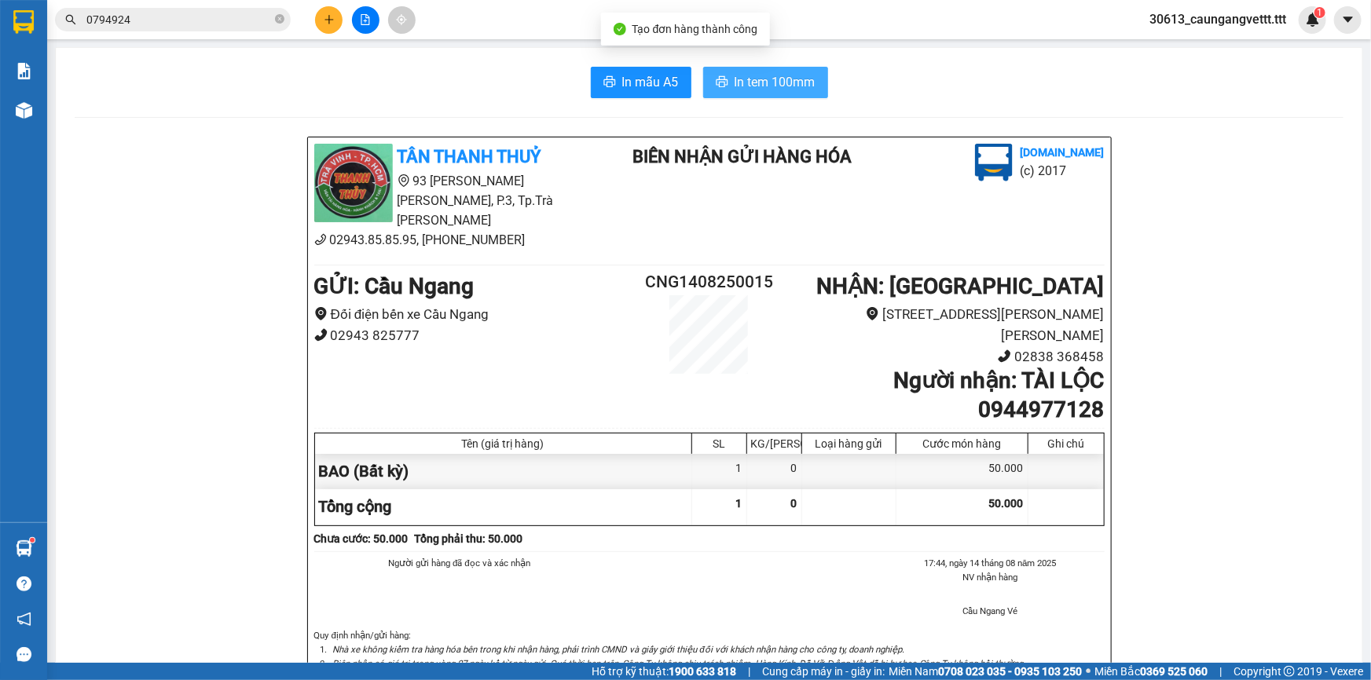
click at [755, 79] on span "In tem 100mm" at bounding box center [775, 82] width 81 height 20
click at [331, 16] on icon "plus" at bounding box center [329, 19] width 11 height 11
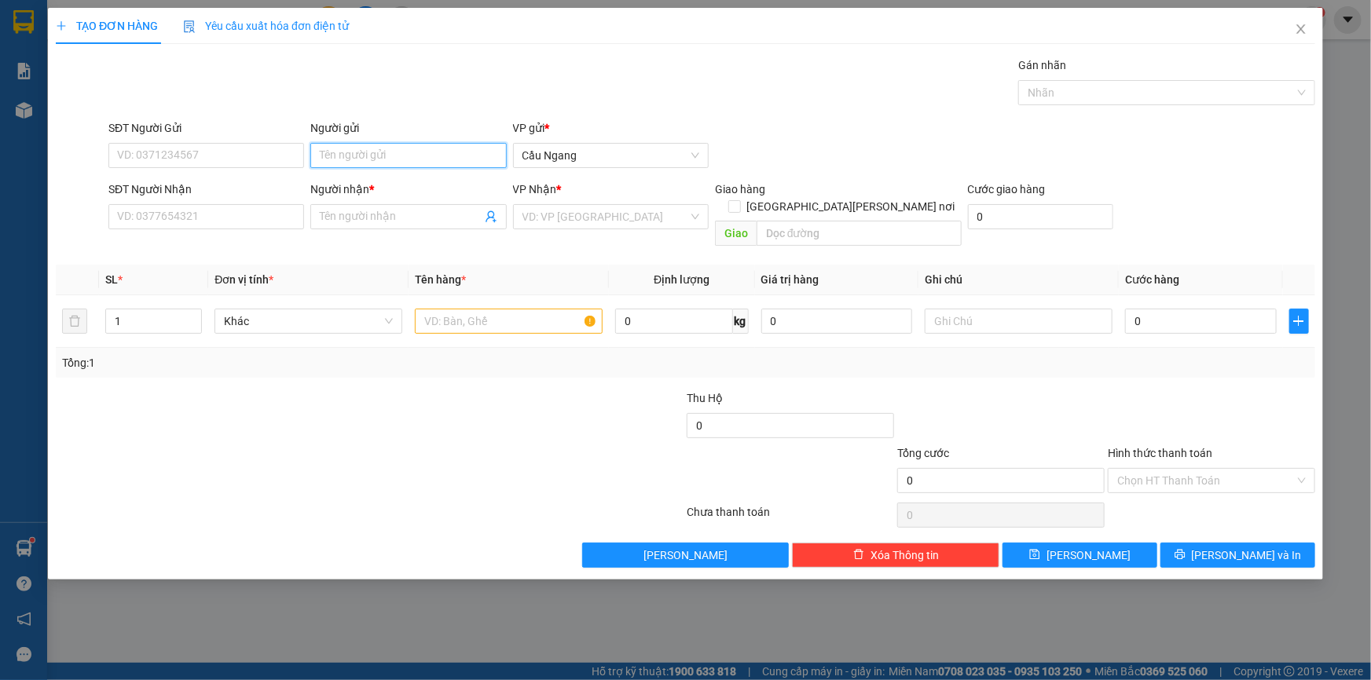
click at [349, 160] on input "Người gửi" at bounding box center [408, 155] width 196 height 25
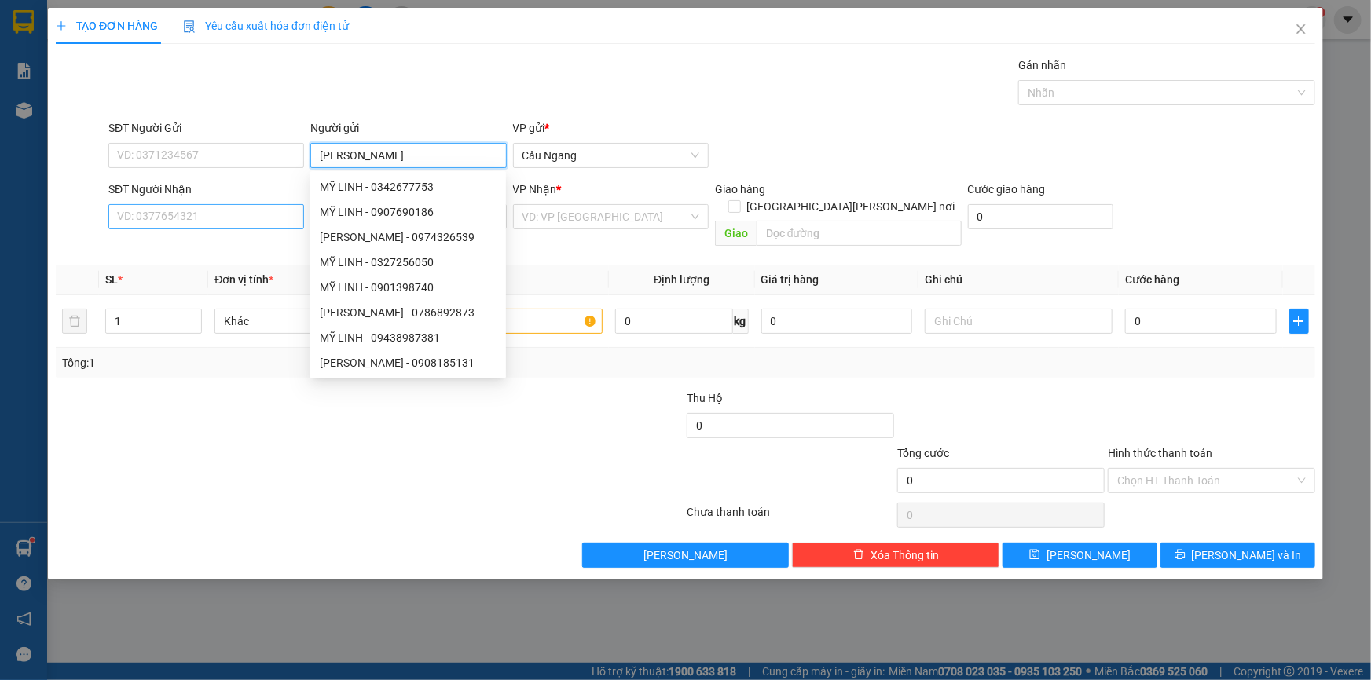
type input "MỸ LINH"
click at [204, 222] on input "SĐT Người Nhận" at bounding box center [206, 216] width 196 height 25
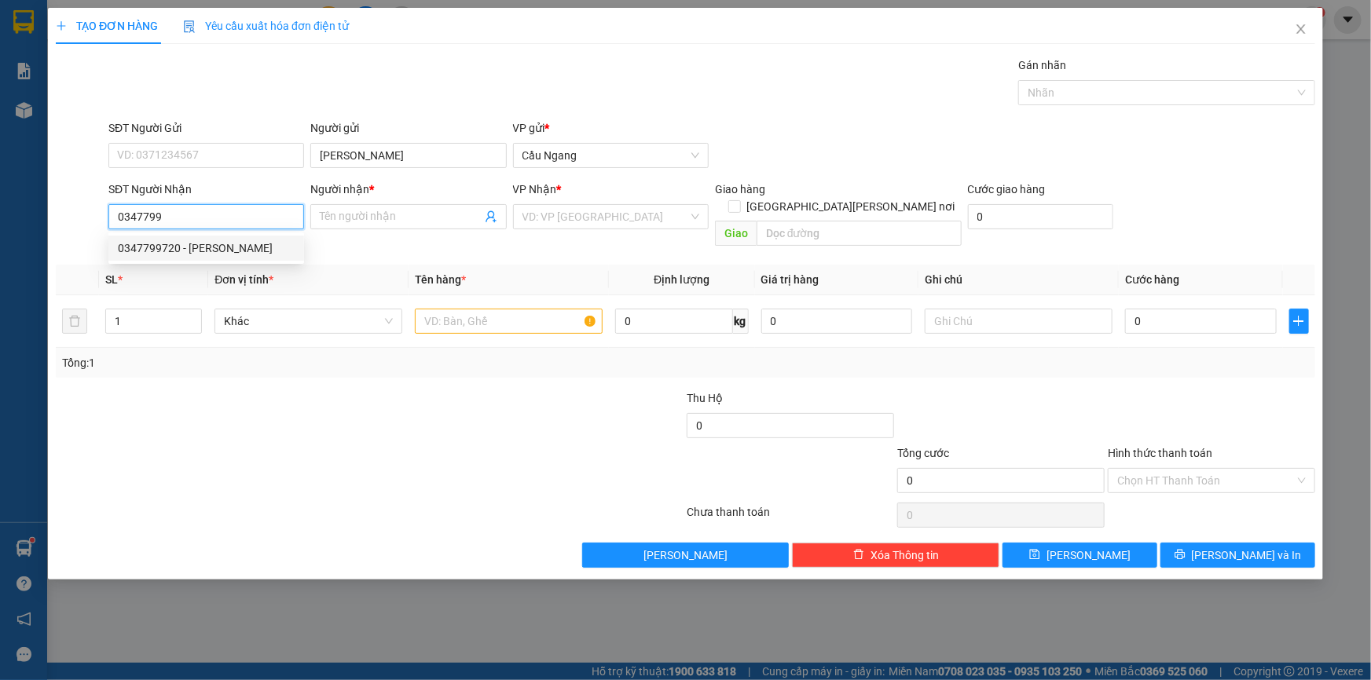
click at [161, 251] on div "0347799720 - KIM LONG" at bounding box center [206, 248] width 177 height 17
type input "0347799720"
type input "KIM LONG"
type input "0347799720"
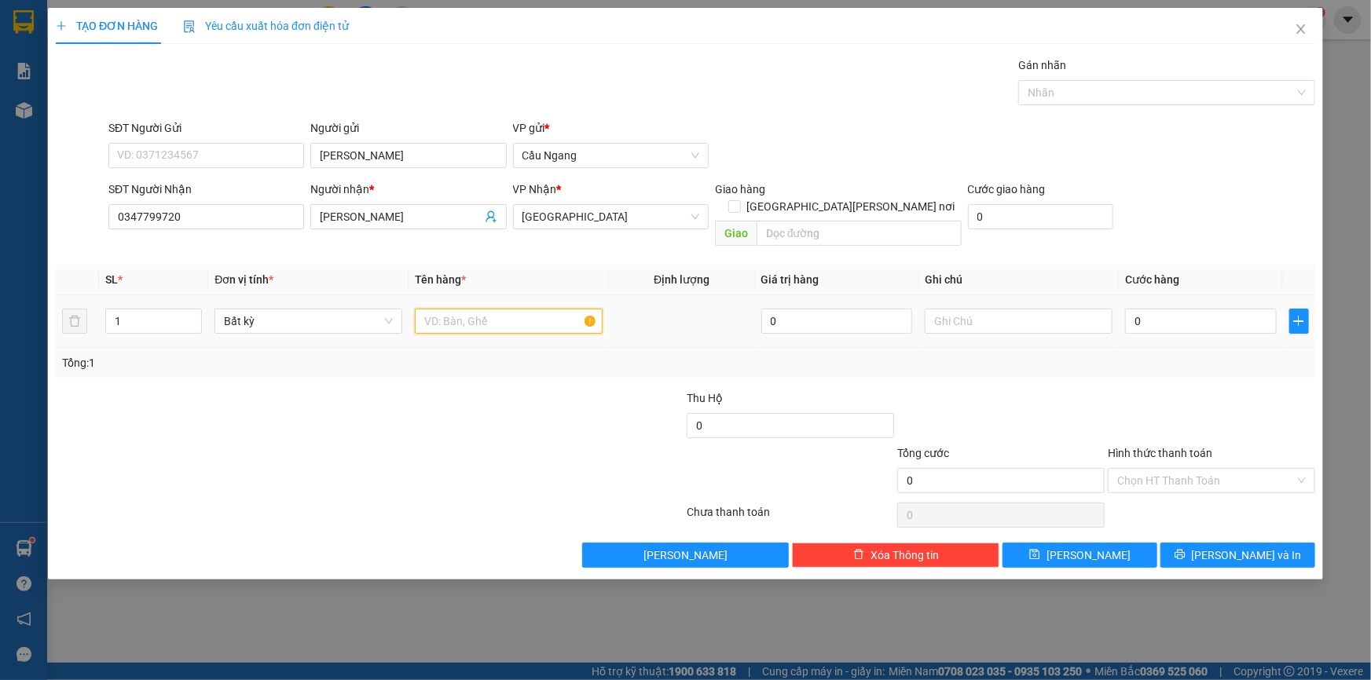
click at [424, 309] on input "text" at bounding box center [509, 321] width 188 height 25
type input "HOP"
click at [1178, 309] on input "0" at bounding box center [1201, 321] width 152 height 25
type input "3"
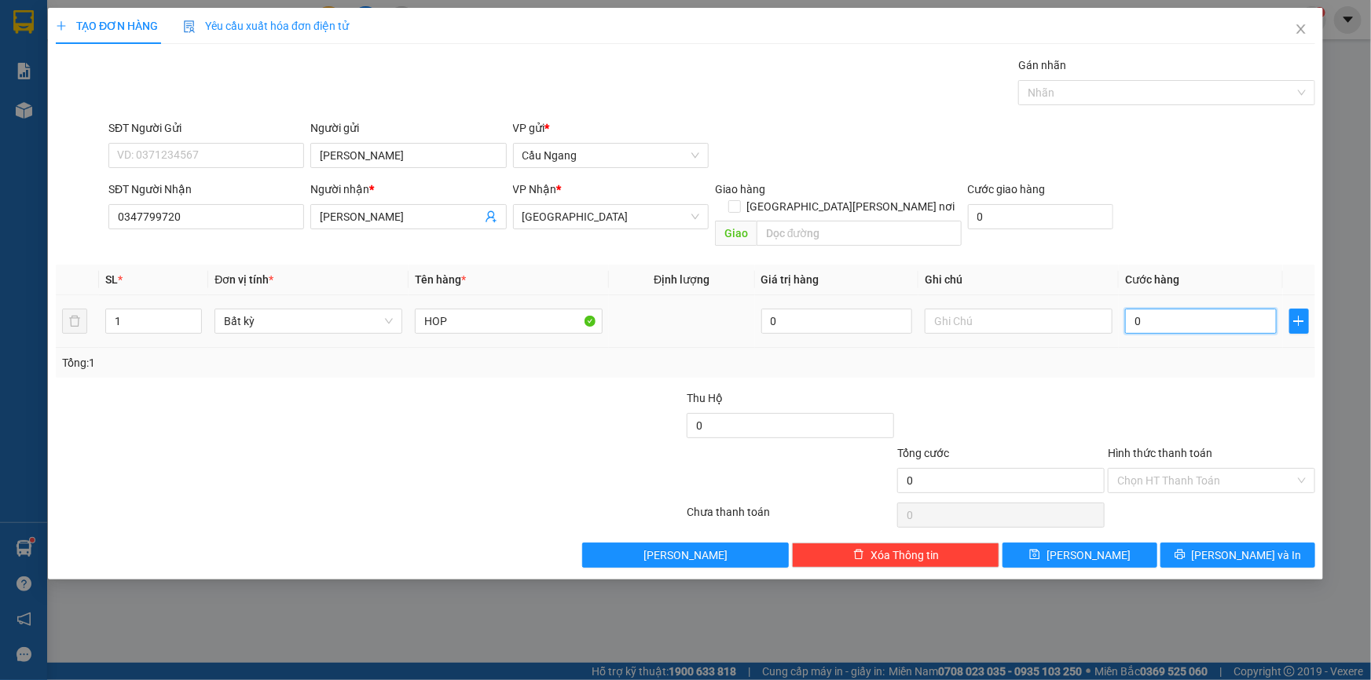
type input "3"
type input "0"
click at [1131, 309] on input "0" at bounding box center [1201, 321] width 152 height 25
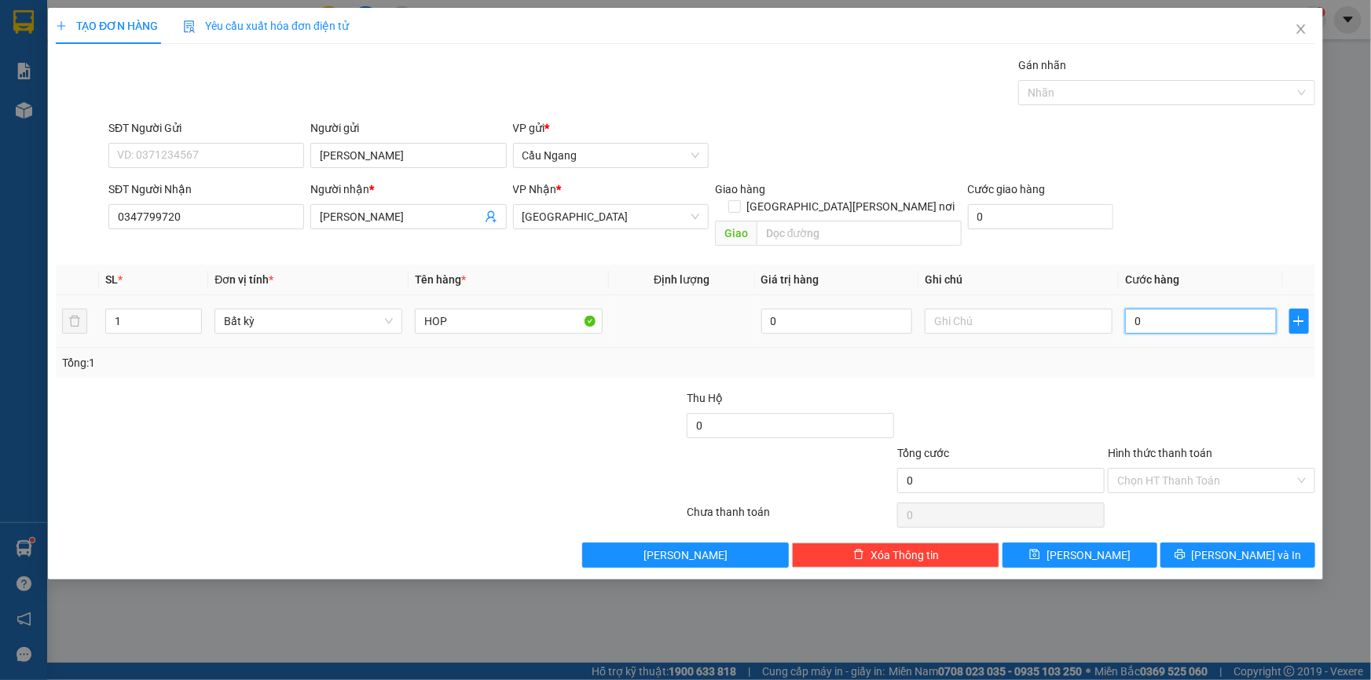
type input "20"
type input "200"
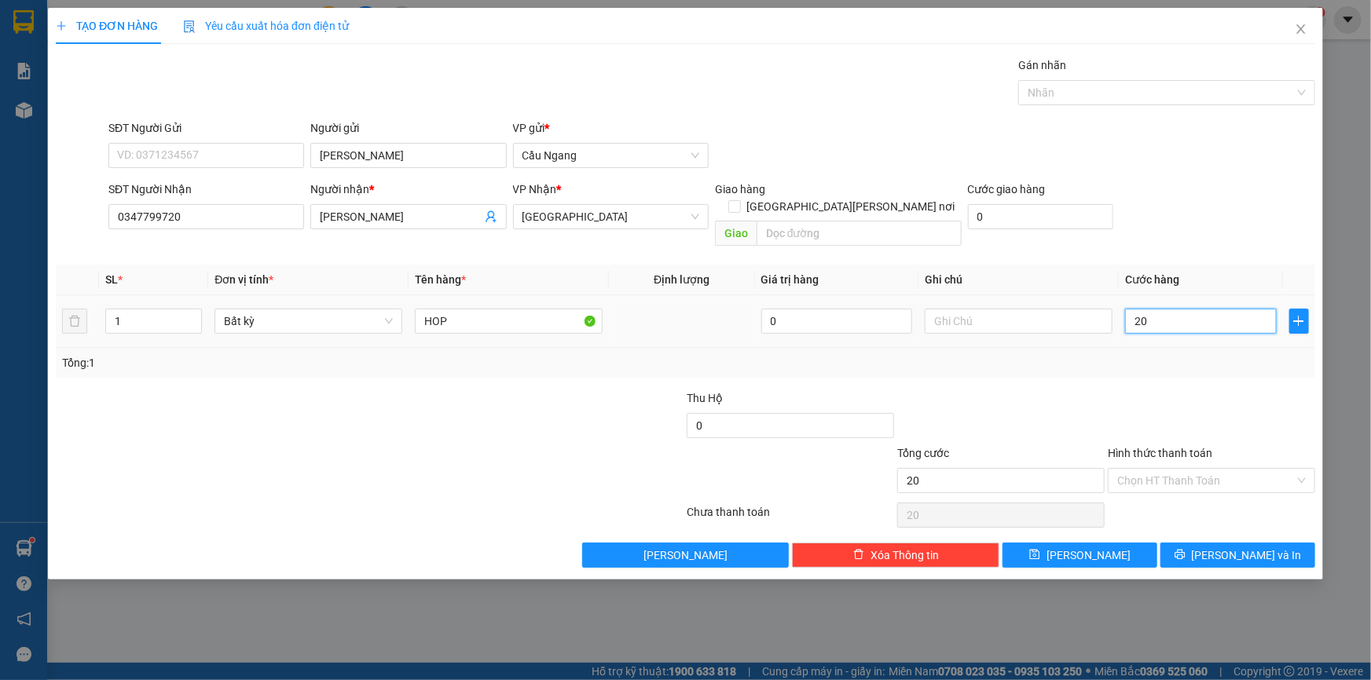
type input "200"
type input "2.000"
type input "20.000"
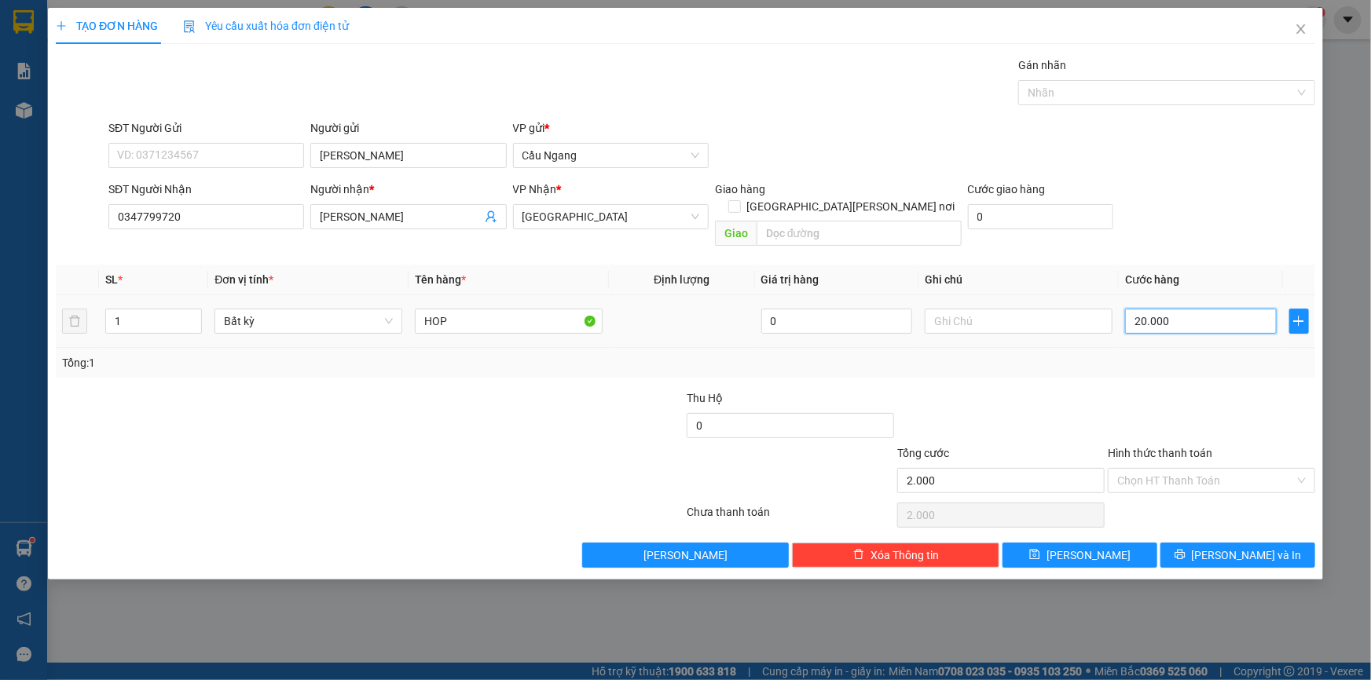
type input "20.000"
click at [1207, 469] on input "Hình thức thanh toán" at bounding box center [1206, 481] width 178 height 24
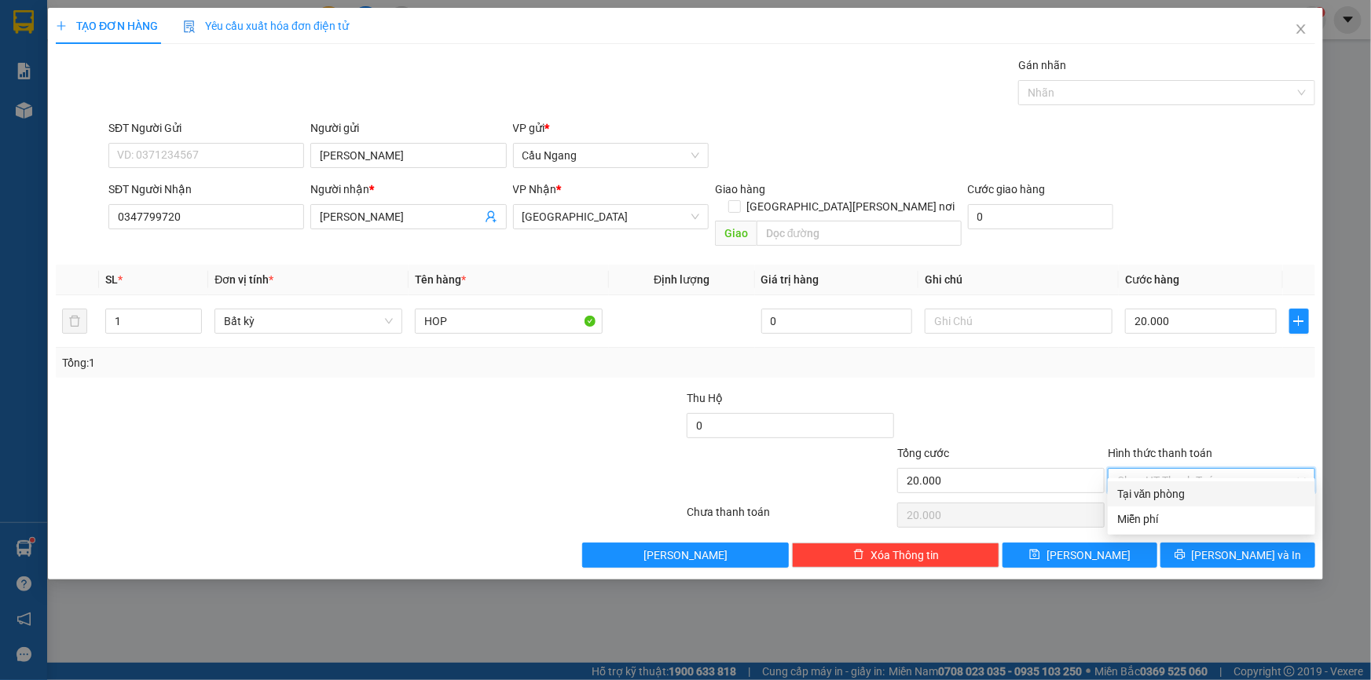
click at [1188, 494] on div "Tại văn phòng" at bounding box center [1211, 494] width 189 height 17
type input "0"
click at [1222, 543] on button "[PERSON_NAME] và In" at bounding box center [1237, 555] width 155 height 25
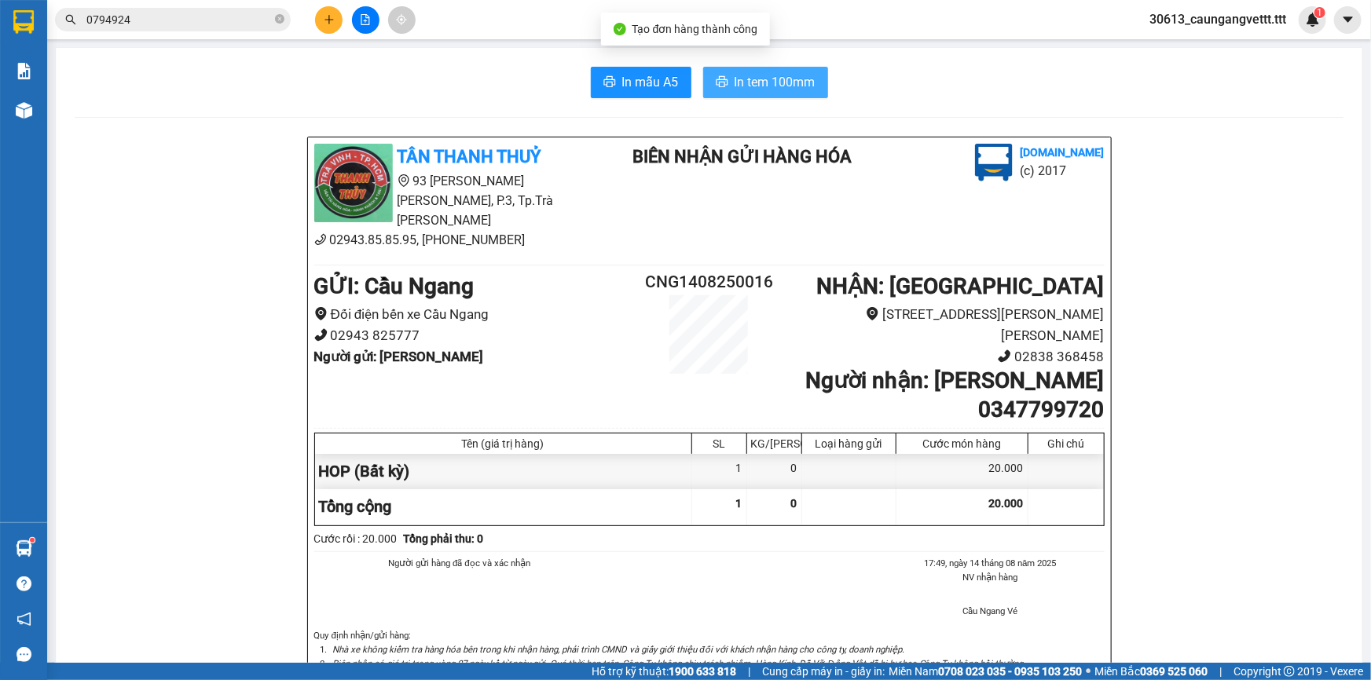
click at [764, 89] on span "In tem 100mm" at bounding box center [775, 82] width 81 height 20
click at [328, 20] on icon "plus" at bounding box center [328, 19] width 9 height 1
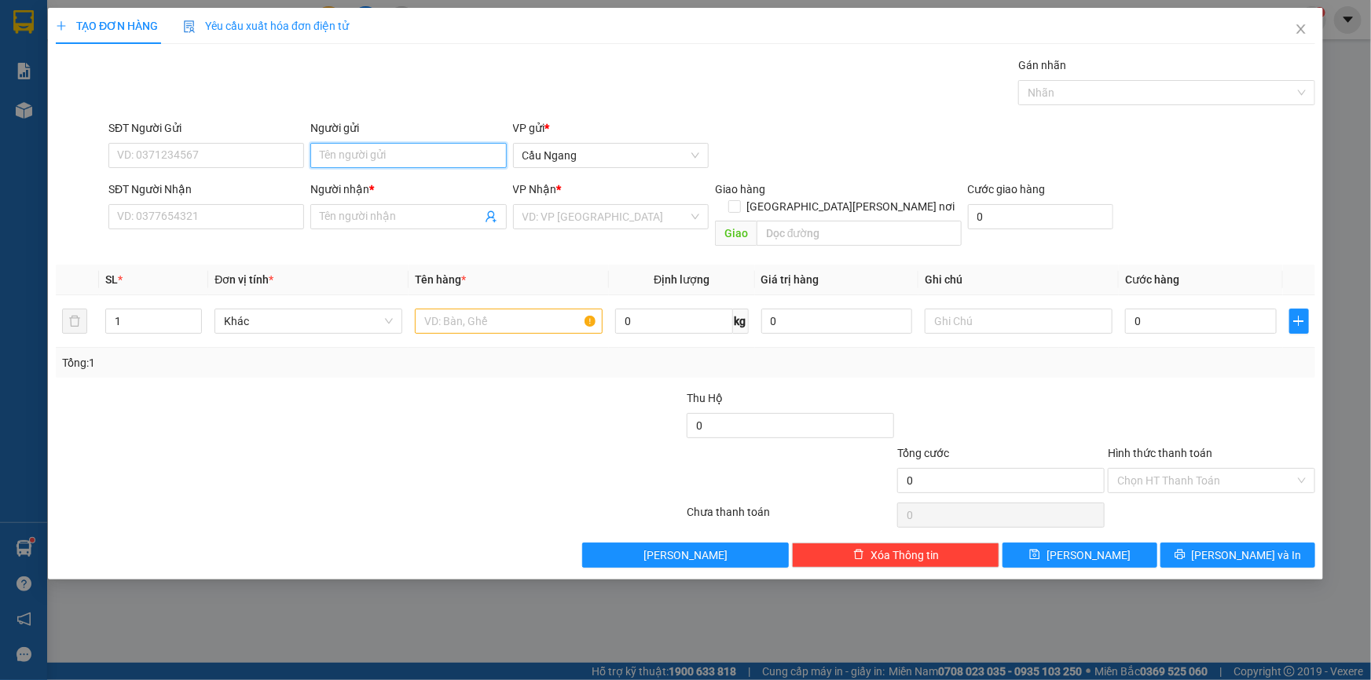
click at [376, 159] on input "Người gửi" at bounding box center [408, 155] width 196 height 25
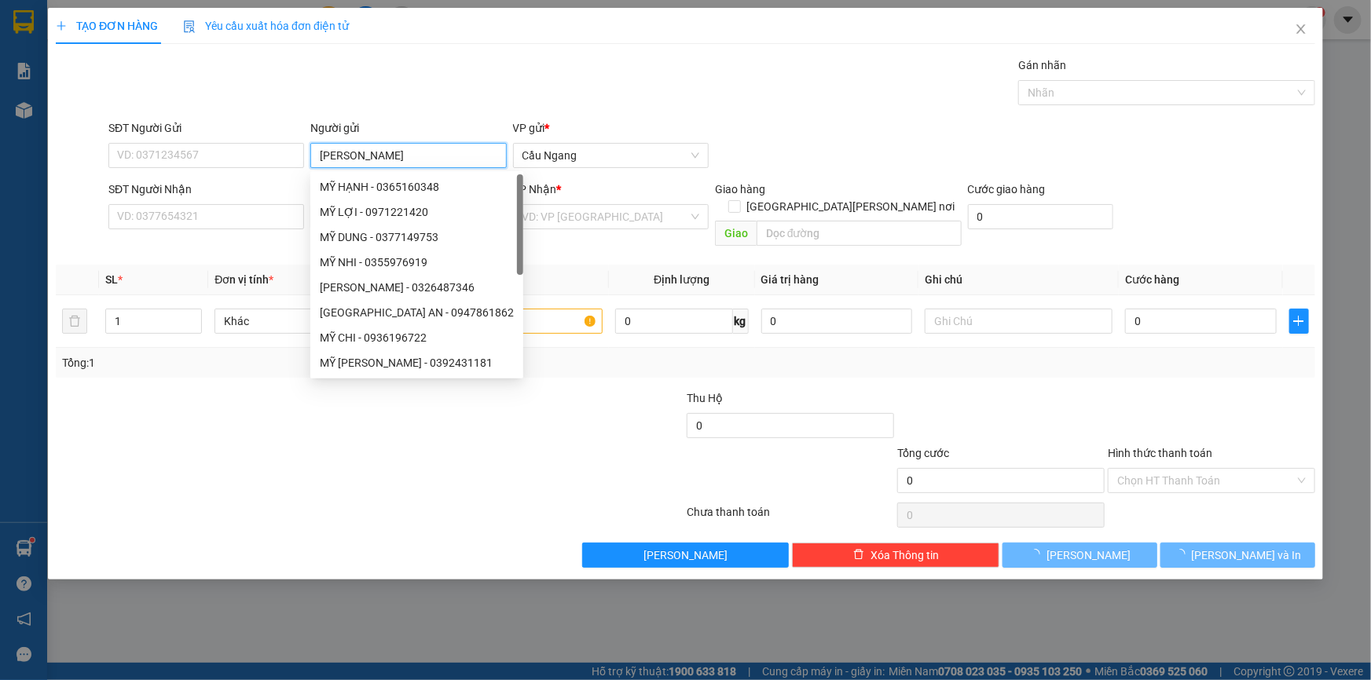
type input "MỸ LINH"
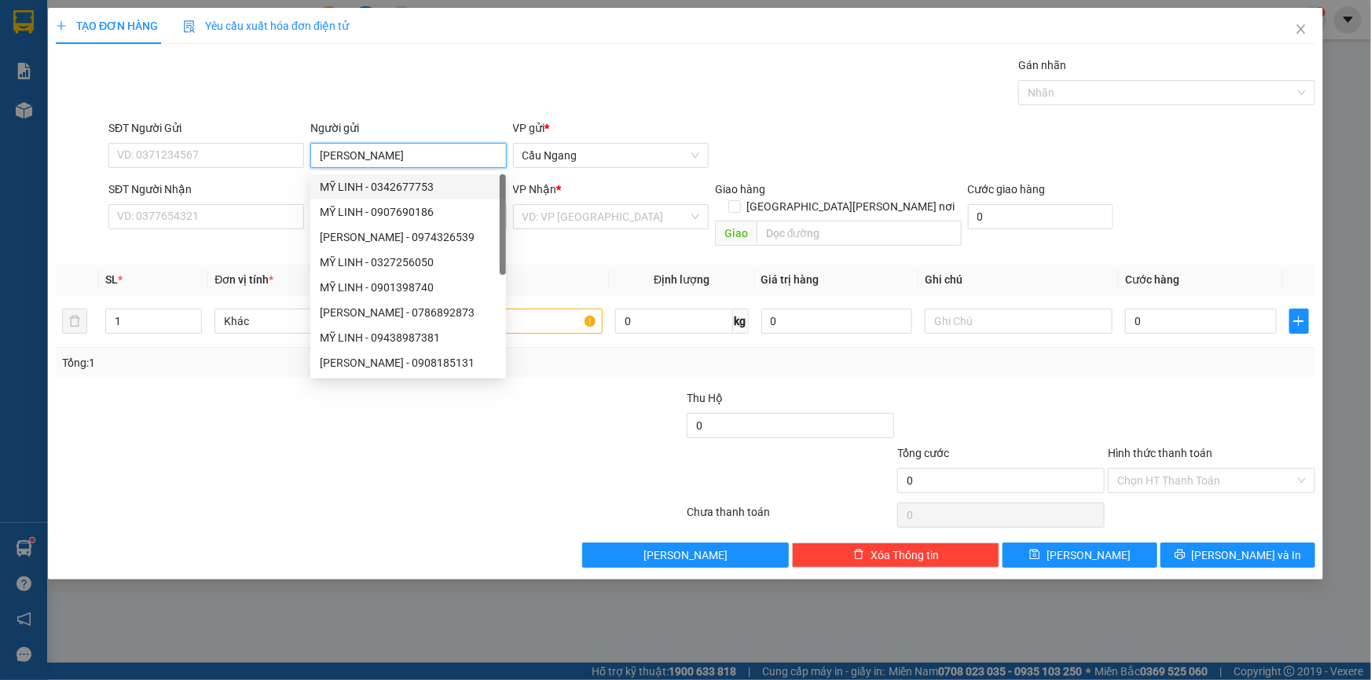
click at [363, 188] on div "MỸ LINH - 0342677753" at bounding box center [408, 186] width 177 height 17
type input "0342677753"
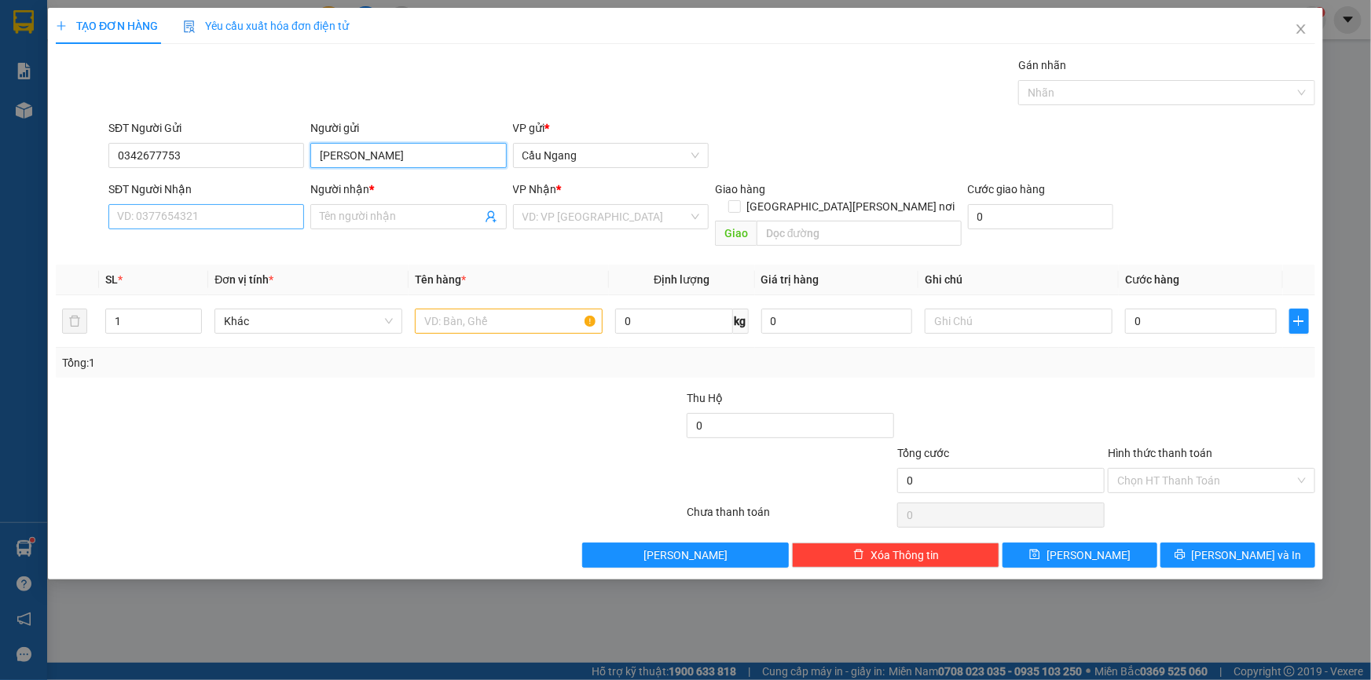
type input "MỸ LINH"
click at [239, 216] on input "SĐT Người Nhận" at bounding box center [206, 216] width 196 height 25
click at [255, 161] on input "0342677753" at bounding box center [206, 155] width 196 height 25
type input "0"
click at [230, 212] on input "SĐT Người Nhận" at bounding box center [206, 216] width 196 height 25
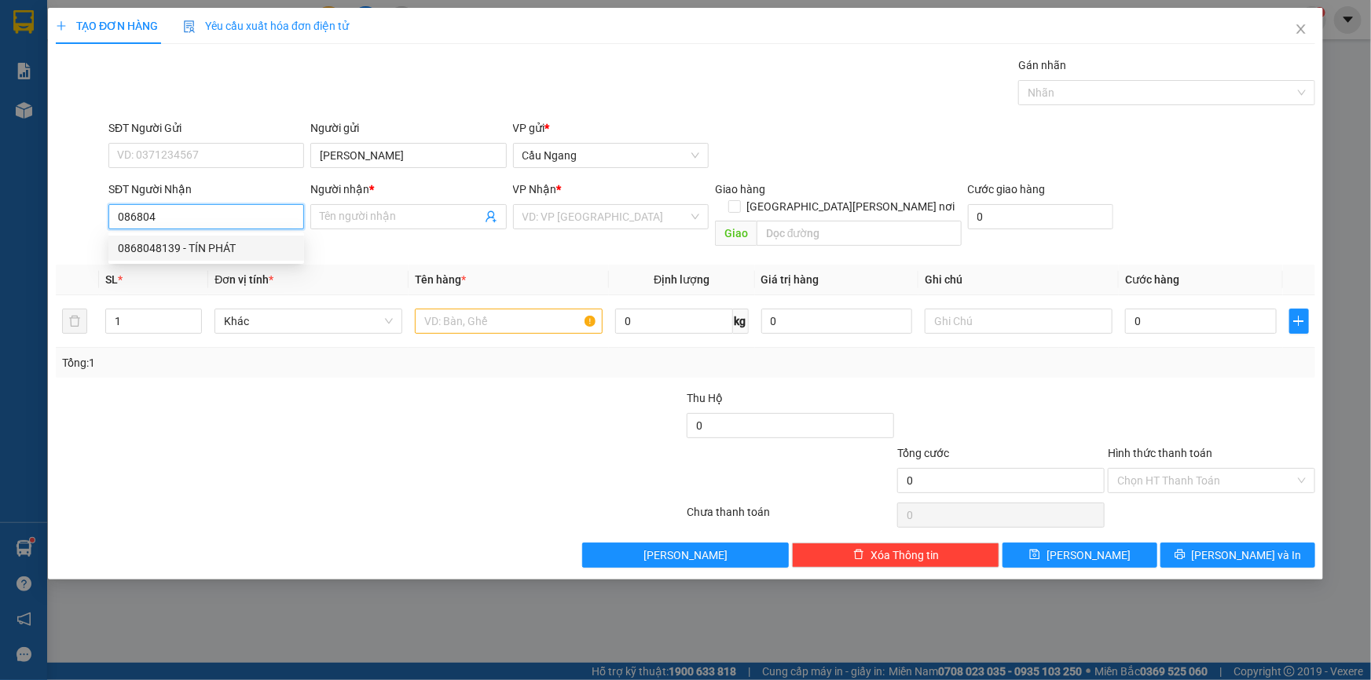
click at [220, 246] on div "0868048139 - TÍN PHÁT" at bounding box center [206, 248] width 177 height 17
type input "0868048139"
type input "TÍN PHÁT"
type input "0868048139"
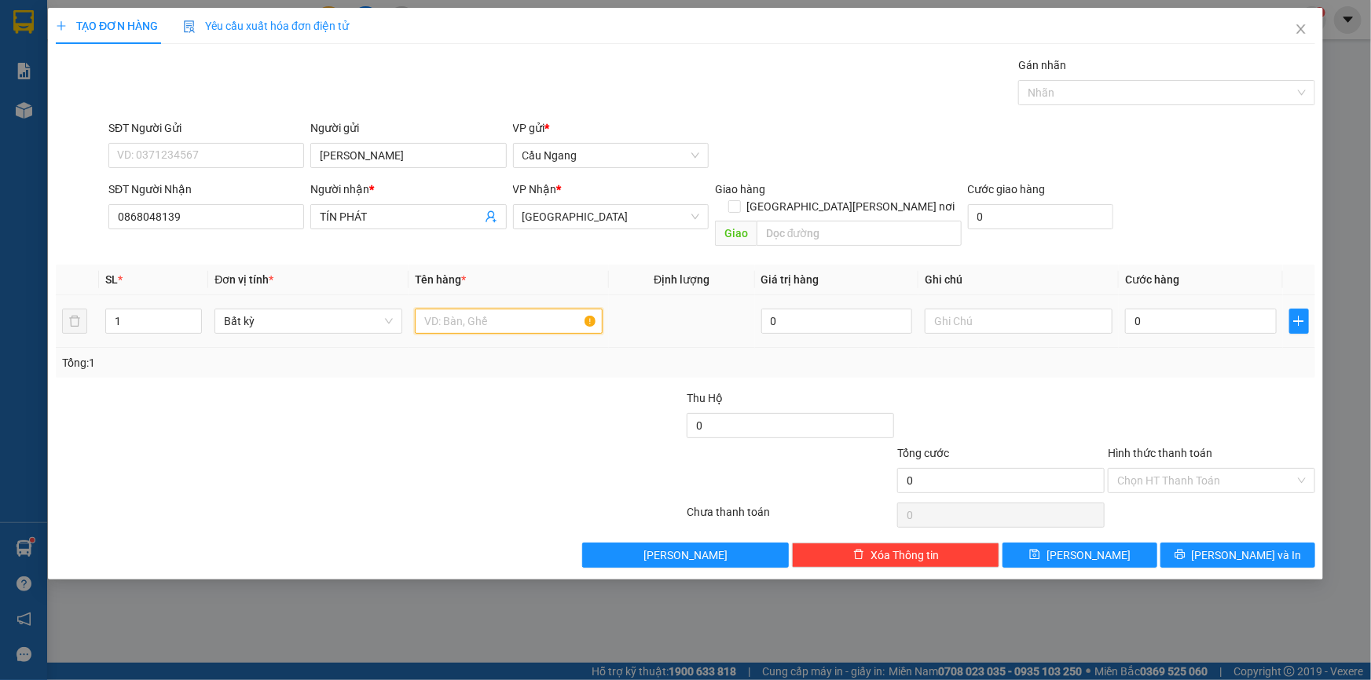
click at [490, 309] on input "text" at bounding box center [509, 321] width 188 height 25
type input "HOP"
click at [1198, 309] on input "0" at bounding box center [1201, 321] width 152 height 25
type input "2"
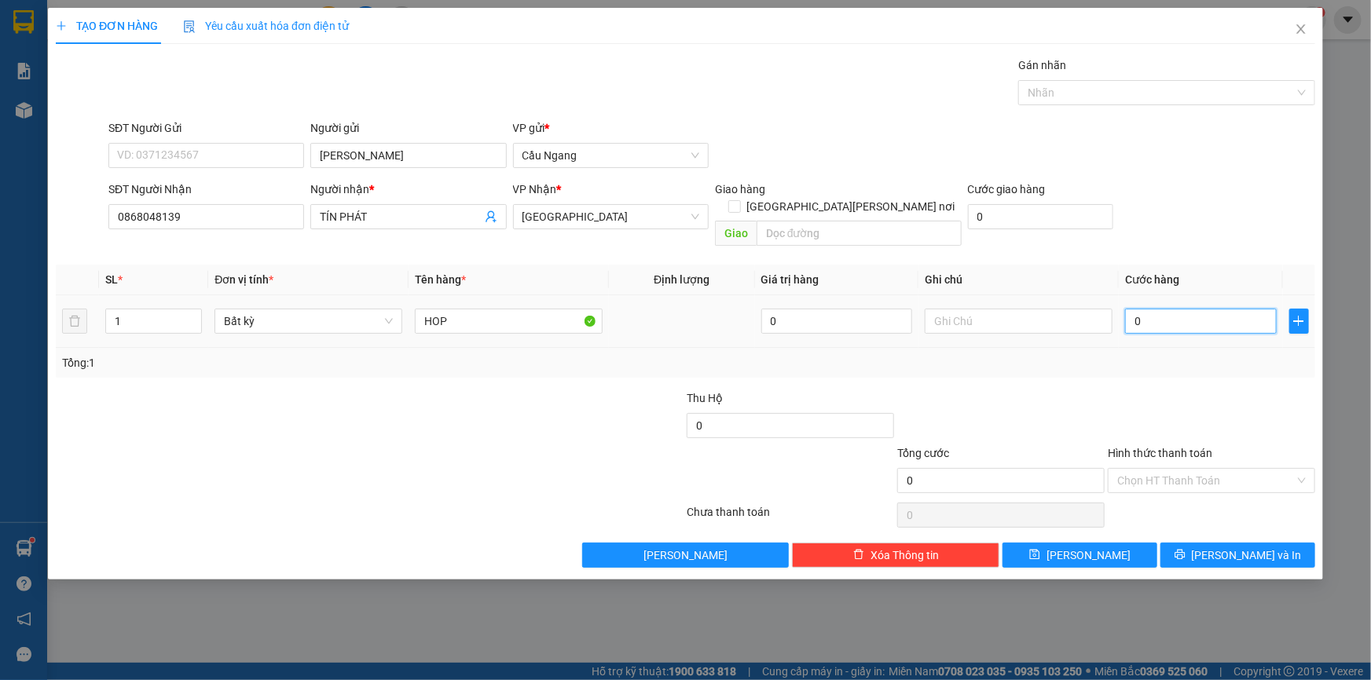
type input "2"
type input "20"
type input "200"
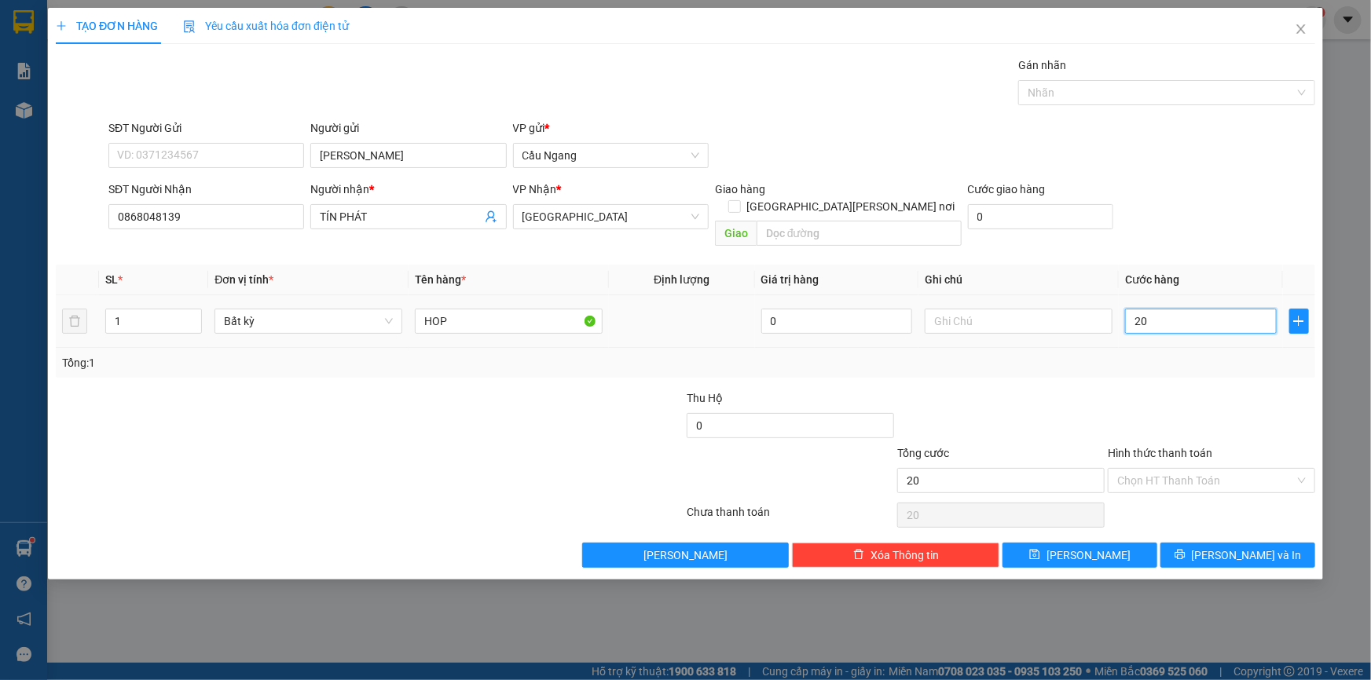
type input "200"
type input "2.000"
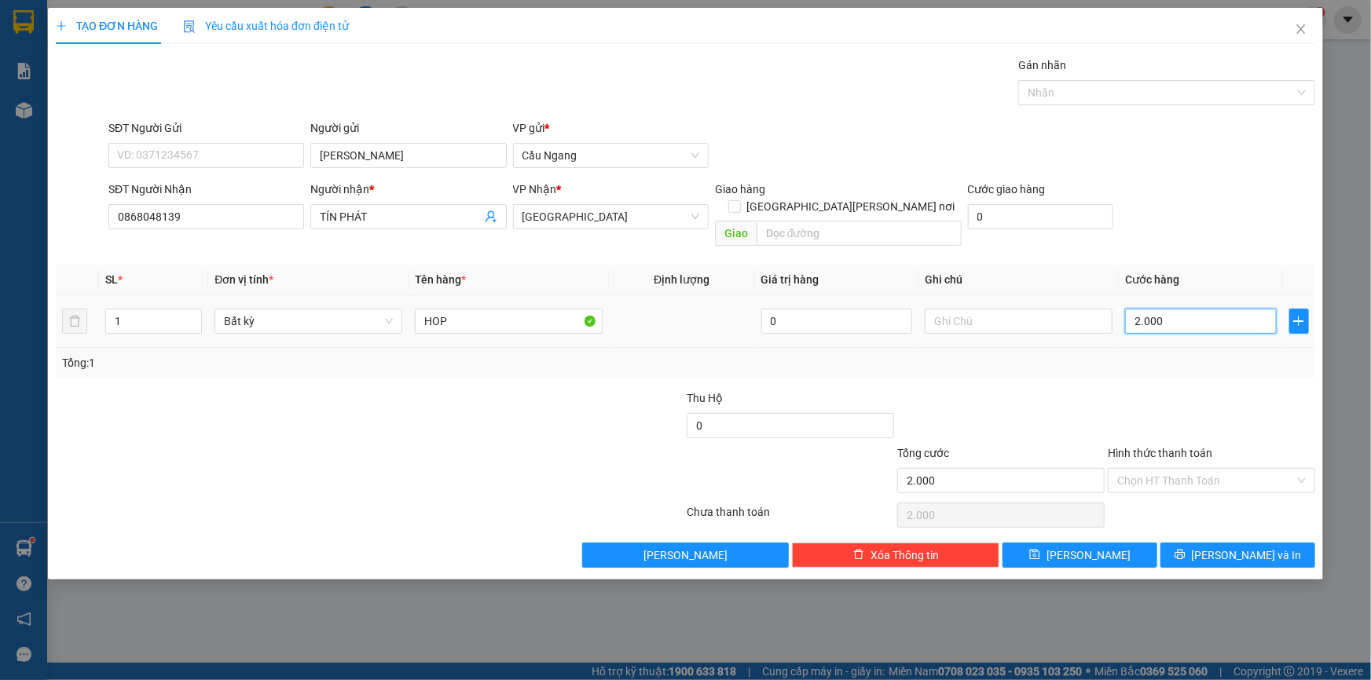
type input "20.000"
click at [1219, 469] on input "Hình thức thanh toán" at bounding box center [1206, 481] width 178 height 24
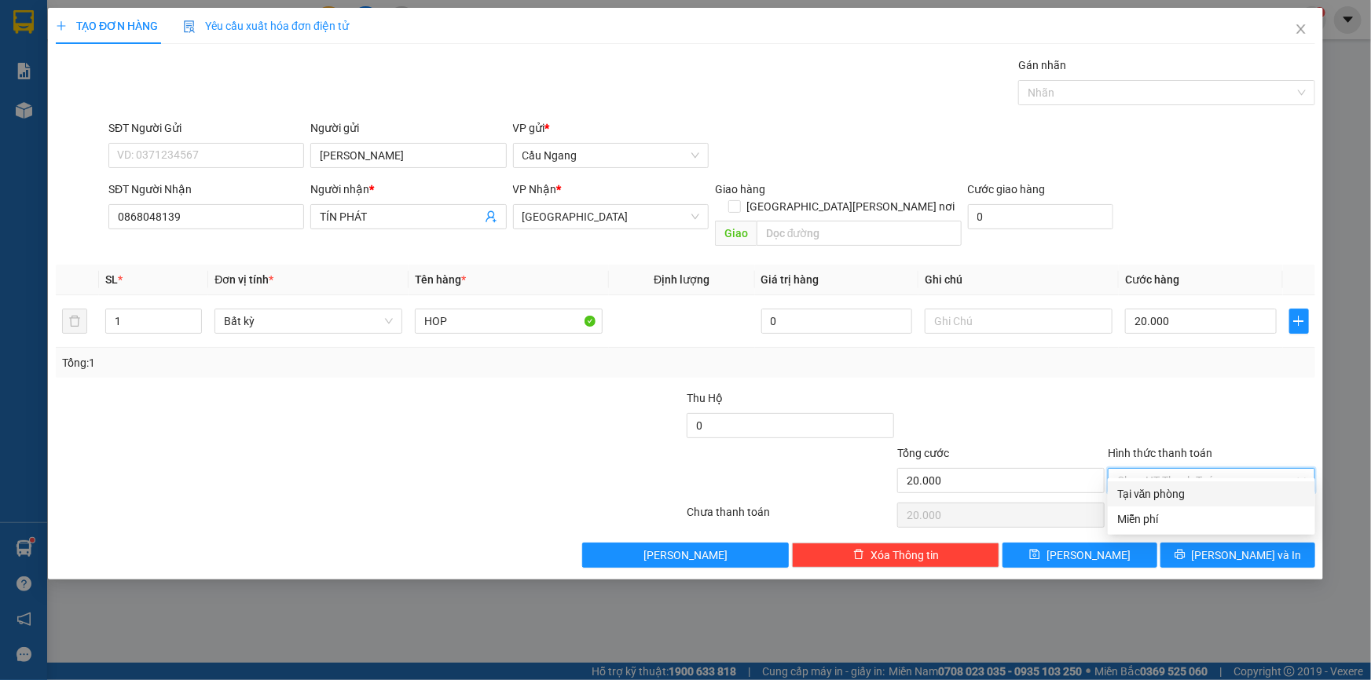
click at [1176, 497] on div "Tại văn phòng" at bounding box center [1211, 494] width 189 height 17
type input "0"
click at [1230, 547] on span "[PERSON_NAME] và In" at bounding box center [1247, 555] width 110 height 17
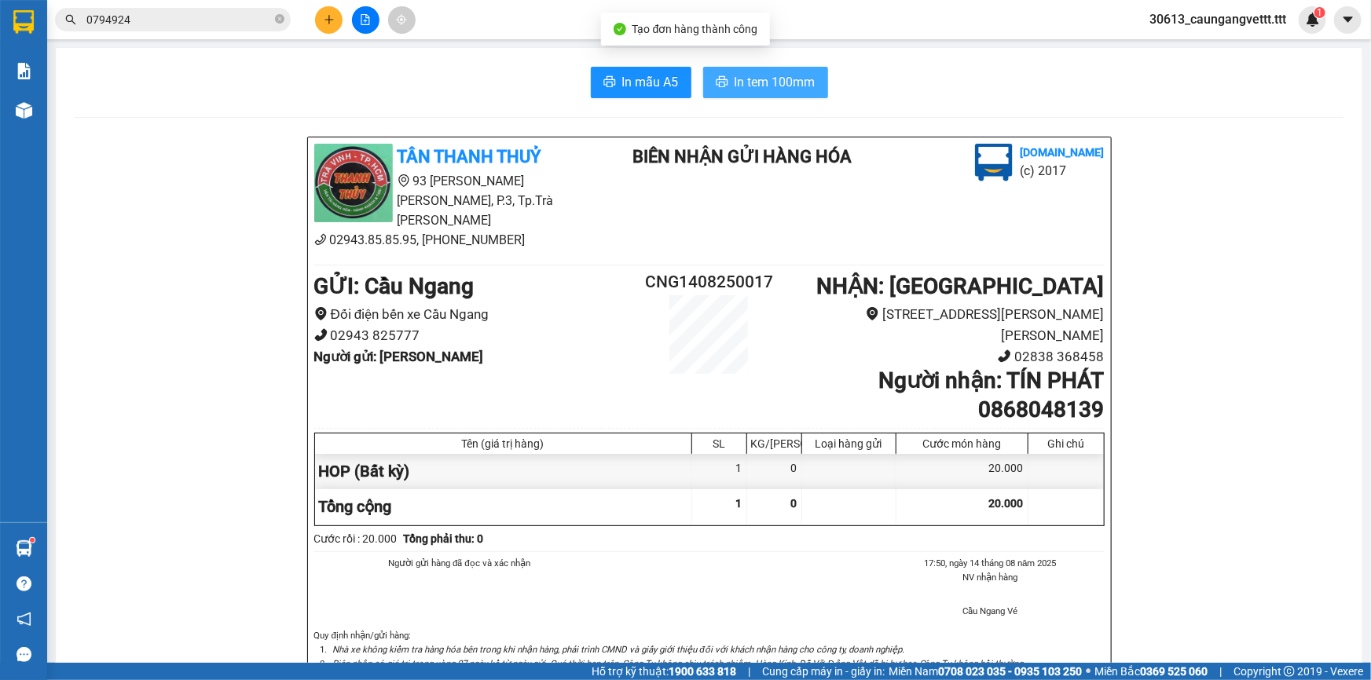
click at [706, 71] on button "In tem 100mm" at bounding box center [765, 82] width 125 height 31
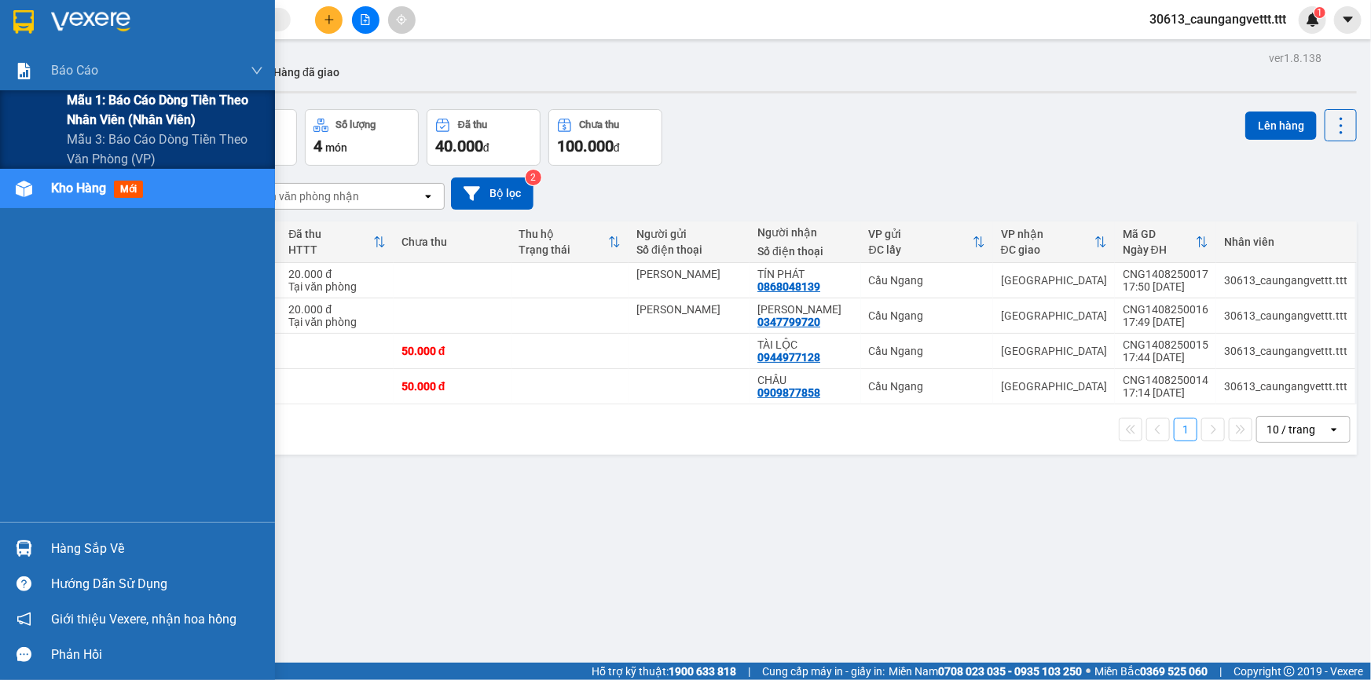
click at [112, 110] on span "Mẫu 1: Báo cáo dòng tiền theo nhân viên (nhân viên)" at bounding box center [165, 109] width 196 height 39
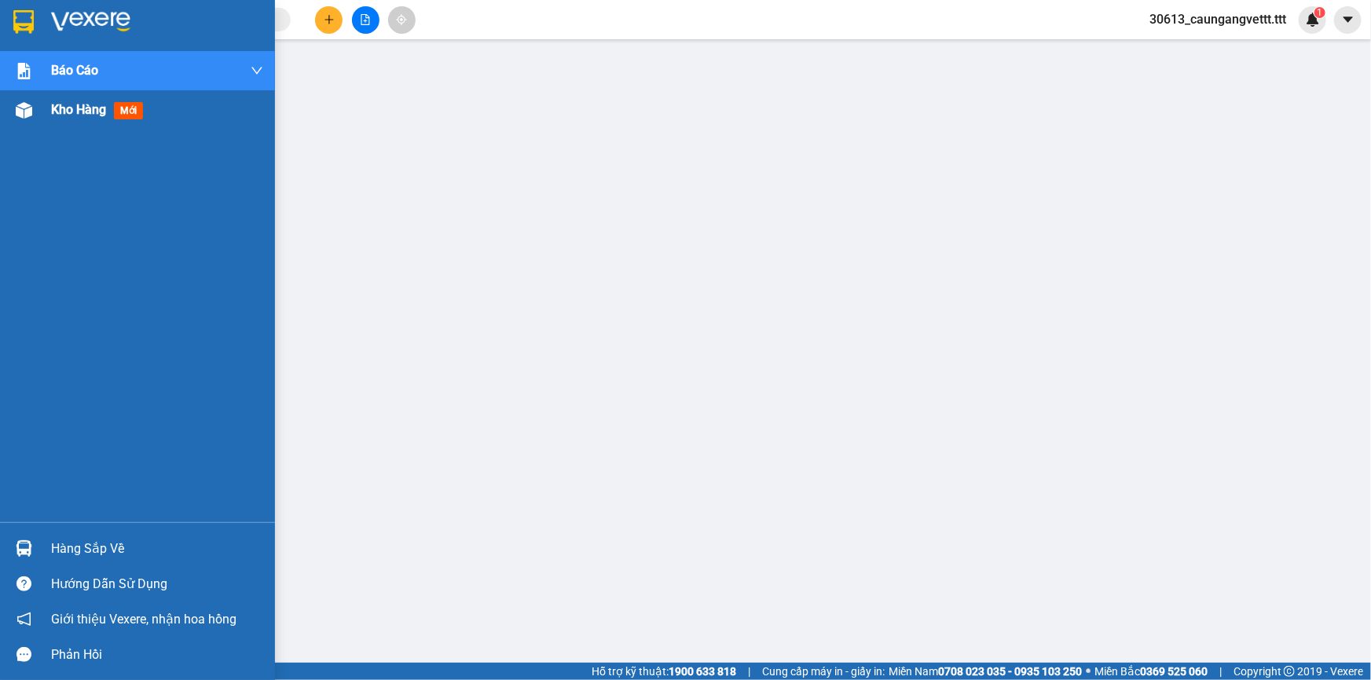
click at [63, 110] on span "Kho hàng" at bounding box center [78, 109] width 55 height 15
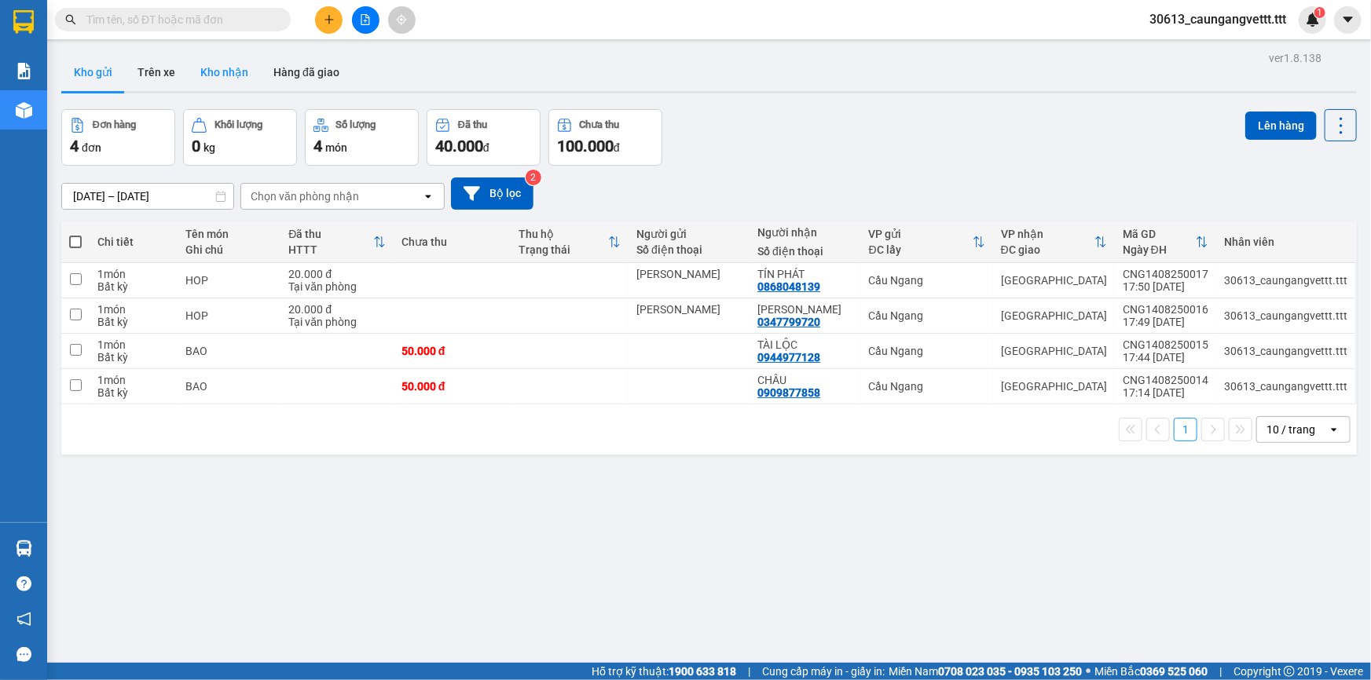
click at [229, 73] on button "Kho nhận" at bounding box center [224, 72] width 73 height 38
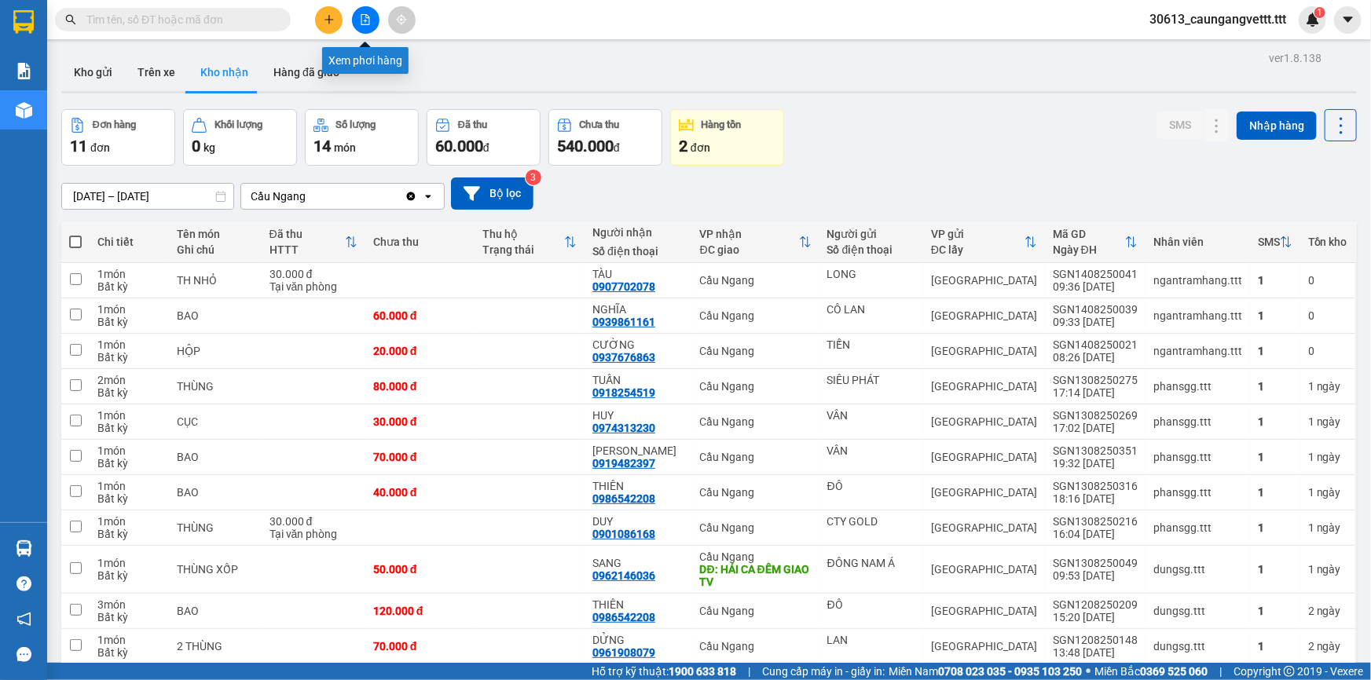
click at [357, 24] on button at bounding box center [365, 19] width 27 height 27
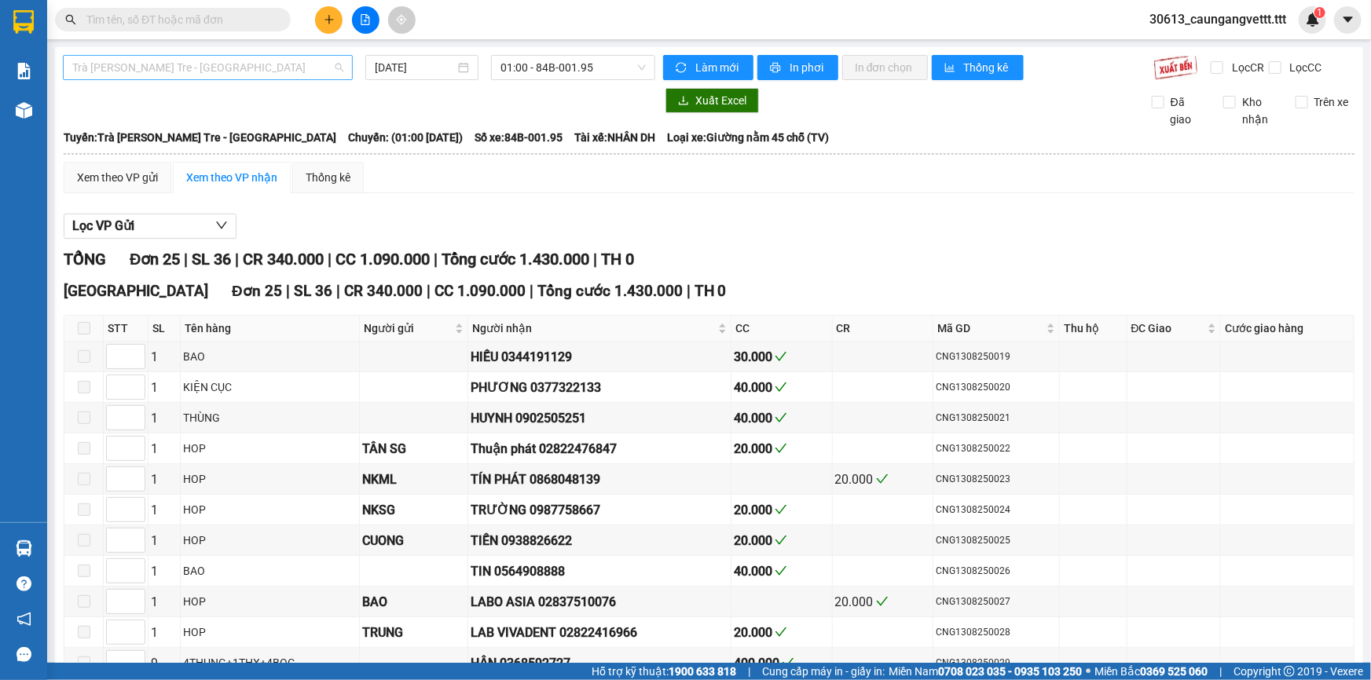
click at [265, 69] on span "Trà Vinh - Bến Tre - Sài Gòn" at bounding box center [207, 68] width 271 height 24
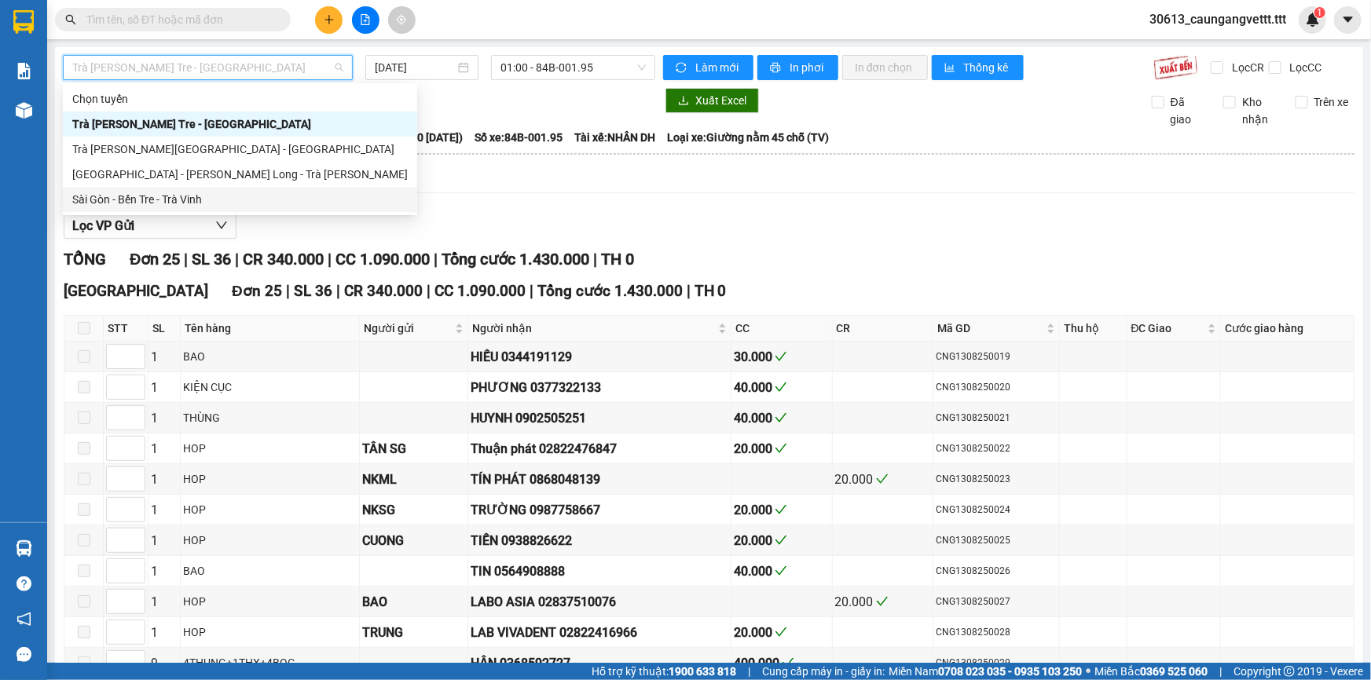
click at [190, 201] on div "Sài Gòn - Bến Tre - Trà Vinh" at bounding box center [239, 199] width 335 height 17
type input "[DATE]"
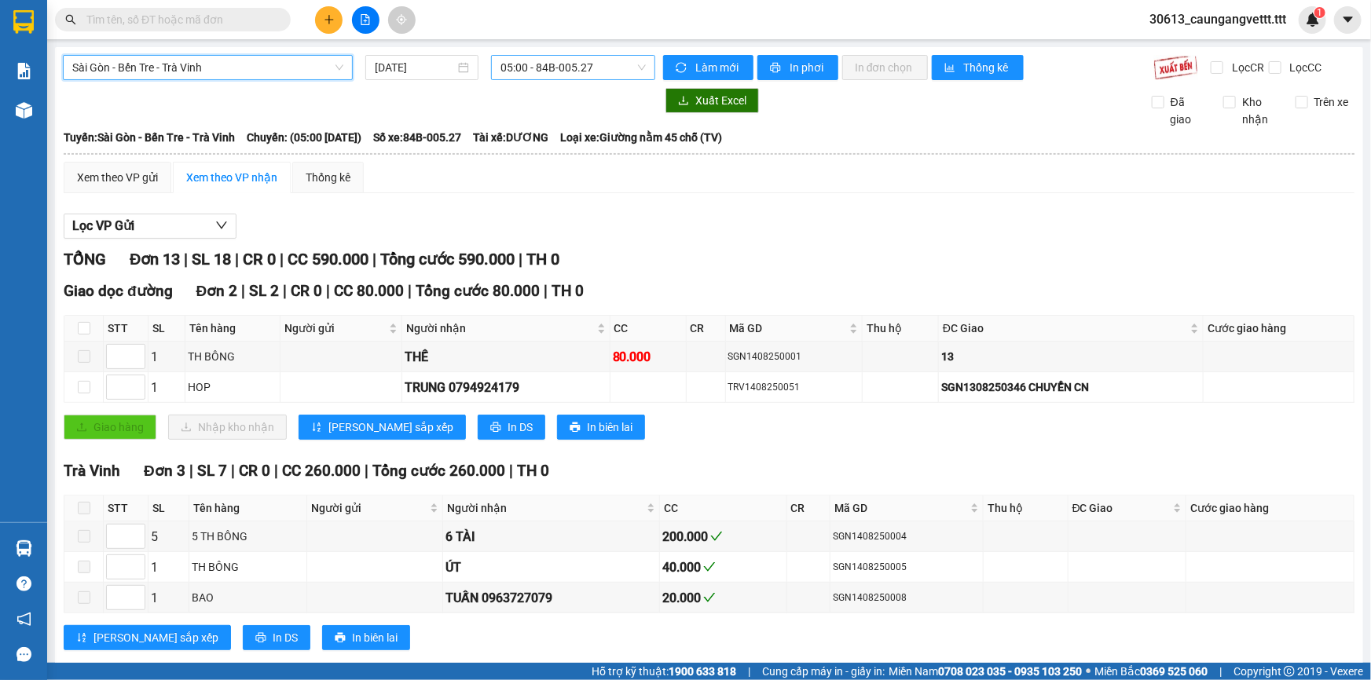
click at [555, 67] on span "05:00 - 84B-005.27" at bounding box center [572, 68] width 145 height 24
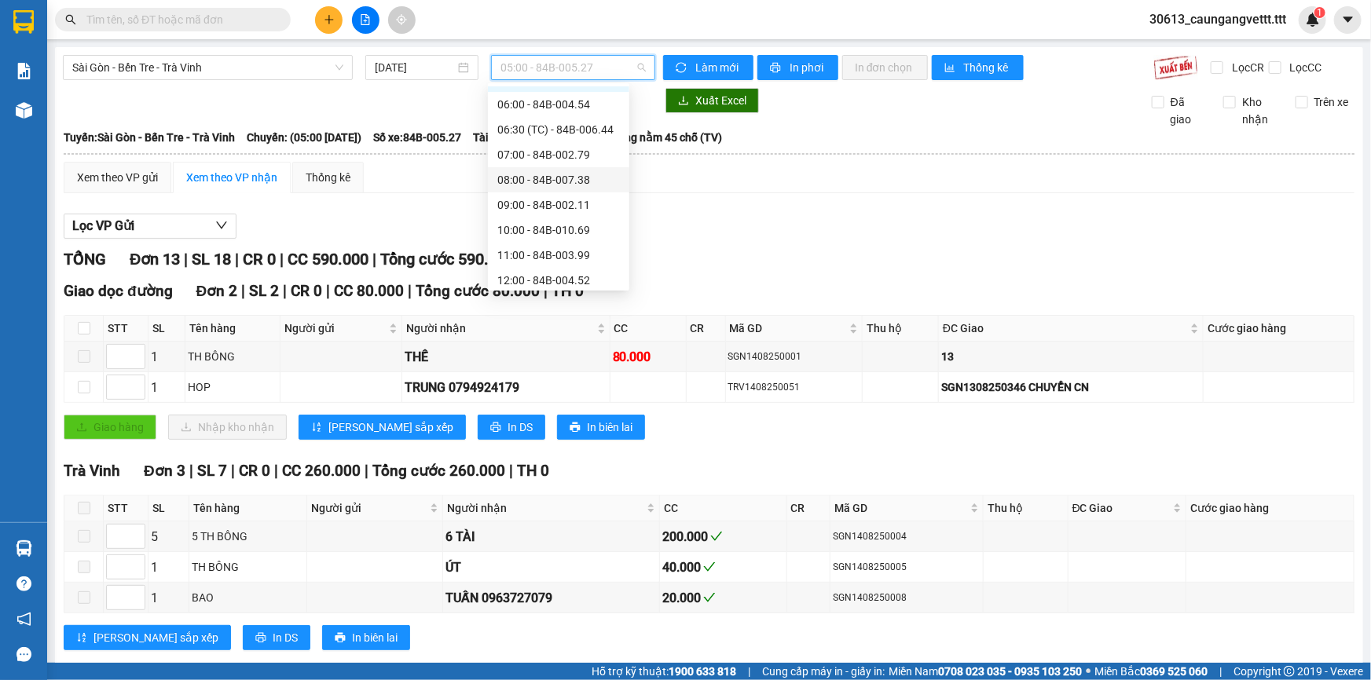
scroll to position [142, 0]
click at [533, 132] on div "10:00 - 84B-010.69" at bounding box center [558, 132] width 123 height 17
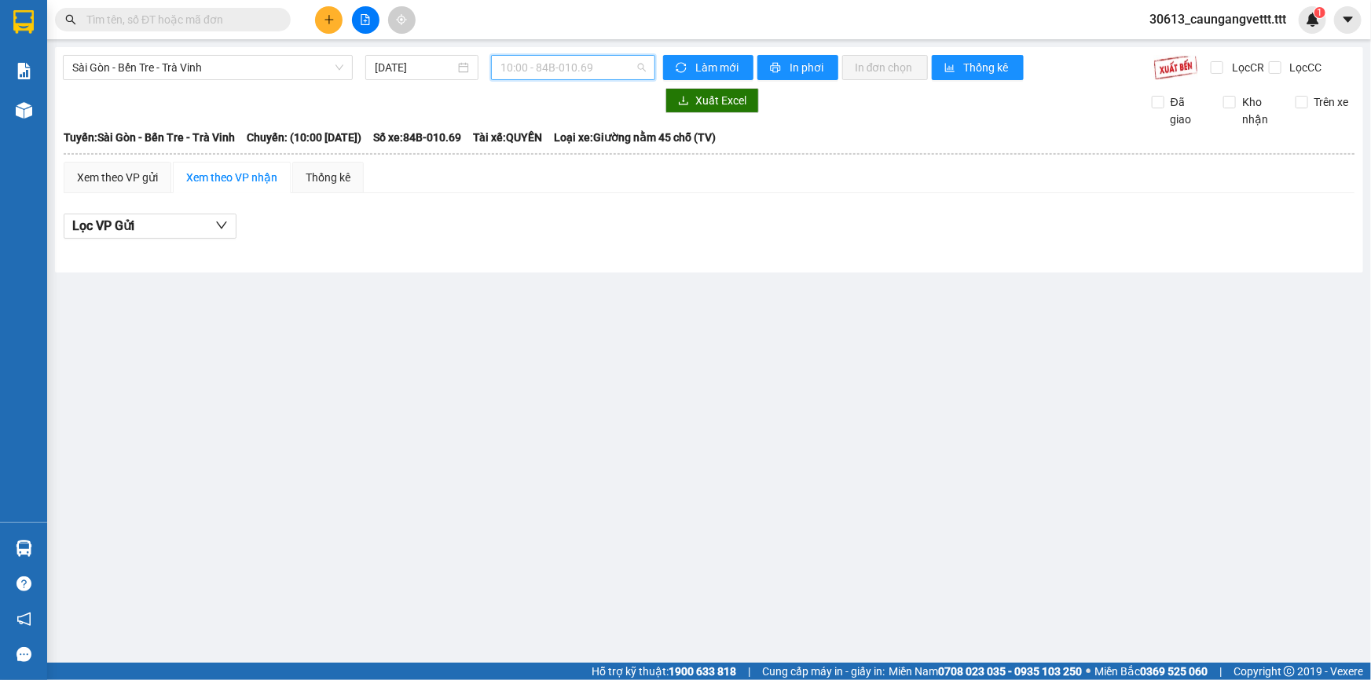
drag, startPoint x: 574, startPoint y: 64, endPoint x: 570, endPoint y: 116, distance: 52.7
click at [574, 64] on span "10:00 - 84B-010.69" at bounding box center [572, 68] width 145 height 24
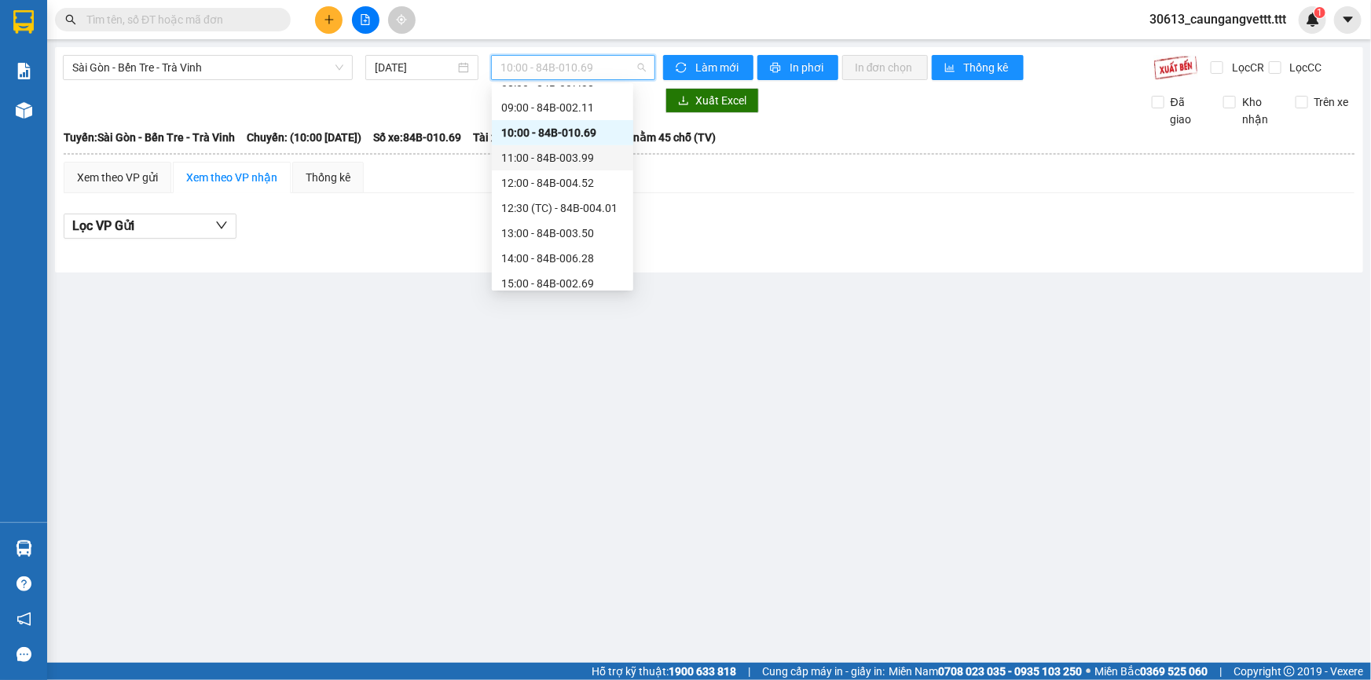
click at [542, 157] on div "11:00 - 84B-003.99" at bounding box center [562, 157] width 123 height 17
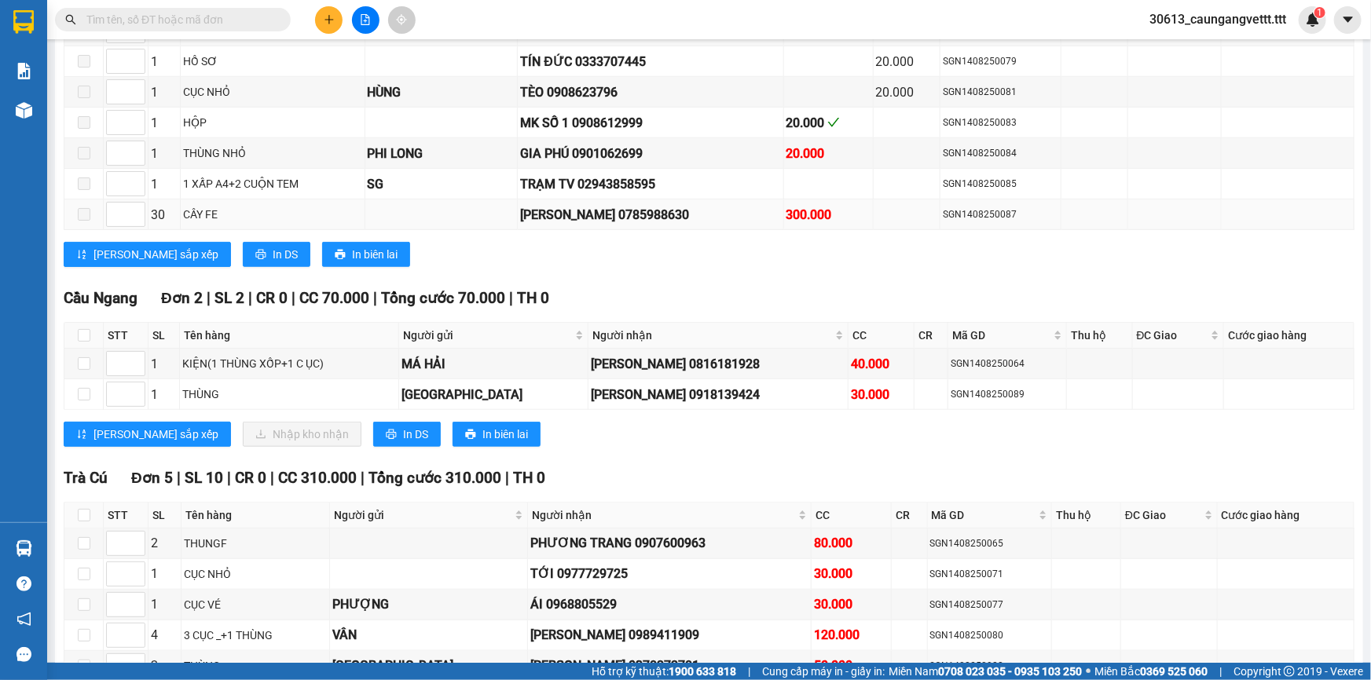
scroll to position [523, 0]
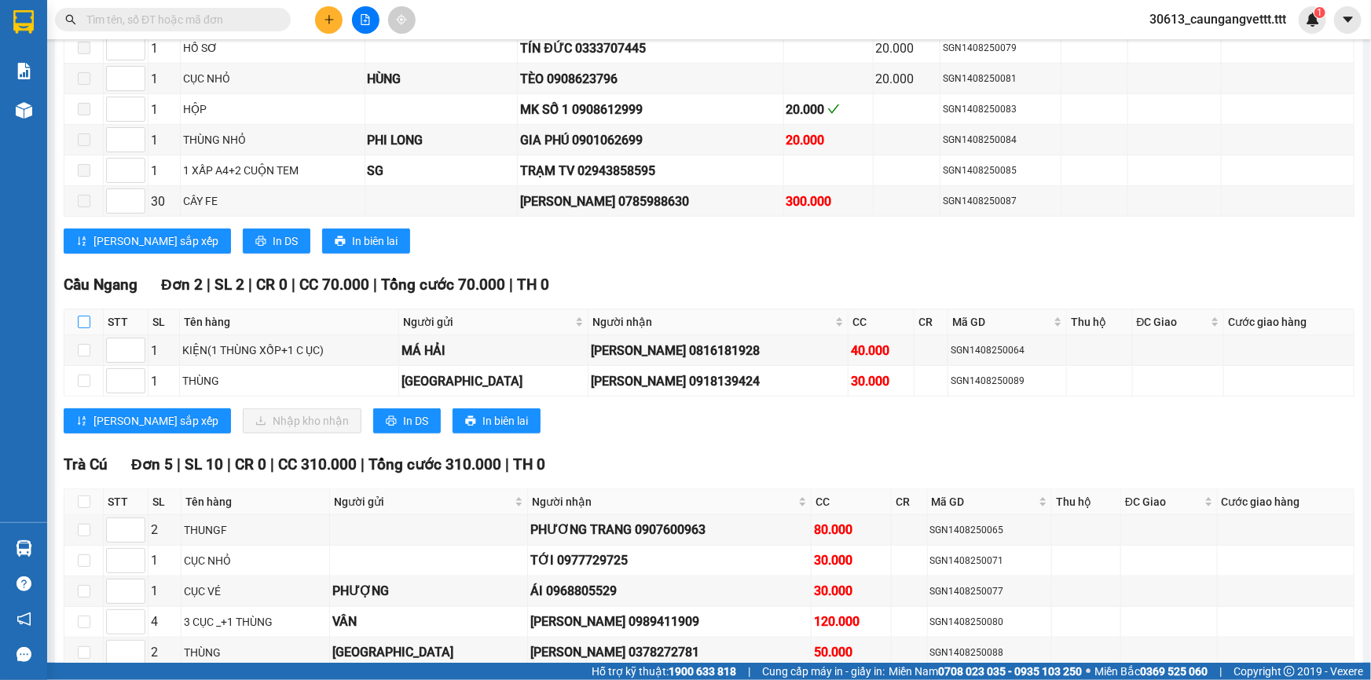
click at [82, 316] on input "checkbox" at bounding box center [84, 322] width 13 height 13
checkbox input "true"
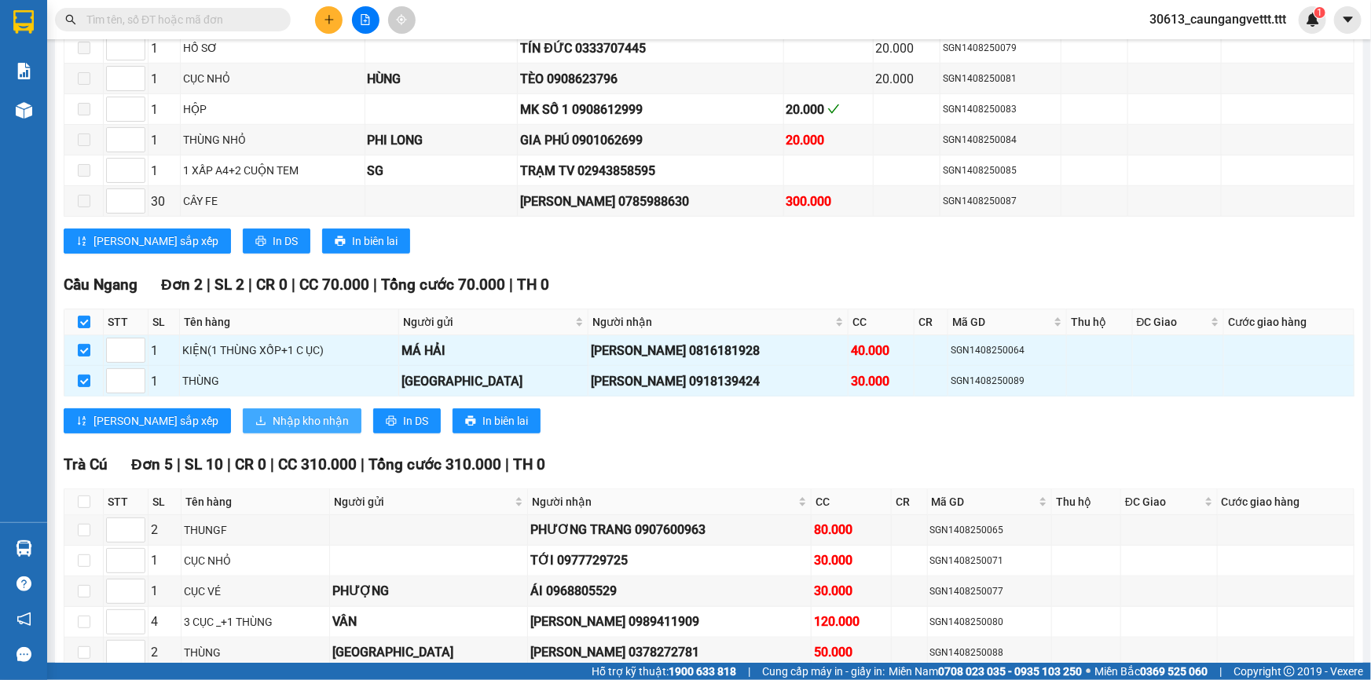
click at [273, 418] on span "Nhập kho nhận" at bounding box center [311, 420] width 76 height 17
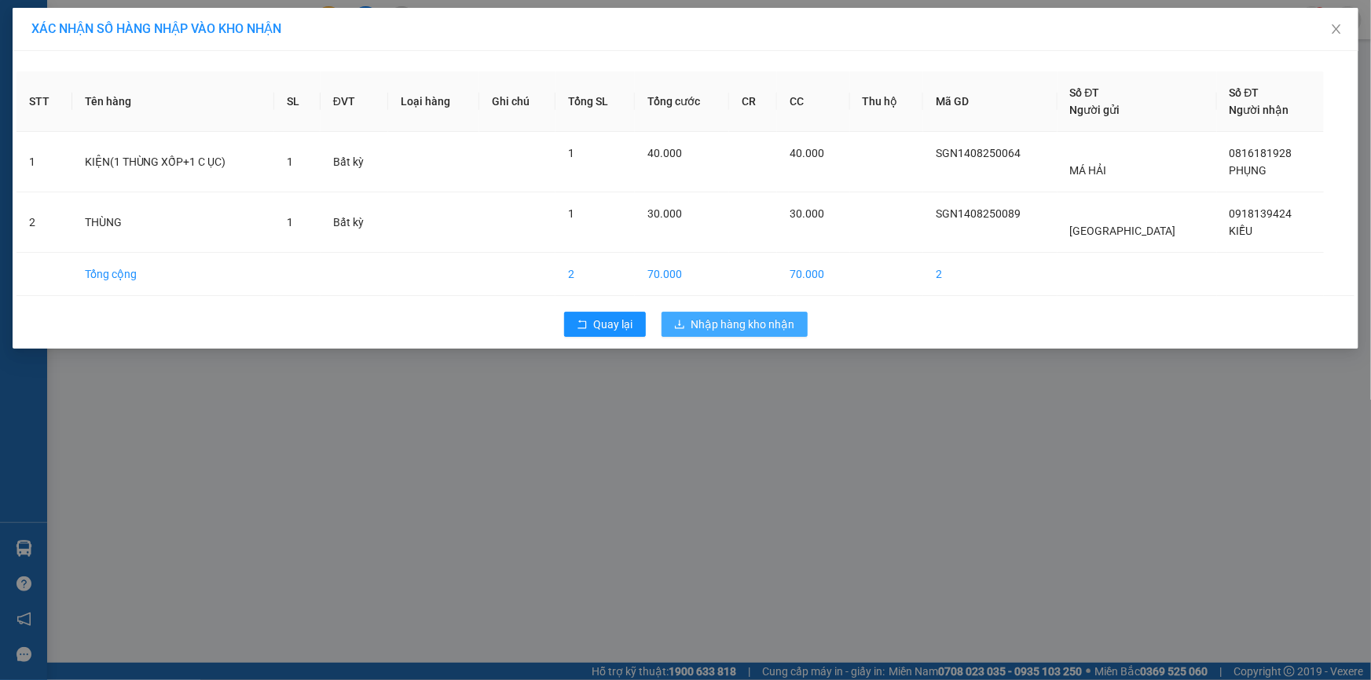
click at [746, 317] on span "Nhập hàng kho nhận" at bounding box center [743, 324] width 104 height 17
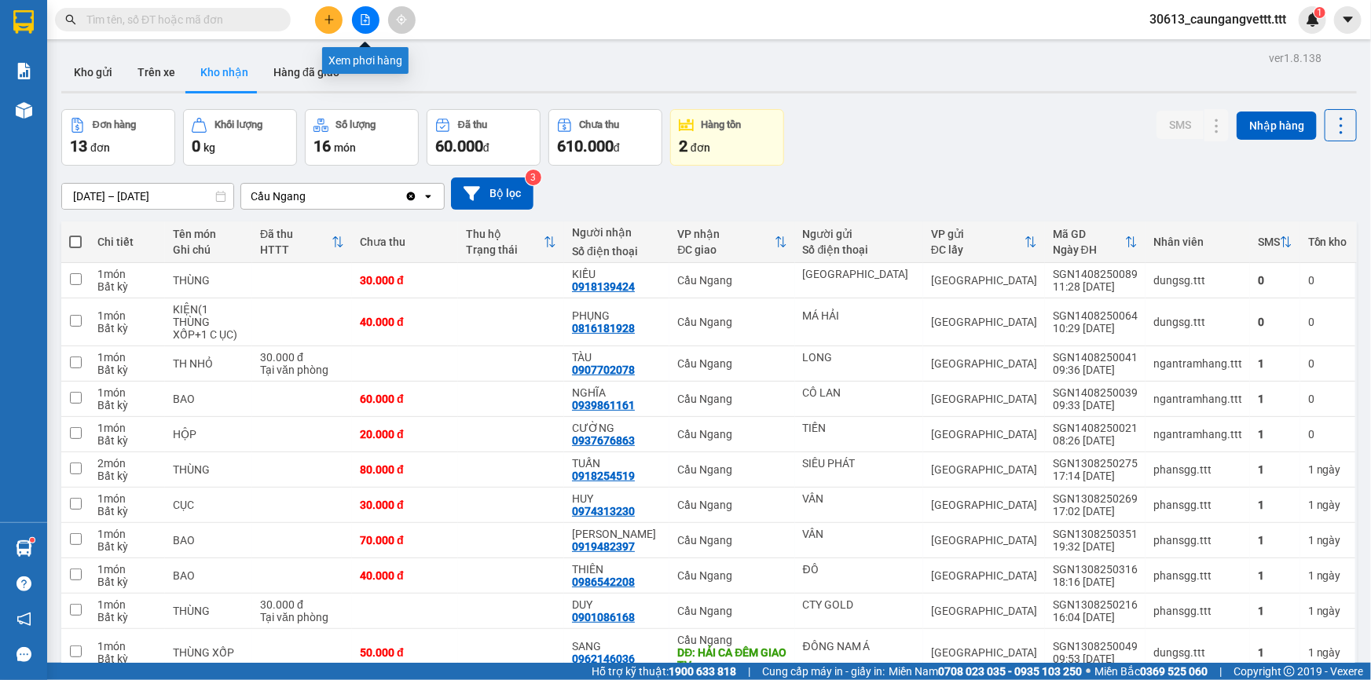
click at [364, 14] on icon "file-add" at bounding box center [365, 19] width 11 height 11
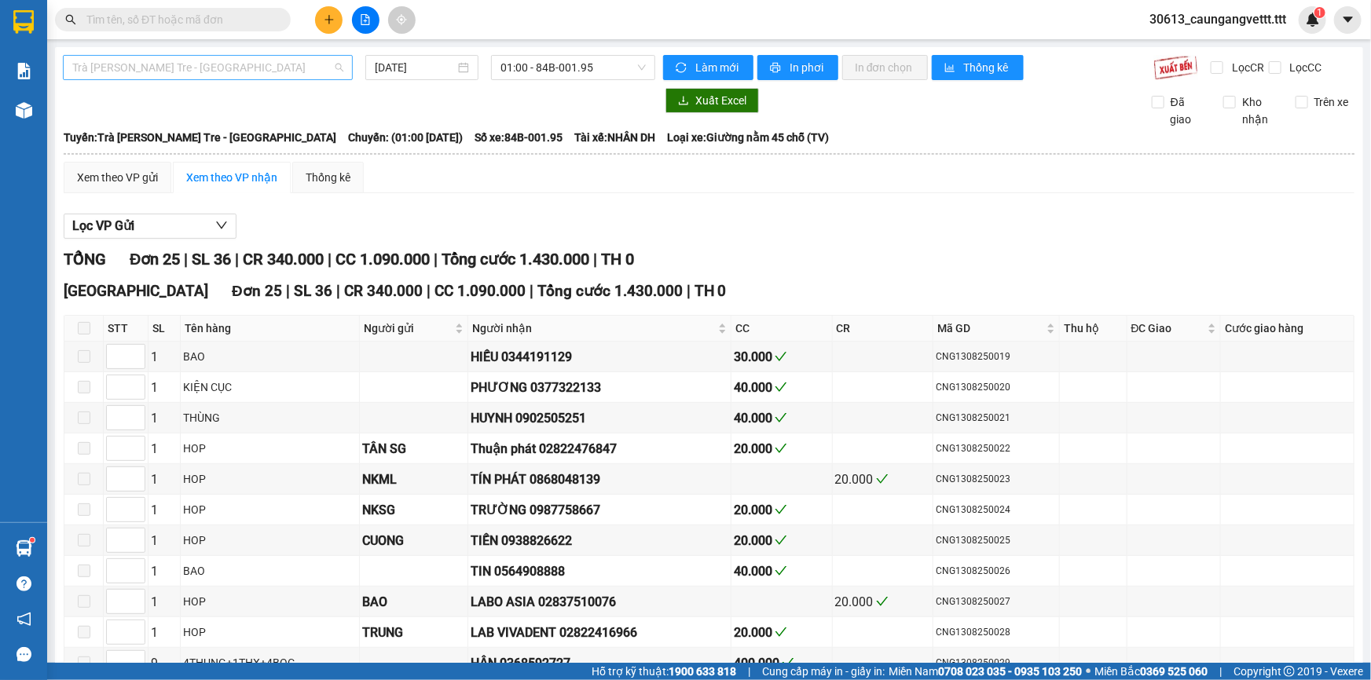
click at [240, 71] on span "Trà Vinh - Bến Tre - Sài Gòn" at bounding box center [207, 68] width 271 height 24
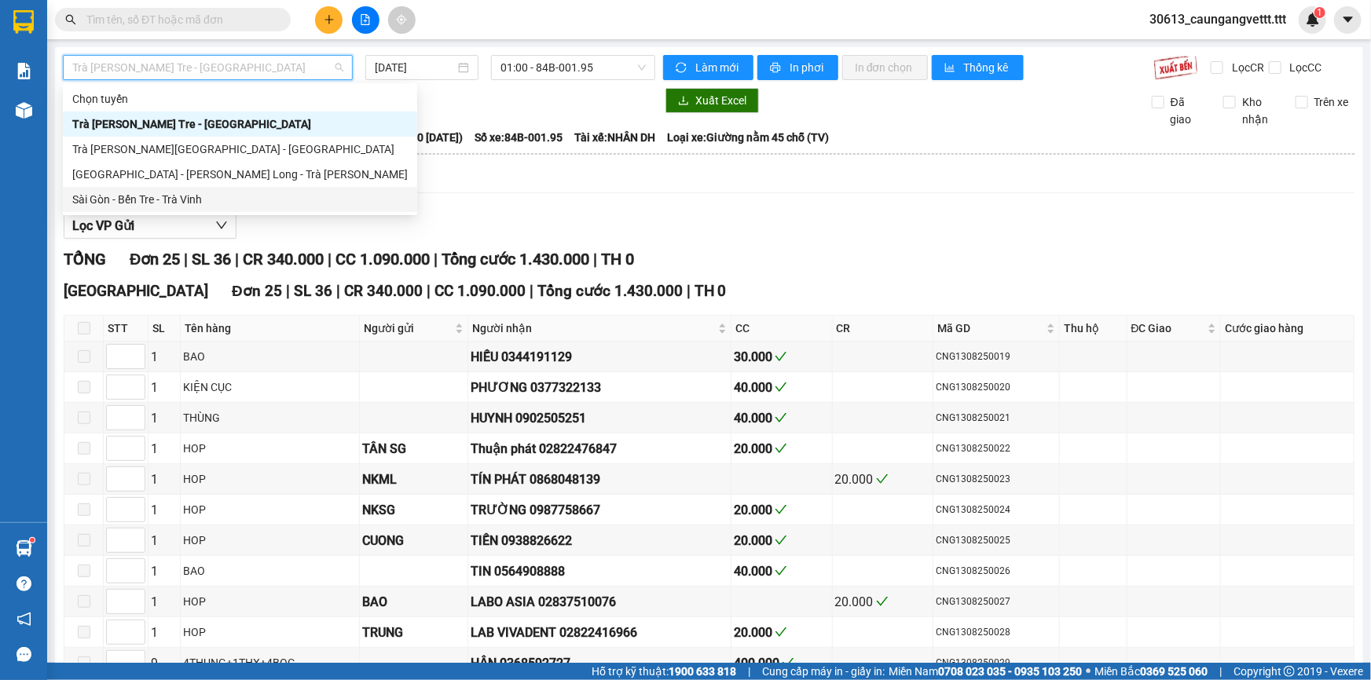
click at [180, 196] on div "Sài Gòn - Bến Tre - Trà Vinh" at bounding box center [239, 199] width 335 height 17
type input "[DATE]"
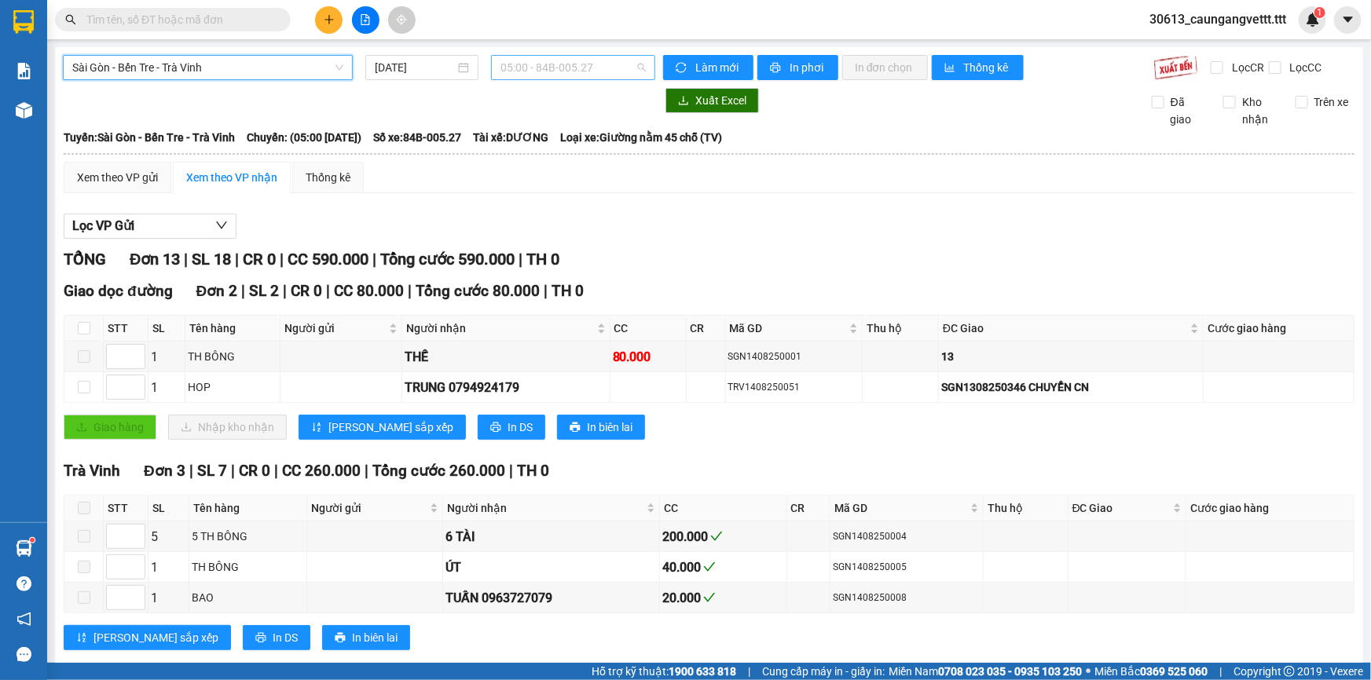
click at [542, 70] on span "05:00 - 84B-005.27" at bounding box center [572, 68] width 145 height 24
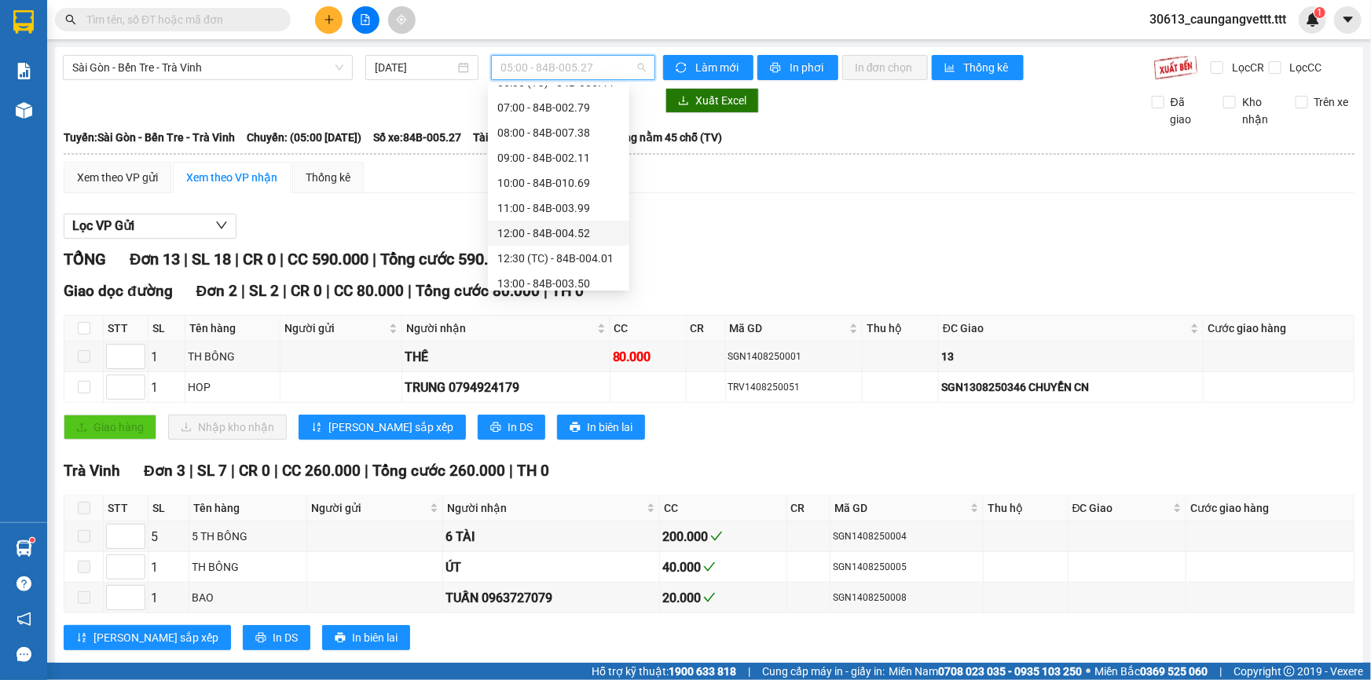
scroll to position [142, 0]
click at [538, 237] on div "13:00 - 84B-003.50" at bounding box center [558, 233] width 123 height 17
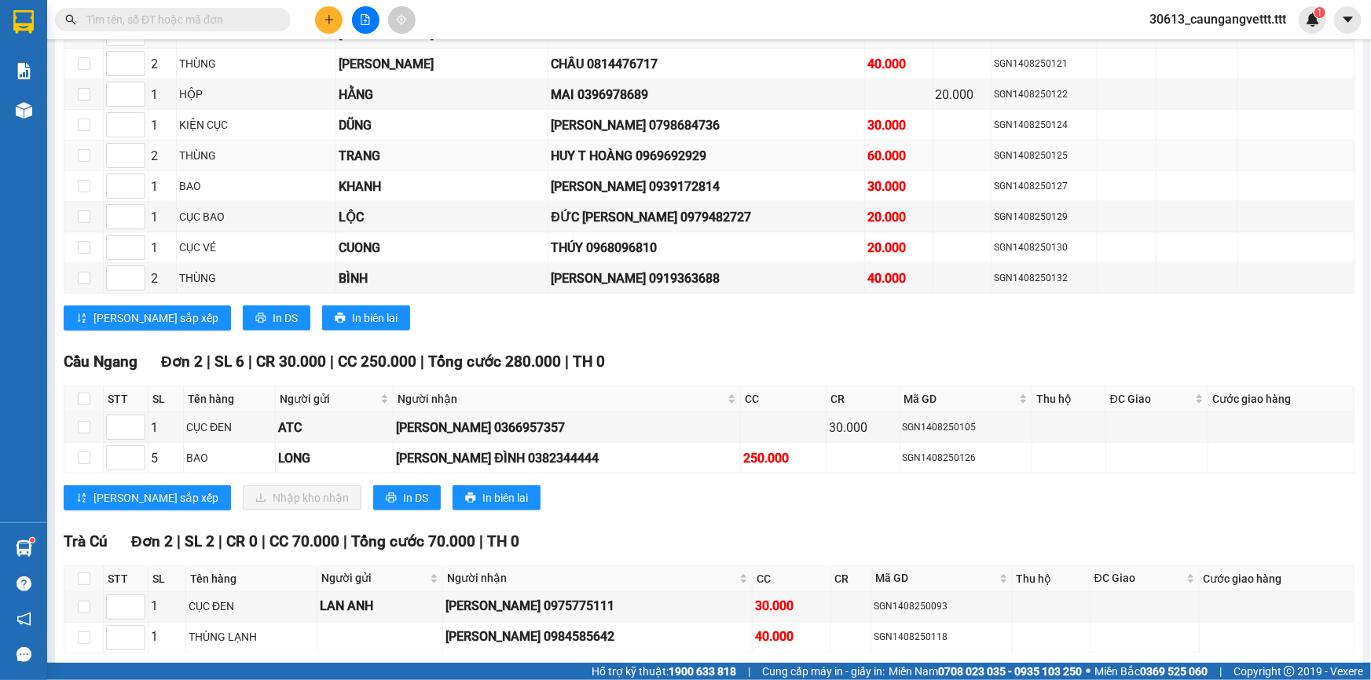
scroll to position [999, 0]
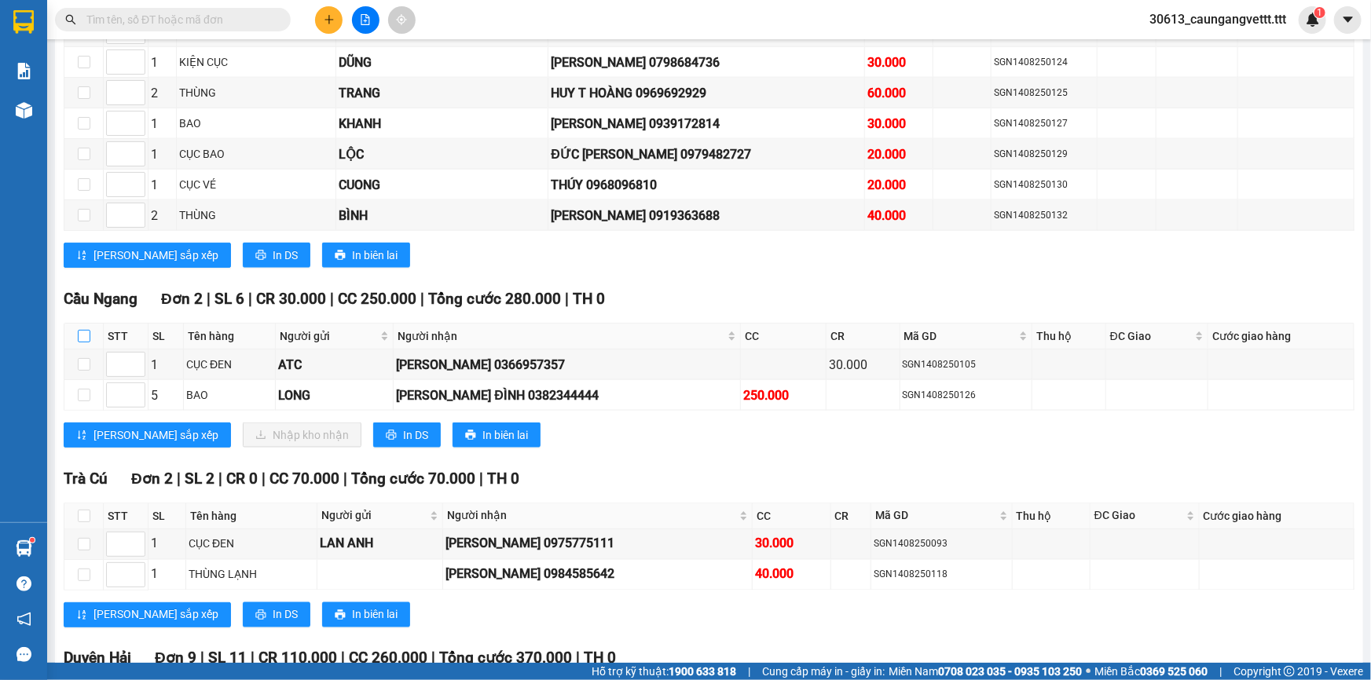
drag, startPoint x: 79, startPoint y: 328, endPoint x: 88, endPoint y: 328, distance: 8.7
click at [80, 330] on input "checkbox" at bounding box center [84, 336] width 13 height 13
checkbox input "true"
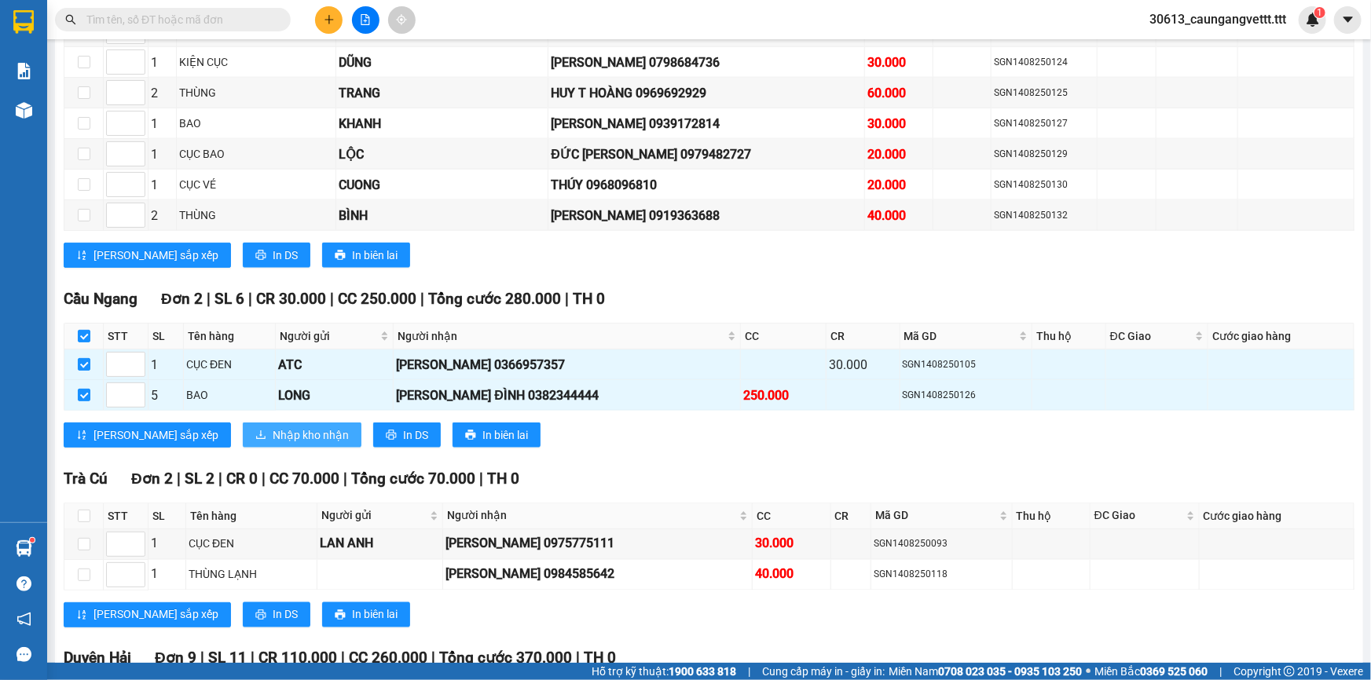
click at [273, 427] on span "Nhập kho nhận" at bounding box center [311, 435] width 76 height 17
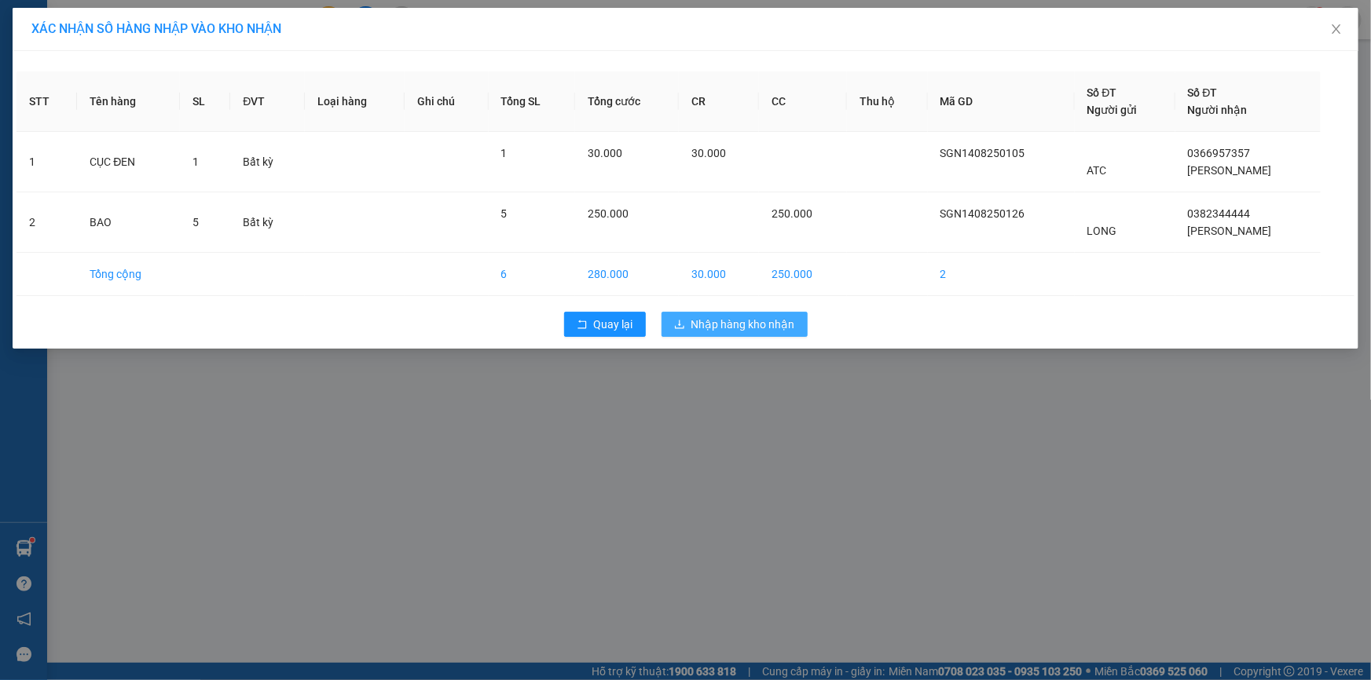
click at [746, 328] on span "Nhập hàng kho nhận" at bounding box center [743, 324] width 104 height 17
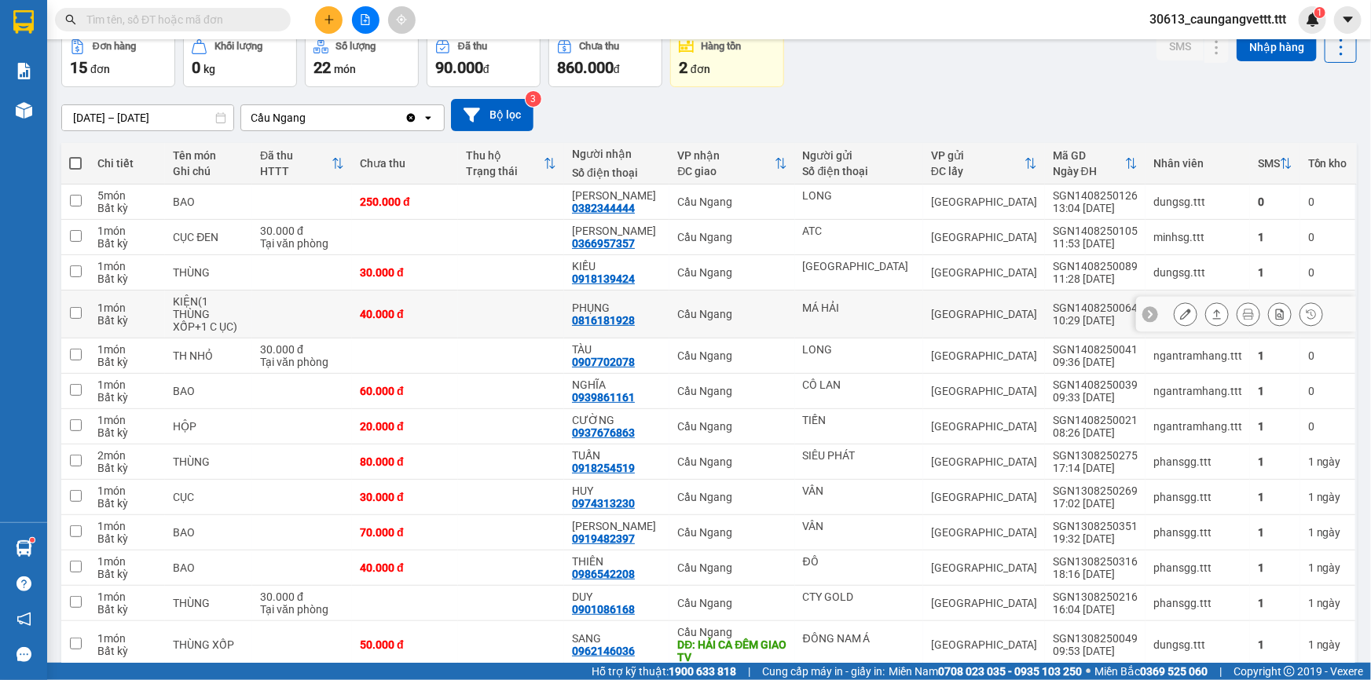
scroll to position [94, 0]
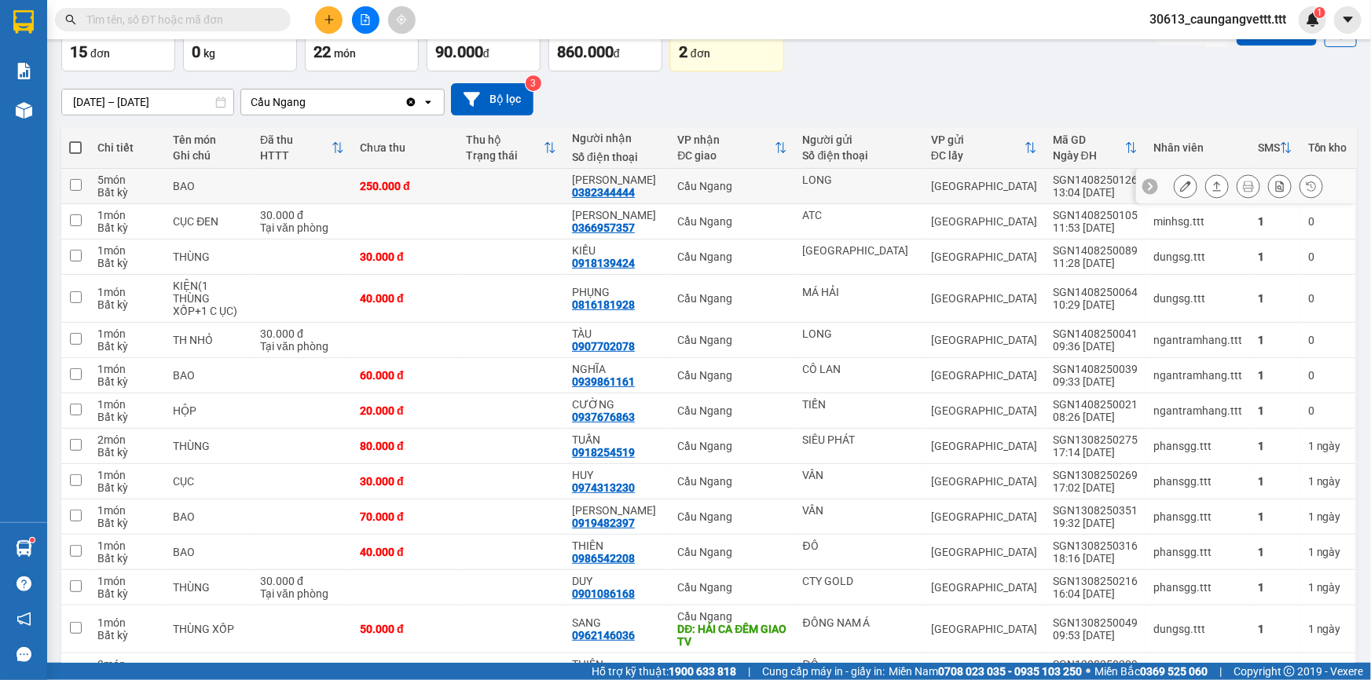
click at [1180, 184] on icon at bounding box center [1185, 186] width 11 height 11
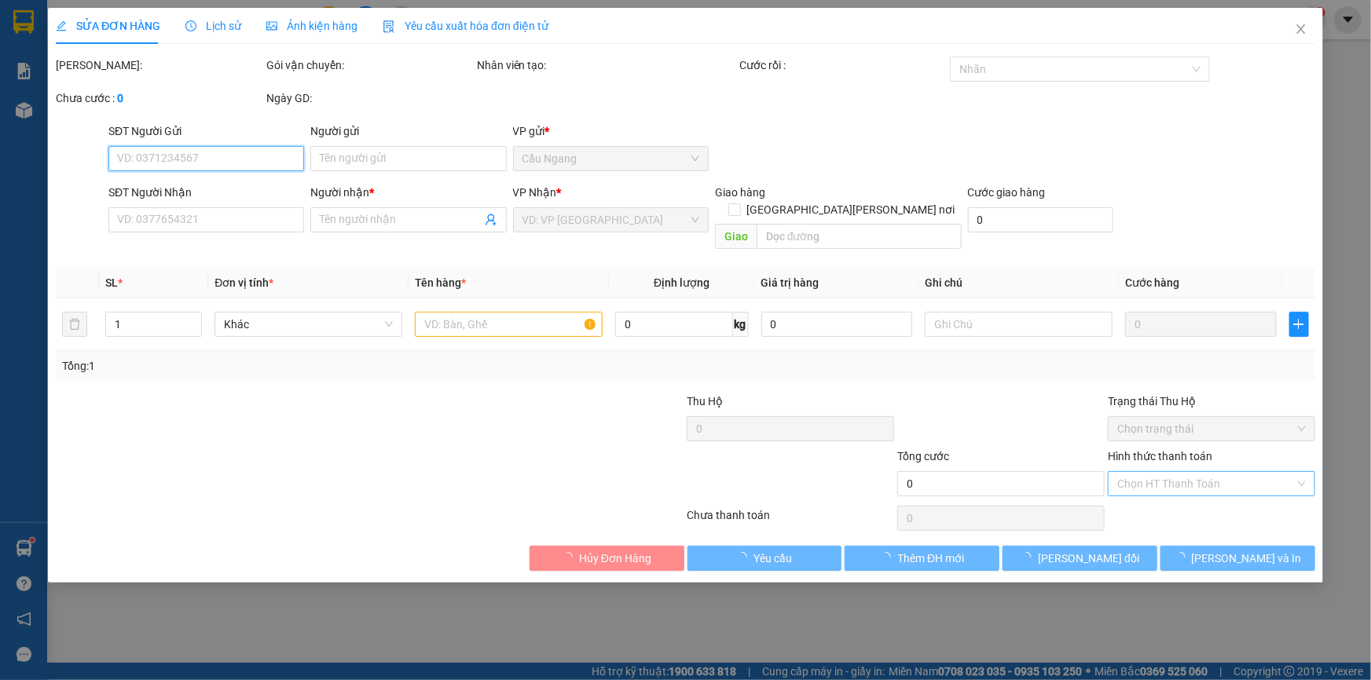
type input "LONG"
type input "0382344444"
type input "NGỌC ĐÌNH"
type input "250.000"
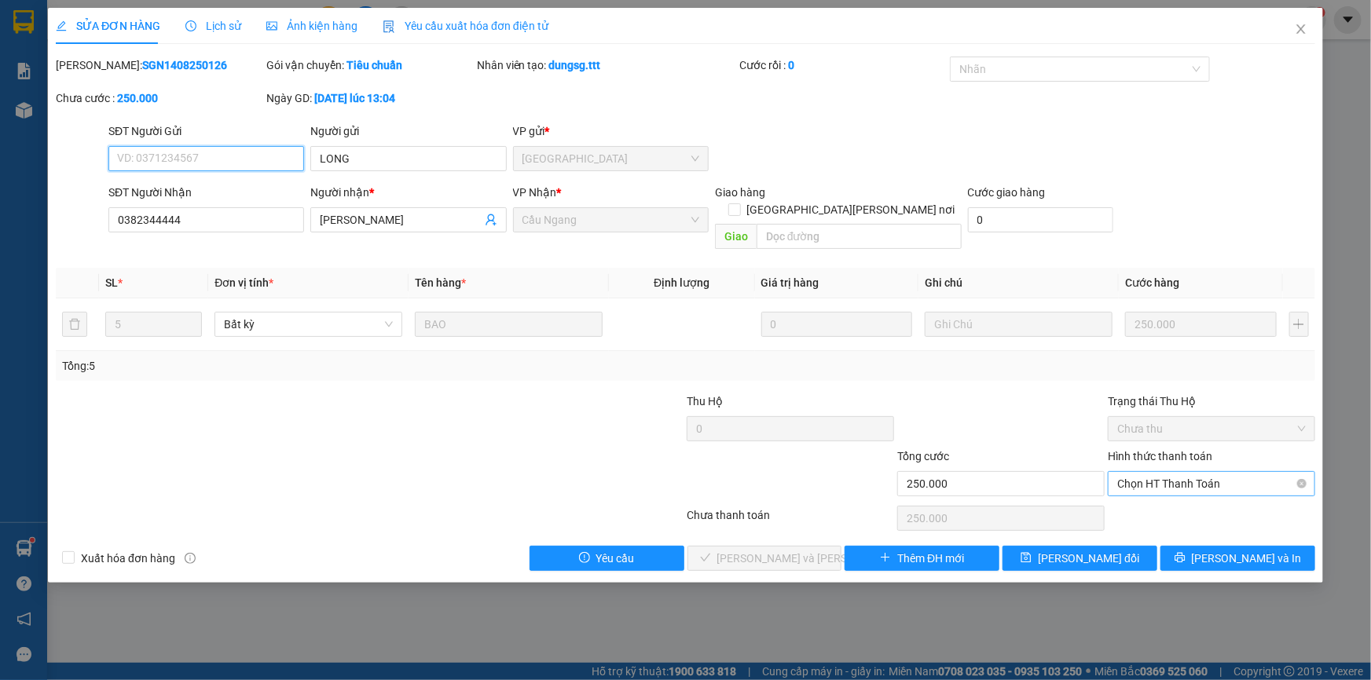
click at [1158, 472] on span "Chọn HT Thanh Toán" at bounding box center [1211, 484] width 189 height 24
click at [1149, 498] on div "Tại văn phòng" at bounding box center [1211, 497] width 189 height 17
type input "0"
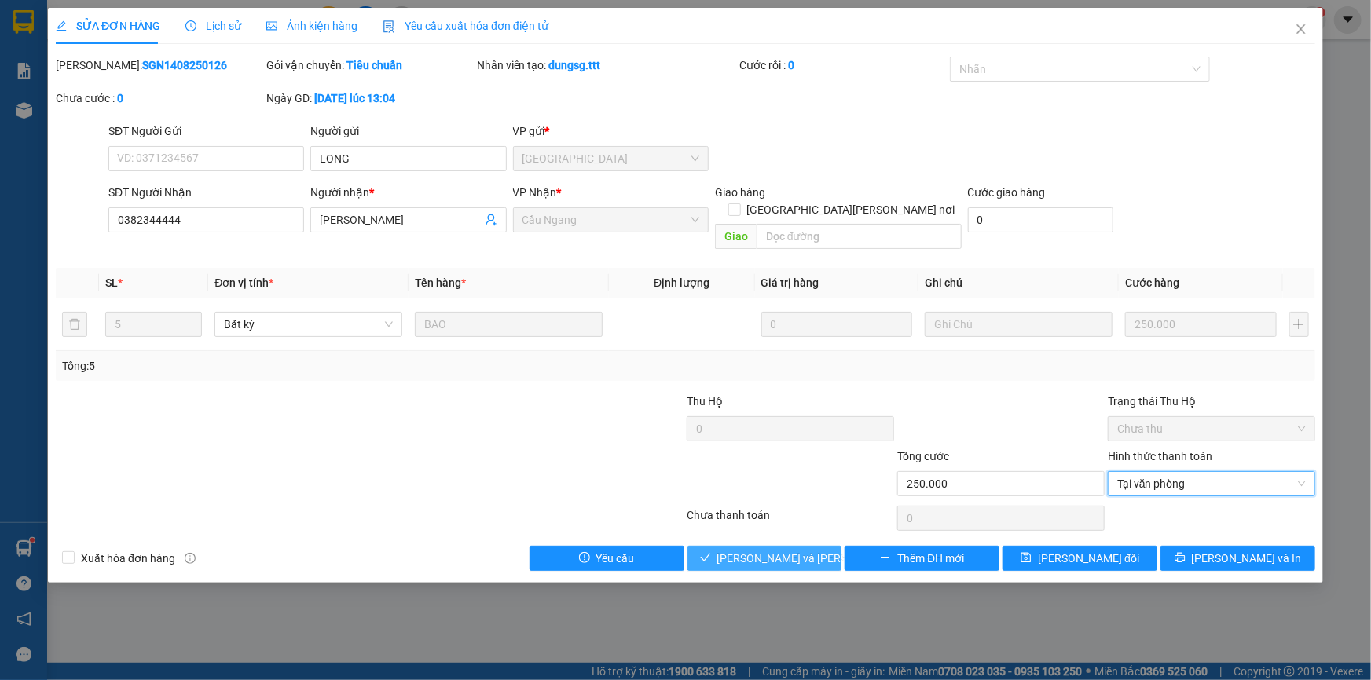
click at [782, 550] on span "[PERSON_NAME] và [PERSON_NAME] hàng" at bounding box center [823, 558] width 212 height 17
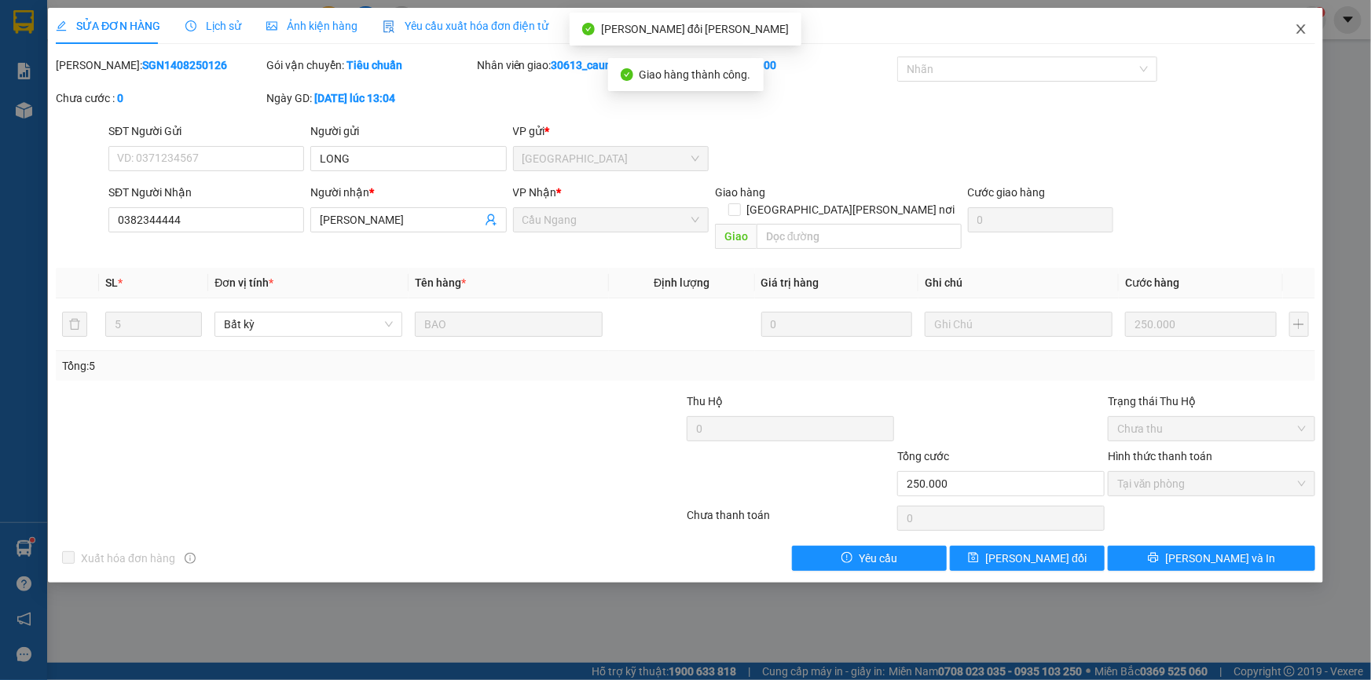
click at [1299, 27] on icon "close" at bounding box center [1300, 28] width 9 height 9
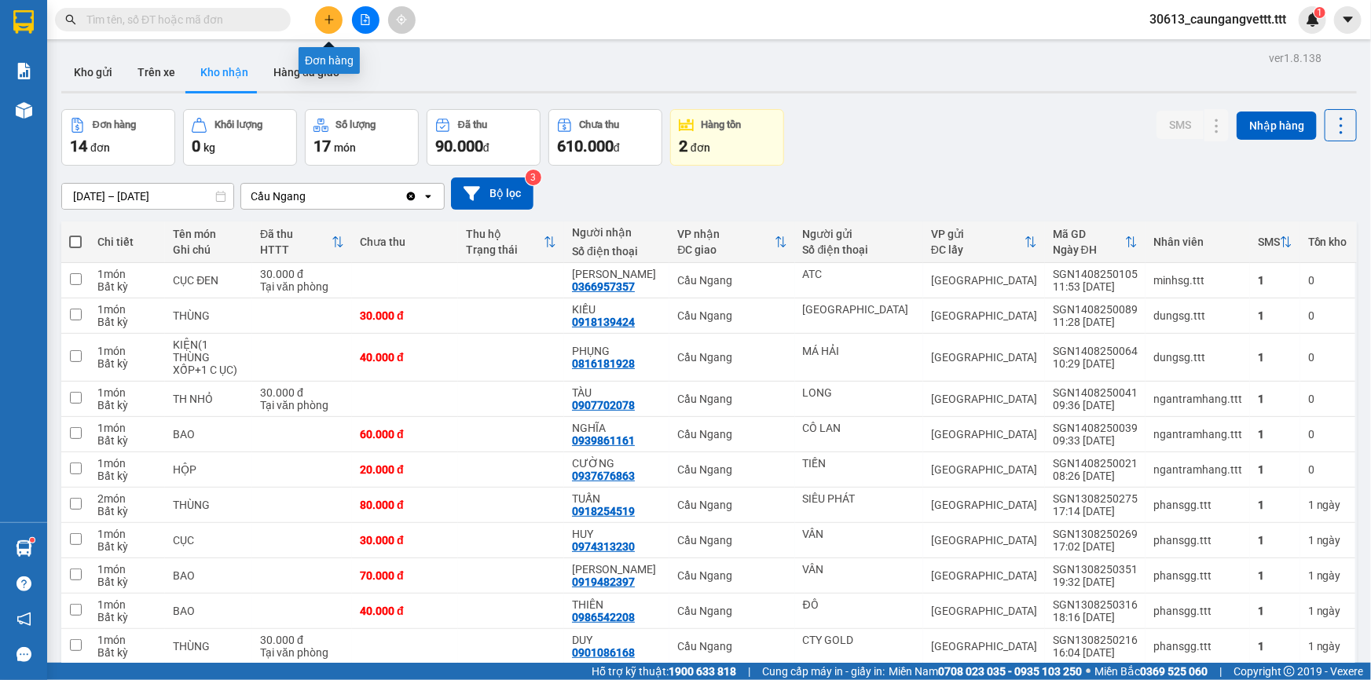
click at [328, 21] on icon "plus" at bounding box center [328, 19] width 1 height 9
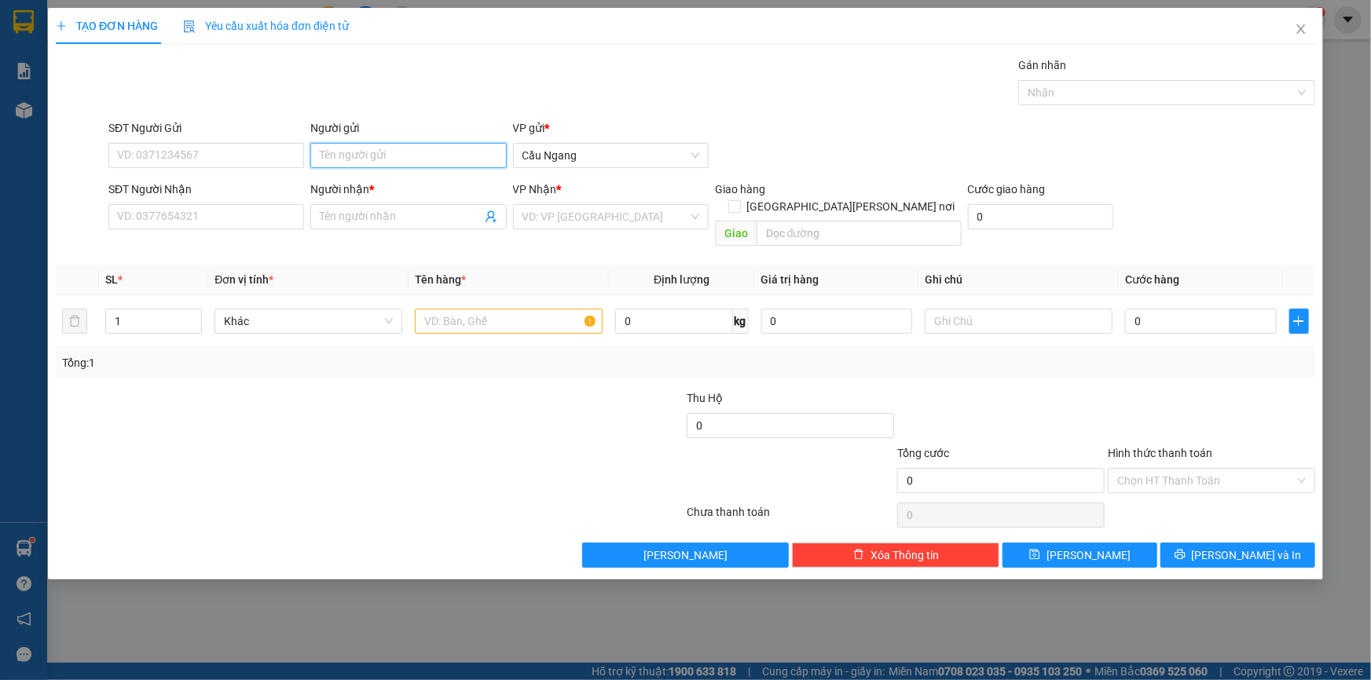
click at [406, 156] on input "Người gửi" at bounding box center [408, 155] width 196 height 25
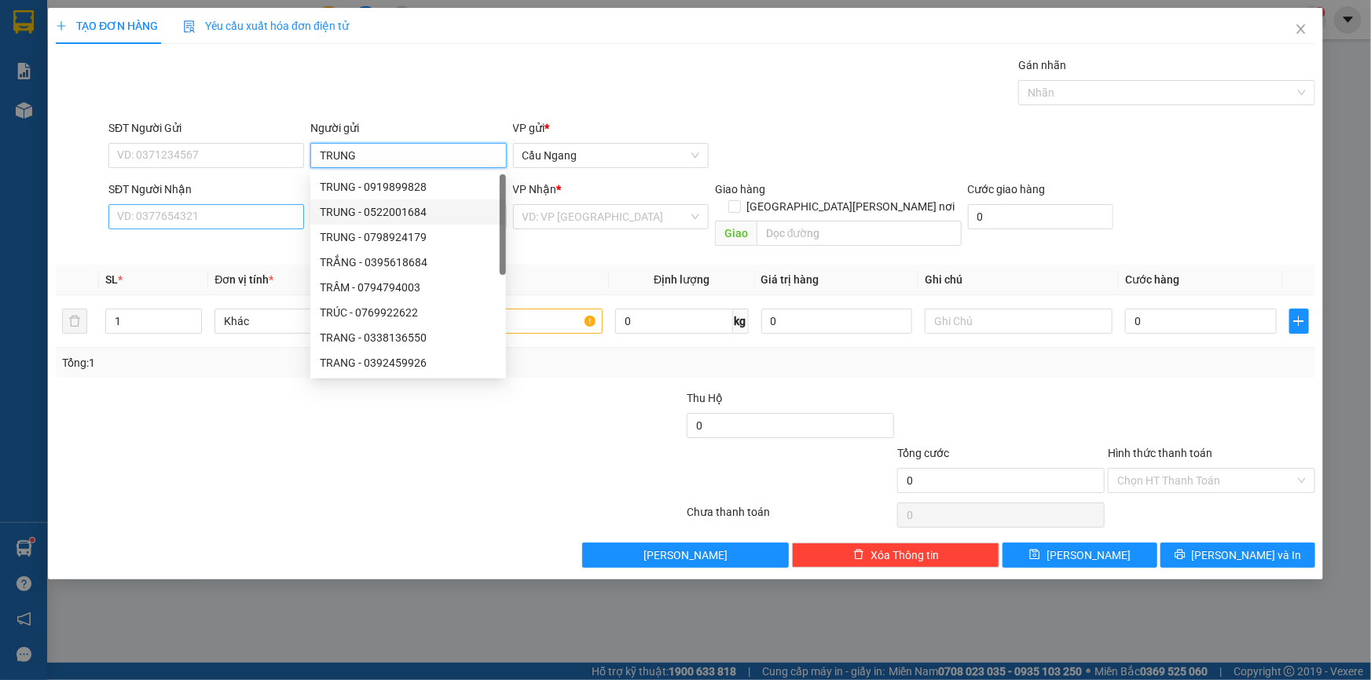
type input "TRUNG"
click at [196, 214] on input "SĐT Người Nhận" at bounding box center [206, 216] width 196 height 25
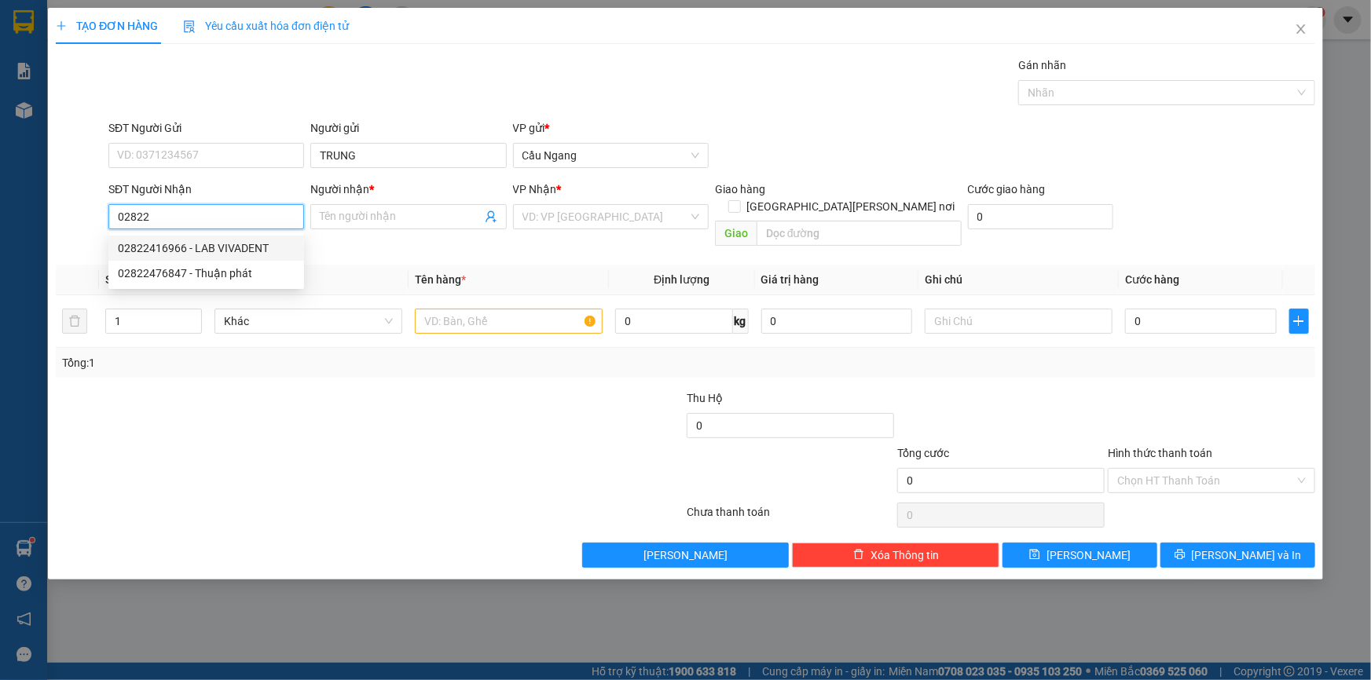
drag, startPoint x: 201, startPoint y: 244, endPoint x: 262, endPoint y: 251, distance: 61.7
click at [204, 244] on div "02822416966 - LAB VIVADENT" at bounding box center [206, 248] width 177 height 17
type input "02822416966"
type input "LAB VIVADENT"
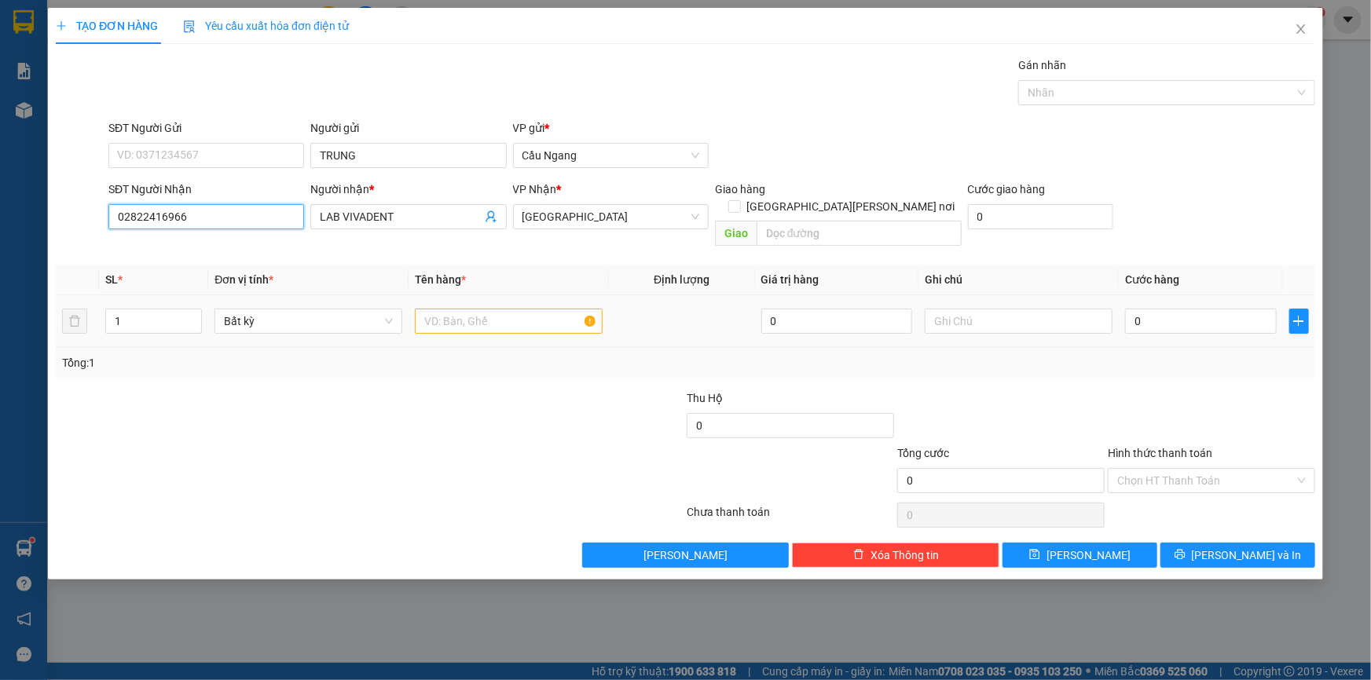
type input "02822416966"
click at [467, 309] on input "text" at bounding box center [509, 321] width 188 height 25
type input "K[HOP]"
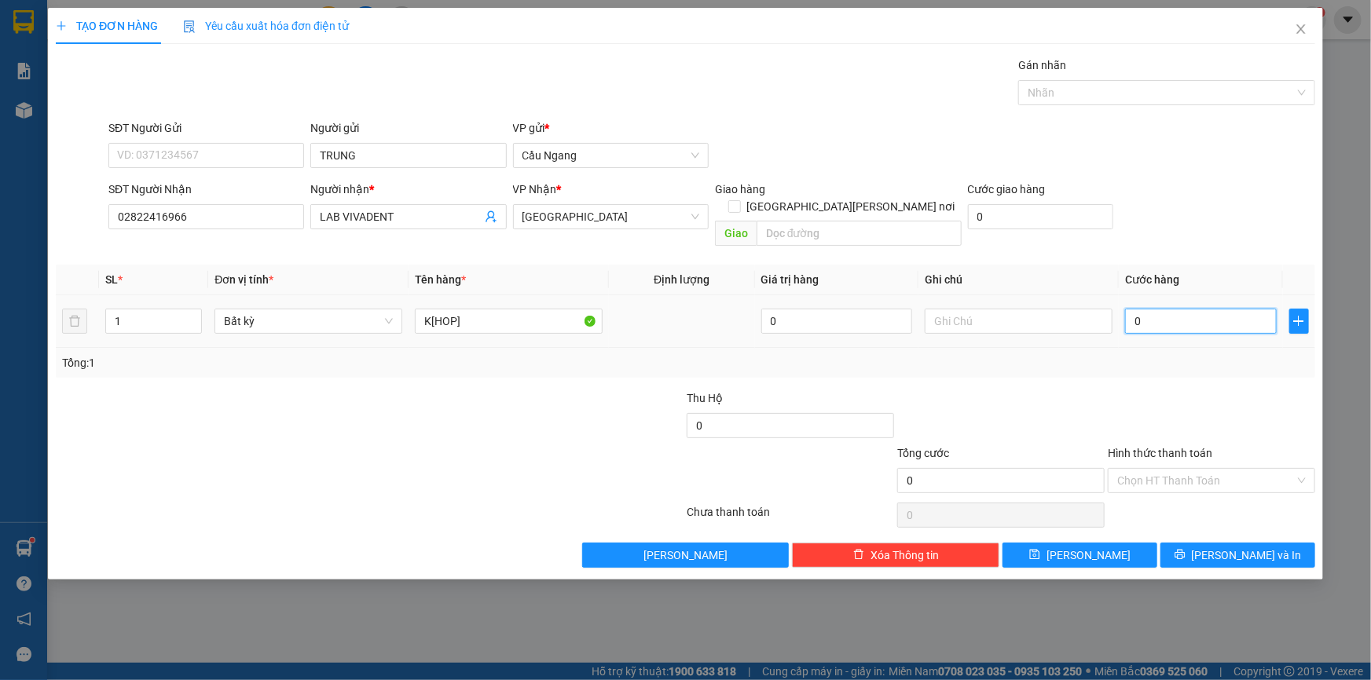
click at [1168, 309] on input "0" at bounding box center [1201, 321] width 152 height 25
type input "3"
type input "30"
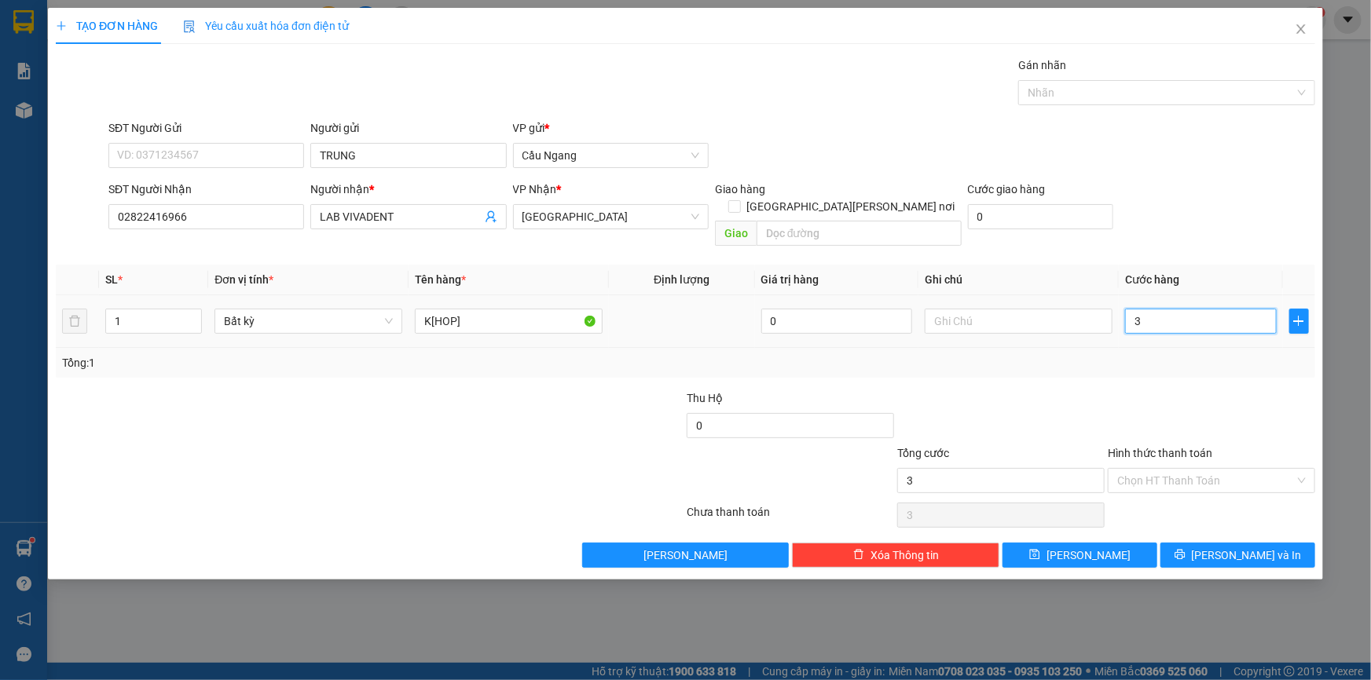
type input "30"
type input "300"
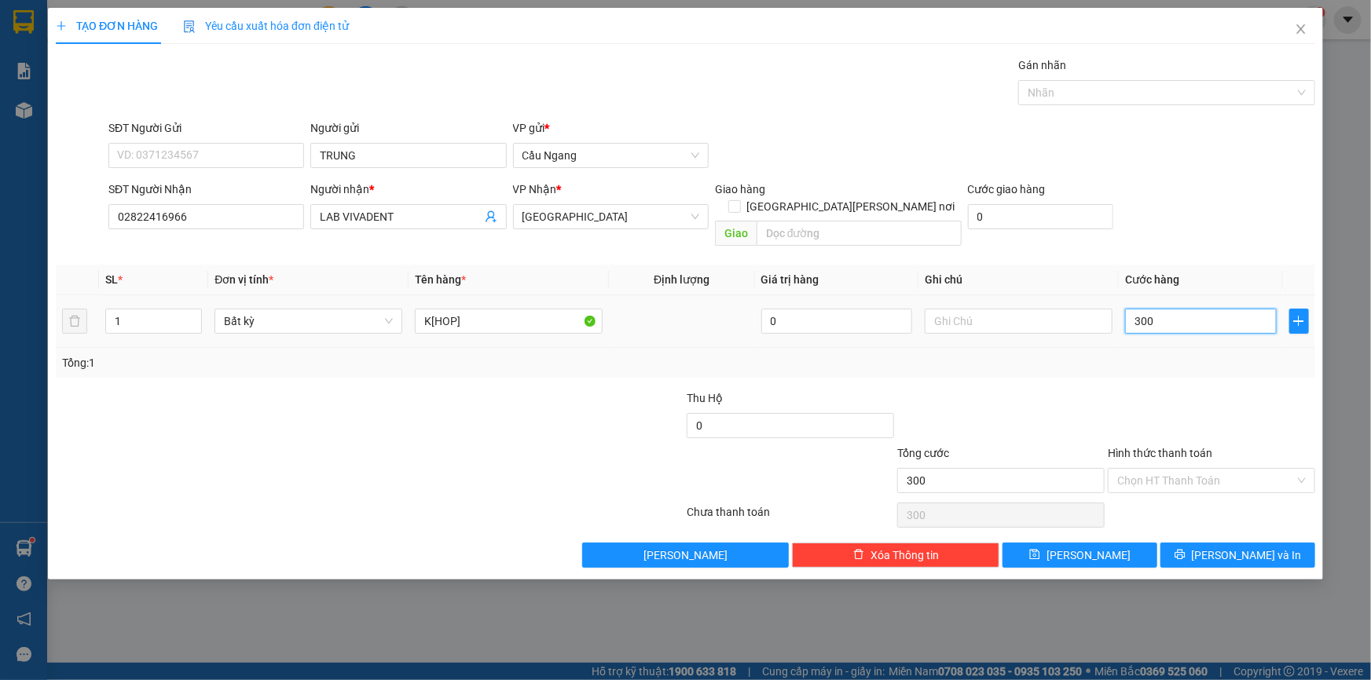
type input "3.000"
type input "30.000"
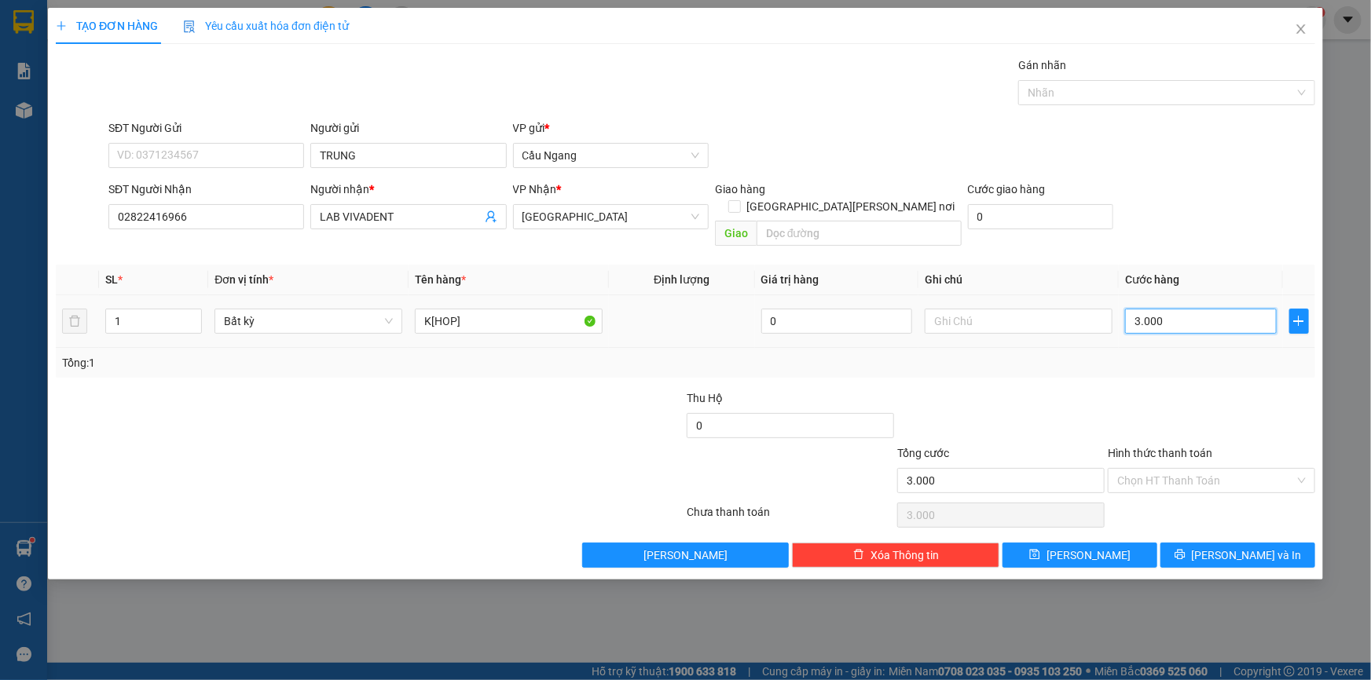
type input "30.000"
click at [1246, 547] on span "[PERSON_NAME] và In" at bounding box center [1247, 555] width 110 height 17
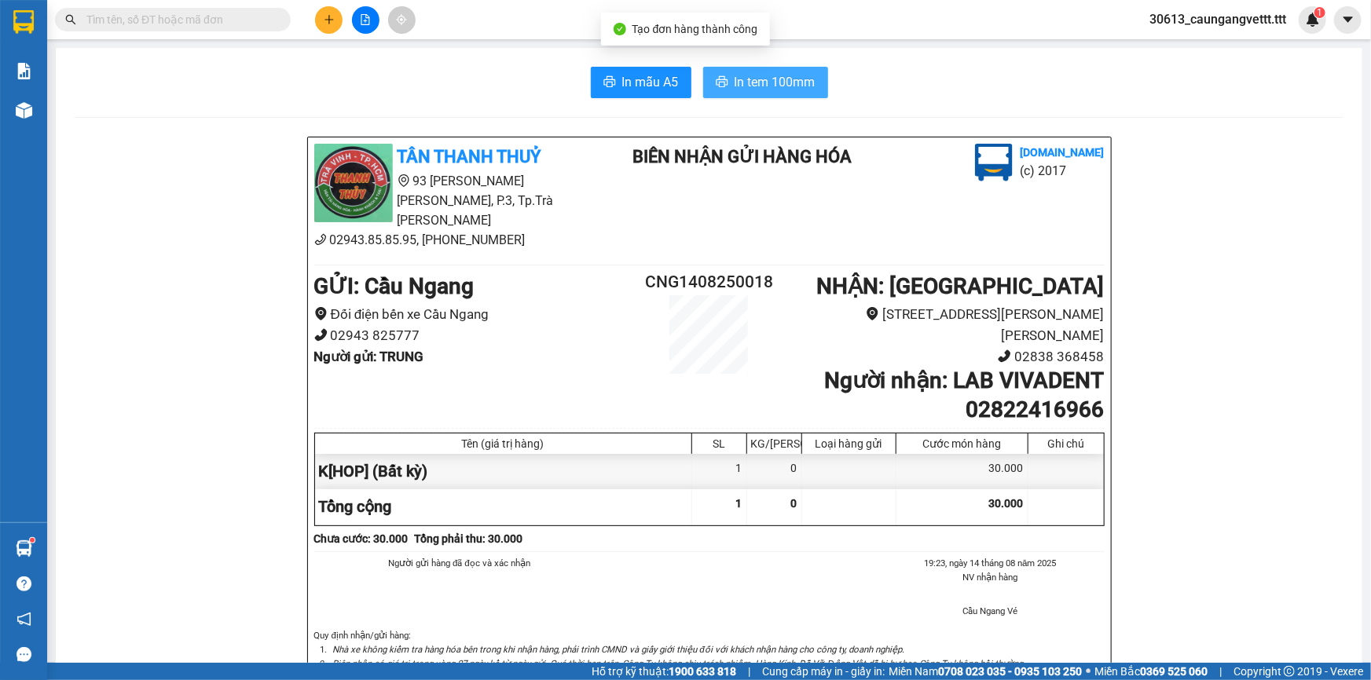
drag, startPoint x: 761, startPoint y: 76, endPoint x: 761, endPoint y: 89, distance: 12.6
click at [761, 76] on span "In tem 100mm" at bounding box center [775, 82] width 81 height 20
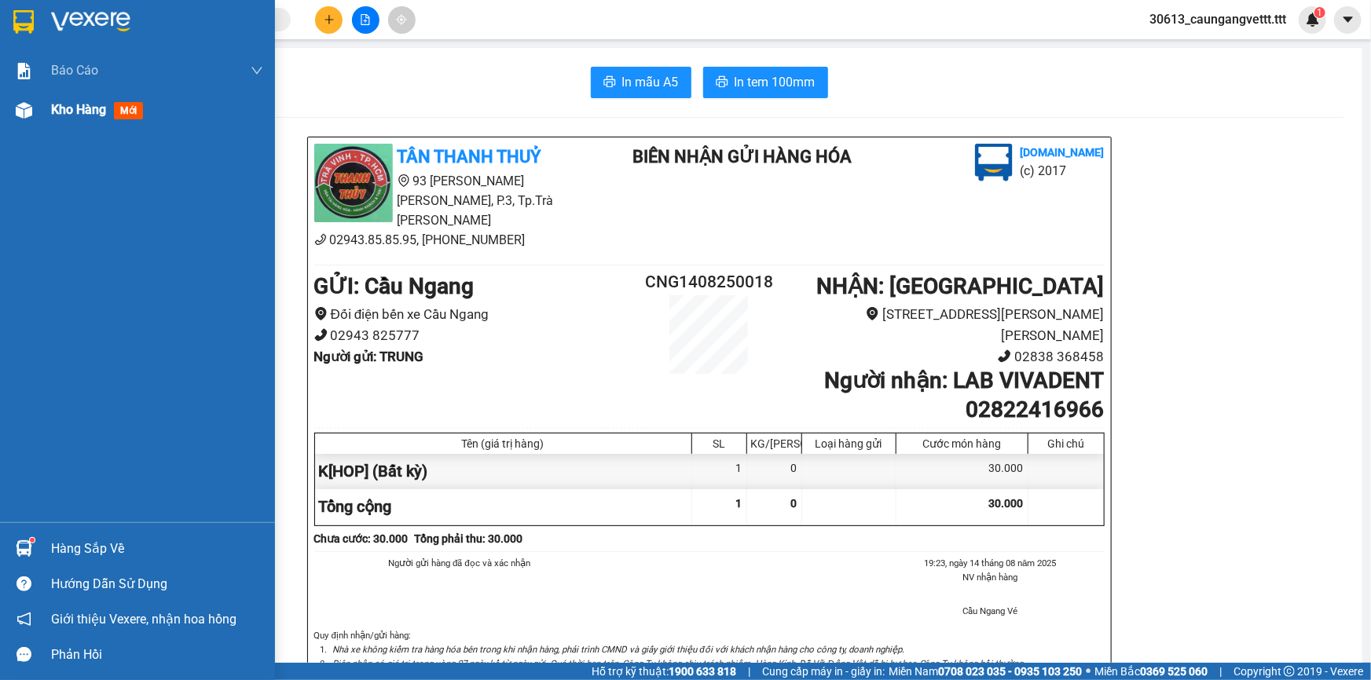
click at [54, 108] on span "Kho hàng" at bounding box center [78, 109] width 55 height 15
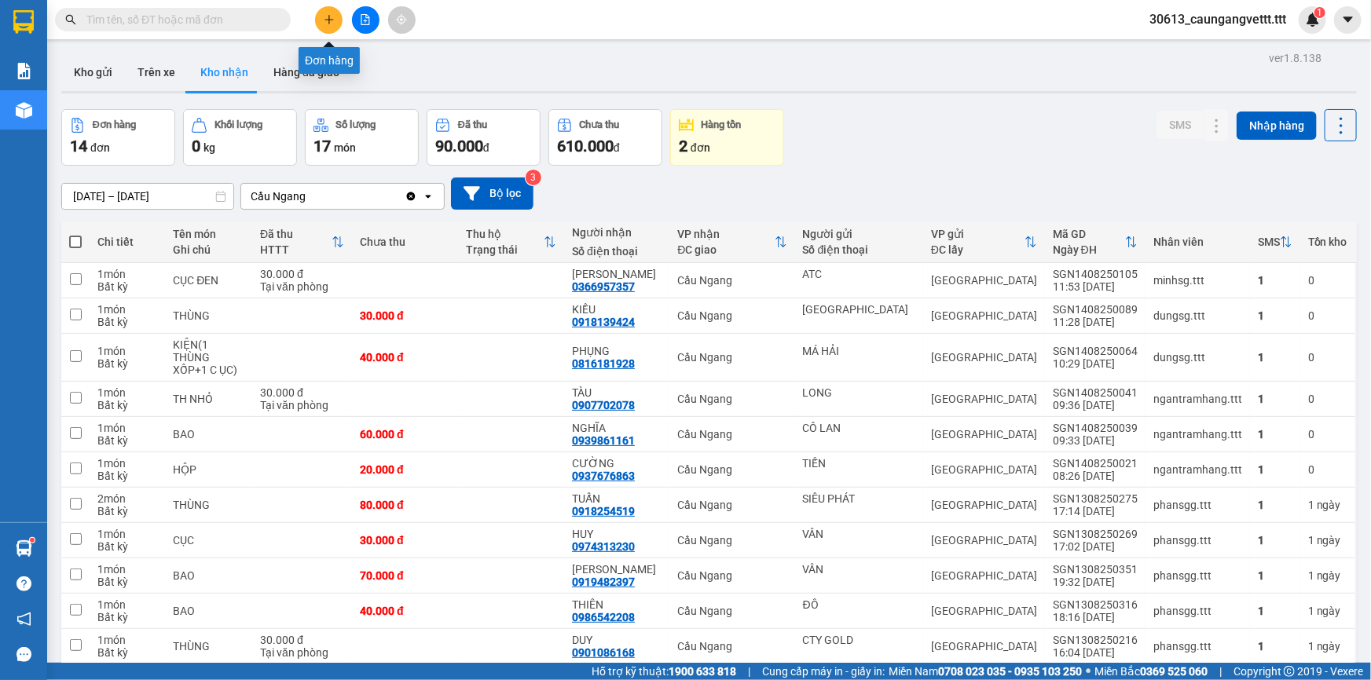
click at [324, 14] on icon "plus" at bounding box center [329, 19] width 11 height 11
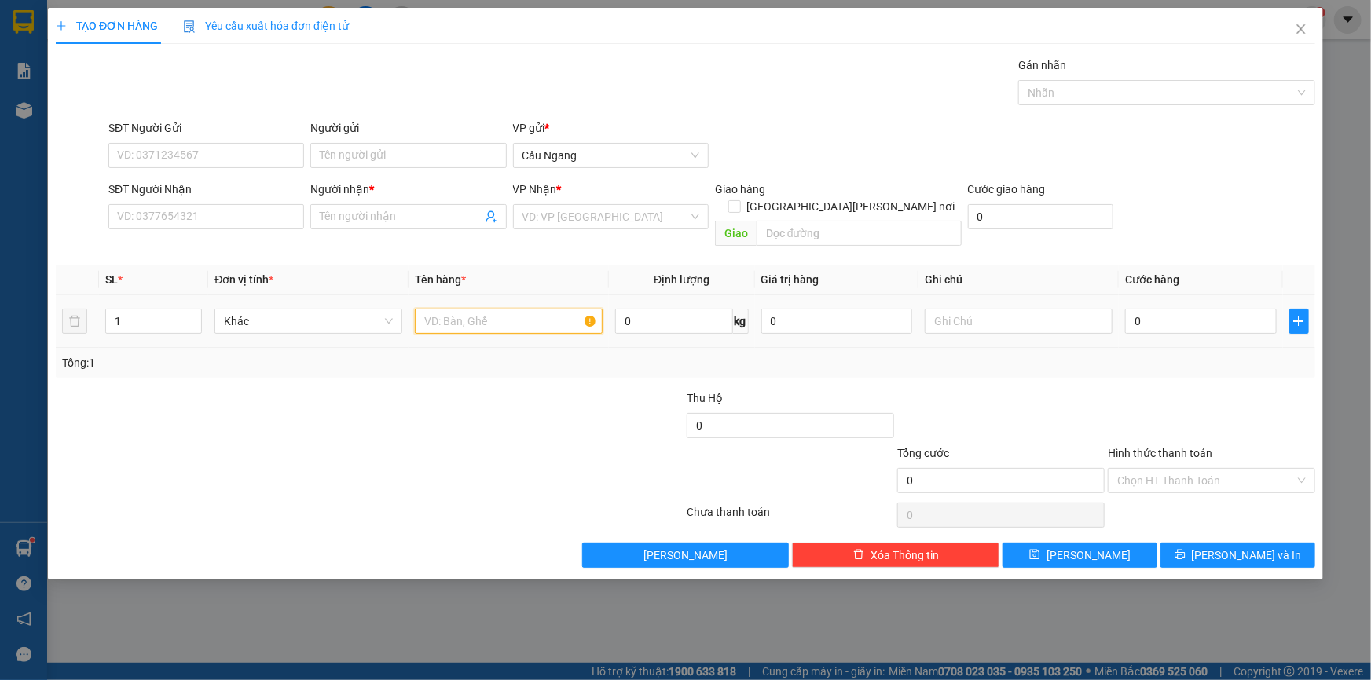
click at [497, 309] on input "text" at bounding box center [509, 321] width 188 height 25
type input "HOP"
click at [584, 210] on input "search" at bounding box center [605, 217] width 166 height 24
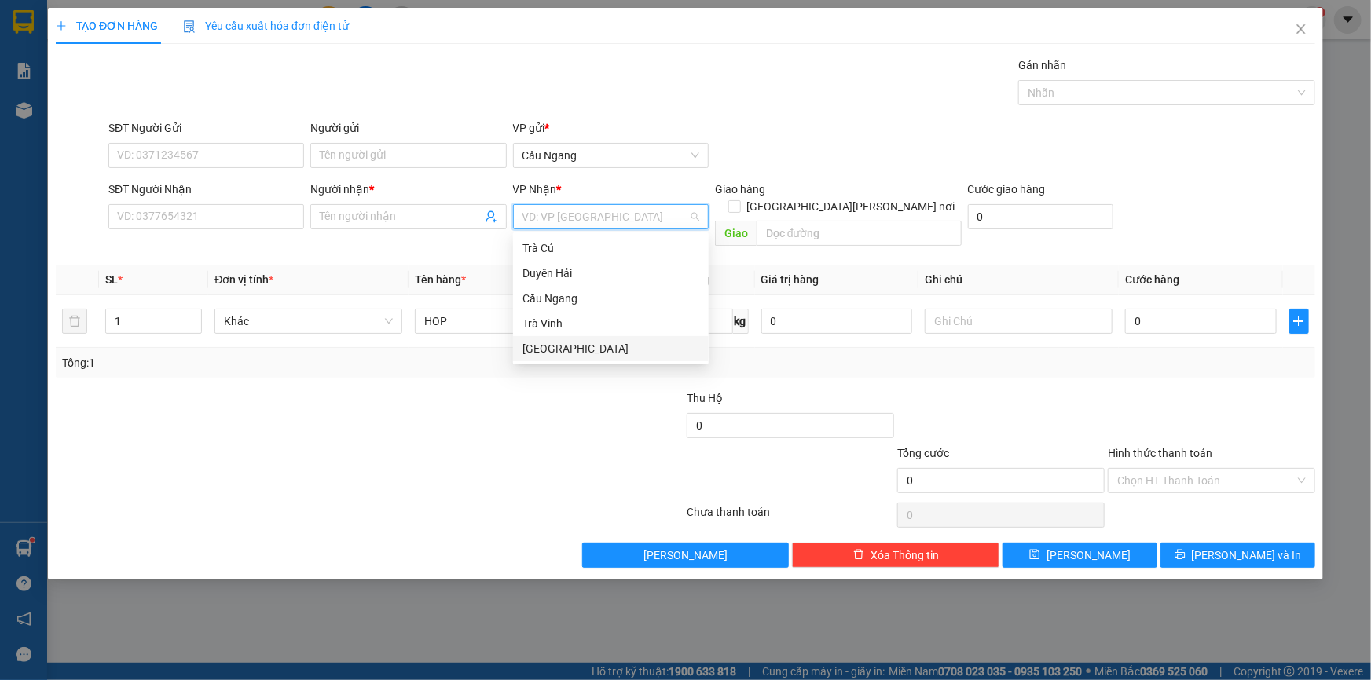
drag, startPoint x: 554, startPoint y: 356, endPoint x: 570, endPoint y: 344, distance: 20.3
click at [558, 352] on div "[GEOGRAPHIC_DATA]" at bounding box center [610, 348] width 177 height 17
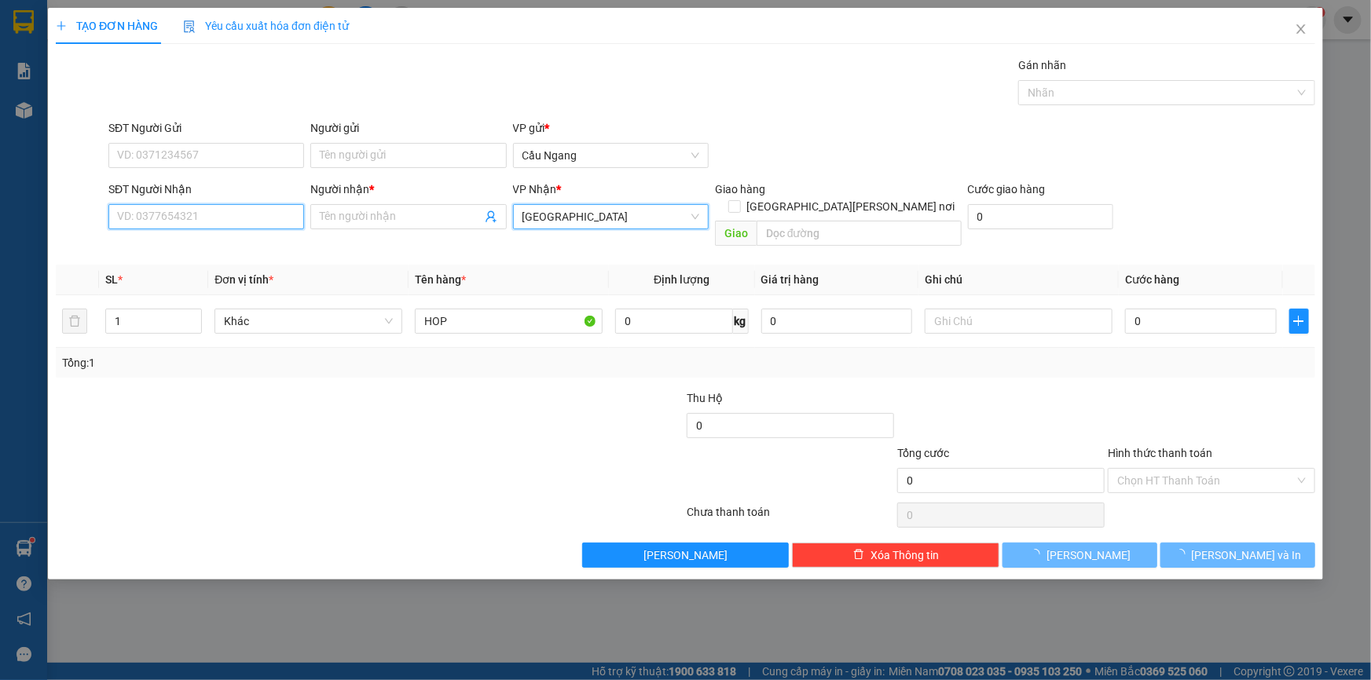
click at [210, 216] on input "SĐT Người Nhận" at bounding box center [206, 216] width 196 height 25
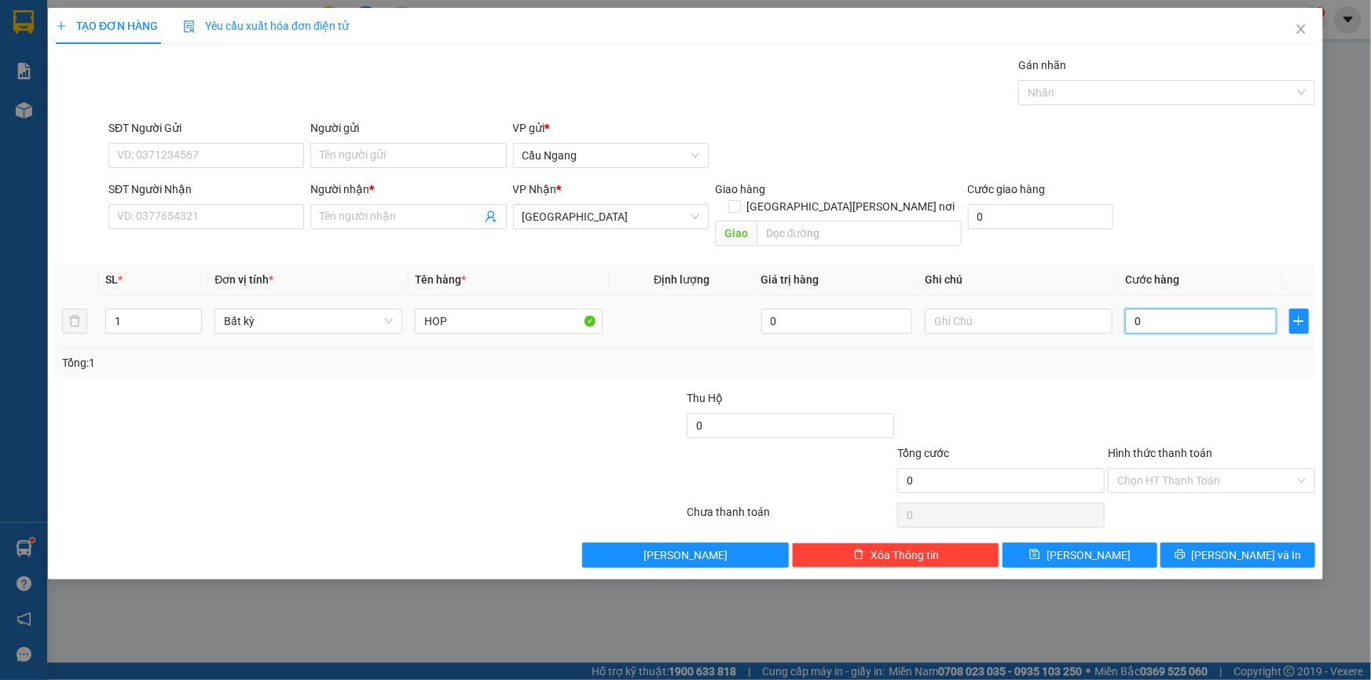
click at [1221, 309] on input "0" at bounding box center [1201, 321] width 152 height 25
type input "2"
type input "20"
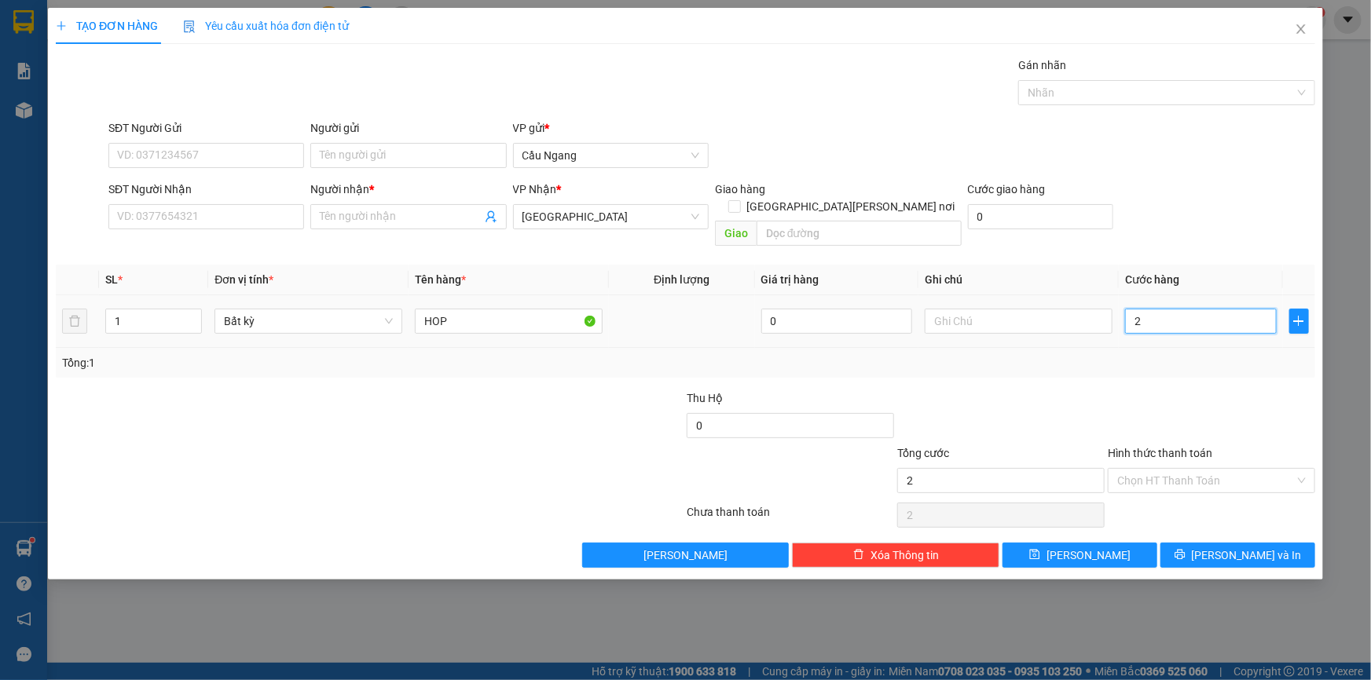
type input "20"
type input "200"
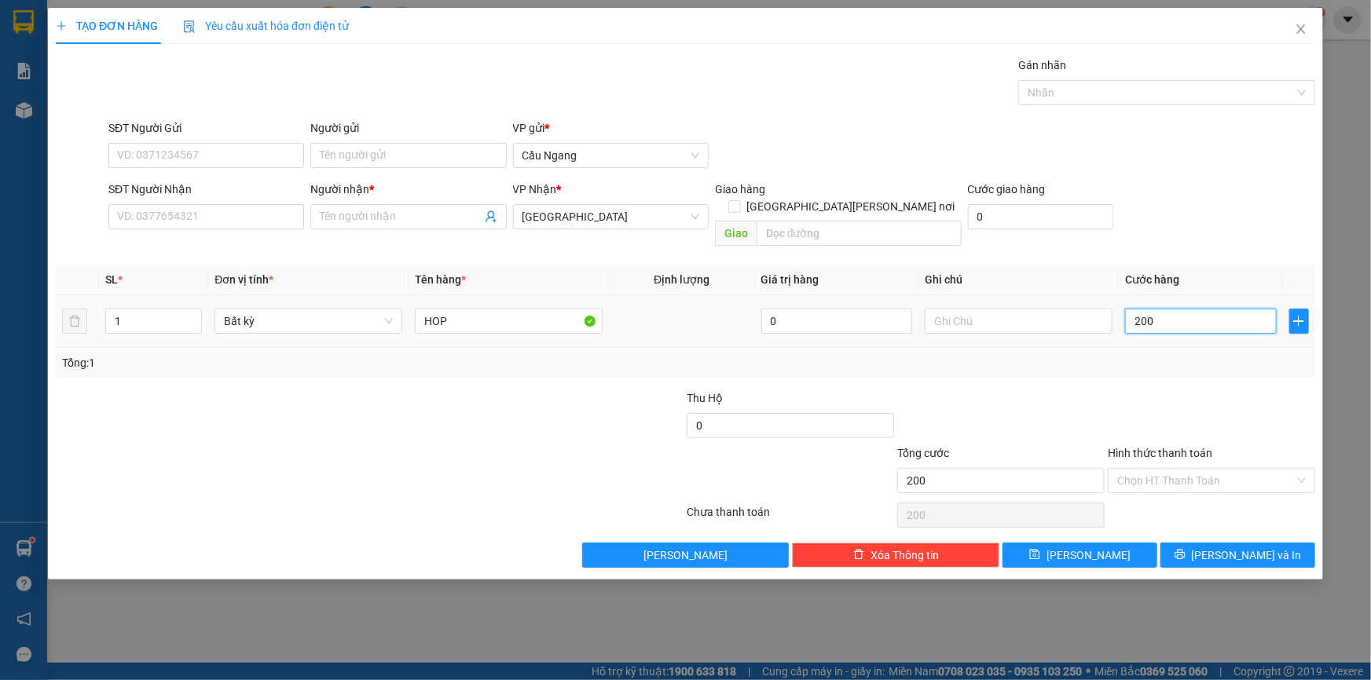
type input "2.000"
type input "20.000"
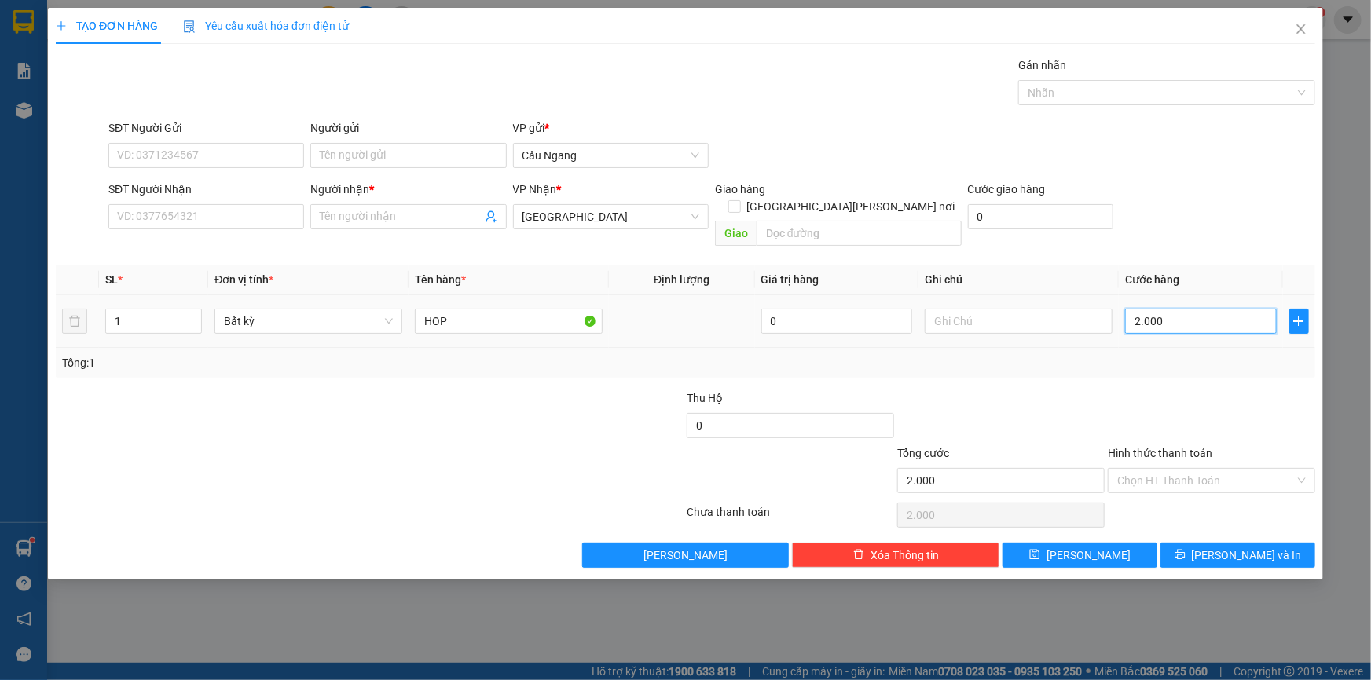
type input "20.000"
click at [170, 225] on input "SĐT Người Nhận" at bounding box center [206, 216] width 196 height 25
type input "0931849112"
click at [393, 218] on input "Người nhận *" at bounding box center [400, 216] width 161 height 17
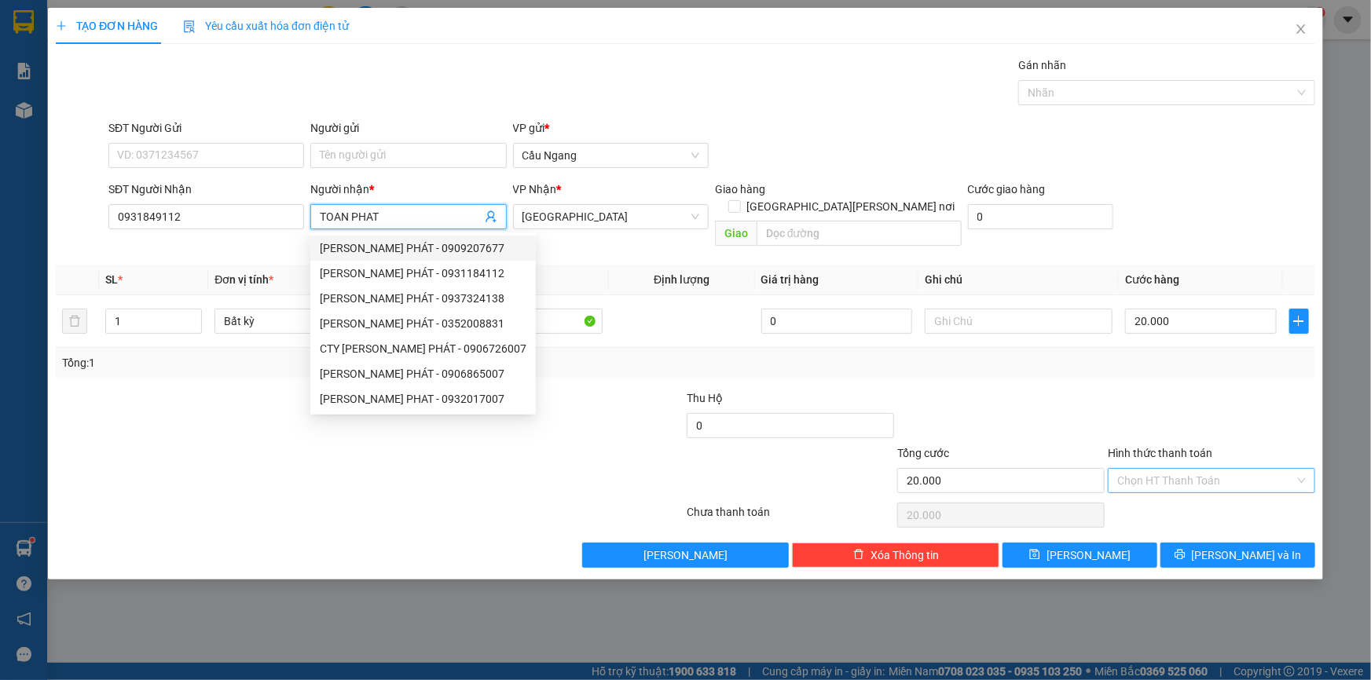
type input "TOAN PHAT"
click at [1211, 469] on input "Hình thức thanh toán" at bounding box center [1206, 481] width 178 height 24
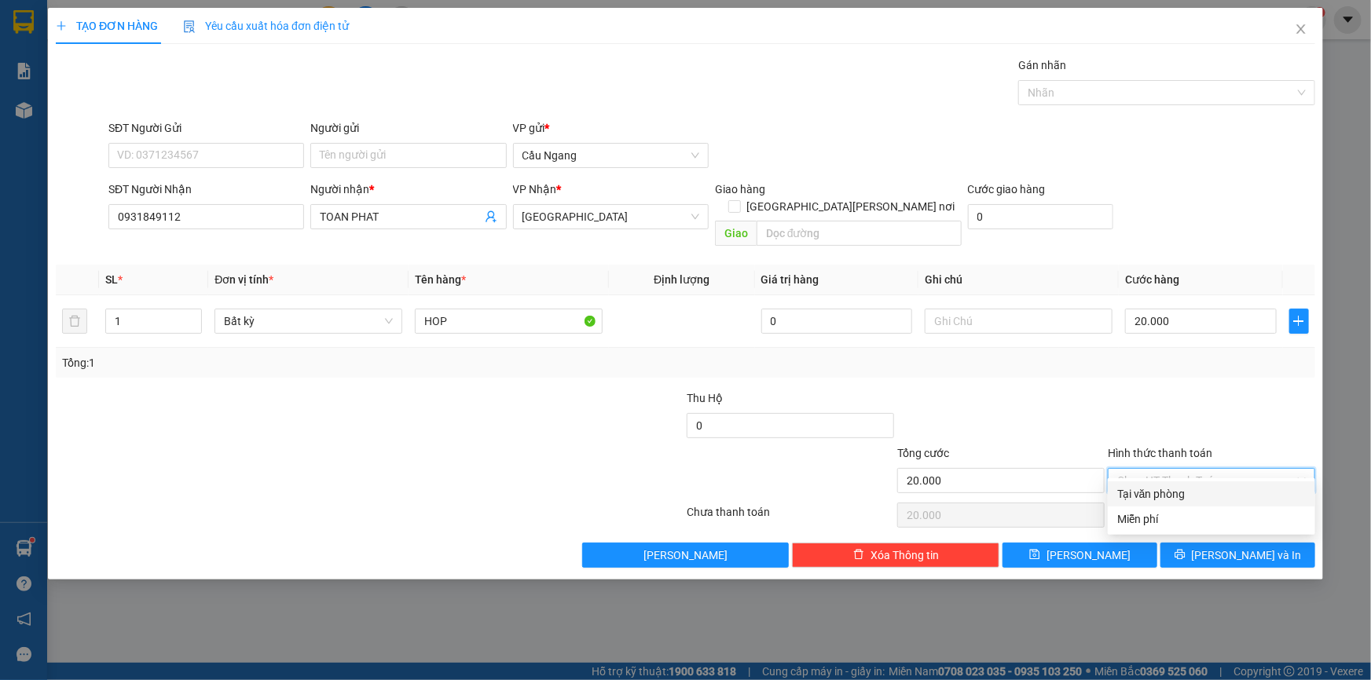
click at [1156, 496] on div "Tại văn phòng" at bounding box center [1211, 494] width 189 height 17
type input "0"
click at [1204, 543] on button "[PERSON_NAME] và In" at bounding box center [1237, 555] width 155 height 25
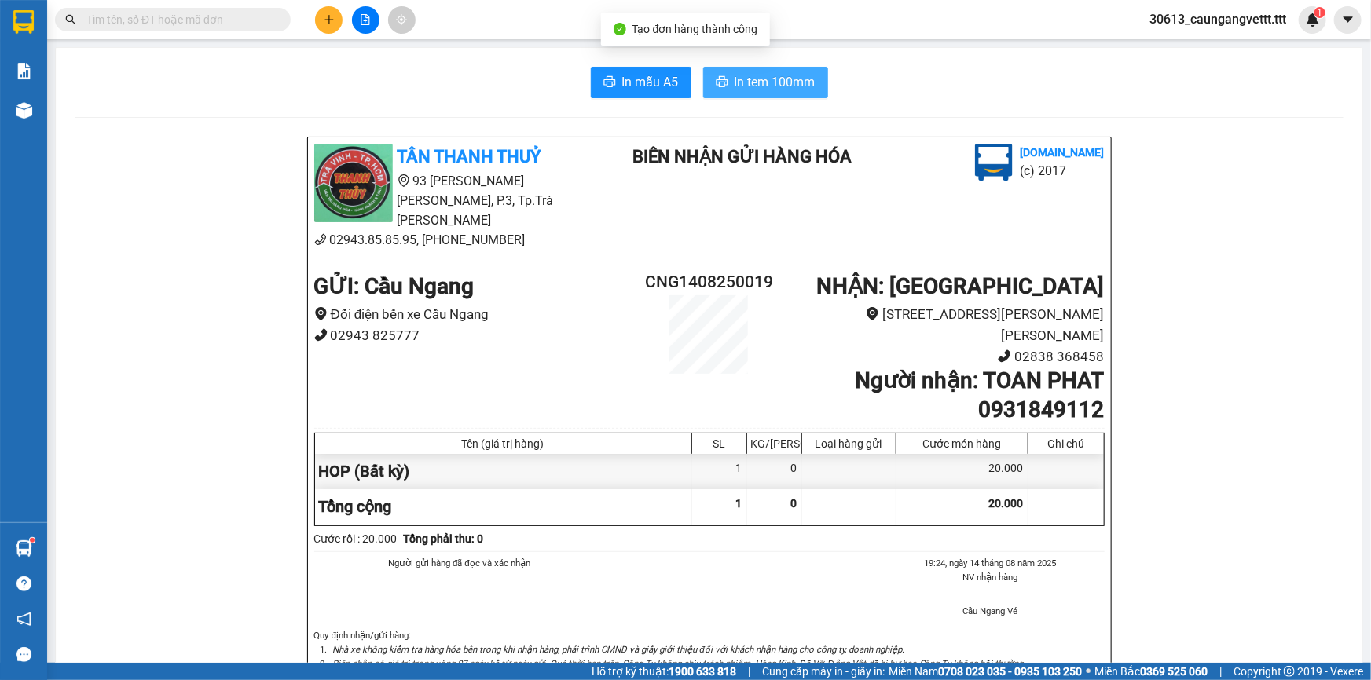
click at [739, 85] on span "In tem 100mm" at bounding box center [775, 82] width 81 height 20
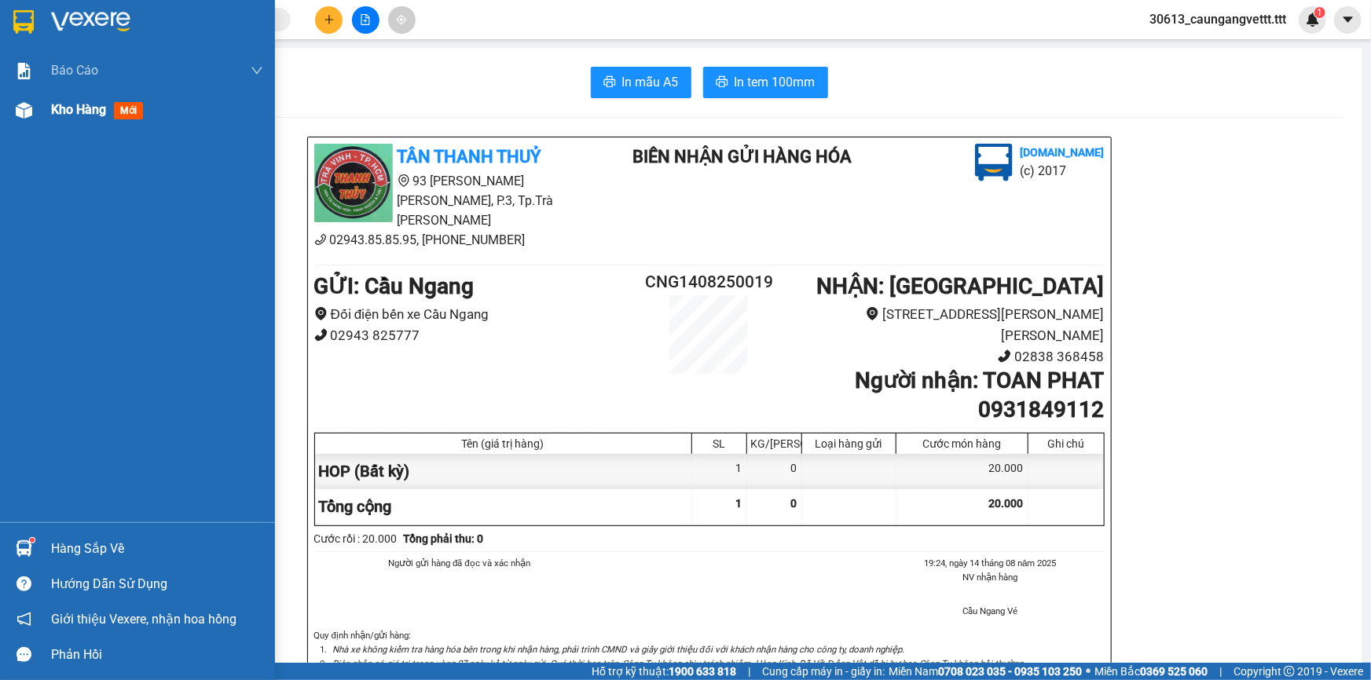
click at [56, 110] on span "Kho hàng" at bounding box center [78, 109] width 55 height 15
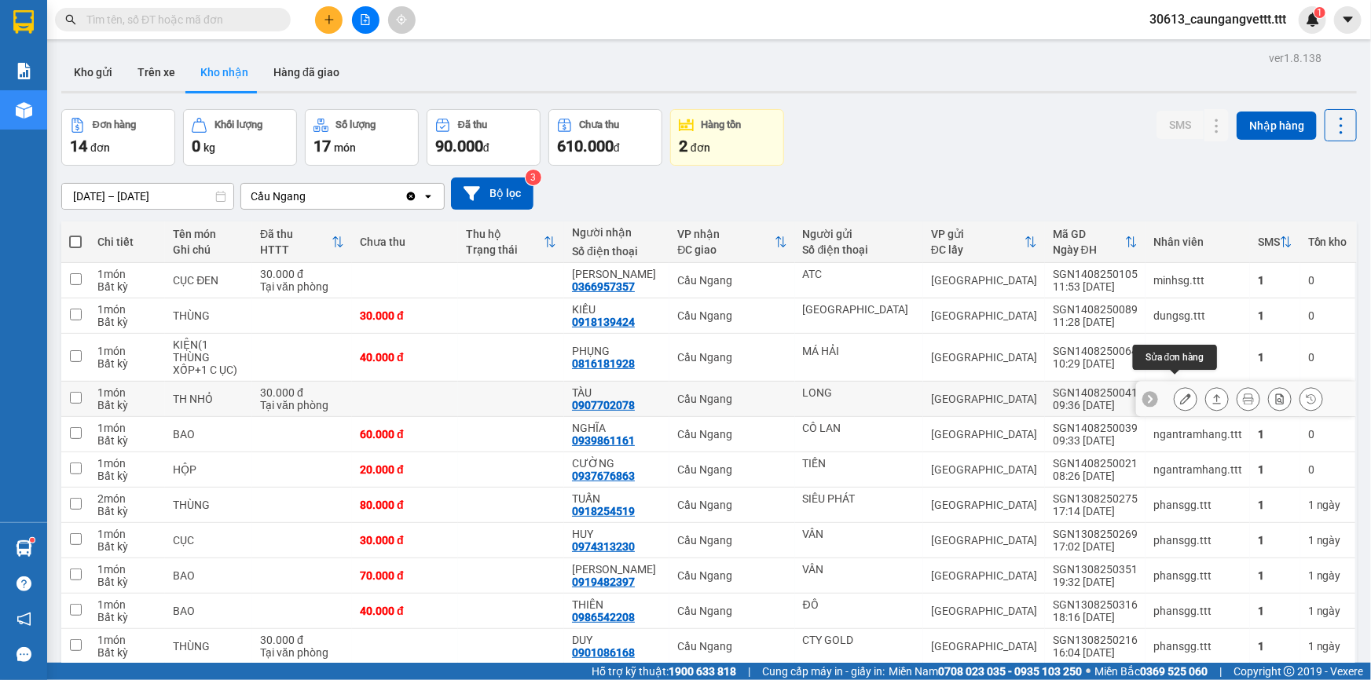
click at [1175, 386] on button at bounding box center [1186, 399] width 22 height 27
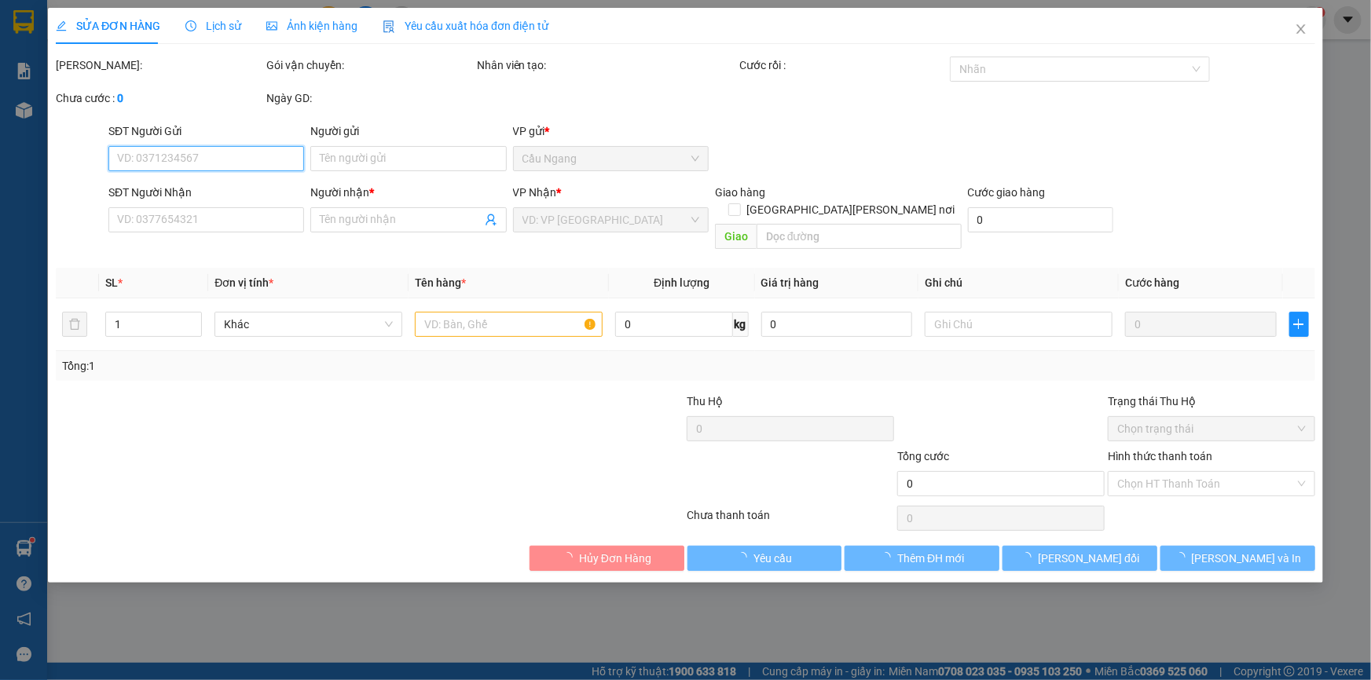
type input "LONG"
type input "0907702078"
type input "TÀU"
type input "30.000"
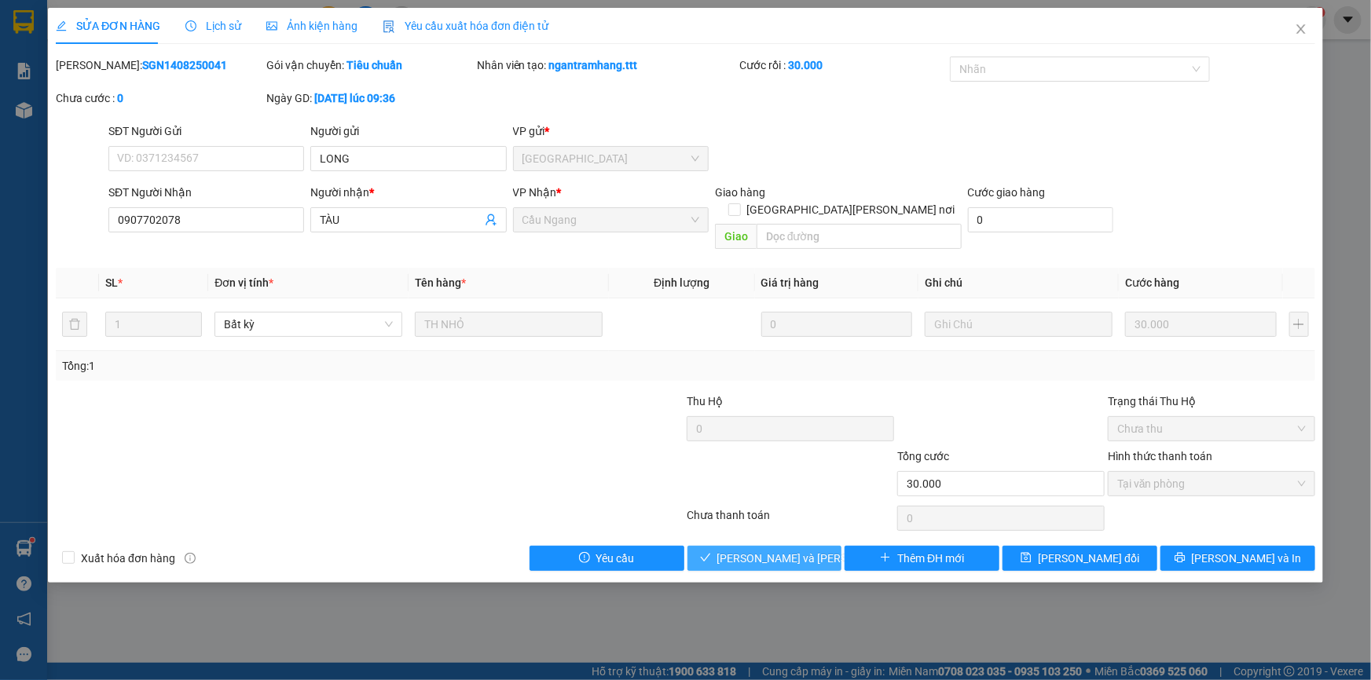
click at [793, 550] on span "[PERSON_NAME] và [PERSON_NAME] hàng" at bounding box center [823, 558] width 212 height 17
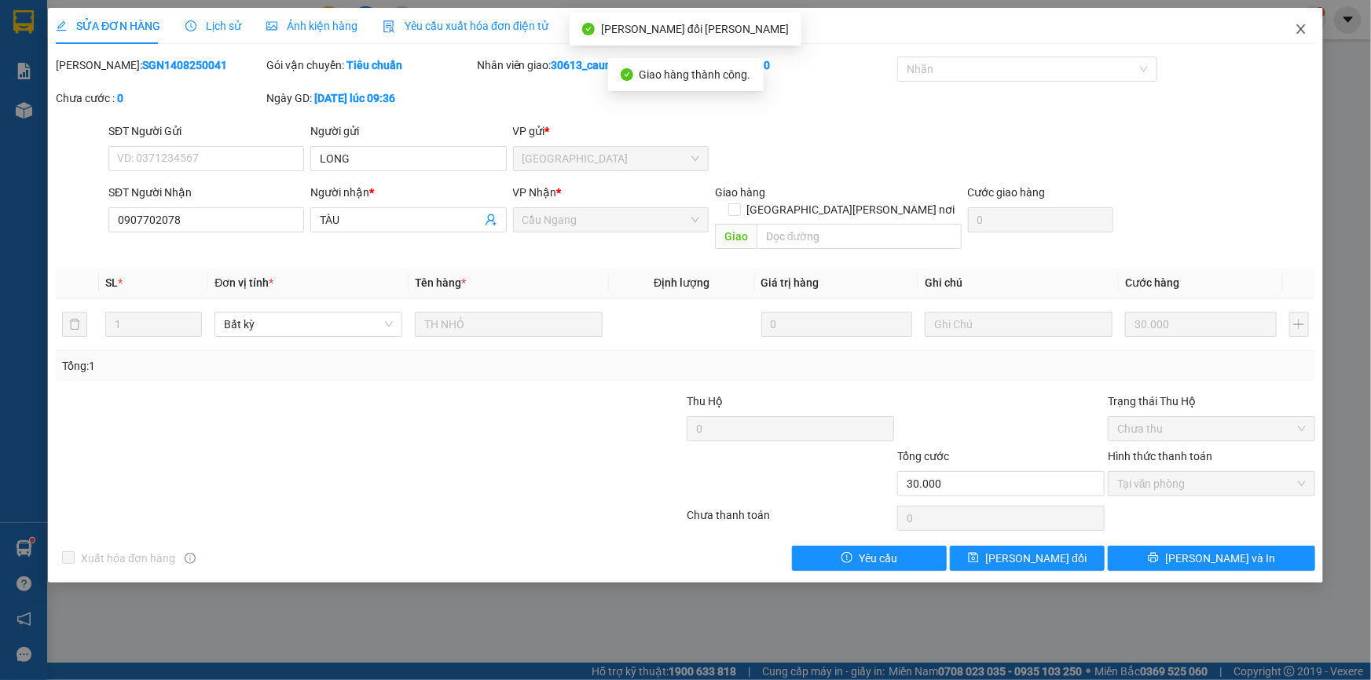
click at [1303, 25] on icon "close" at bounding box center [1301, 29] width 13 height 13
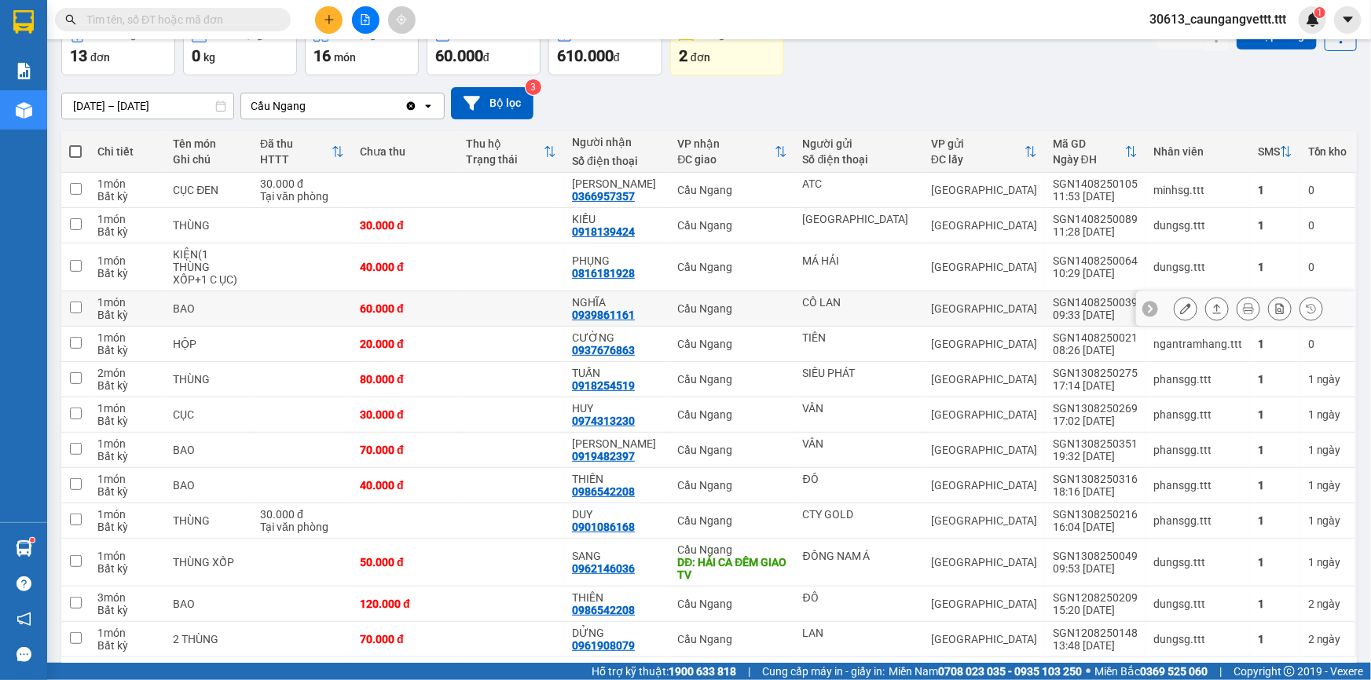
scroll to position [94, 0]
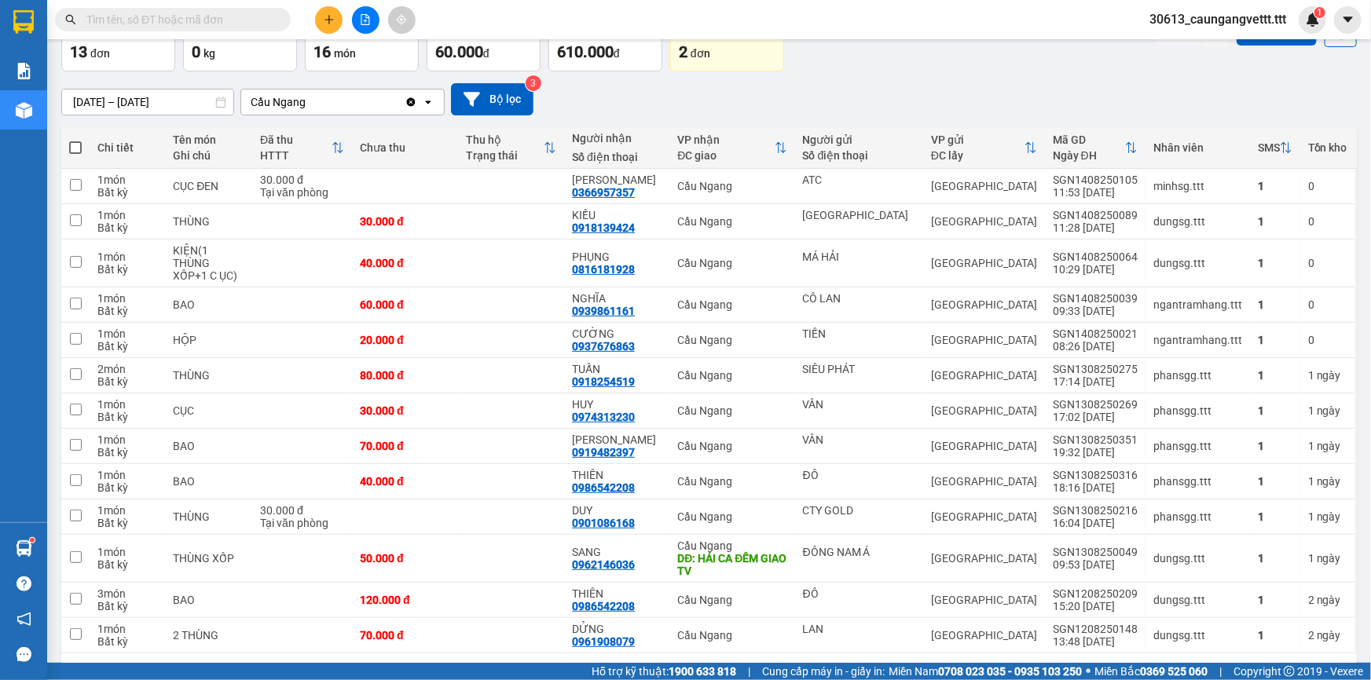
click at [201, 24] on input "text" at bounding box center [178, 19] width 185 height 17
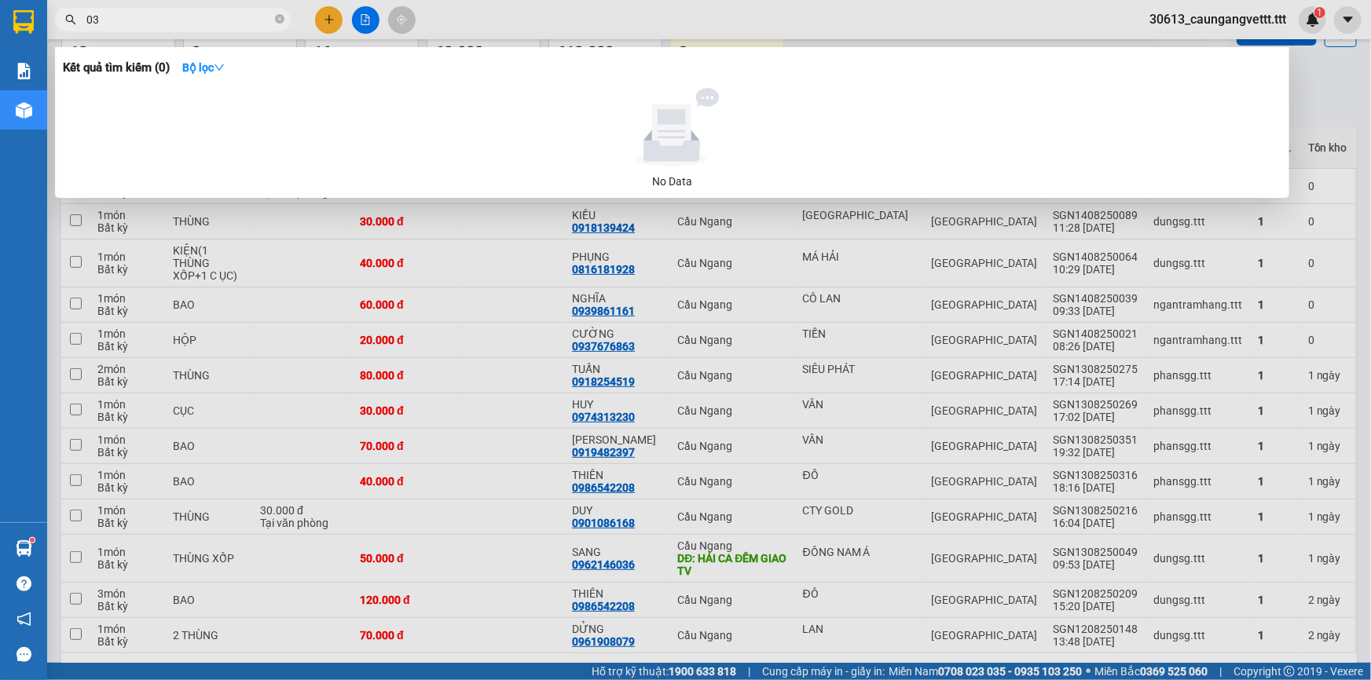
type input "0"
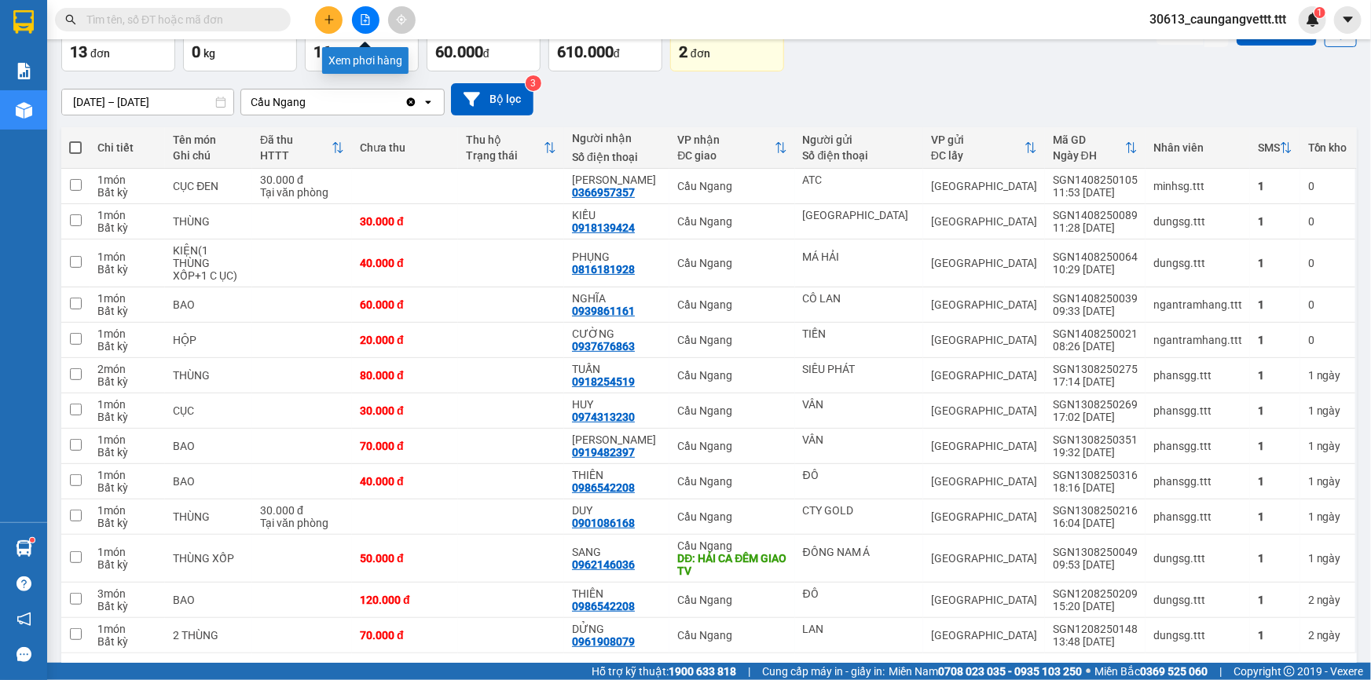
click at [361, 16] on icon "file-add" at bounding box center [365, 19] width 11 height 11
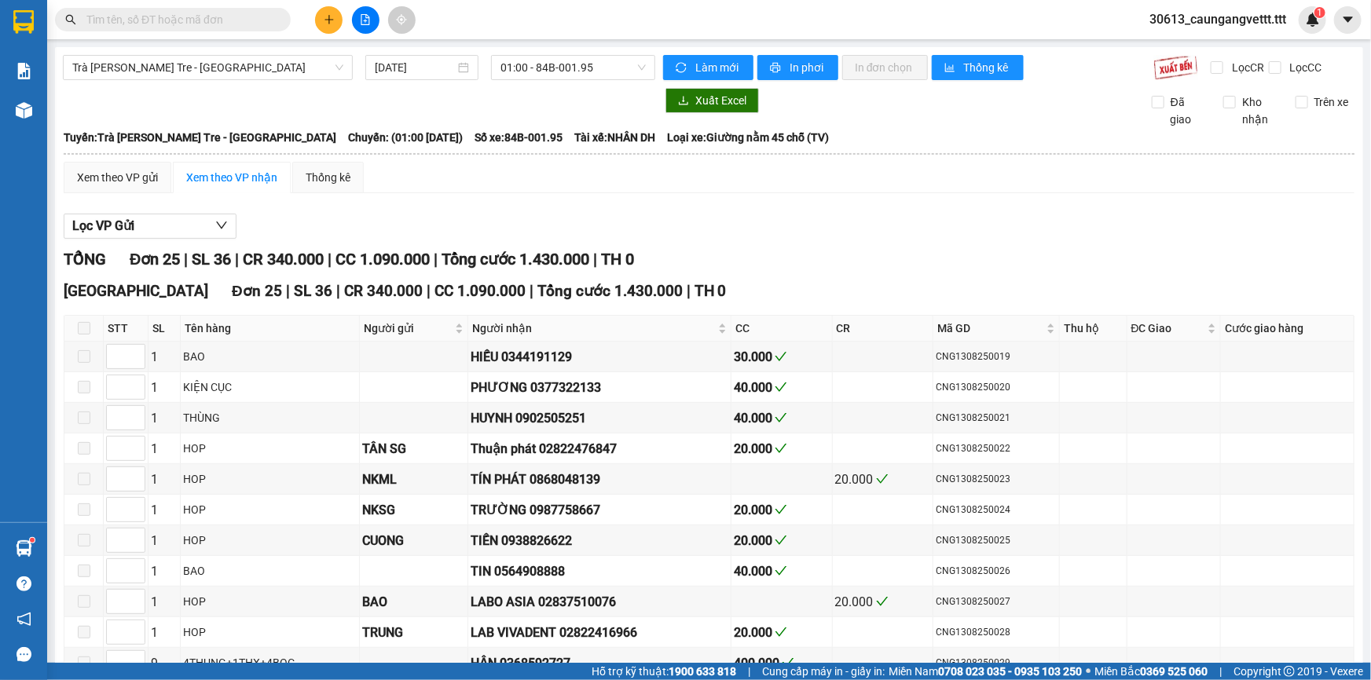
click at [132, 23] on input "text" at bounding box center [178, 19] width 185 height 17
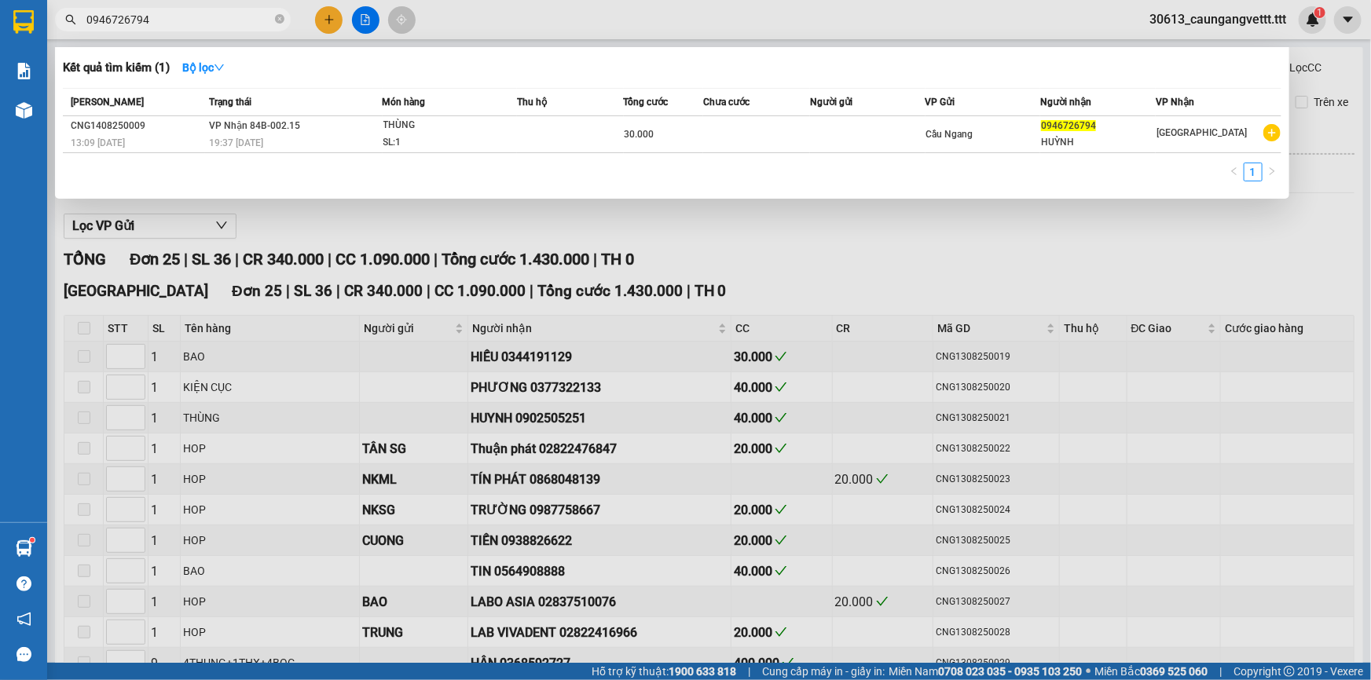
type input "0946726794"
click at [362, 20] on div at bounding box center [685, 340] width 1371 height 680
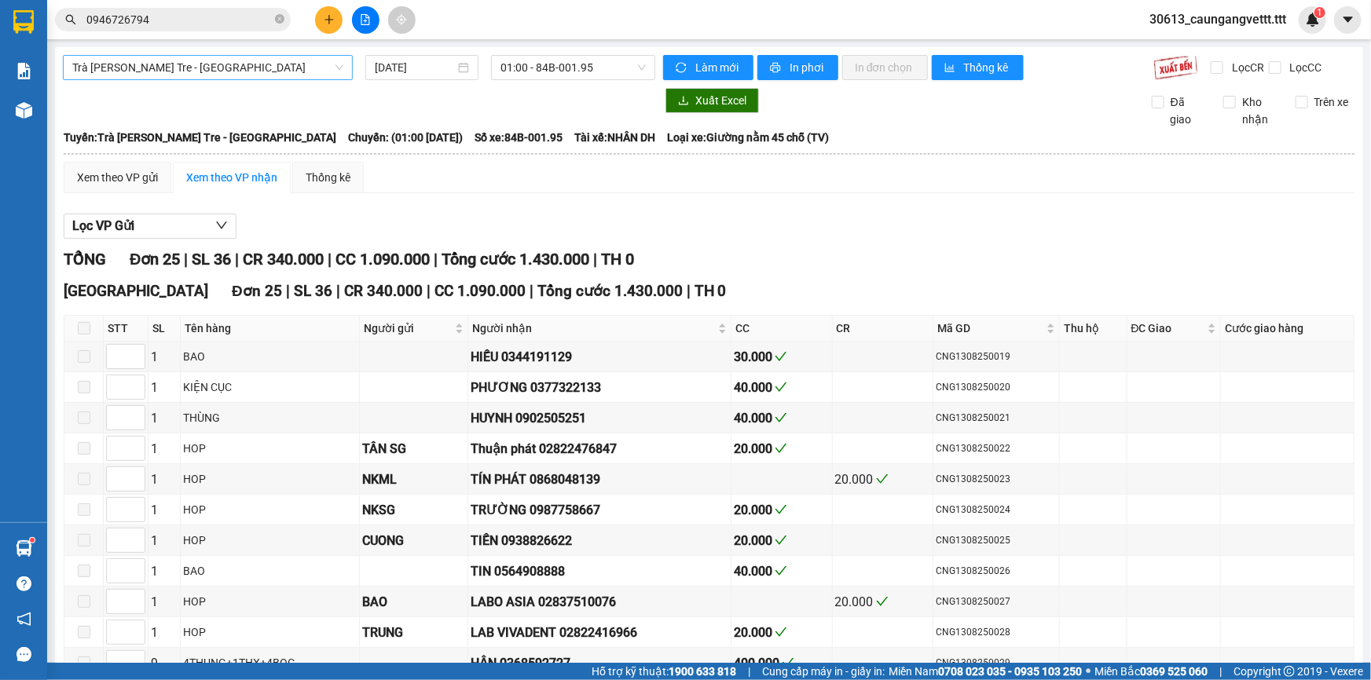
click at [218, 68] on span "Trà Vinh - Bến Tre - Sài Gòn" at bounding box center [207, 68] width 271 height 24
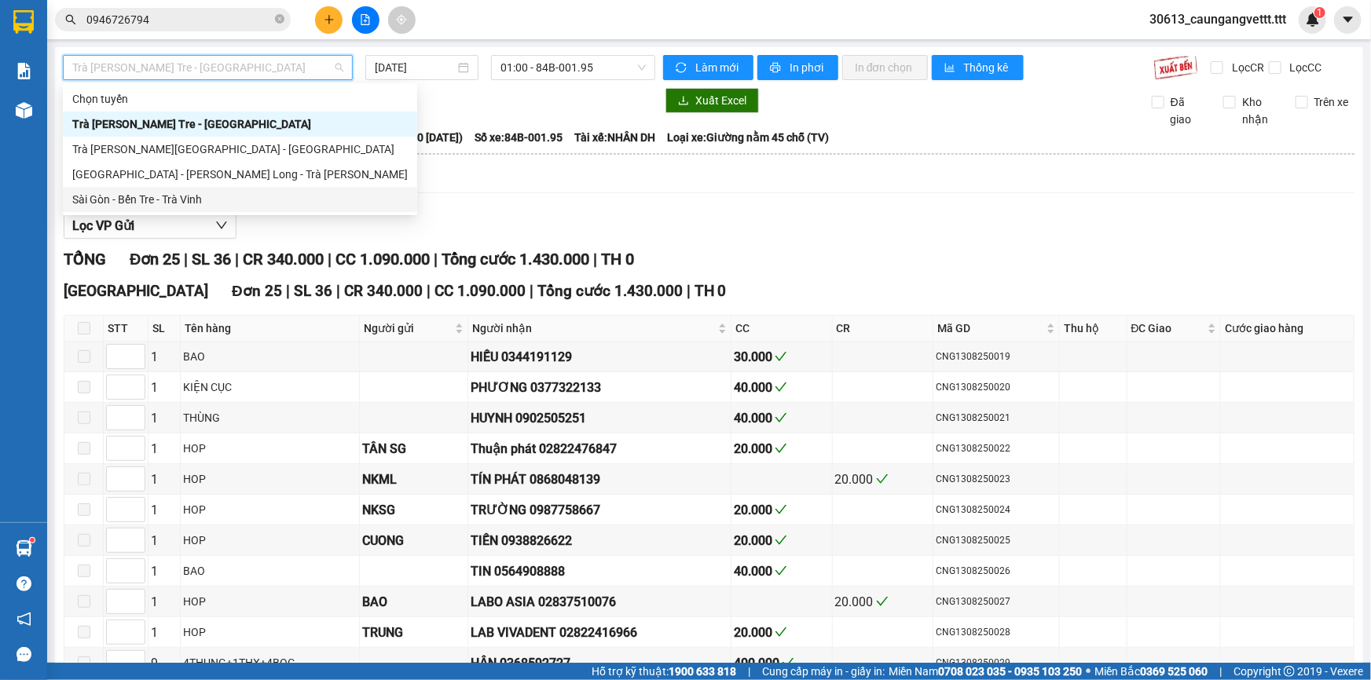
click at [182, 207] on div "Sài Gòn - Bến Tre - Trà Vinh" at bounding box center [239, 199] width 335 height 17
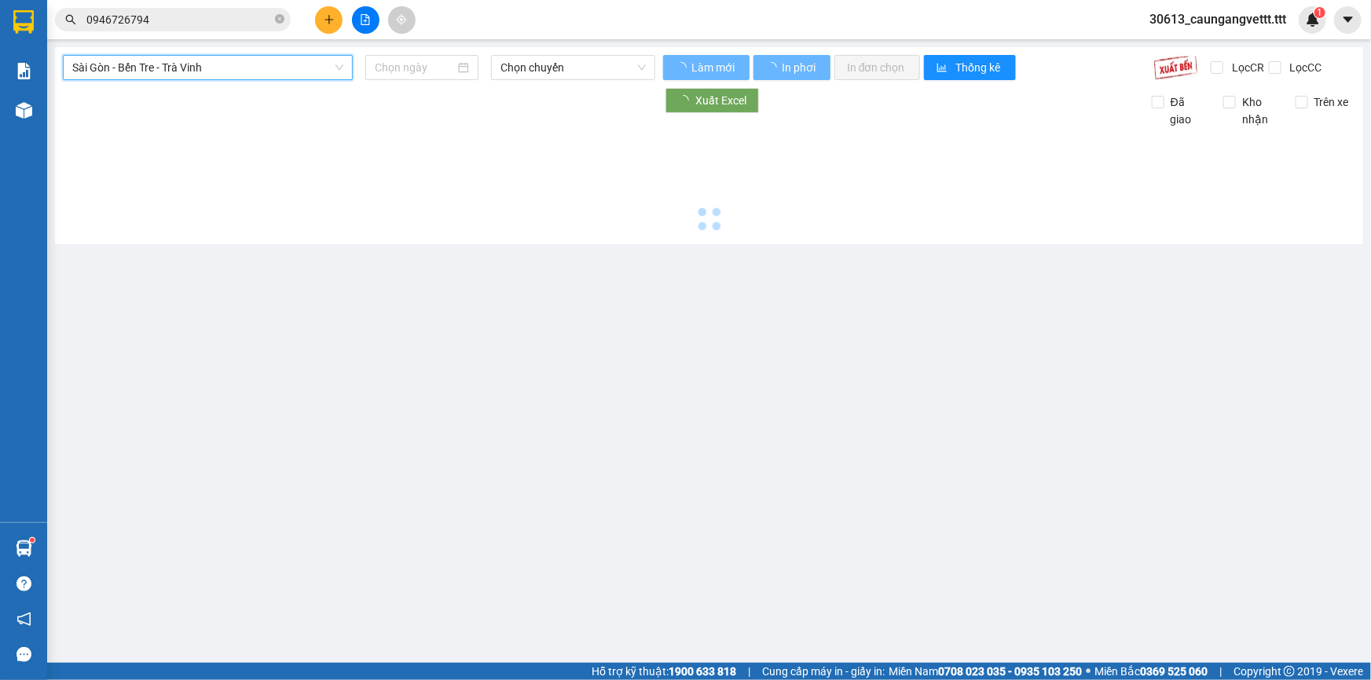
type input "[DATE]"
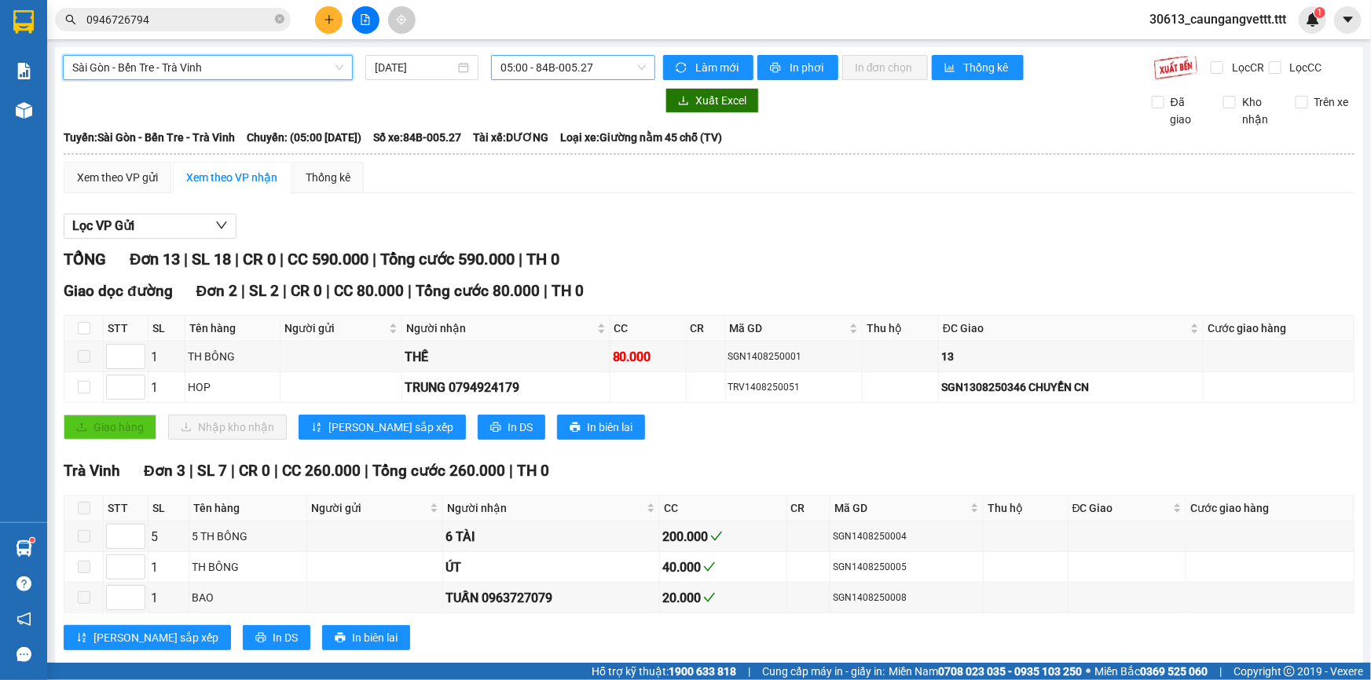
click at [519, 66] on span "05:00 - 84B-005.27" at bounding box center [572, 68] width 145 height 24
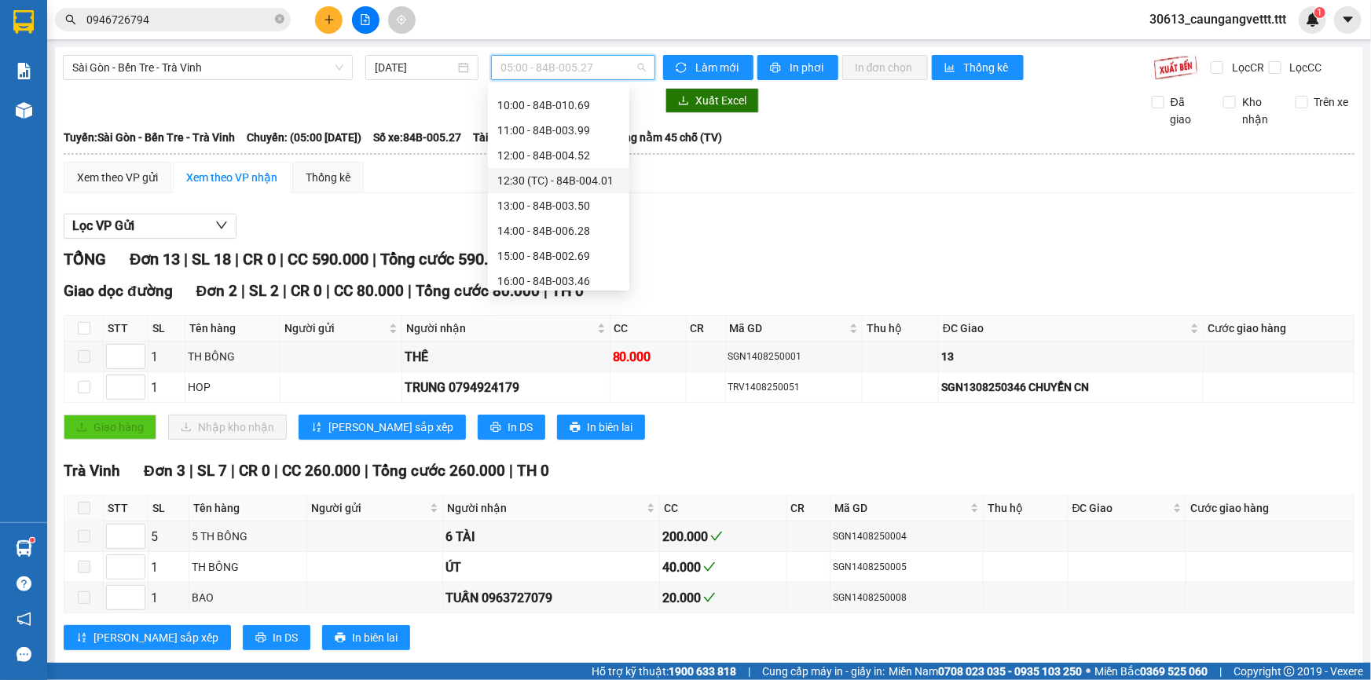
scroll to position [190, 0]
click at [534, 212] on div "14:00 - 84B-006.28" at bounding box center [558, 210] width 123 height 17
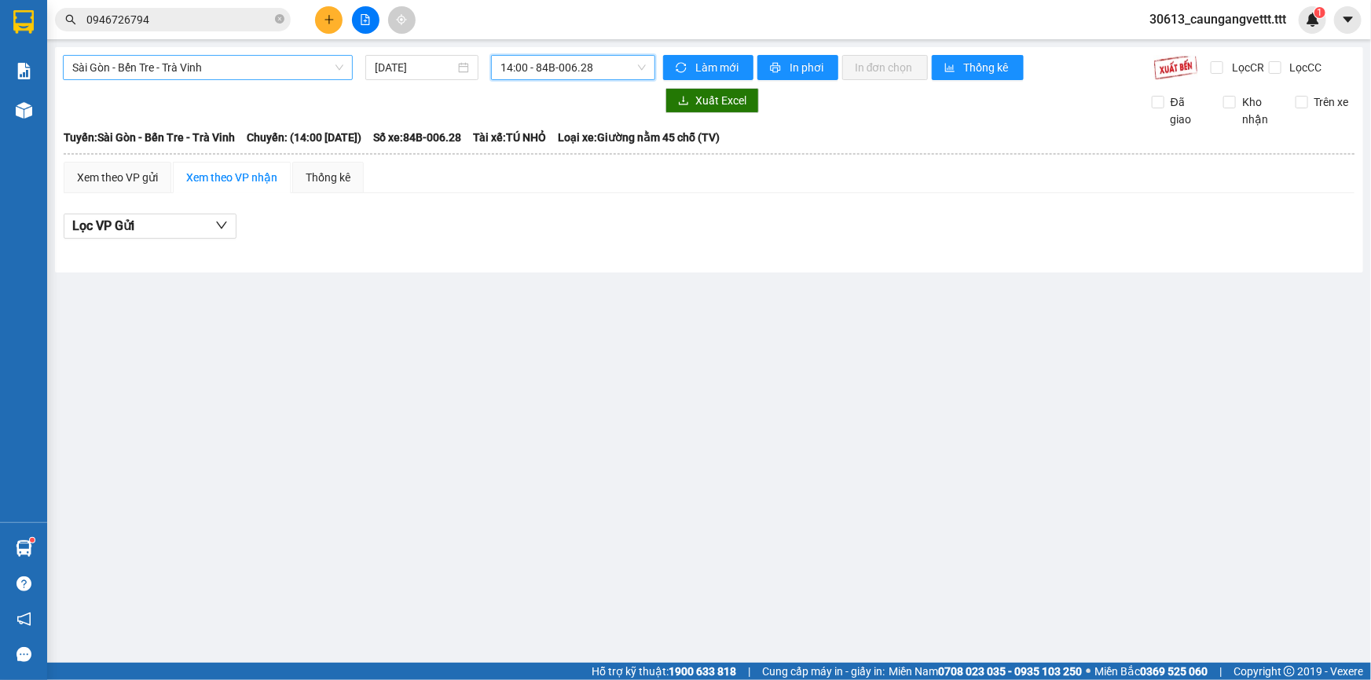
click at [202, 78] on span "Sài Gòn - Bến Tre - Trà Vinh" at bounding box center [207, 68] width 271 height 24
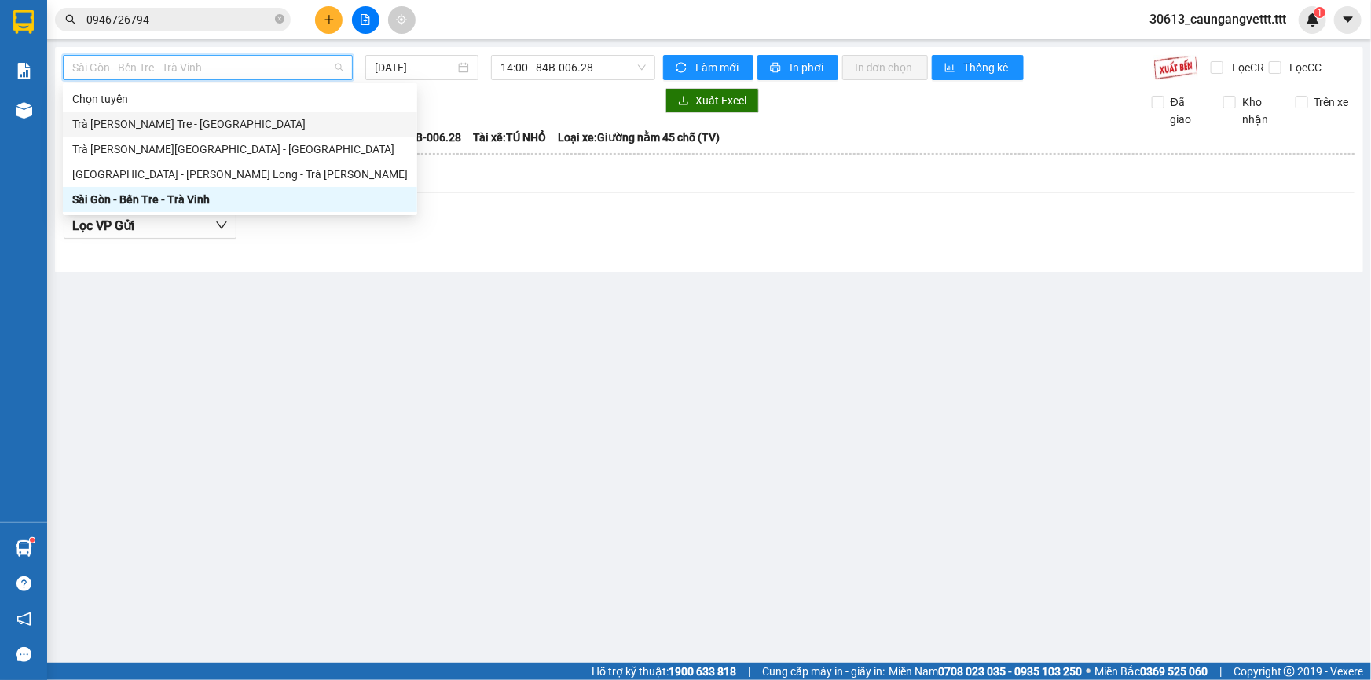
click at [162, 117] on div "Trà Vinh - Bến Tre - Sài Gòn" at bounding box center [239, 123] width 335 height 17
type input "[DATE]"
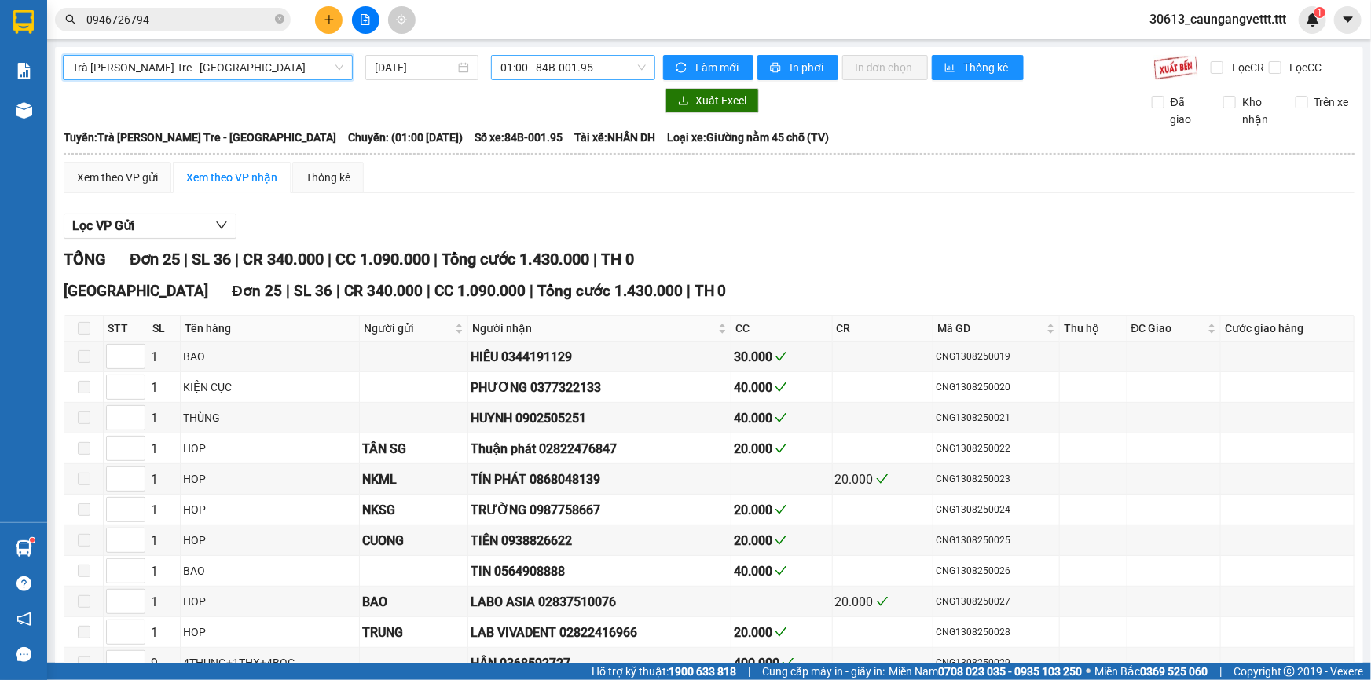
drag, startPoint x: 528, startPoint y: 67, endPoint x: 534, endPoint y: 84, distance: 18.4
click at [529, 67] on span "01:00 - 84B-001.95" at bounding box center [572, 68] width 145 height 24
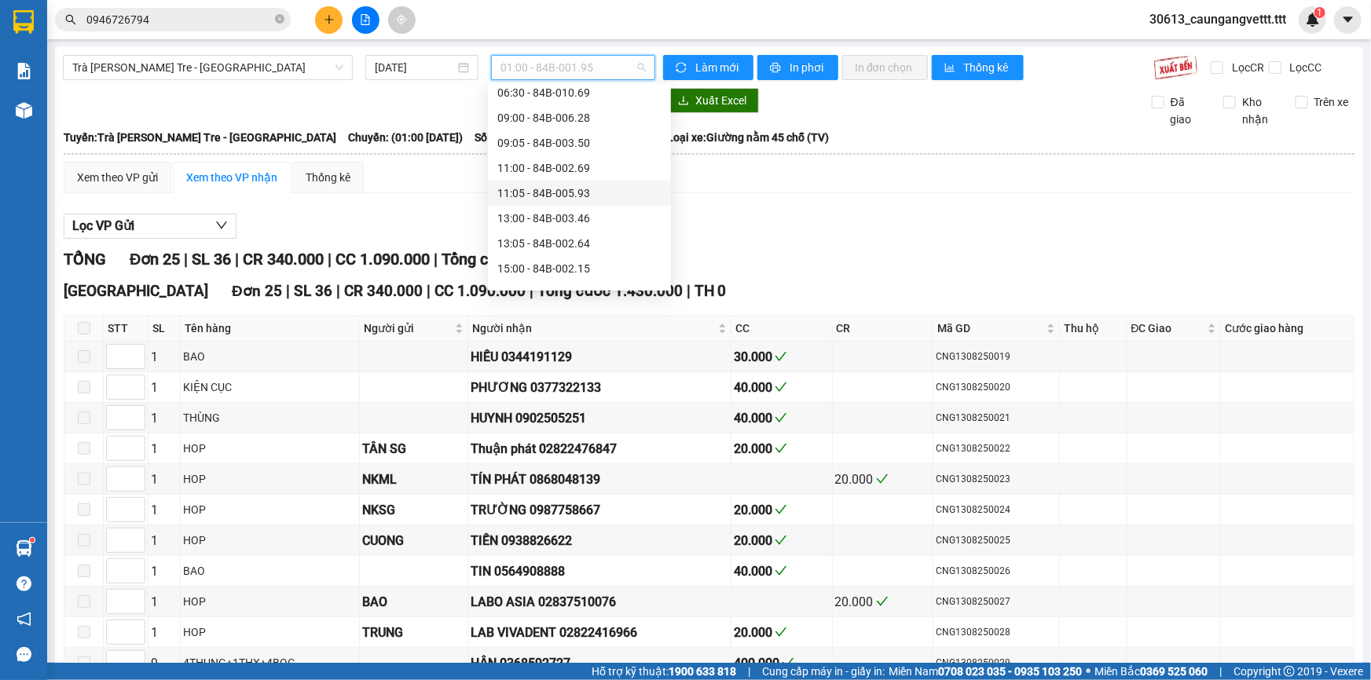
scroll to position [262, 0]
click at [536, 207] on div "15:00 - 84B-002.15" at bounding box center [579, 213] width 164 height 17
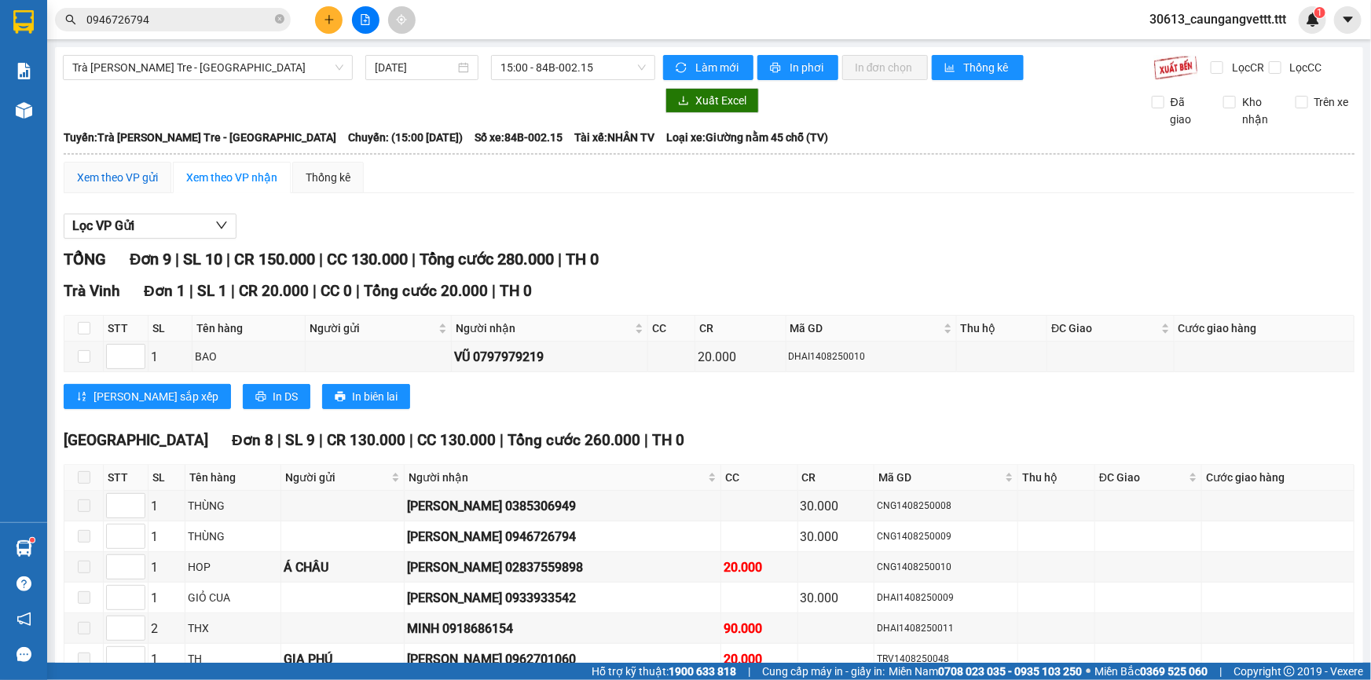
drag, startPoint x: 105, startPoint y: 172, endPoint x: 145, endPoint y: 162, distance: 40.6
click at [105, 173] on div "Xem theo VP gửi" at bounding box center [117, 177] width 81 height 17
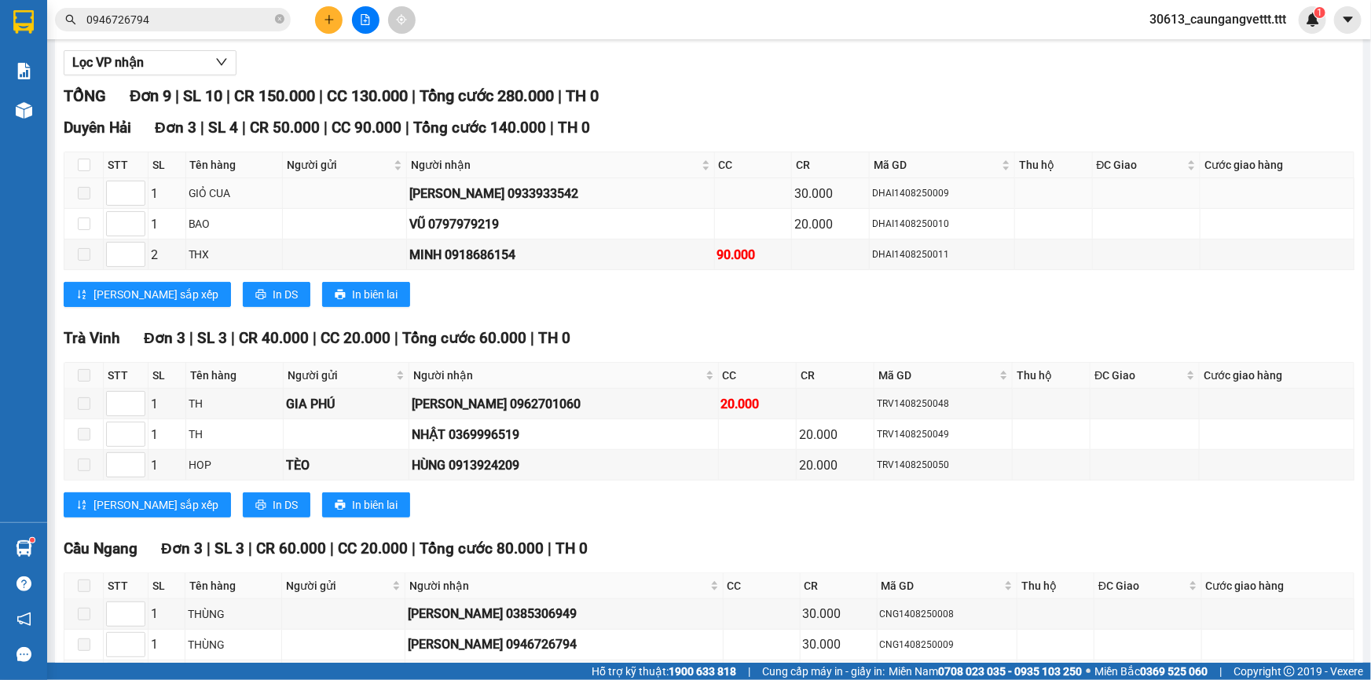
scroll to position [269, 0]
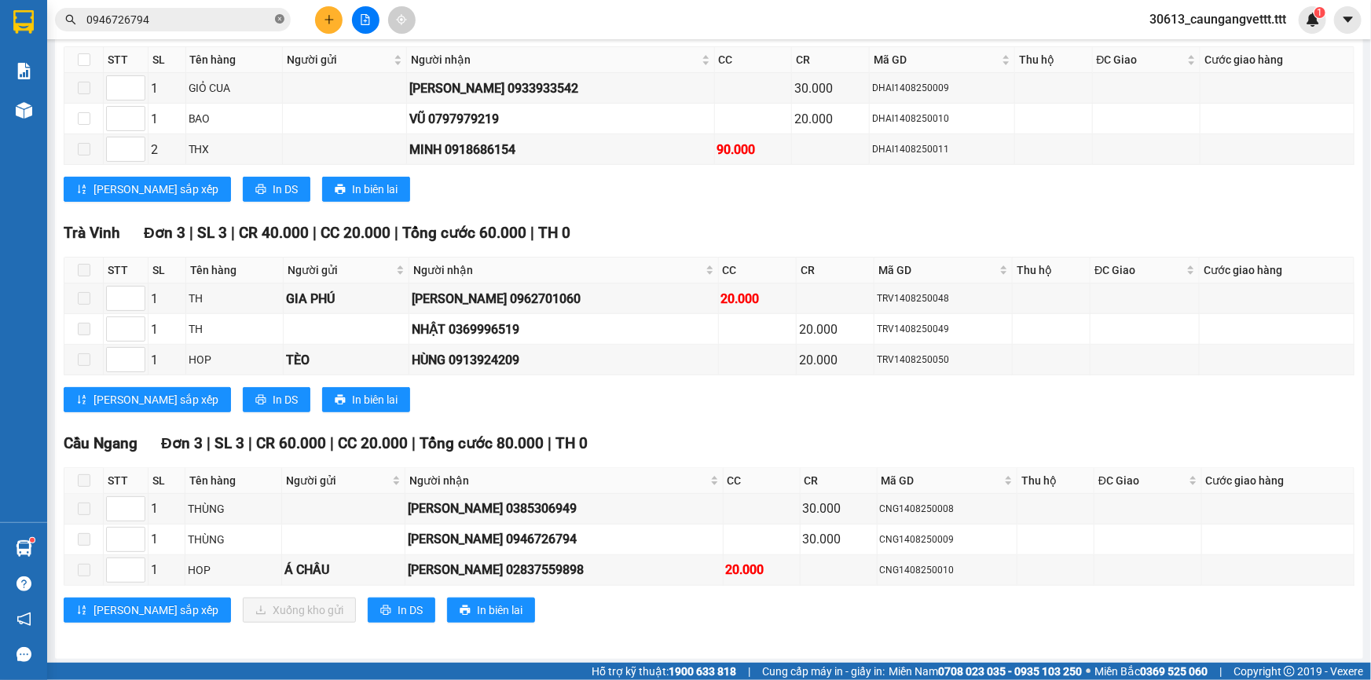
click at [280, 14] on icon "close-circle" at bounding box center [279, 18] width 9 height 9
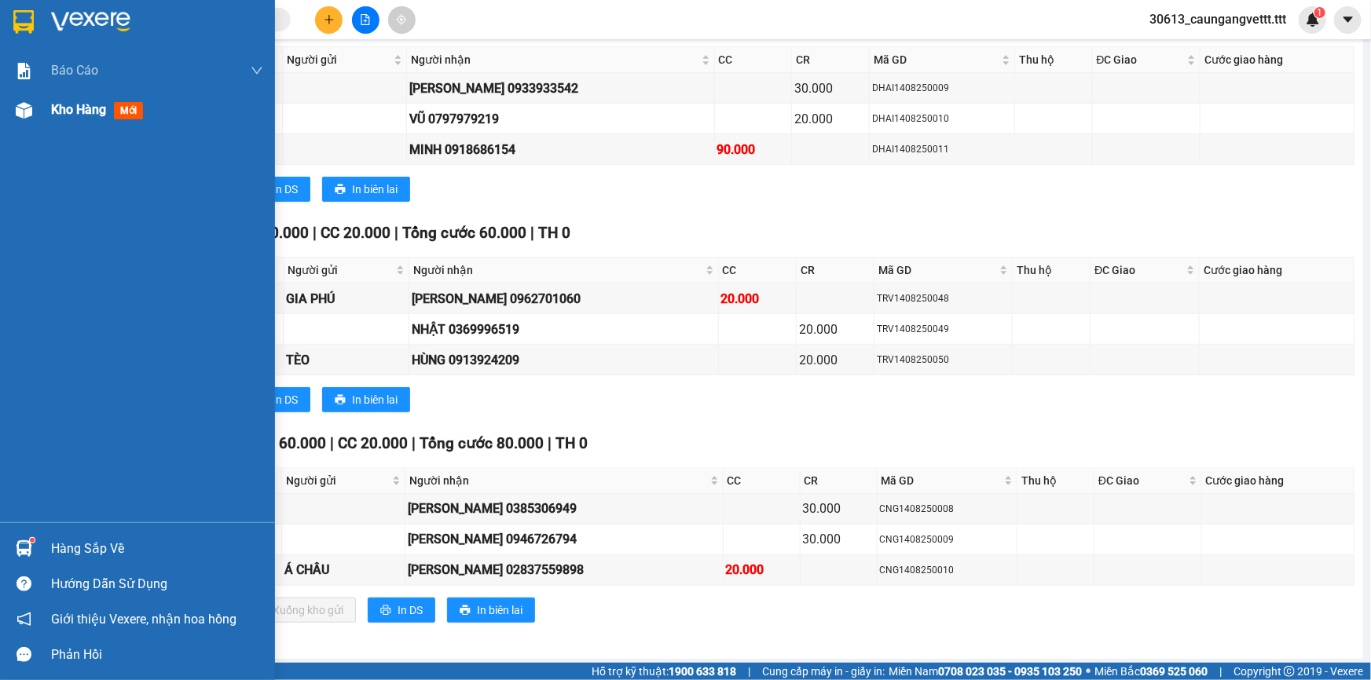
click at [71, 105] on span "Kho hàng" at bounding box center [78, 109] width 55 height 15
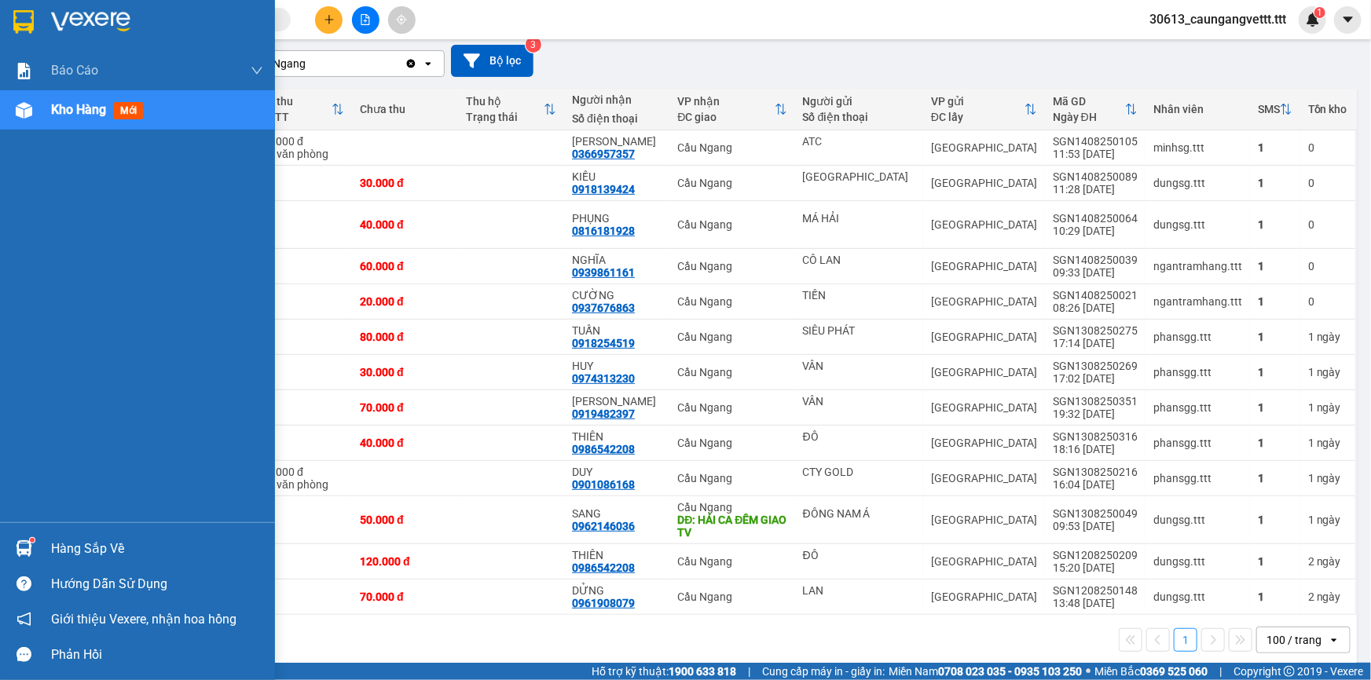
scroll to position [134, 0]
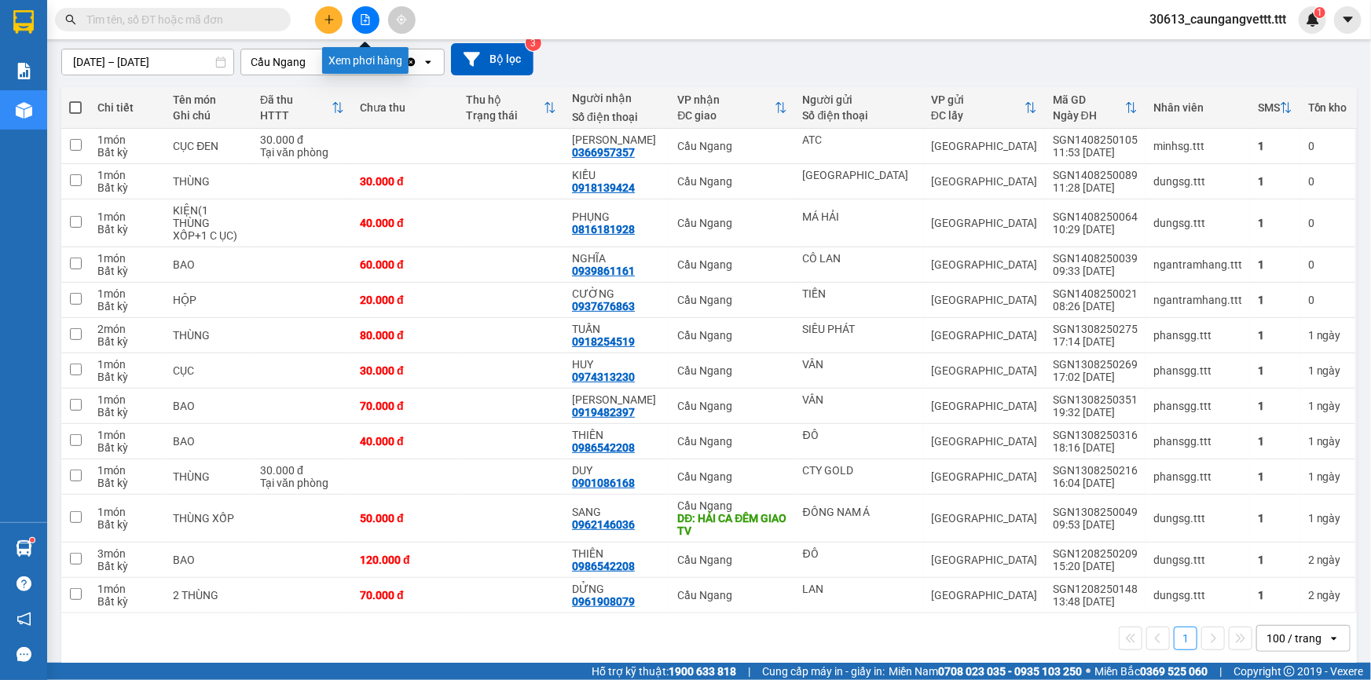
click at [367, 23] on icon "file-add" at bounding box center [365, 19] width 11 height 11
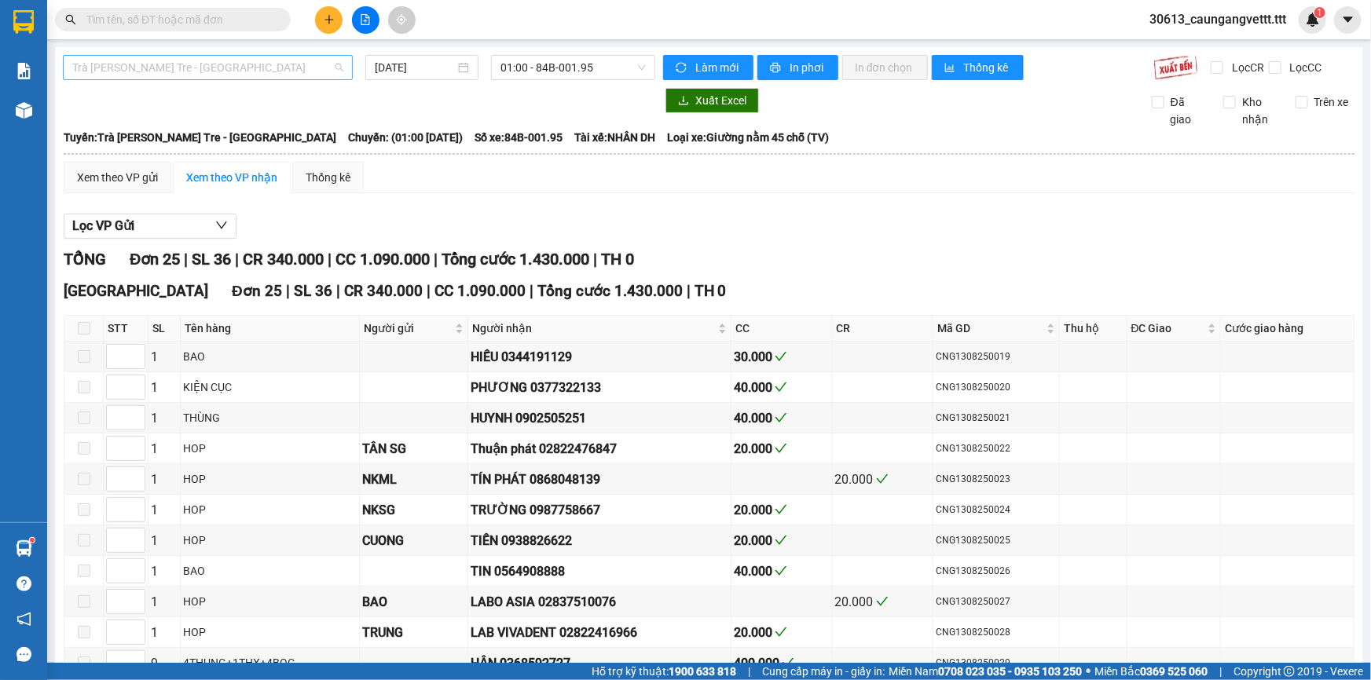
click at [247, 71] on span "Trà Vinh - Bến Tre - Sài Gòn" at bounding box center [207, 68] width 271 height 24
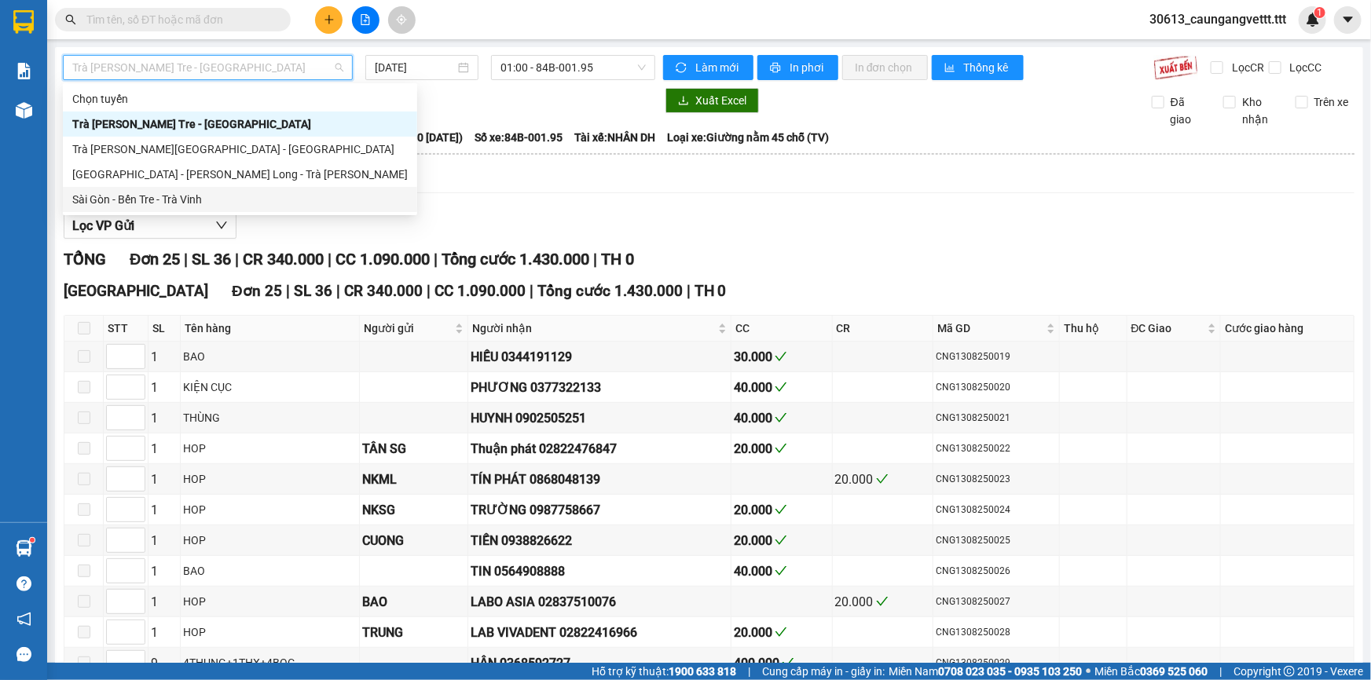
click at [188, 201] on div "Sài Gòn - Bến Tre - Trà Vinh" at bounding box center [239, 199] width 335 height 17
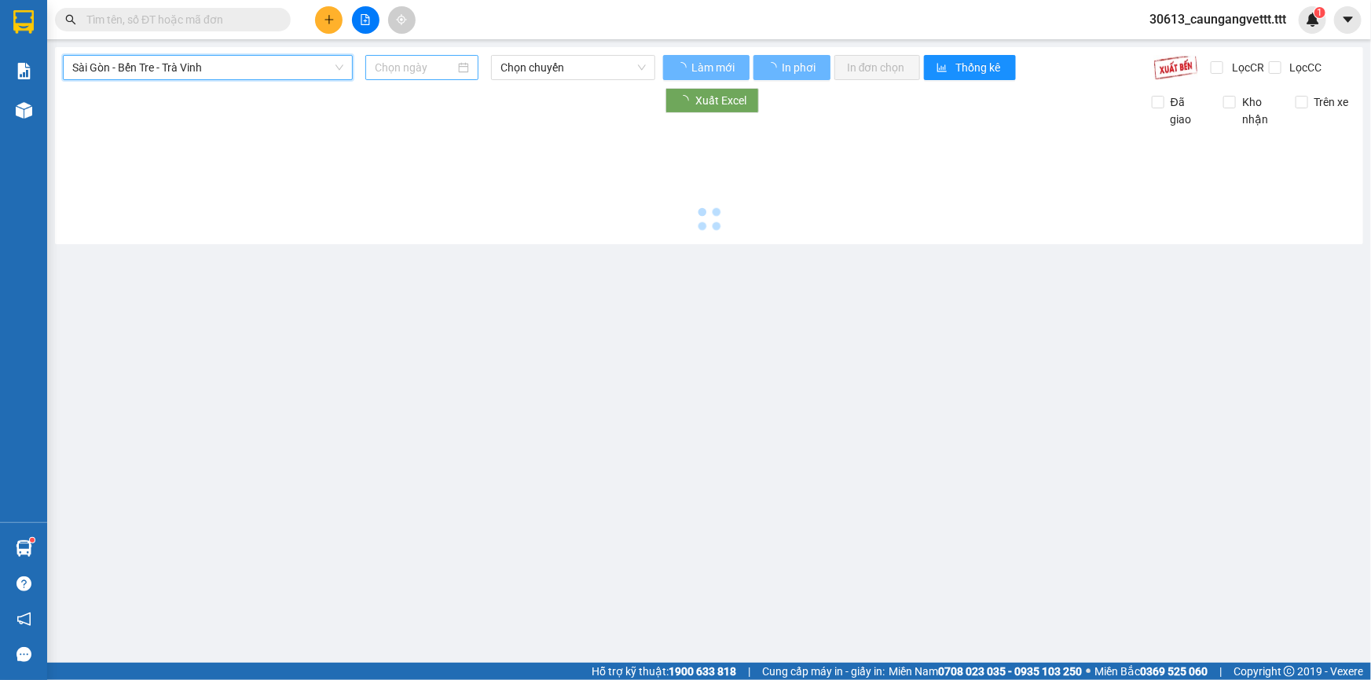
type input "[DATE]"
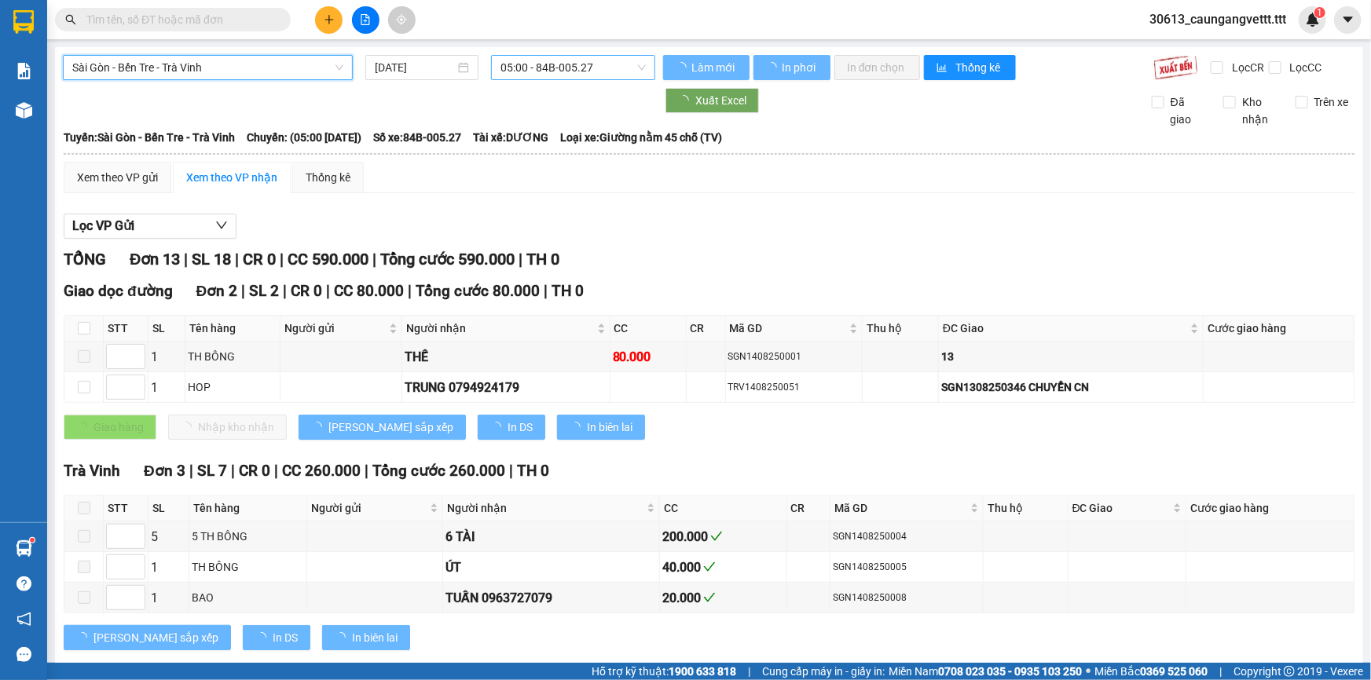
click at [552, 63] on span "05:00 - 84B-005.27" at bounding box center [572, 68] width 145 height 24
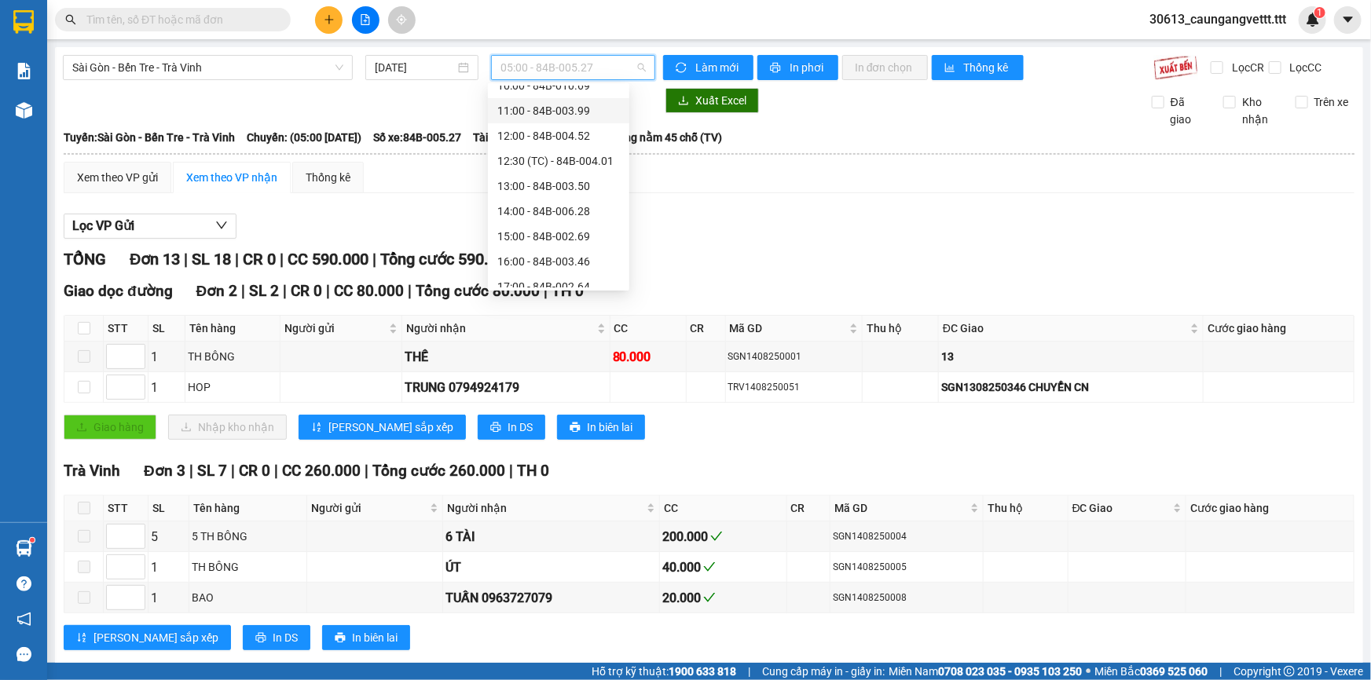
scroll to position [190, 0]
click at [556, 207] on div "14:00 - 84B-006.28" at bounding box center [558, 210] width 123 height 17
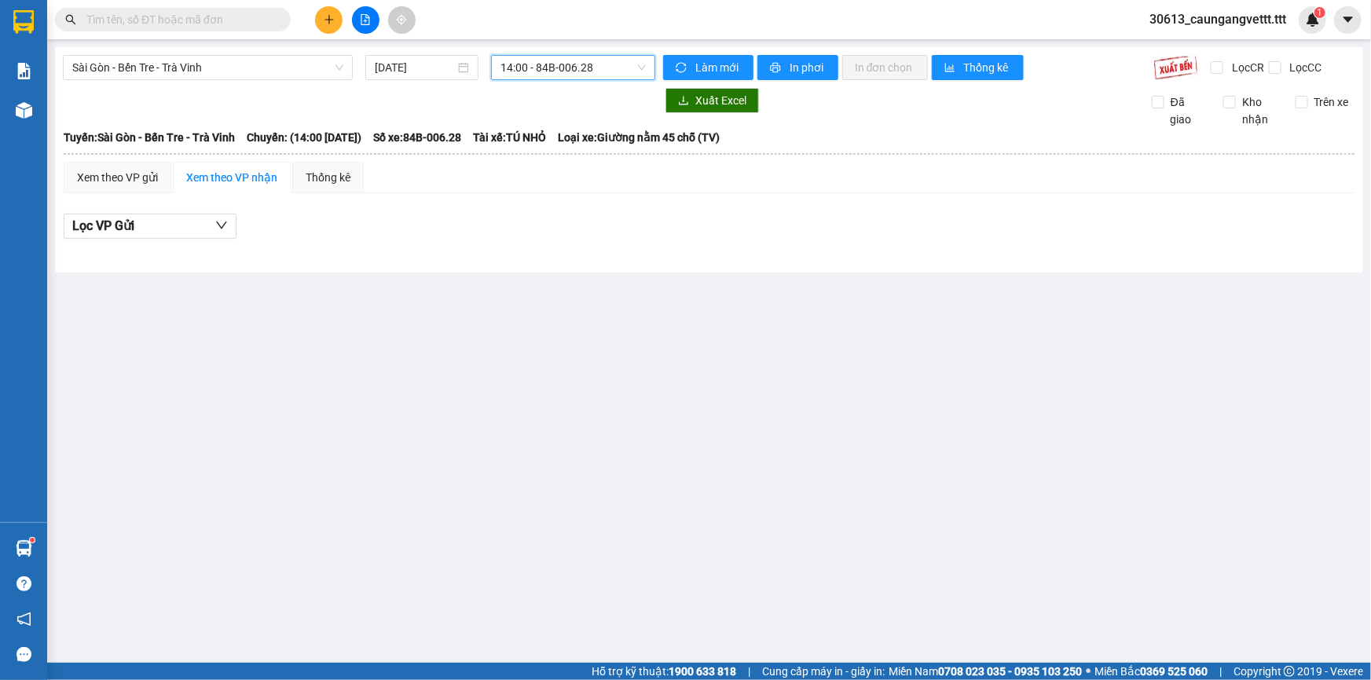
click at [583, 65] on span "14:00 - 84B-006.28" at bounding box center [572, 68] width 145 height 24
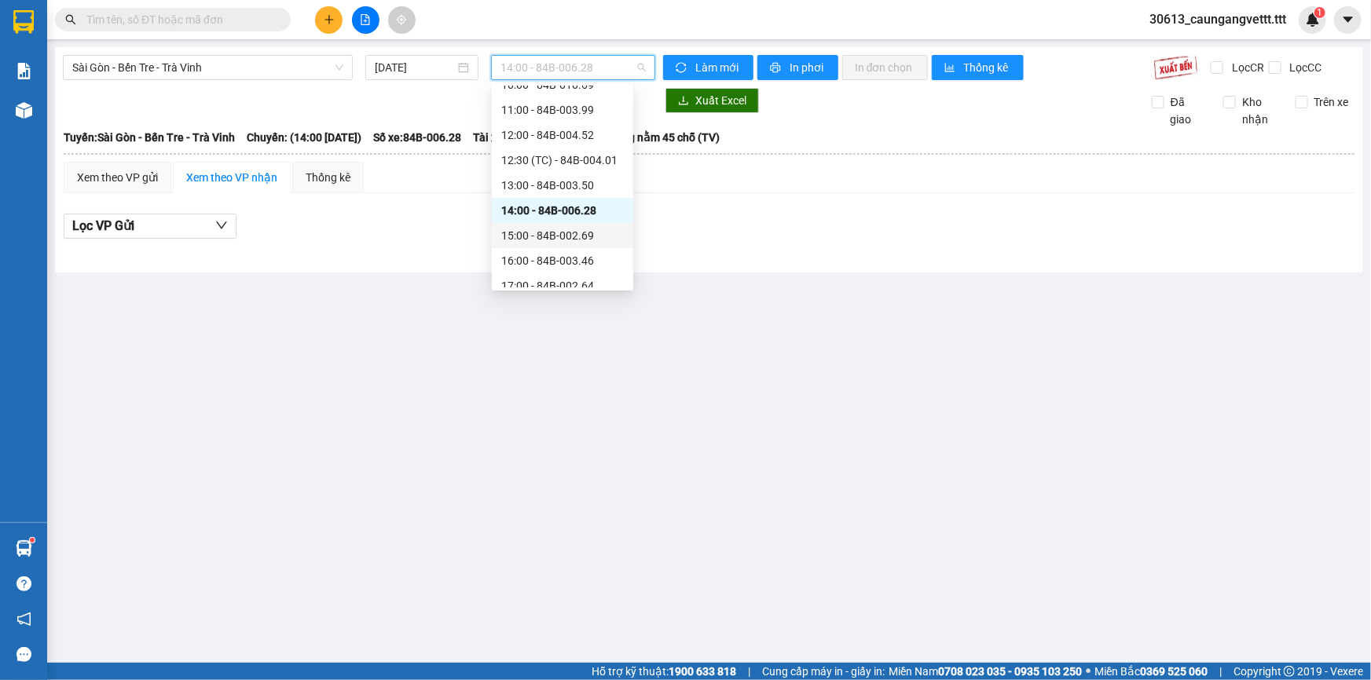
click at [557, 233] on div "15:00 - 84B-002.69" at bounding box center [562, 235] width 123 height 17
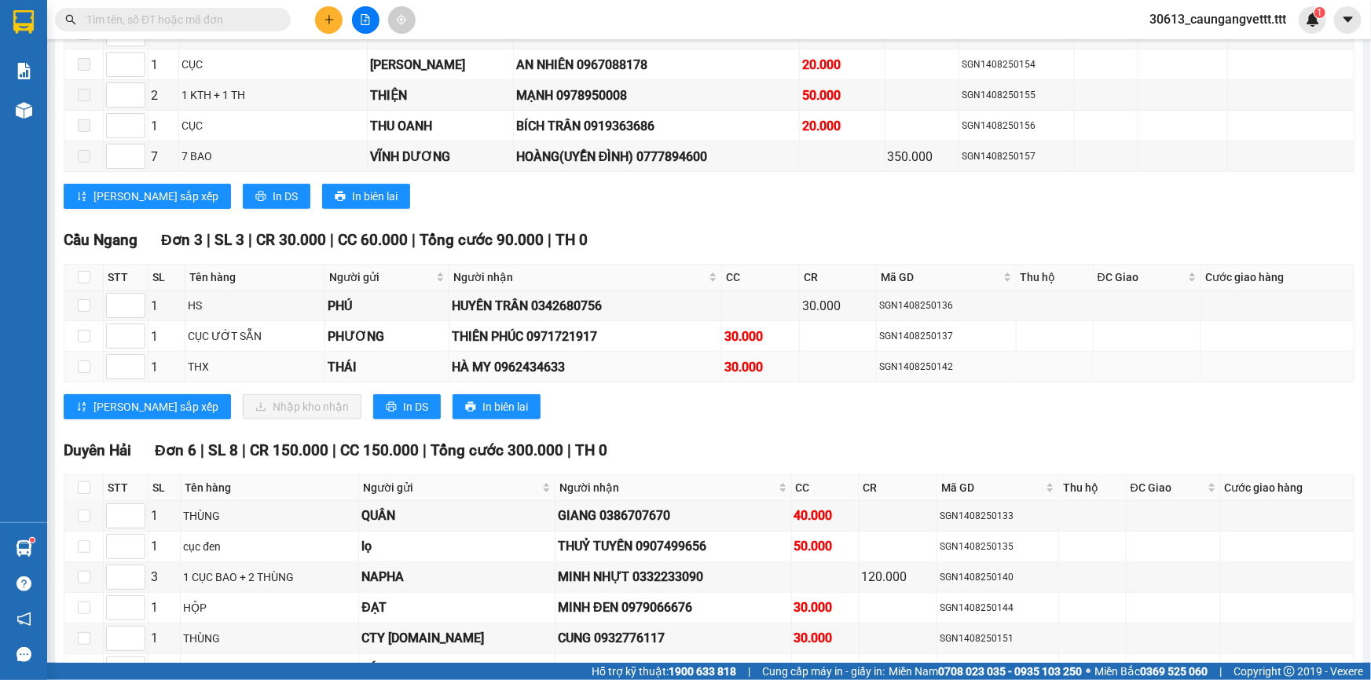
scroll to position [666, 0]
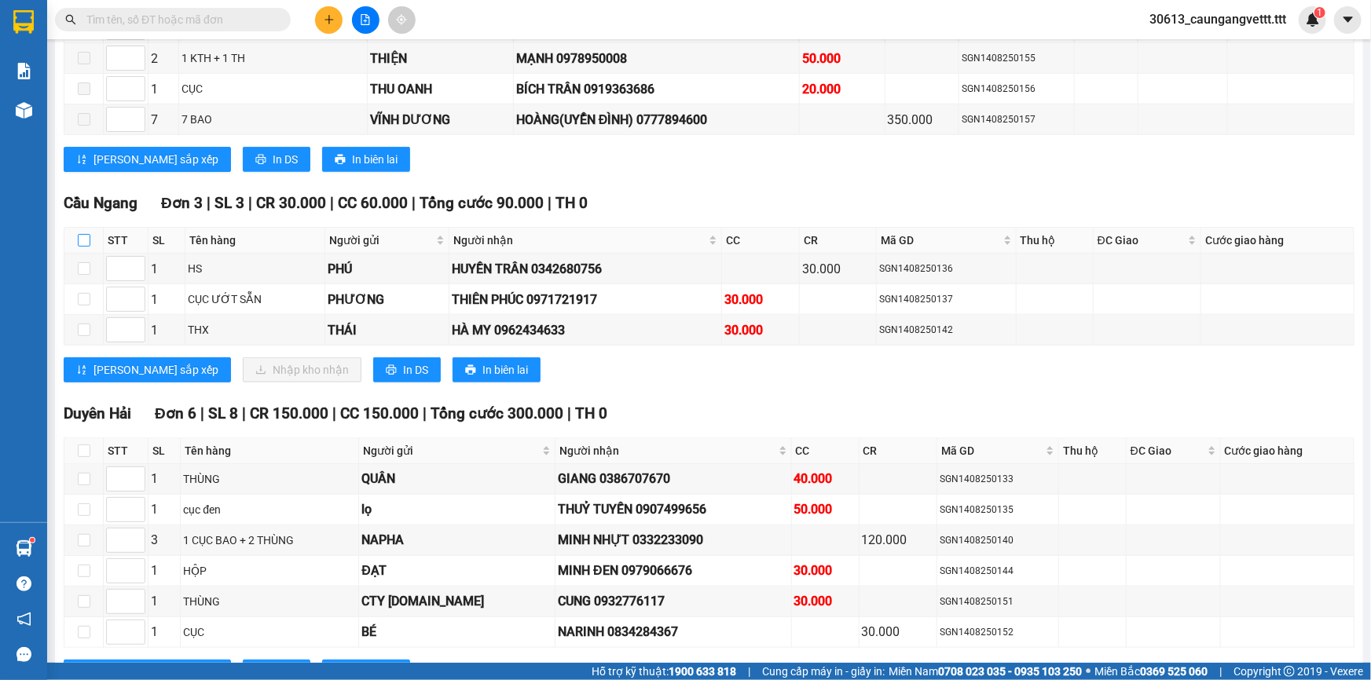
click at [82, 234] on input "checkbox" at bounding box center [84, 240] width 13 height 13
checkbox input "true"
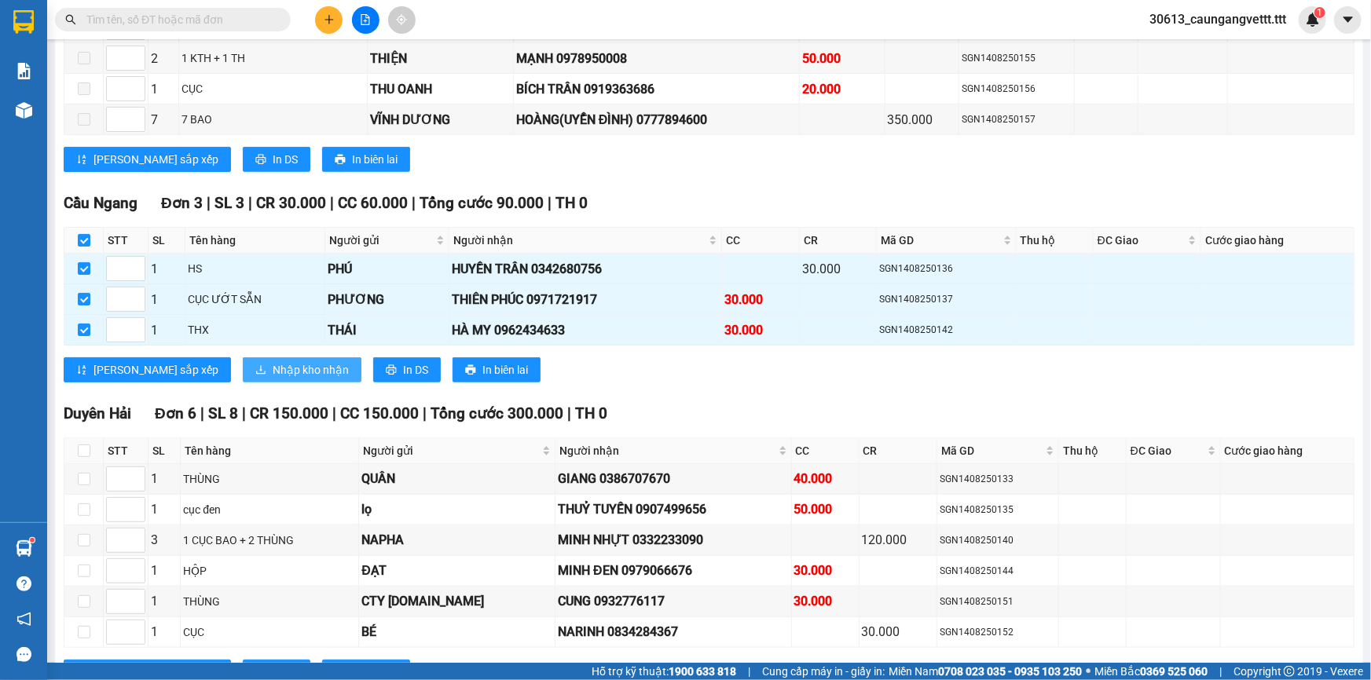
click at [273, 365] on span "Nhập kho nhận" at bounding box center [311, 369] width 76 height 17
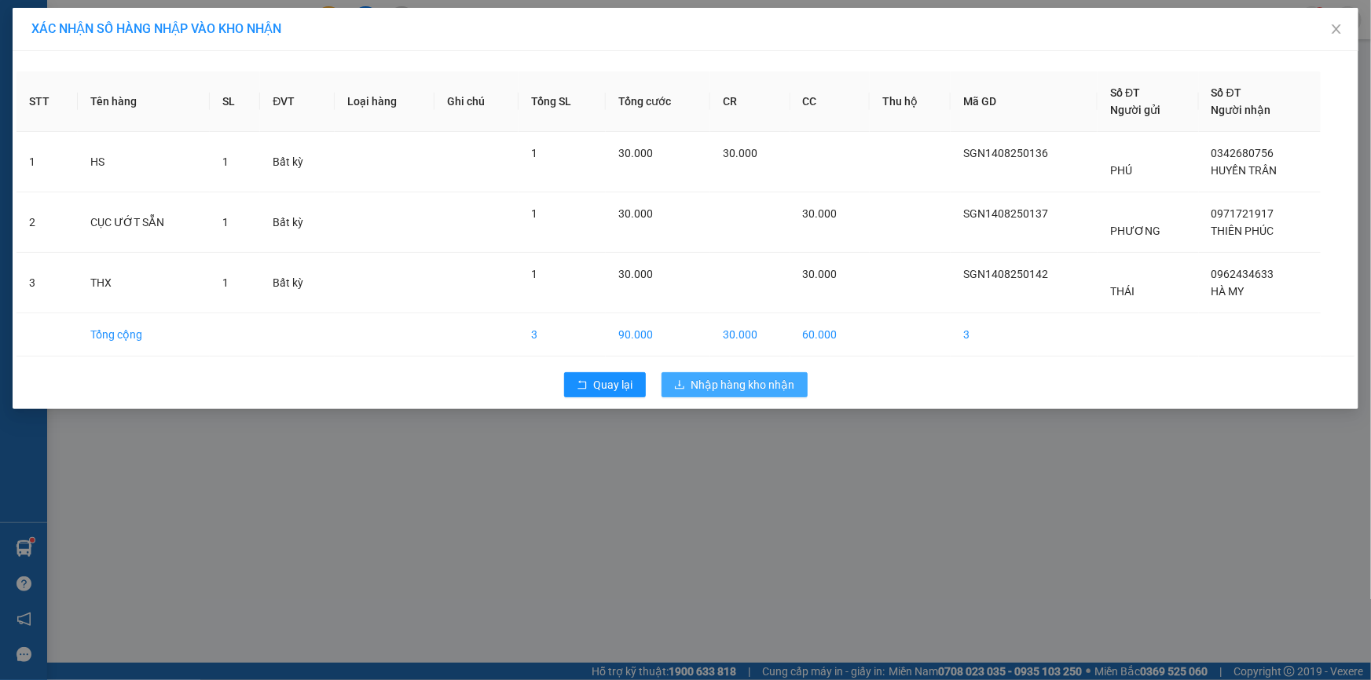
click at [753, 379] on span "Nhập hàng kho nhận" at bounding box center [743, 384] width 104 height 17
